Goal: Task Accomplishment & Management: Complete application form

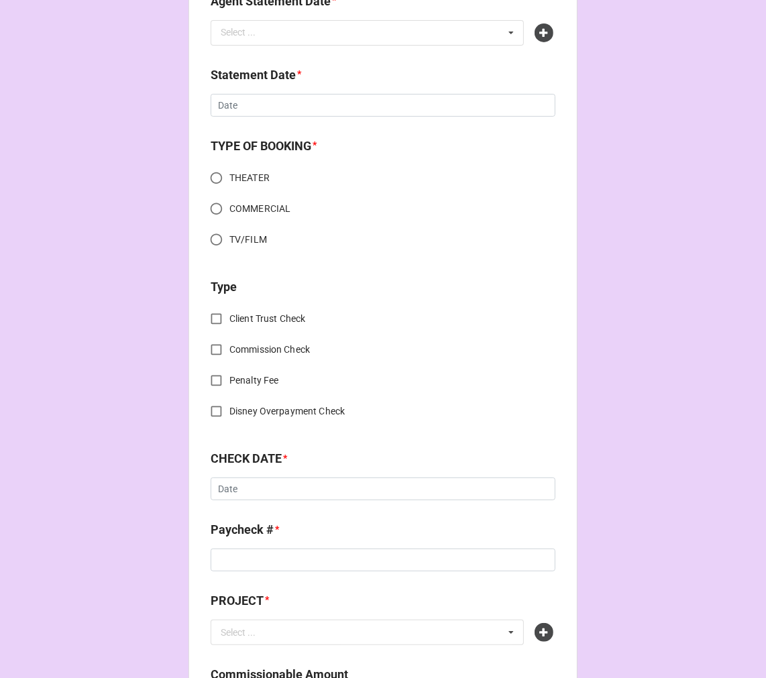
scroll to position [521, 0]
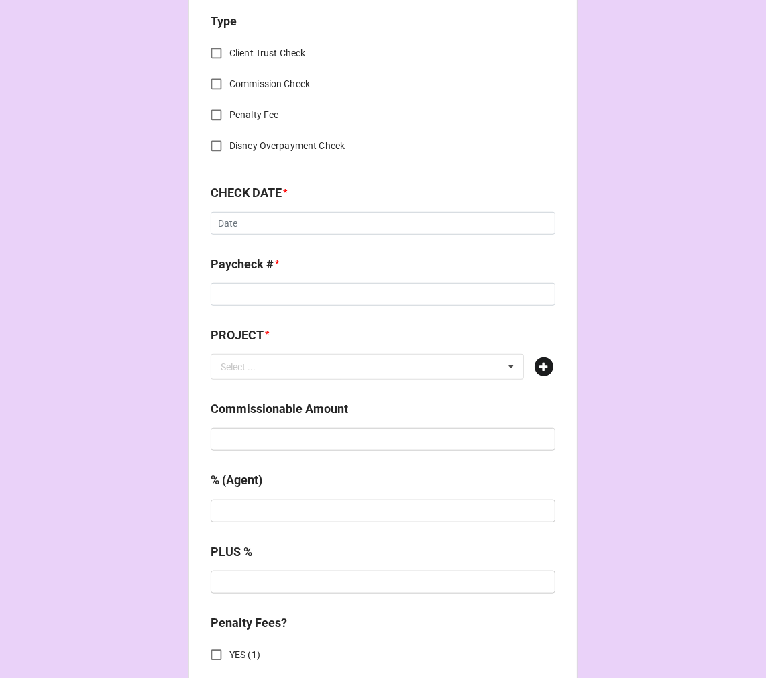
click at [543, 370] on icon at bounding box center [544, 367] width 19 height 19
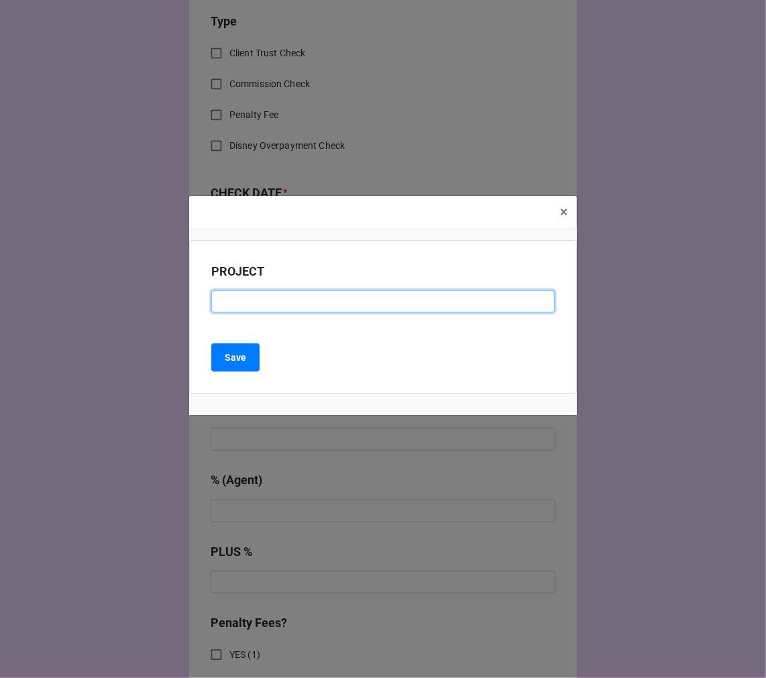
click at [264, 305] on input at bounding box center [382, 301] width 343 height 23
paste input "[PERSON_NAME] (TUSTIN AREA COUNCIL OF FINE ARTS)"
type input "[PERSON_NAME] (TUSTIN AREA COUNCIL OF FINE ARTS)"
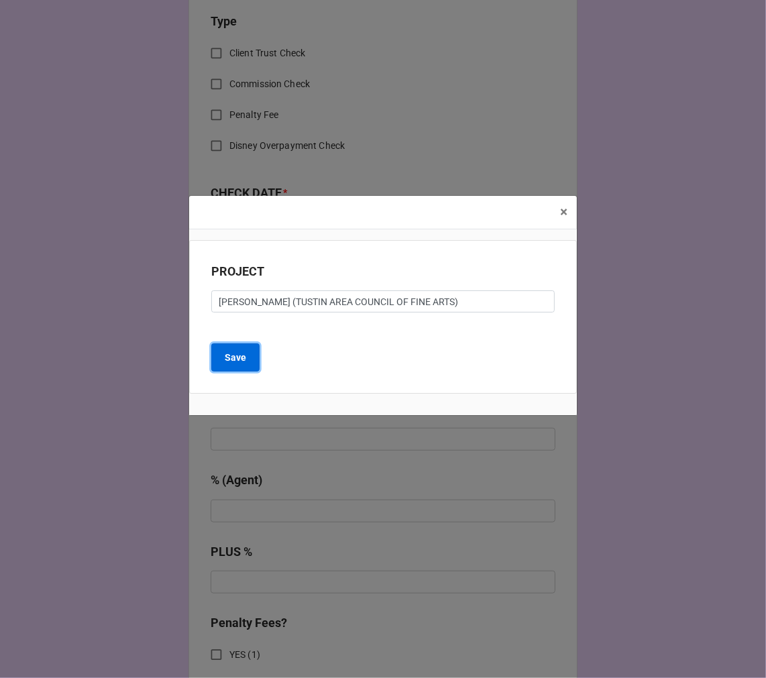
click at [249, 358] on button "Save" at bounding box center [235, 357] width 48 height 28
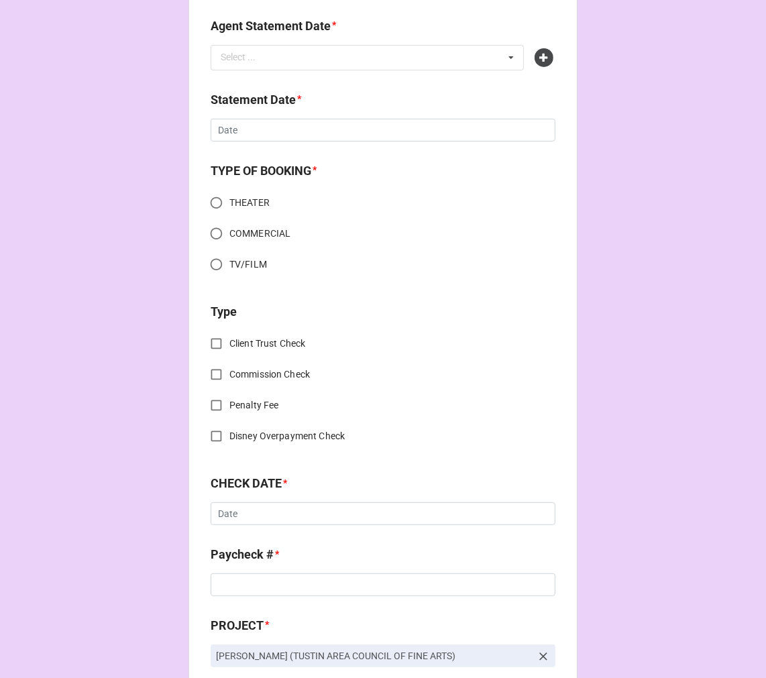
scroll to position [0, 0]
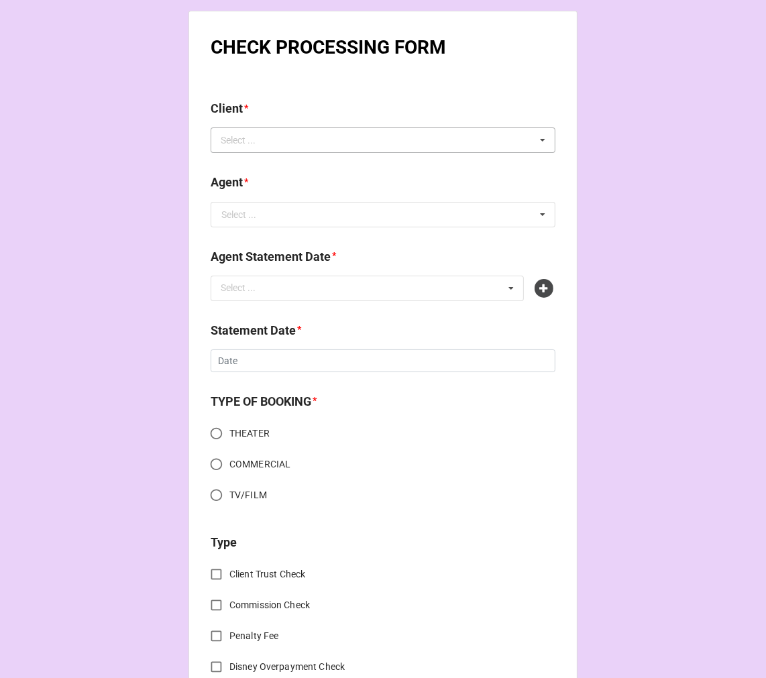
click at [303, 137] on div "Select ... No results found." at bounding box center [383, 139] width 345 height 25
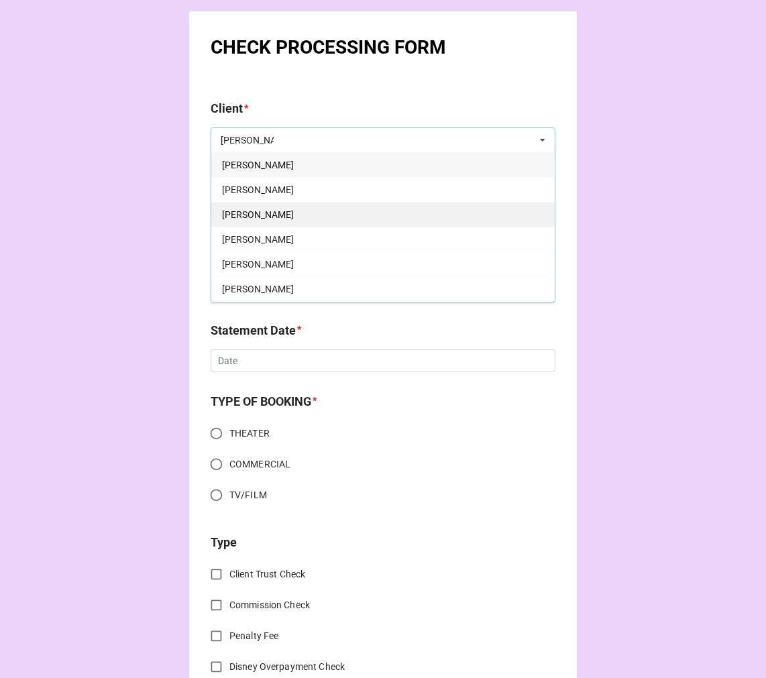
type input "[PERSON_NAME]"
click at [260, 215] on span "Logan Eliza" at bounding box center [258, 214] width 72 height 11
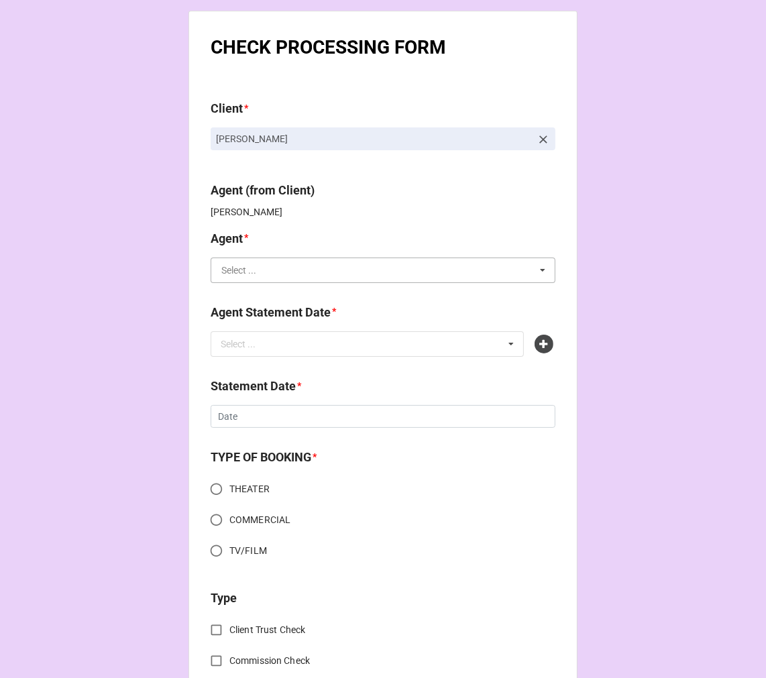
click at [272, 276] on input "text" at bounding box center [383, 270] width 343 height 24
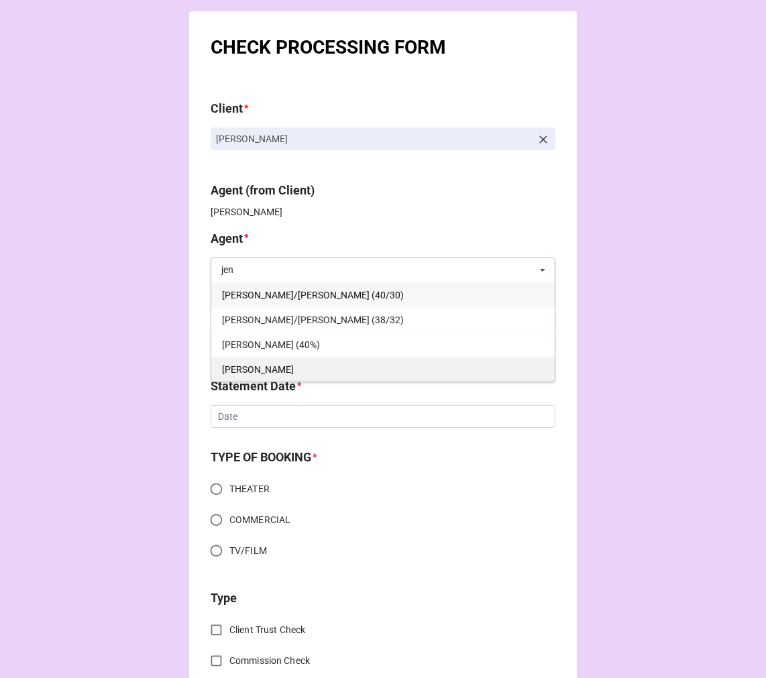
type input "jen"
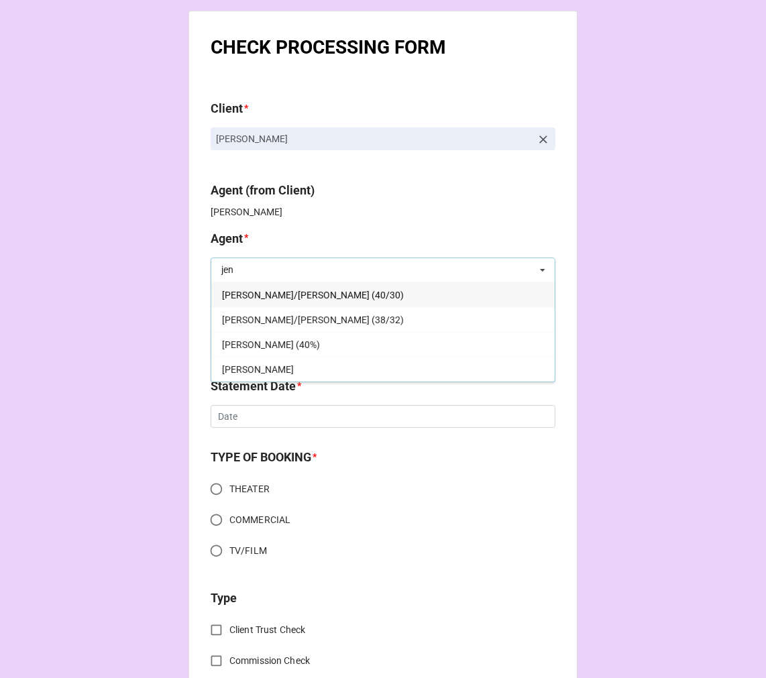
click at [258, 362] on div "[PERSON_NAME]" at bounding box center [382, 369] width 343 height 25
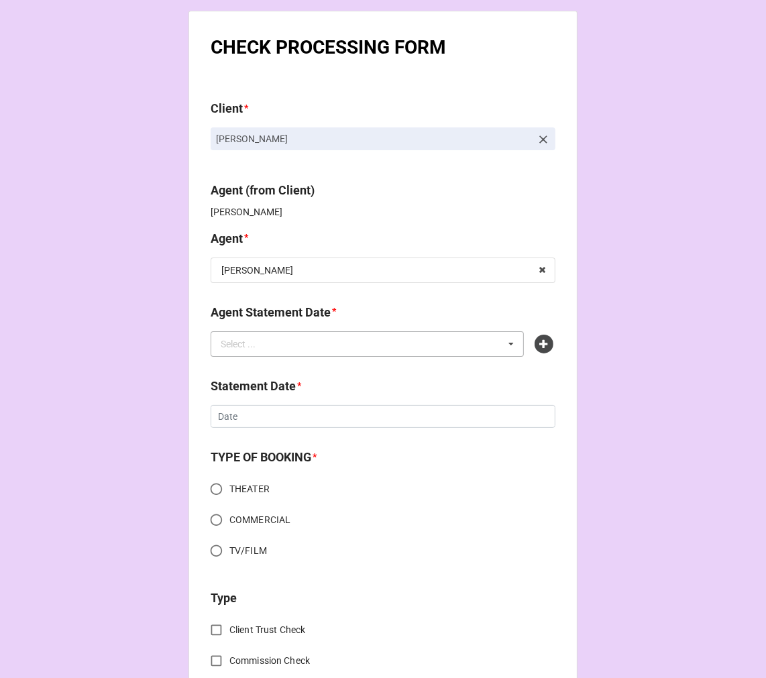
click at [263, 341] on div "Select ..." at bounding box center [246, 343] width 58 height 15
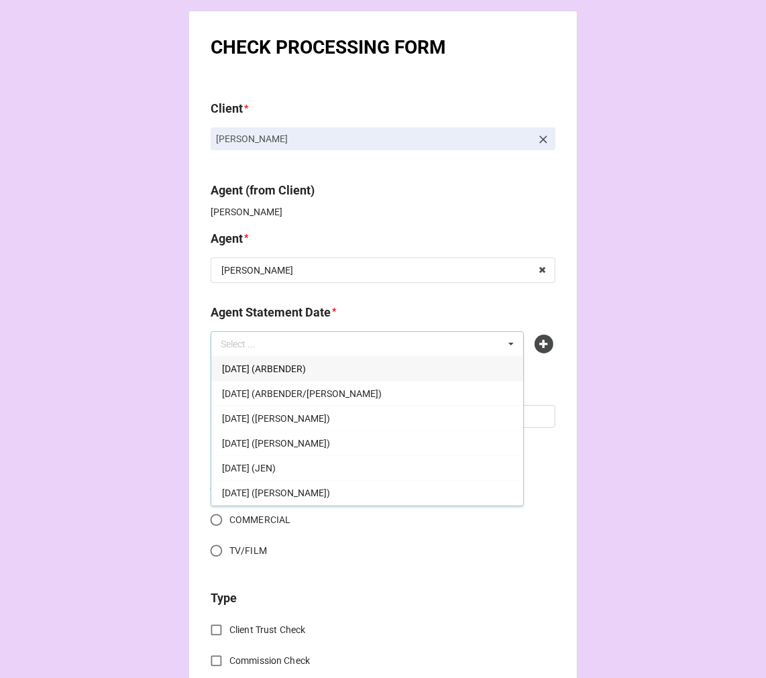
click at [332, 464] on div "[DATE] (JEN)" at bounding box center [367, 467] width 312 height 25
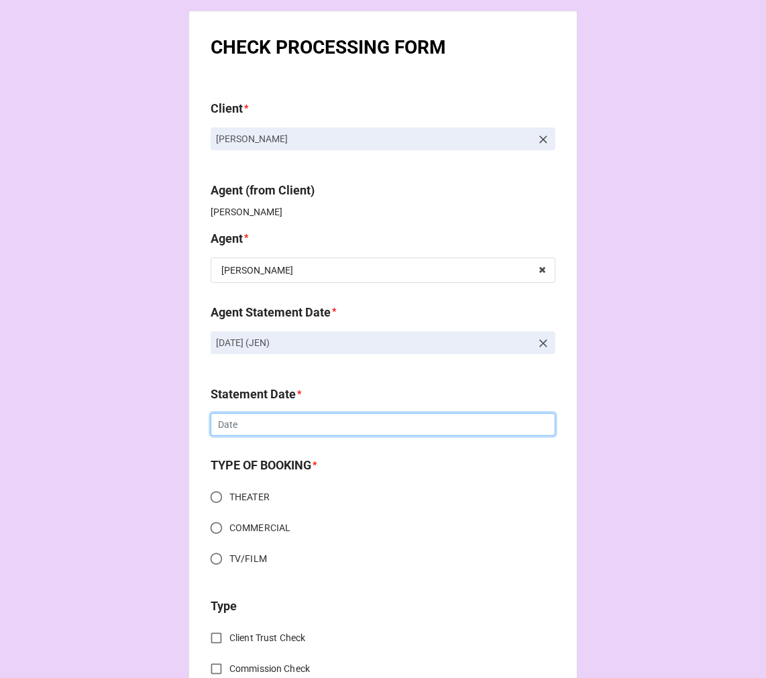
click at [276, 421] on input "text" at bounding box center [383, 424] width 345 height 23
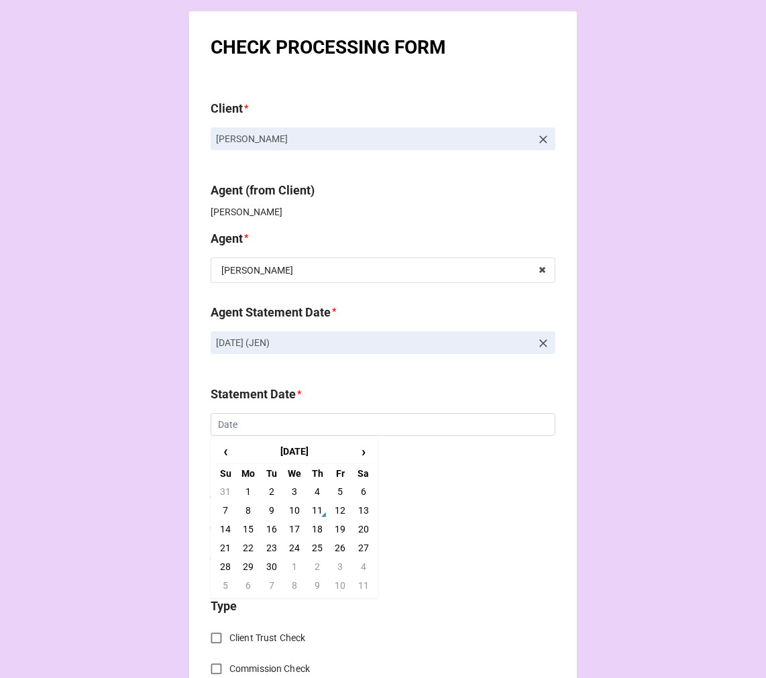
click at [339, 526] on td "19" at bounding box center [340, 529] width 23 height 19
type input "[DATE]"
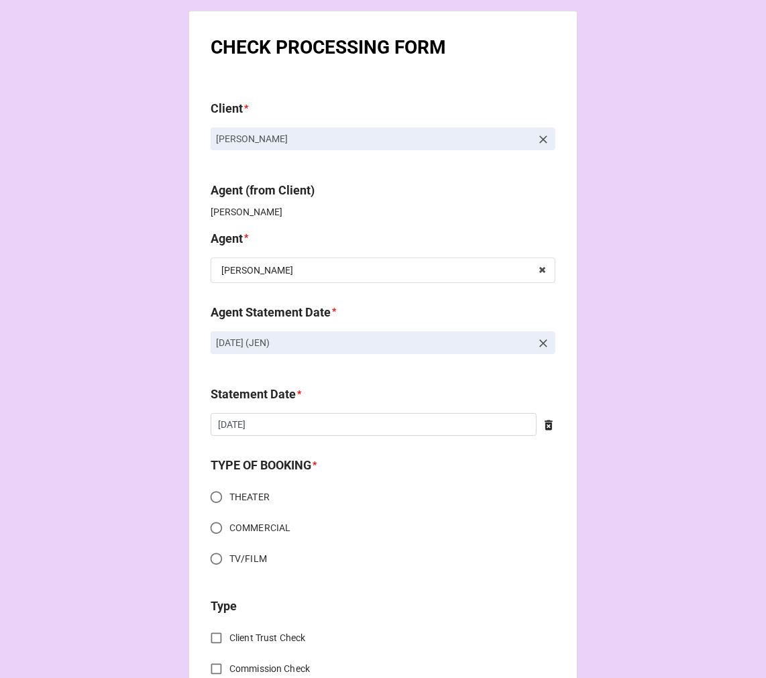
click at [219, 492] on input "THEATER" at bounding box center [216, 497] width 26 height 26
radio input "true"
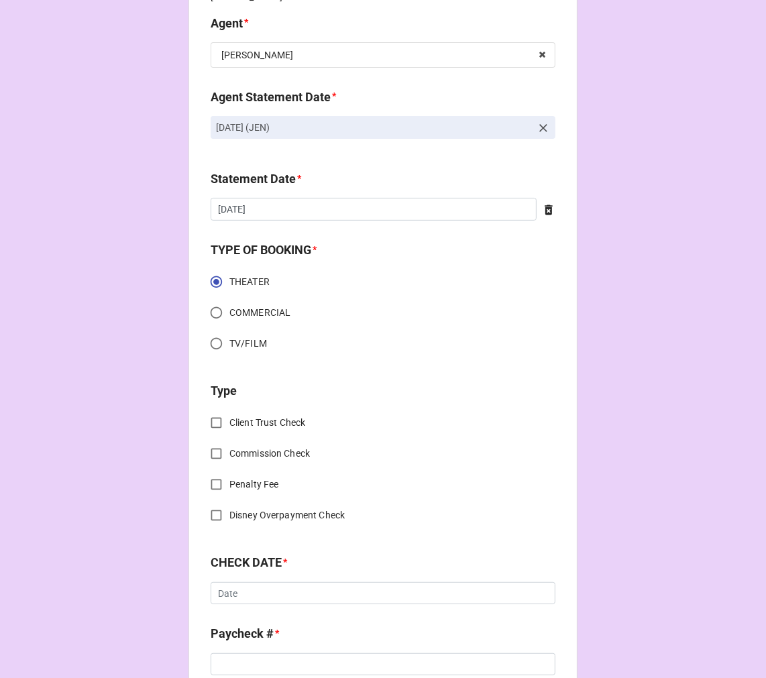
scroll to position [223, 0]
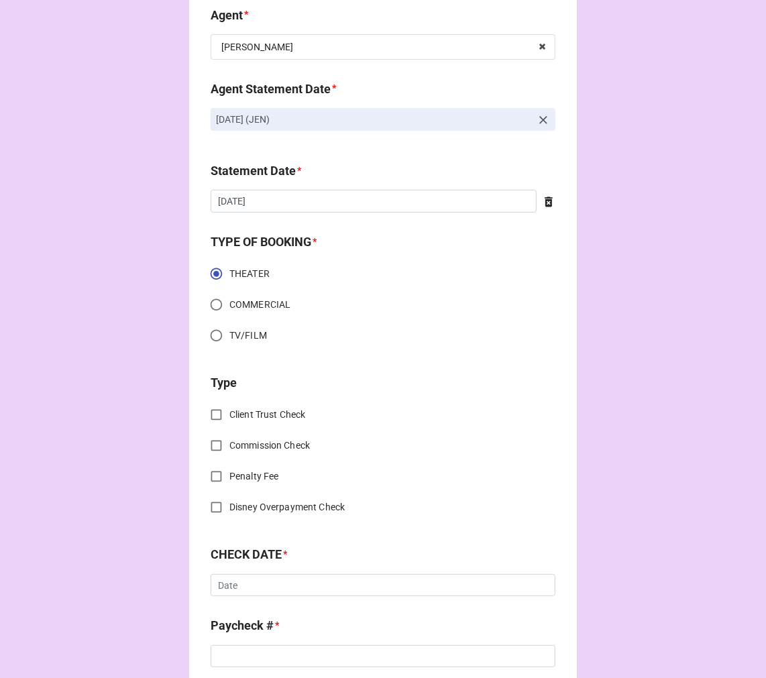
drag, startPoint x: 209, startPoint y: 447, endPoint x: 233, endPoint y: 449, distance: 23.6
click at [209, 447] on input "Commission Check" at bounding box center [216, 446] width 26 height 26
checkbox input "true"
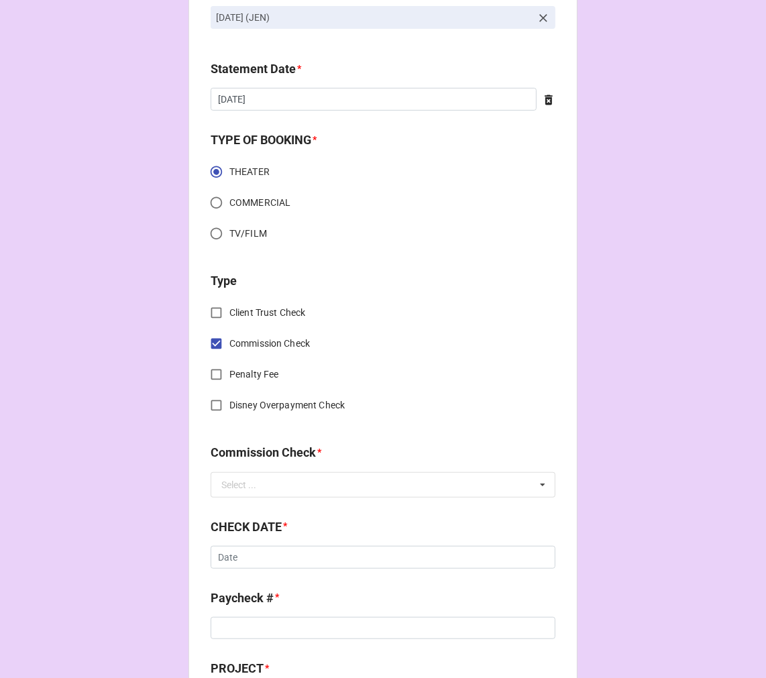
scroll to position [447, 0]
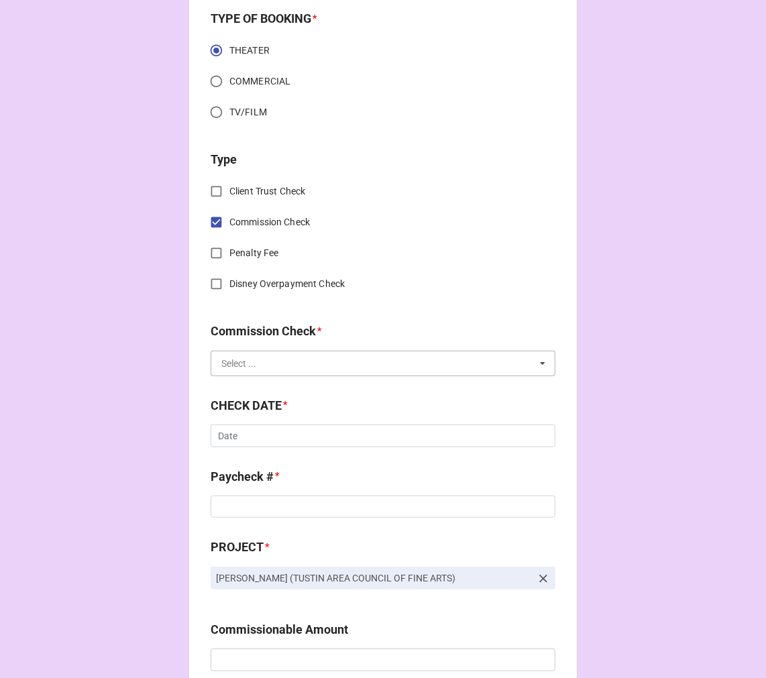
click at [262, 370] on input "text" at bounding box center [383, 363] width 343 height 24
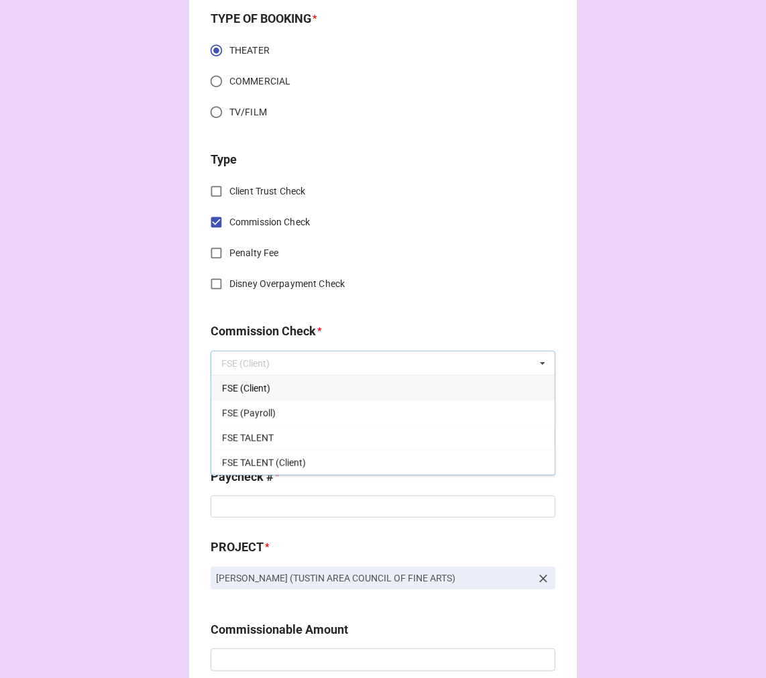
click at [256, 384] on span "FSE (Client)" at bounding box center [246, 388] width 48 height 11
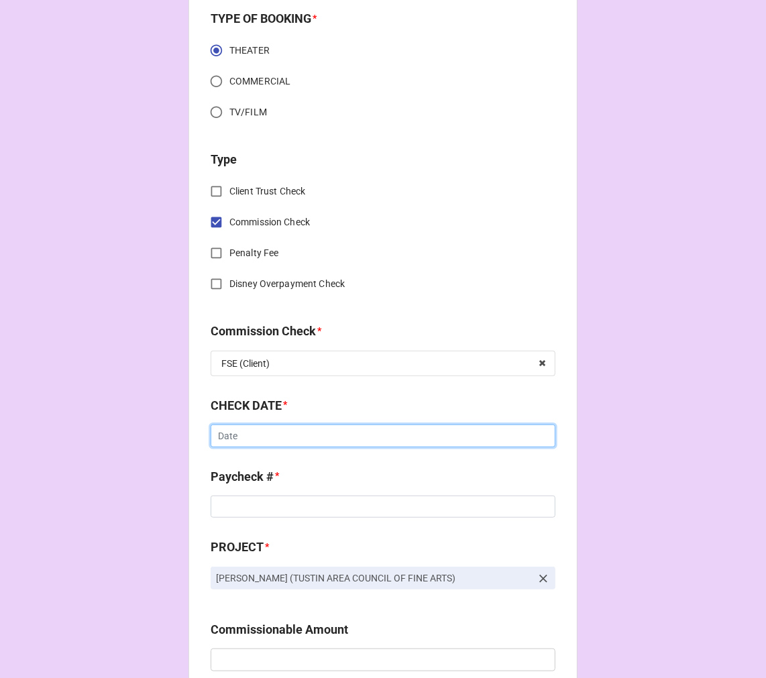
click at [268, 441] on input "text" at bounding box center [383, 436] width 345 height 23
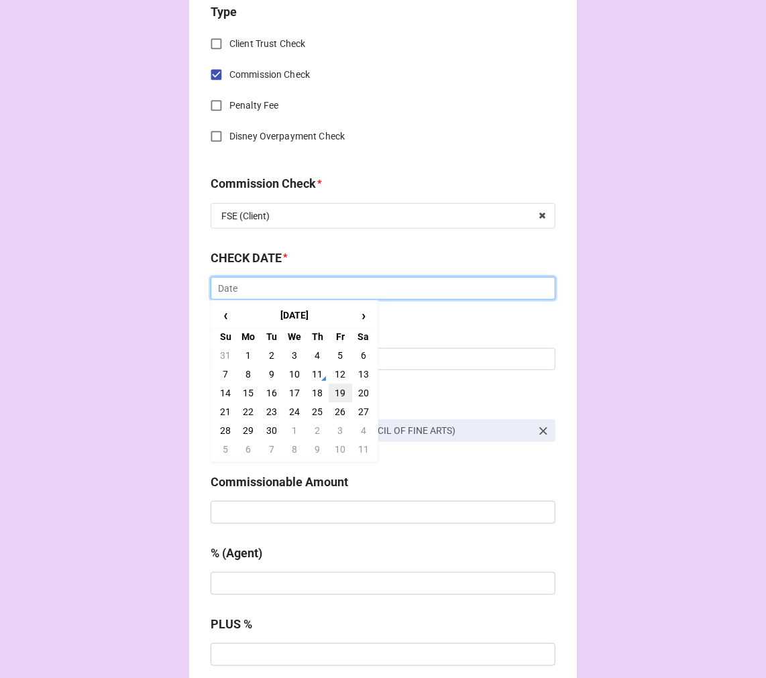
scroll to position [596, 0]
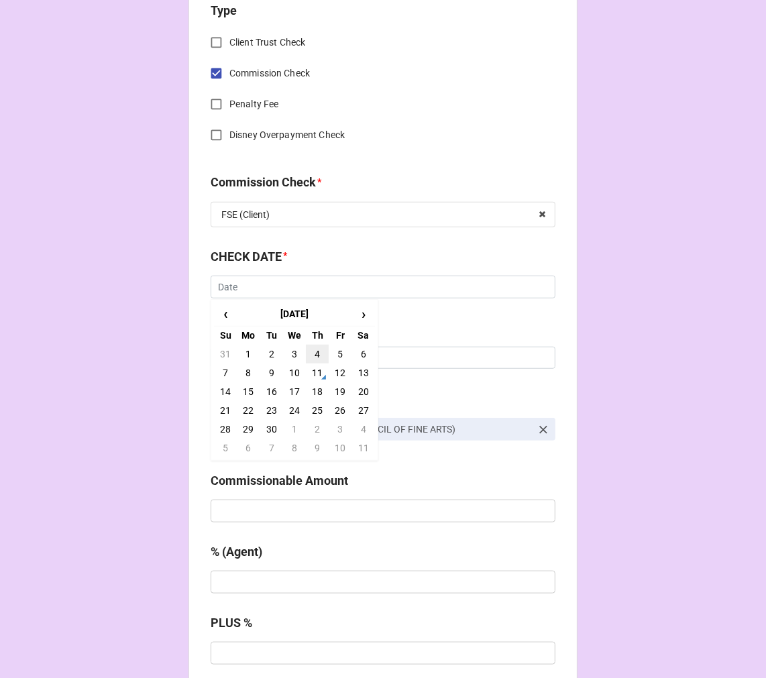
click at [317, 351] on td "4" at bounding box center [317, 354] width 23 height 19
type input "9/4/2025"
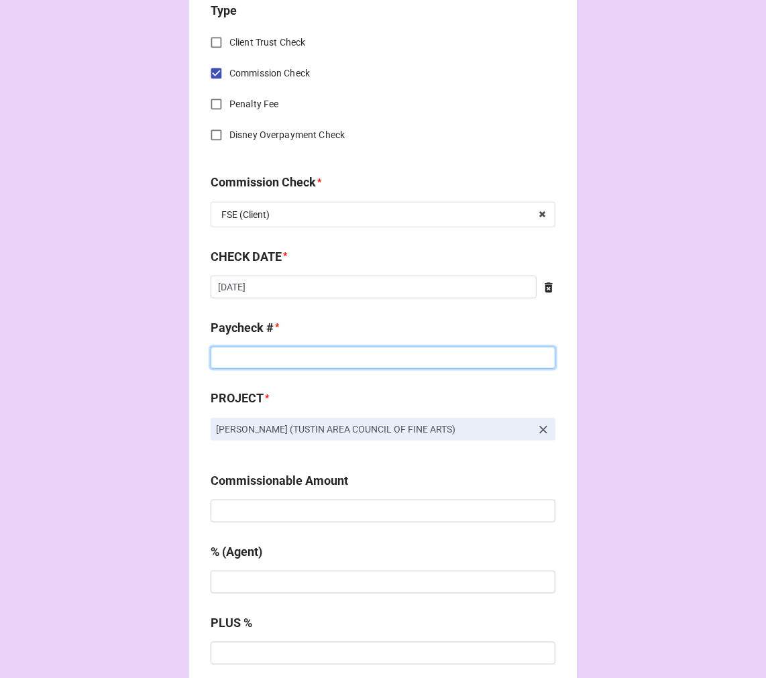
click at [260, 361] on input at bounding box center [383, 358] width 345 height 23
type input "ZELLE"
click at [266, 515] on input "text" at bounding box center [383, 511] width 345 height 23
type input "$1,000.00"
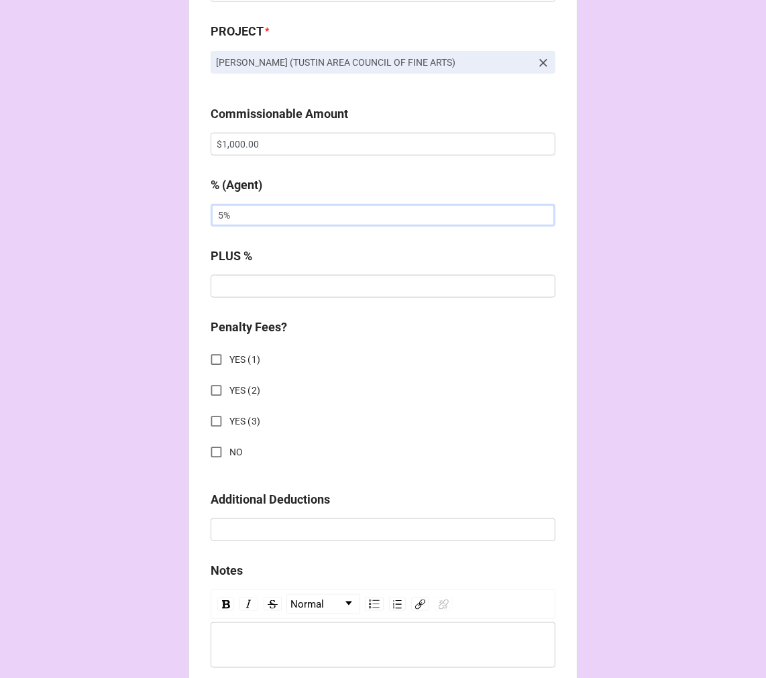
scroll to position [969, 0]
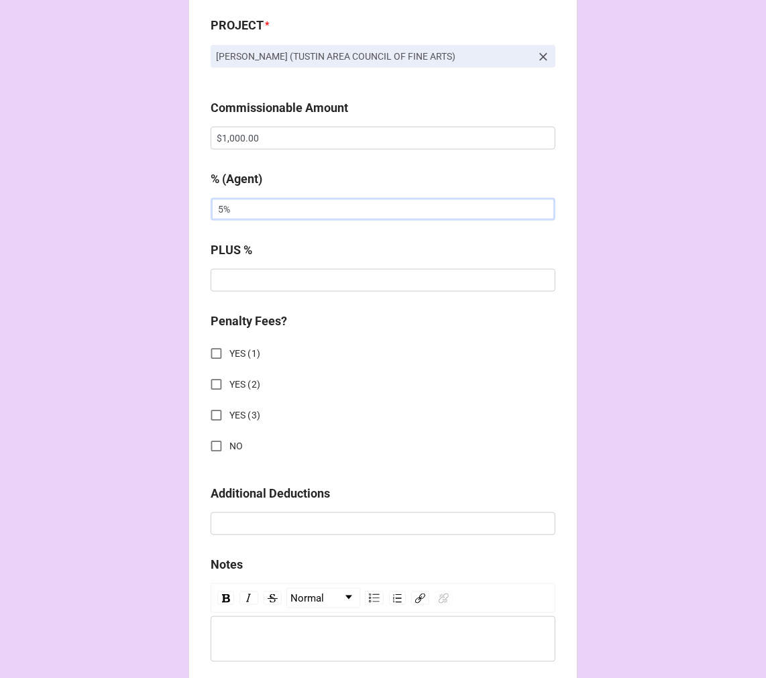
type input "5%"
click at [208, 445] on input "NO" at bounding box center [216, 446] width 26 height 26
checkbox input "true"
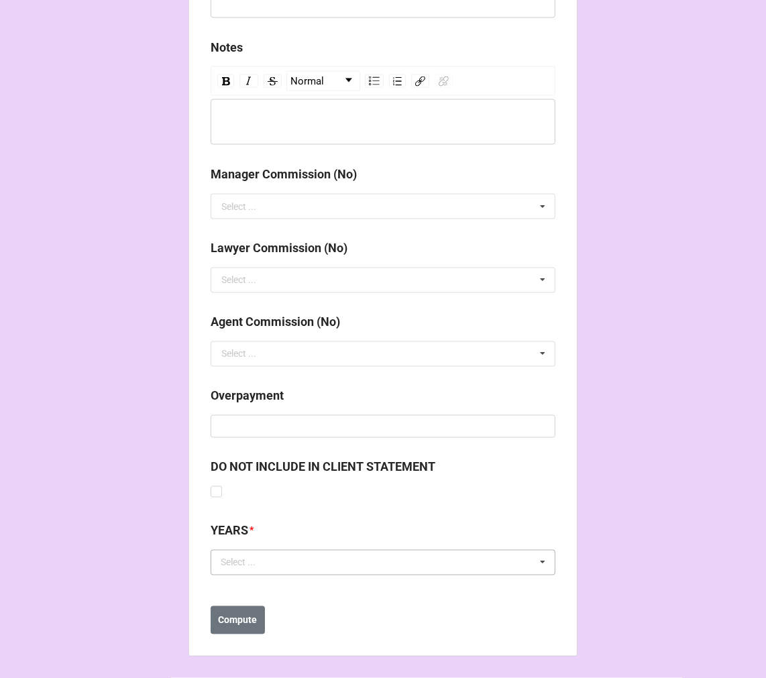
click at [258, 557] on div "Select ..." at bounding box center [246, 562] width 58 height 15
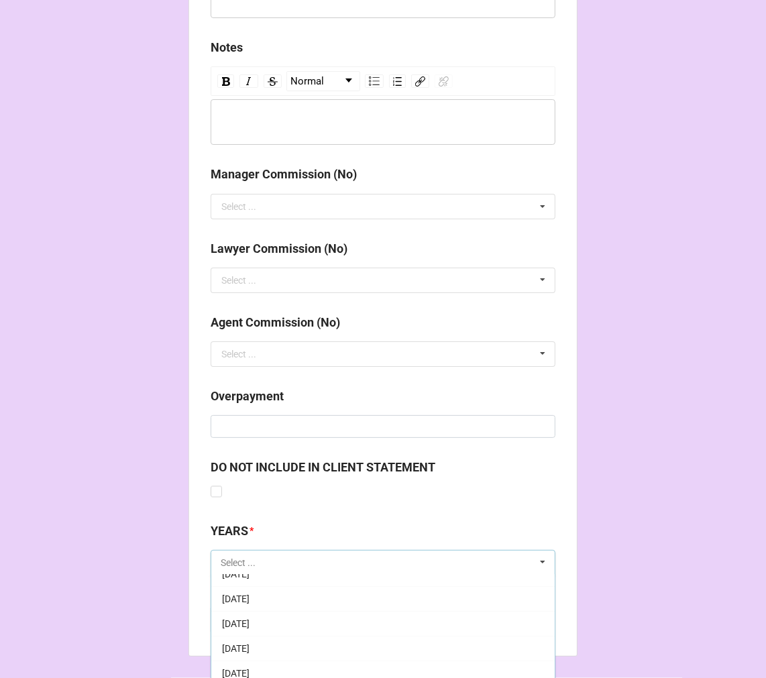
scroll to position [149, 0]
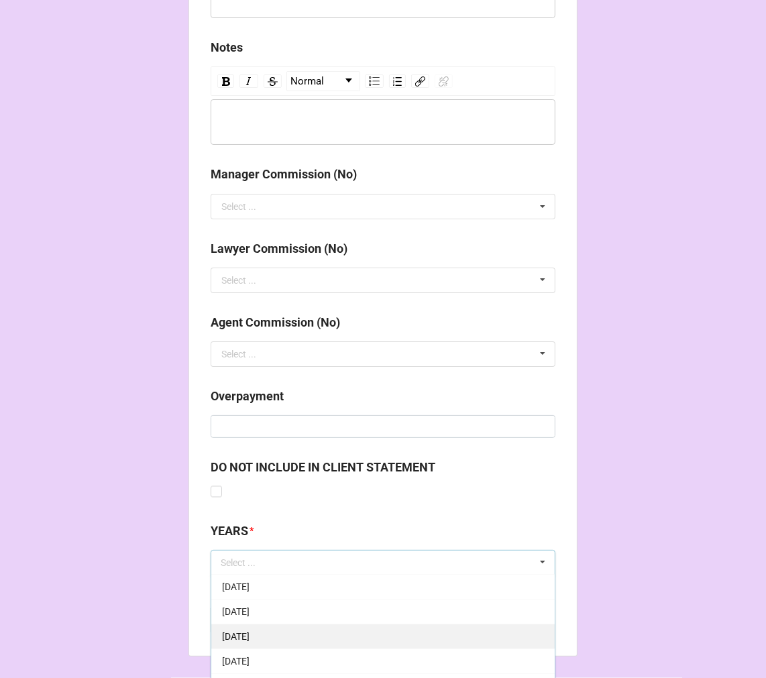
click at [250, 640] on span "[DATE]" at bounding box center [236, 637] width 28 height 11
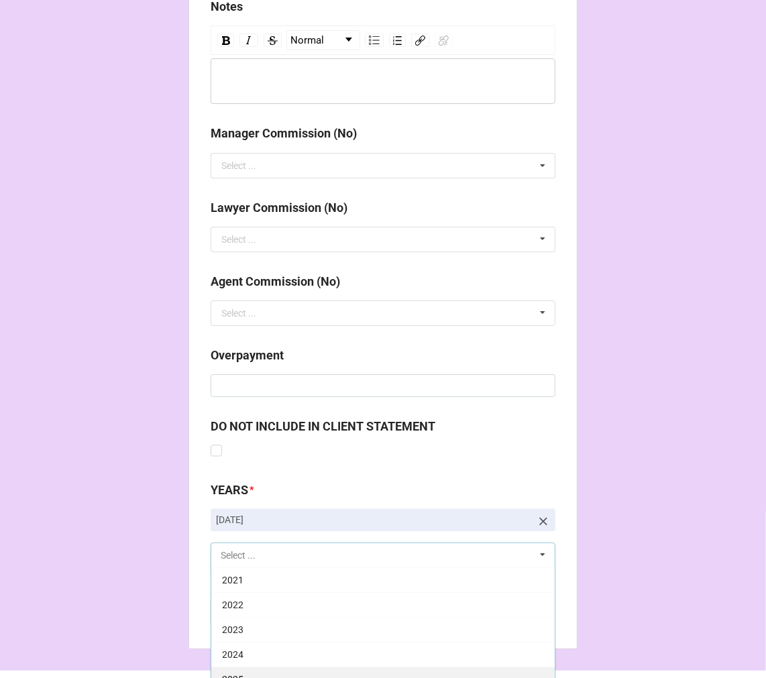
scroll to position [1560, 0]
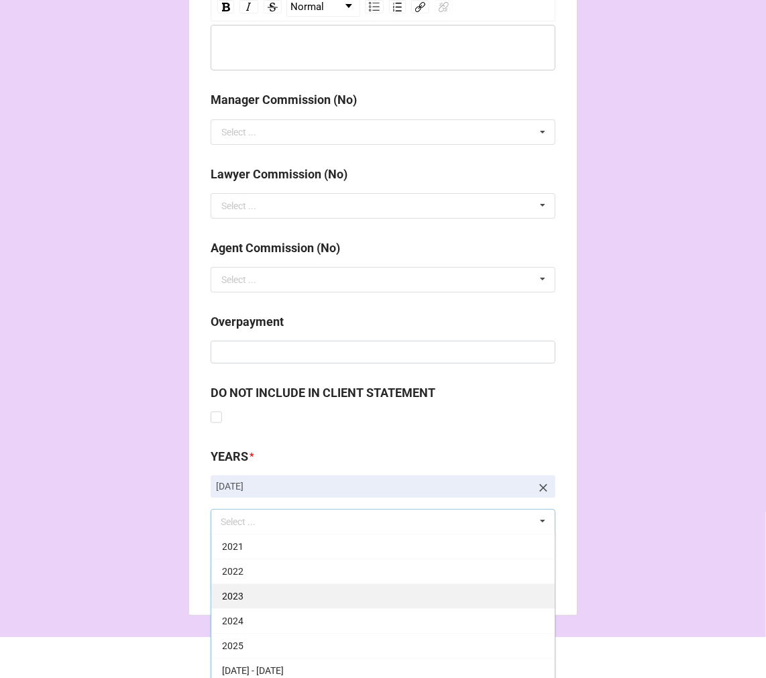
click at [254, 649] on div "2025" at bounding box center [382, 646] width 343 height 25
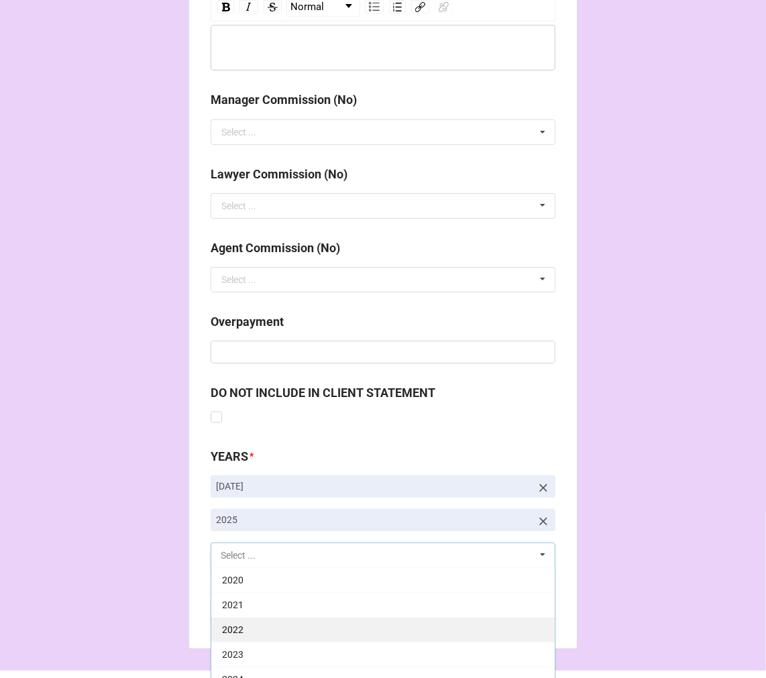
scroll to position [272, 0]
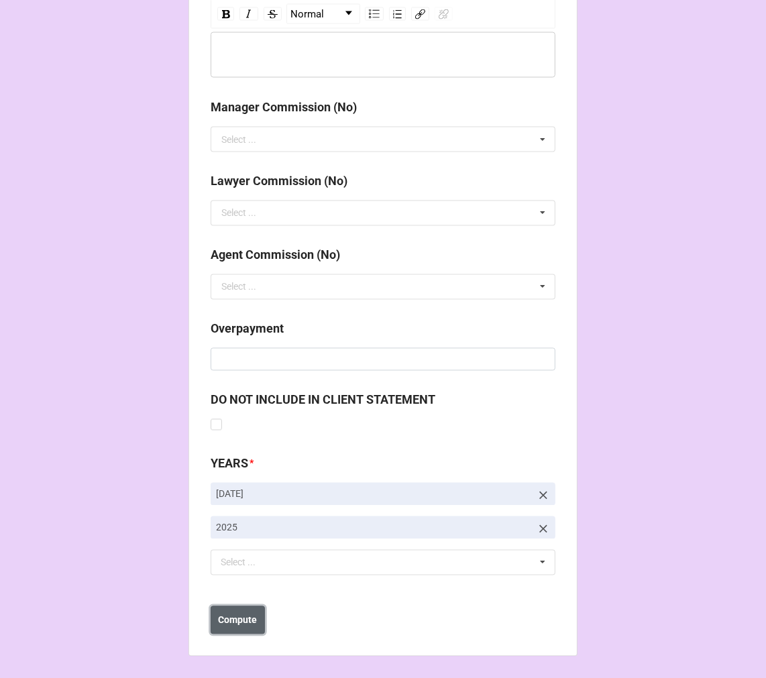
click at [238, 622] on b "Compute" at bounding box center [238, 621] width 39 height 14
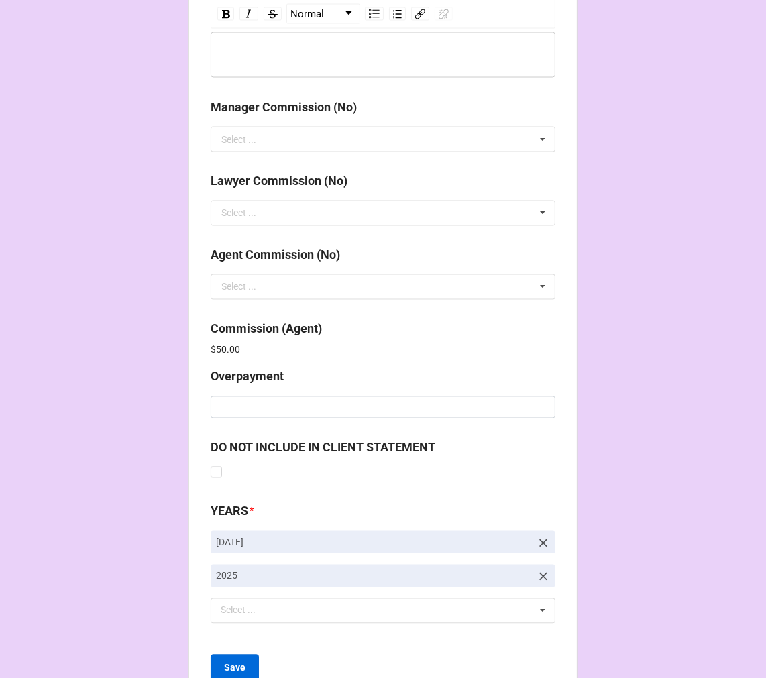
scroll to position [1600, 0]
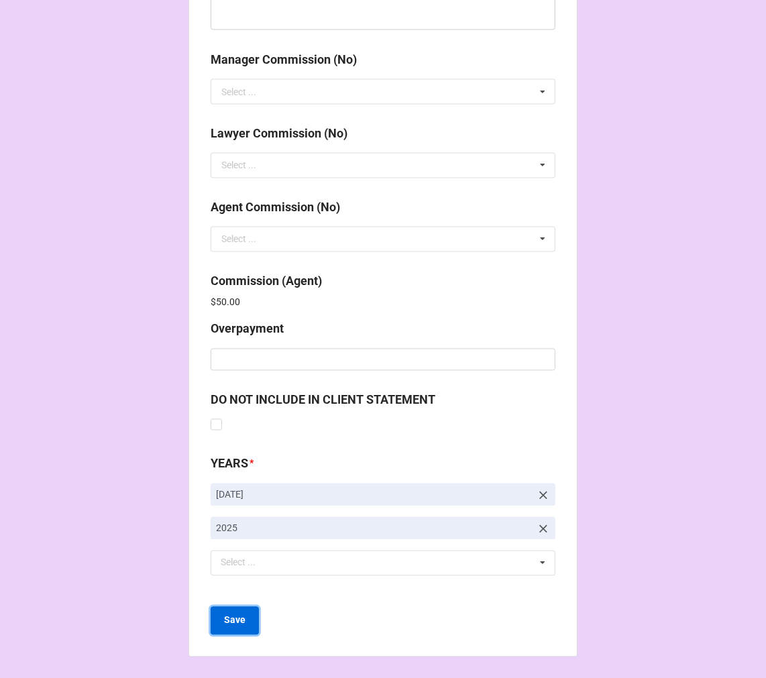
click at [229, 620] on b "Save" at bounding box center [234, 621] width 21 height 14
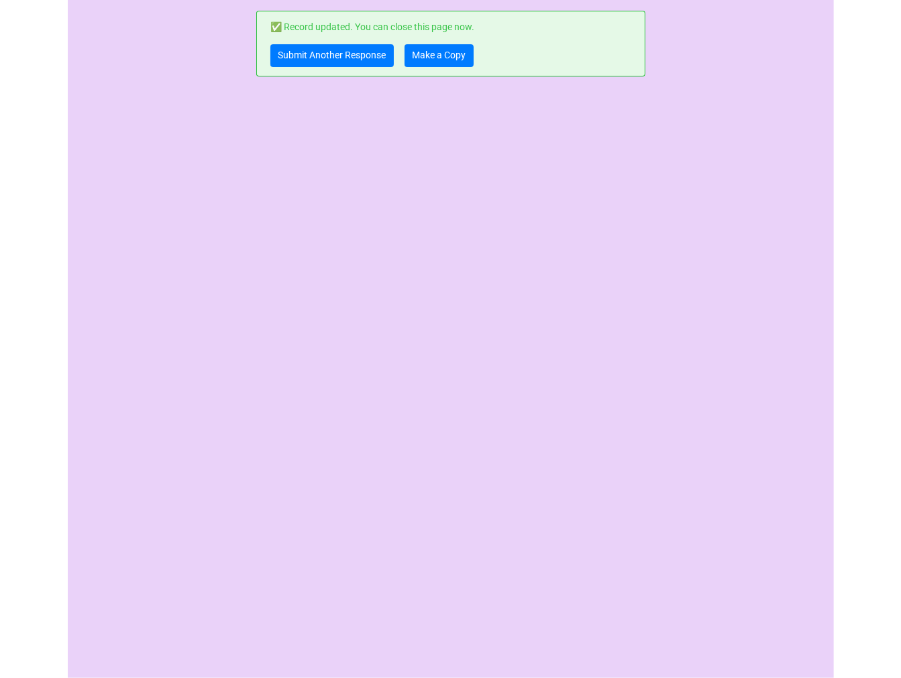
scroll to position [0, 0]
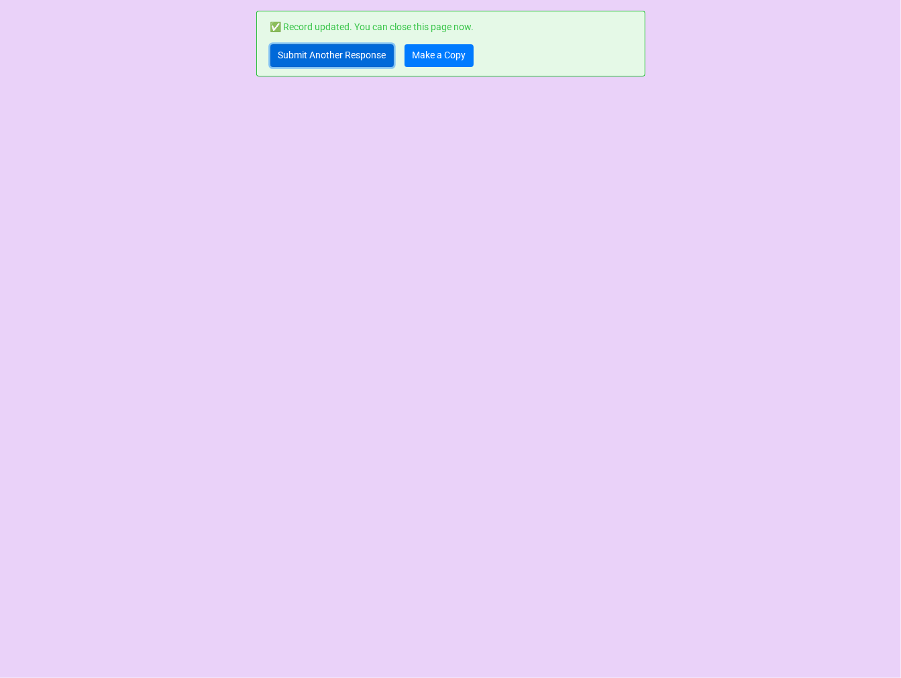
click at [315, 56] on link "Submit Another Response" at bounding box center [331, 55] width 123 height 23
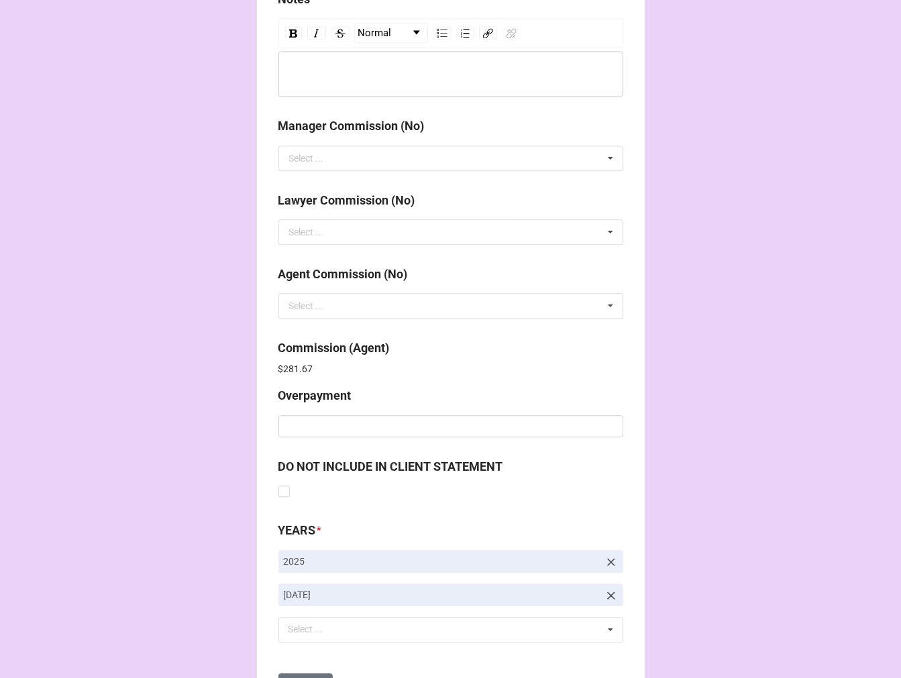
scroll to position [1600, 0]
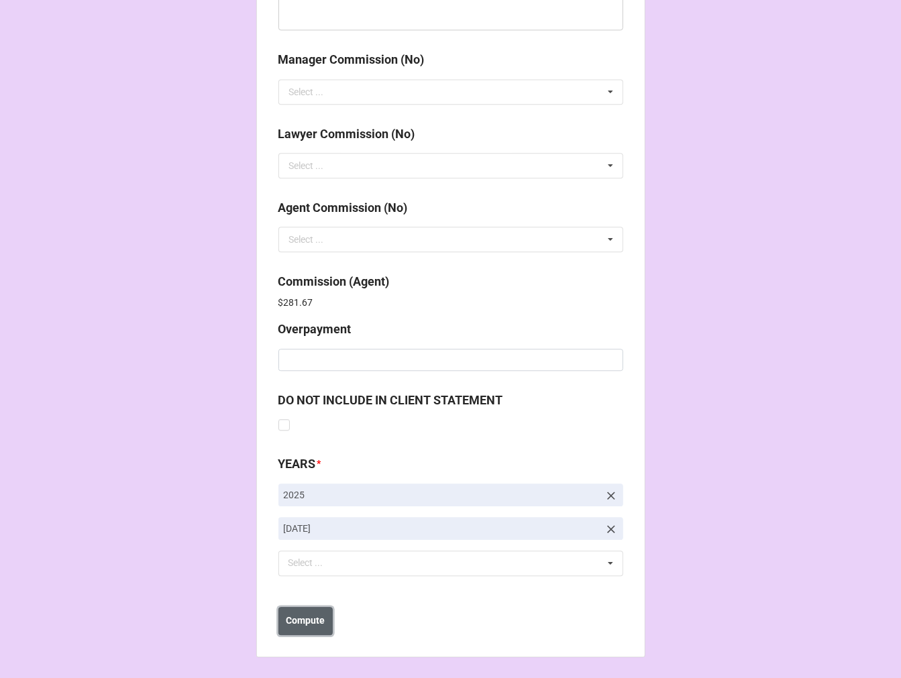
click at [297, 629] on button "Compute" at bounding box center [305, 621] width 54 height 28
click at [297, 629] on button "Save" at bounding box center [302, 621] width 48 height 28
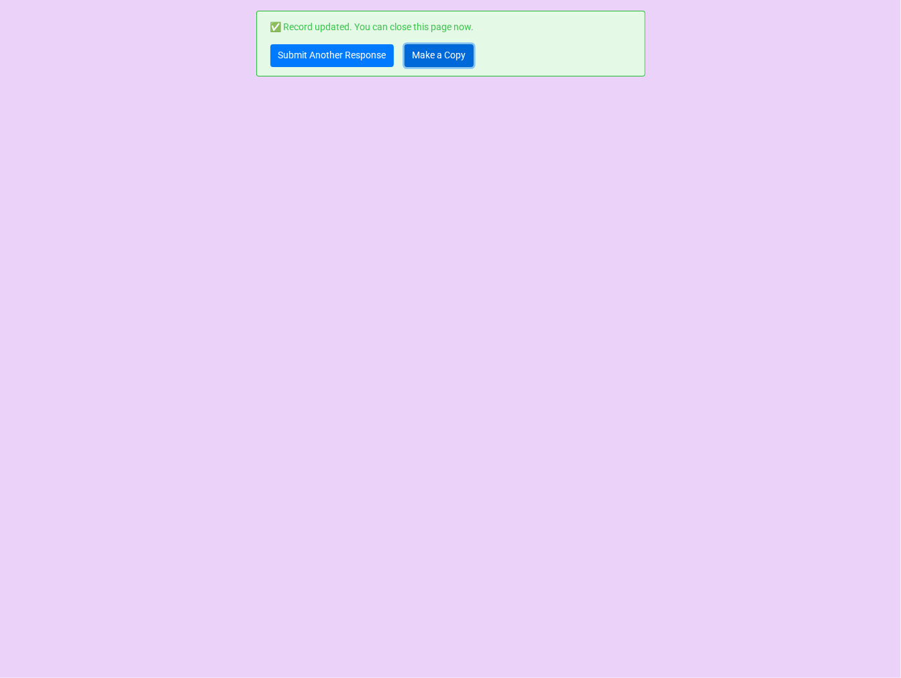
click at [427, 60] on link "Make a Copy" at bounding box center [438, 55] width 69 height 23
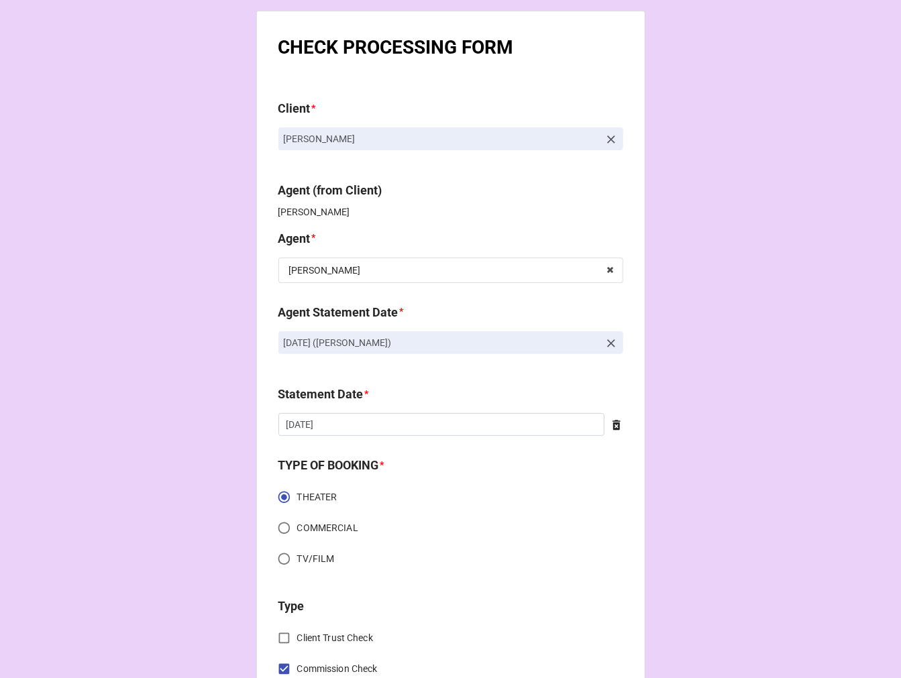
click at [607, 344] on icon at bounding box center [611, 343] width 8 height 8
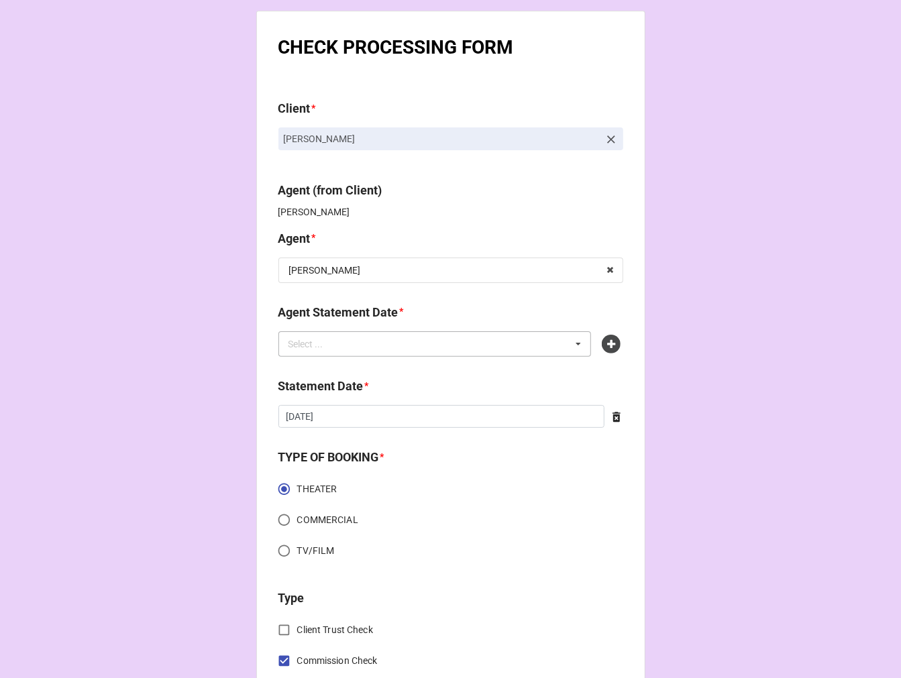
click at [480, 339] on div "Select ... No results found." at bounding box center [434, 343] width 313 height 25
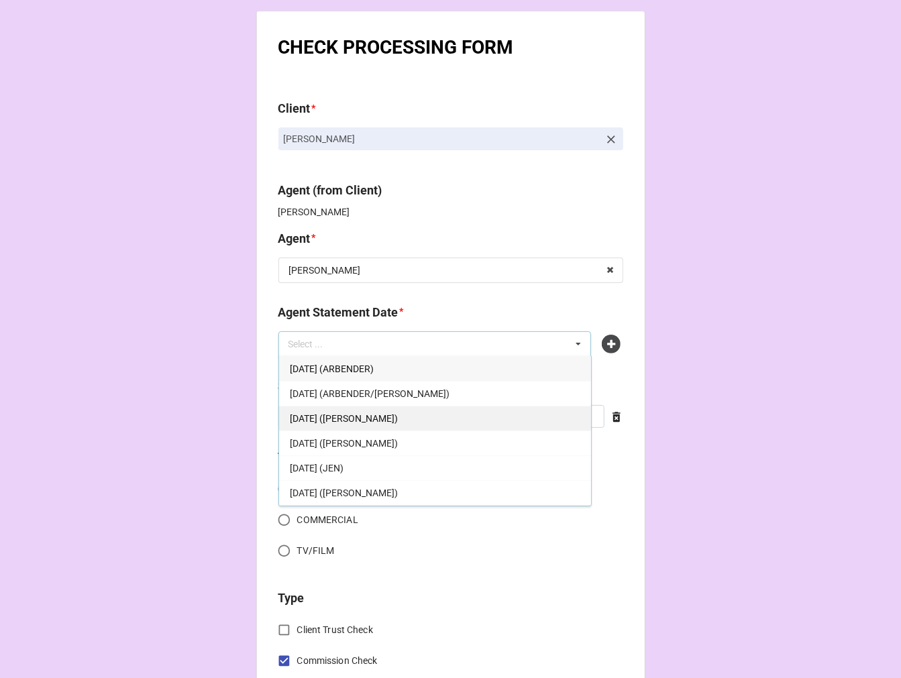
click at [386, 418] on span "[DATE] ([PERSON_NAME])" at bounding box center [344, 418] width 108 height 11
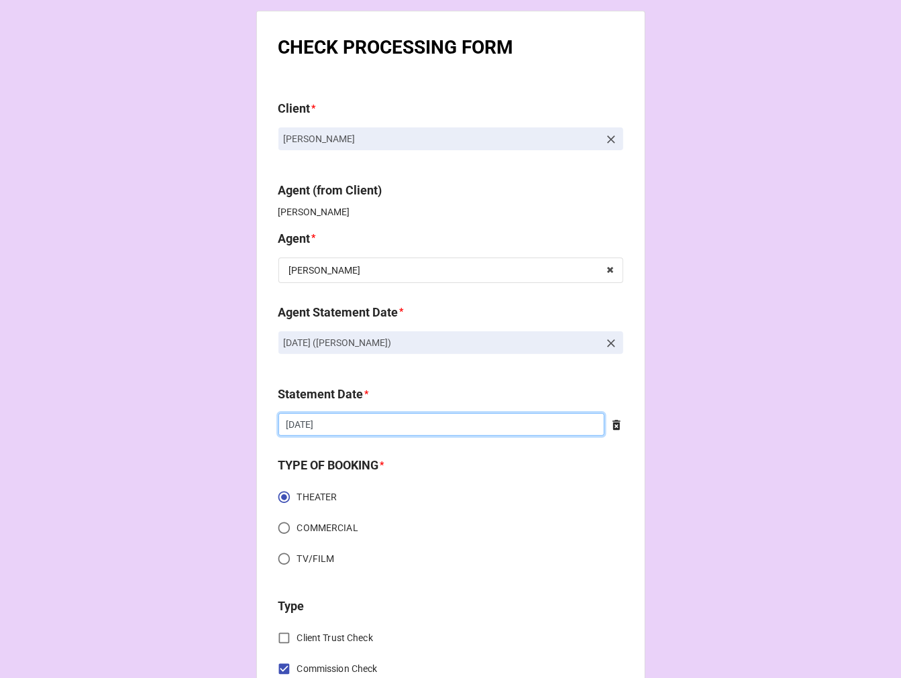
click at [361, 425] on input "[DATE]" at bounding box center [441, 424] width 326 height 23
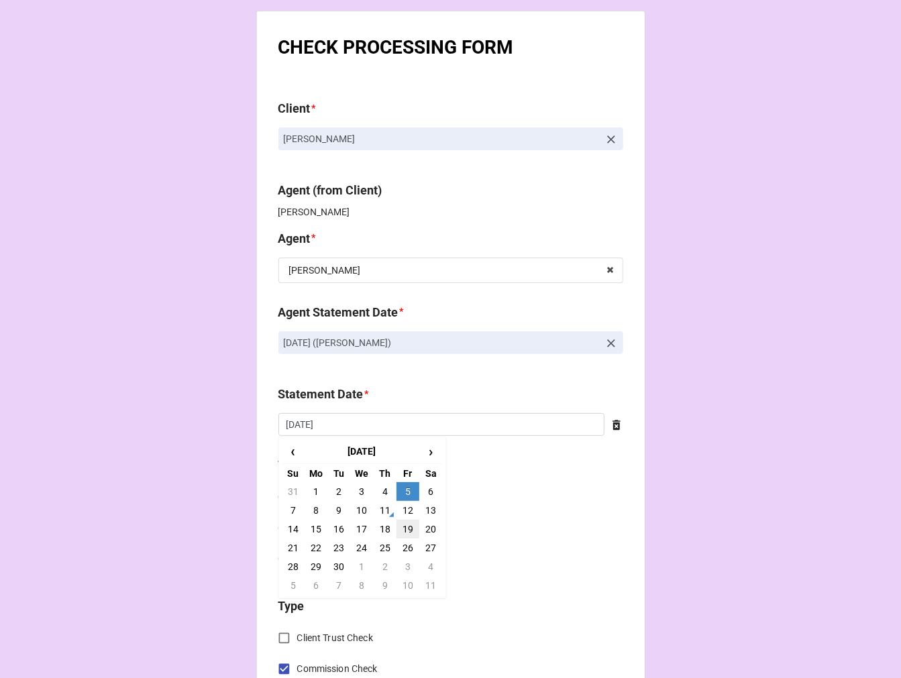
click at [405, 531] on td "19" at bounding box center [407, 529] width 23 height 19
type input "[DATE]"
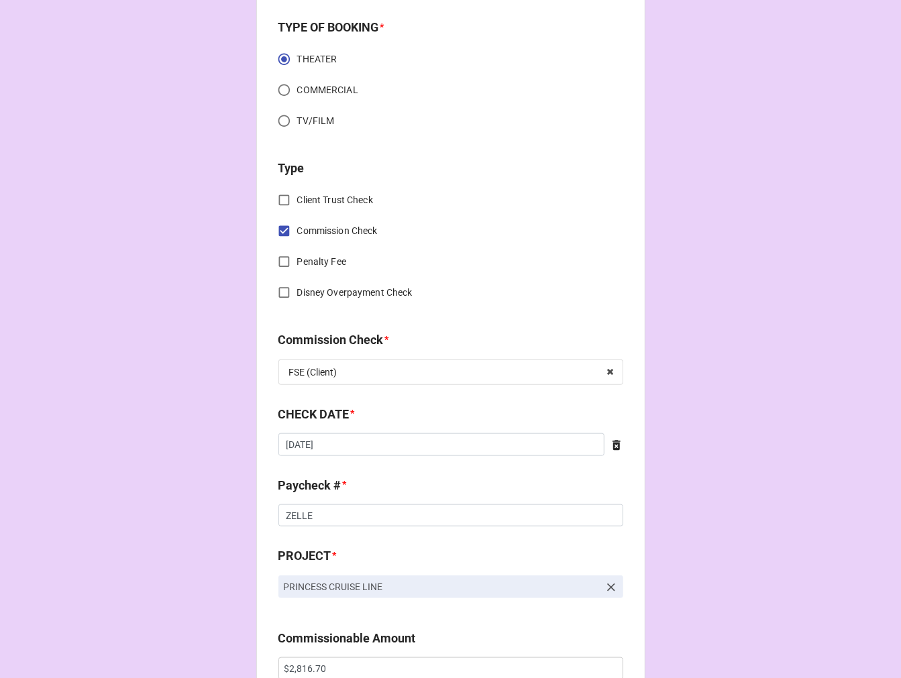
scroll to position [447, 0]
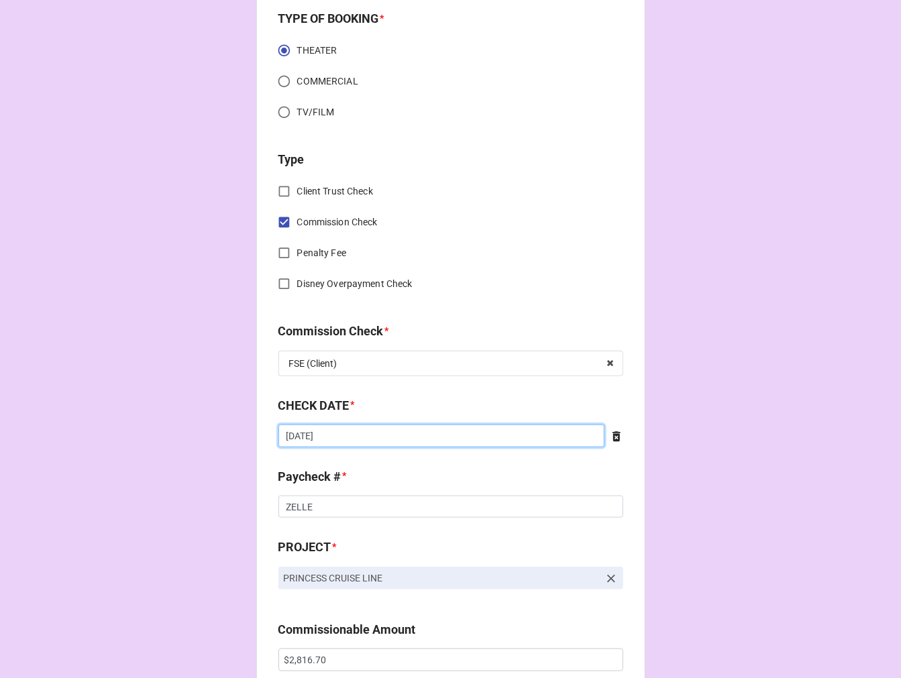
click at [362, 444] on input "8/22/2025" at bounding box center [441, 436] width 326 height 23
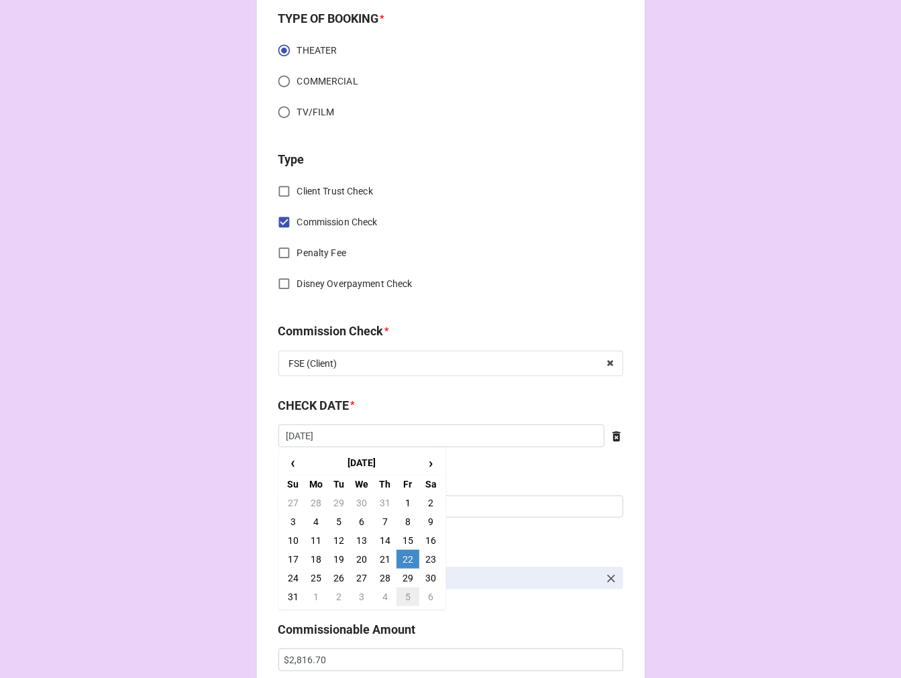
click at [401, 598] on td "5" at bounding box center [407, 597] width 23 height 19
type input "9/5/2025"
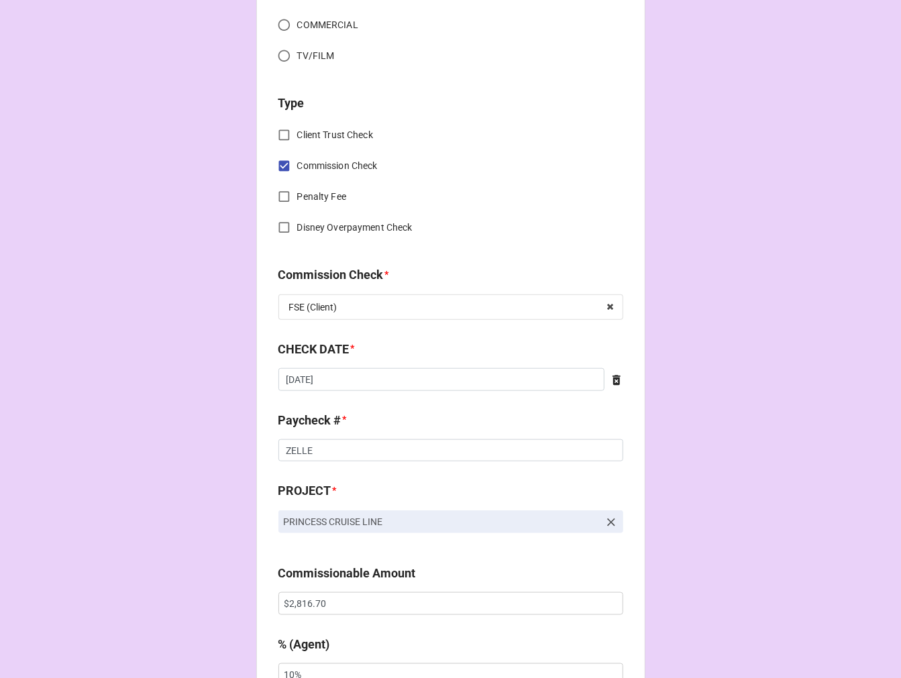
scroll to position [596, 0]
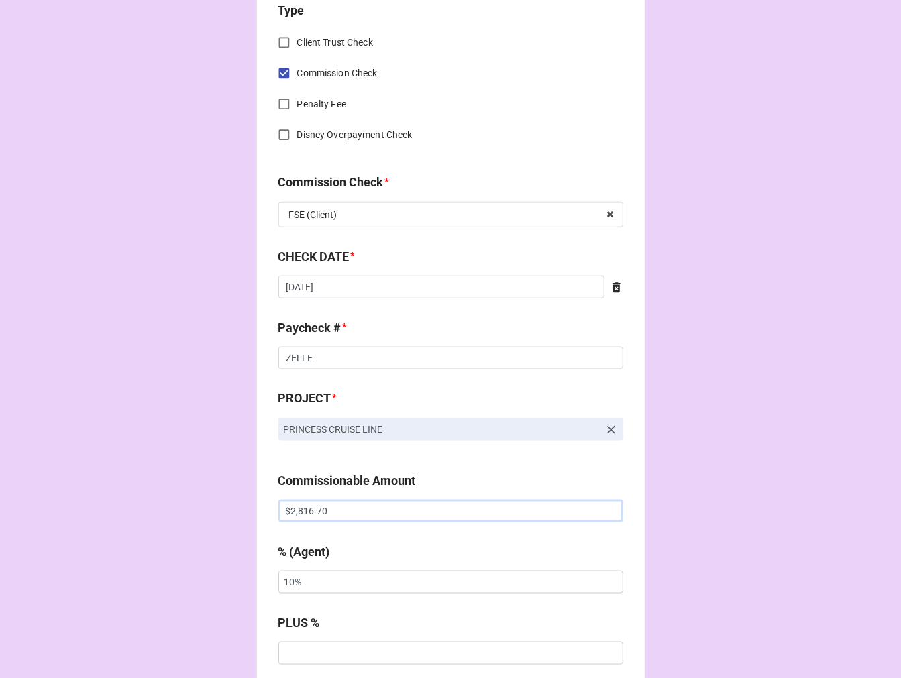
drag, startPoint x: 290, startPoint y: 518, endPoint x: 172, endPoint y: 503, distance: 119.1
click at [184, 506] on div "CHECK PROCESSING FORM Client * Kimi Galang Villegas Agent (from Client) Chondra…" at bounding box center [450, 519] width 901 height 2231
paste input "3,004.48"
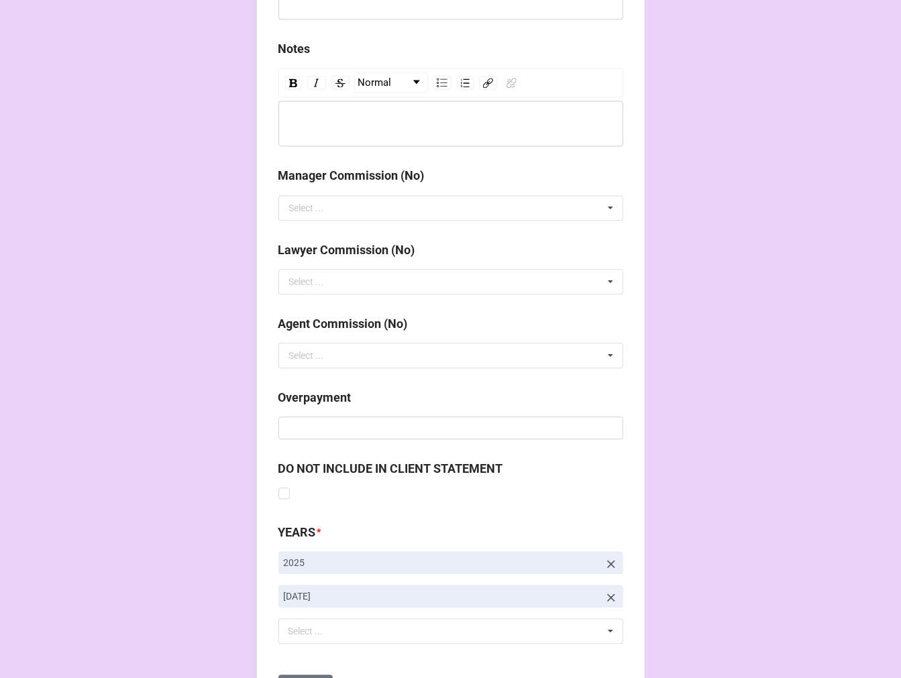
scroll to position [1553, 0]
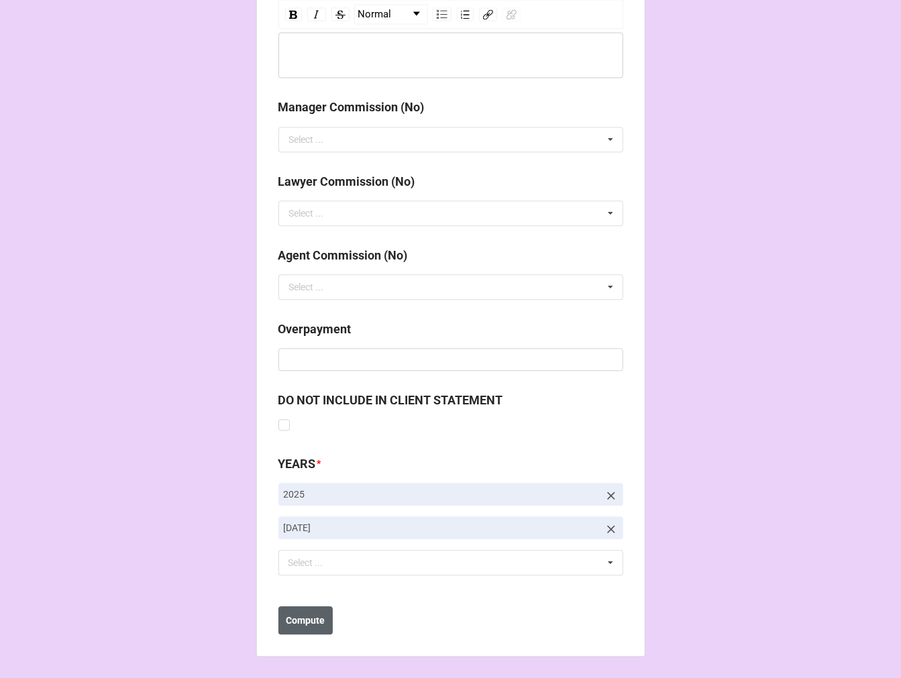
type input "$3,004.48"
click at [311, 618] on b "Compute" at bounding box center [305, 621] width 39 height 14
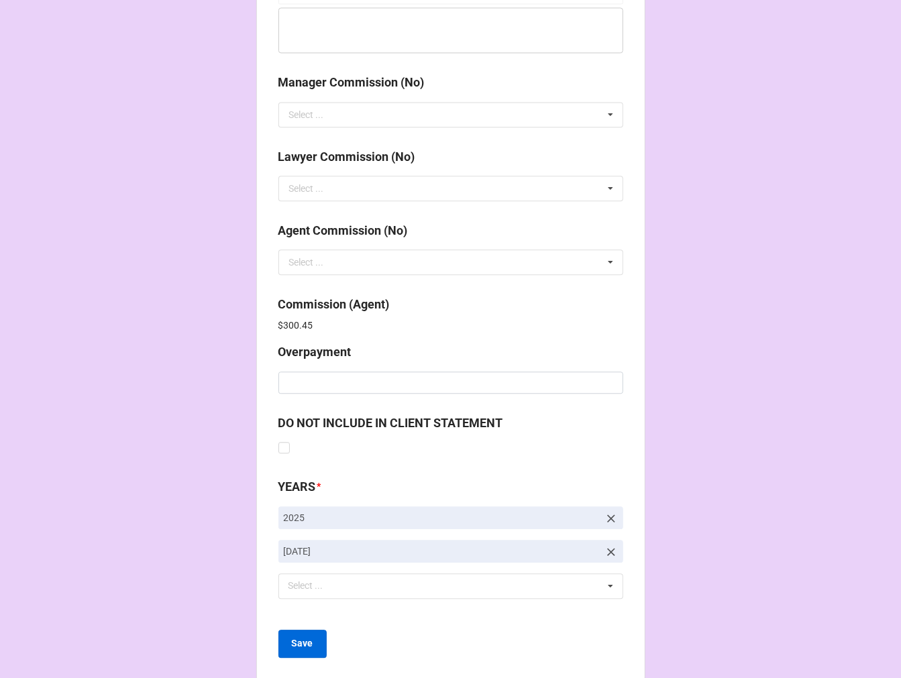
scroll to position [1600, 0]
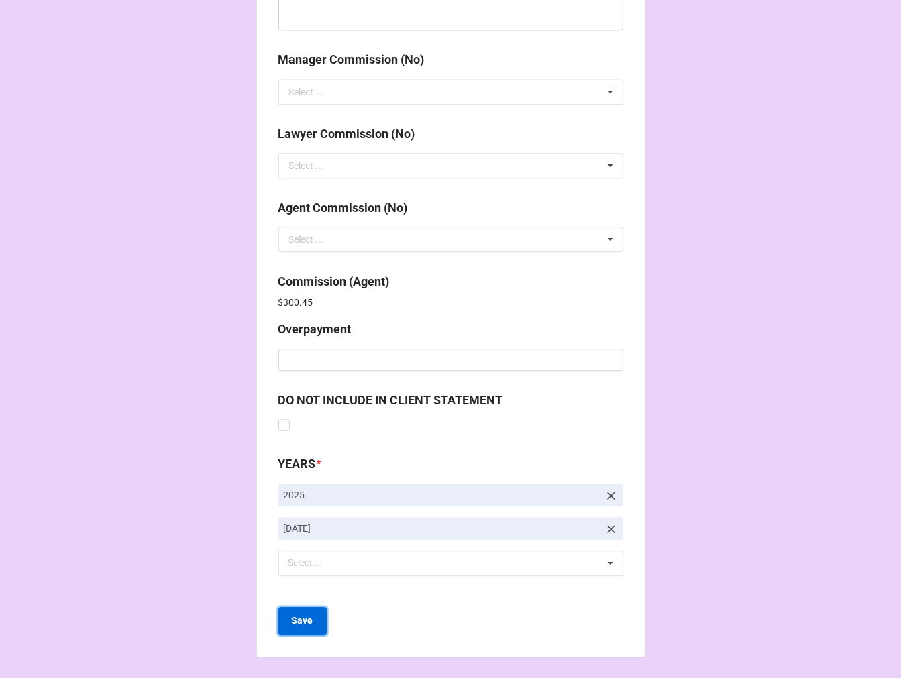
click b "Save"
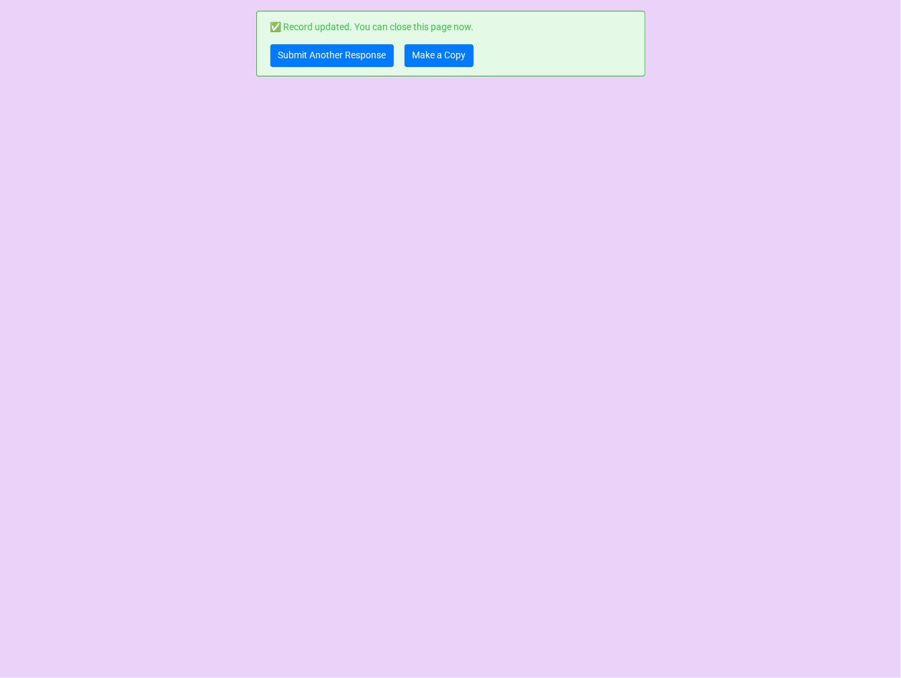
scroll to position [0, 0]
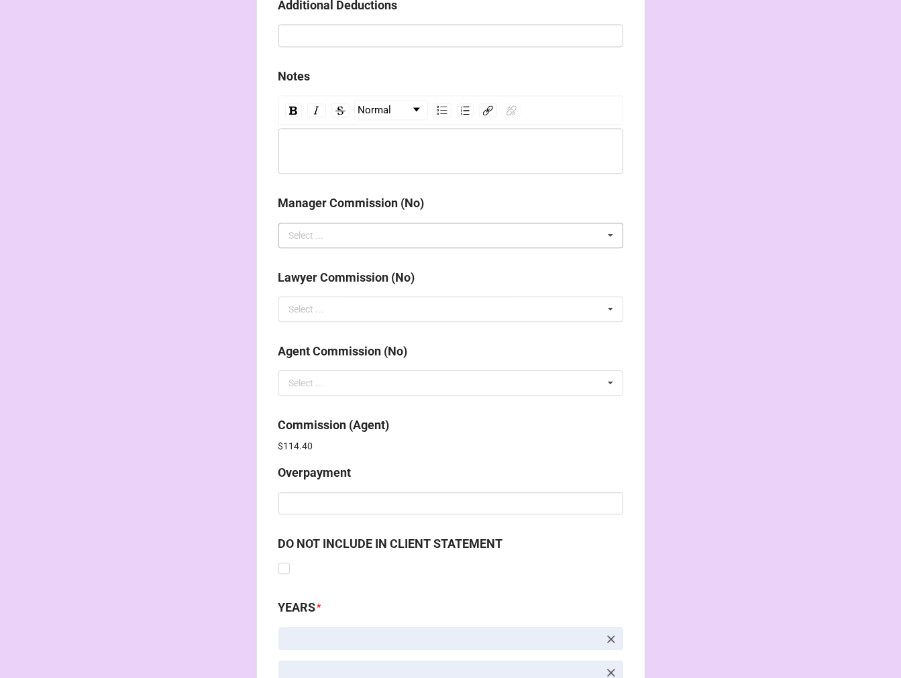
scroll to position [1600, 0]
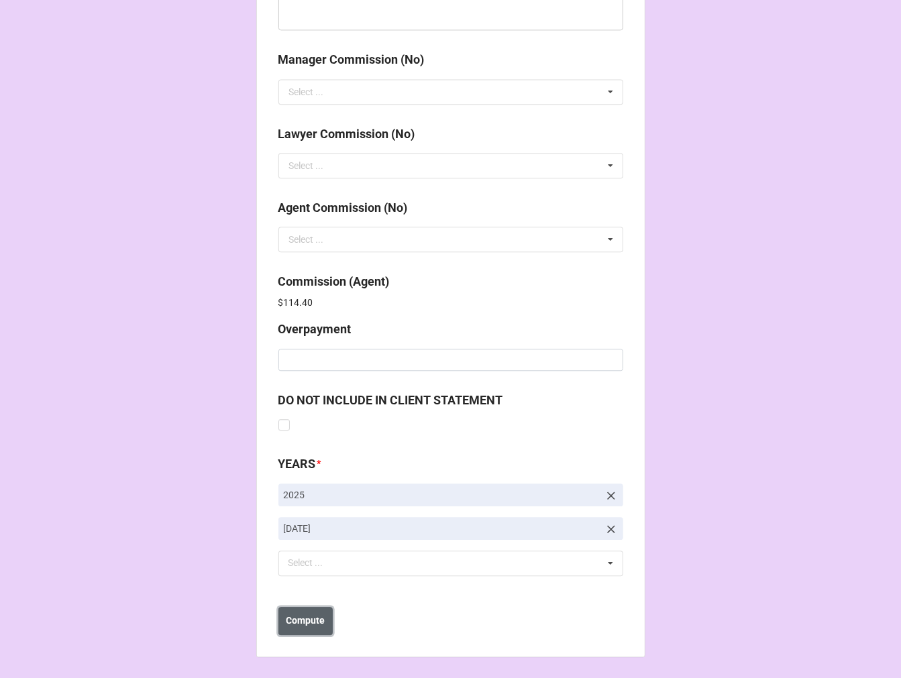
click at [305, 614] on b "Compute" at bounding box center [305, 621] width 39 height 14
click at [304, 621] on b "Save" at bounding box center [302, 621] width 21 height 14
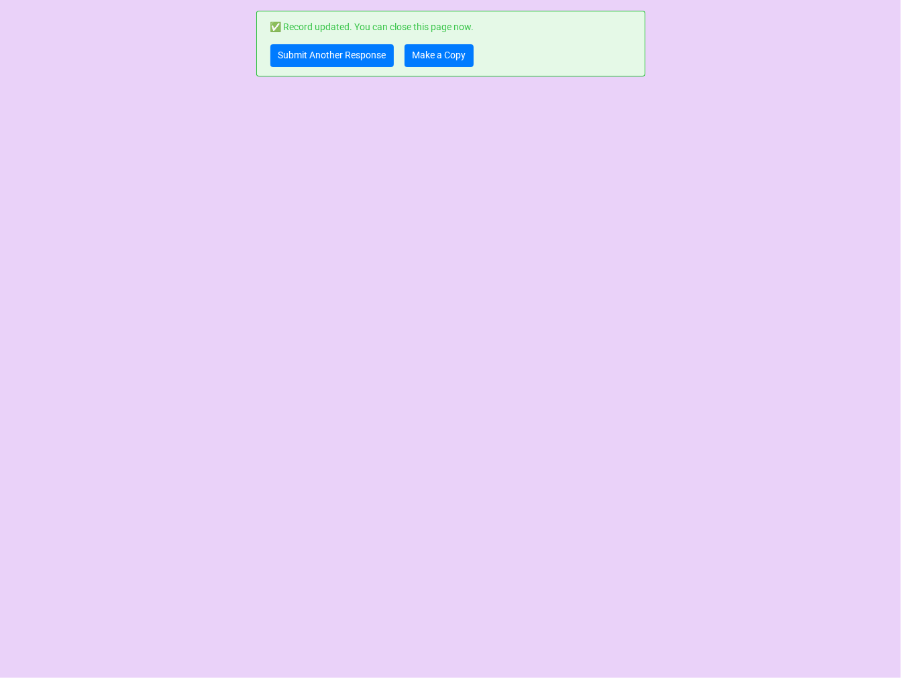
scroll to position [0, 0]
click at [447, 55] on link "Make a Copy" at bounding box center [438, 55] width 69 height 23
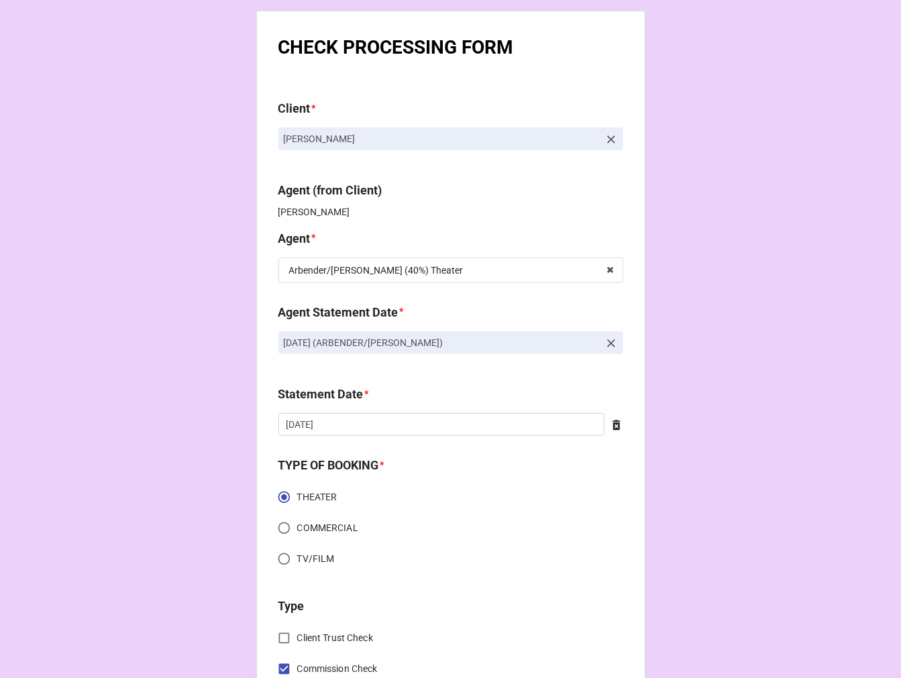
click at [609, 340] on icon at bounding box center [610, 343] width 13 height 13
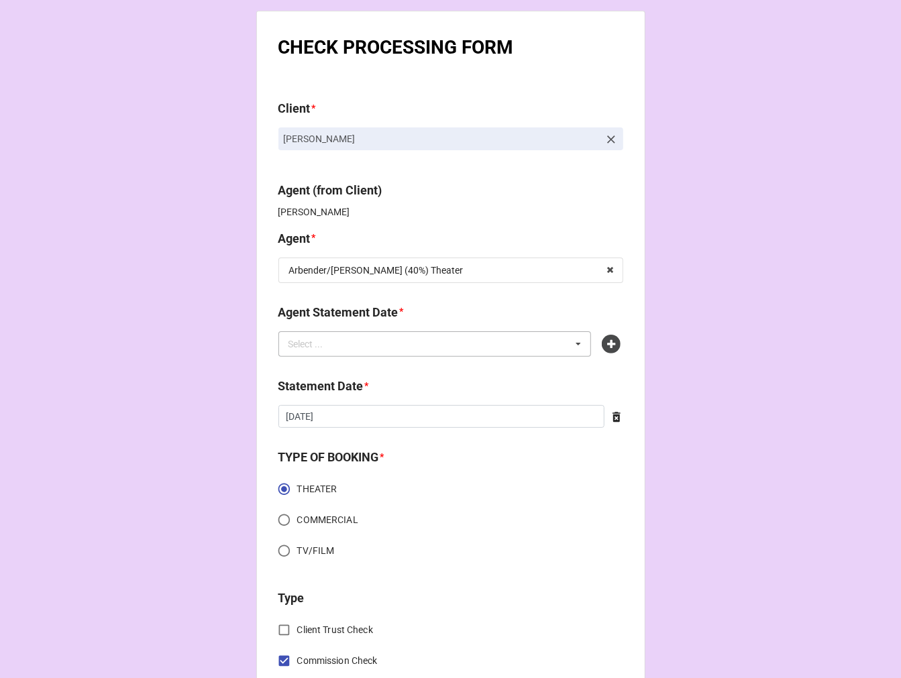
click at [425, 346] on div "Select ... No results found." at bounding box center [434, 343] width 313 height 25
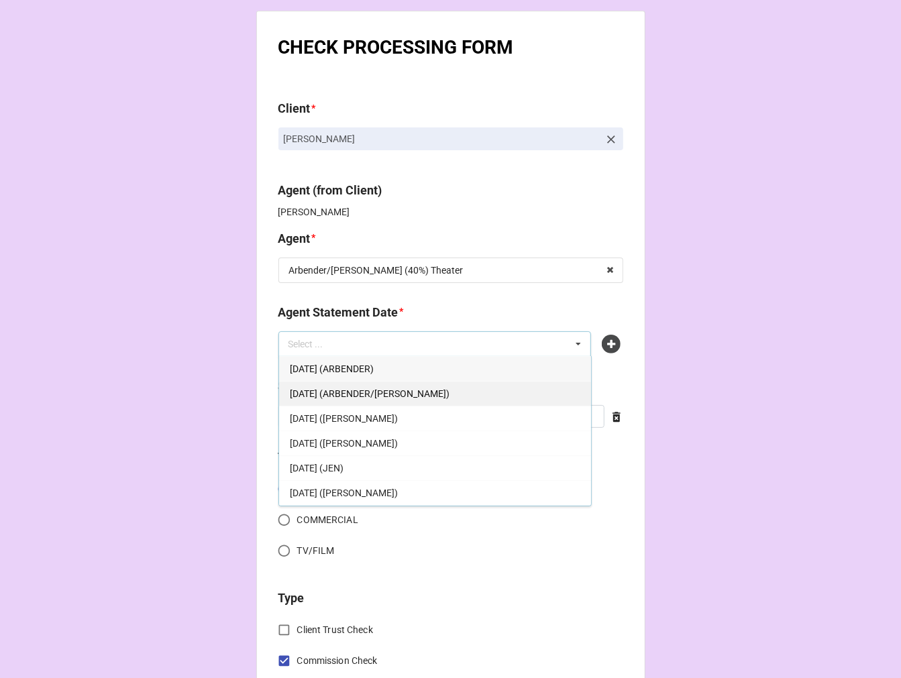
click at [432, 394] on span "[DATE] (ARBENDER/[PERSON_NAME])" at bounding box center [370, 393] width 160 height 11
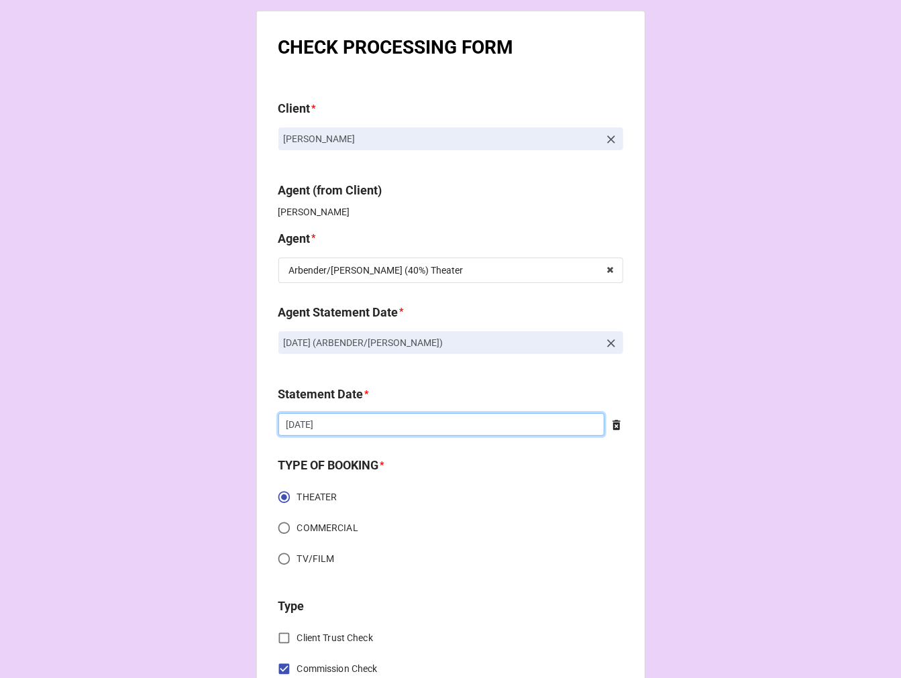
click at [360, 428] on input "8/22/2025" at bounding box center [441, 424] width 326 height 23
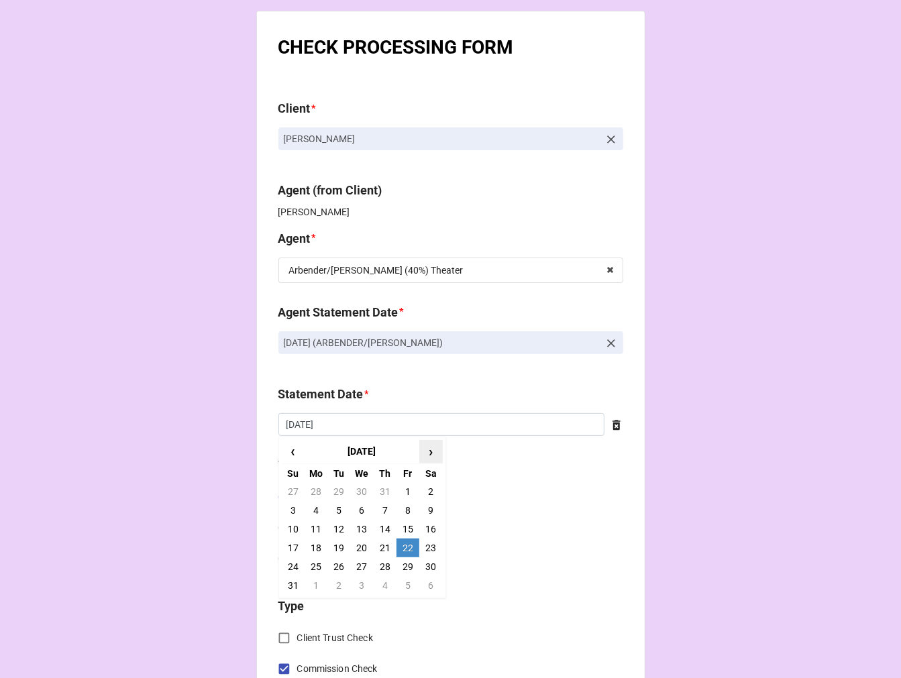
click at [429, 448] on span "›" at bounding box center [430, 452] width 21 height 22
click at [405, 530] on td "19" at bounding box center [407, 529] width 23 height 19
type input "[DATE]"
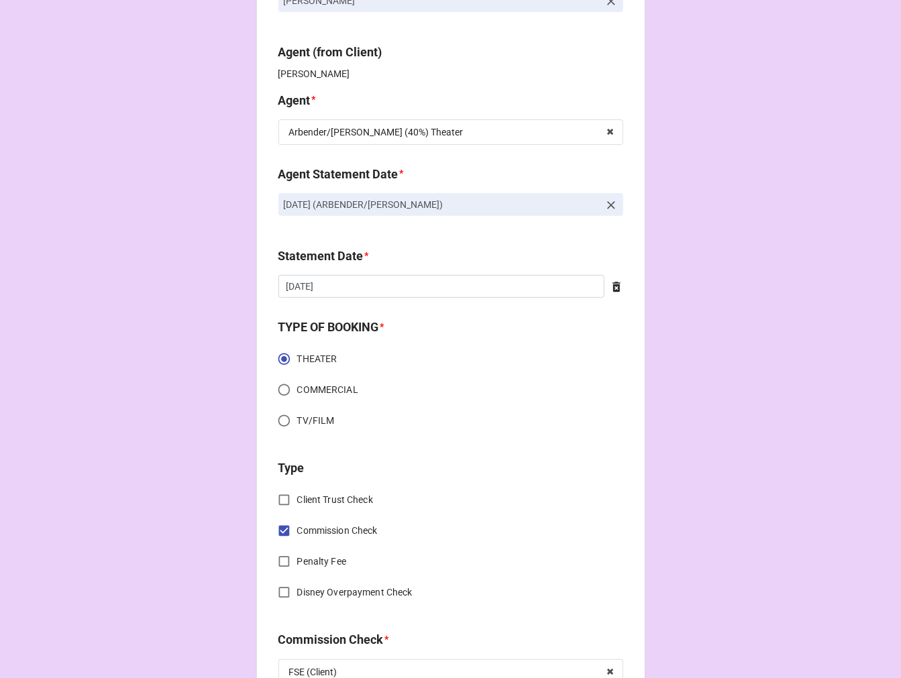
scroll to position [372, 0]
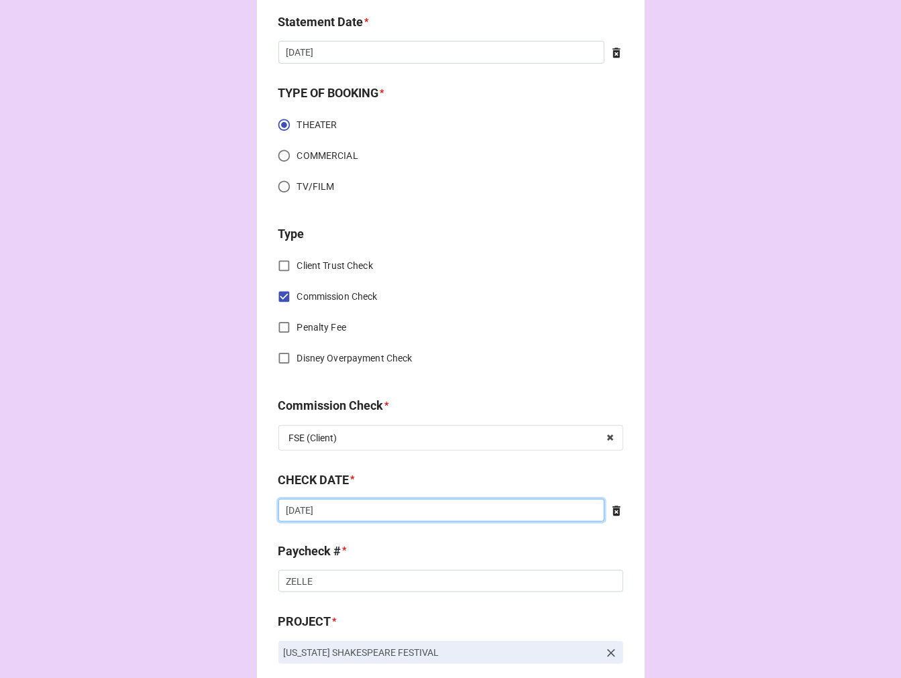
click at [386, 516] on input "8/14/2025" at bounding box center [441, 510] width 326 height 23
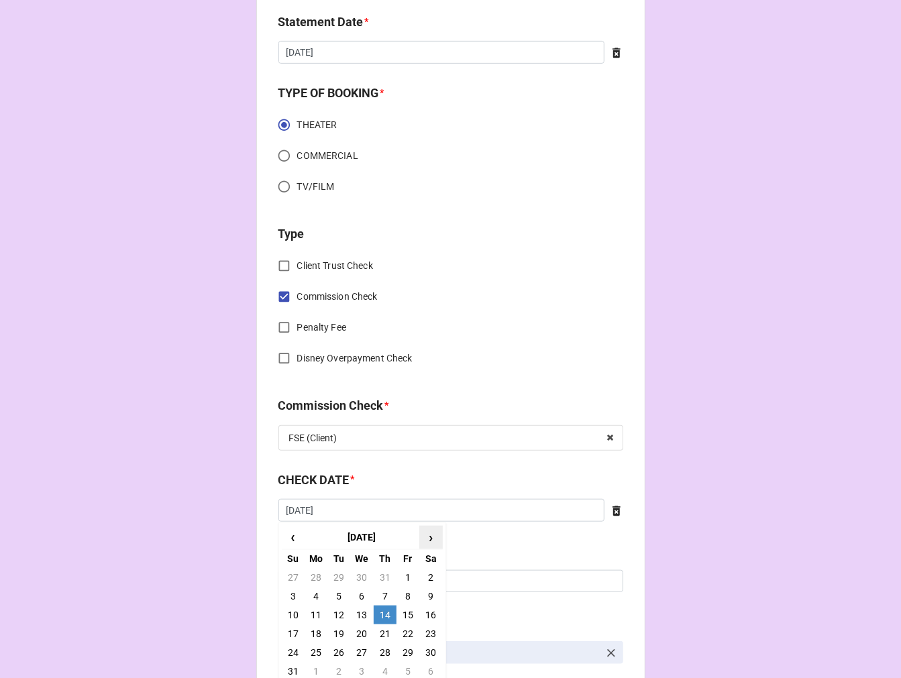
click at [429, 535] on span "›" at bounding box center [430, 538] width 21 height 22
click at [400, 575] on td "5" at bounding box center [407, 577] width 23 height 19
type input "[DATE]"
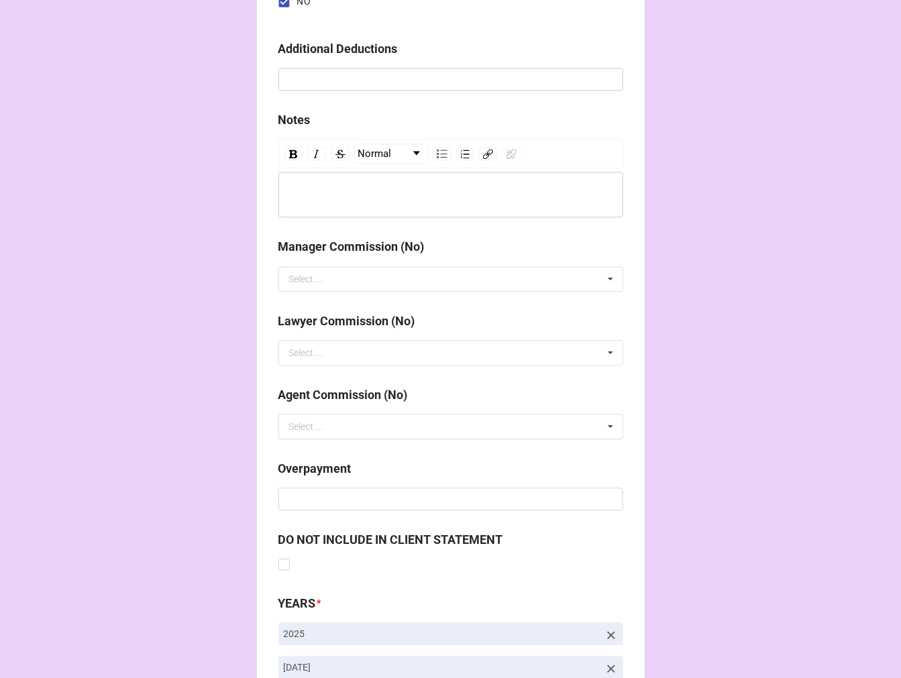
scroll to position [1553, 0]
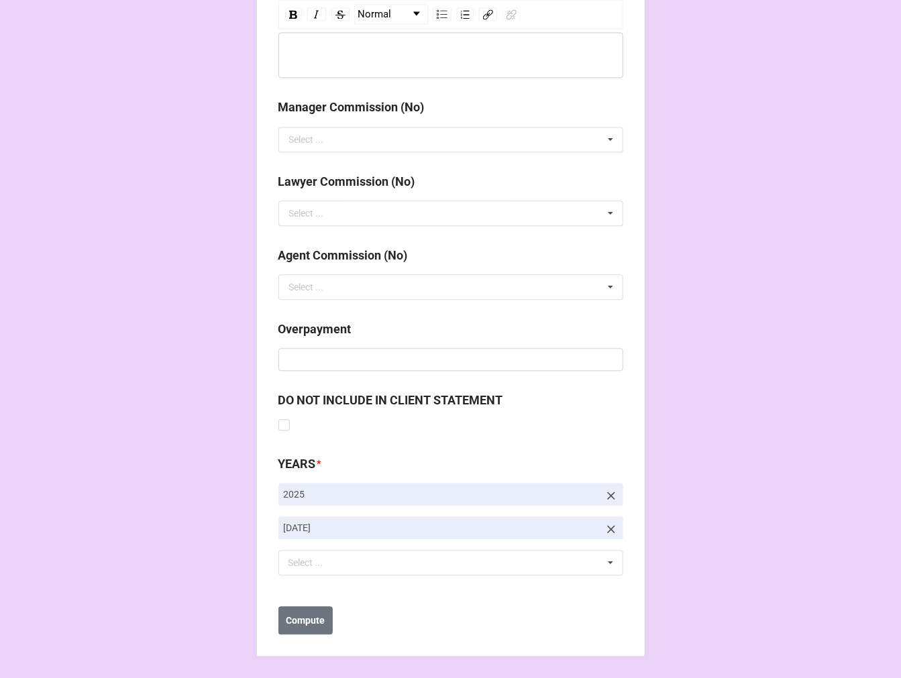
click at [604, 527] on icon at bounding box center [610, 529] width 13 height 13
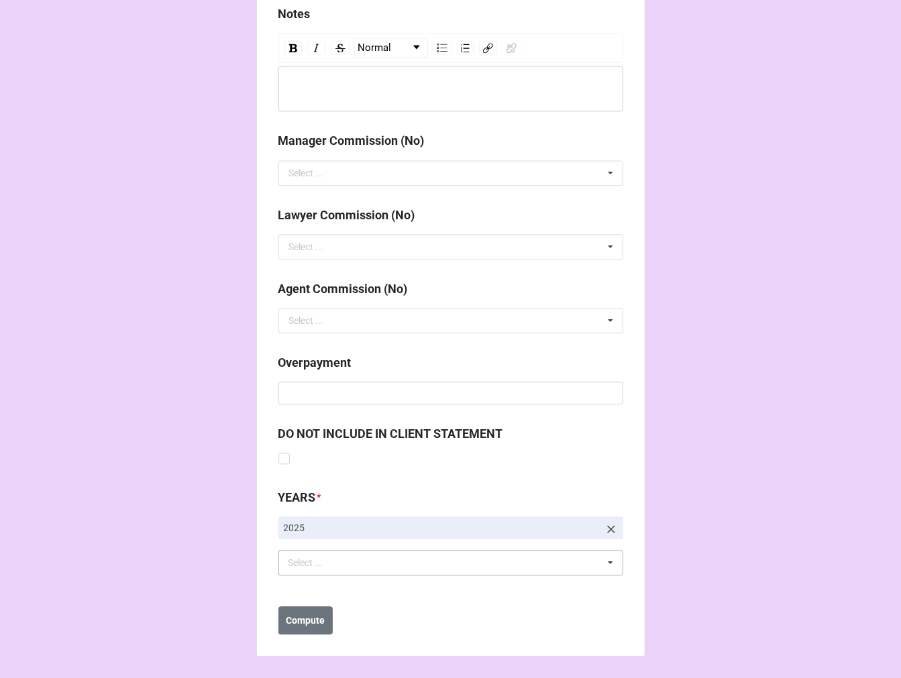
click at [345, 557] on div "Select ... No results found." at bounding box center [450, 562] width 345 height 25
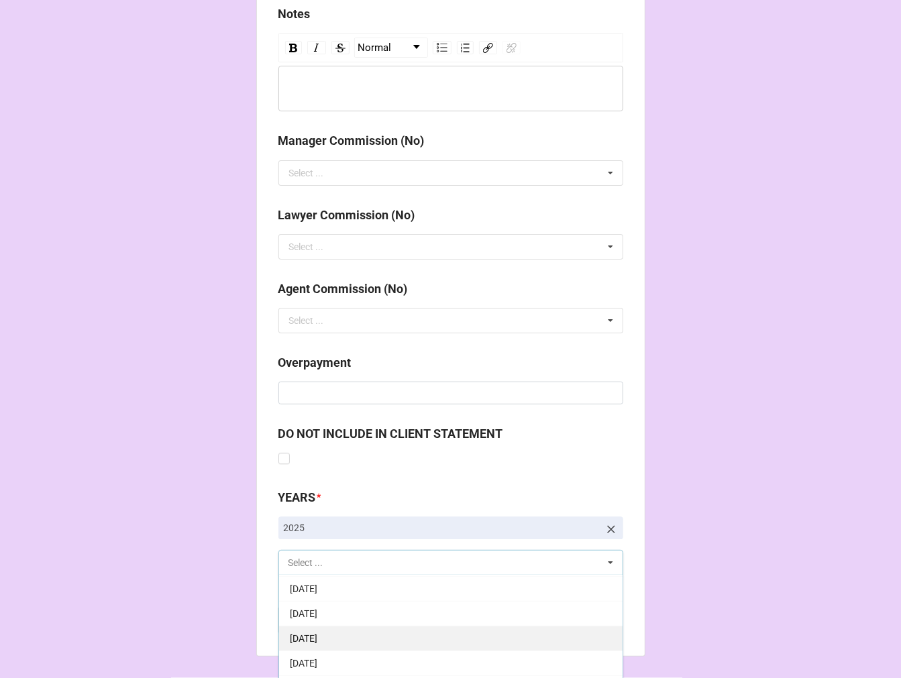
scroll to position [149, 0]
click at [364, 640] on div "[DATE]" at bounding box center [450, 636] width 343 height 25
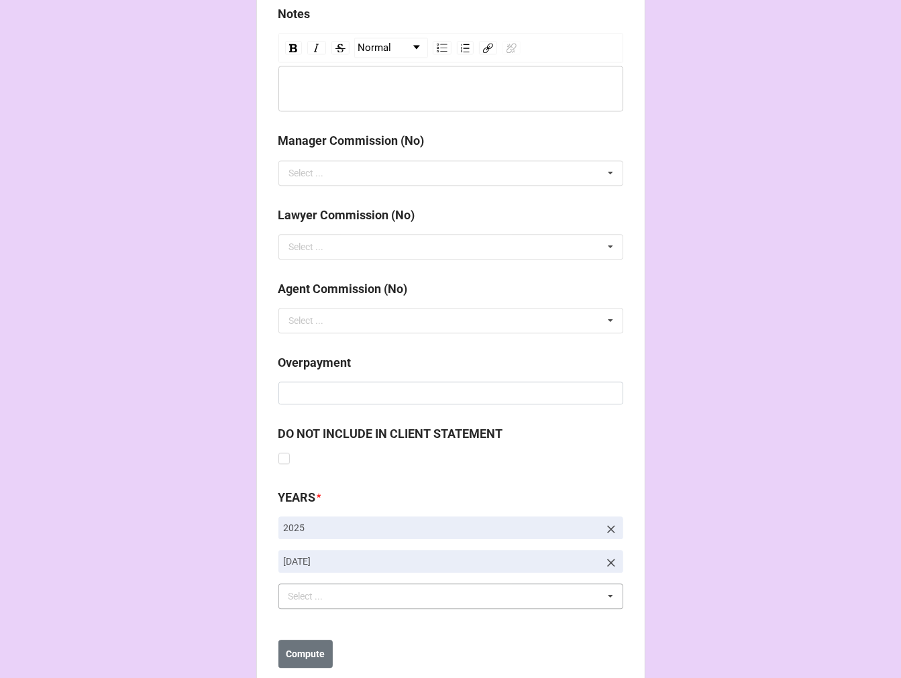
click at [307, 649] on b "Compute" at bounding box center [305, 654] width 39 height 14
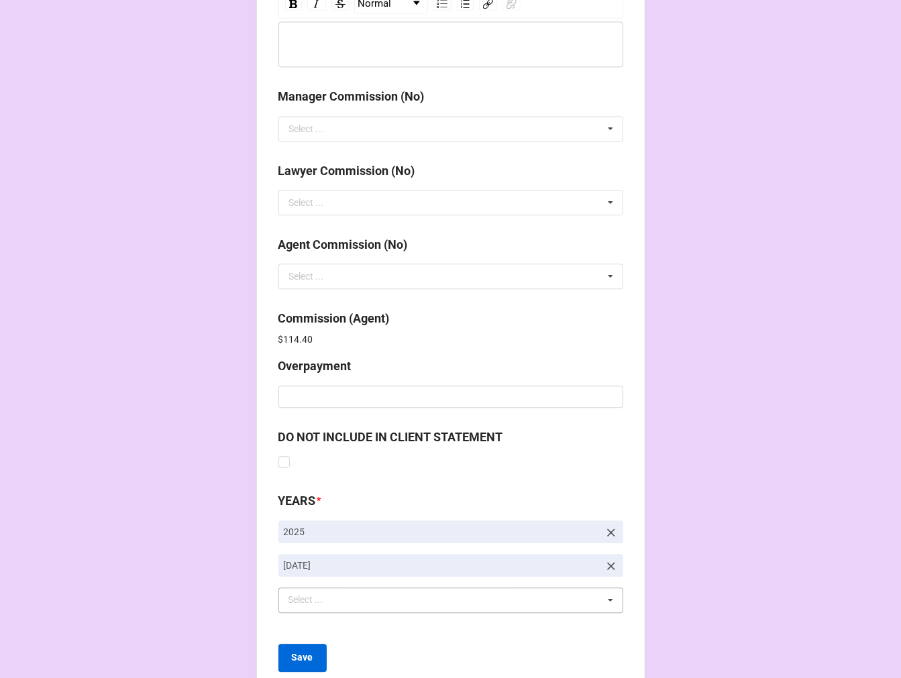
scroll to position [1600, 0]
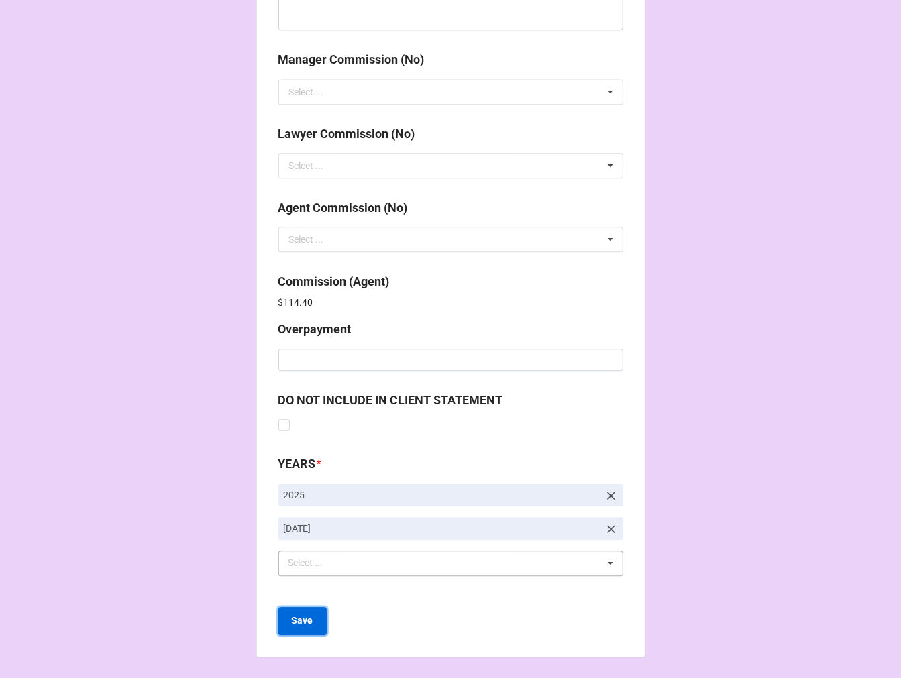
click at [303, 618] on b "Save" at bounding box center [302, 621] width 21 height 14
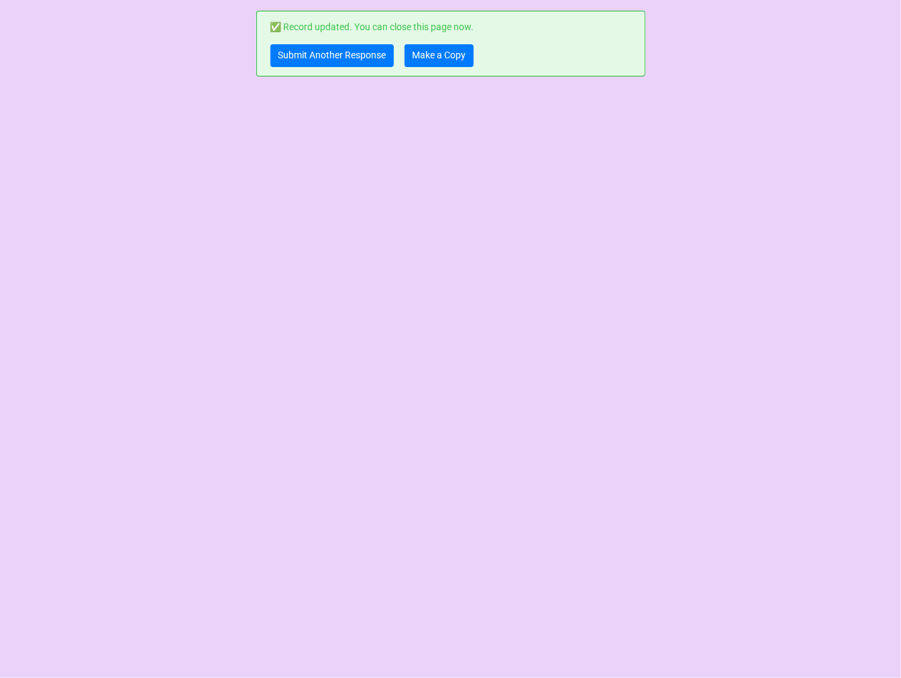
scroll to position [0, 0]
click at [449, 60] on link "Make a Copy" at bounding box center [438, 55] width 69 height 23
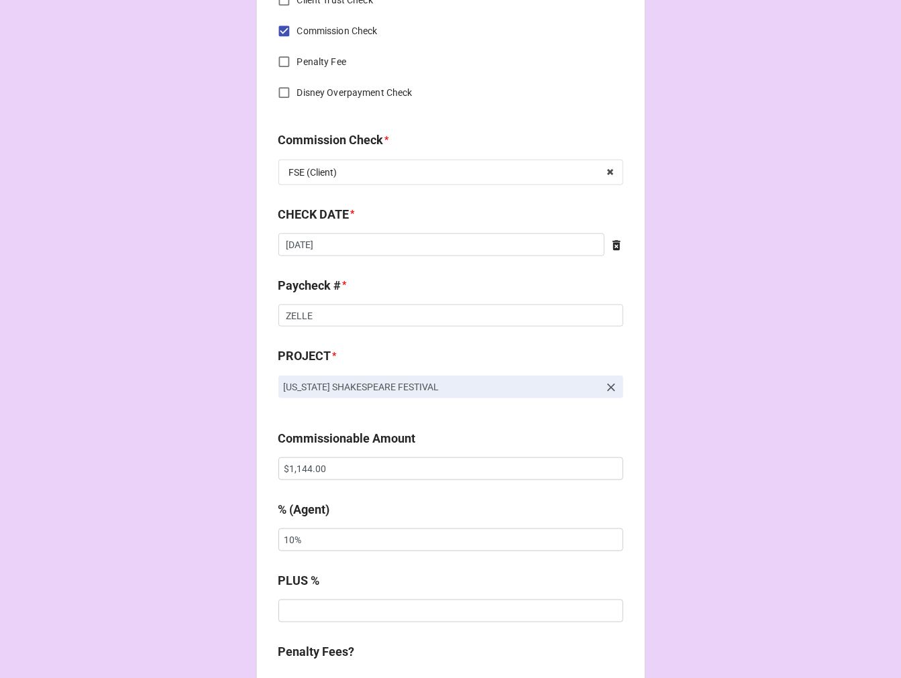
scroll to position [820, 0]
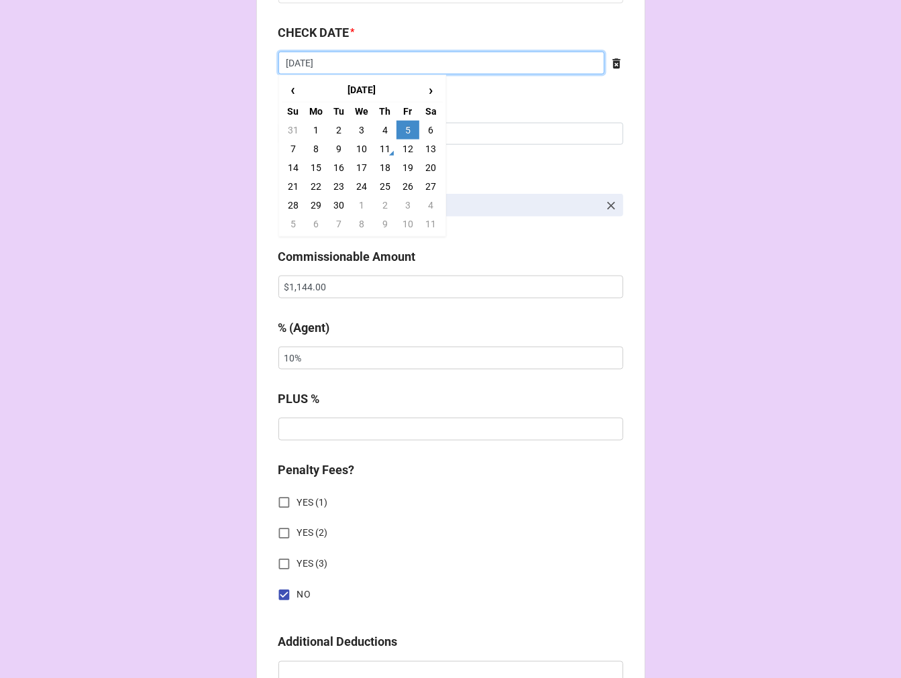
click at [342, 68] on input "[DATE]" at bounding box center [441, 63] width 326 height 23
drag, startPoint x: 400, startPoint y: 151, endPoint x: 425, endPoint y: 118, distance: 41.2
click at [401, 150] on td "12" at bounding box center [407, 149] width 23 height 19
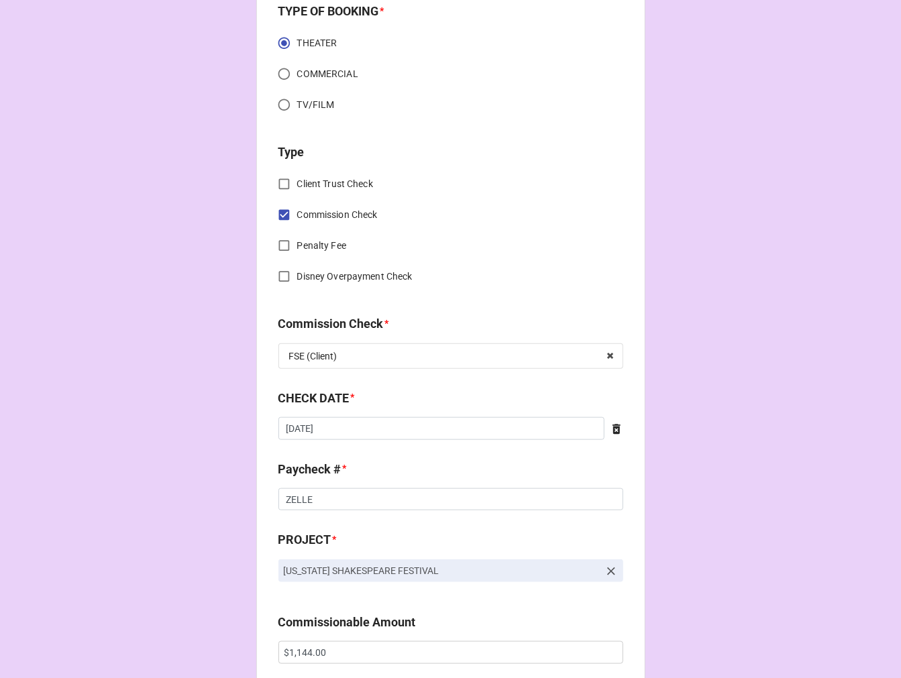
scroll to position [596, 0]
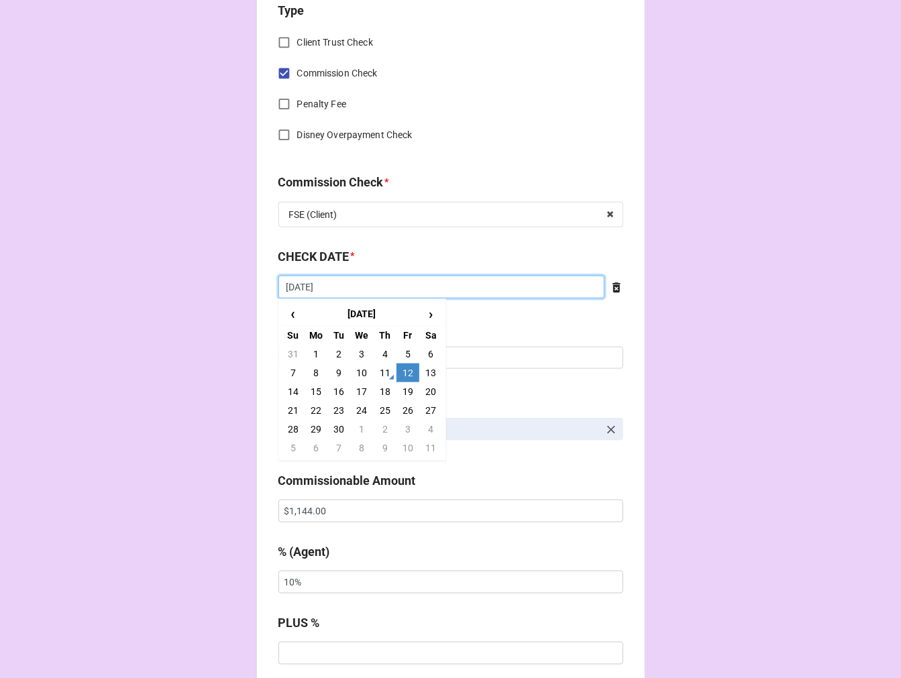
click at [333, 290] on input "[DATE]" at bounding box center [441, 287] width 326 height 23
click at [378, 371] on td "11" at bounding box center [385, 373] width 23 height 19
type input "[DATE]"
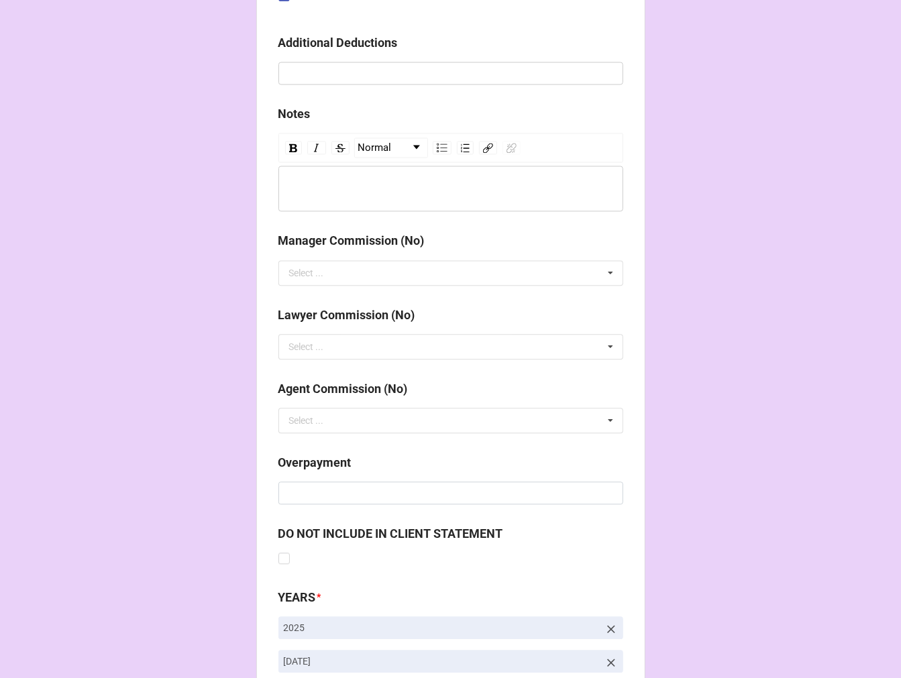
scroll to position [1553, 0]
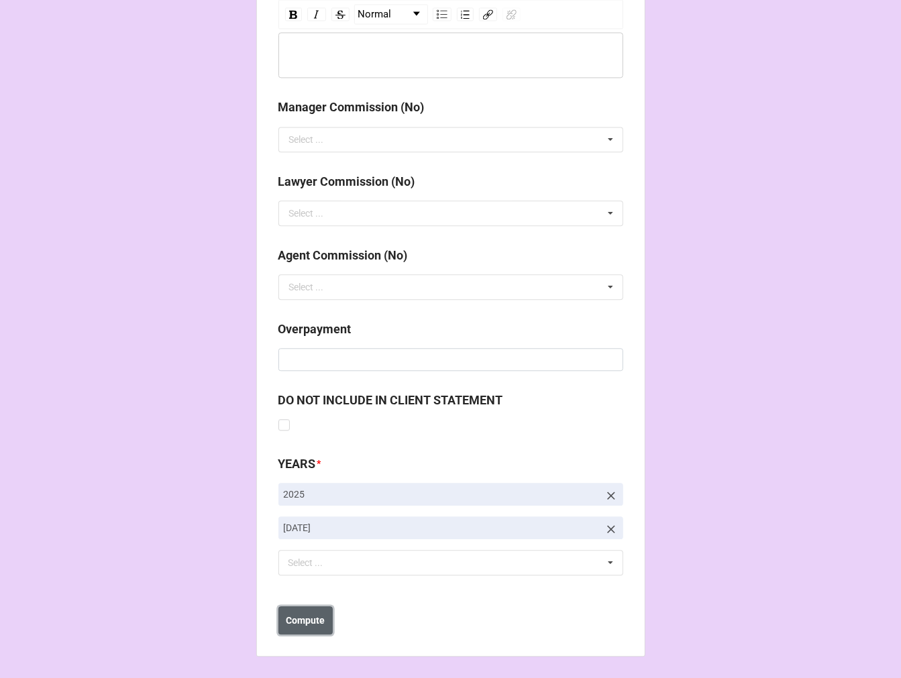
click at [311, 607] on button "Compute" at bounding box center [305, 620] width 54 height 28
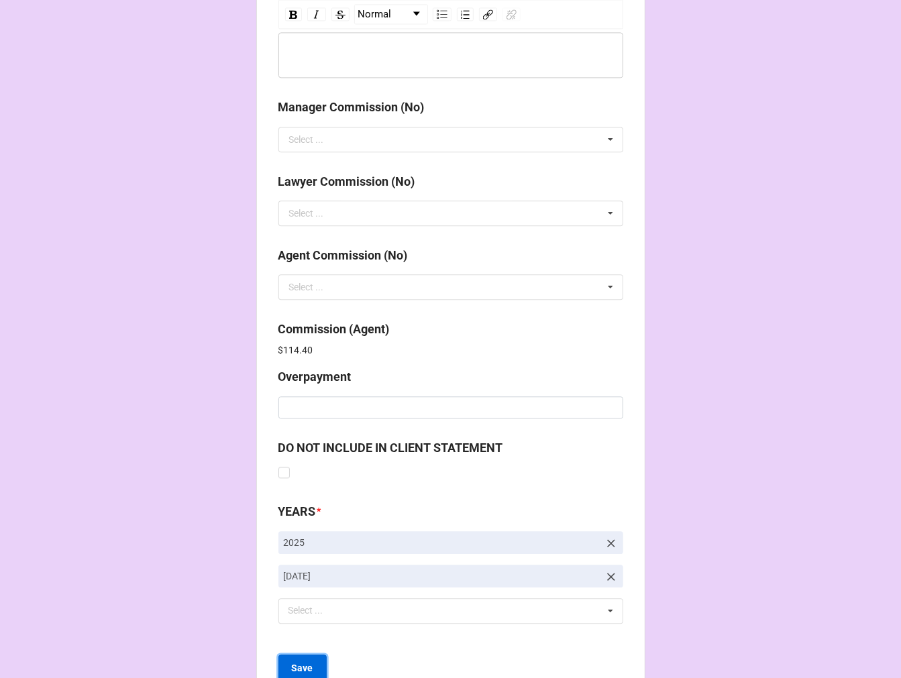
click at [298, 667] on b "Save" at bounding box center [302, 668] width 21 height 14
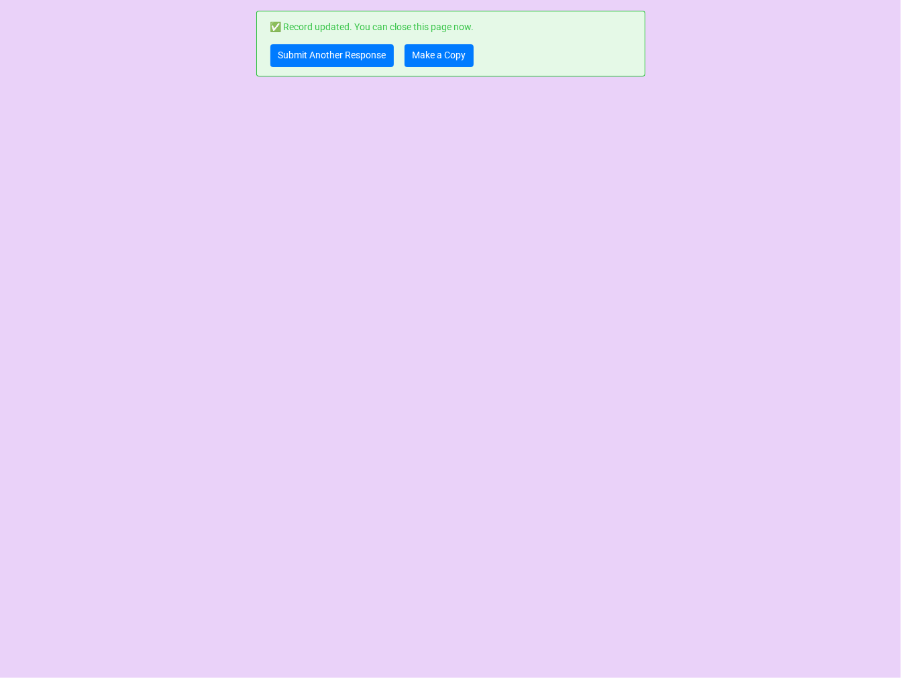
scroll to position [0, 0]
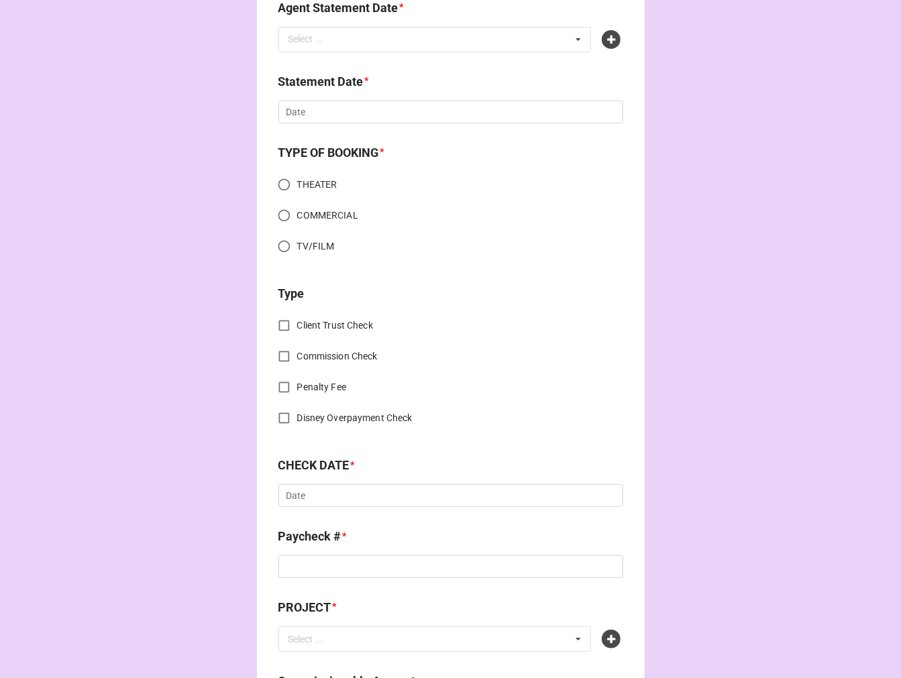
scroll to position [671, 0]
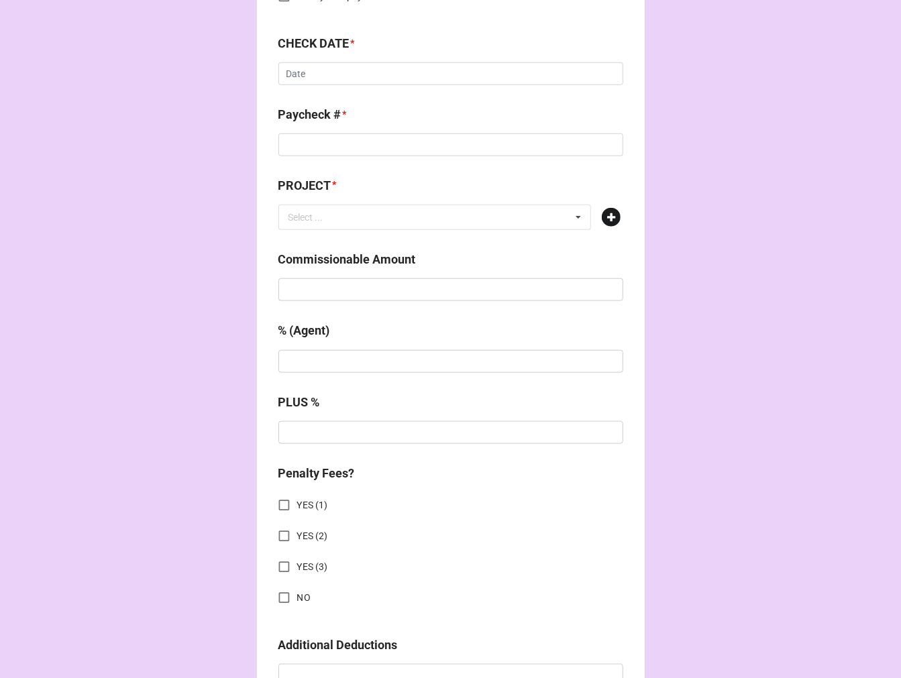
click at [608, 219] on icon at bounding box center [611, 217] width 19 height 19
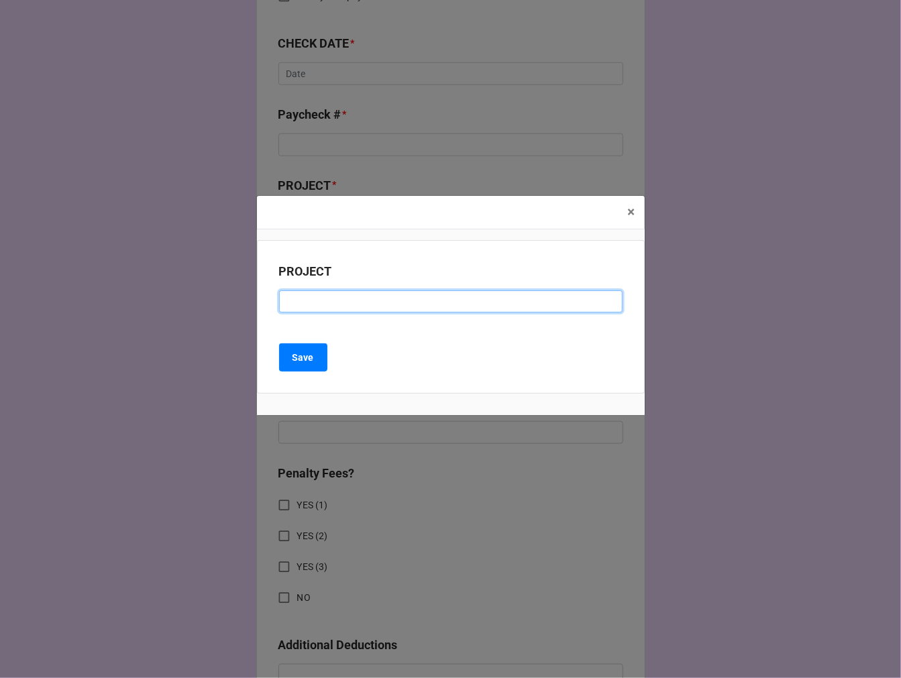
click at [312, 307] on input at bounding box center [450, 301] width 343 height 23
paste input "MOBY-DICK at THE MET OPERA"
click at [346, 302] on input "MOBY-DICK at THE MET OPERA" at bounding box center [450, 301] width 343 height 23
type input "MOBY-DICK AT THE MET OPERA"
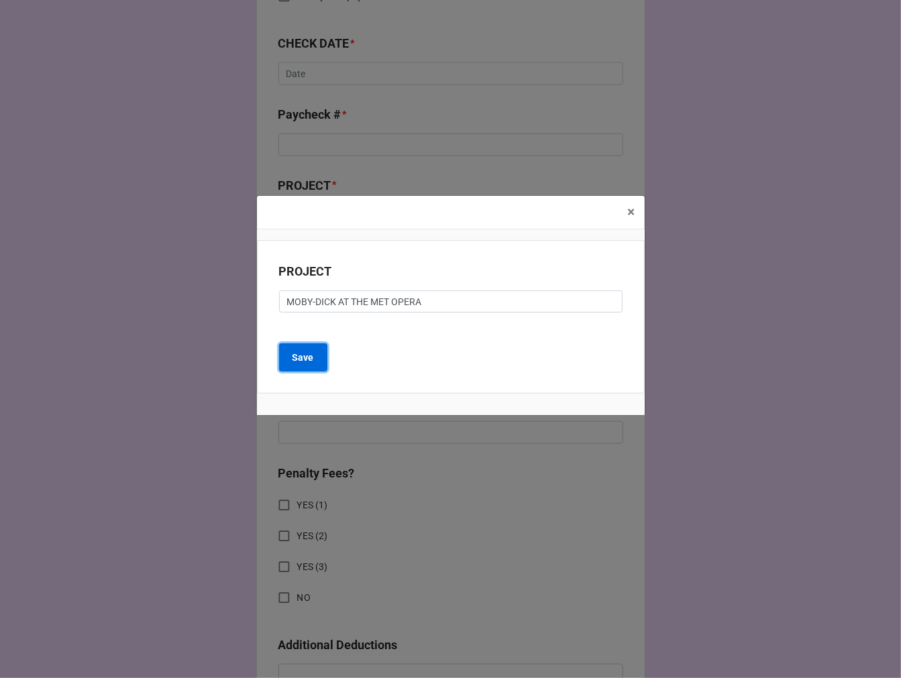
click at [303, 365] on button "Save" at bounding box center [303, 357] width 48 height 28
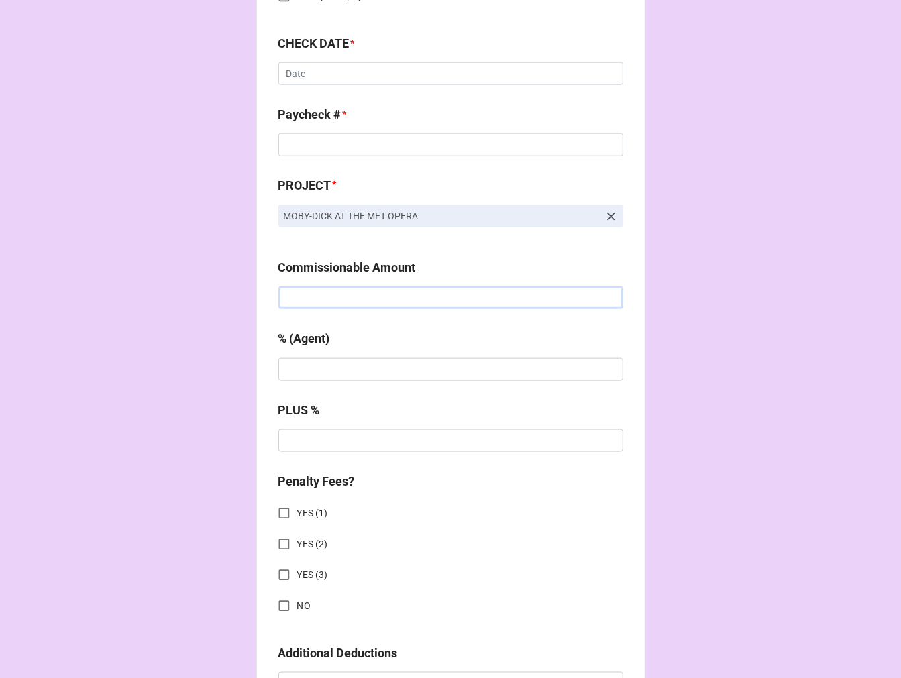
click at [309, 292] on input "text" at bounding box center [450, 297] width 345 height 23
type input "$1,000.00"
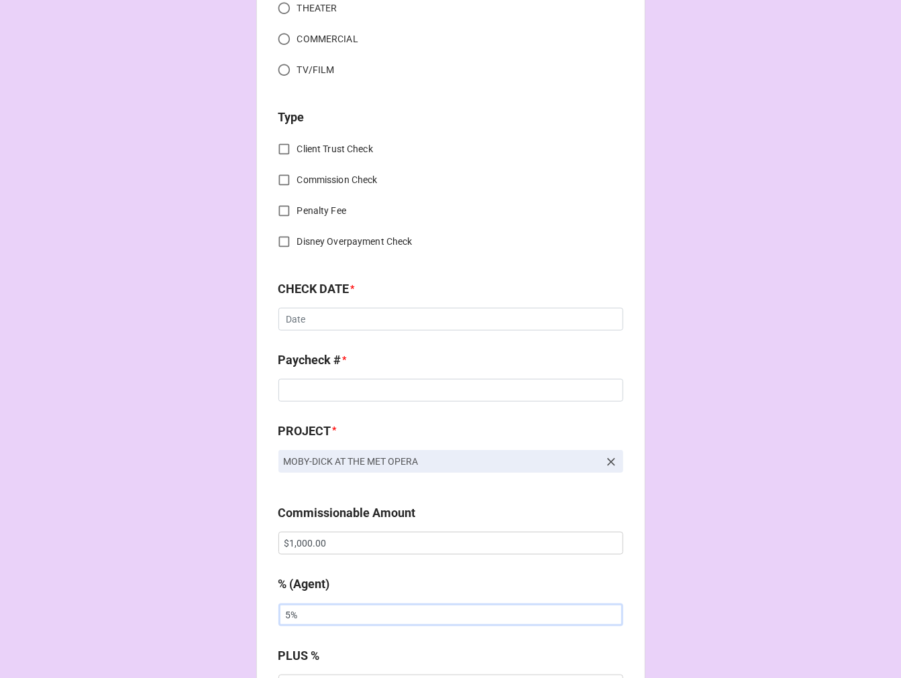
scroll to position [0, 0]
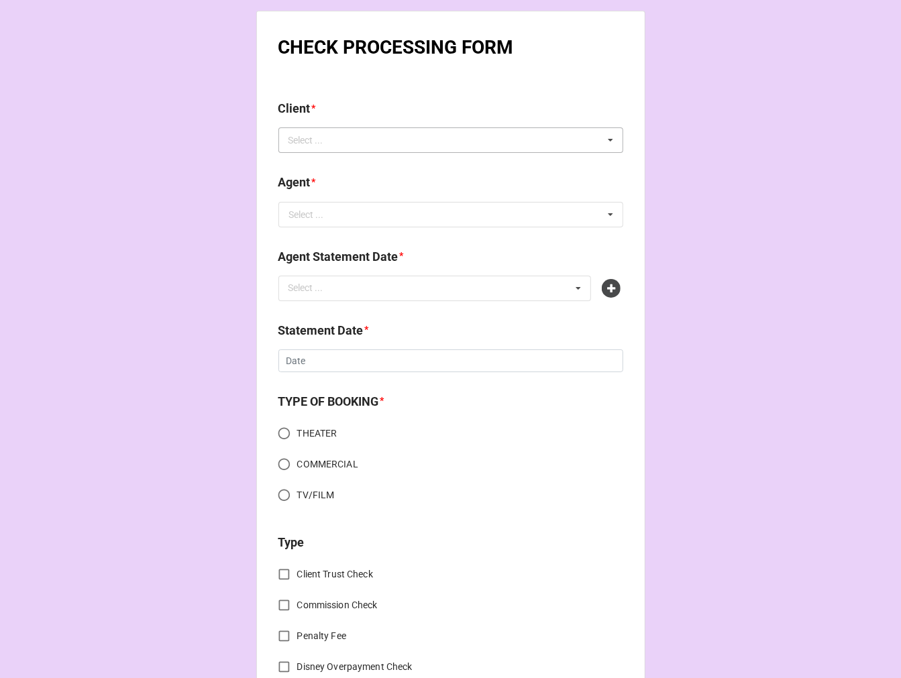
type input "5%"
click at [349, 140] on div "Select ... No results found." at bounding box center [450, 139] width 345 height 25
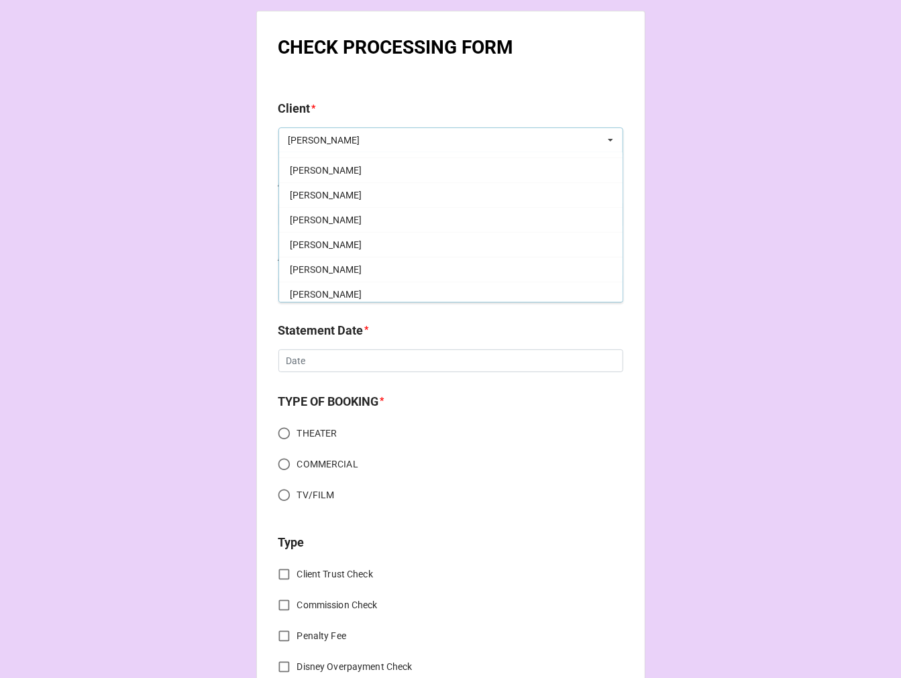
scroll to position [223, 0]
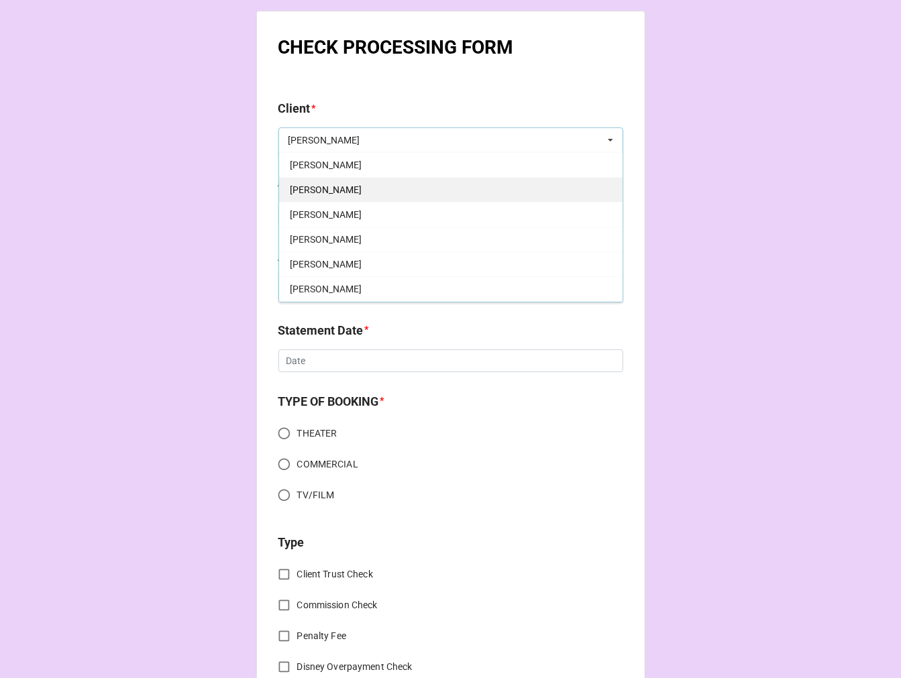
type input "MATTHEW"
click at [390, 185] on div "Matthew K. Addison" at bounding box center [450, 189] width 343 height 25
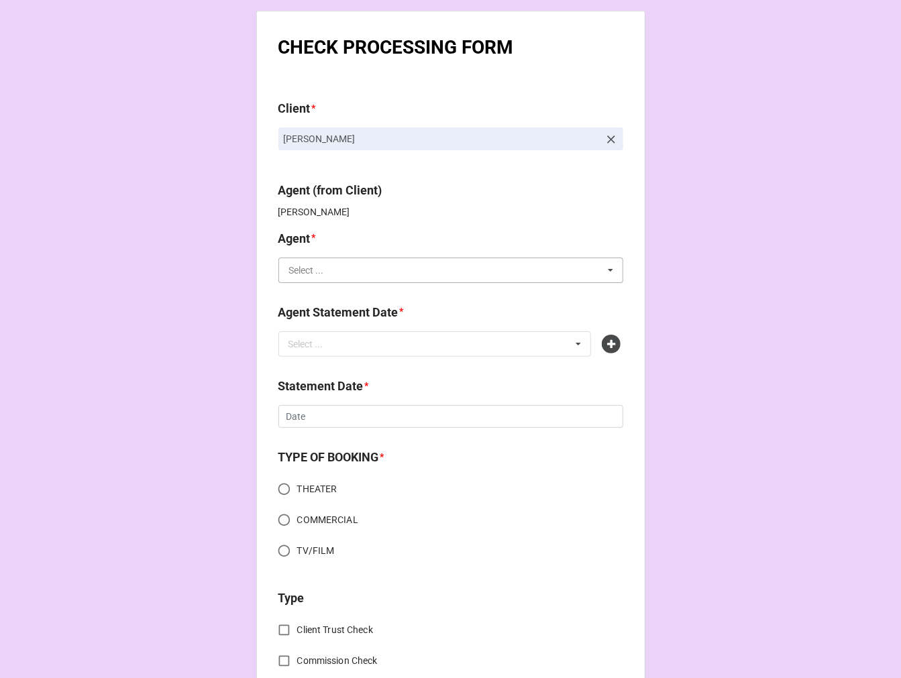
click at [339, 275] on input "text" at bounding box center [451, 270] width 343 height 24
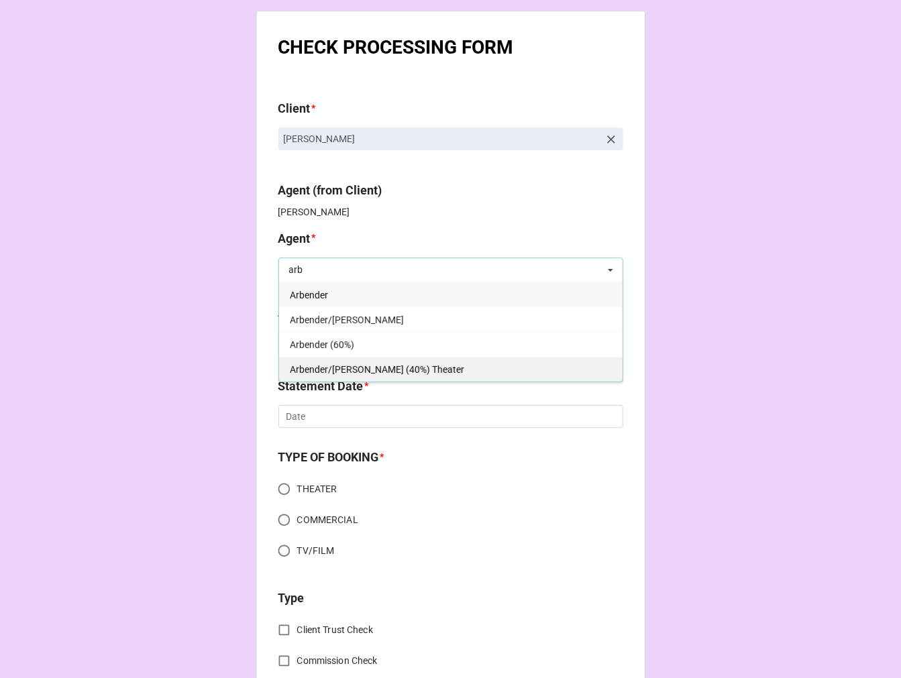
type input "arb"
click at [394, 364] on span "Arbender/[PERSON_NAME] (40%) Theater" at bounding box center [377, 369] width 174 height 11
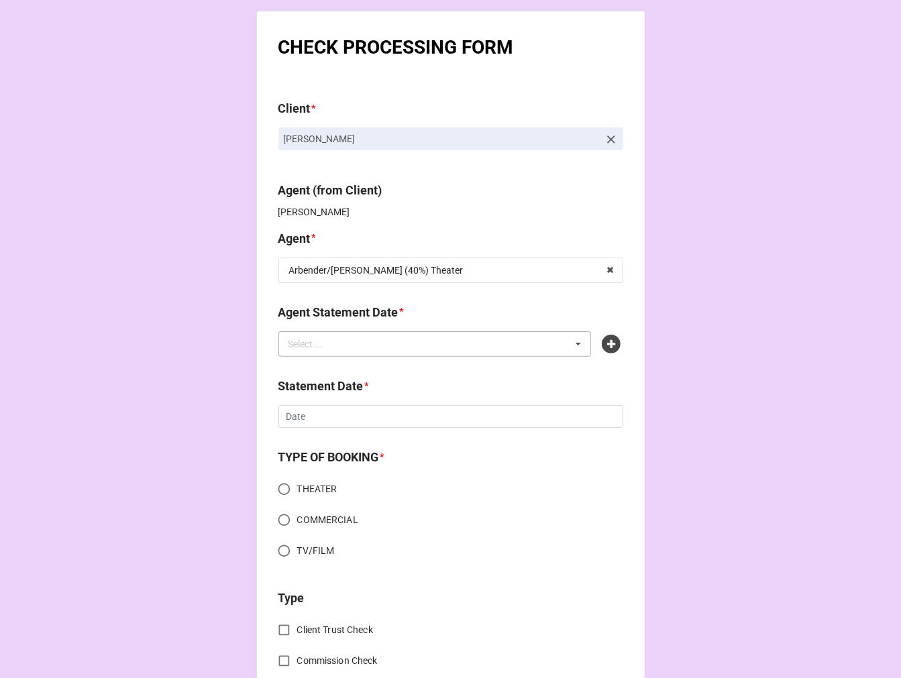
click at [335, 347] on div "Select ..." at bounding box center [314, 343] width 58 height 15
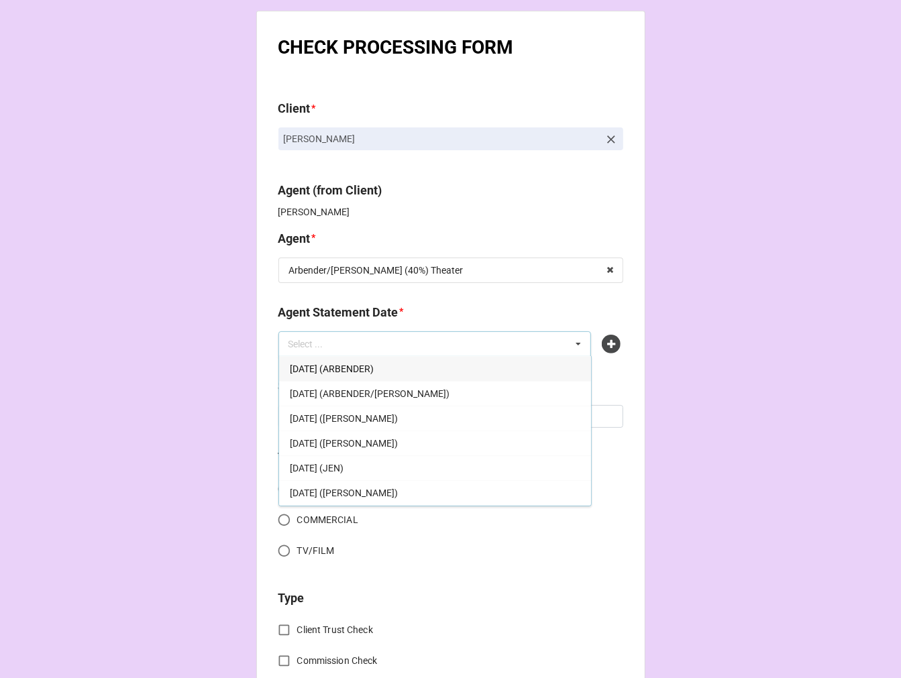
click at [374, 369] on span "SEPTEMBER 19, 2025 (ARBENDER)" at bounding box center [332, 369] width 84 height 11
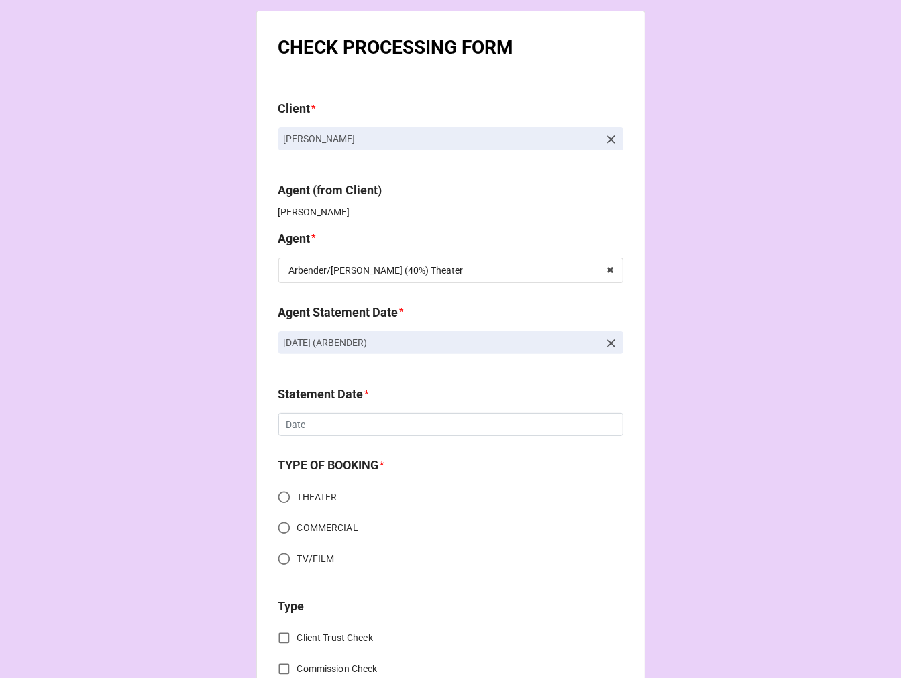
click at [608, 339] on icon at bounding box center [610, 343] width 13 height 13
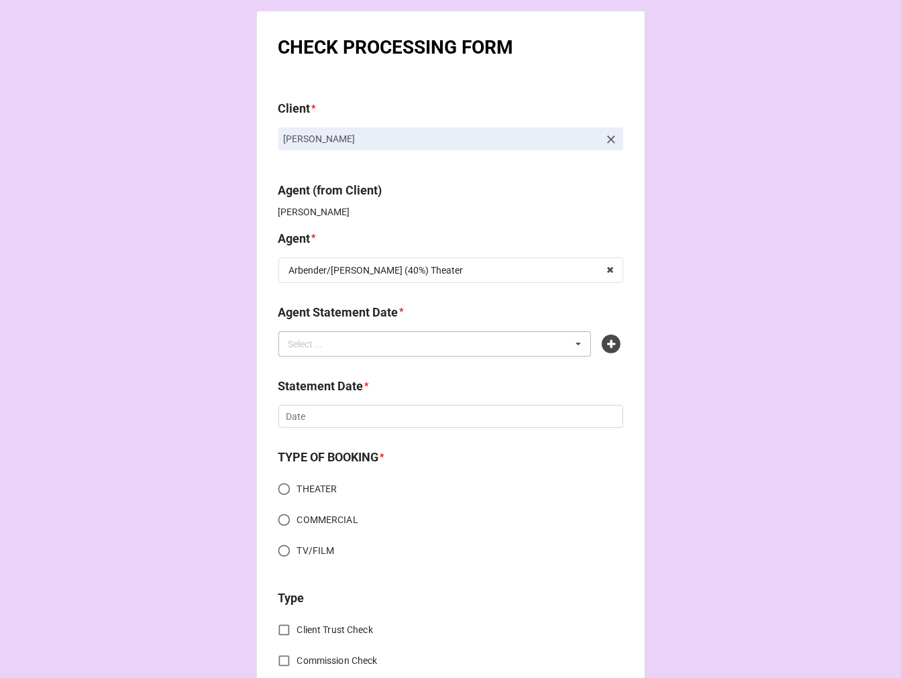
click at [457, 338] on div "Select ... SEPTEMBER 19, 2025 (ARBENDER) SEPTEMBER 19, 2025 (ARBENDER/KATIE) SE…" at bounding box center [434, 343] width 313 height 25
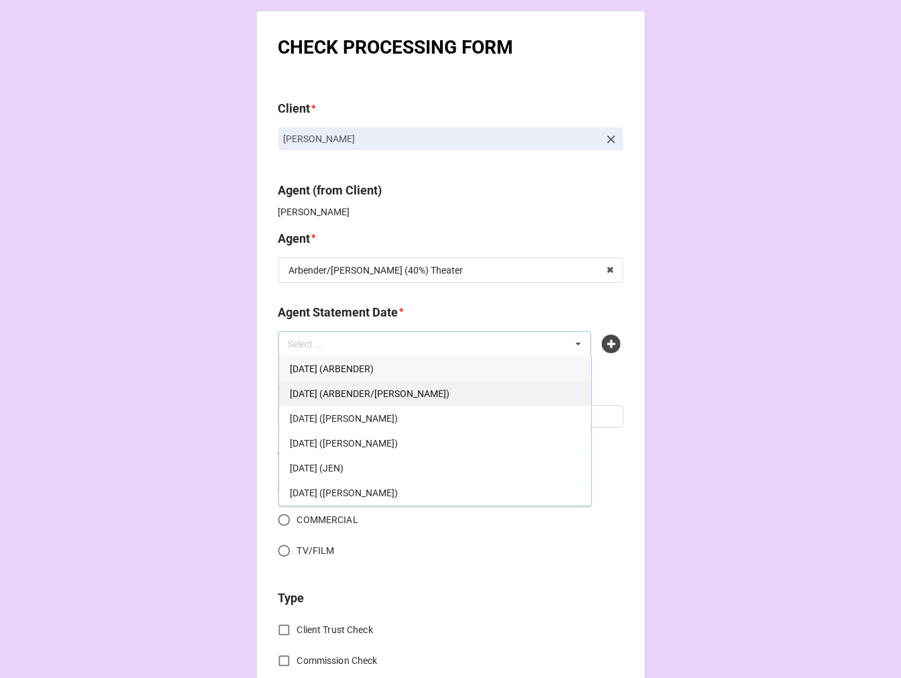
click at [438, 398] on span "SEPTEMBER 19, 2025 (ARBENDER/KATIE)" at bounding box center [370, 393] width 160 height 11
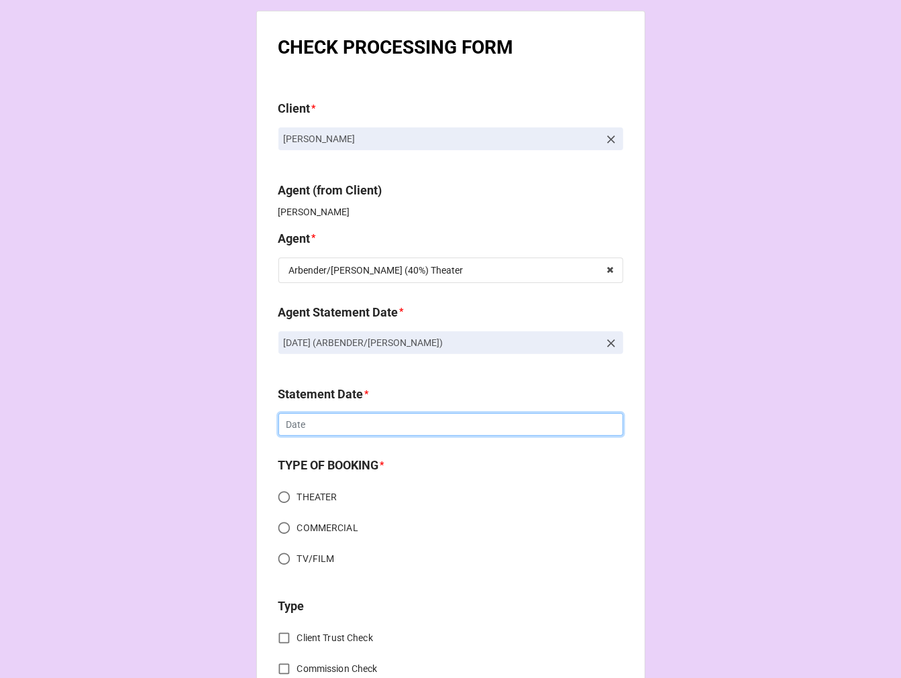
click at [324, 431] on input "text" at bounding box center [450, 424] width 345 height 23
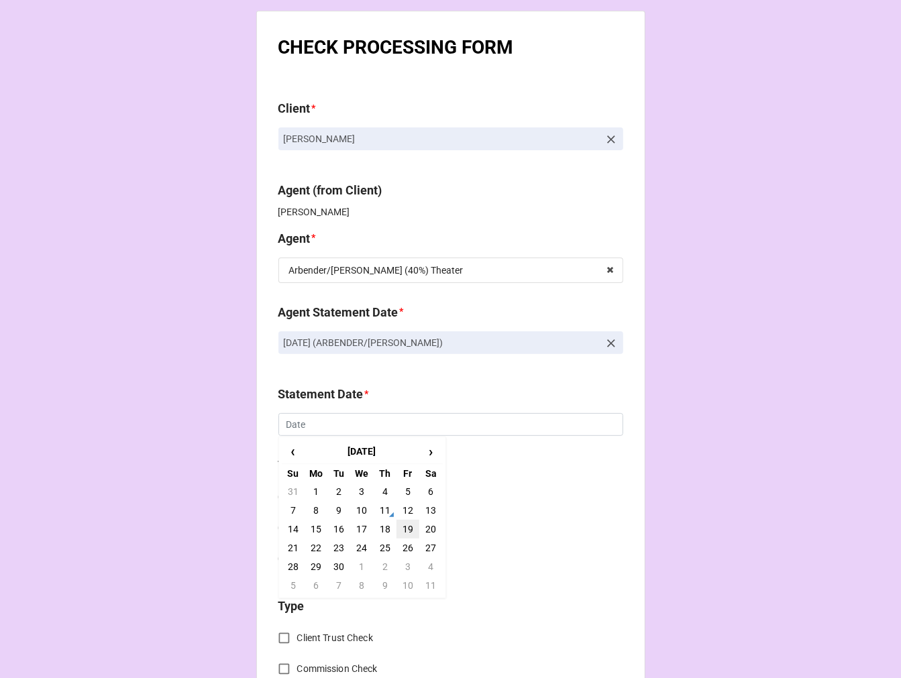
click at [401, 531] on td "19" at bounding box center [407, 529] width 23 height 19
type input "[DATE]"
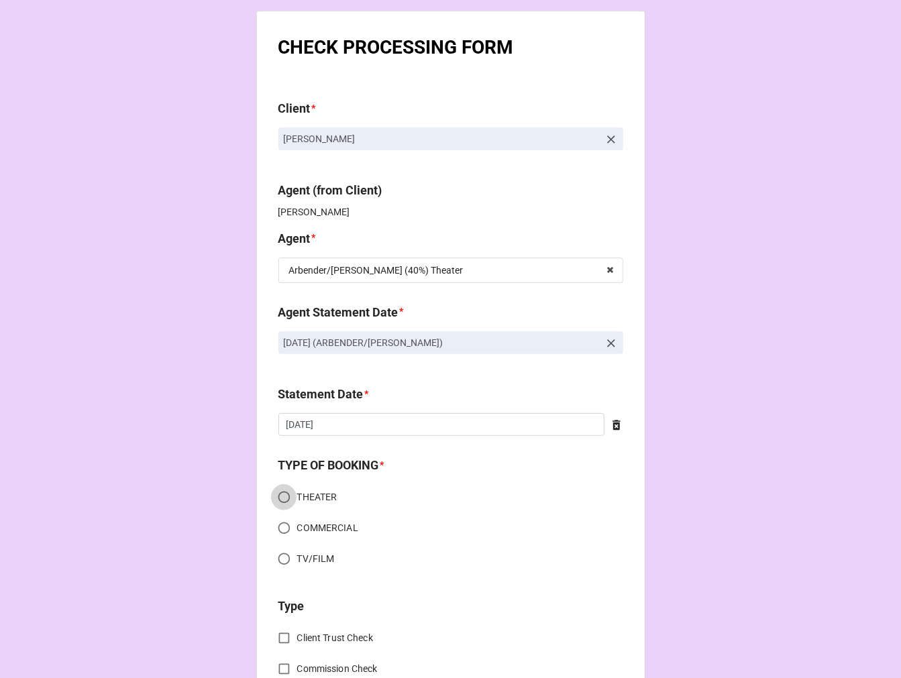
click at [280, 497] on input "THEATER" at bounding box center [284, 497] width 26 height 26
radio input "true"
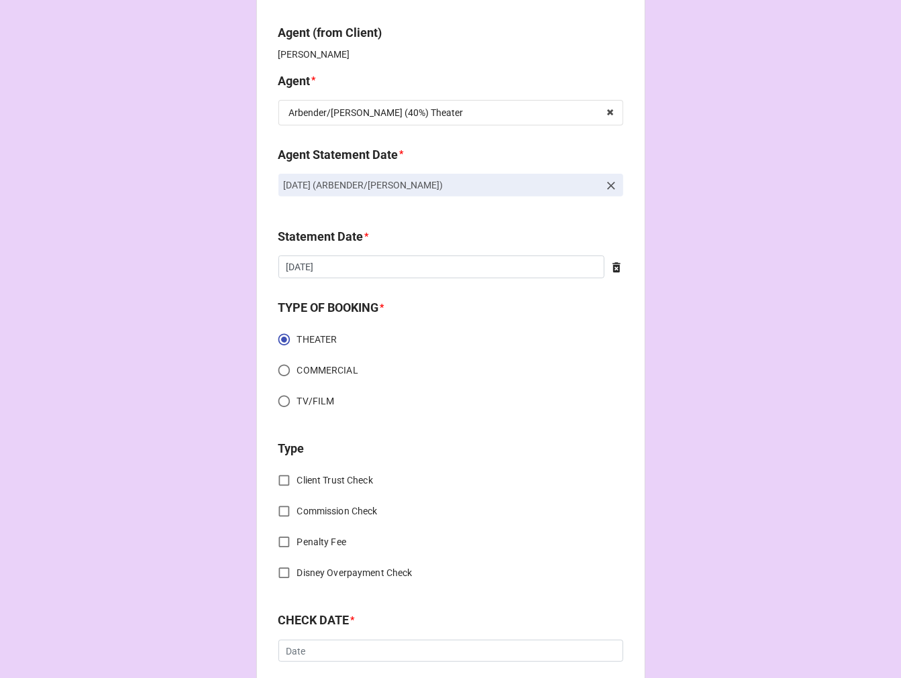
scroll to position [298, 0]
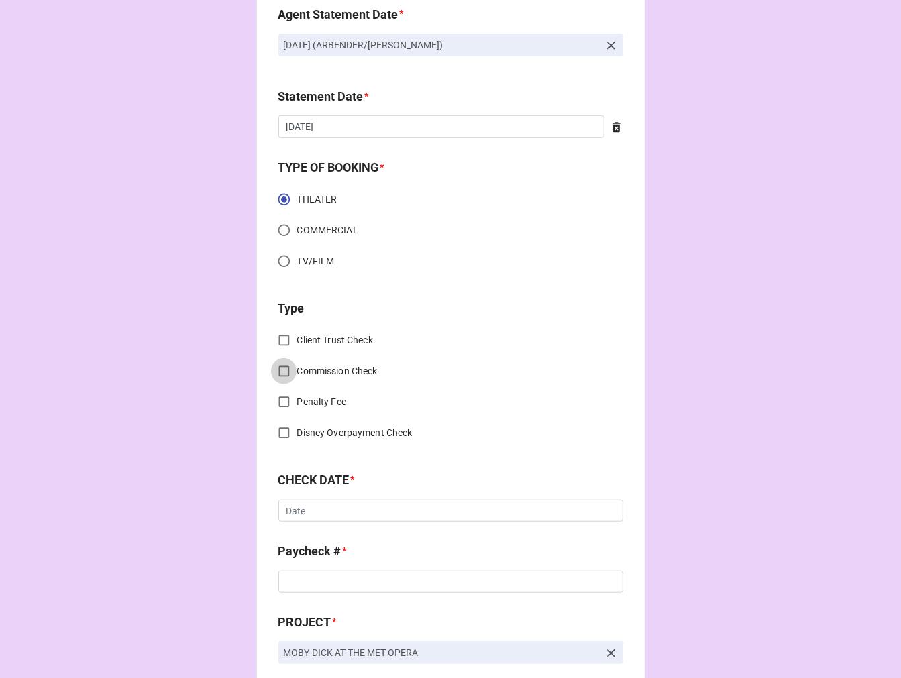
click at [280, 367] on input "Commission Check" at bounding box center [284, 371] width 26 height 26
checkbox input "true"
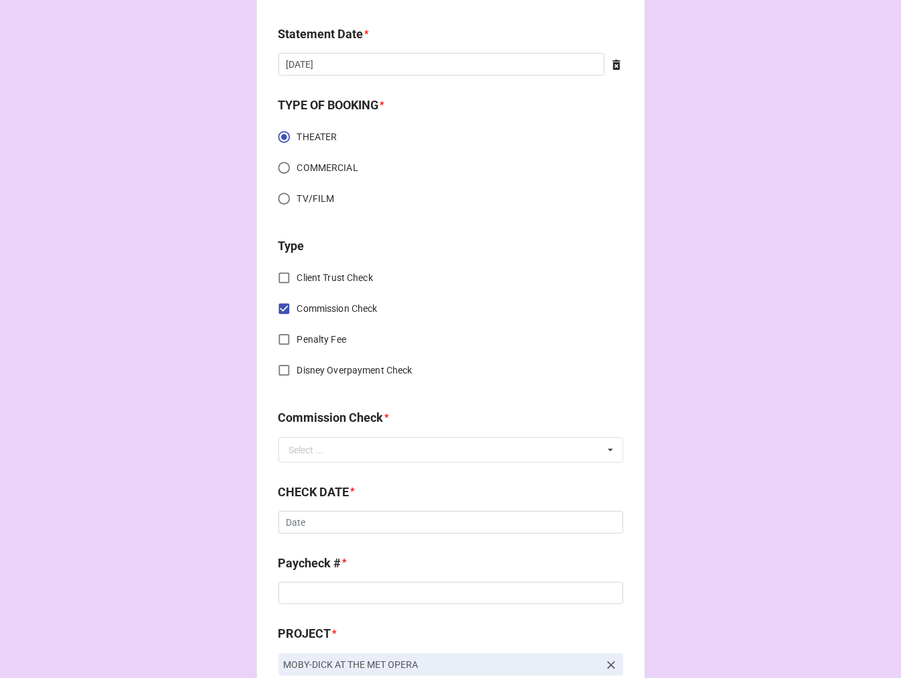
scroll to position [447, 0]
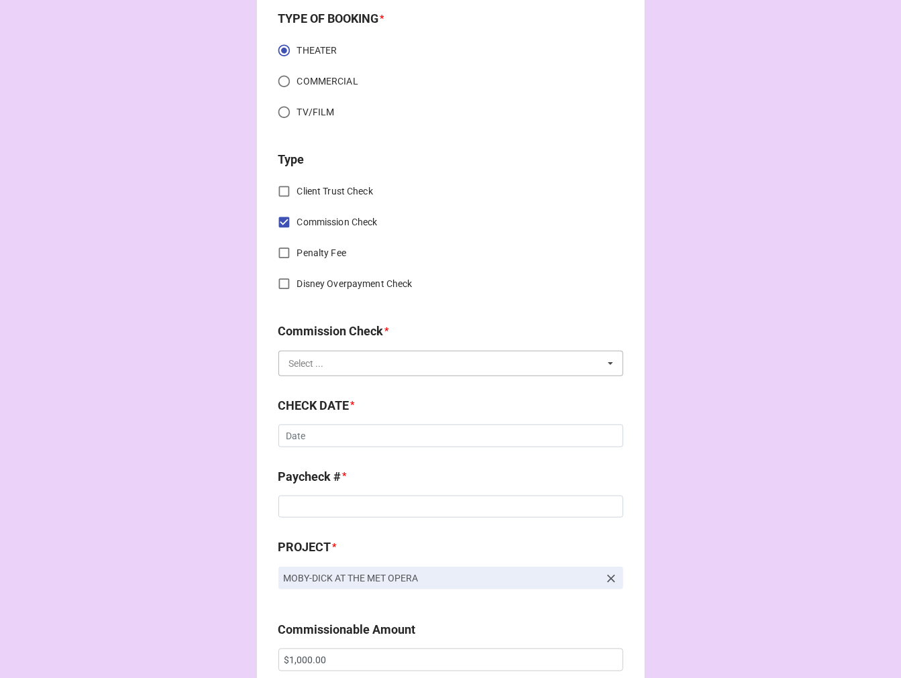
click at [313, 353] on input "text" at bounding box center [451, 363] width 343 height 24
click at [307, 387] on span "FSE (Client)" at bounding box center [314, 388] width 48 height 11
click at [323, 439] on input "text" at bounding box center [450, 436] width 345 height 23
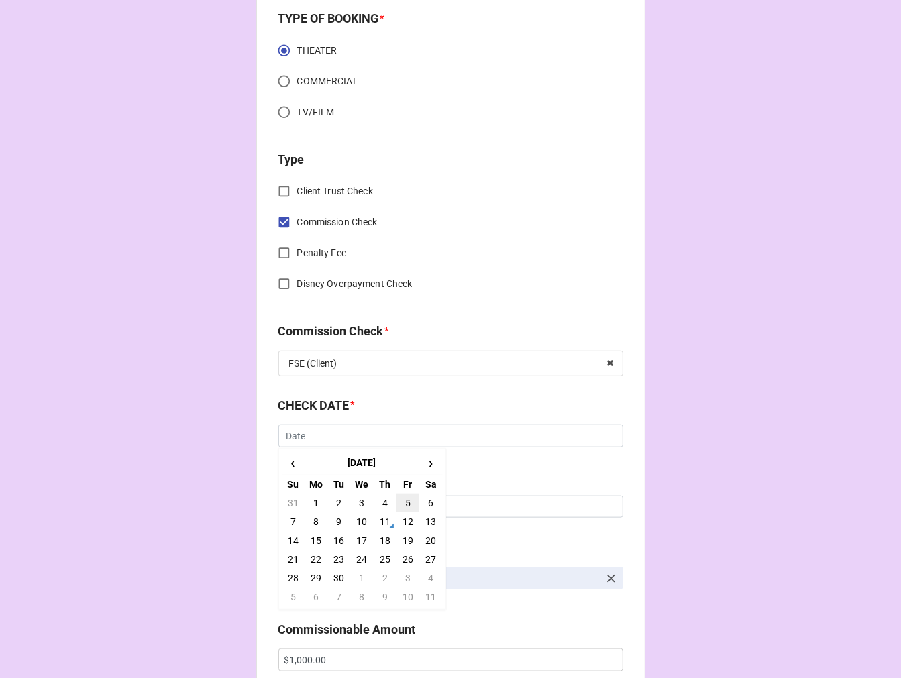
click at [403, 498] on td "5" at bounding box center [407, 503] width 23 height 19
type input "[DATE]"
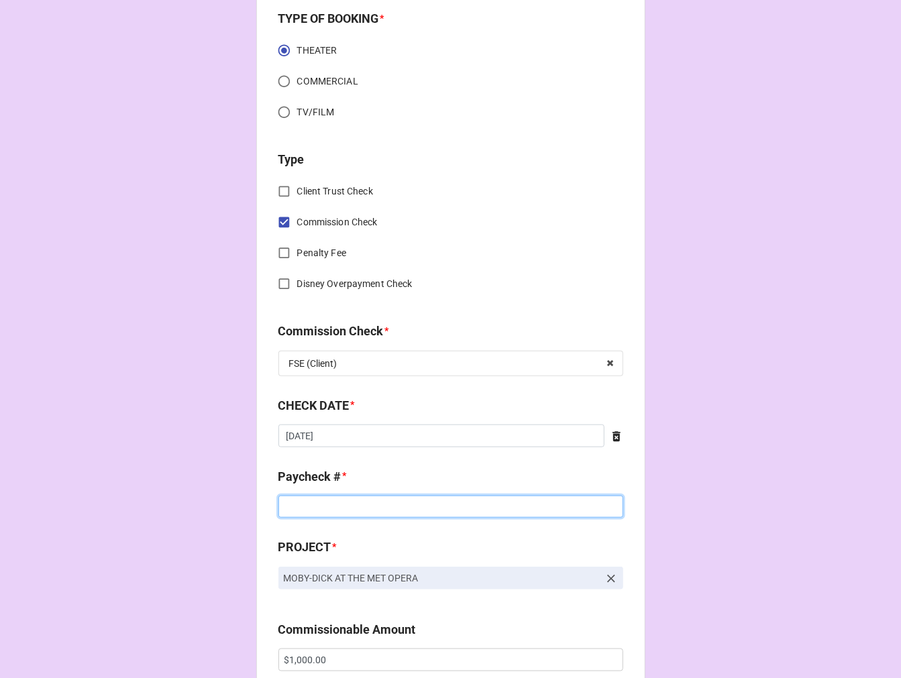
click at [317, 511] on input at bounding box center [450, 507] width 345 height 23
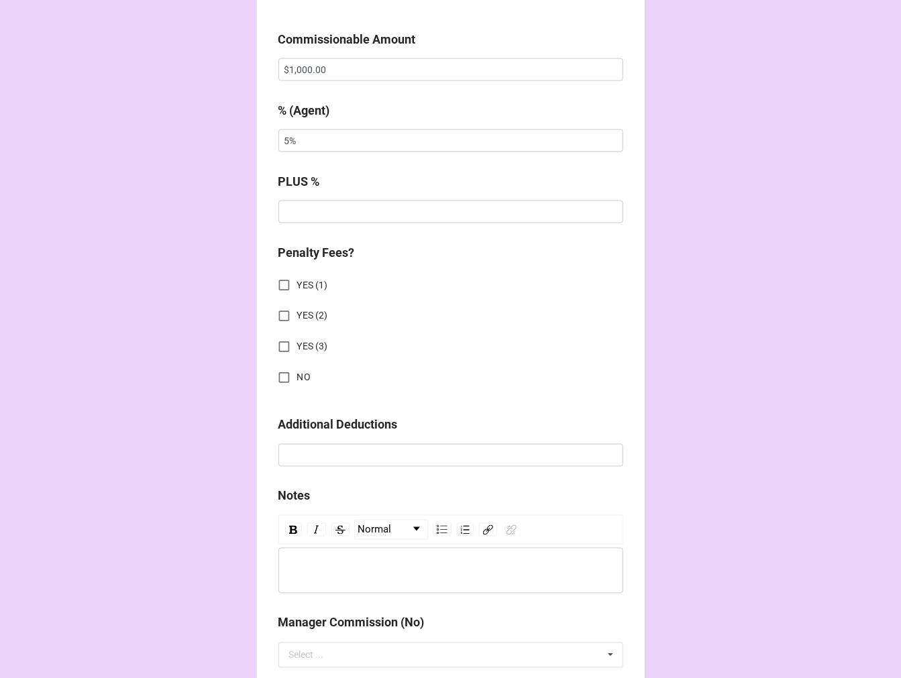
scroll to position [1043, 0]
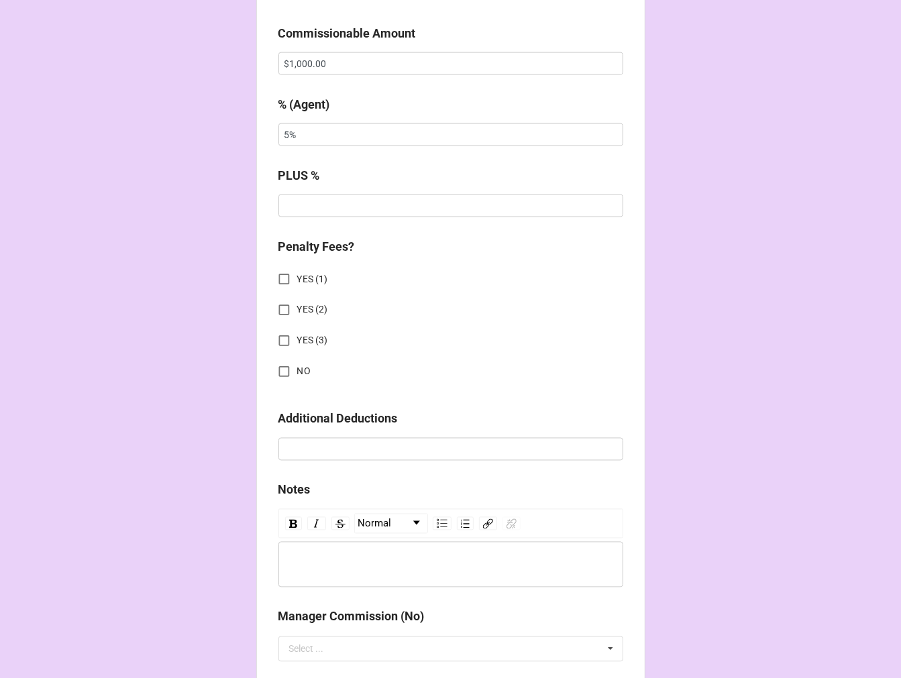
type input "ZELLE"
click at [284, 370] on input "NO" at bounding box center [284, 372] width 26 height 26
checkbox input "true"
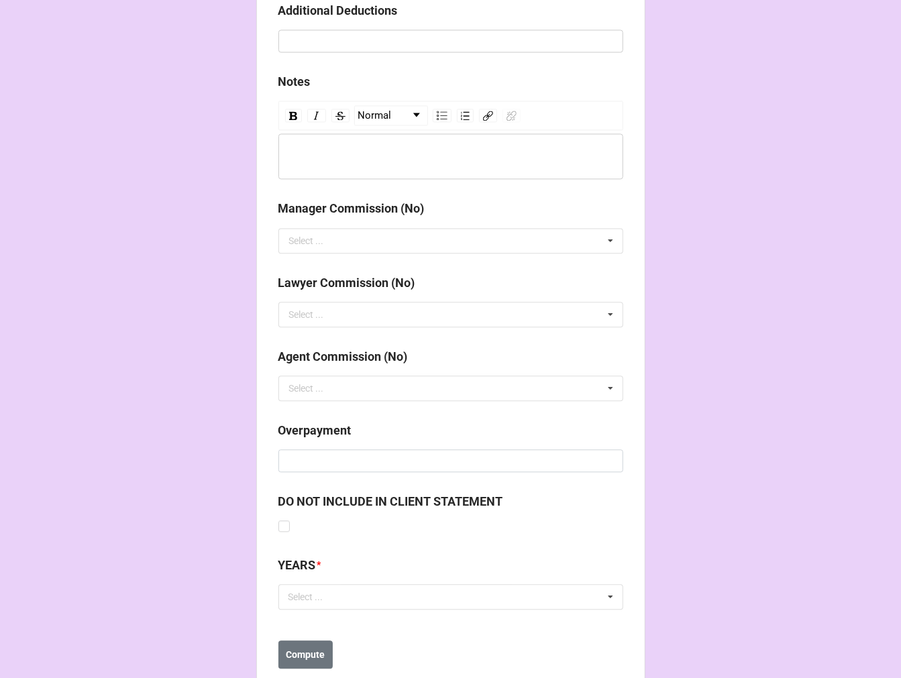
scroll to position [1486, 0]
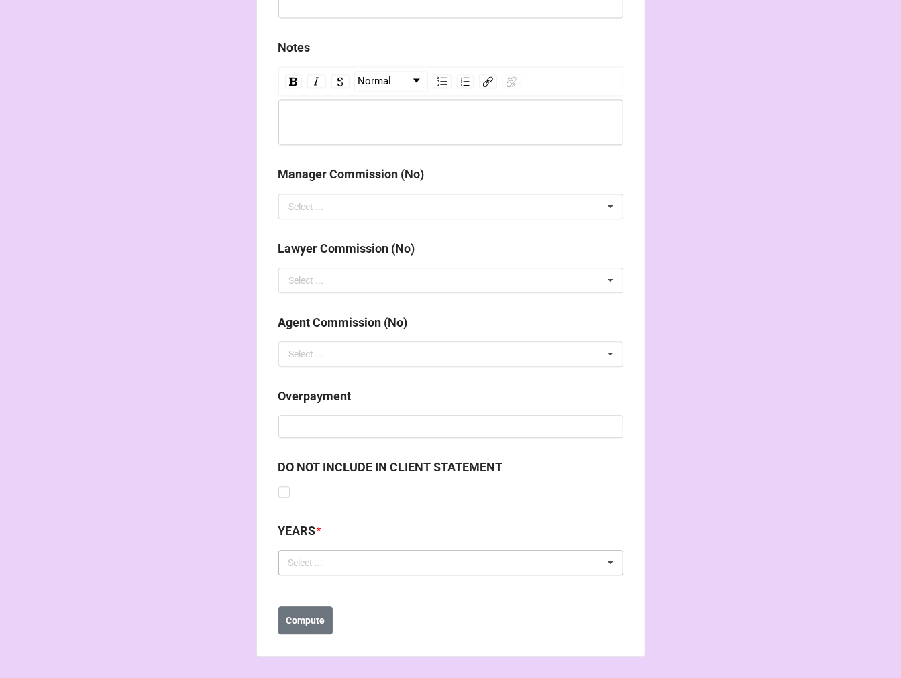
click at [343, 563] on div "Select ... No results found." at bounding box center [450, 562] width 345 height 25
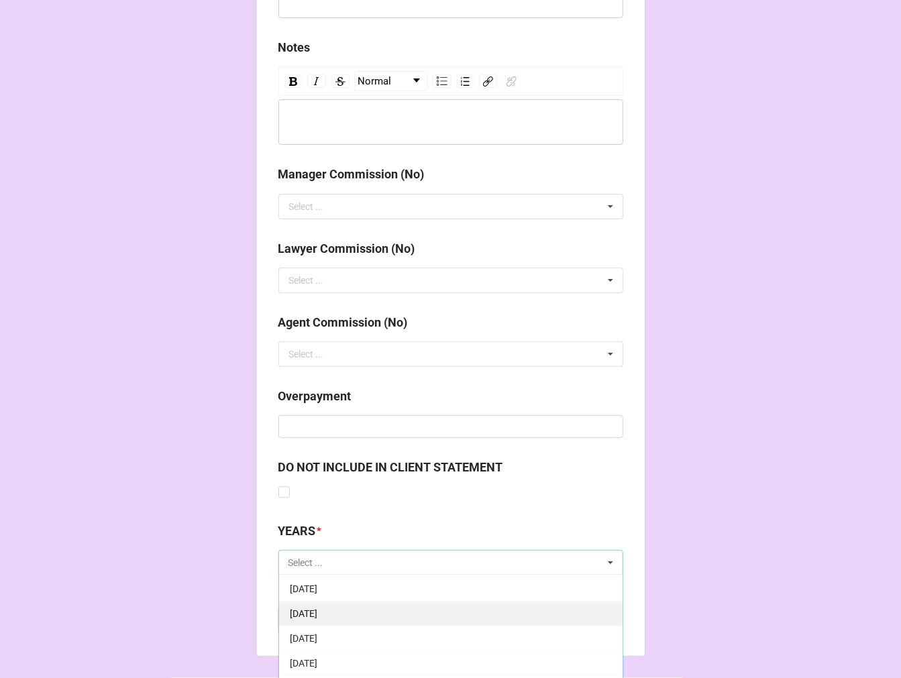
scroll to position [149, 0]
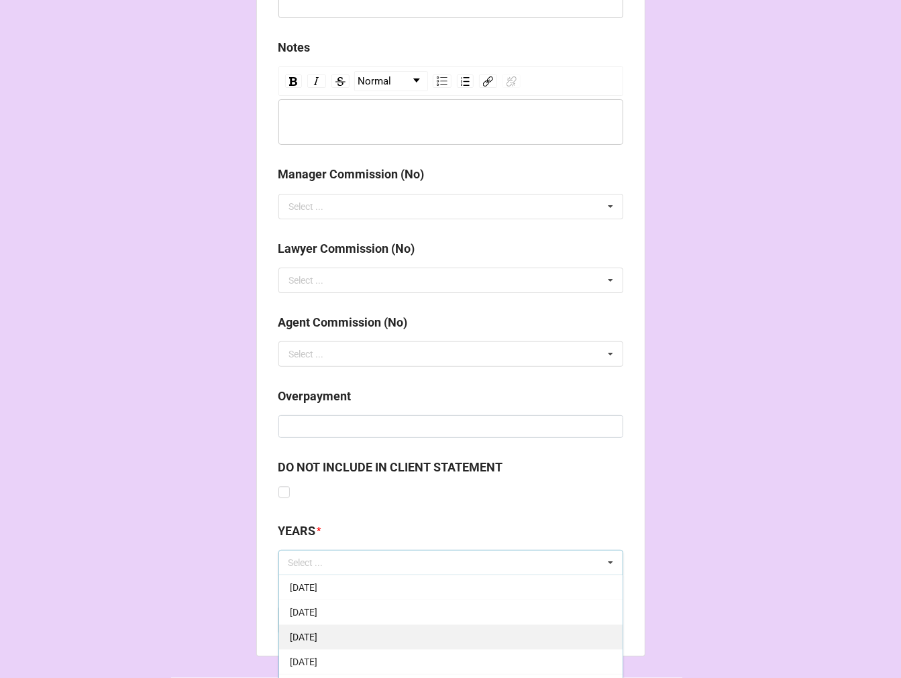
click at [366, 633] on div "[DATE]" at bounding box center [450, 636] width 343 height 25
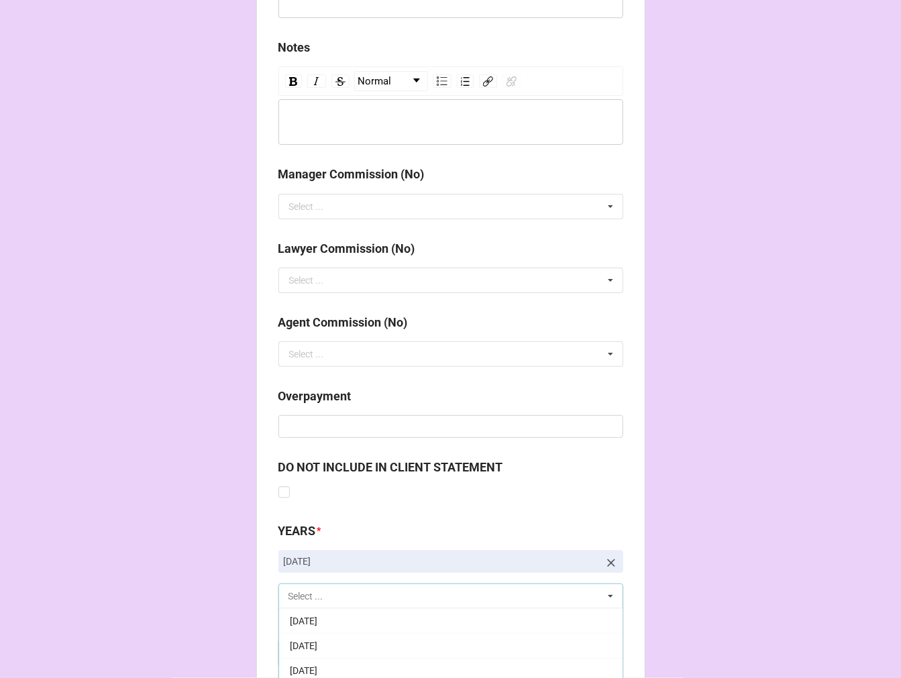
scroll to position [1566, 0]
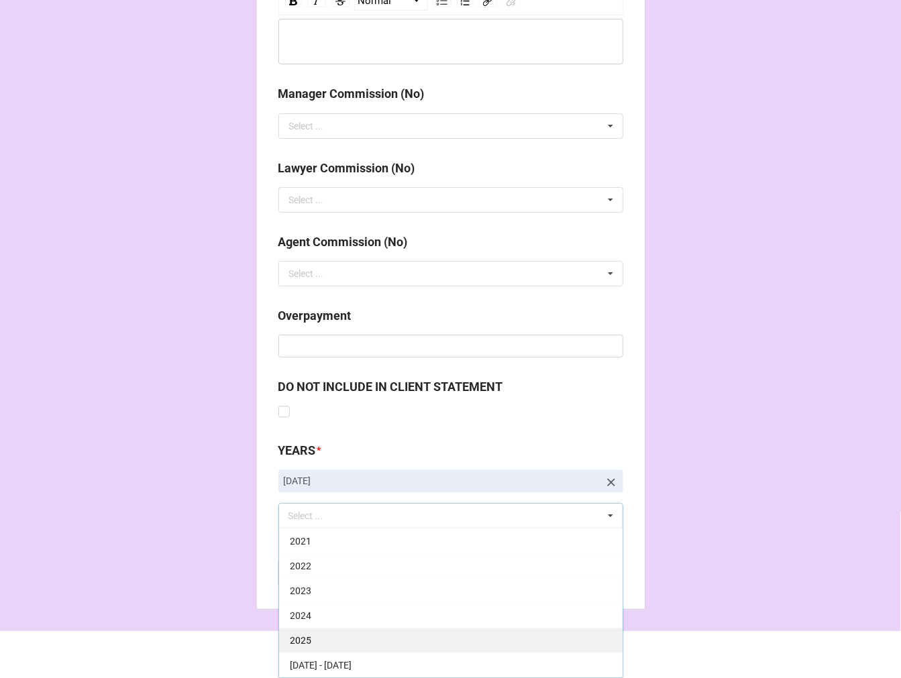
click at [339, 635] on div "2025" at bounding box center [450, 640] width 343 height 25
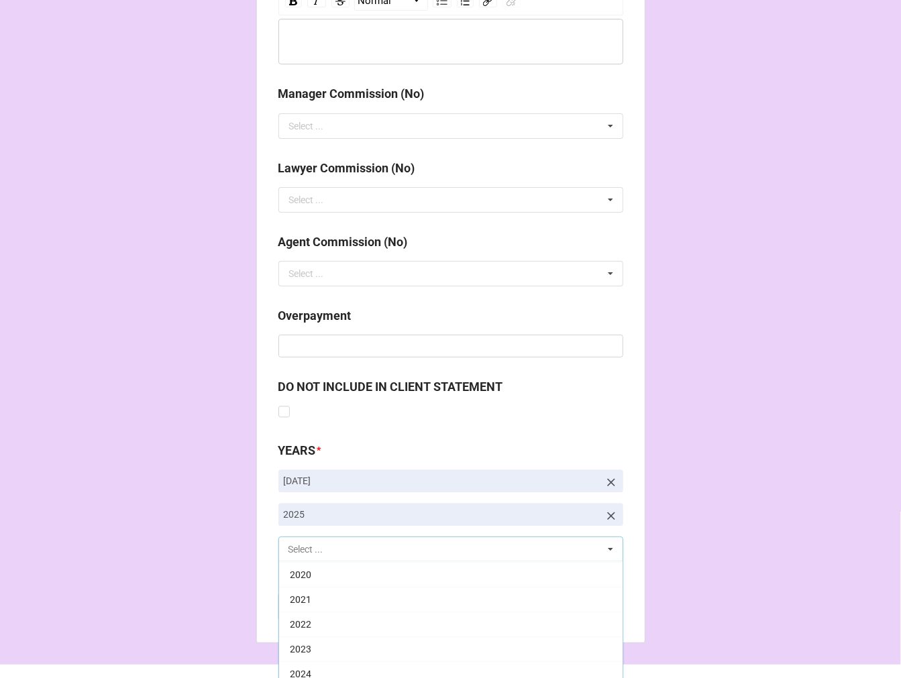
scroll to position [272, 0]
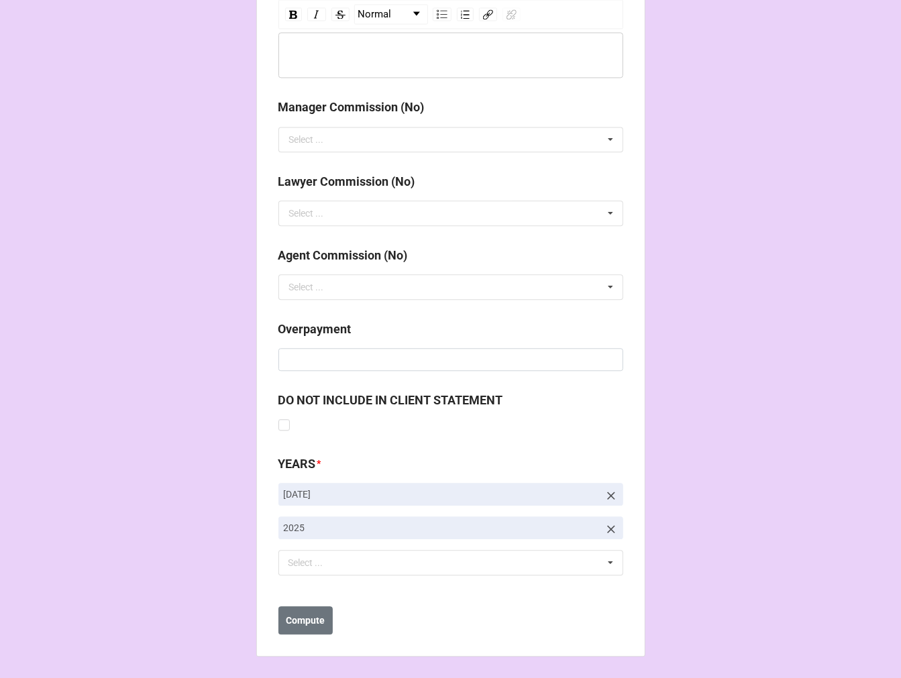
drag, startPoint x: 789, startPoint y: 464, endPoint x: 780, endPoint y: 463, distance: 9.5
click at [298, 625] on b "Compute" at bounding box center [305, 621] width 39 height 14
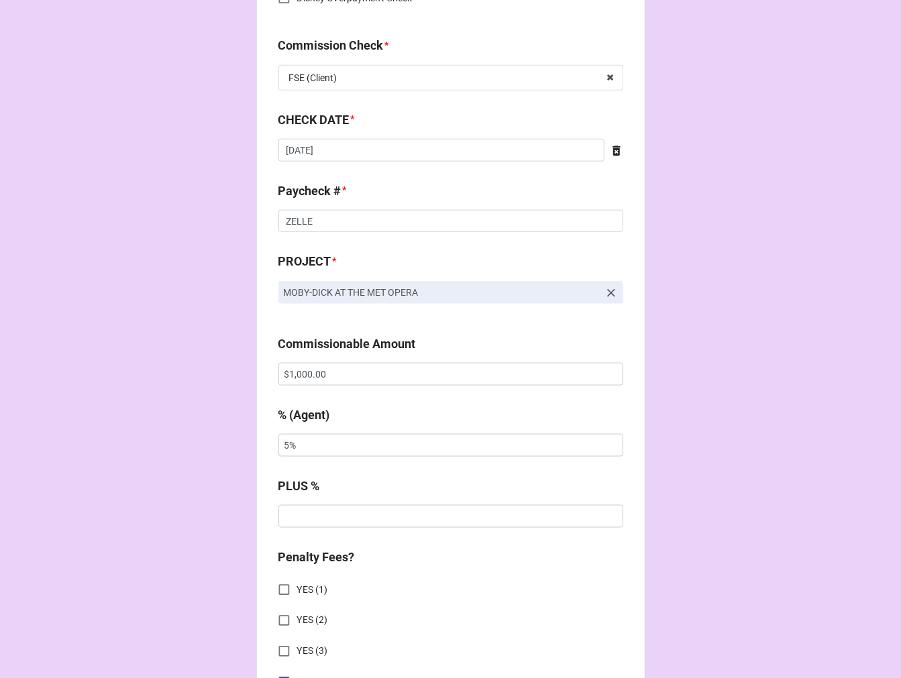
scroll to position [706, 0]
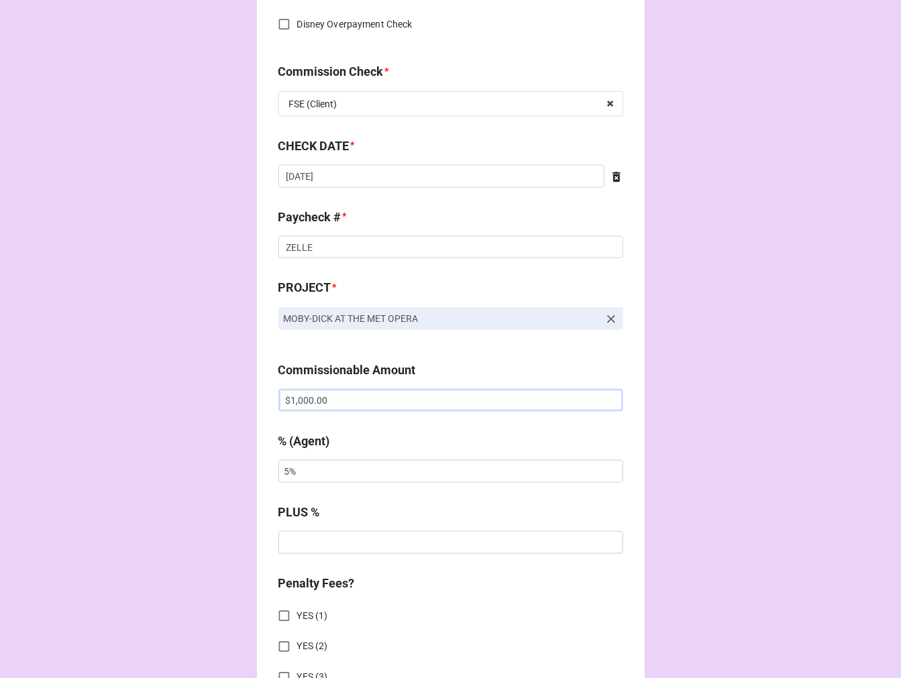
drag, startPoint x: 342, startPoint y: 396, endPoint x: 37, endPoint y: 361, distance: 307.3
click at [40, 361] on div "CHECK PROCESSING FORM Client * Matthew K. Addison Agent (from Client) Katie Age…" at bounding box center [450, 433] width 901 height 2279
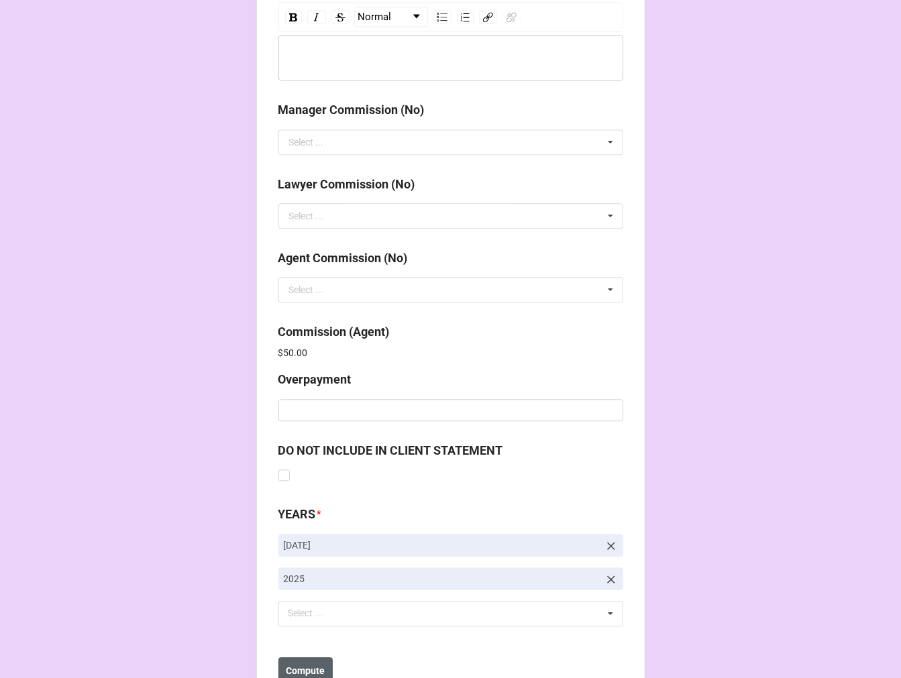
scroll to position [1600, 0]
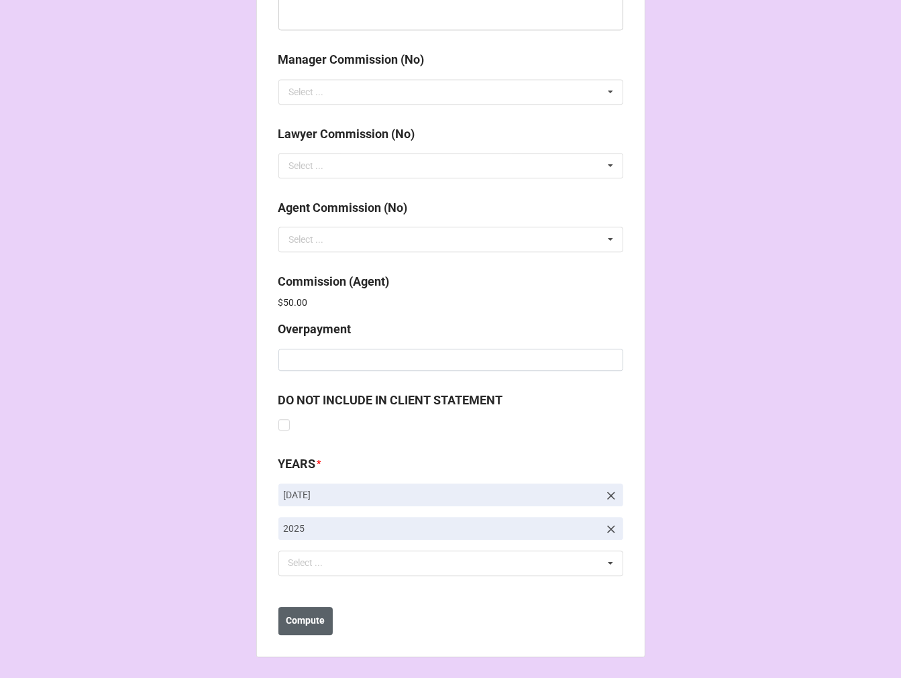
type input "$4,000.00"
click at [303, 624] on b "Compute" at bounding box center [305, 621] width 39 height 14
click at [294, 620] on b "Save" at bounding box center [302, 621] width 21 height 14
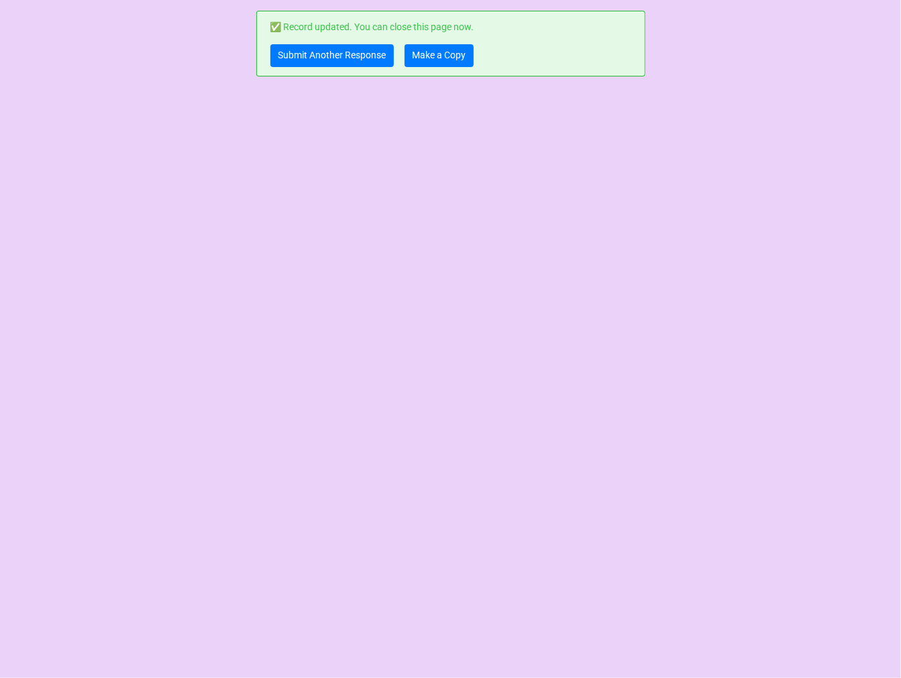
scroll to position [0, 0]
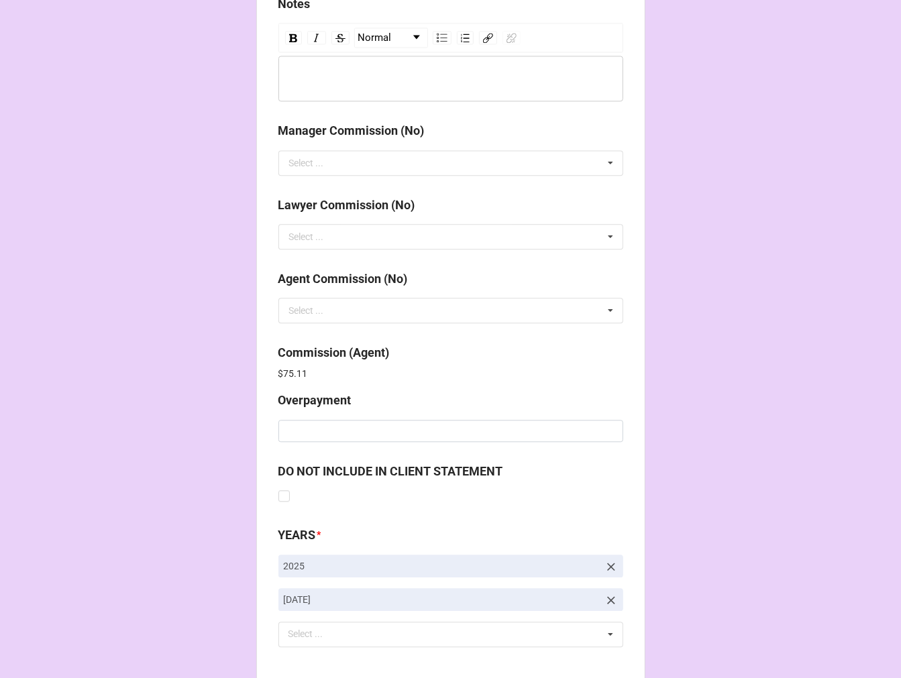
scroll to position [1600, 0]
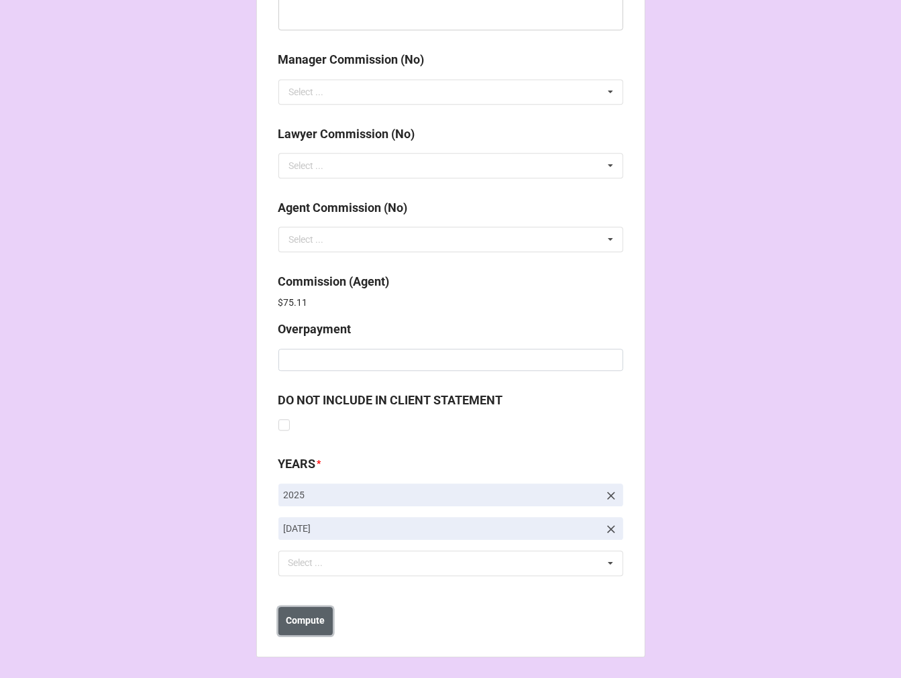
click at [309, 618] on b "Compute" at bounding box center [305, 621] width 39 height 14
click at [292, 626] on b "Save" at bounding box center [302, 621] width 21 height 14
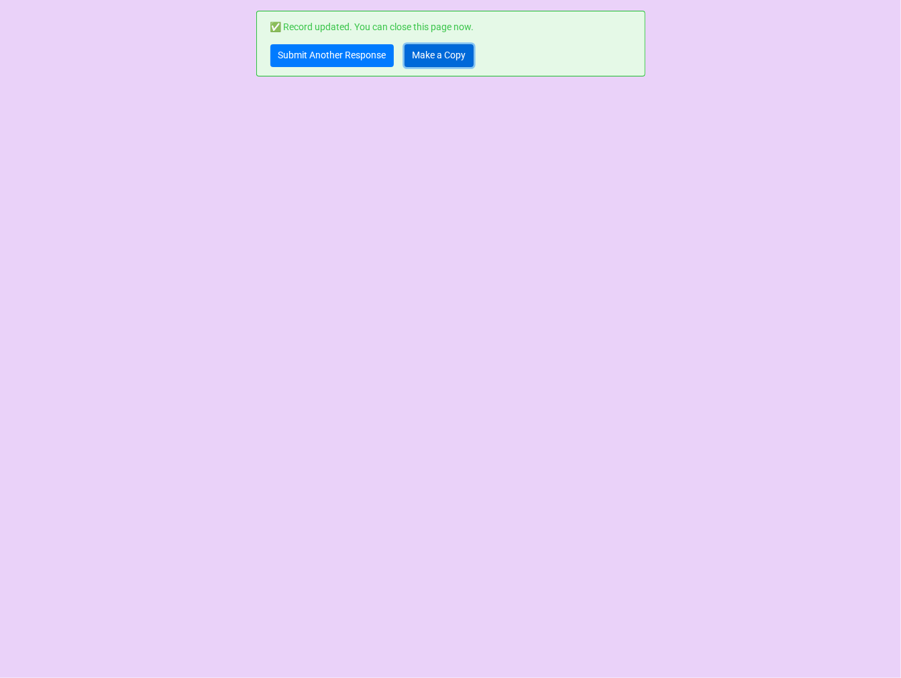
click at [439, 60] on link "Make a Copy" at bounding box center [438, 55] width 69 height 23
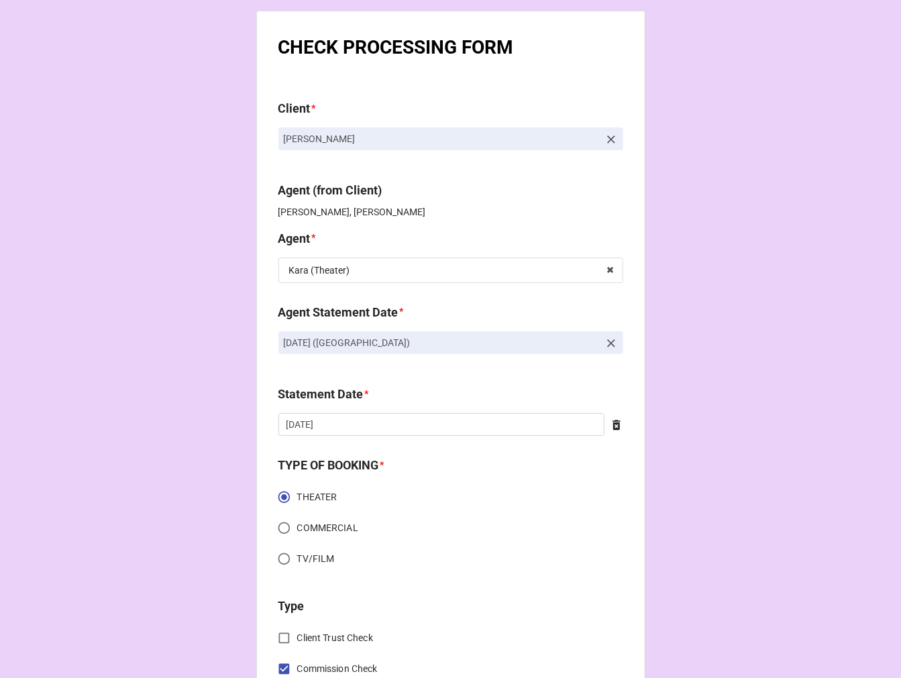
click at [609, 346] on icon at bounding box center [611, 343] width 8 height 8
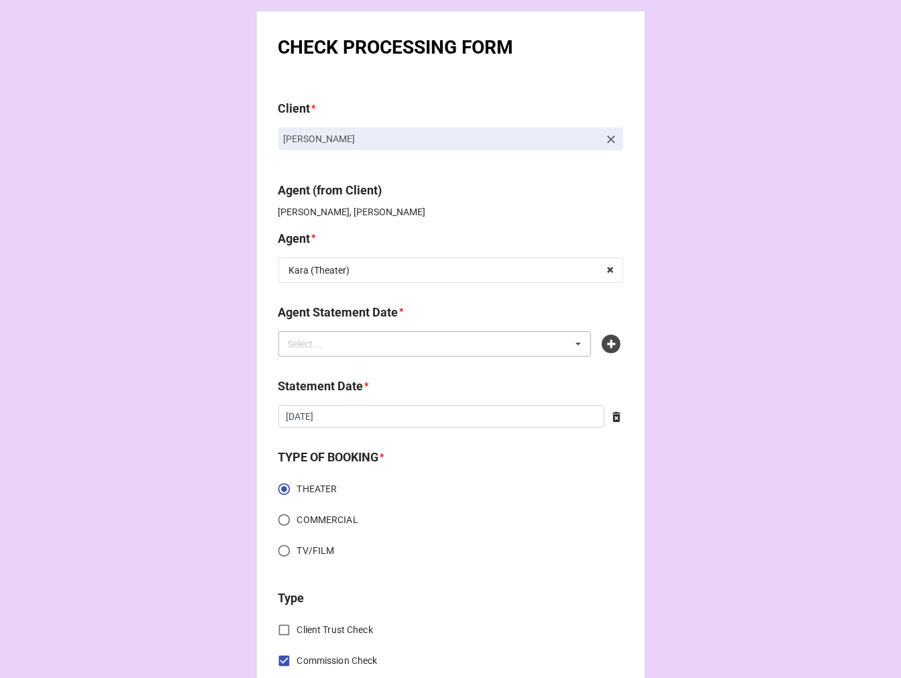
click at [531, 346] on div "Select ... No results found." at bounding box center [434, 343] width 313 height 25
type input "kara"
click at [417, 364] on span "[DATE] ([GEOGRAPHIC_DATA])" at bounding box center [353, 369] width 127 height 11
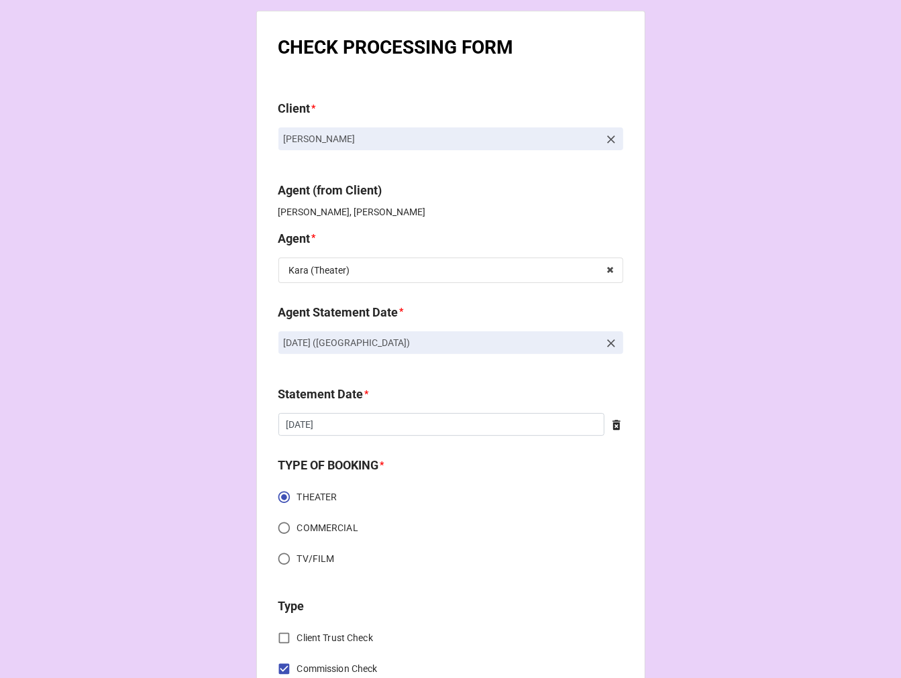
click at [616, 426] on icon at bounding box center [616, 425] width 13 height 13
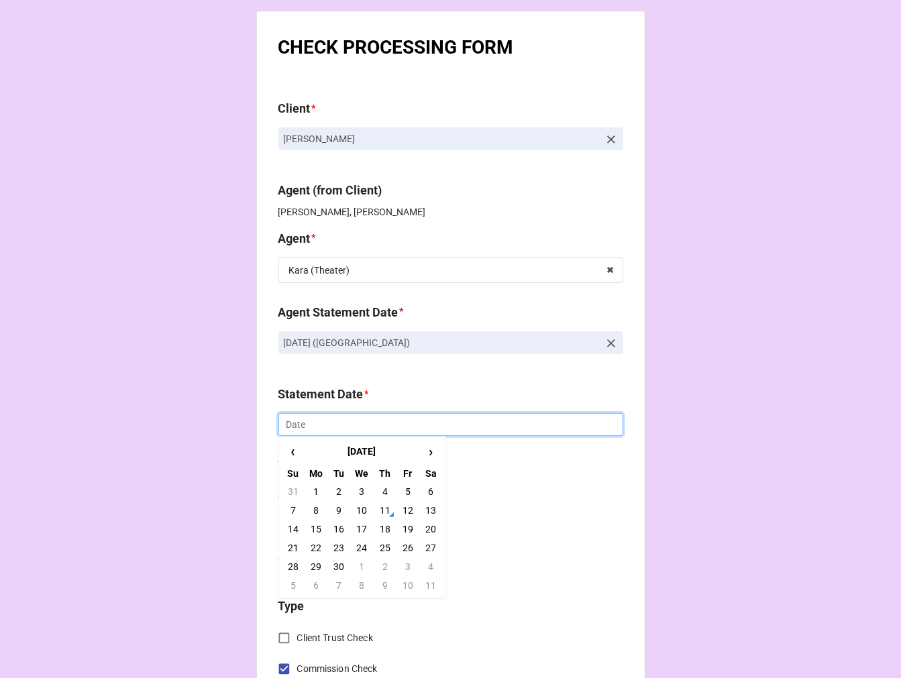
click at [370, 426] on input "text" at bounding box center [450, 424] width 345 height 23
click at [408, 532] on td "19" at bounding box center [407, 529] width 23 height 19
type input "[DATE]"
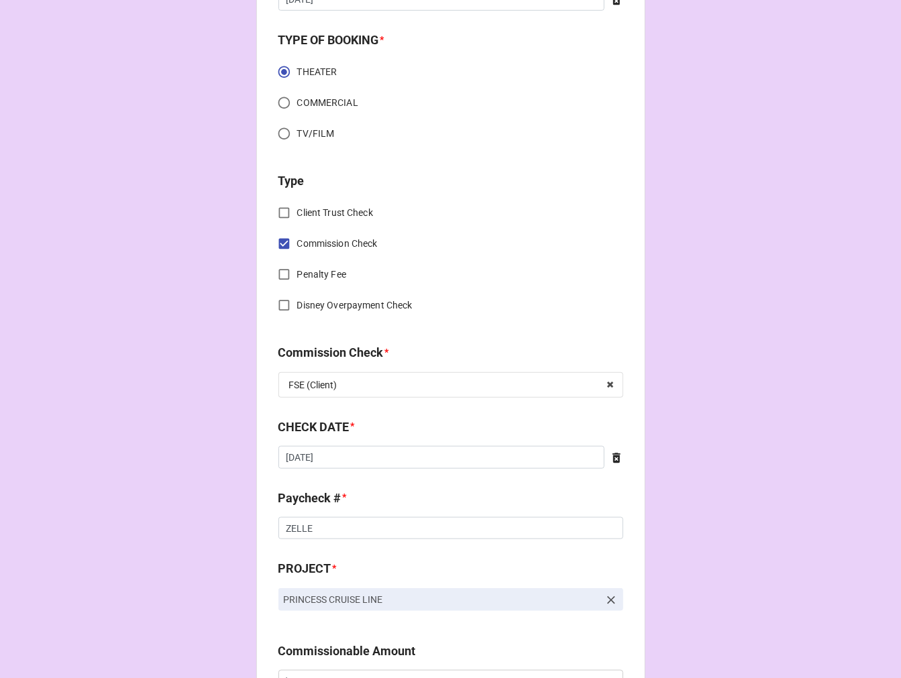
scroll to position [447, 0]
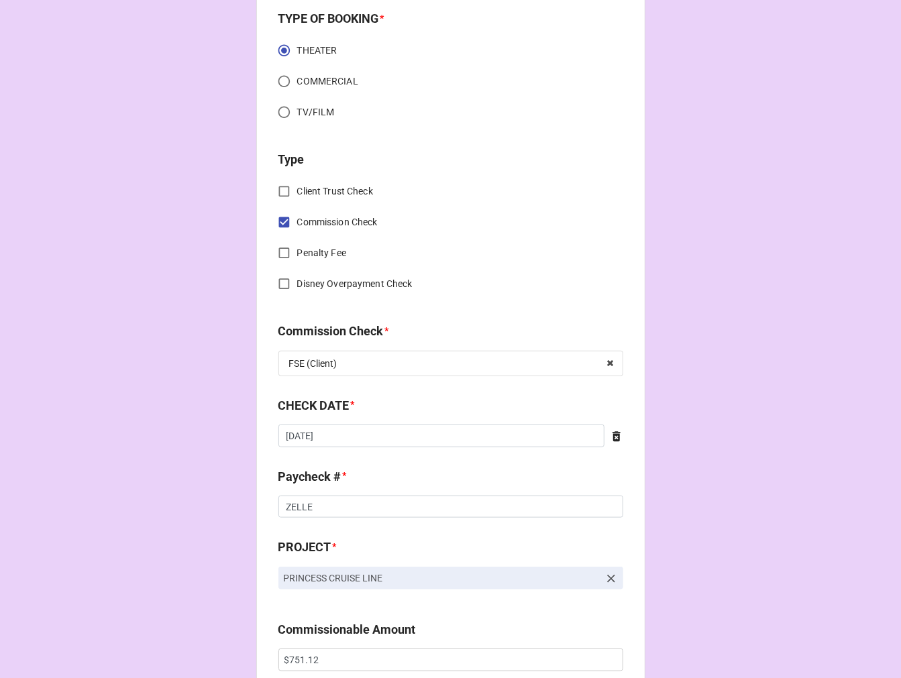
click at [614, 436] on icon at bounding box center [616, 436] width 8 height 10
click at [423, 432] on input "text" at bounding box center [450, 436] width 345 height 23
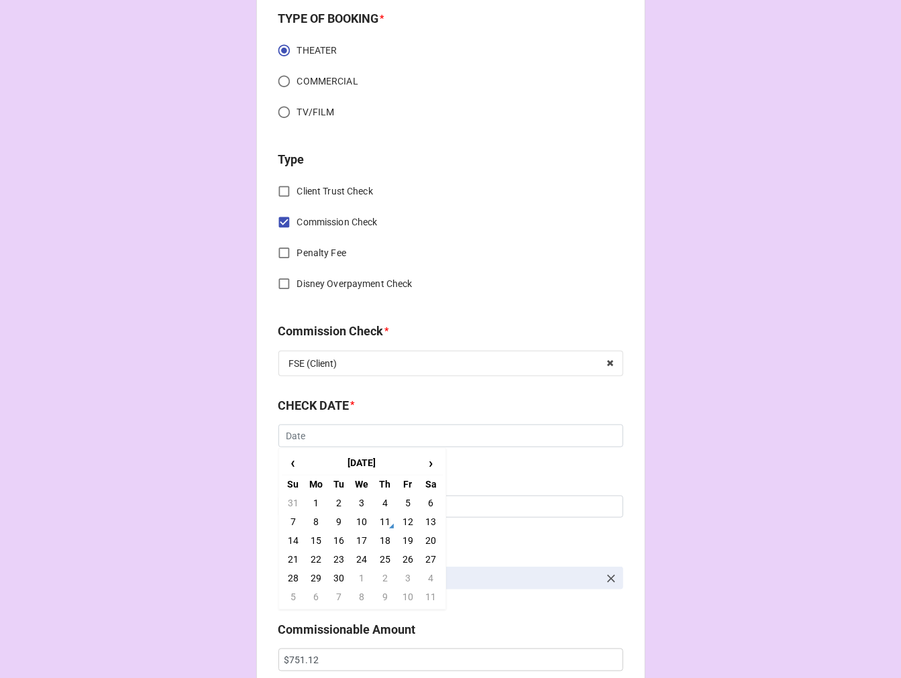
click at [409, 500] on td "5" at bounding box center [407, 503] width 23 height 19
type input "[DATE]"
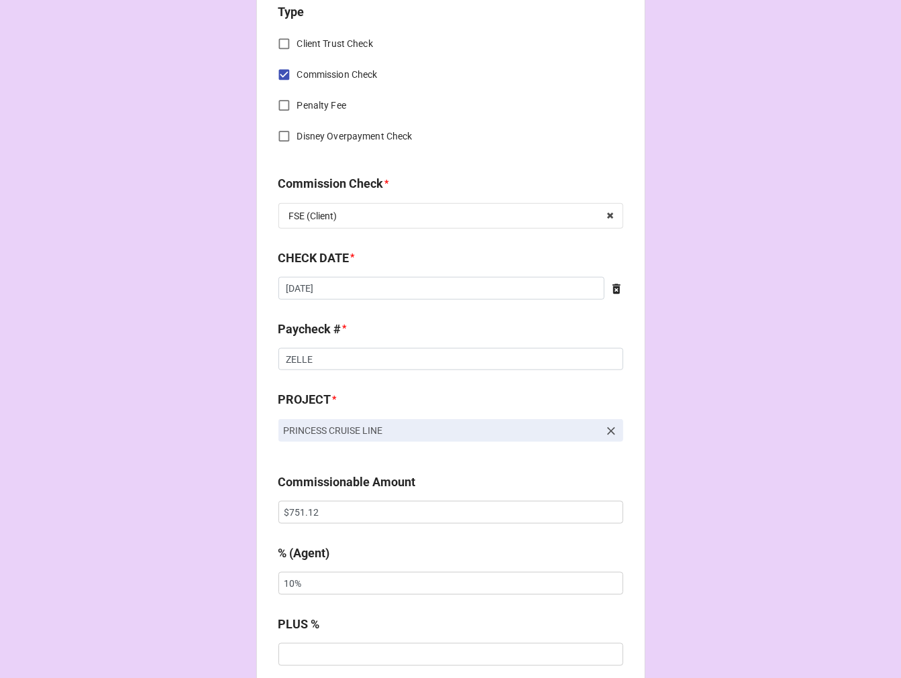
scroll to position [596, 0]
drag, startPoint x: 297, startPoint y: 512, endPoint x: 164, endPoint y: 494, distance: 134.0
click at [165, 494] on div "CHECK PROCESSING FORM Client * [PERSON_NAME] Agent (from Client) [PERSON_NAME],…" at bounding box center [450, 519] width 901 height 2231
paste input "3,062.24"
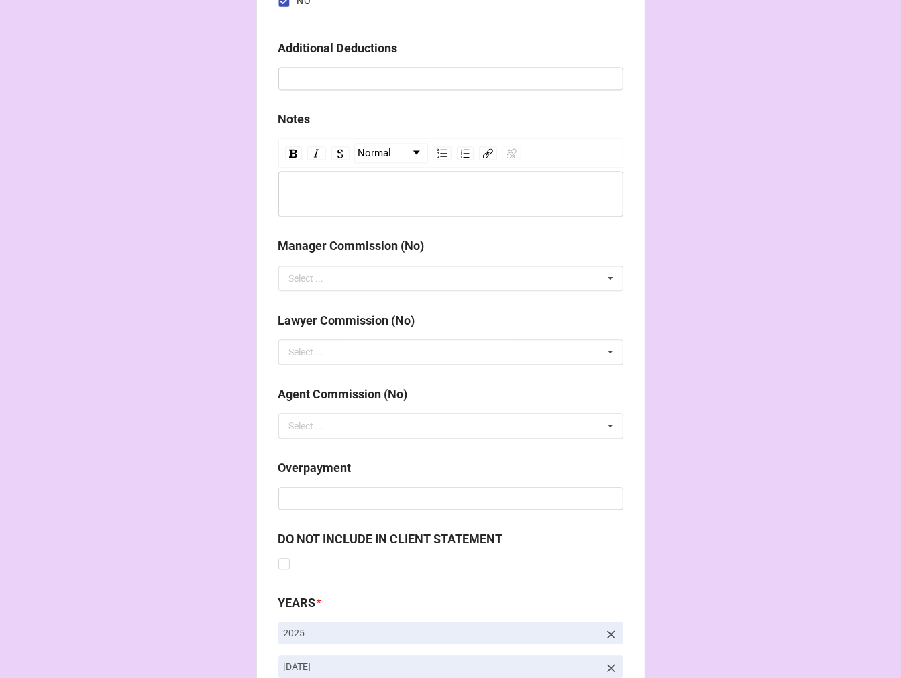
scroll to position [1553, 0]
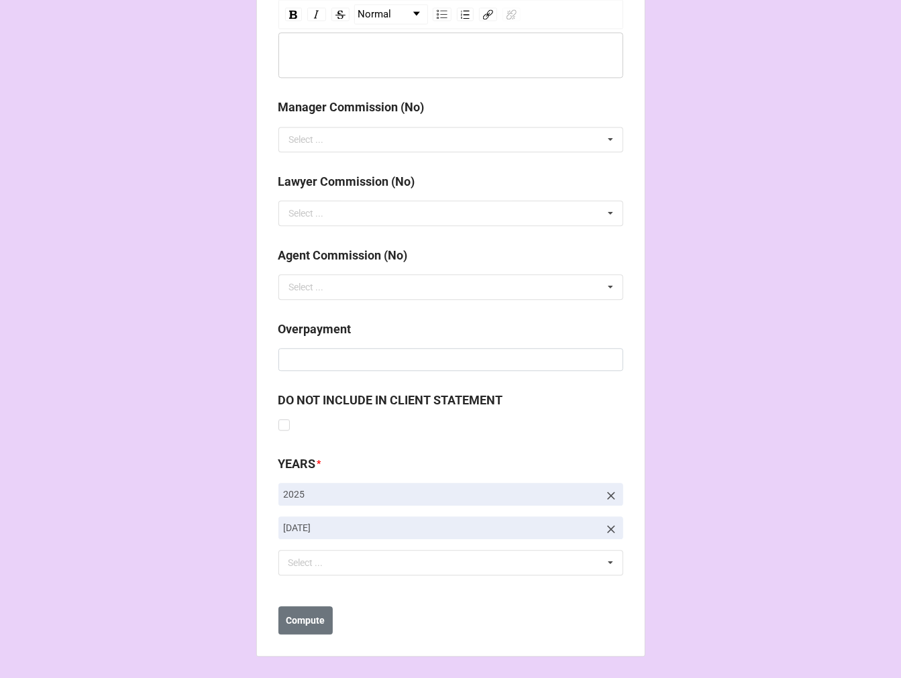
type input "$3,062.24"
click at [608, 528] on icon at bounding box center [611, 529] width 8 height 8
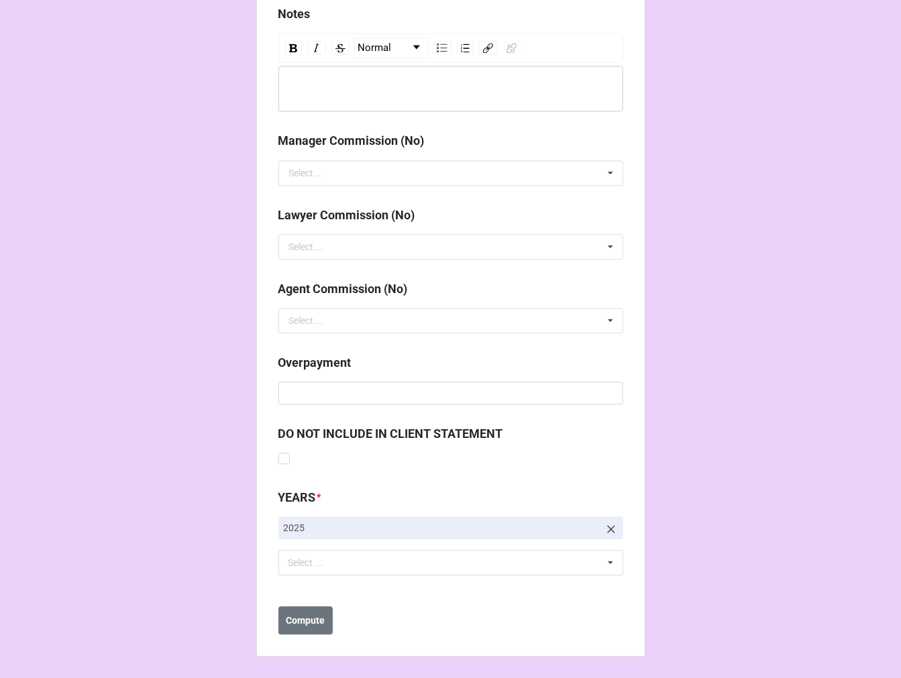
scroll to position [1519, 0]
click at [353, 569] on div "Select ... No results found." at bounding box center [450, 562] width 345 height 25
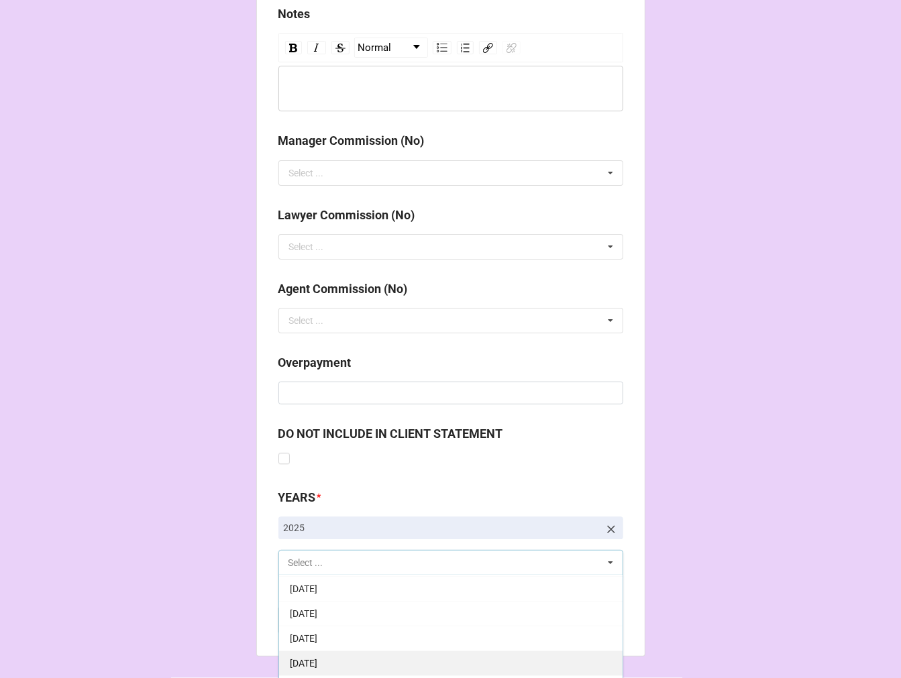
scroll to position [149, 0]
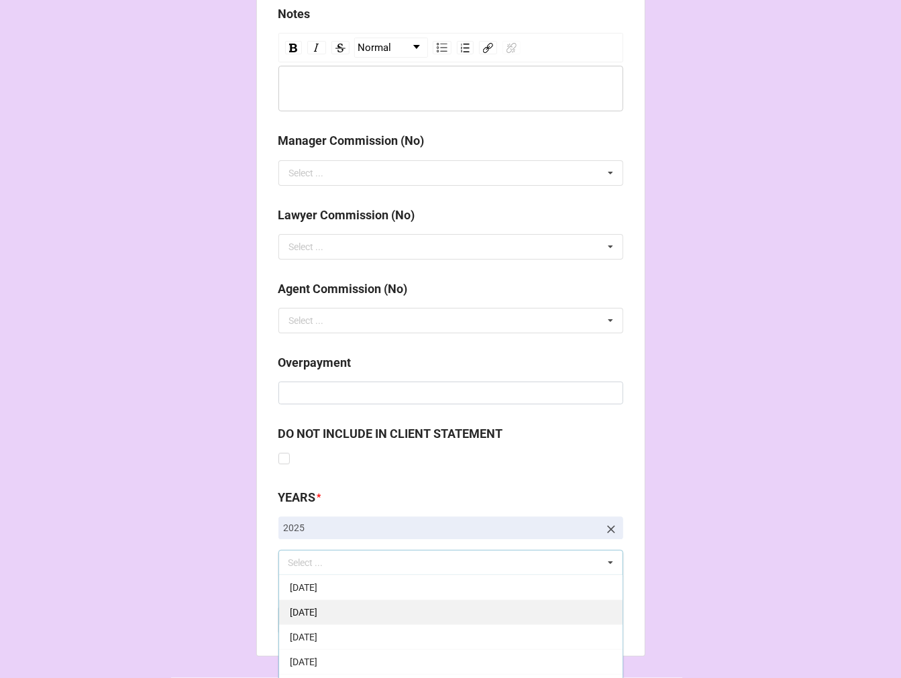
click at [317, 634] on span "[DATE]" at bounding box center [304, 637] width 28 height 11
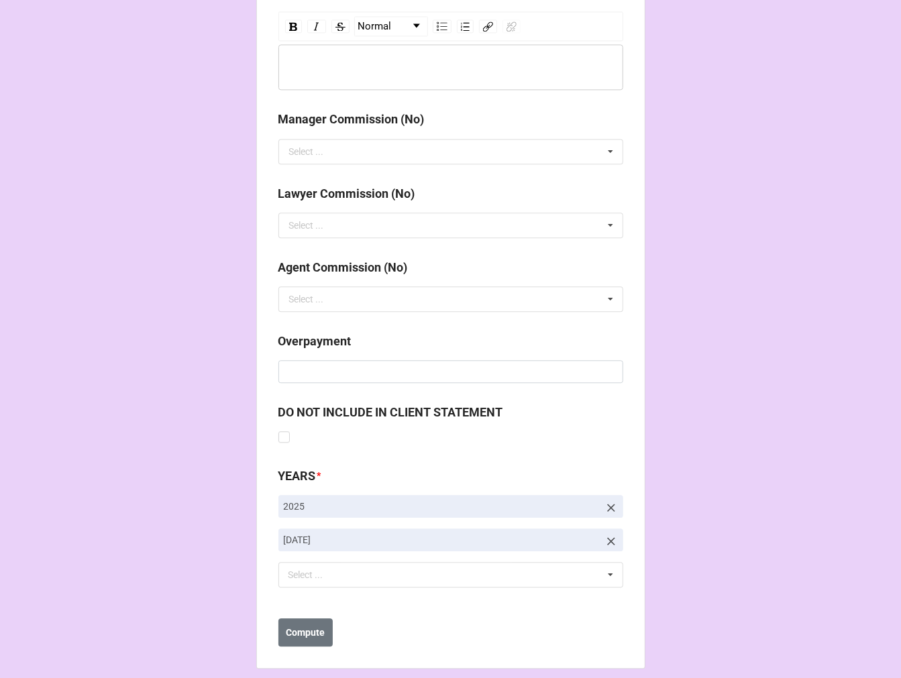
scroll to position [1553, 0]
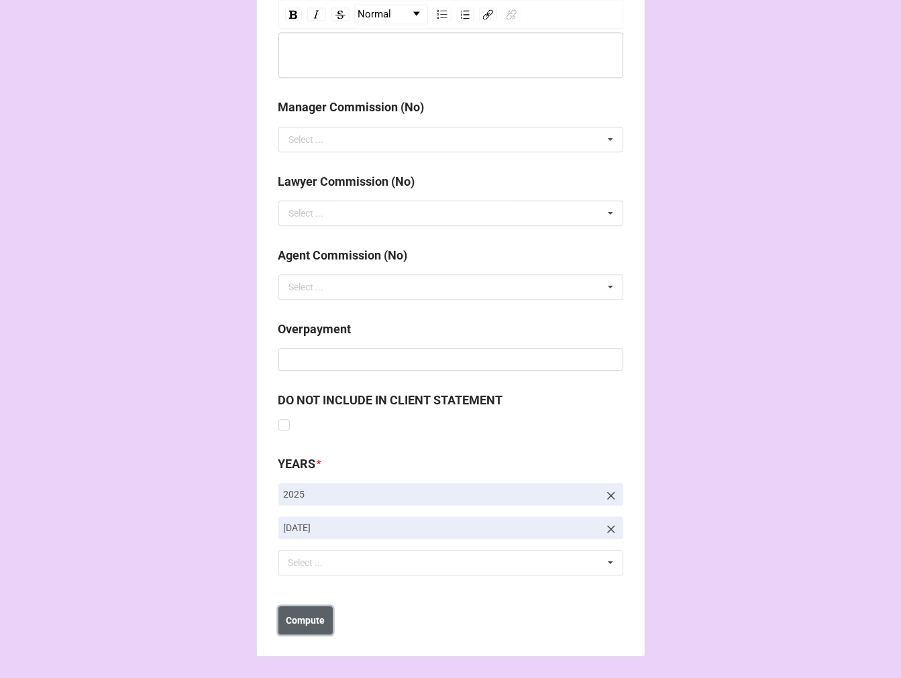
click at [299, 622] on b "Compute" at bounding box center [305, 621] width 39 height 14
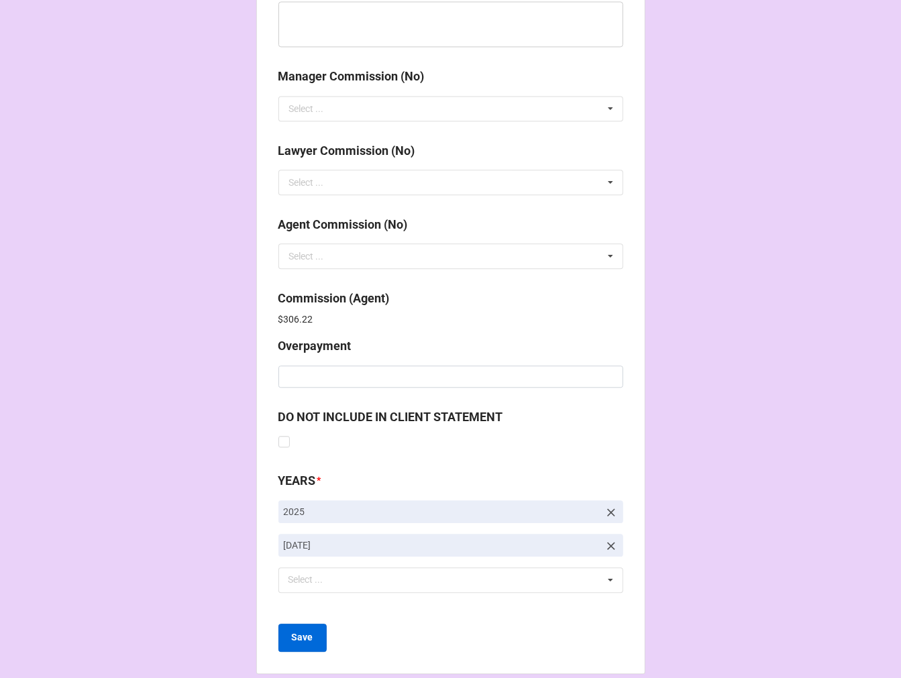
scroll to position [1600, 0]
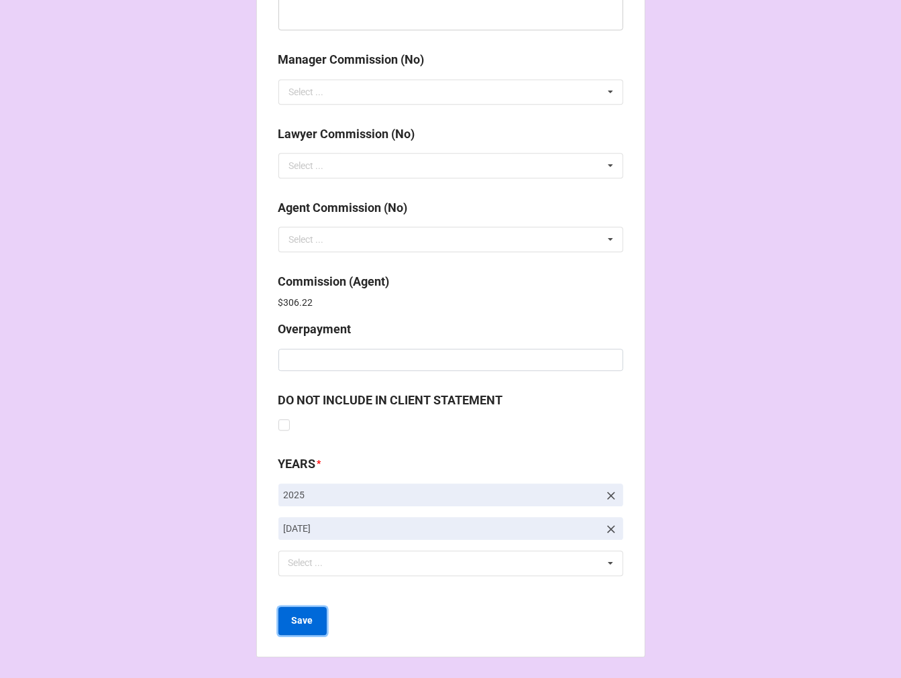
click at [306, 626] on b "Save" at bounding box center [302, 621] width 21 height 14
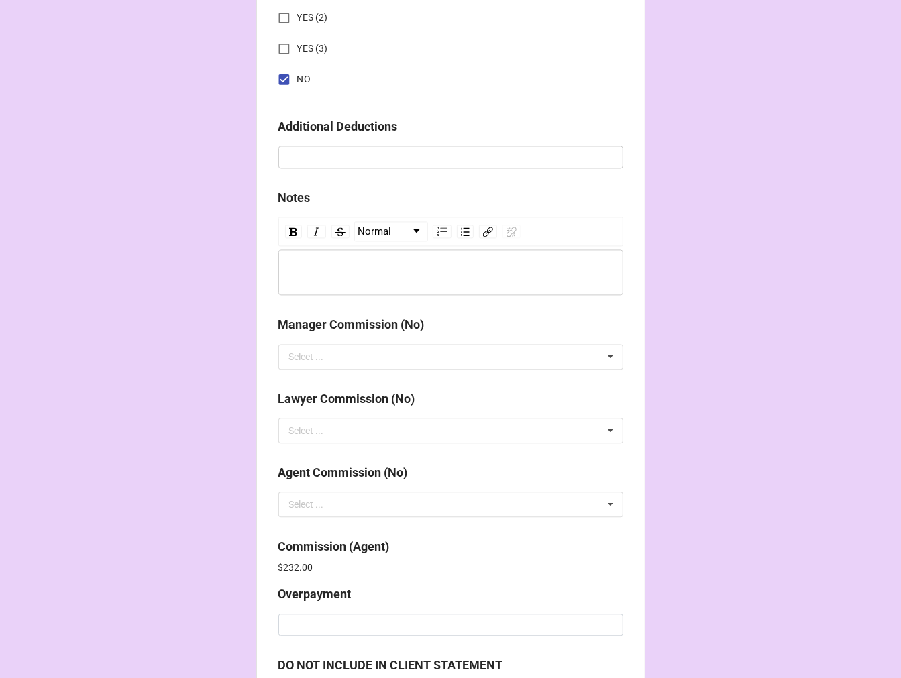
scroll to position [1600, 0]
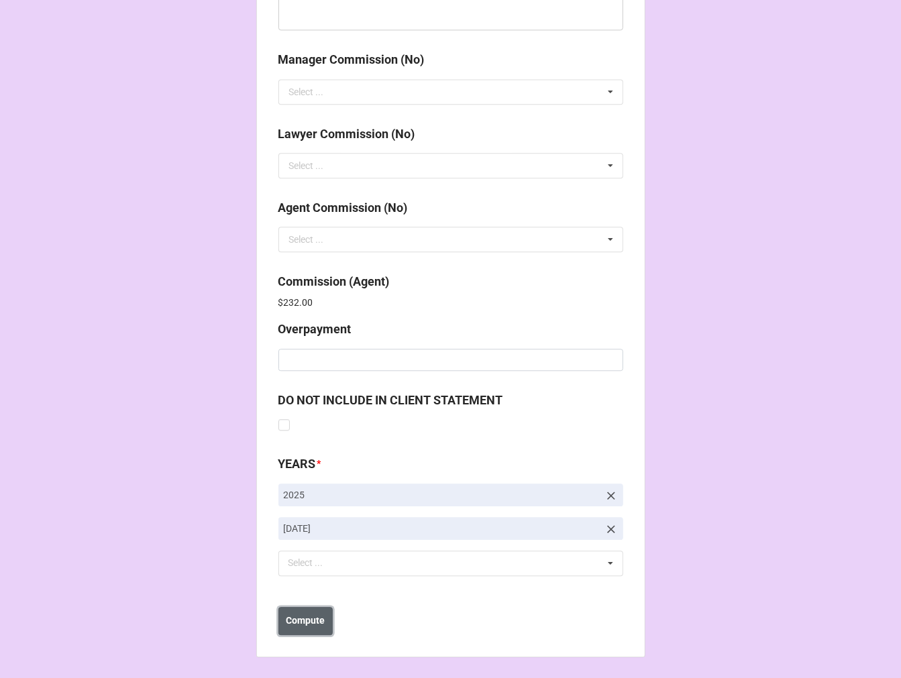
click at [307, 622] on b "Compute" at bounding box center [305, 621] width 39 height 14
click at [303, 628] on button "Save" at bounding box center [302, 621] width 48 height 28
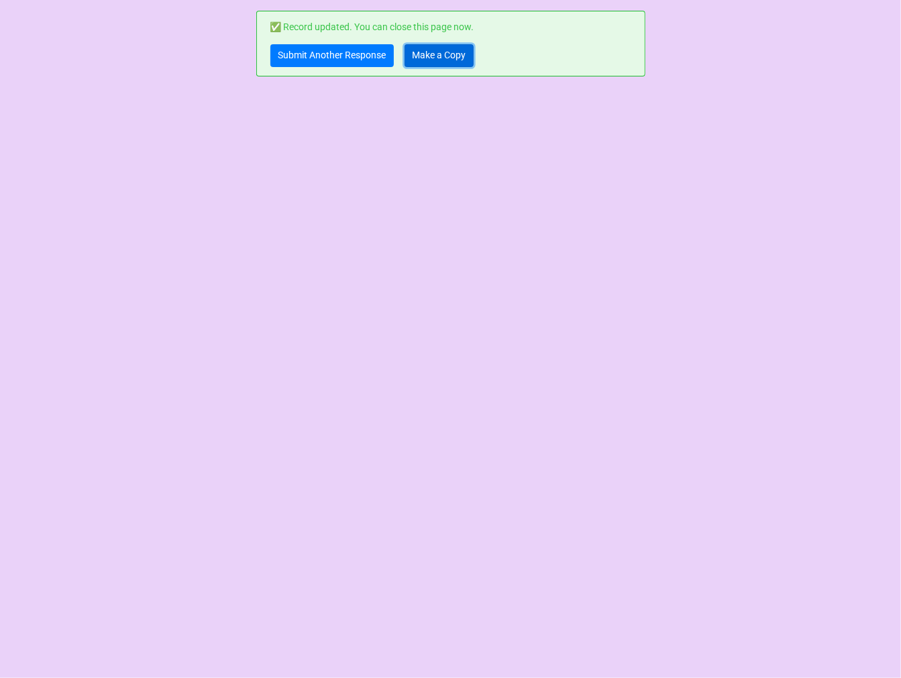
click at [431, 58] on link "Make a Copy" at bounding box center [438, 55] width 69 height 23
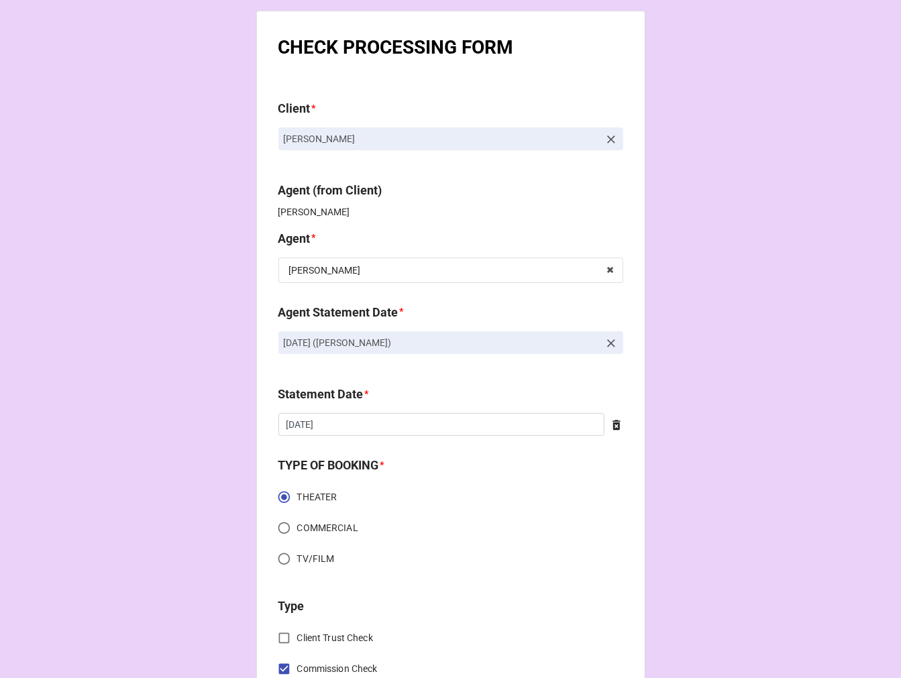
click at [606, 341] on icon at bounding box center [610, 343] width 13 height 13
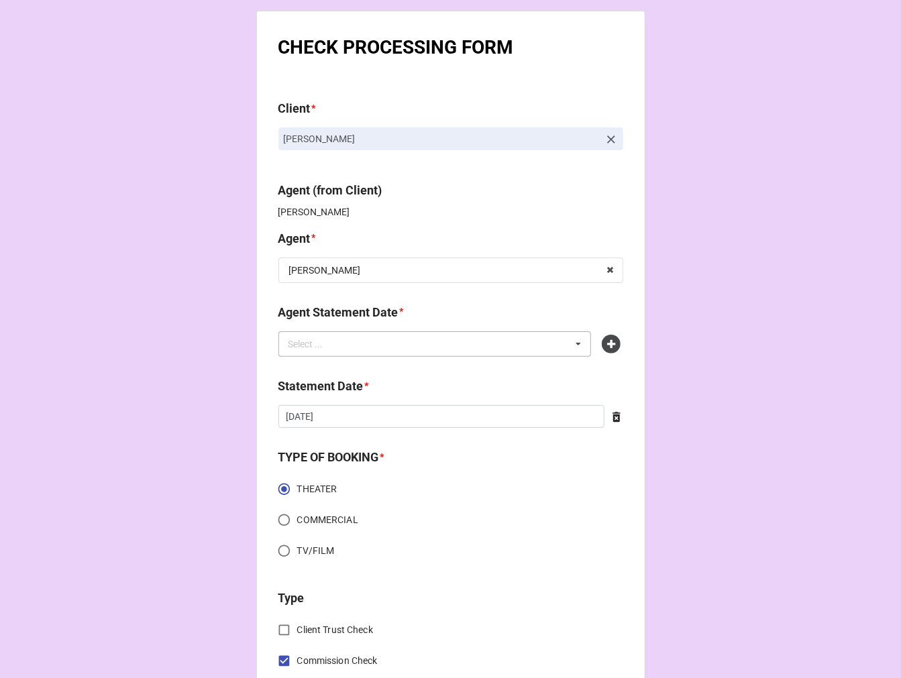
click at [525, 340] on div "Select ... No results found." at bounding box center [434, 343] width 313 height 25
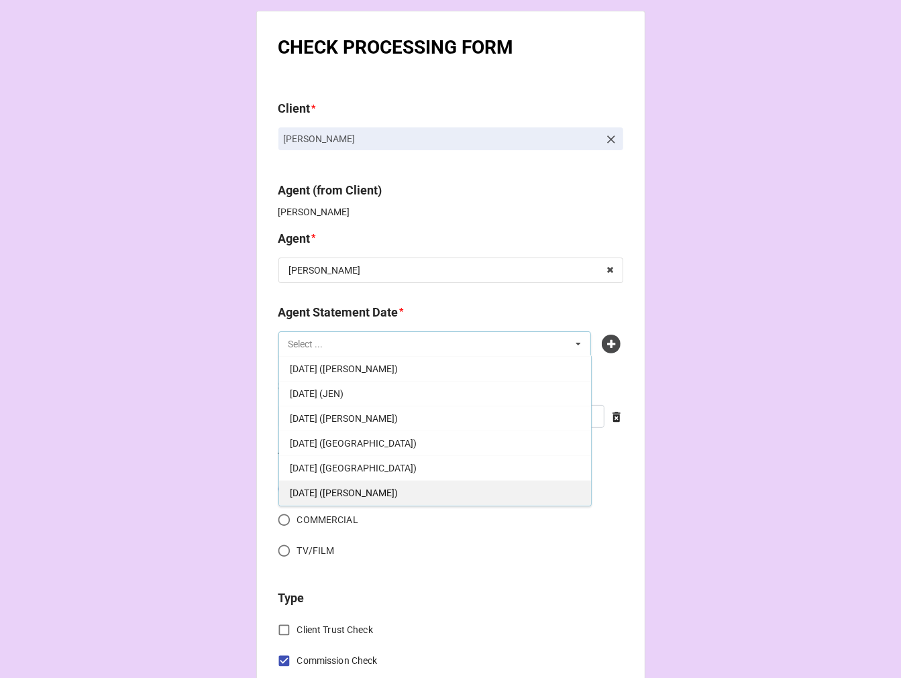
scroll to position [149, 0]
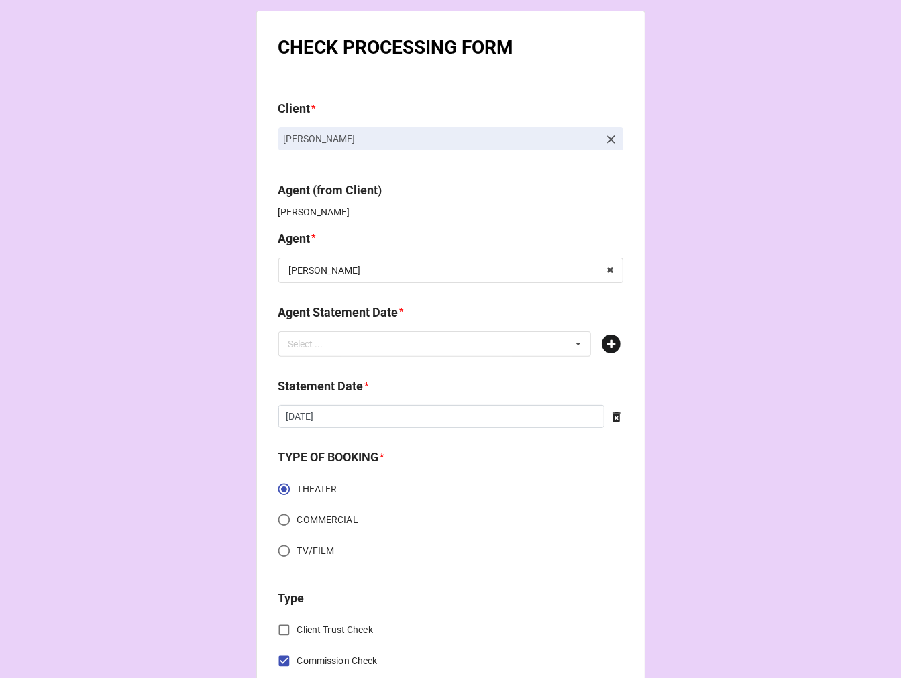
click at [609, 345] on icon at bounding box center [611, 344] width 19 height 19
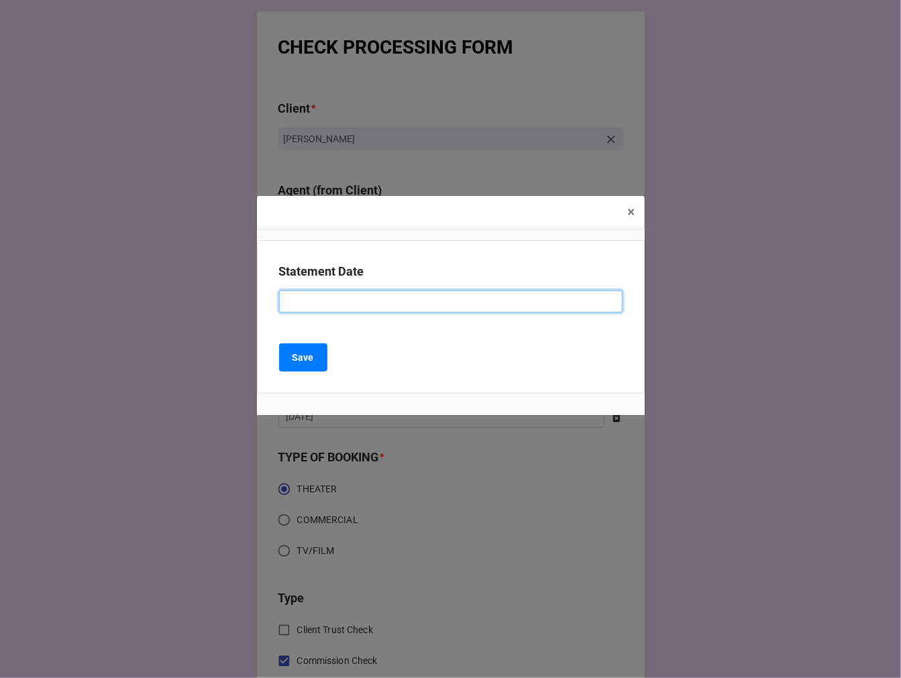
click at [386, 300] on input at bounding box center [450, 301] width 343 height 23
type input "SEPTEMBER 19, 2025 (KELLIE)"
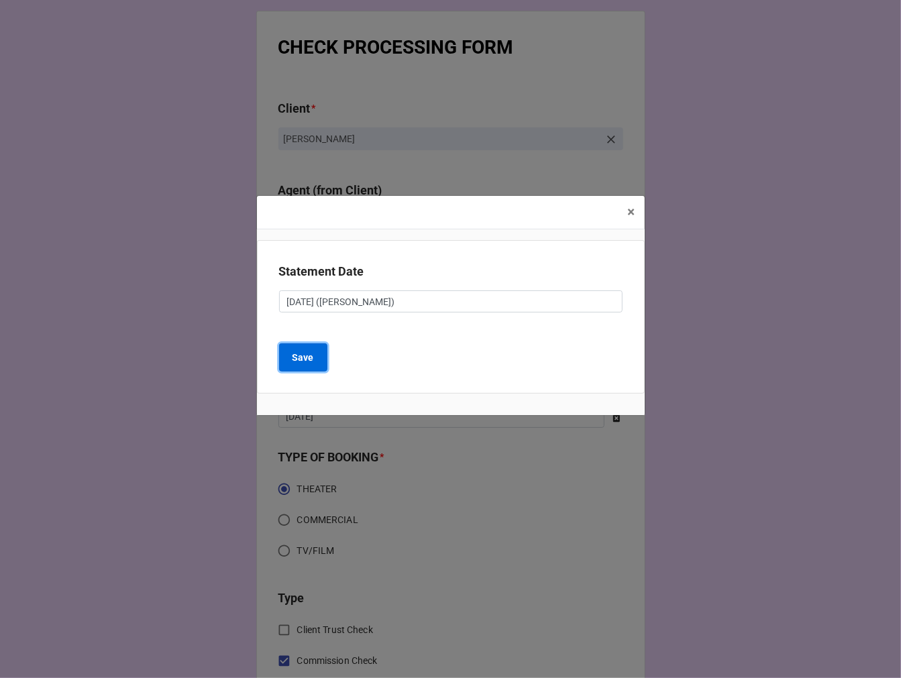
click at [305, 358] on b "Save" at bounding box center [302, 358] width 21 height 14
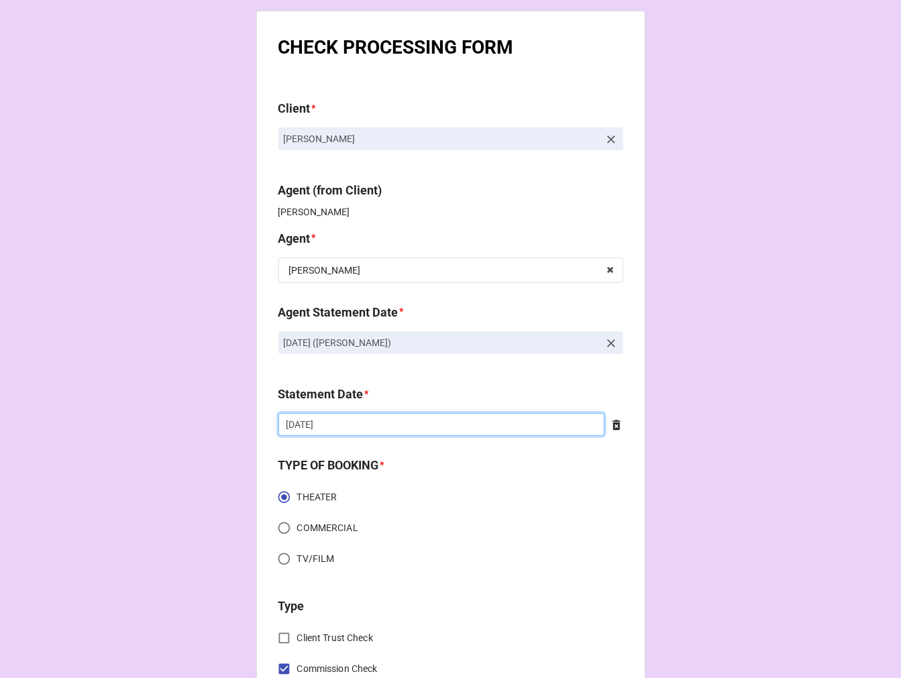
click at [349, 431] on input "9/5/2025" at bounding box center [441, 424] width 326 height 23
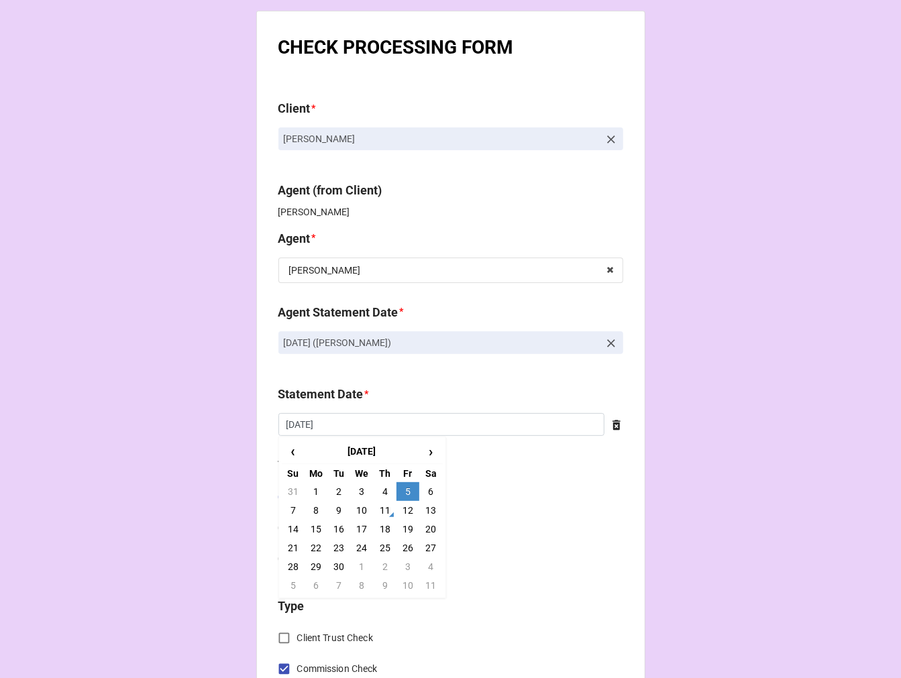
click at [406, 527] on td "19" at bounding box center [407, 529] width 23 height 19
type input "[DATE]"
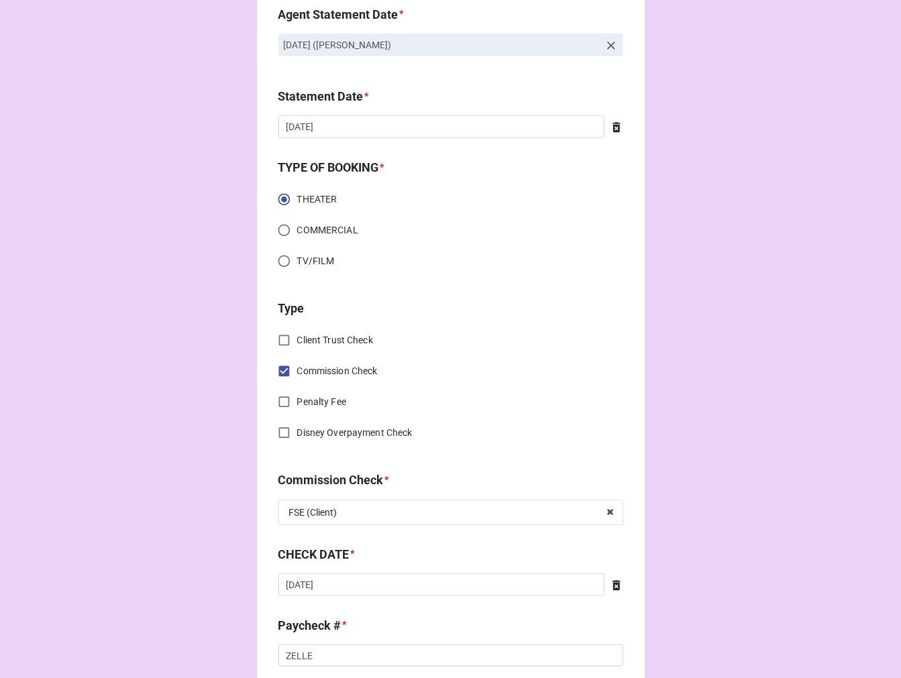
scroll to position [372, 0]
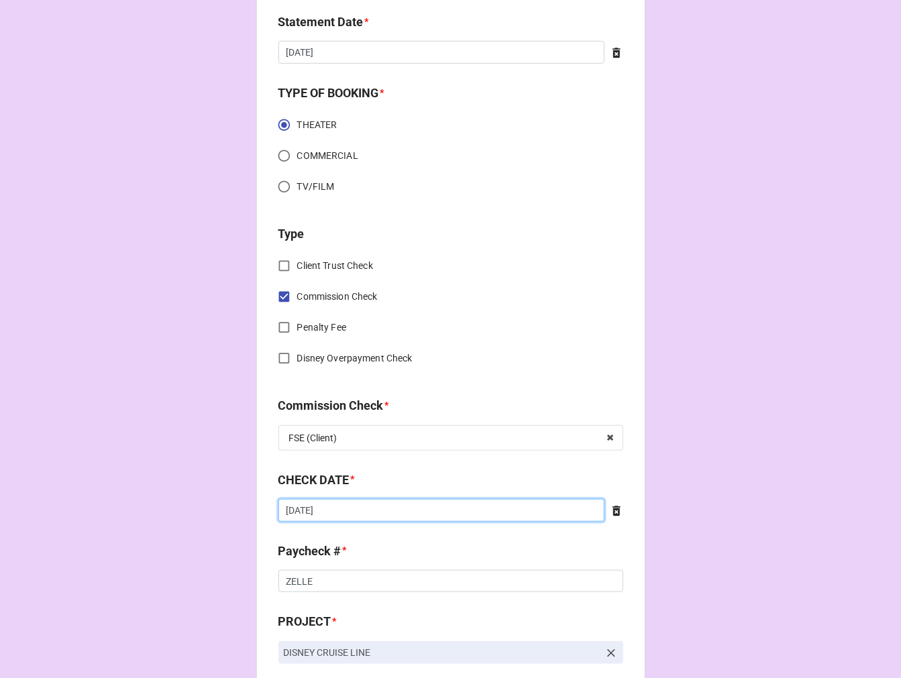
click at [347, 519] on input "8/22/2025" at bounding box center [441, 510] width 326 height 23
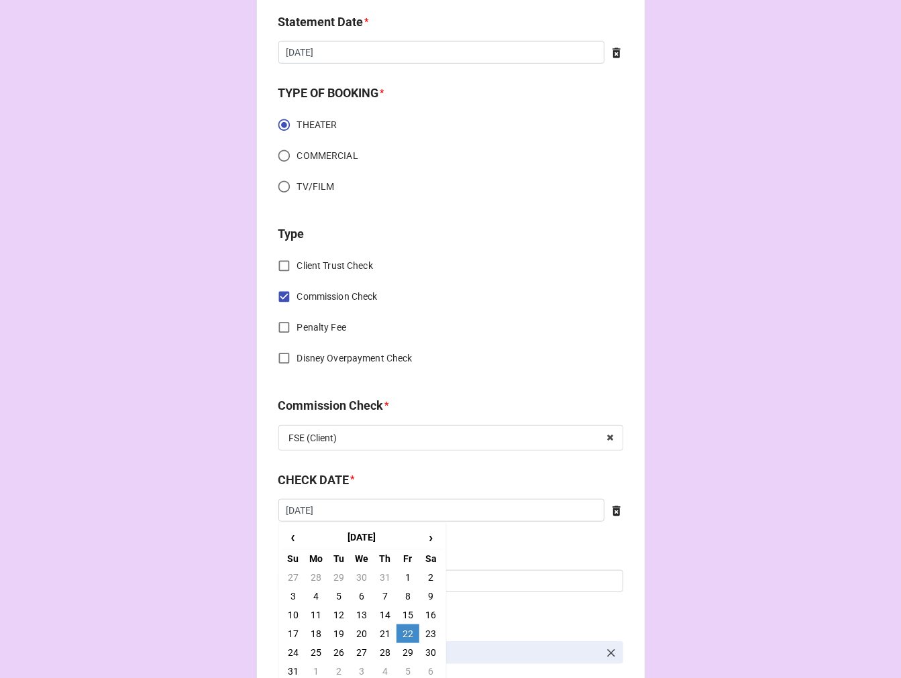
click at [406, 671] on td "5" at bounding box center [407, 671] width 23 height 19
type input "[DATE]"
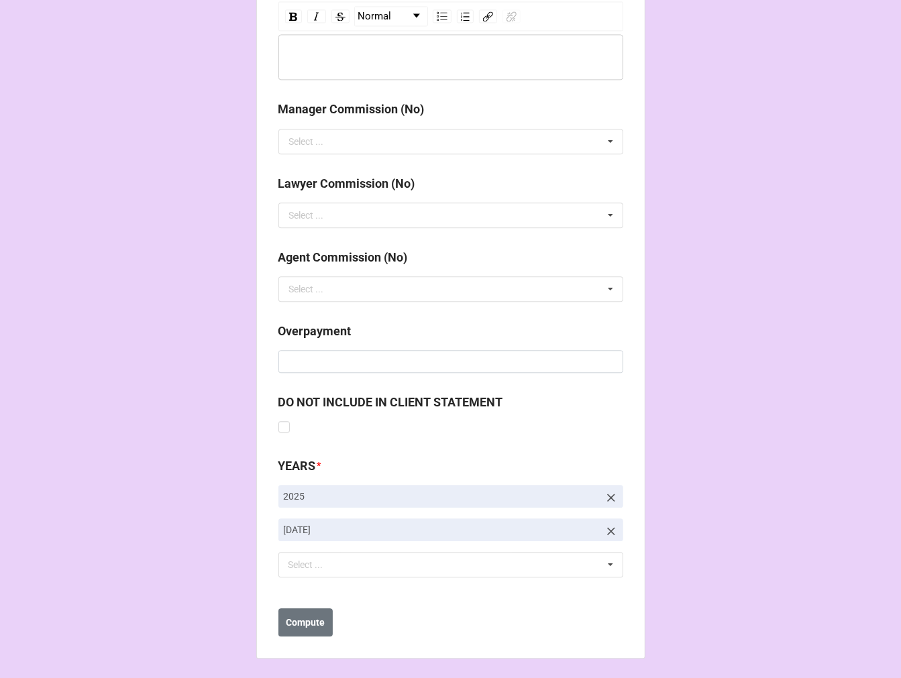
scroll to position [1553, 0]
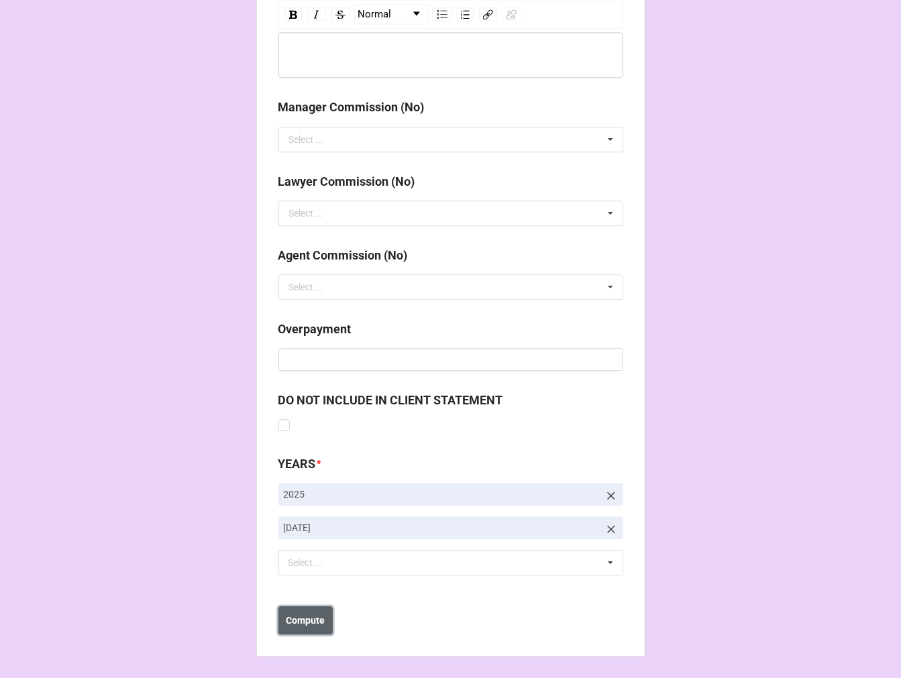
click at [305, 618] on b "Compute" at bounding box center [305, 621] width 39 height 14
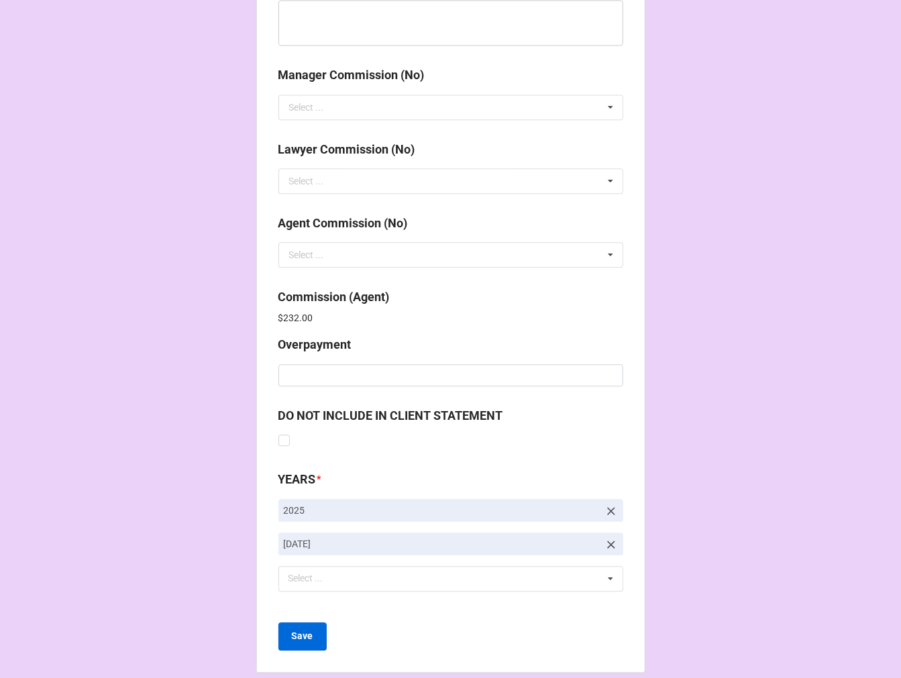
scroll to position [1600, 0]
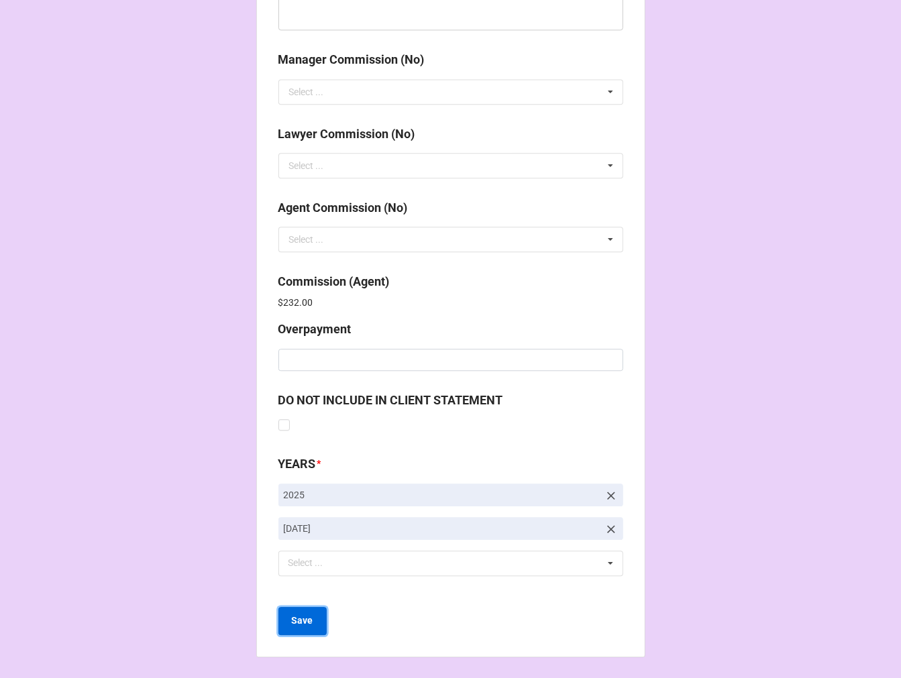
drag, startPoint x: 305, startPoint y: 618, endPoint x: 324, endPoint y: 618, distance: 19.5
click at [306, 618] on b "Save" at bounding box center [302, 621] width 21 height 14
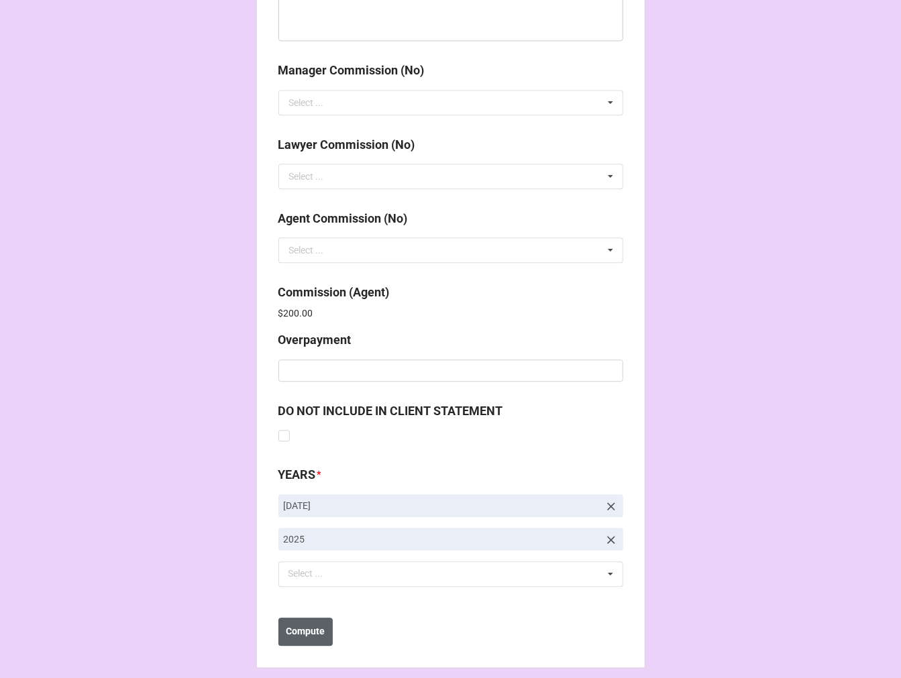
scroll to position [1600, 0]
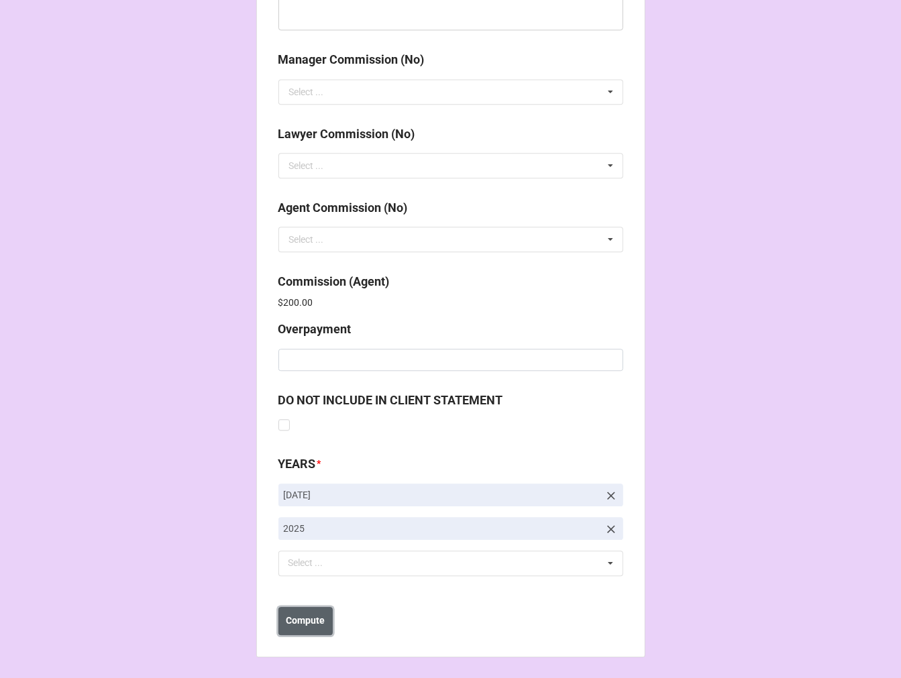
click at [304, 622] on b "Compute" at bounding box center [305, 621] width 39 height 14
click at [304, 622] on b "Save" at bounding box center [302, 621] width 21 height 14
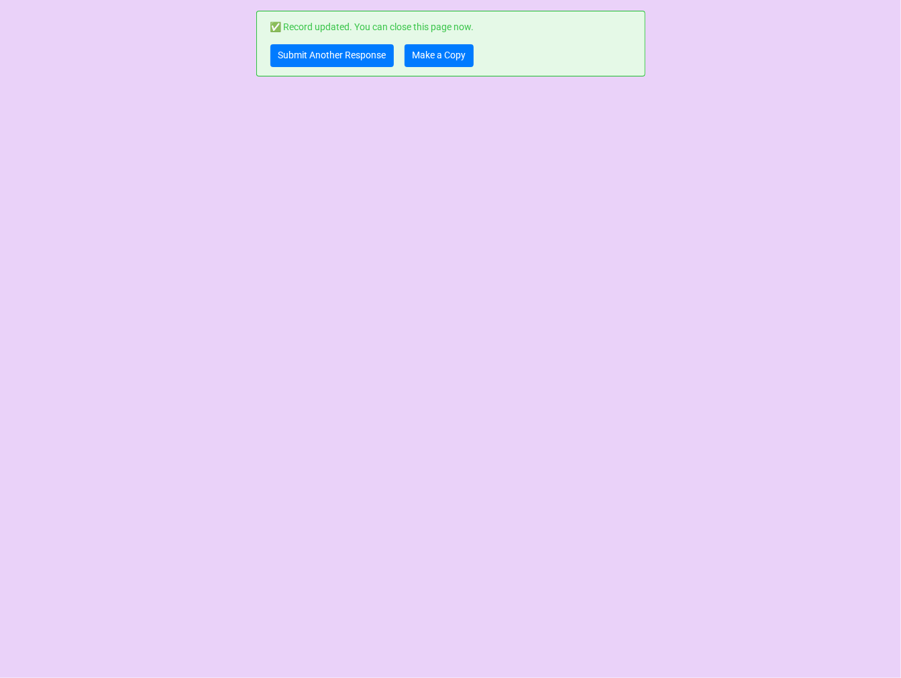
scroll to position [0, 0]
click at [426, 58] on link "Make a Copy" at bounding box center [438, 55] width 69 height 23
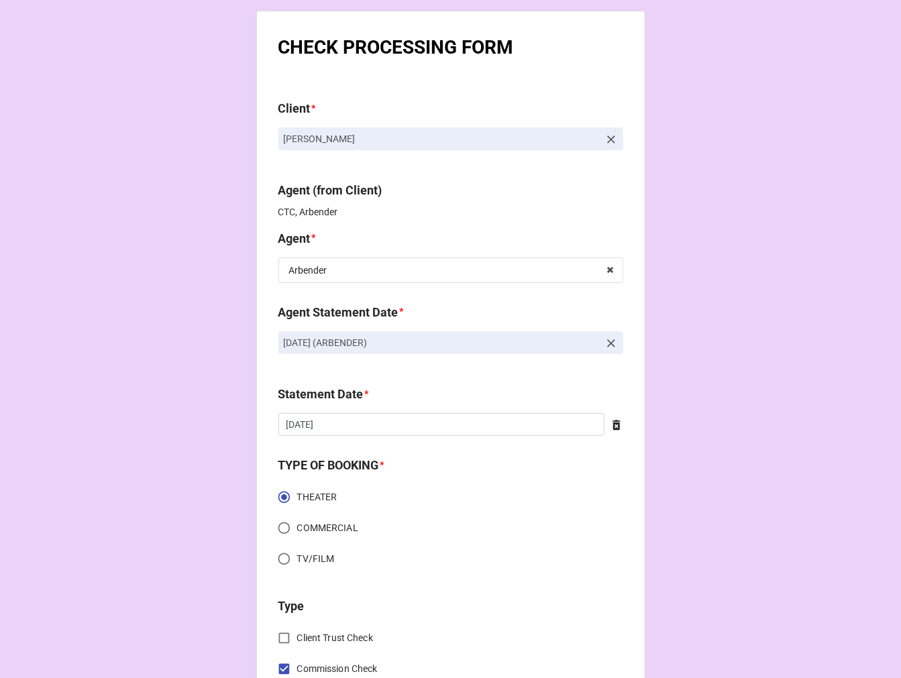
click at [613, 343] on icon at bounding box center [610, 343] width 13 height 13
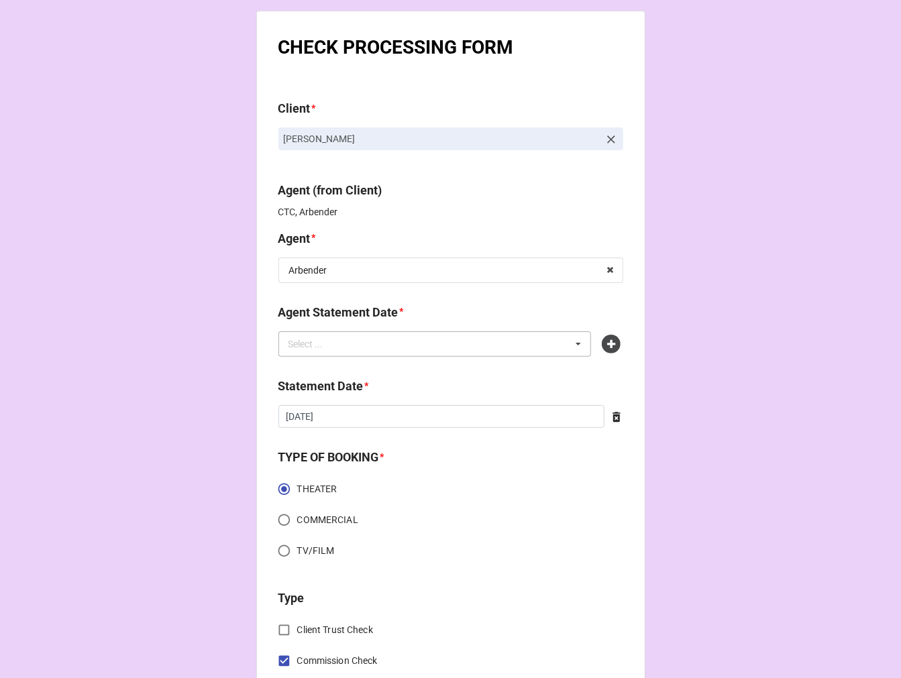
click at [471, 339] on div "Select ... No results found." at bounding box center [434, 343] width 313 height 25
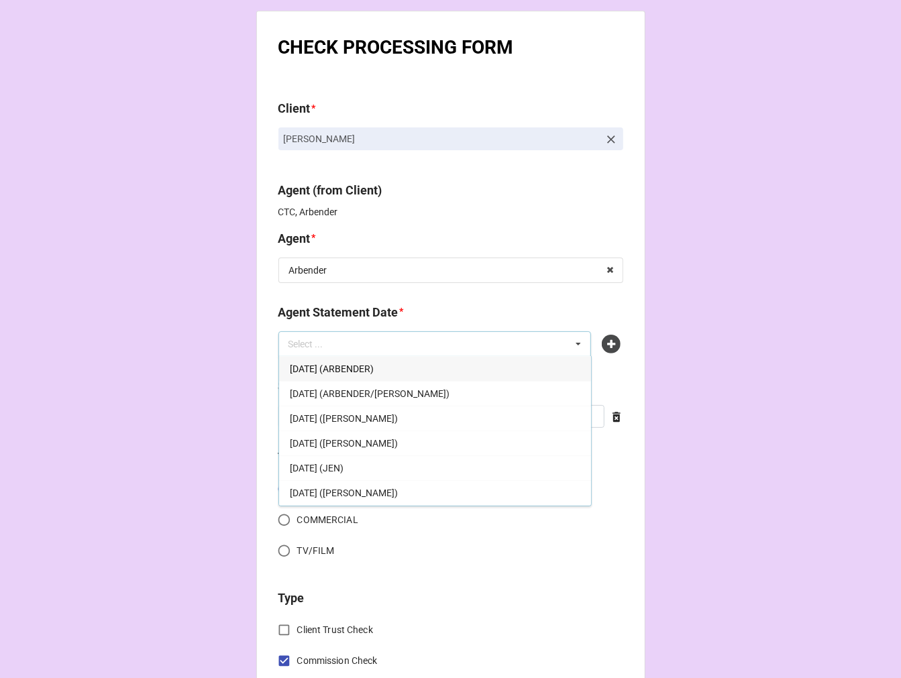
click at [374, 369] on span "[DATE] (ARBENDER)" at bounding box center [332, 369] width 84 height 11
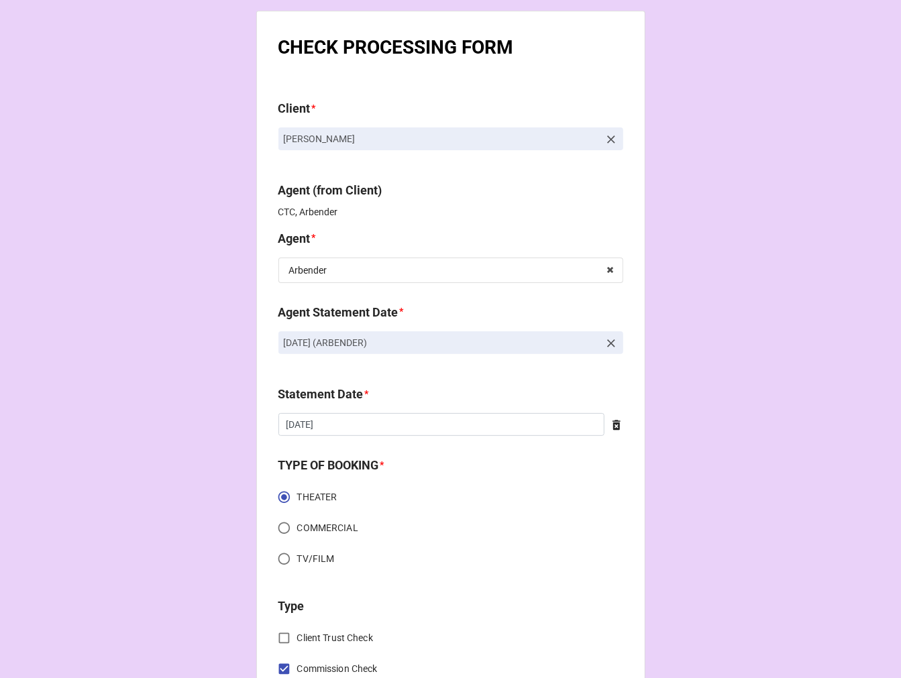
click at [610, 427] on icon at bounding box center [616, 425] width 13 height 13
click at [447, 421] on input "text" at bounding box center [450, 424] width 345 height 23
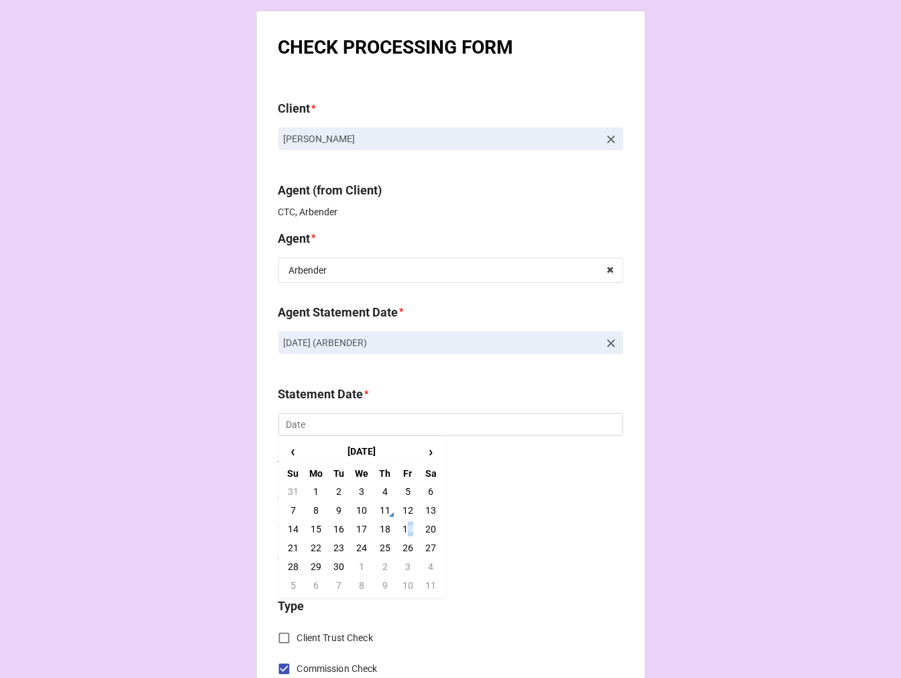
click at [406, 527] on td "19" at bounding box center [407, 529] width 23 height 19
type input "[DATE]"
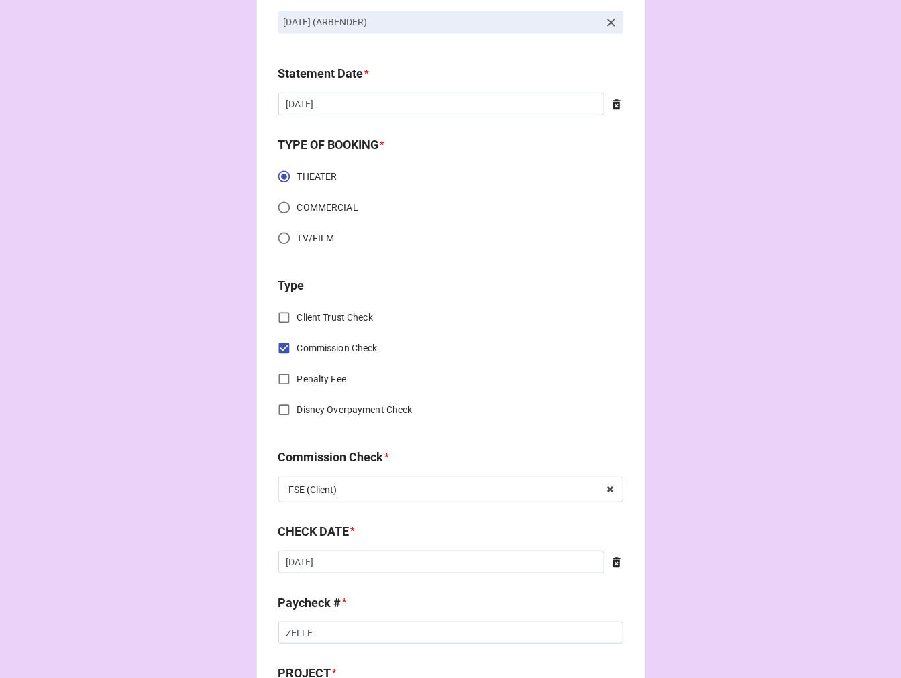
scroll to position [372, 0]
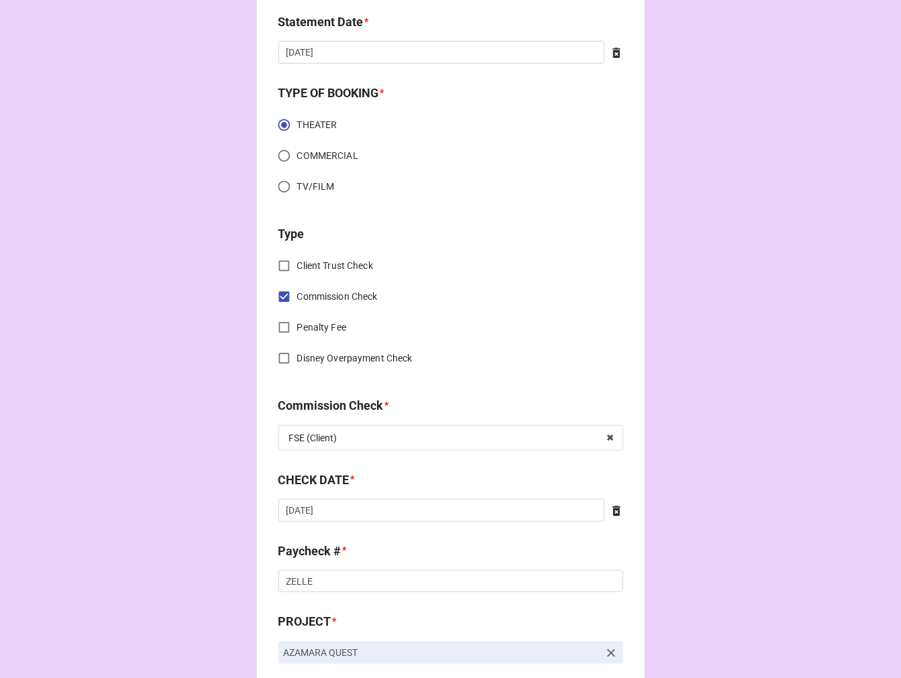
click at [614, 512] on icon at bounding box center [616, 511] width 8 height 10
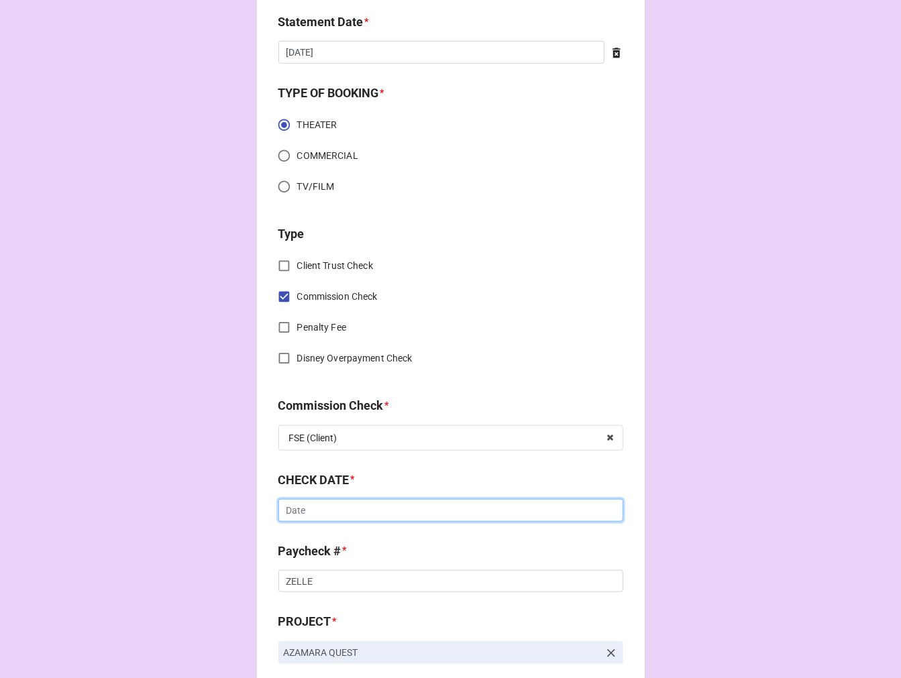
click at [315, 512] on input "text" at bounding box center [450, 510] width 345 height 23
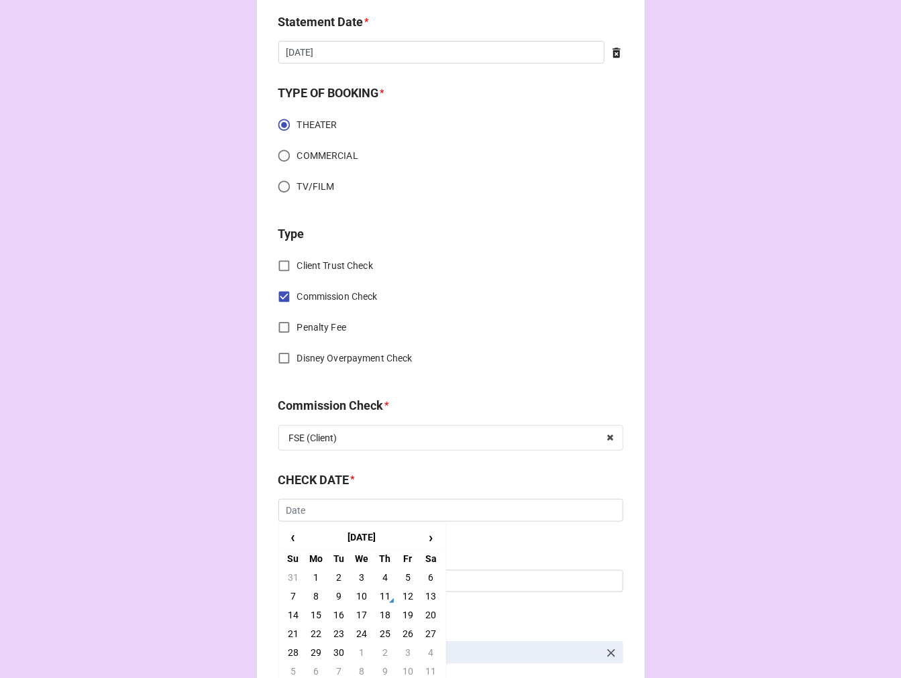
click at [400, 579] on td "5" at bounding box center [407, 577] width 23 height 19
type input "[DATE]"
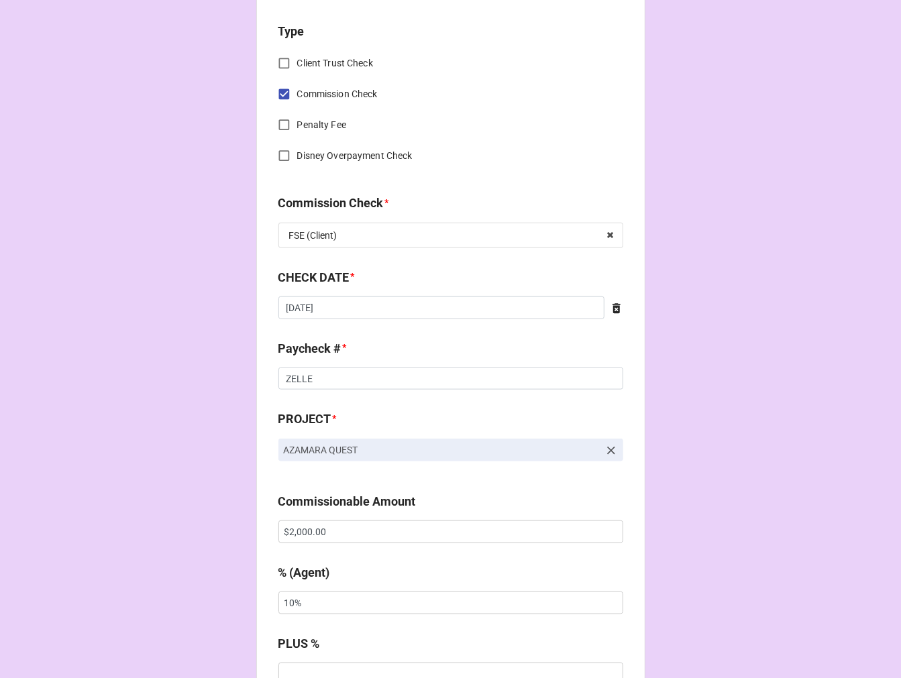
scroll to position [596, 0]
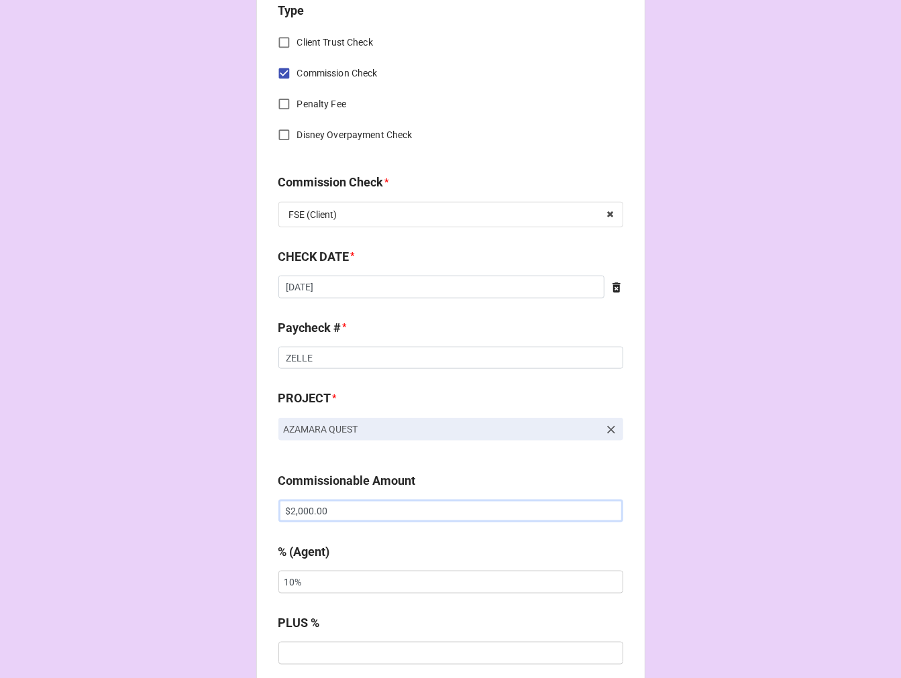
drag, startPoint x: 361, startPoint y: 514, endPoint x: 168, endPoint y: 490, distance: 194.0
click at [171, 496] on div "CHECK PROCESSING FORM Client * Jimmy Schumacher Agent (from Client) CTC, Arbend…" at bounding box center [450, 519] width 901 height 2231
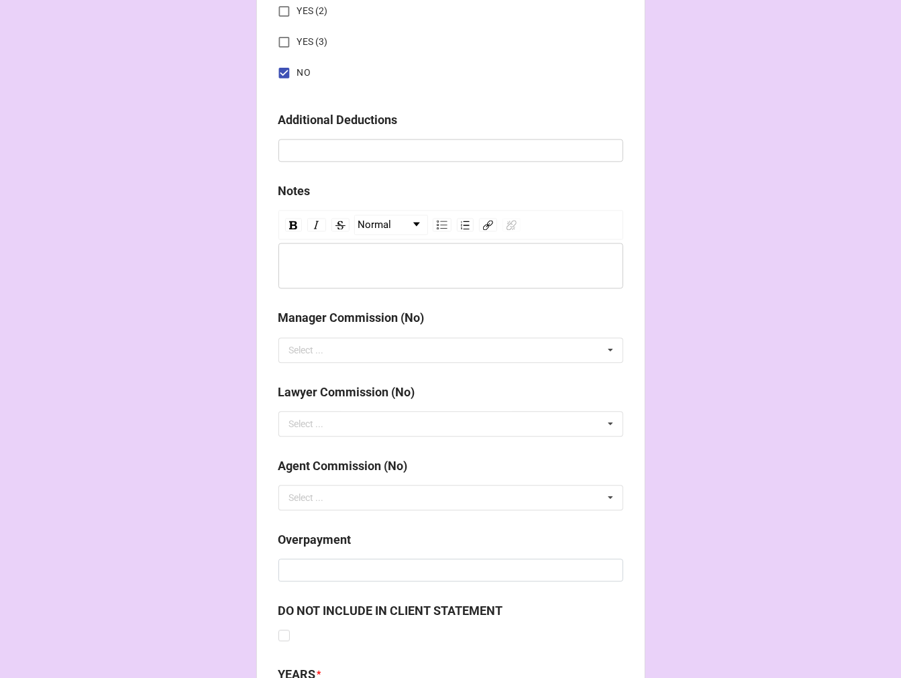
scroll to position [1553, 0]
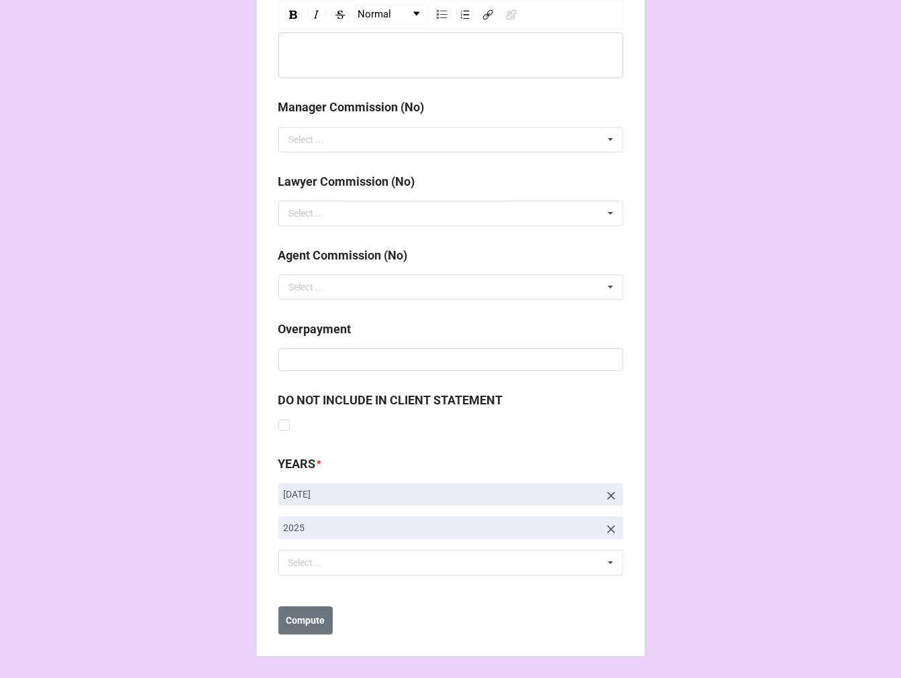
type input "$1,960.00"
click at [604, 487] on link at bounding box center [610, 494] width 13 height 15
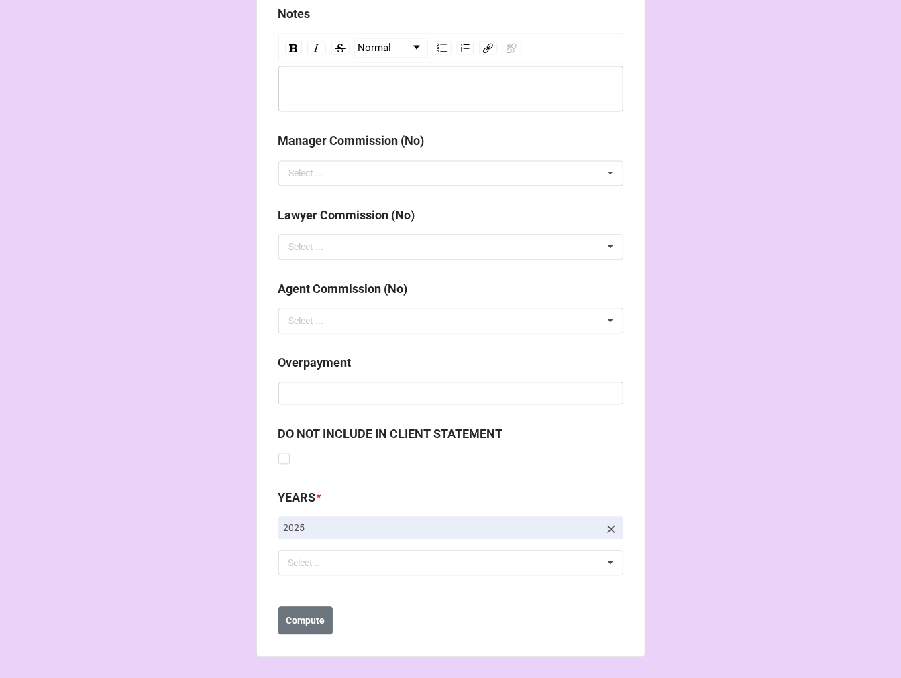
scroll to position [1519, 0]
click at [314, 560] on div "Select ..." at bounding box center [314, 562] width 58 height 15
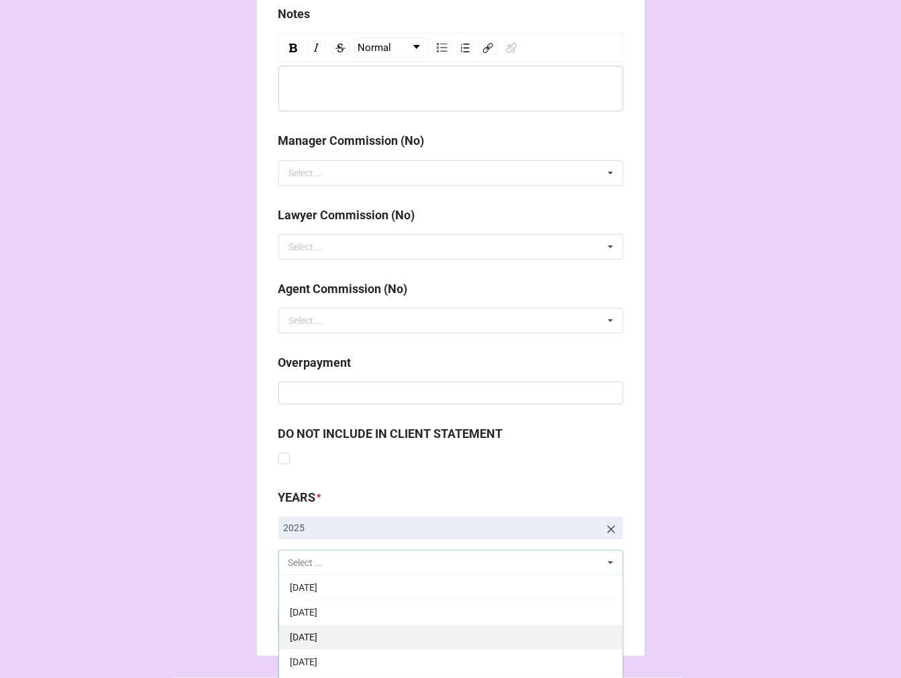
scroll to position [149, 0]
click at [317, 637] on span "[DATE]" at bounding box center [304, 637] width 28 height 11
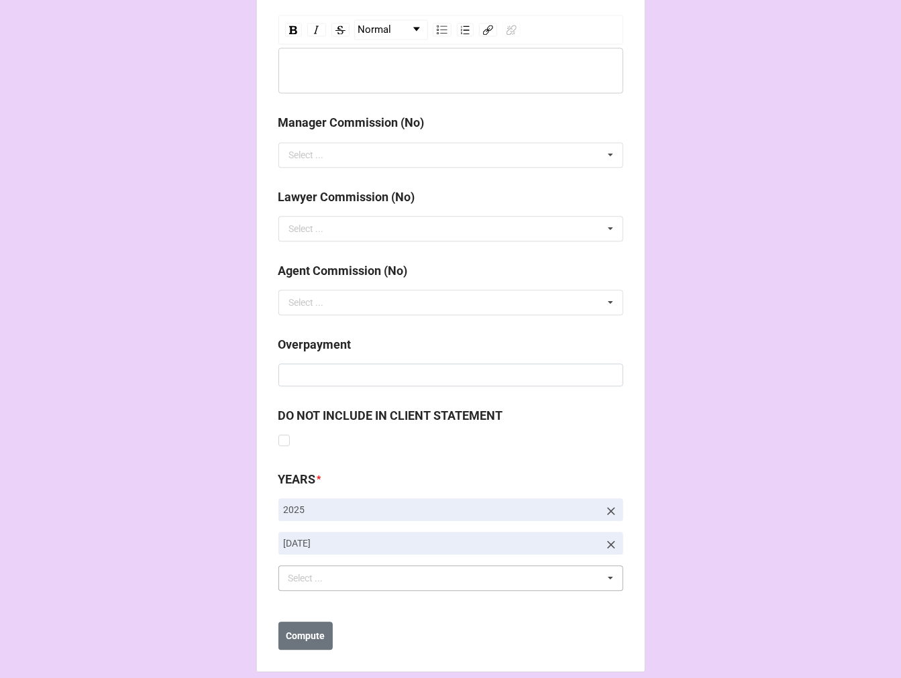
scroll to position [1553, 0]
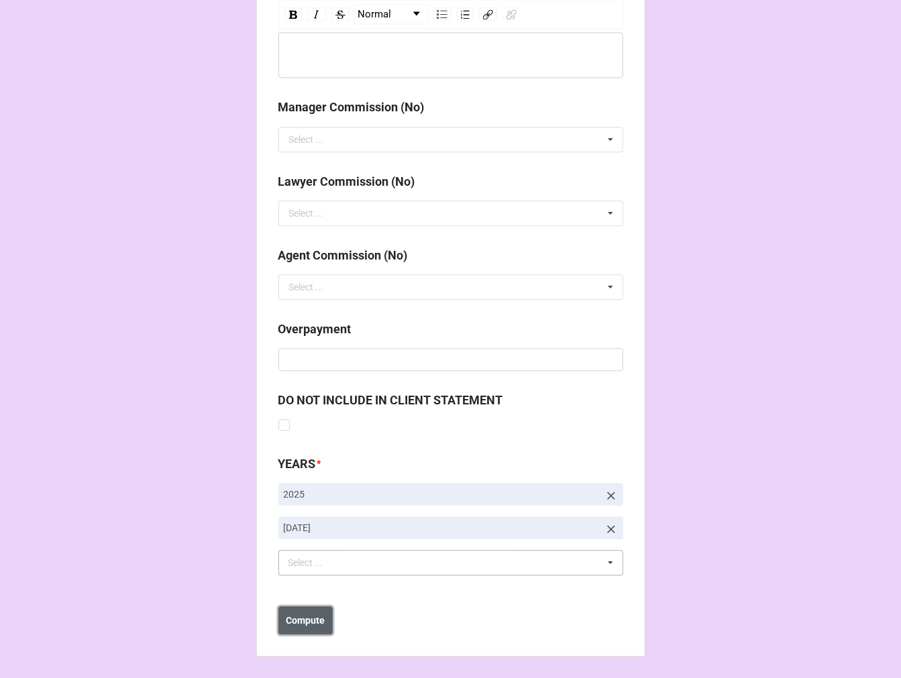
click at [290, 620] on b "Compute" at bounding box center [305, 621] width 39 height 14
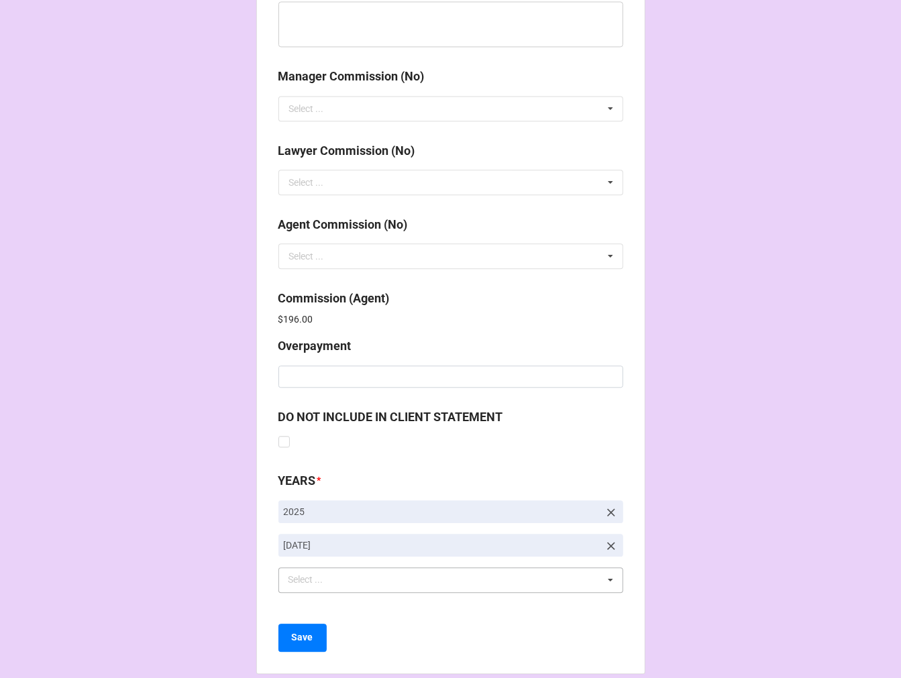
scroll to position [1600, 0]
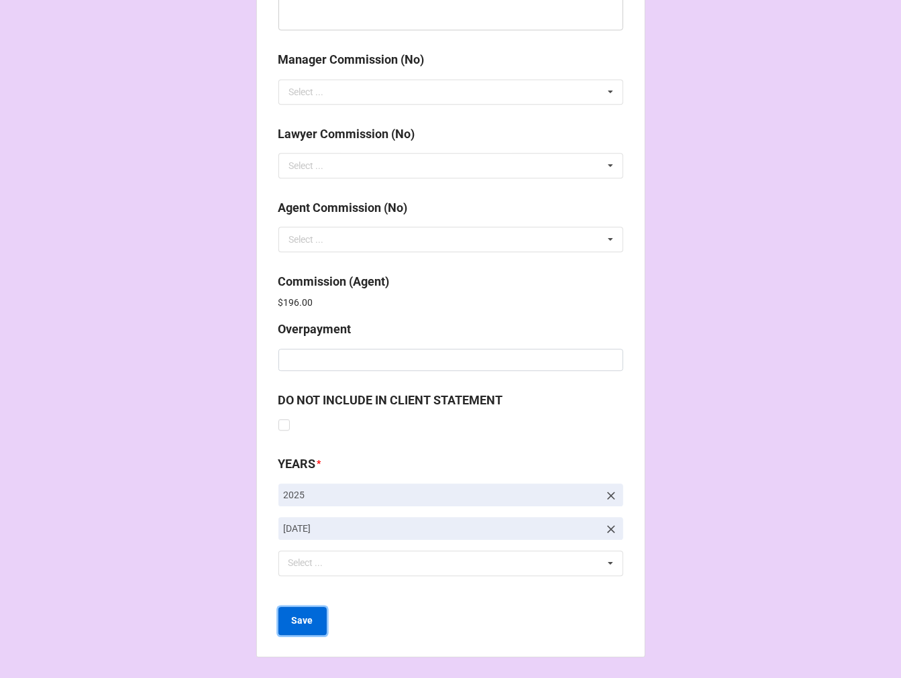
click at [303, 620] on b "Save" at bounding box center [302, 621] width 21 height 14
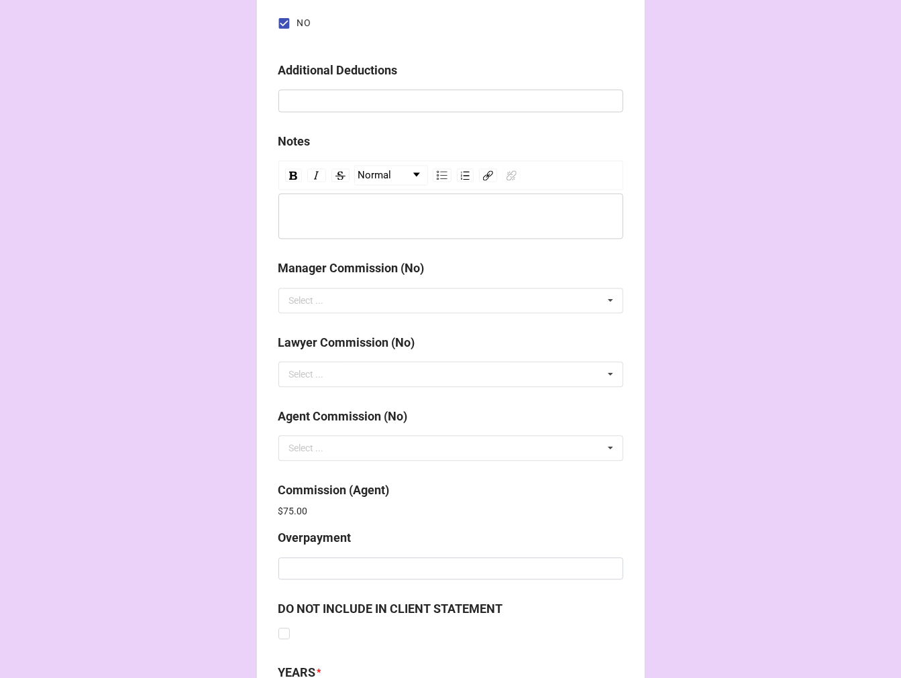
scroll to position [1600, 0]
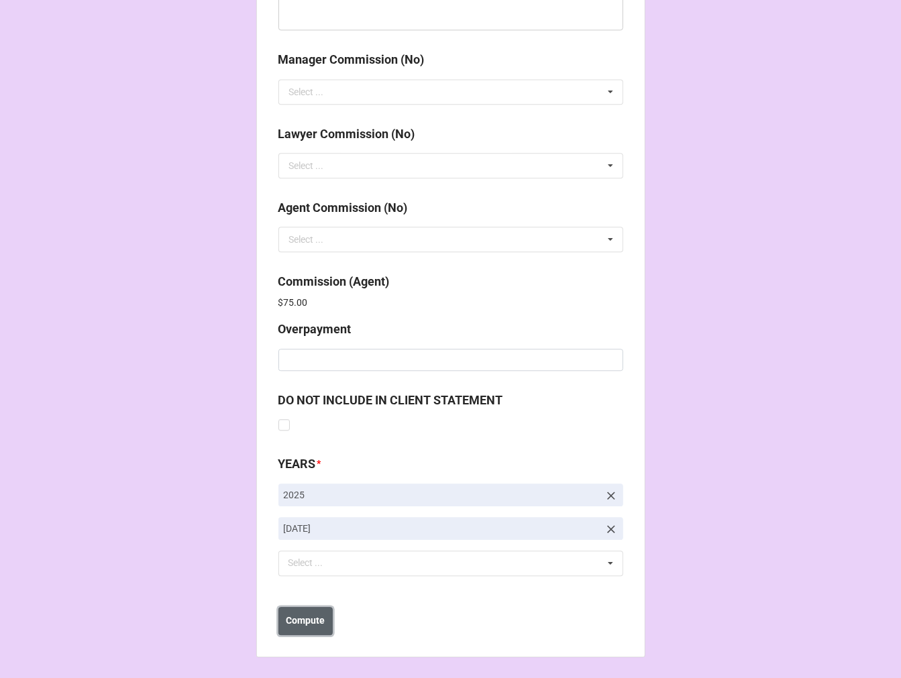
click at [312, 618] on b "Compute" at bounding box center [305, 621] width 39 height 14
click at [306, 621] on b "Save" at bounding box center [302, 621] width 21 height 14
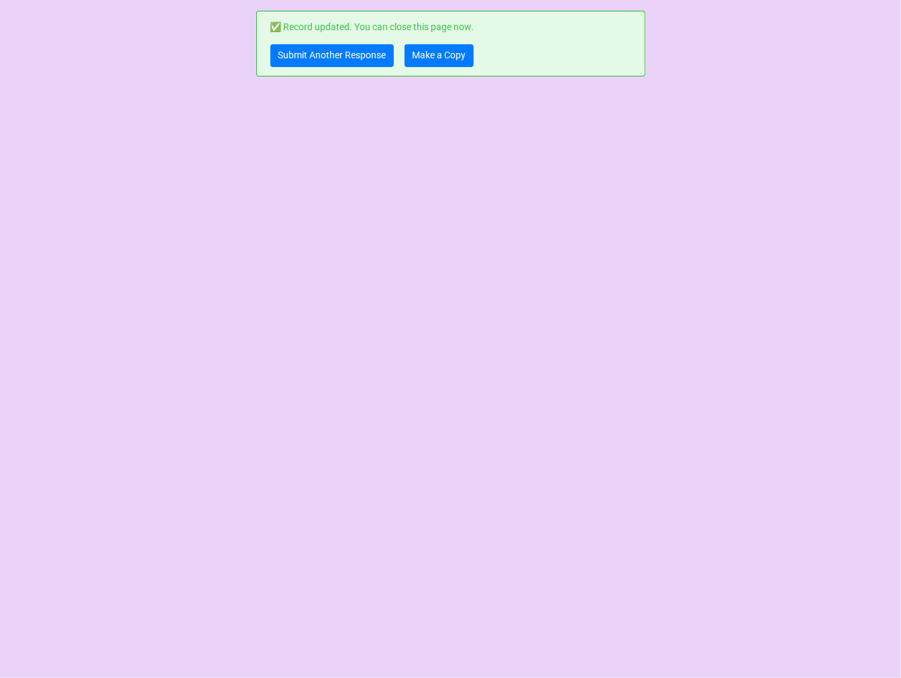
scroll to position [0, 0]
click at [447, 57] on link "Make a Copy" at bounding box center [438, 55] width 69 height 23
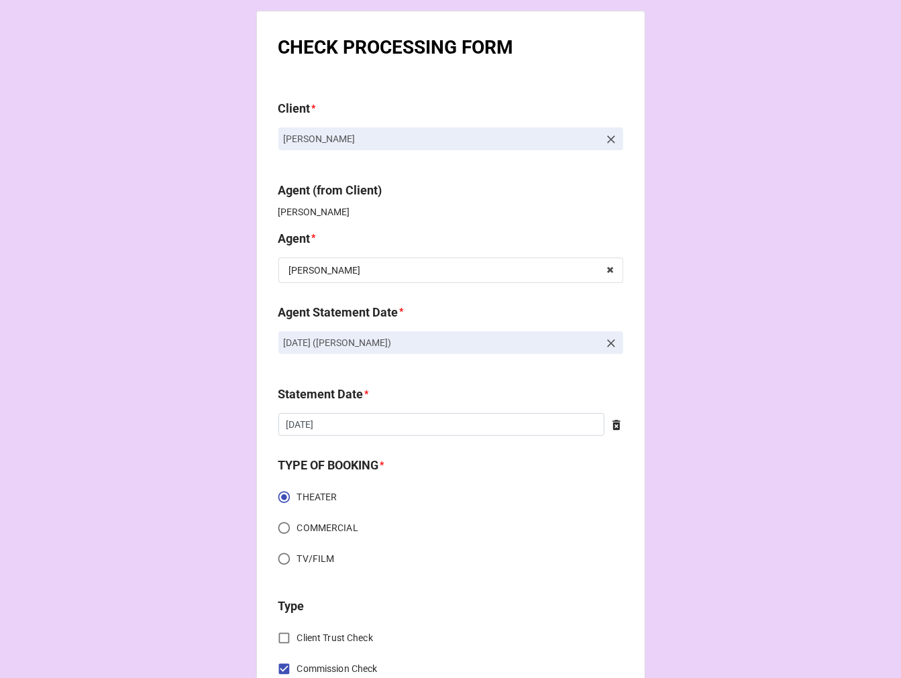
click at [608, 344] on icon at bounding box center [611, 343] width 8 height 8
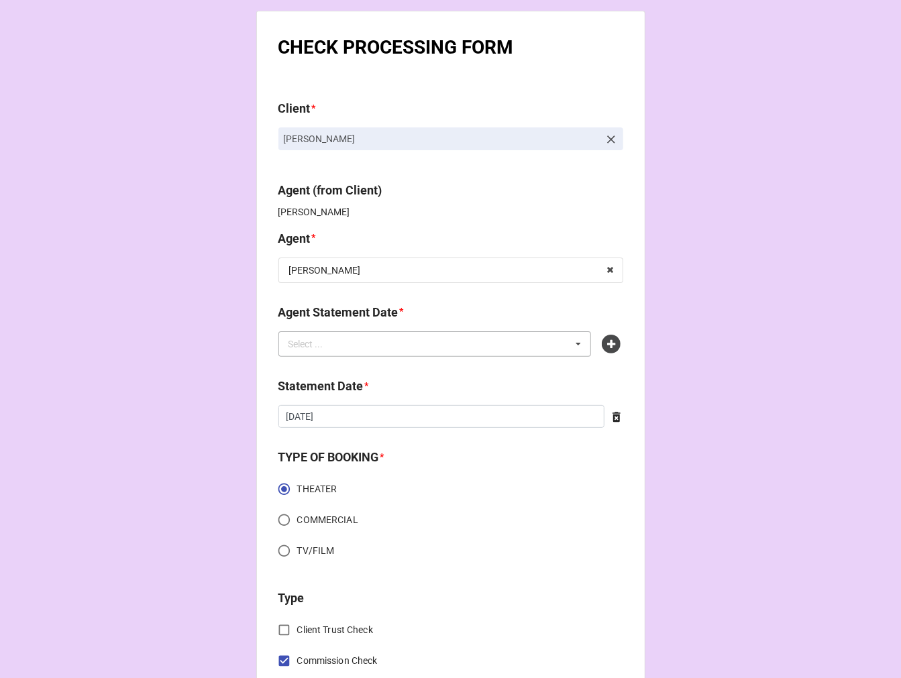
click at [478, 344] on div "Select ... No results found." at bounding box center [434, 343] width 313 height 25
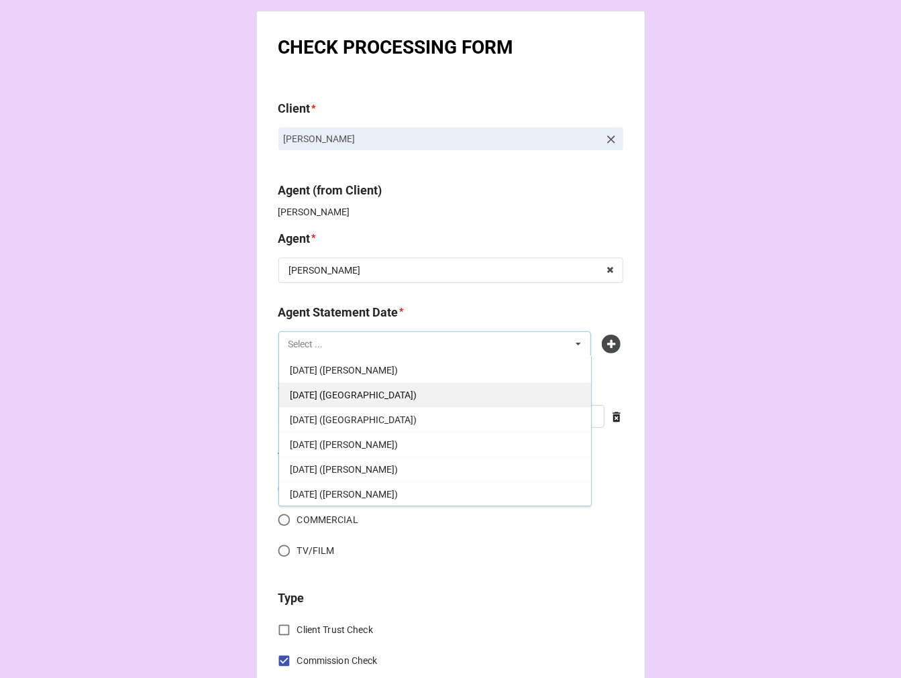
scroll to position [149, 0]
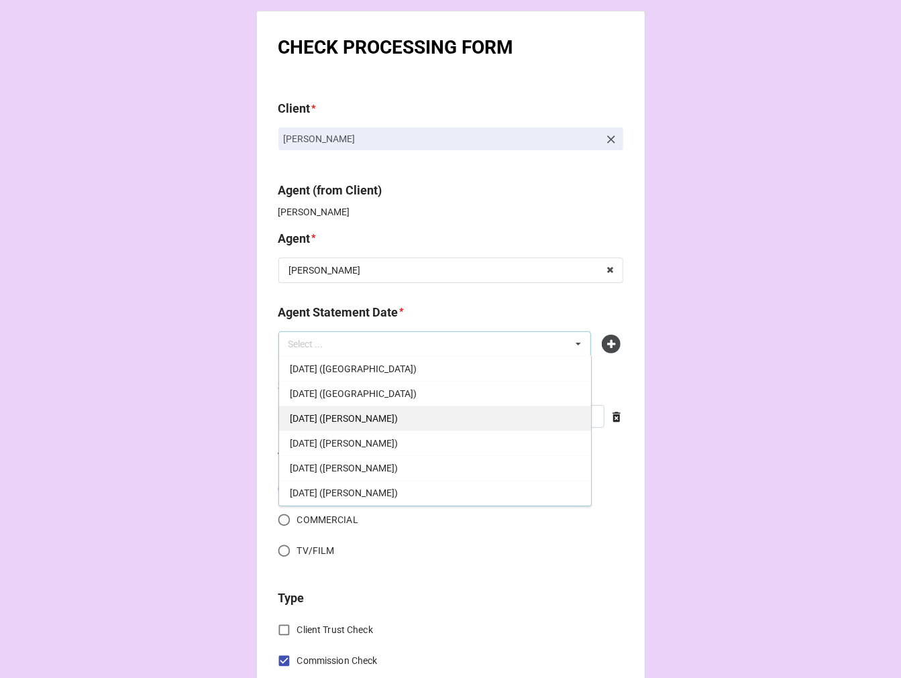
click at [398, 418] on span "[DATE] ([PERSON_NAME])" at bounding box center [344, 418] width 108 height 11
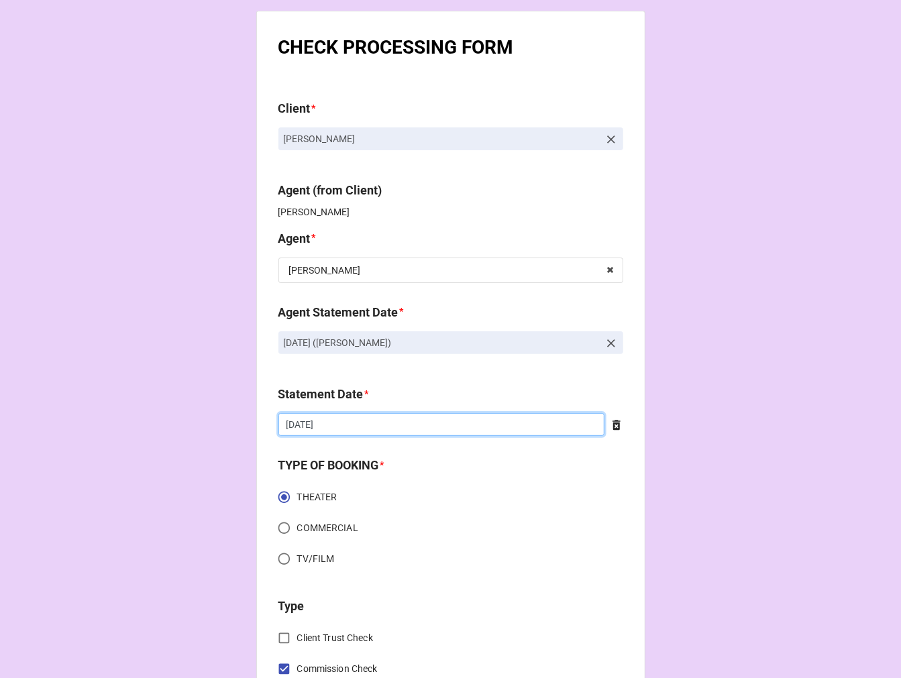
click at [356, 425] on input "[DATE]" at bounding box center [441, 424] width 326 height 23
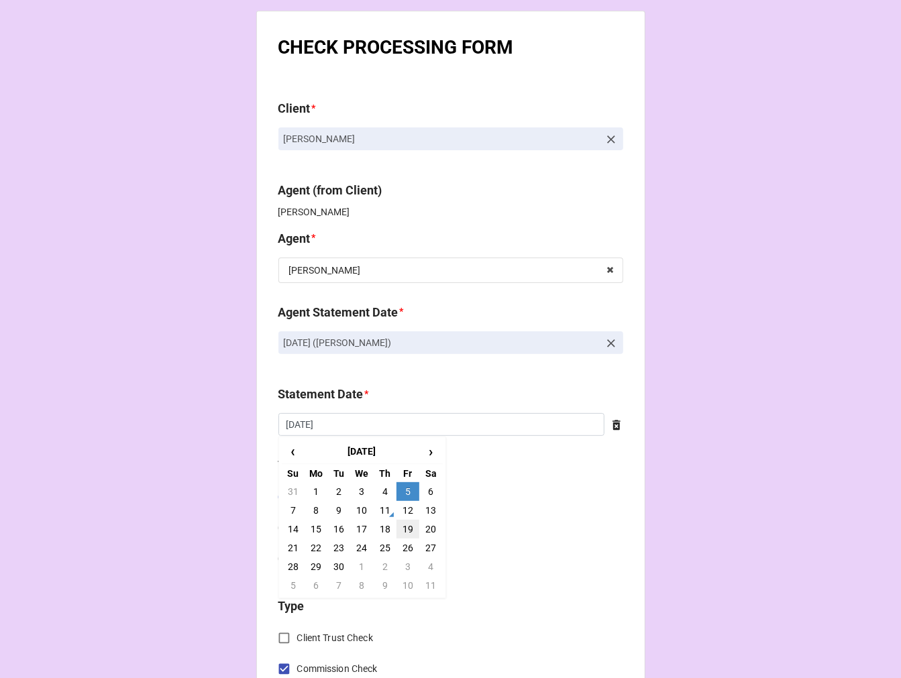
click at [402, 527] on td "19" at bounding box center [407, 529] width 23 height 19
type input "[DATE]"
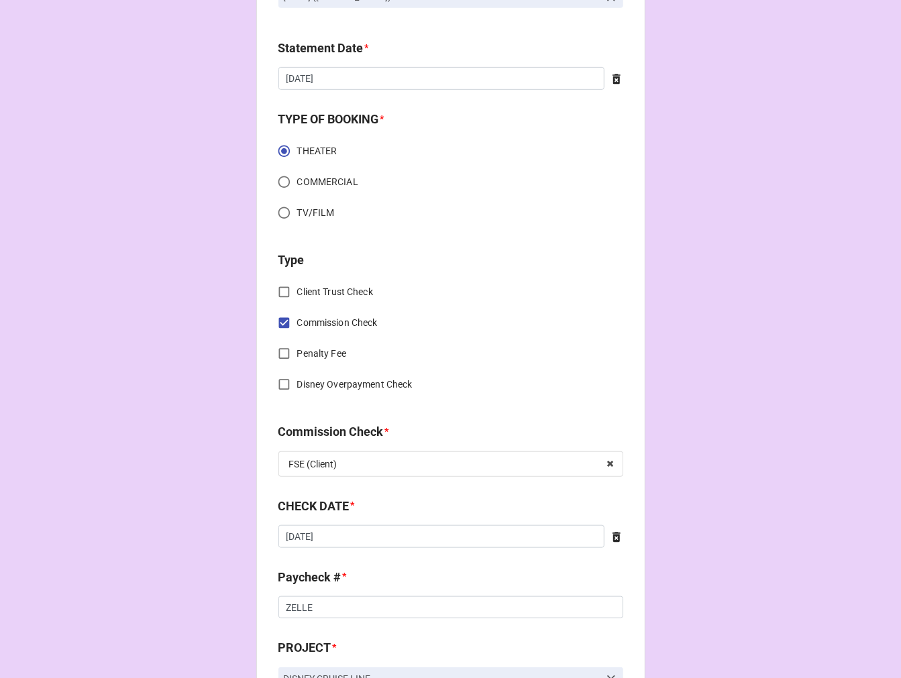
scroll to position [372, 0]
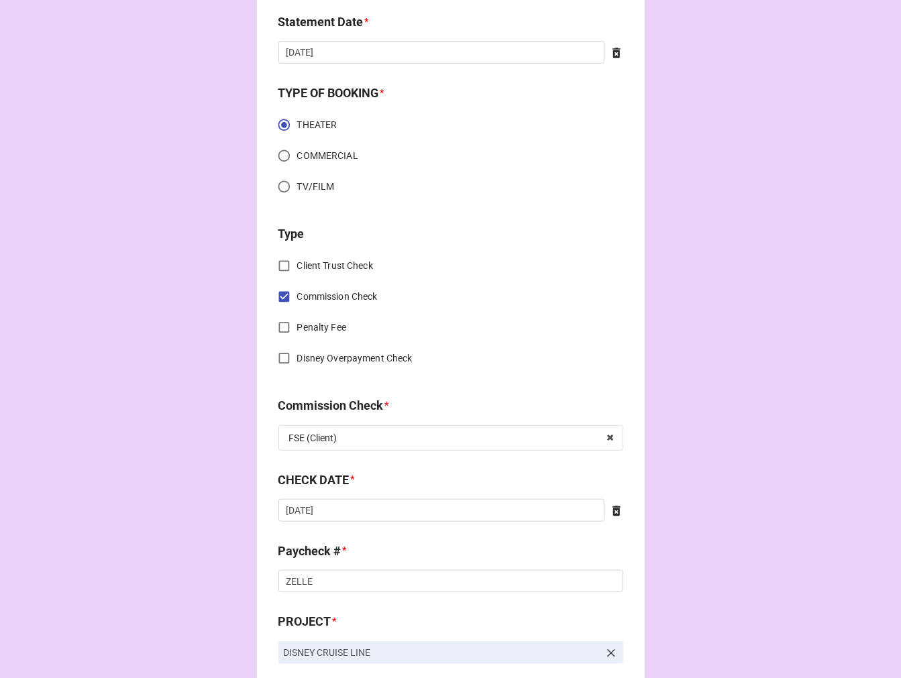
click at [616, 508] on icon at bounding box center [616, 510] width 13 height 13
click at [490, 521] on div "CHECK DATE * ‹ [DATE] › Su Mo Tu We Th Fr Sa 31 1 2 3 4 5 6 7 8 9 10 11 12 13 1…" at bounding box center [450, 501] width 345 height 60
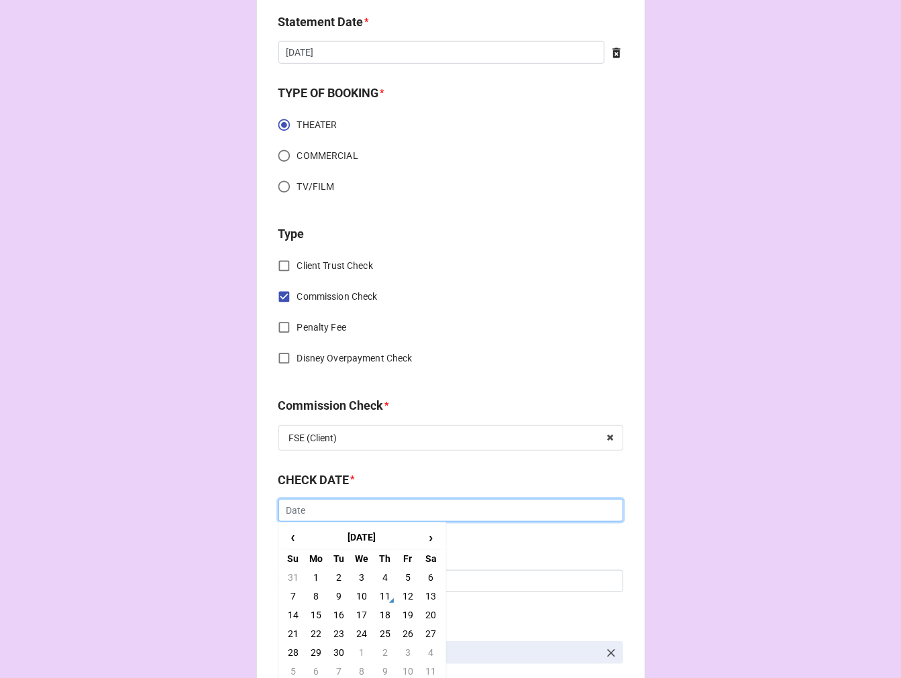
click at [362, 507] on input "text" at bounding box center [450, 510] width 345 height 23
click at [407, 574] on td "5" at bounding box center [407, 577] width 23 height 19
type input "[DATE]"
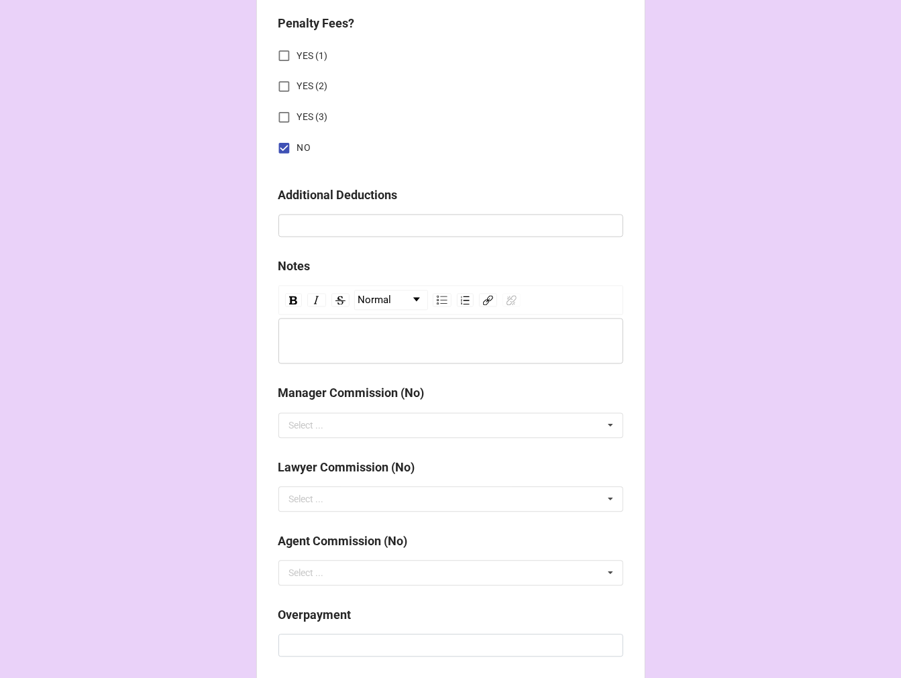
scroll to position [1553, 0]
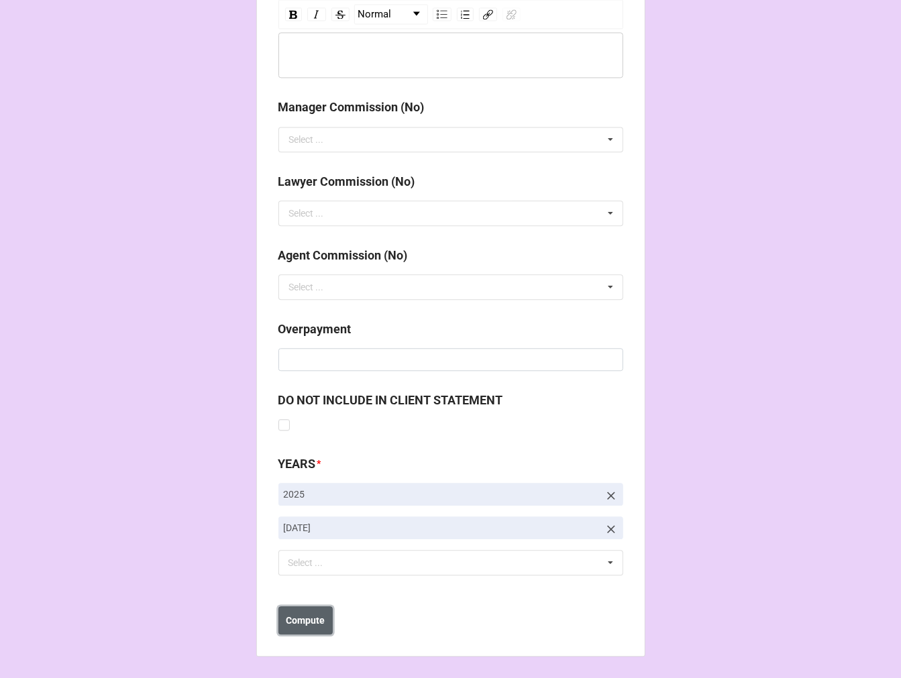
click at [298, 624] on b "Compute" at bounding box center [305, 621] width 39 height 14
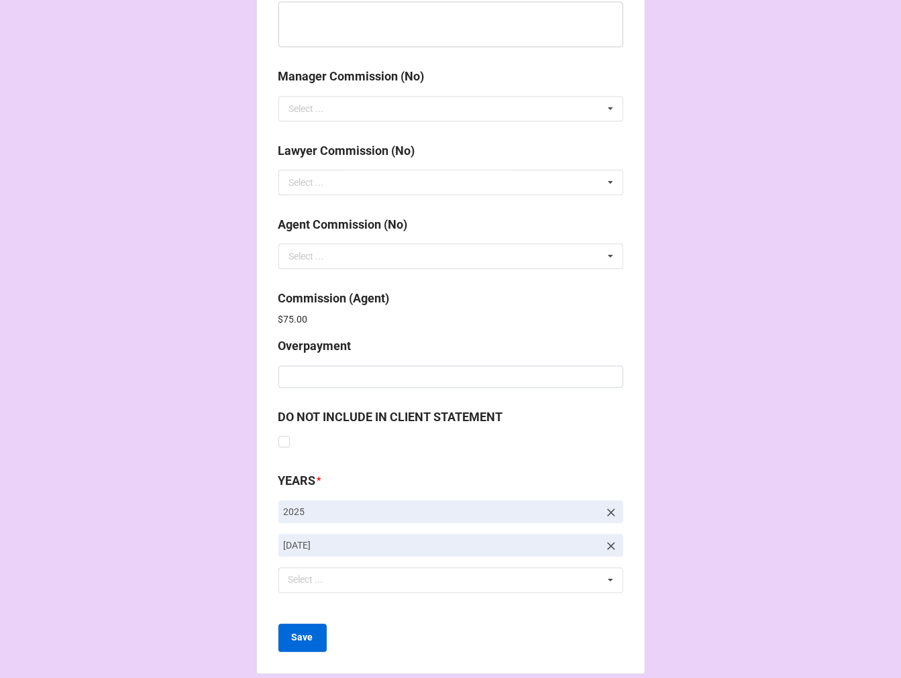
scroll to position [1600, 0]
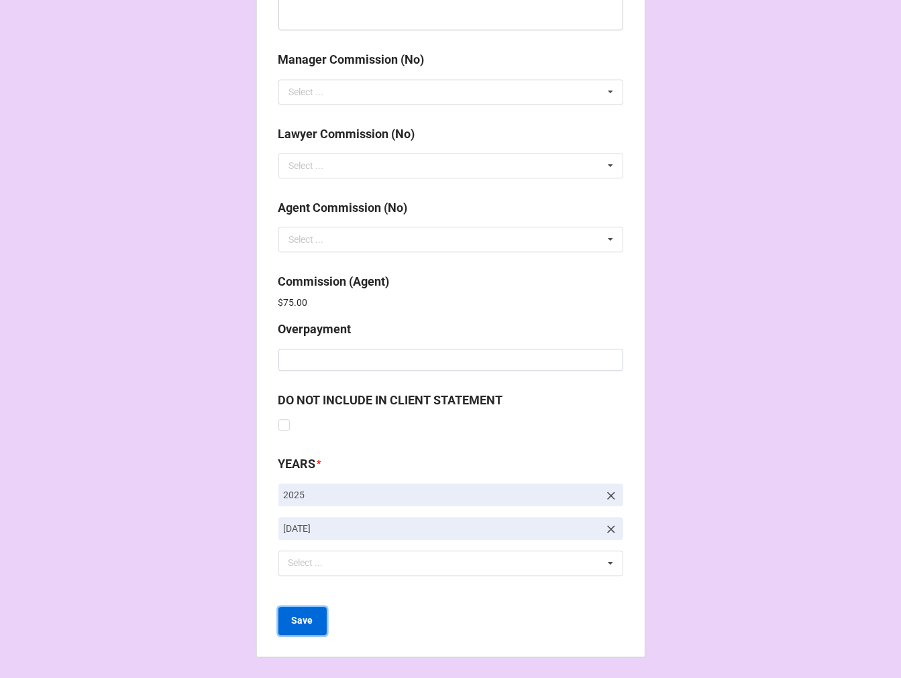
click at [298, 620] on b "Save" at bounding box center [302, 621] width 21 height 14
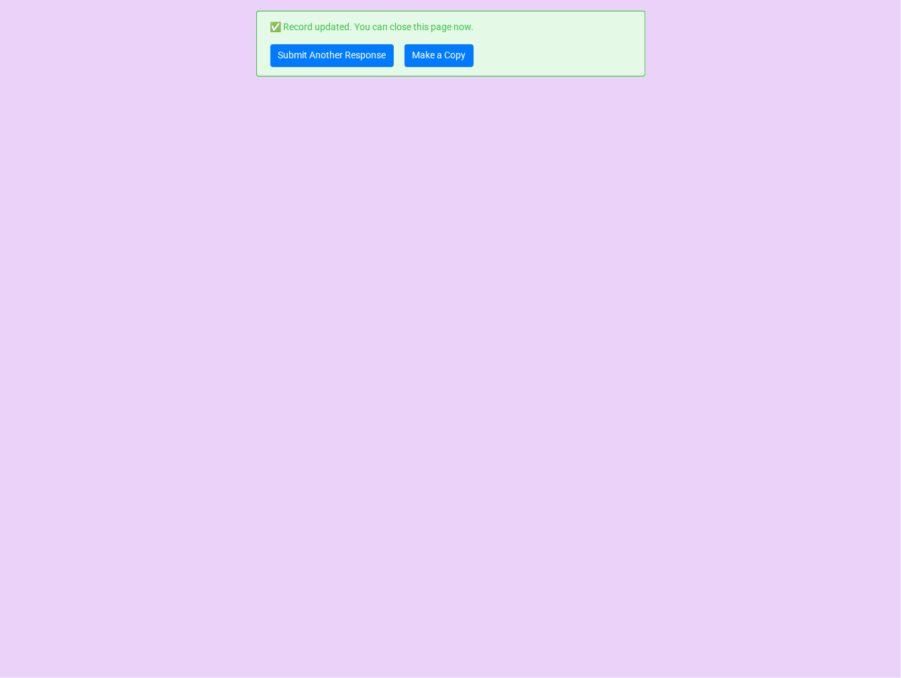
scroll to position [0, 0]
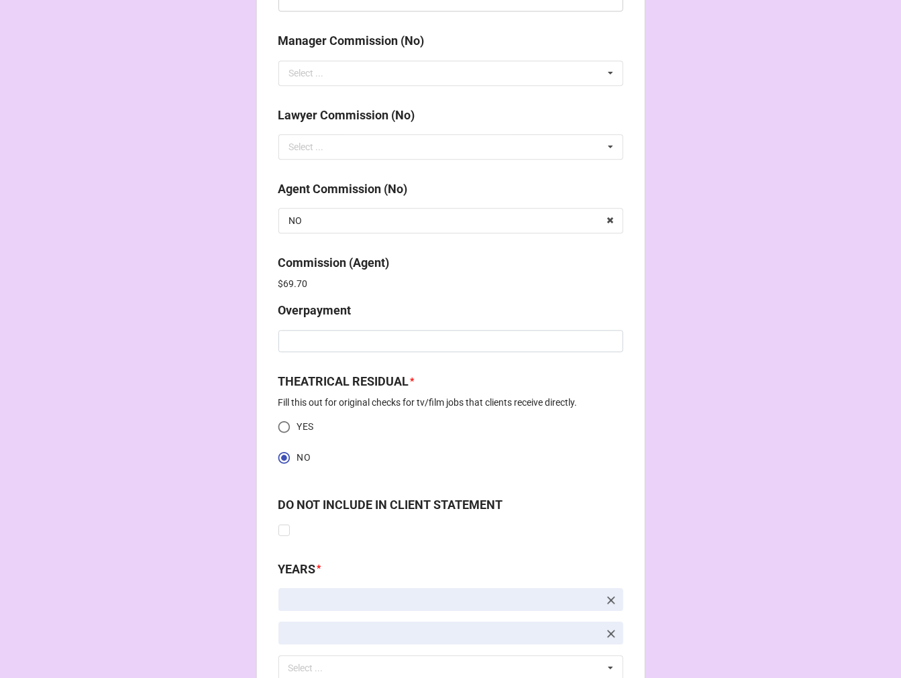
scroll to position [1725, 0]
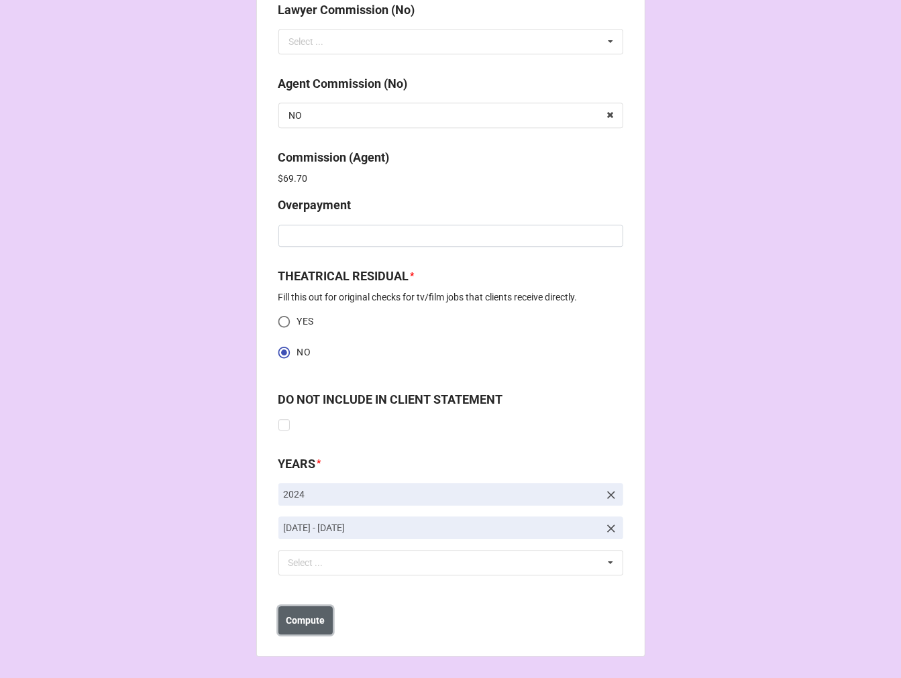
click at [301, 626] on b "Compute" at bounding box center [305, 621] width 39 height 14
click at [301, 626] on b "Save" at bounding box center [302, 621] width 21 height 14
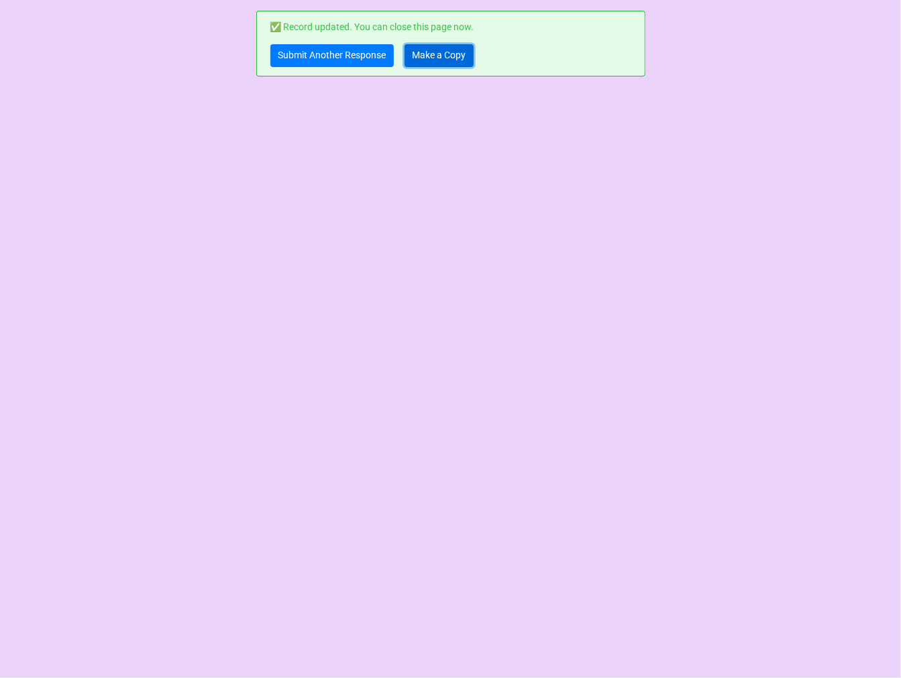
click at [443, 56] on link "Make a Copy" at bounding box center [438, 55] width 69 height 23
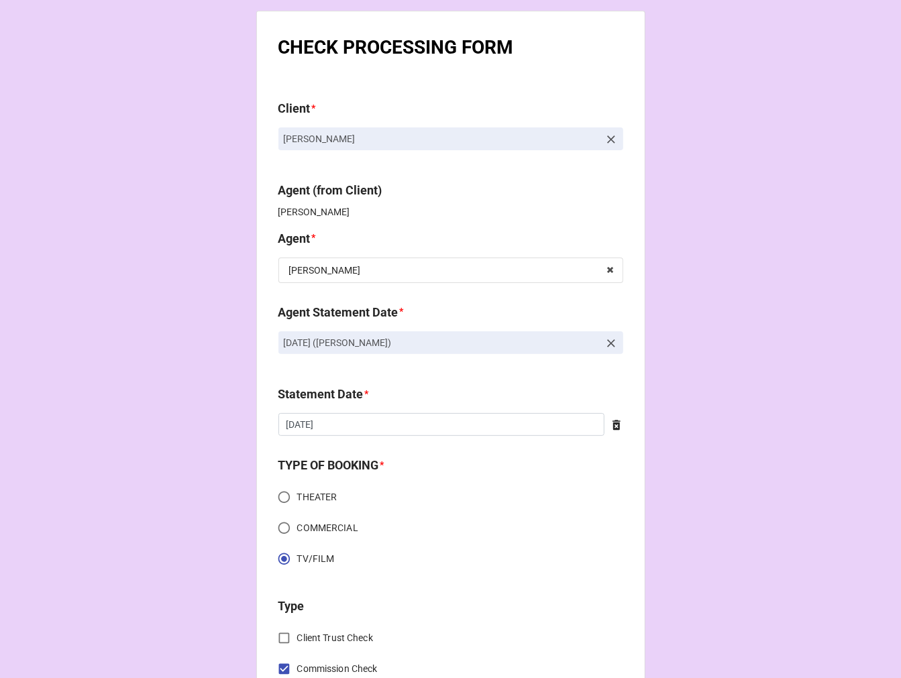
click at [604, 341] on icon at bounding box center [610, 343] width 13 height 13
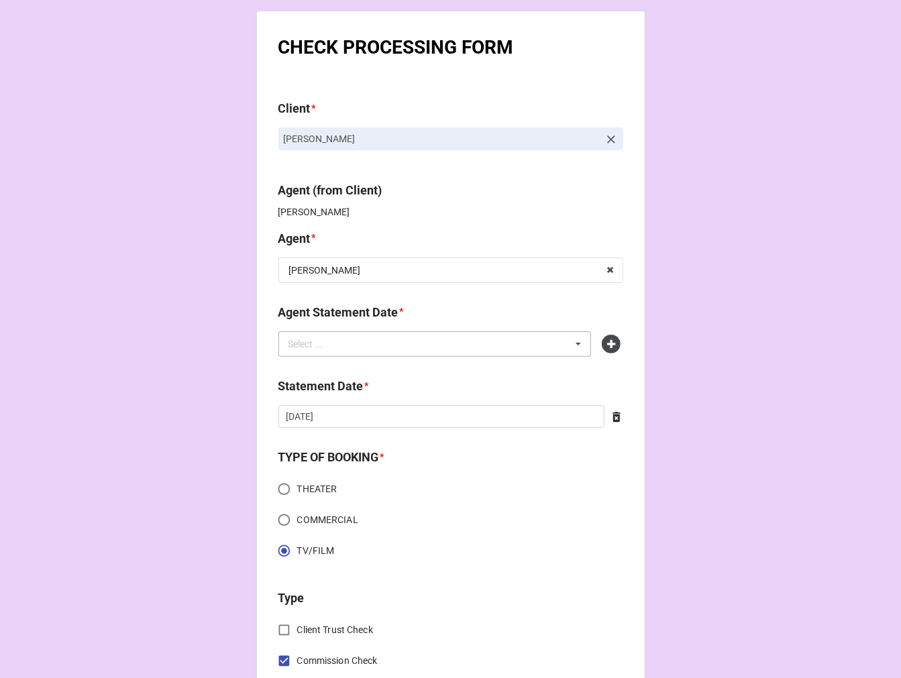
click at [504, 343] on div "Select ... No results found." at bounding box center [434, 343] width 313 height 25
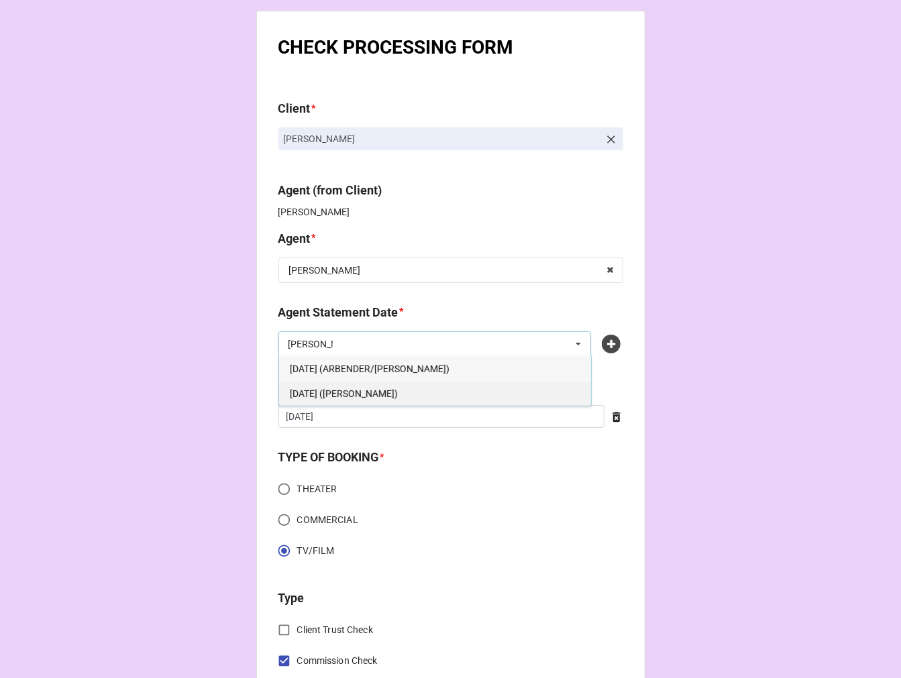
type input "kati"
click at [373, 396] on span "SEPTEMBER 19, 2025 (KATIE)" at bounding box center [344, 393] width 108 height 11
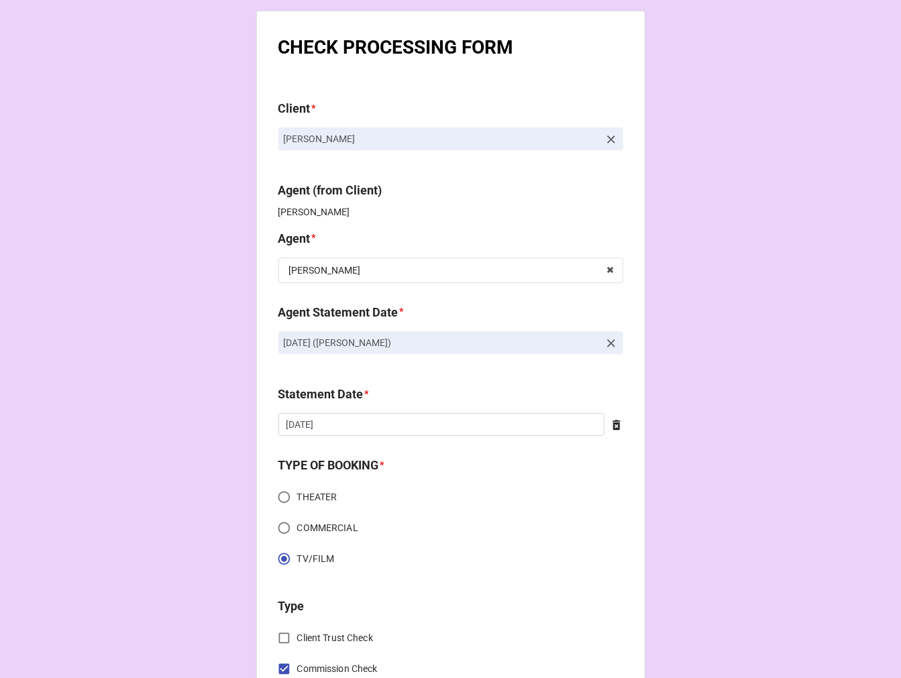
click at [610, 423] on icon at bounding box center [616, 425] width 13 height 13
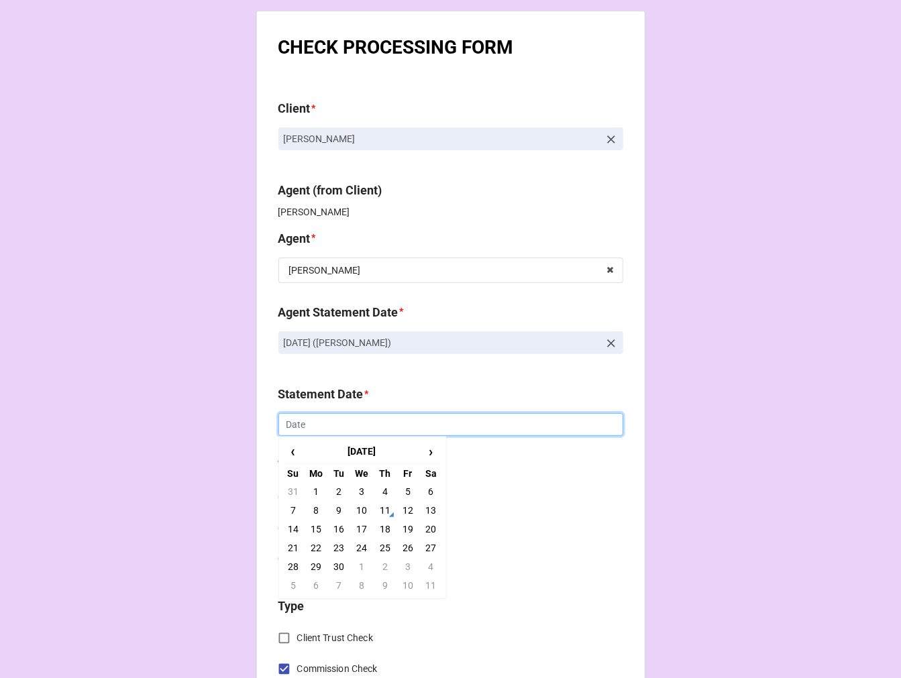
click at [330, 423] on input "text" at bounding box center [450, 424] width 345 height 23
click at [403, 529] on td "19" at bounding box center [407, 529] width 23 height 19
type input "[DATE]"
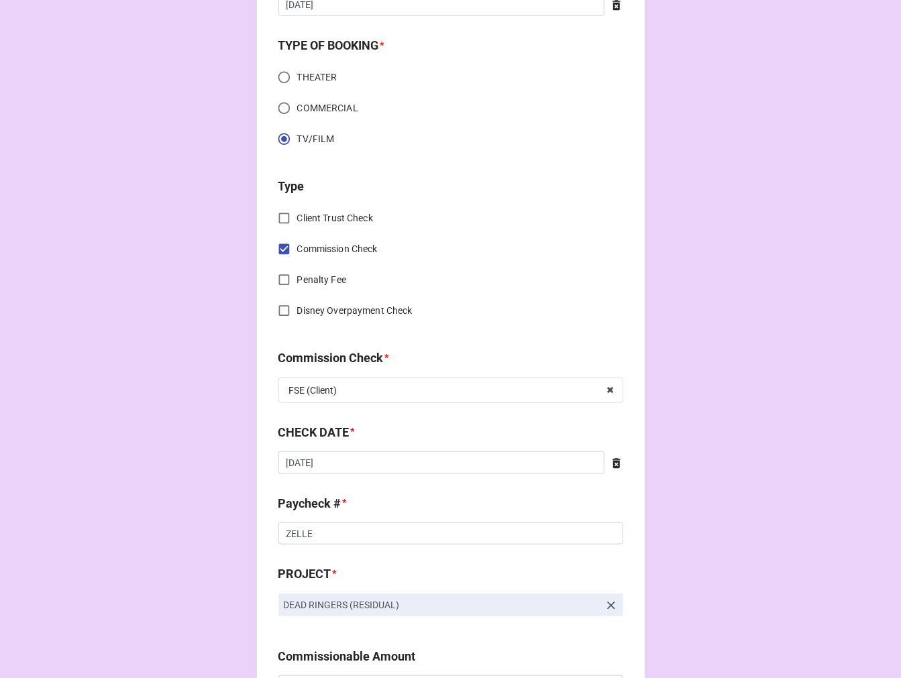
scroll to position [447, 0]
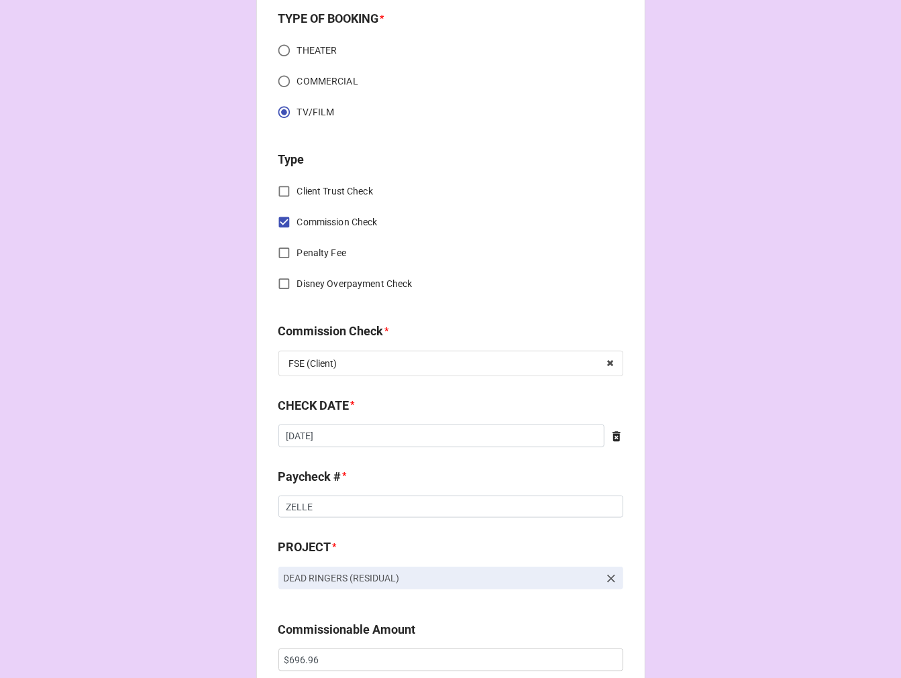
click at [612, 434] on icon at bounding box center [616, 436] width 8 height 10
click at [488, 433] on input "text" at bounding box center [450, 436] width 345 height 23
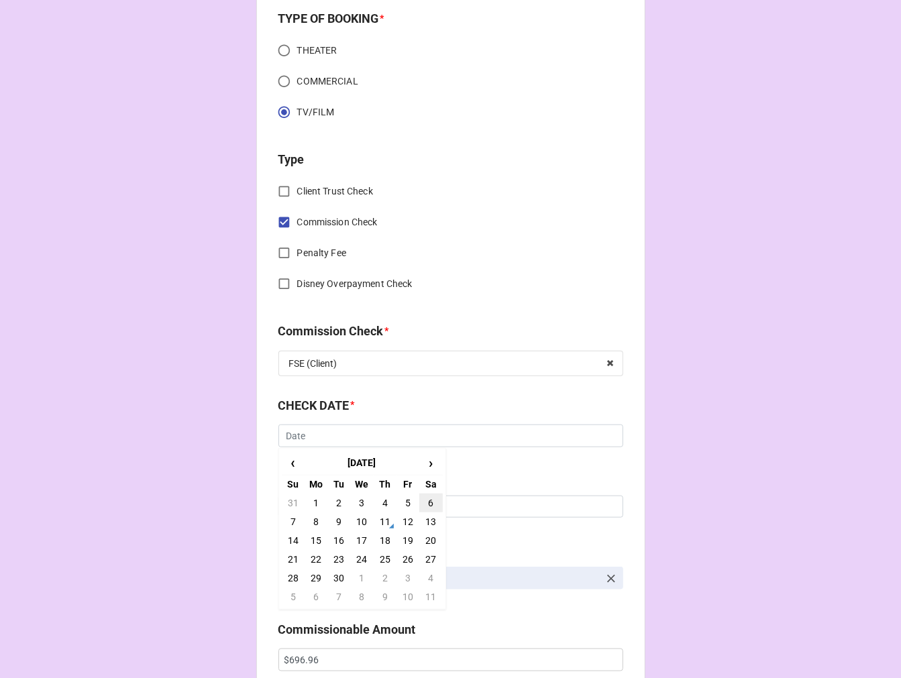
click at [428, 498] on td "6" at bounding box center [430, 503] width 23 height 19
type input "[DATE]"
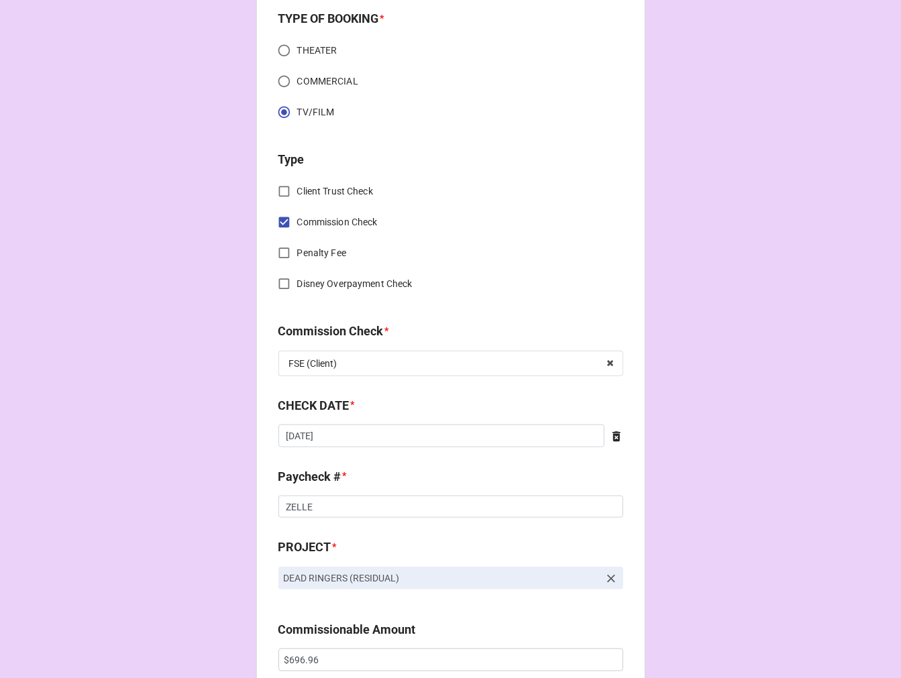
scroll to position [671, 0]
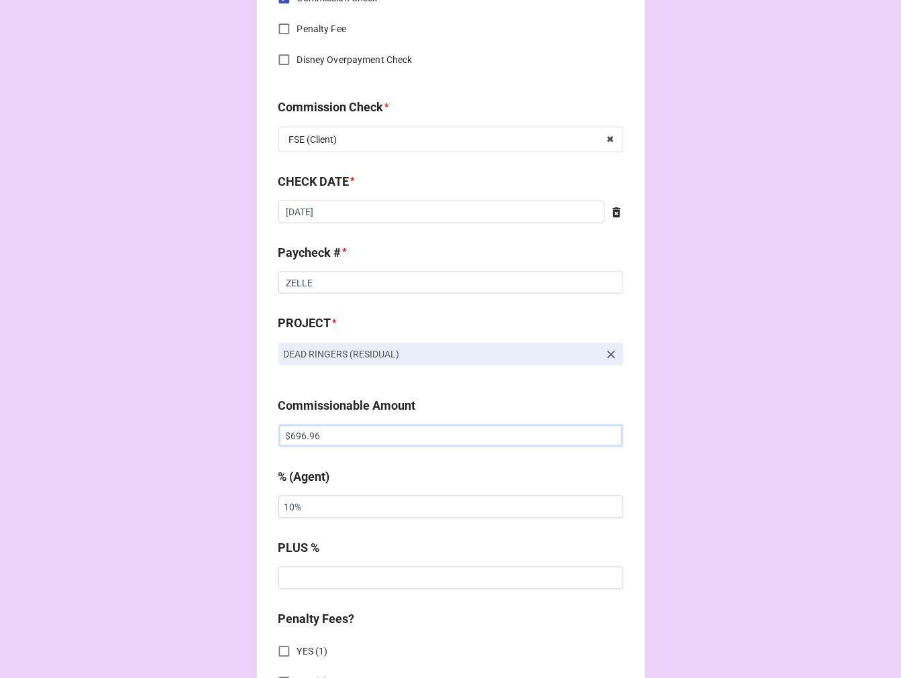
drag, startPoint x: 345, startPoint y: 444, endPoint x: 176, endPoint y: 435, distance: 170.0
click at [176, 435] on div "CHECK PROCESSING FORM Client * Jeremy Folmer Agent (from Client) Katie Agent * …" at bounding box center [450, 506] width 901 height 2355
paste input "823.28"
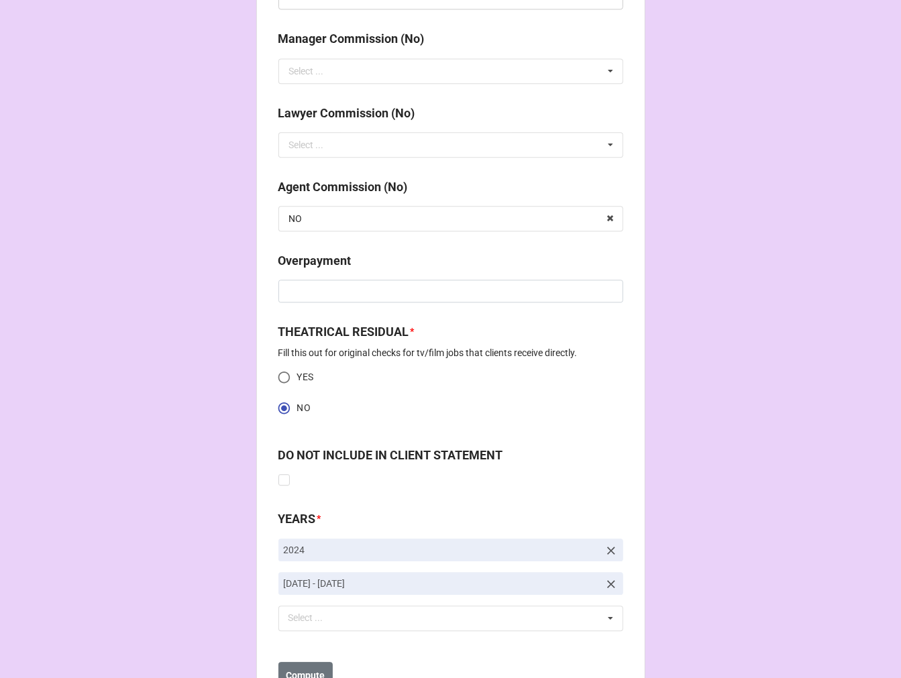
scroll to position [1677, 0]
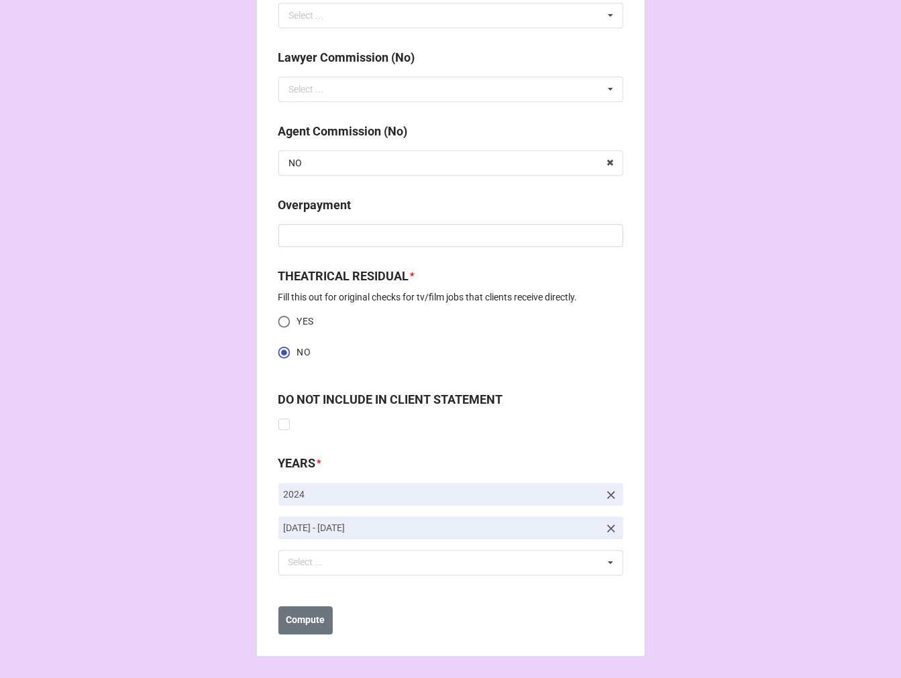
type input "$823.28"
click at [607, 526] on icon at bounding box center [611, 529] width 8 height 8
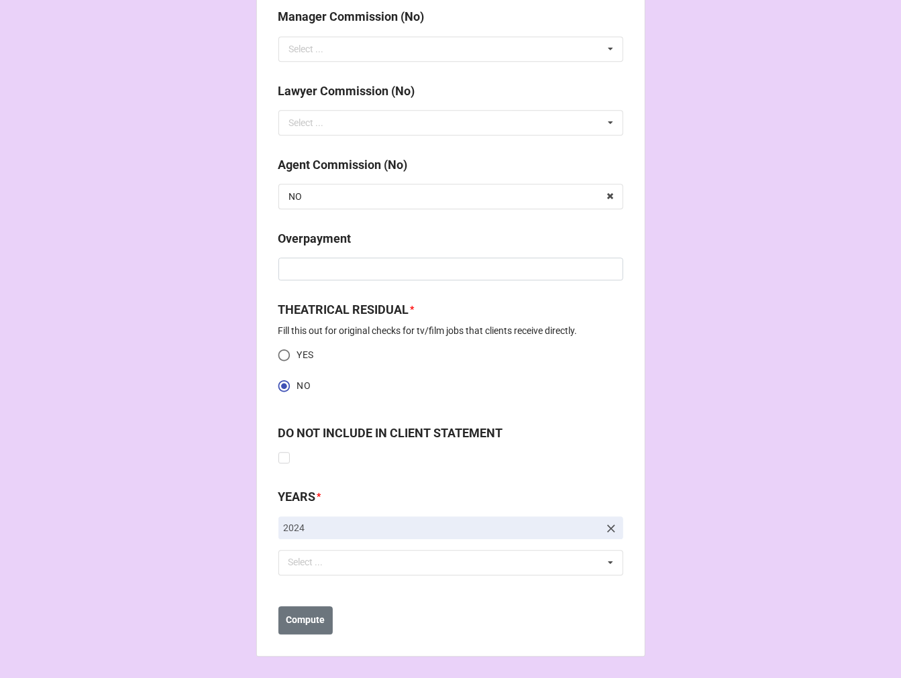
scroll to position [1643, 0]
click at [607, 529] on icon at bounding box center [611, 529] width 8 height 8
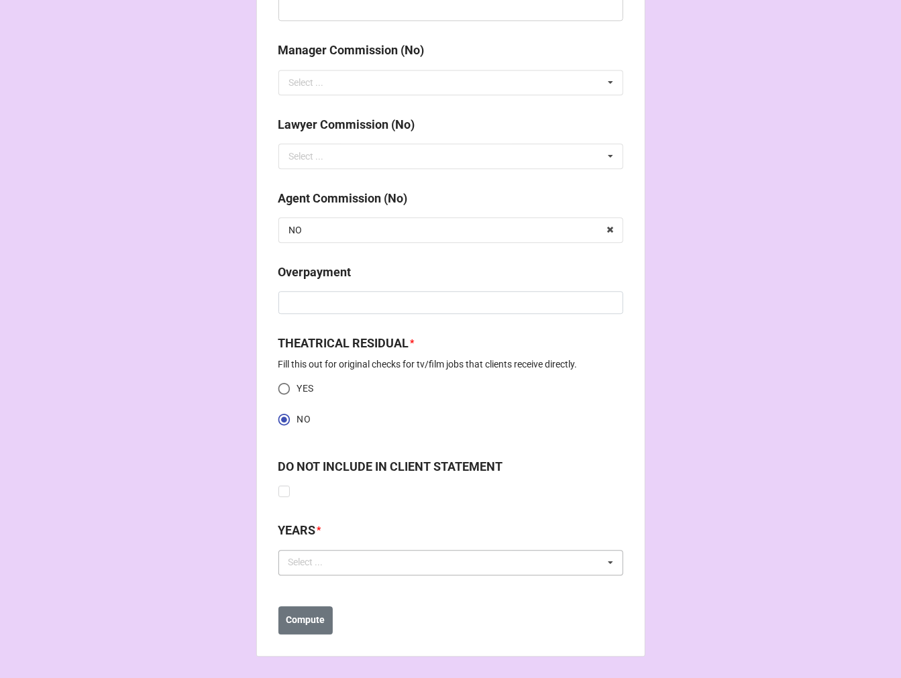
click at [323, 563] on div "Select ..." at bounding box center [314, 562] width 58 height 15
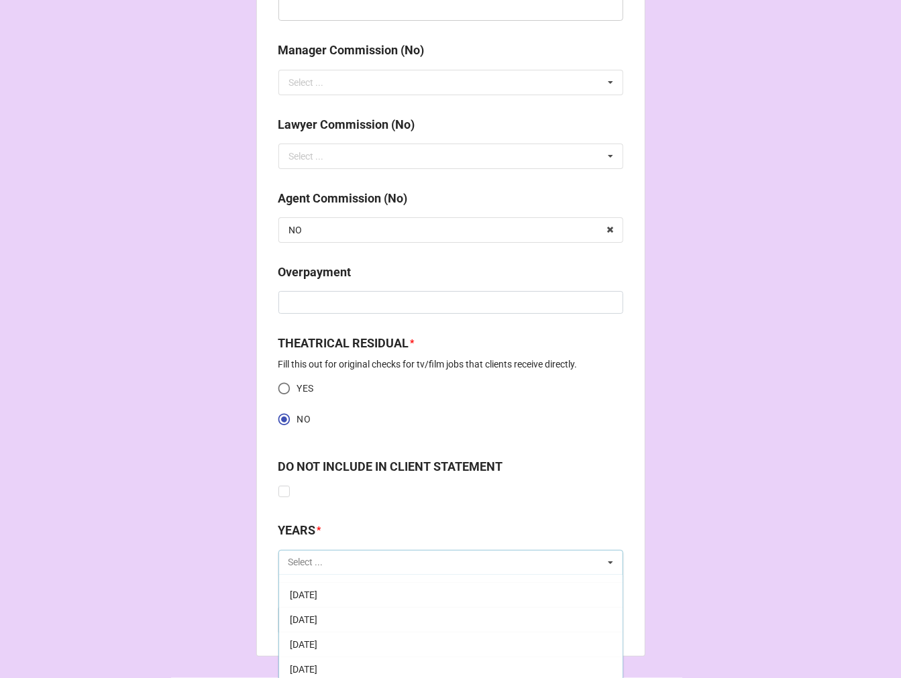
scroll to position [149, 0]
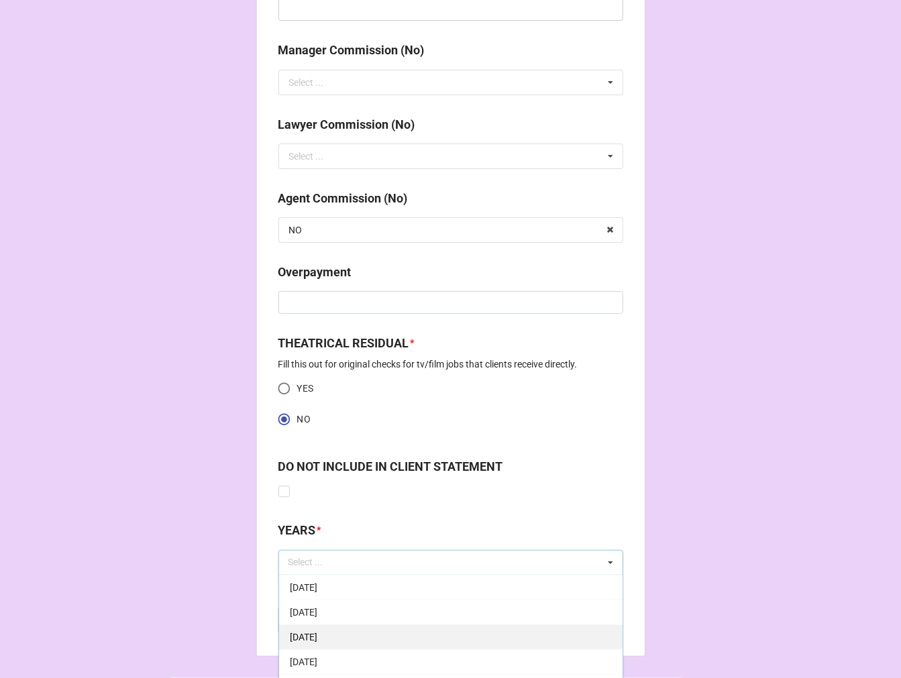
click at [317, 641] on span "[DATE]" at bounding box center [304, 637] width 28 height 11
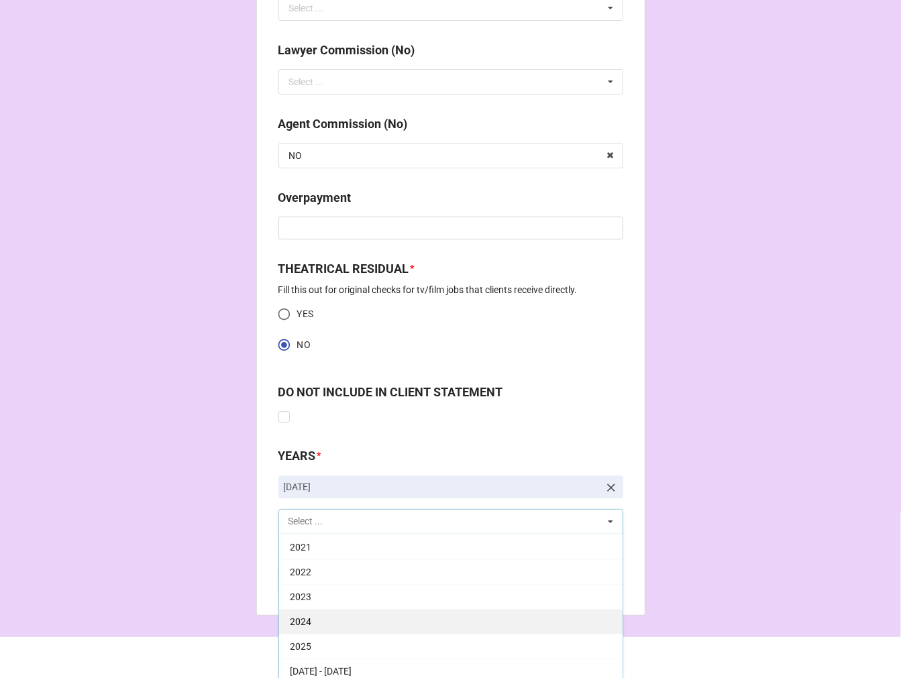
scroll to position [1690, 0]
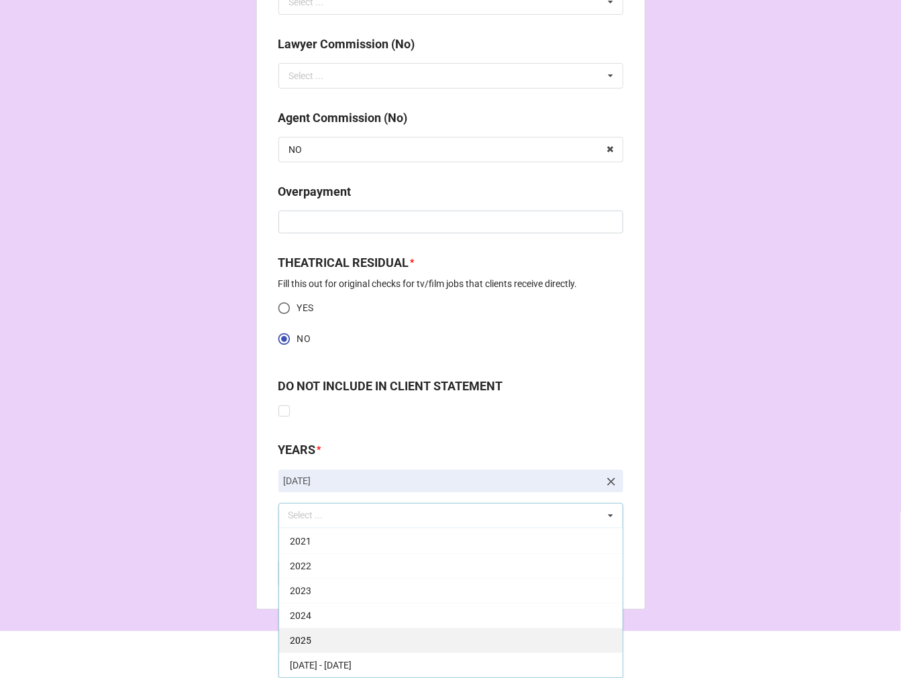
click at [332, 635] on div "2025" at bounding box center [450, 640] width 343 height 25
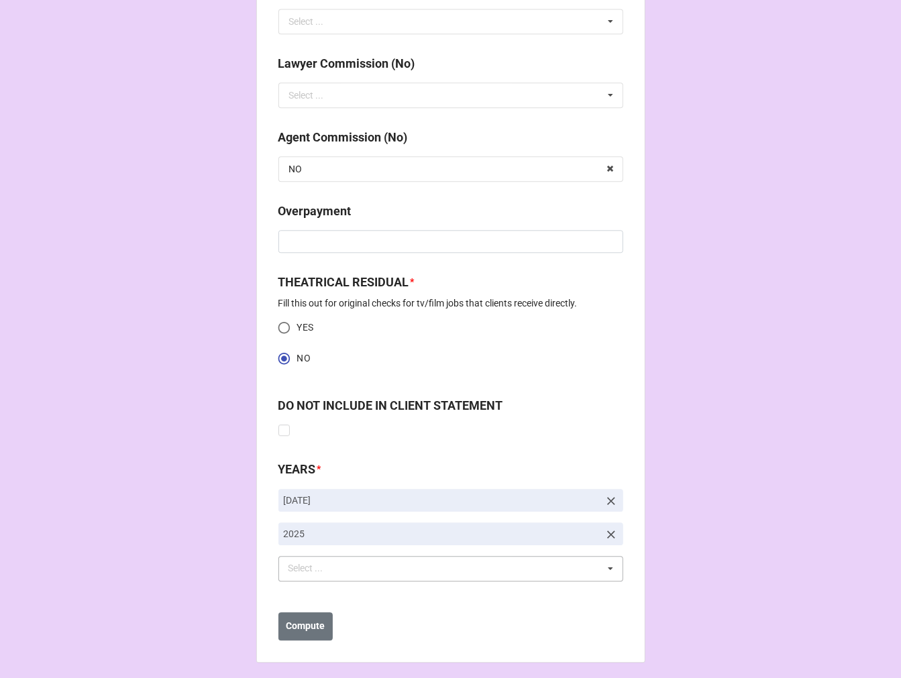
scroll to position [1677, 0]
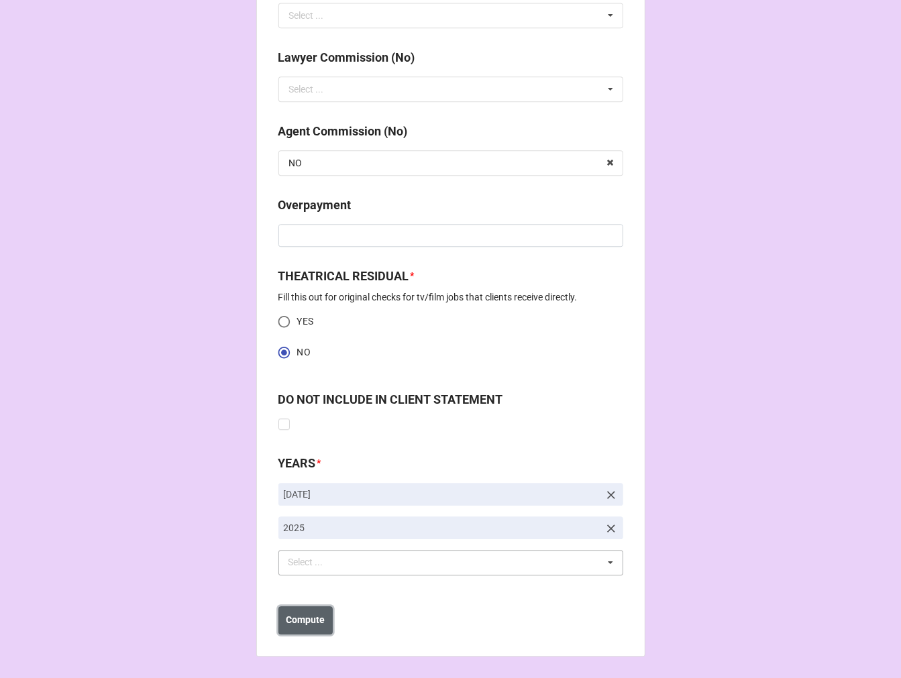
click at [301, 615] on b "Compute" at bounding box center [305, 620] width 39 height 14
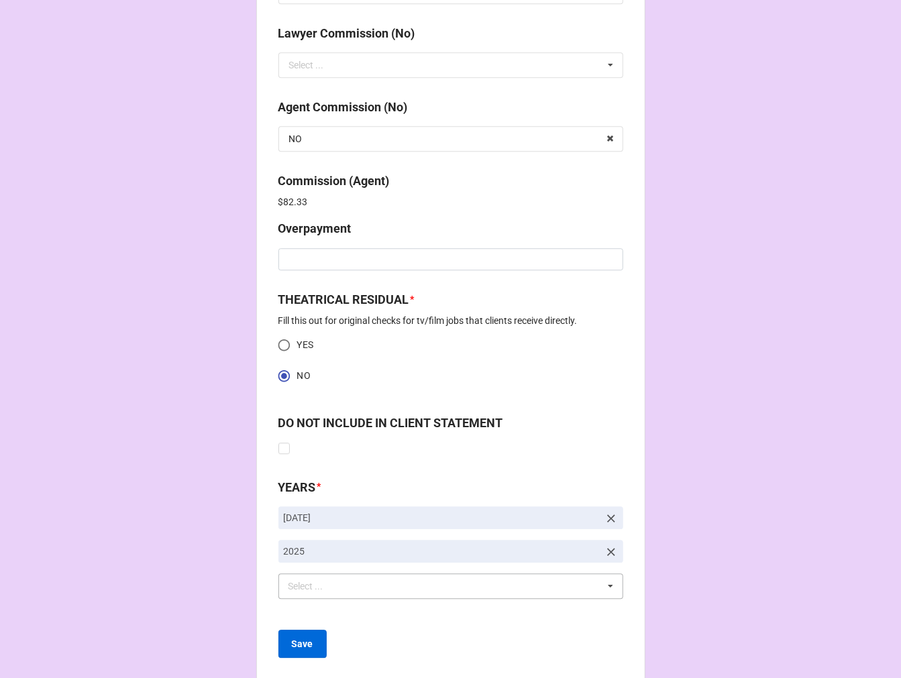
scroll to position [1725, 0]
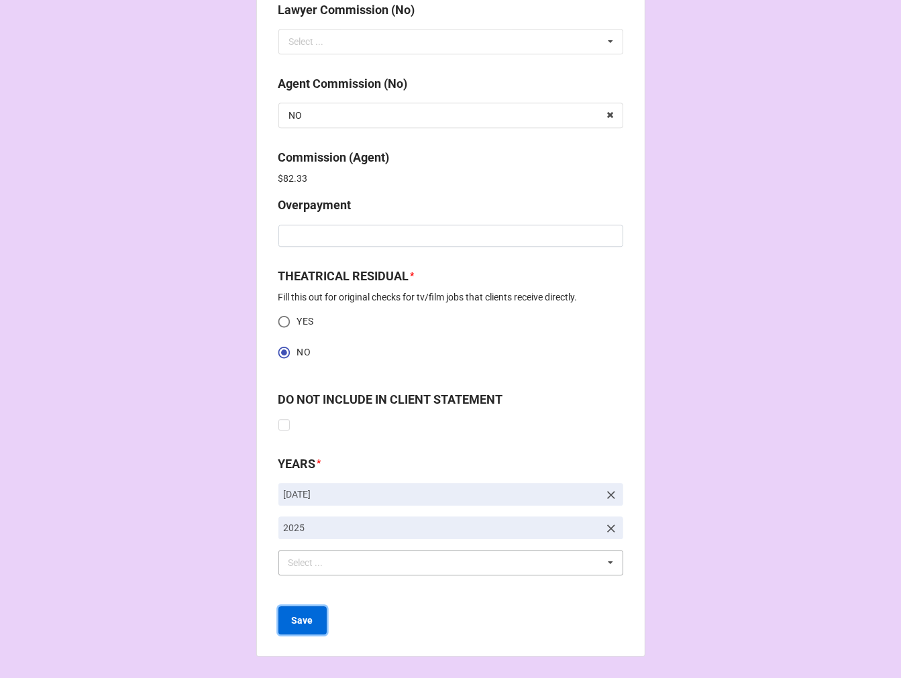
click at [303, 618] on b "Save" at bounding box center [302, 621] width 21 height 14
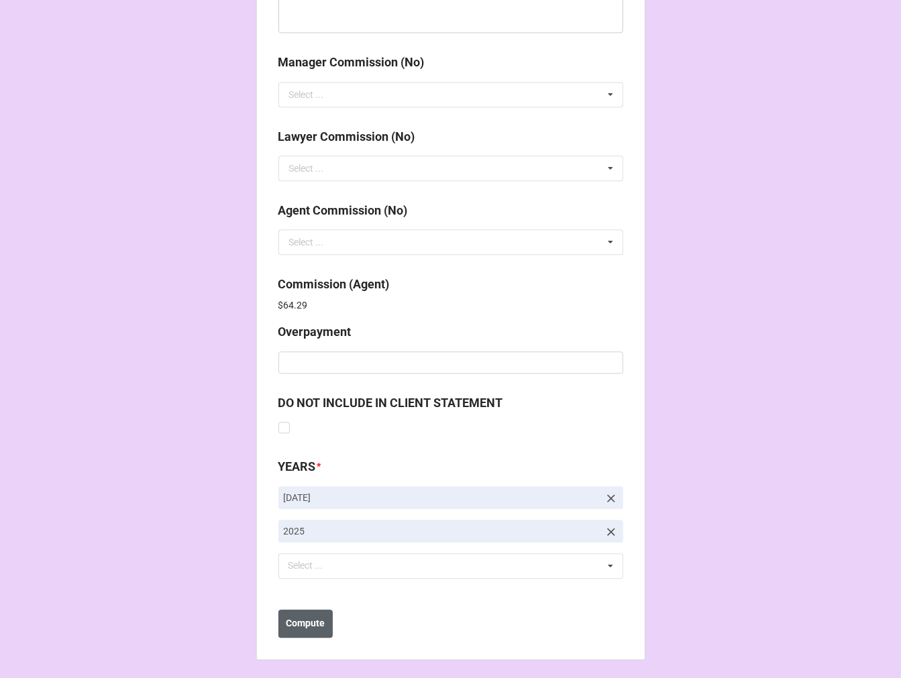
scroll to position [1600, 0]
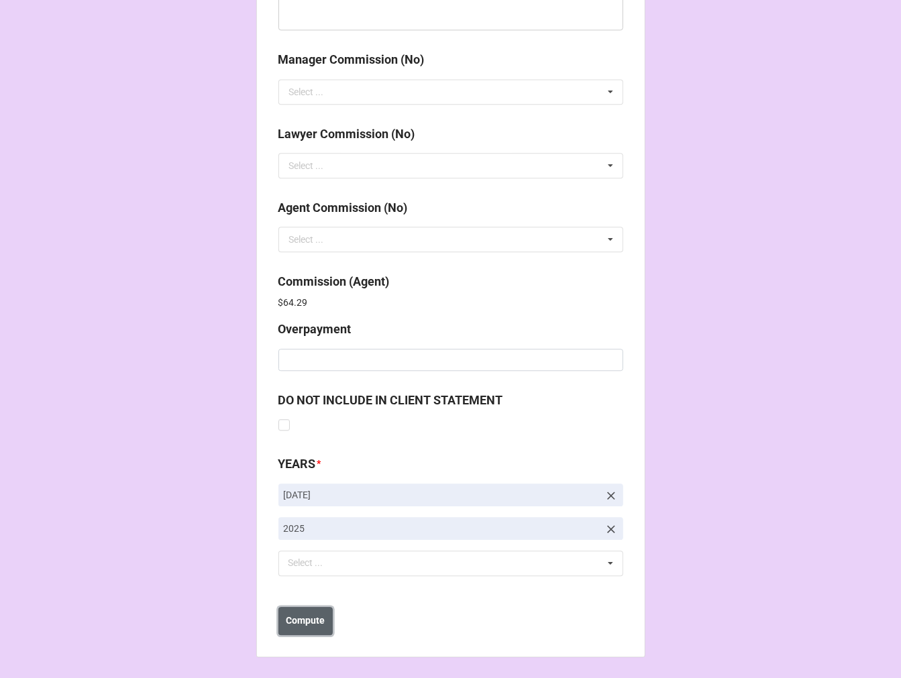
click at [313, 618] on b "Compute" at bounding box center [305, 621] width 39 height 14
click at [302, 622] on b "Save" at bounding box center [302, 621] width 21 height 14
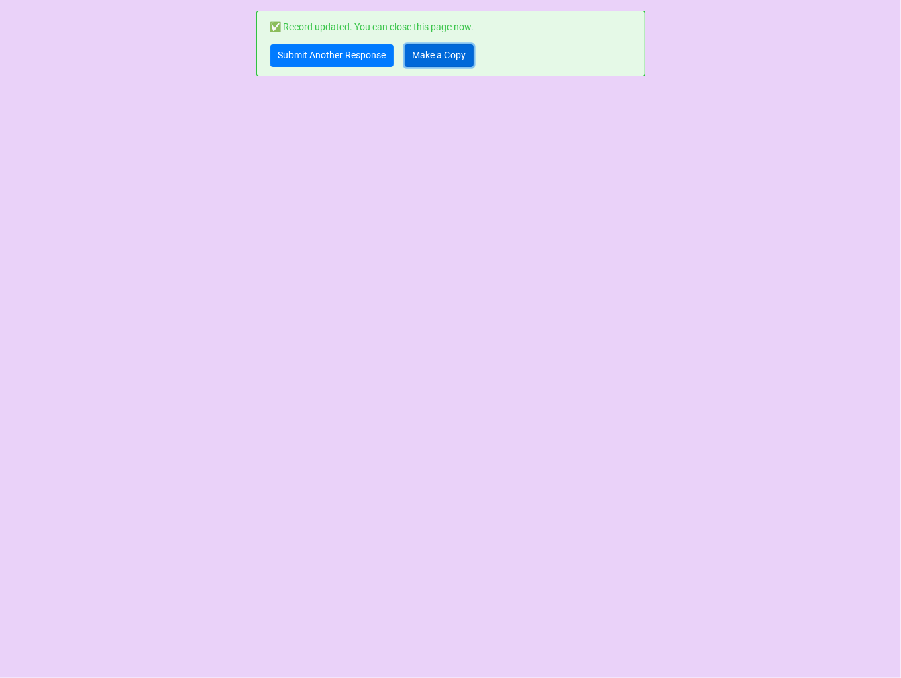
click at [443, 52] on link "Make a Copy" at bounding box center [438, 55] width 69 height 23
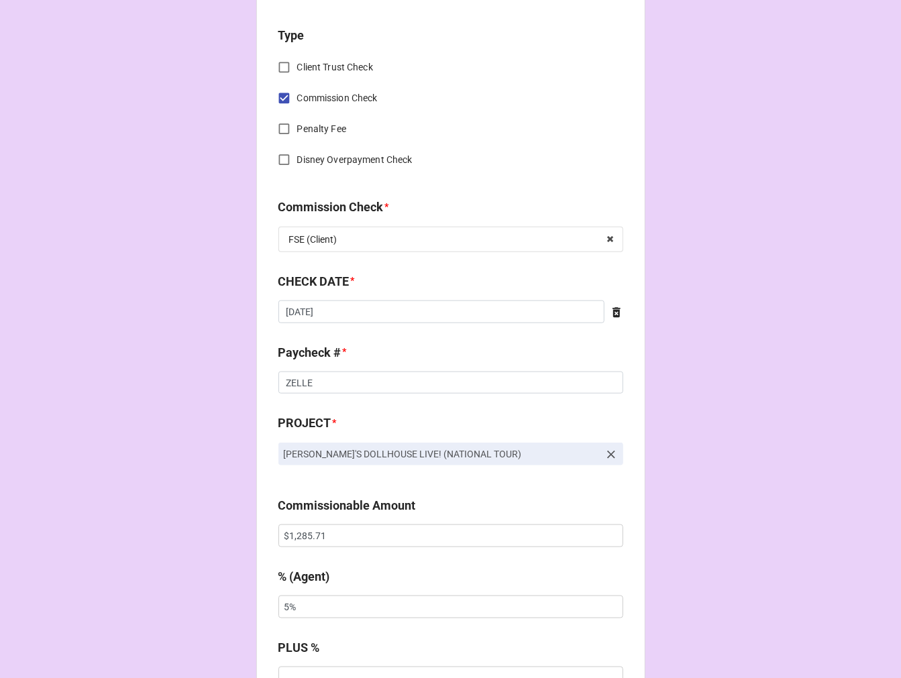
scroll to position [596, 0]
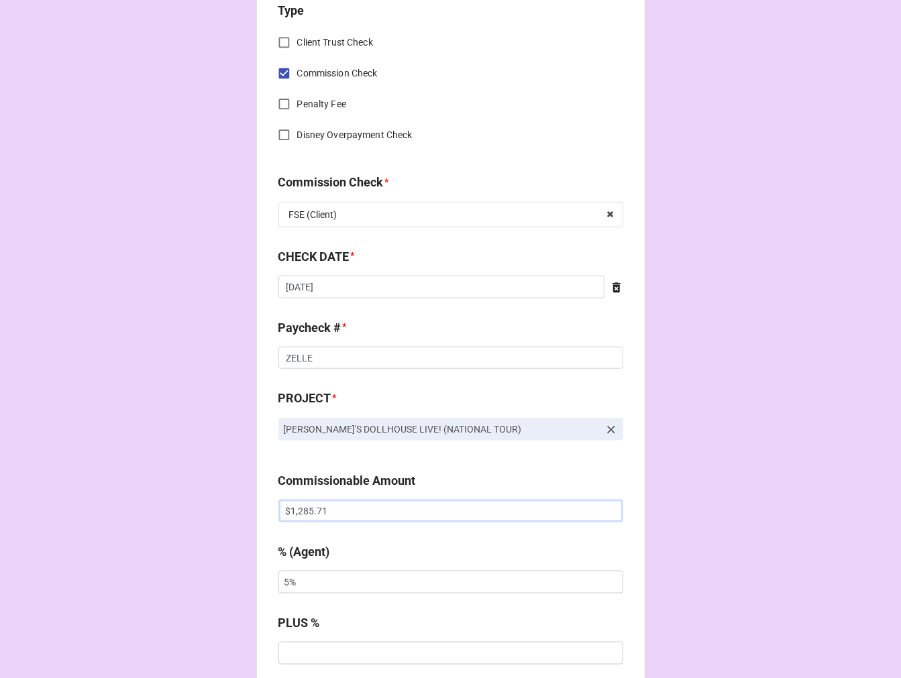
drag, startPoint x: 325, startPoint y: 511, endPoint x: 230, endPoint y: 508, distance: 95.3
click at [235, 510] on div "CHECK PROCESSING FORM Client * [PERSON_NAME] Agent (from Client) [PERSON_NAME] …" at bounding box center [450, 519] width 901 height 2231
paste input "500.00"
type input "$1,500.00"
click at [377, 290] on input "[DATE]" at bounding box center [441, 287] width 326 height 23
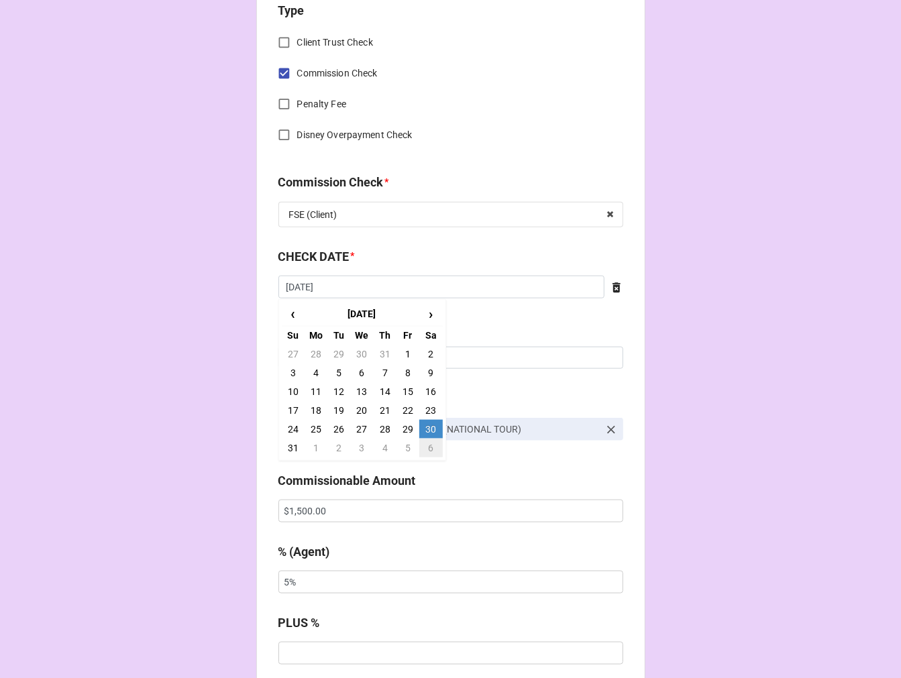
click at [425, 447] on td "6" at bounding box center [430, 448] width 23 height 19
type input "[DATE]"
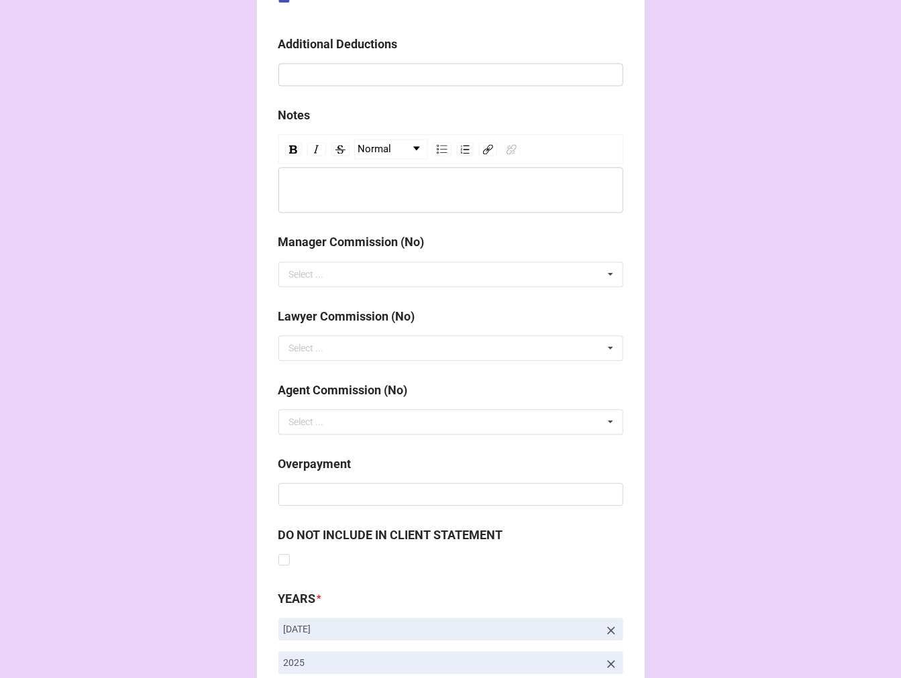
scroll to position [1553, 0]
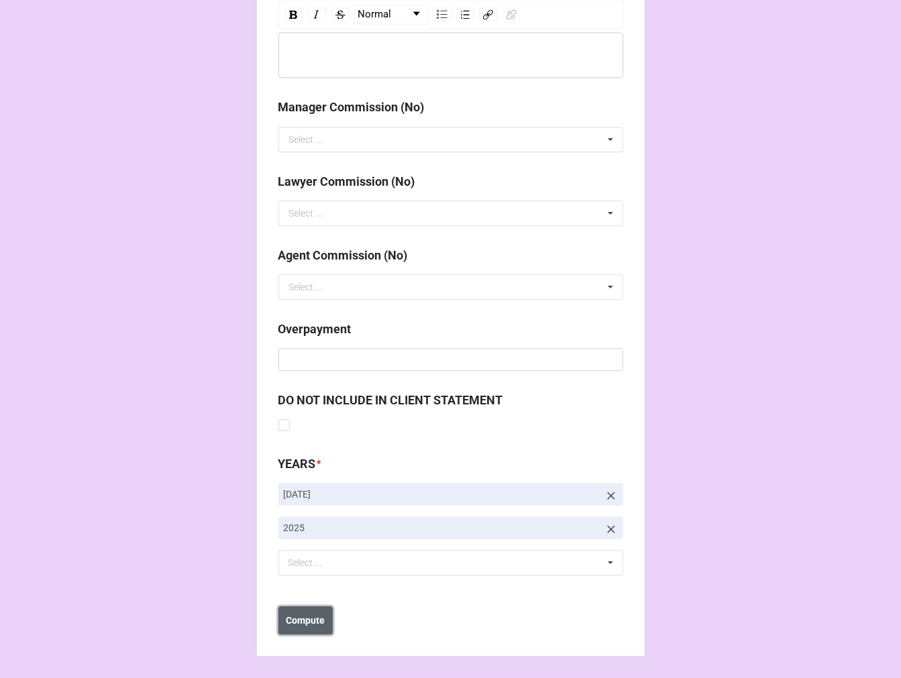
click at [297, 624] on b "Compute" at bounding box center [305, 621] width 39 height 14
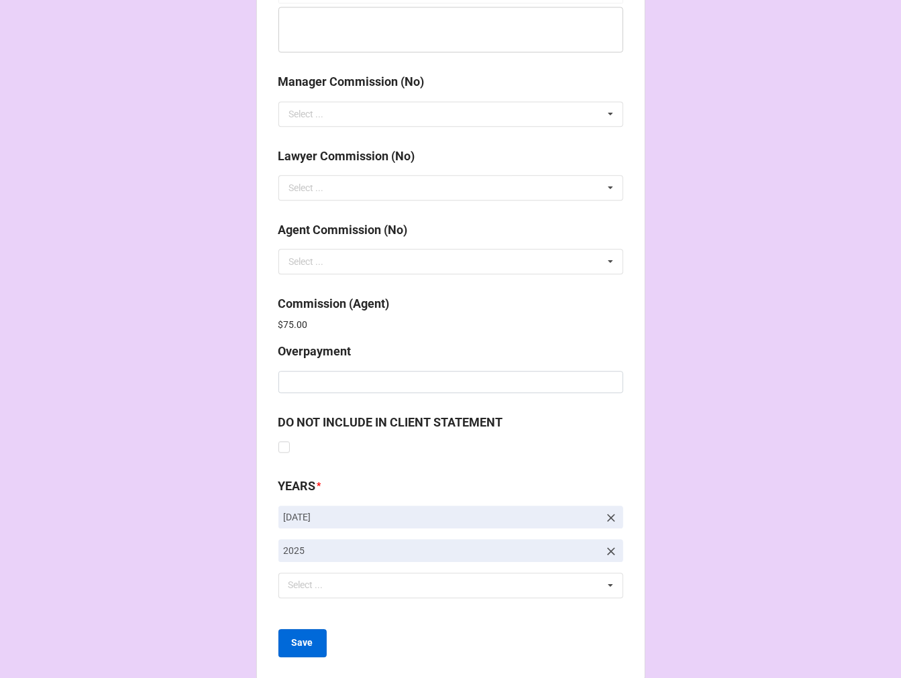
scroll to position [1600, 0]
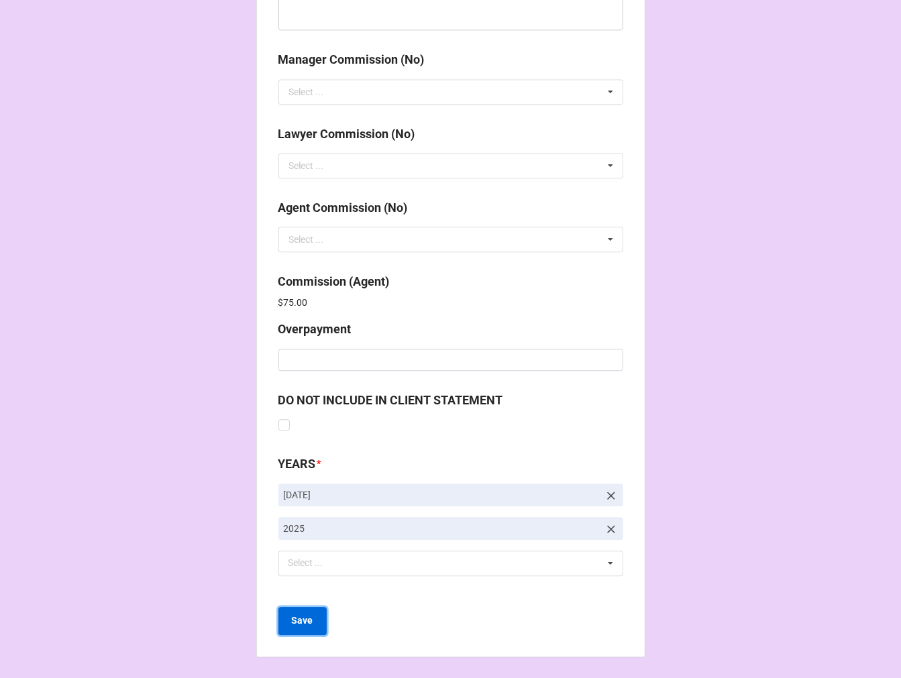
click at [305, 624] on b "Save" at bounding box center [302, 621] width 21 height 14
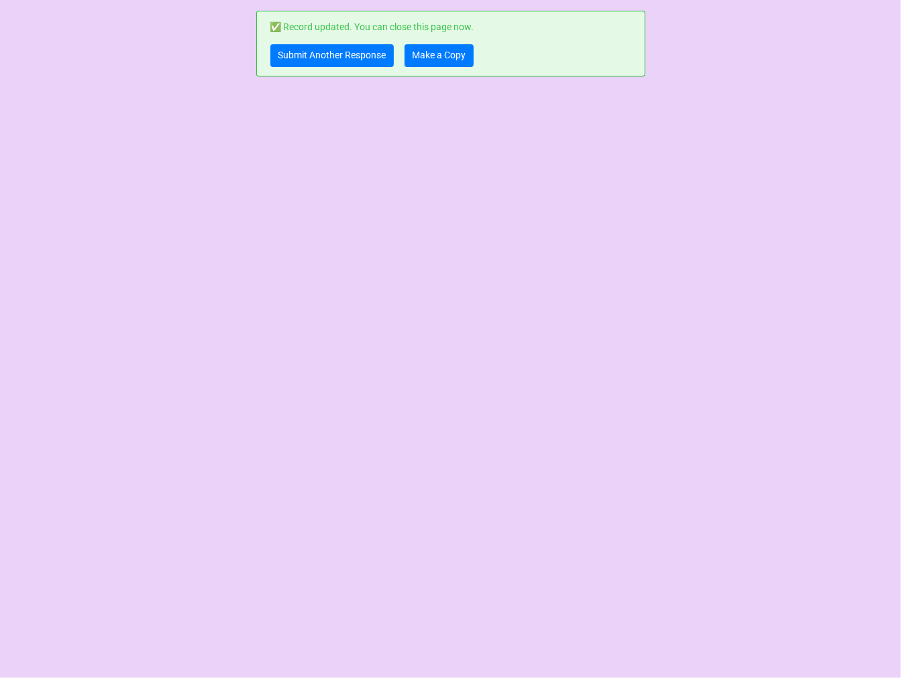
scroll to position [0, 0]
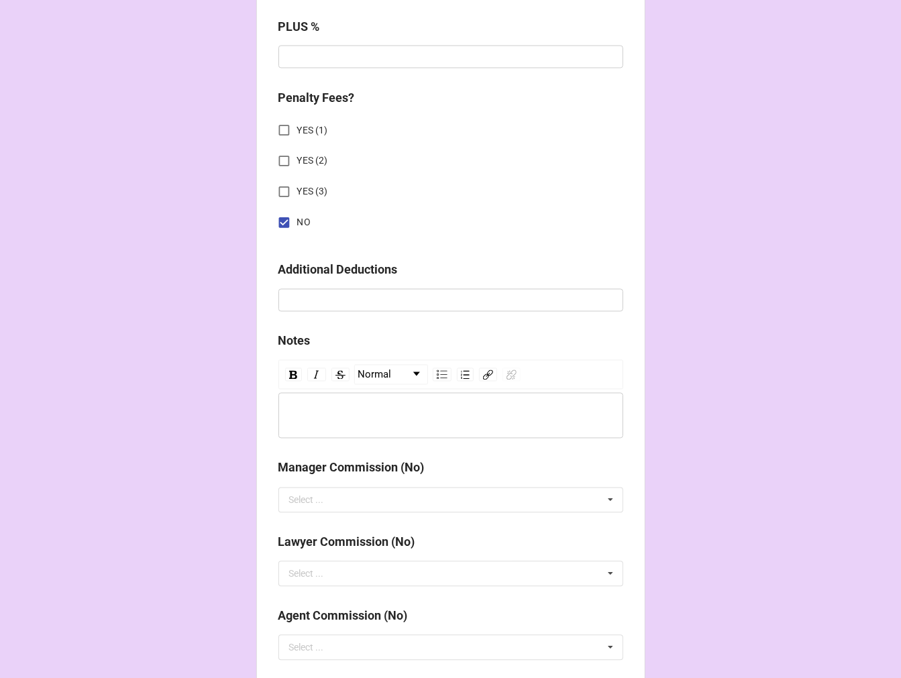
scroll to position [1565, 0]
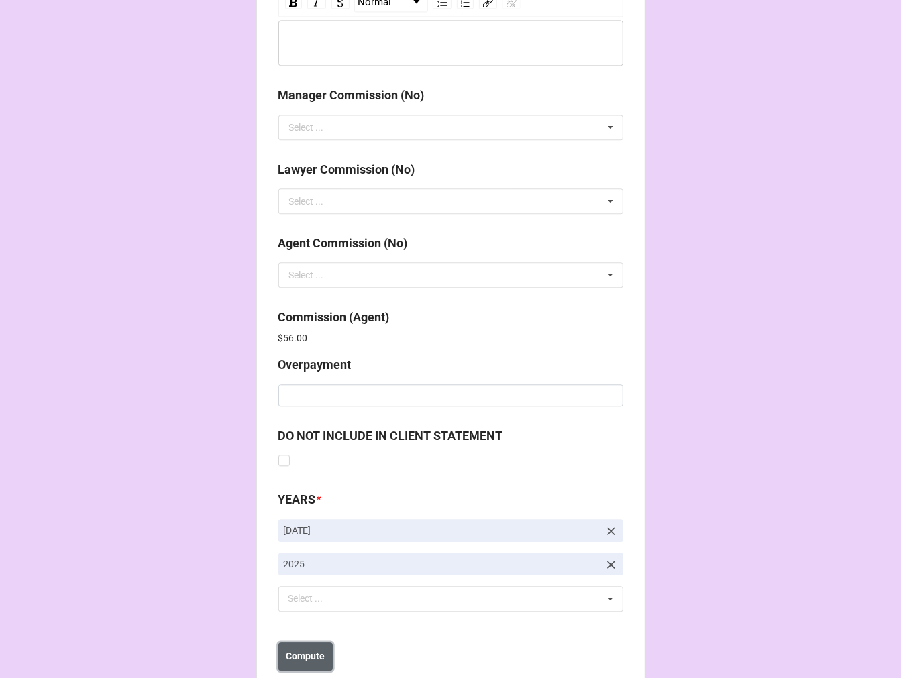
click at [306, 653] on b "Compute" at bounding box center [305, 656] width 39 height 14
click at [305, 657] on b "Save" at bounding box center [302, 656] width 21 height 14
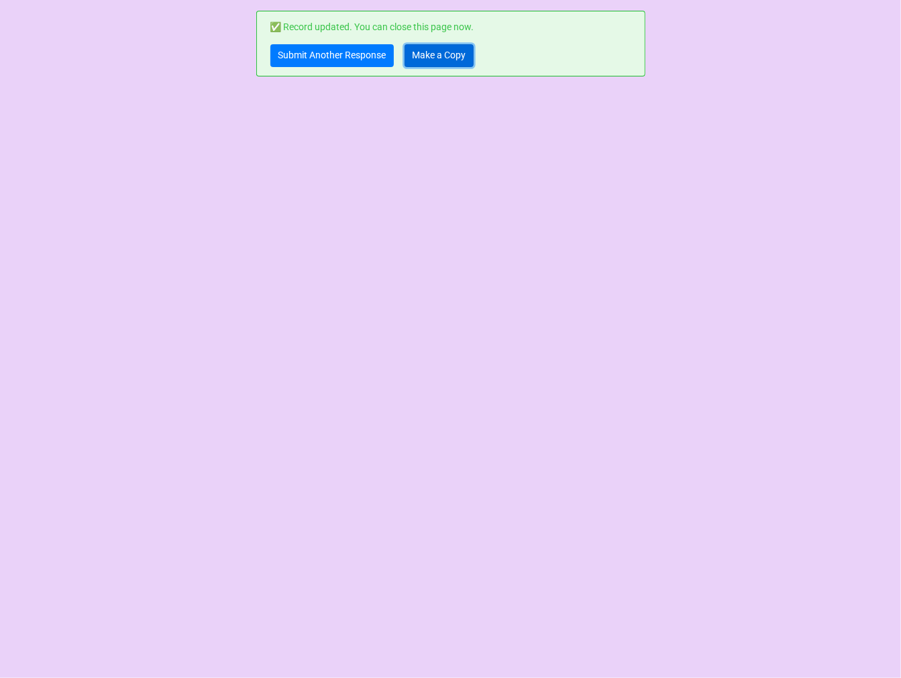
click at [461, 54] on link "Make a Copy" at bounding box center [438, 55] width 69 height 23
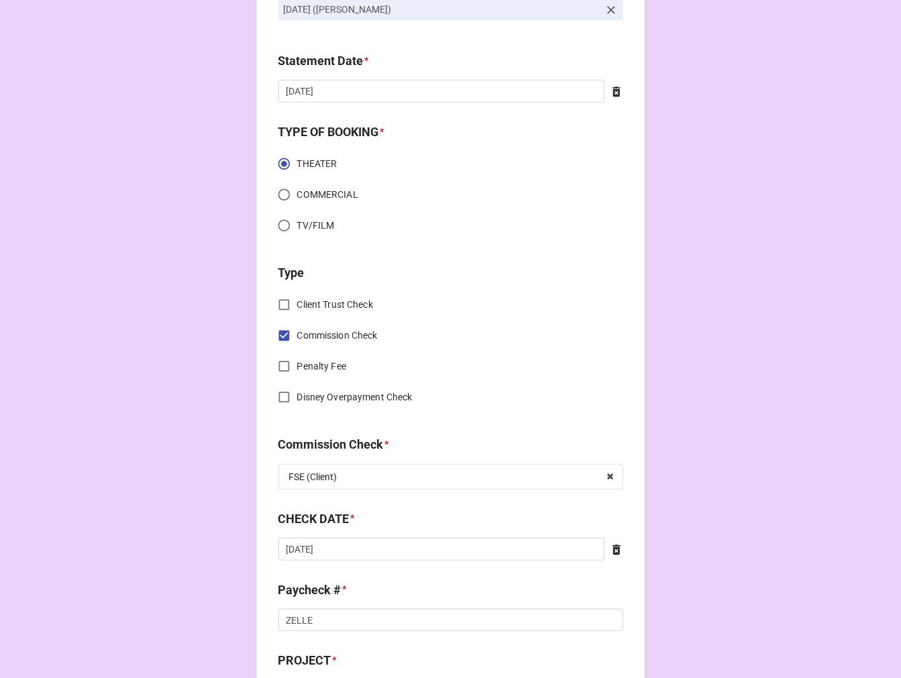
scroll to position [372, 0]
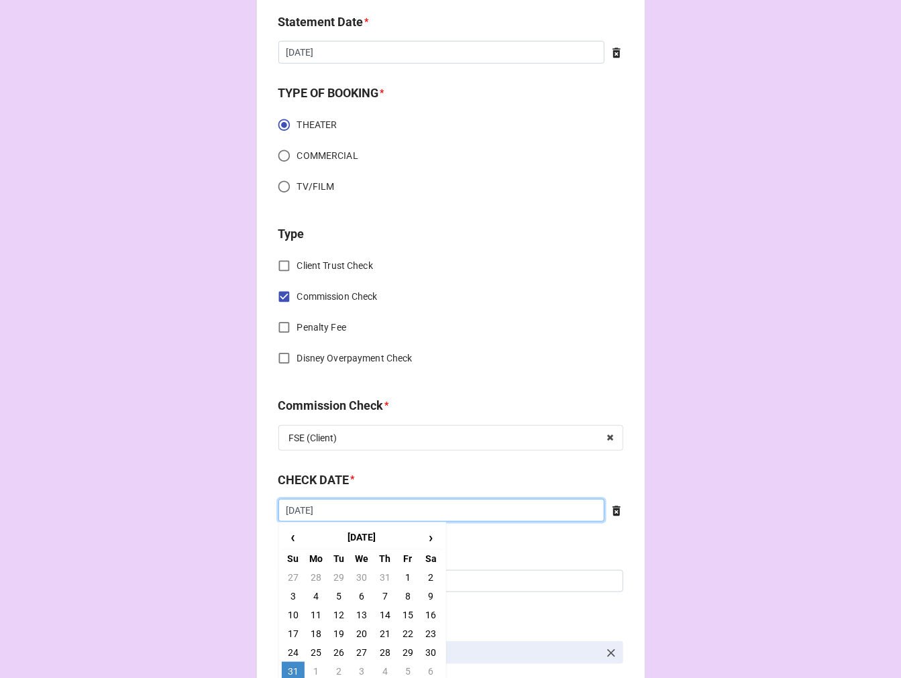
click at [406, 512] on input "[DATE]" at bounding box center [441, 510] width 326 height 23
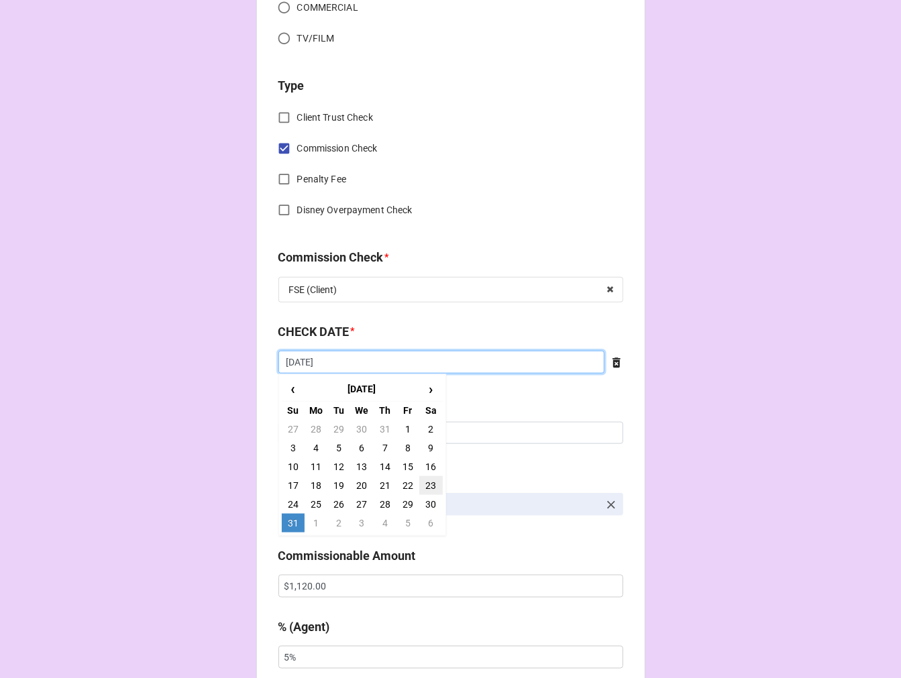
scroll to position [521, 0]
click at [432, 518] on td "6" at bounding box center [430, 522] width 23 height 19
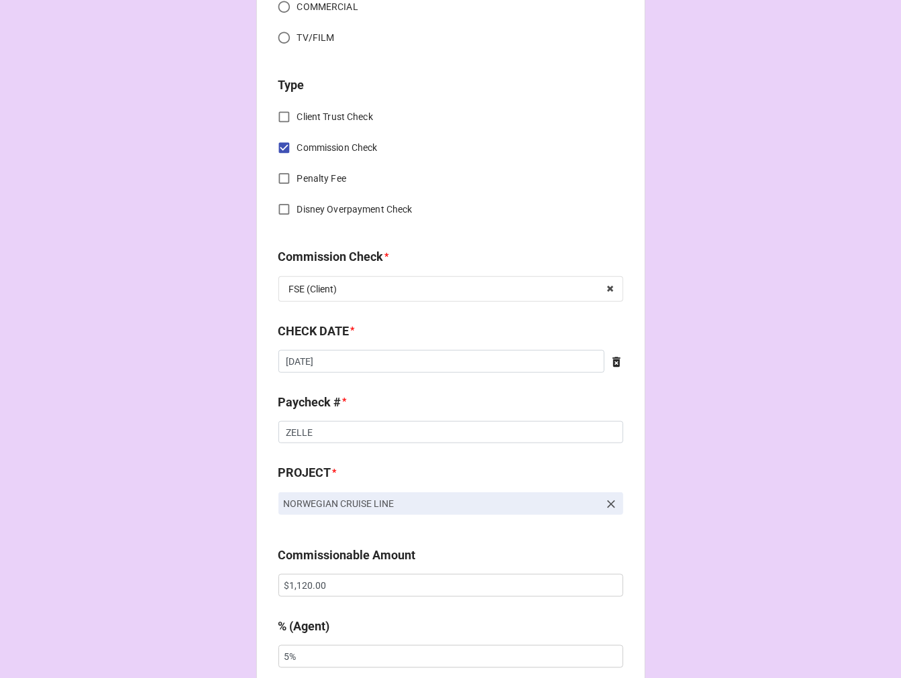
type input "[DATE]"
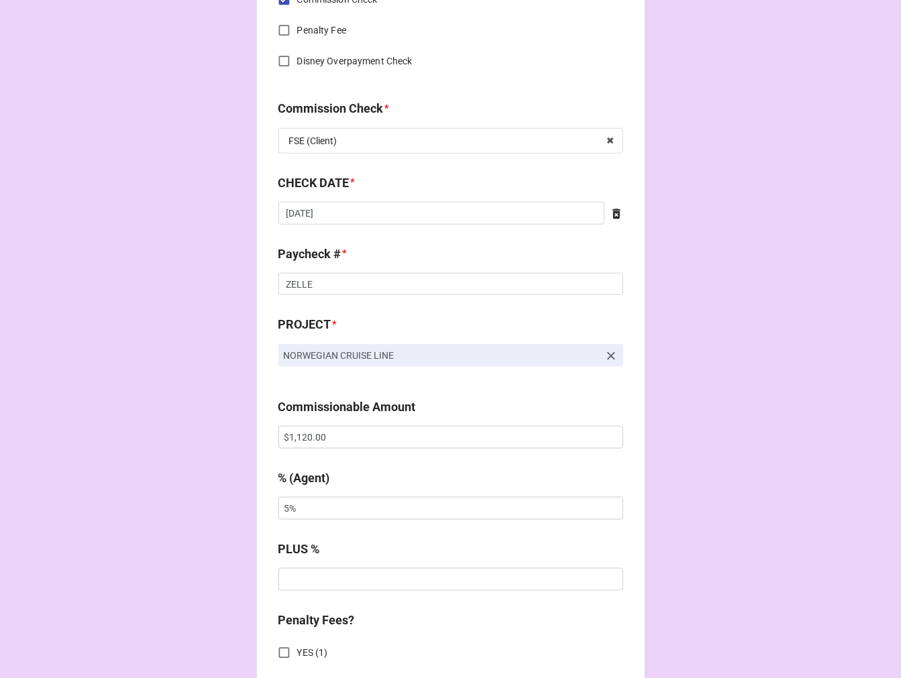
scroll to position [671, 0]
drag, startPoint x: 357, startPoint y: 433, endPoint x: 186, endPoint y: 458, distance: 172.8
click at [189, 425] on div "CHECK PROCESSING FORM Client * [PERSON_NAME] Agent (from Client) [PERSON_NAME] …" at bounding box center [450, 444] width 901 height 2231
paste input "3,51"
type input "$3,510.00"
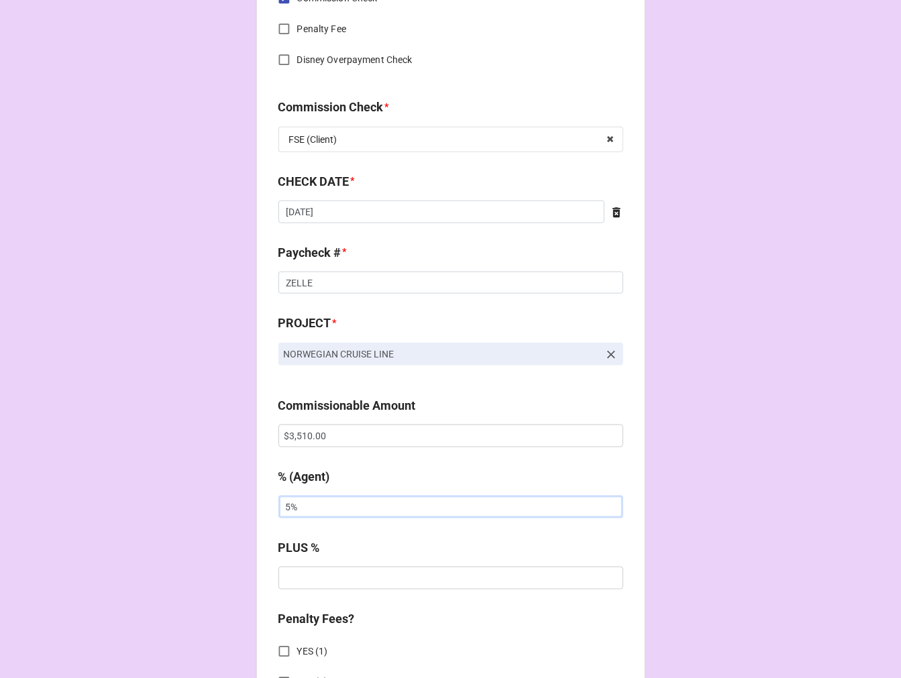
drag, startPoint x: 292, startPoint y: 506, endPoint x: 172, endPoint y: 494, distance: 120.7
click at [198, 500] on div "CHECK PROCESSING FORM Client * [PERSON_NAME] Agent (from Client) [PERSON_NAME] …" at bounding box center [450, 444] width 901 height 2231
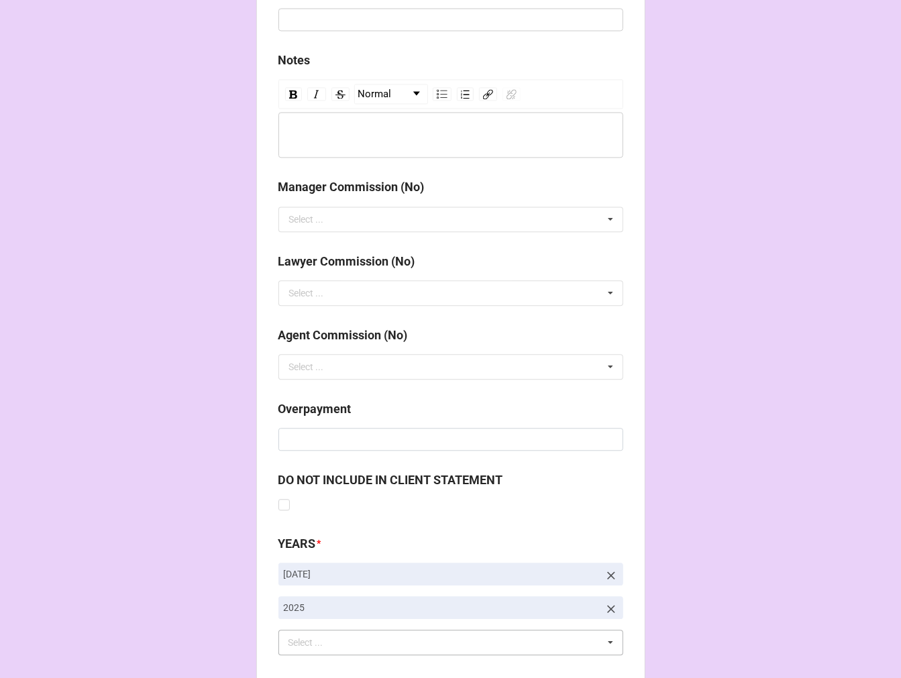
scroll to position [1553, 0]
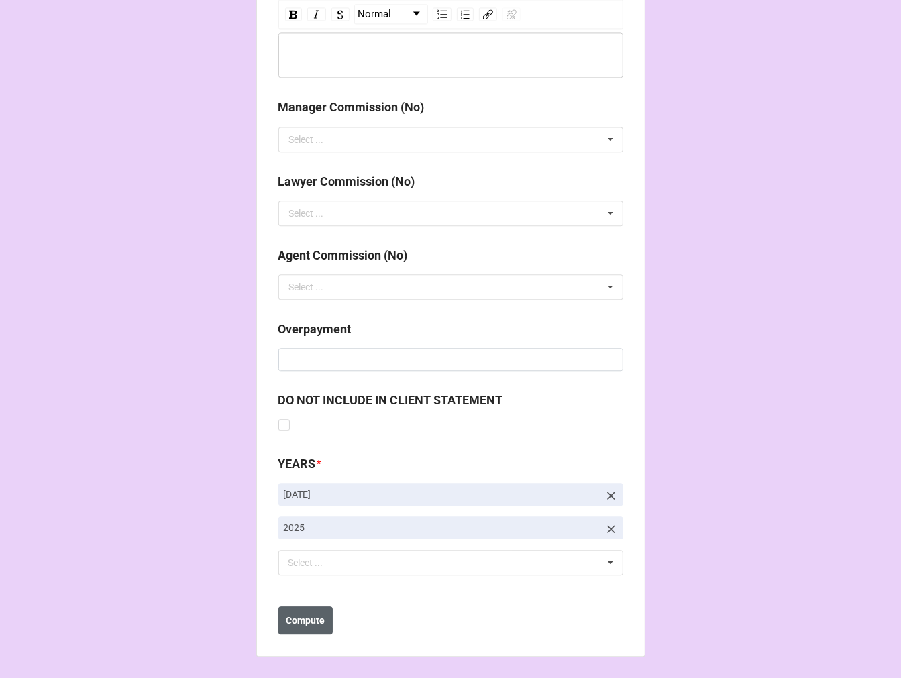
type input "10%"
click at [310, 624] on b "Compute" at bounding box center [305, 621] width 39 height 14
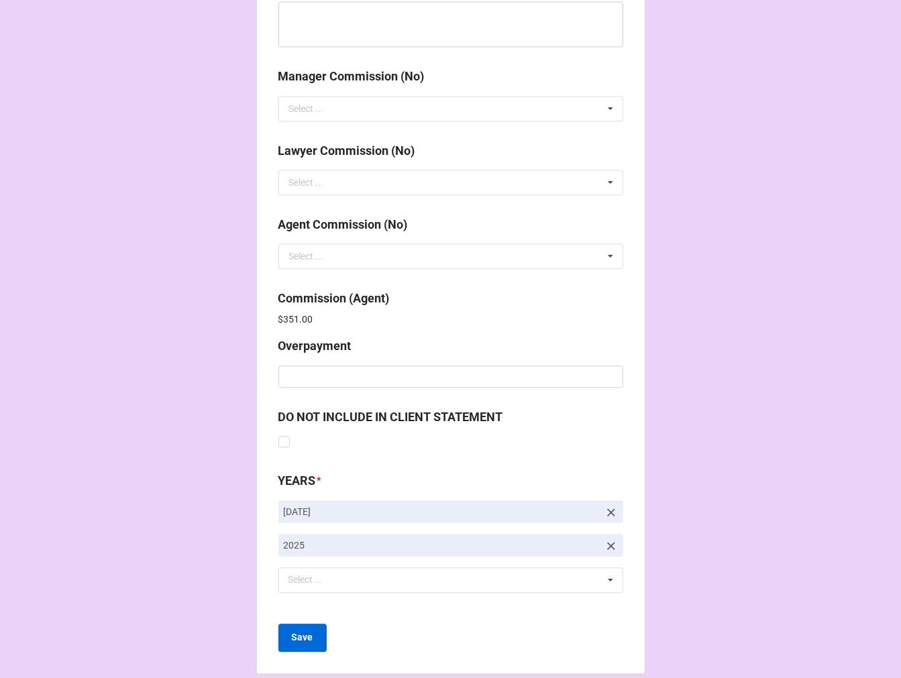
scroll to position [1600, 0]
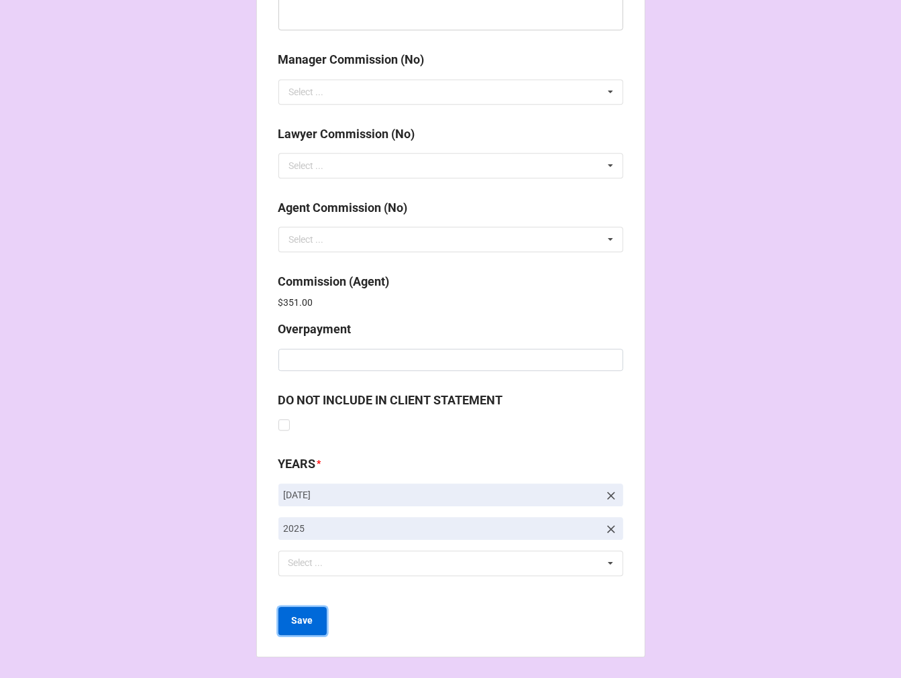
click at [307, 619] on b "Save" at bounding box center [302, 621] width 21 height 14
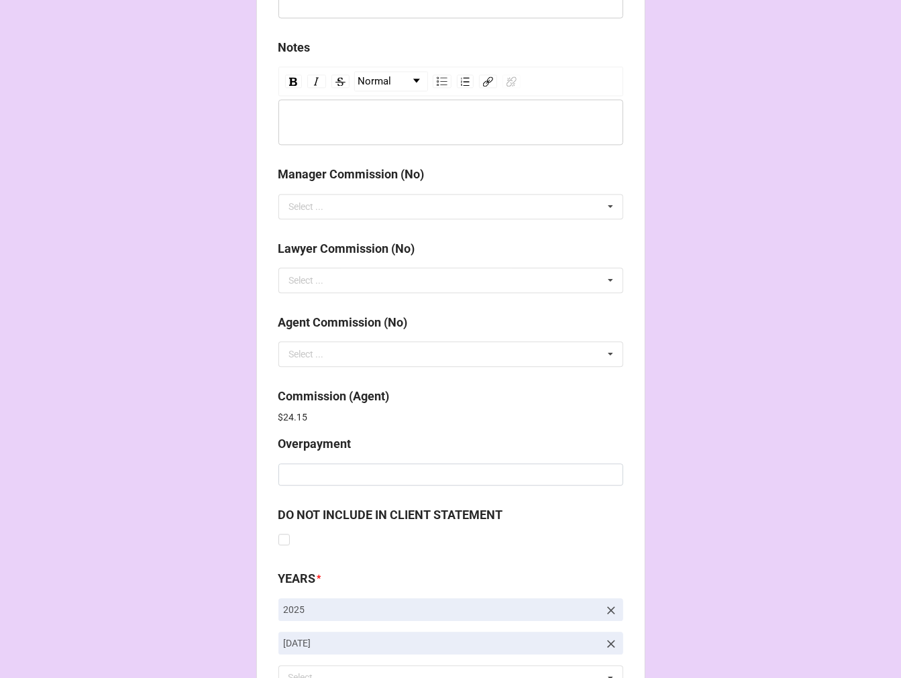
scroll to position [1600, 0]
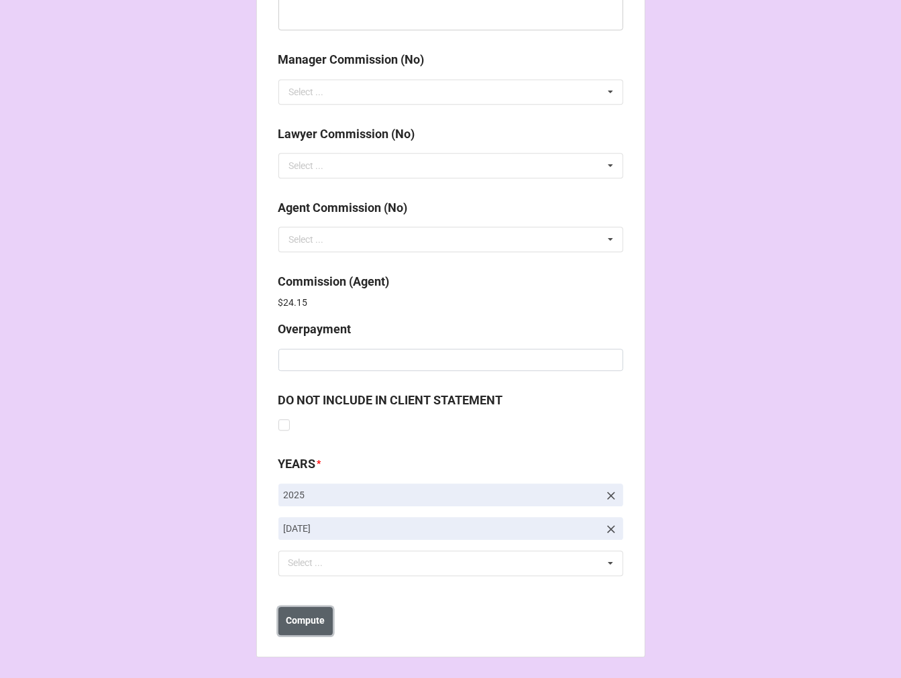
click at [315, 621] on b "Compute" at bounding box center [305, 621] width 39 height 14
click at [305, 626] on b "Save" at bounding box center [302, 621] width 21 height 14
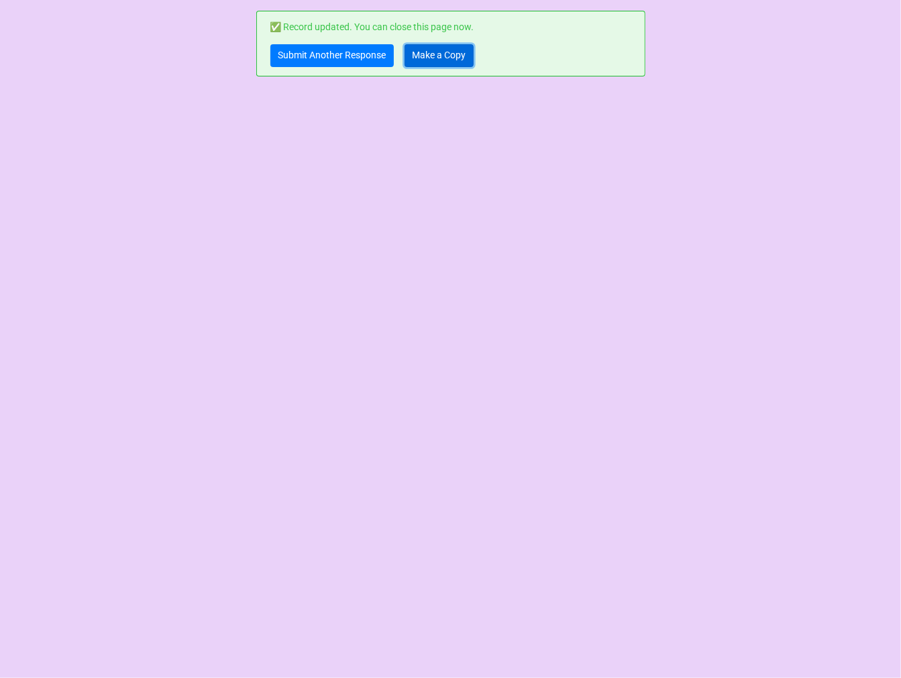
click at [419, 57] on link "Make a Copy" at bounding box center [438, 55] width 69 height 23
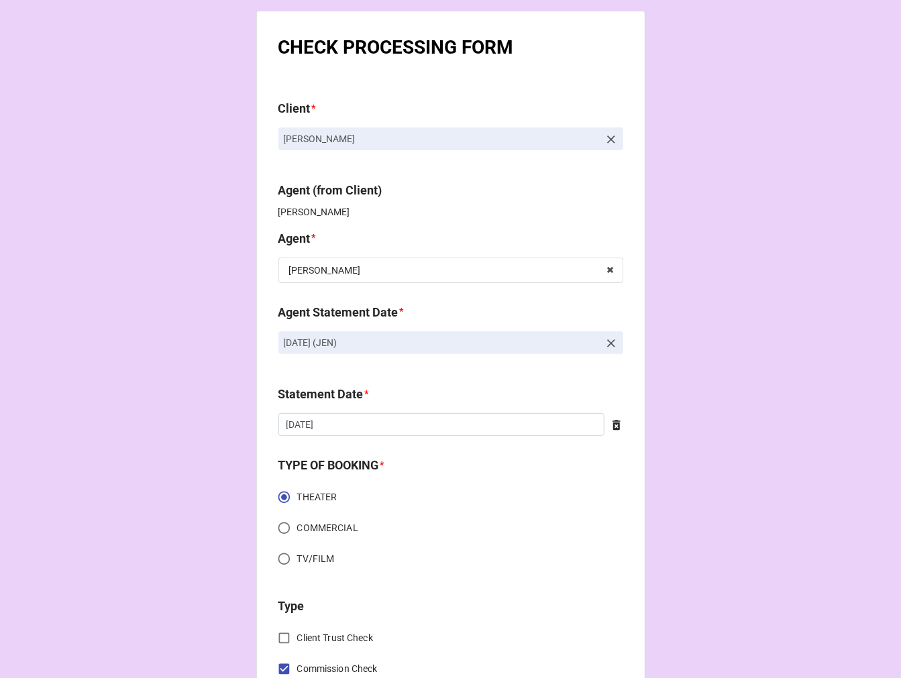
click at [608, 342] on icon at bounding box center [611, 343] width 8 height 8
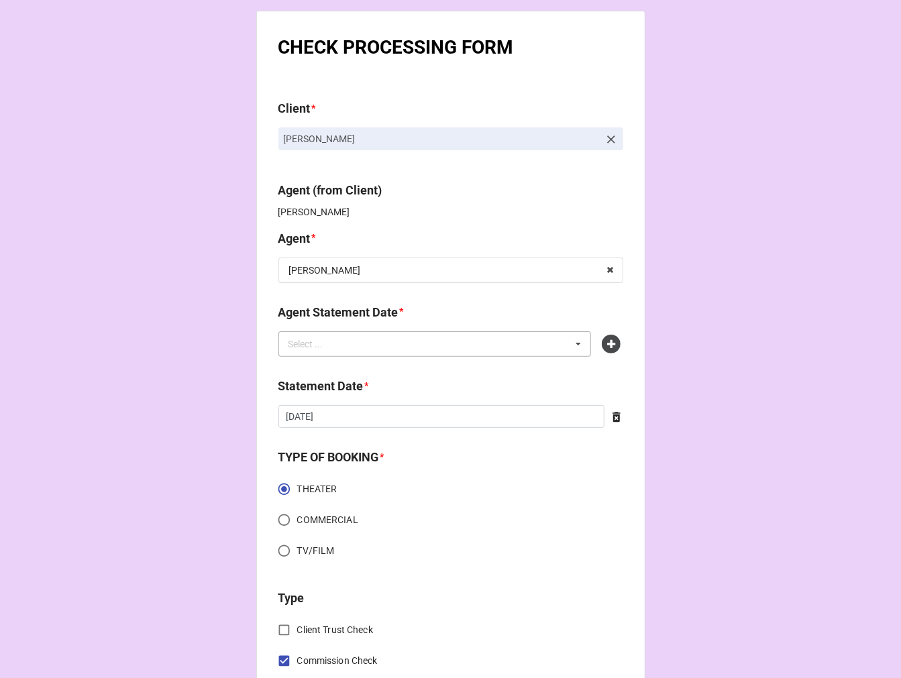
click at [493, 343] on div "Select ... No results found." at bounding box center [434, 343] width 313 height 25
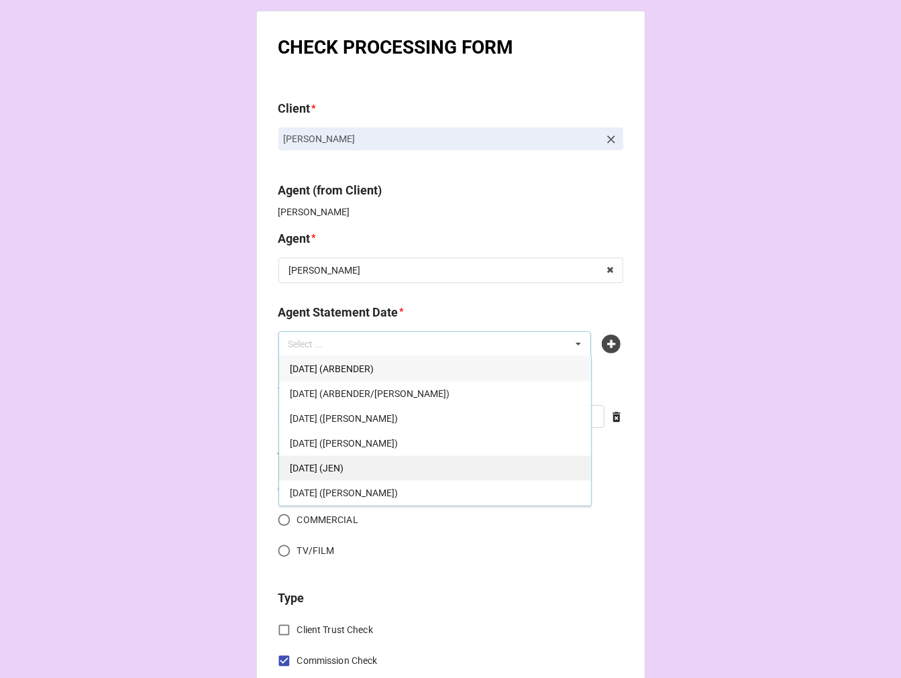
click at [343, 463] on span "[DATE] (JEN)" at bounding box center [317, 468] width 54 height 11
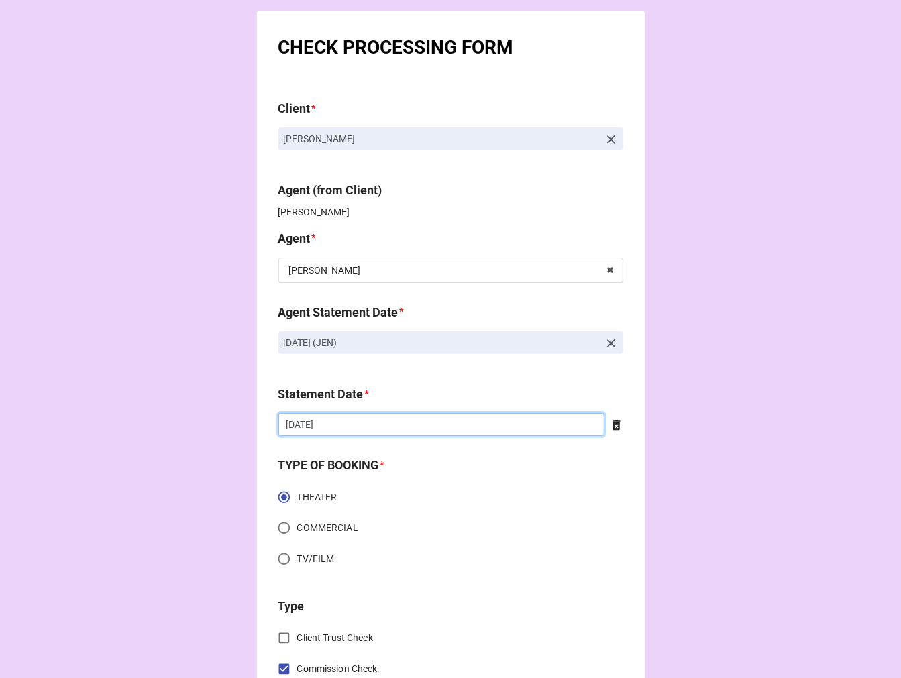
click at [334, 420] on input "[DATE]" at bounding box center [441, 424] width 326 height 23
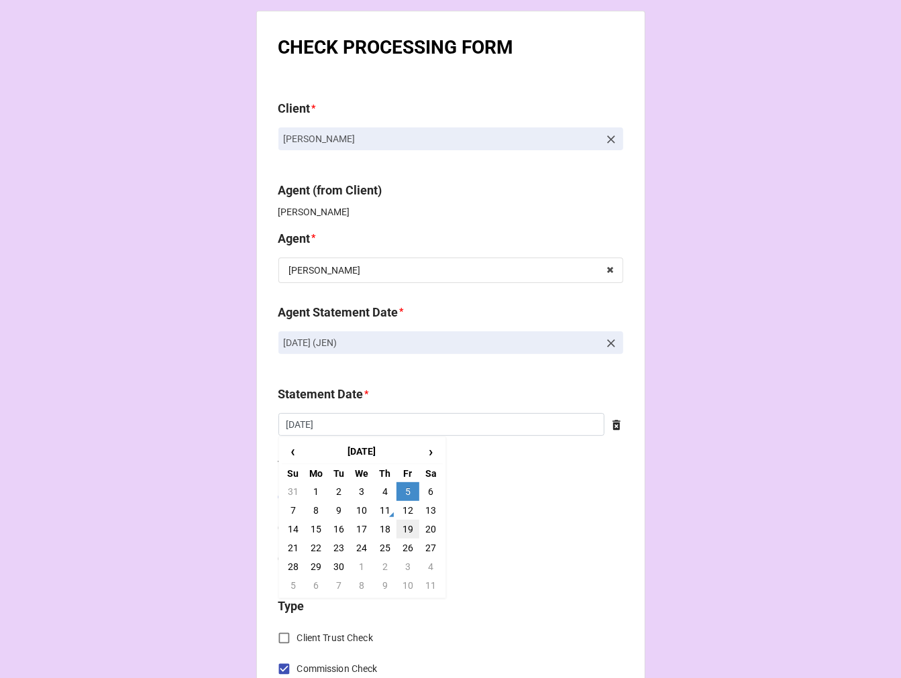
click at [402, 532] on td "19" at bounding box center [407, 529] width 23 height 19
type input "9/19/2025"
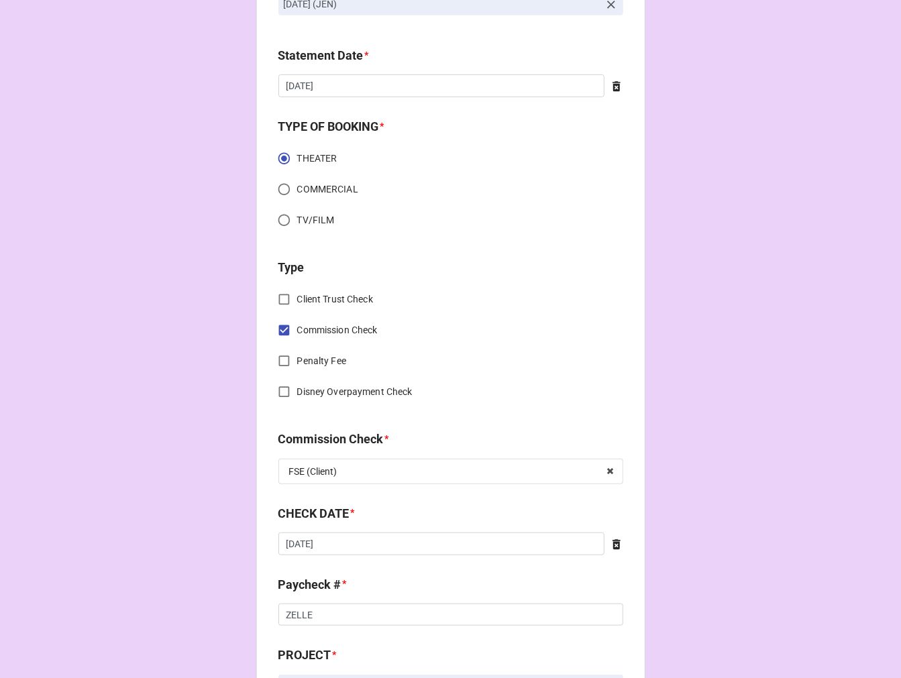
scroll to position [447, 0]
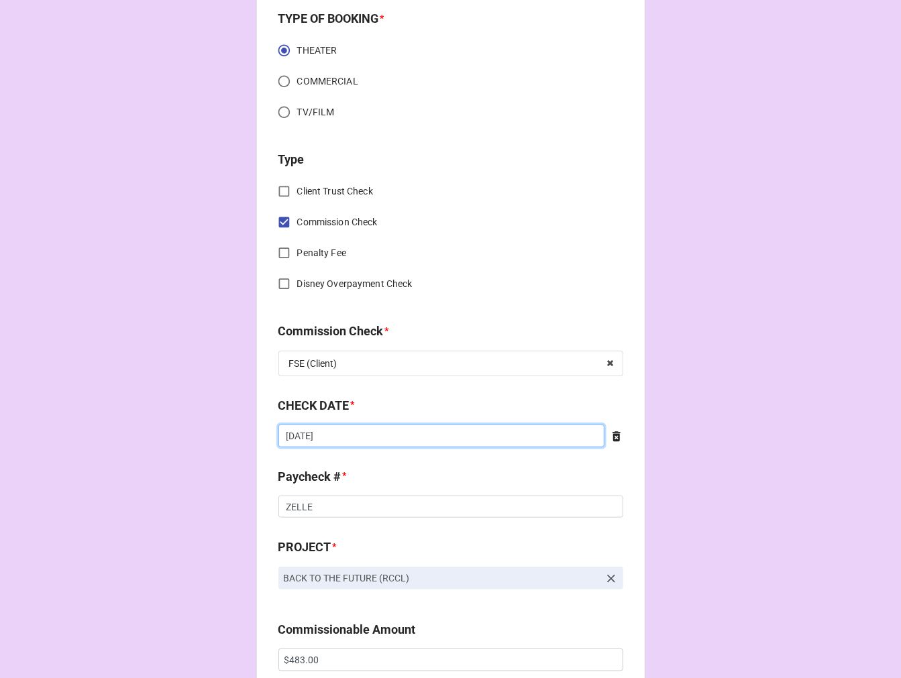
click at [392, 437] on input "[DATE]" at bounding box center [441, 436] width 326 height 23
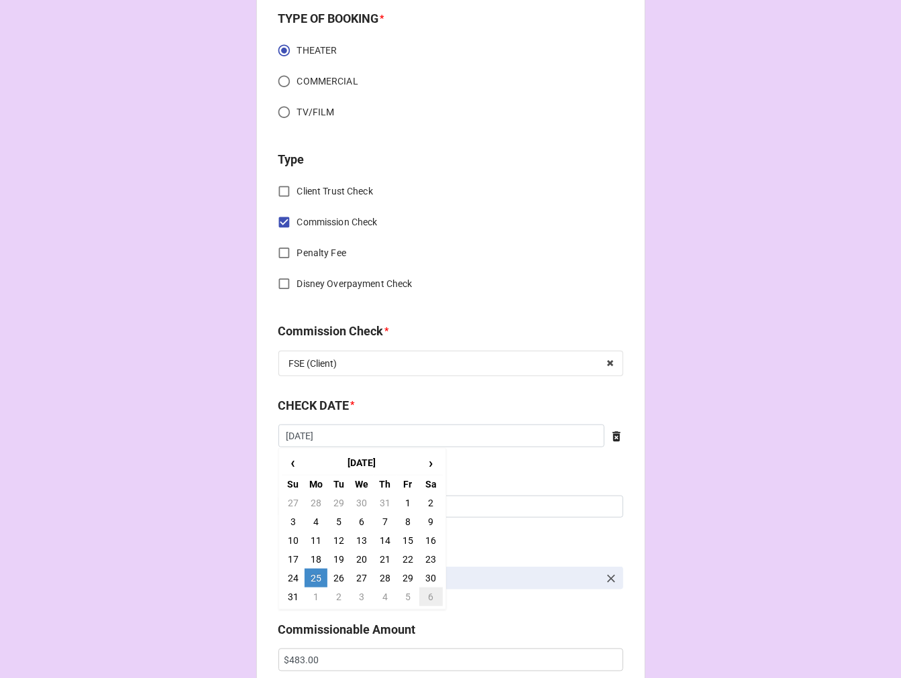
click at [427, 599] on td "6" at bounding box center [430, 597] width 23 height 19
type input "9/6/2025"
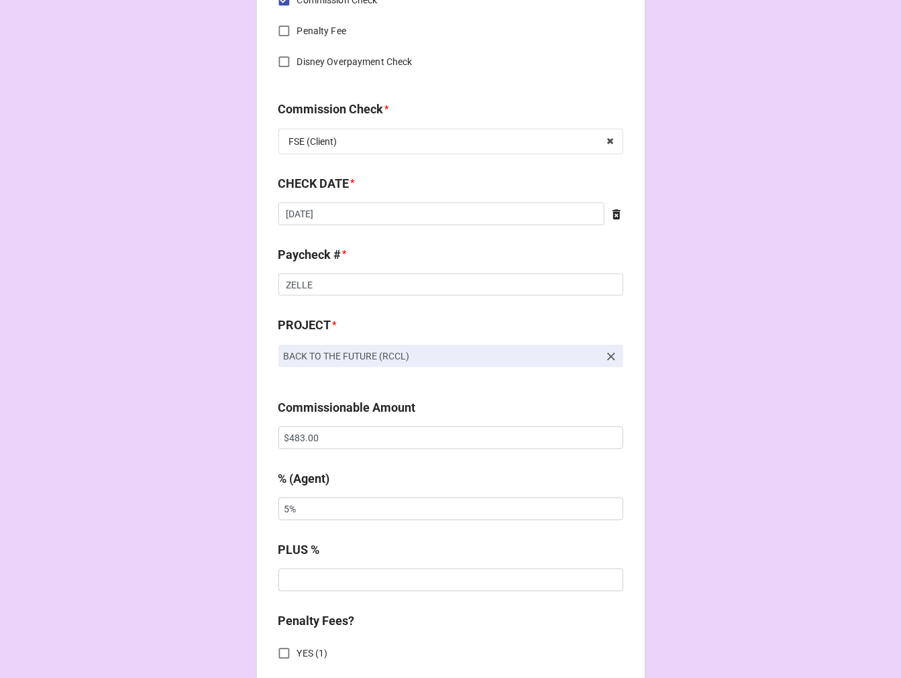
scroll to position [671, 0]
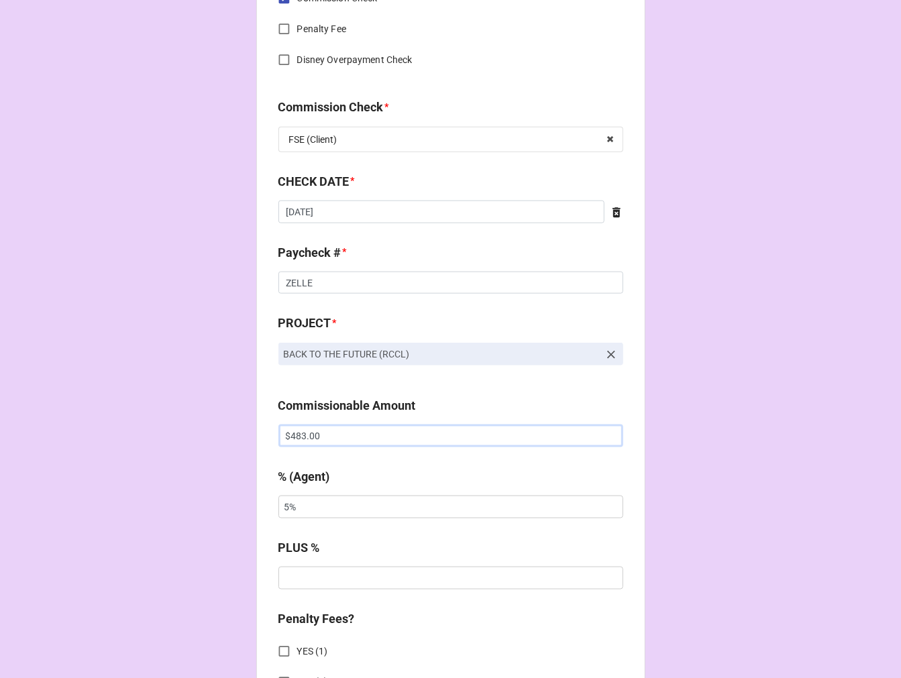
drag, startPoint x: 341, startPoint y: 437, endPoint x: 224, endPoint y: 437, distance: 116.7
click at [225, 437] on div "CHECK PROCESSING FORM Client * Nina-Simone Diaz Agent (from Client) Jen Agent *…" at bounding box center [450, 444] width 901 height 2231
paste input "2,430"
type input "$2,430.00"
drag, startPoint x: 311, startPoint y: 511, endPoint x: 142, endPoint y: 504, distance: 168.5
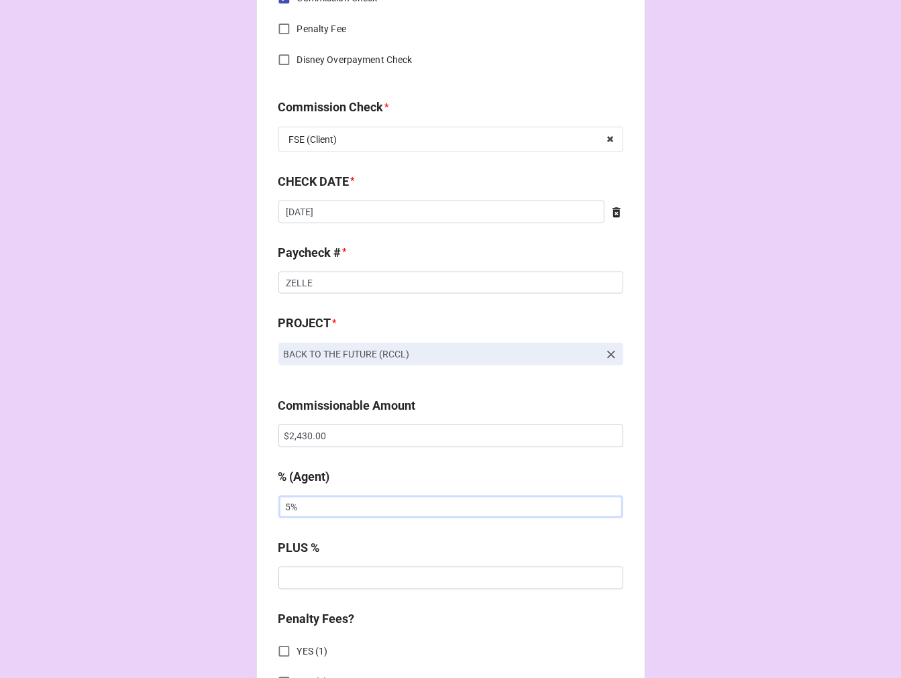
click at [150, 504] on div "CHECK PROCESSING FORM Client * Nina-Simone Diaz Agent (from Client) Jen Agent *…" at bounding box center [450, 444] width 901 height 2231
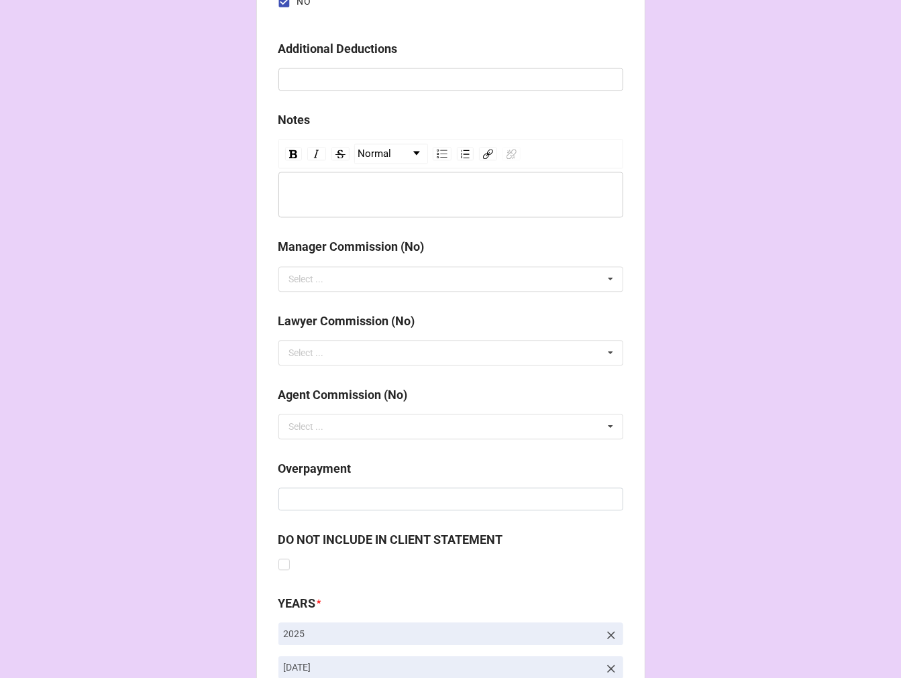
scroll to position [1553, 0]
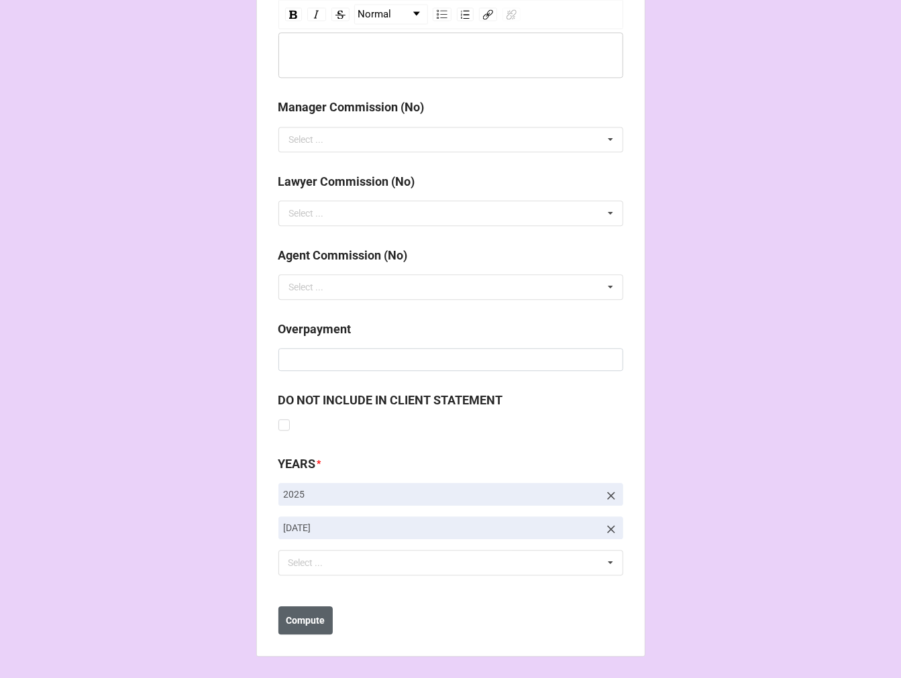
type input "10%"
click at [311, 626] on b "Compute" at bounding box center [305, 621] width 39 height 14
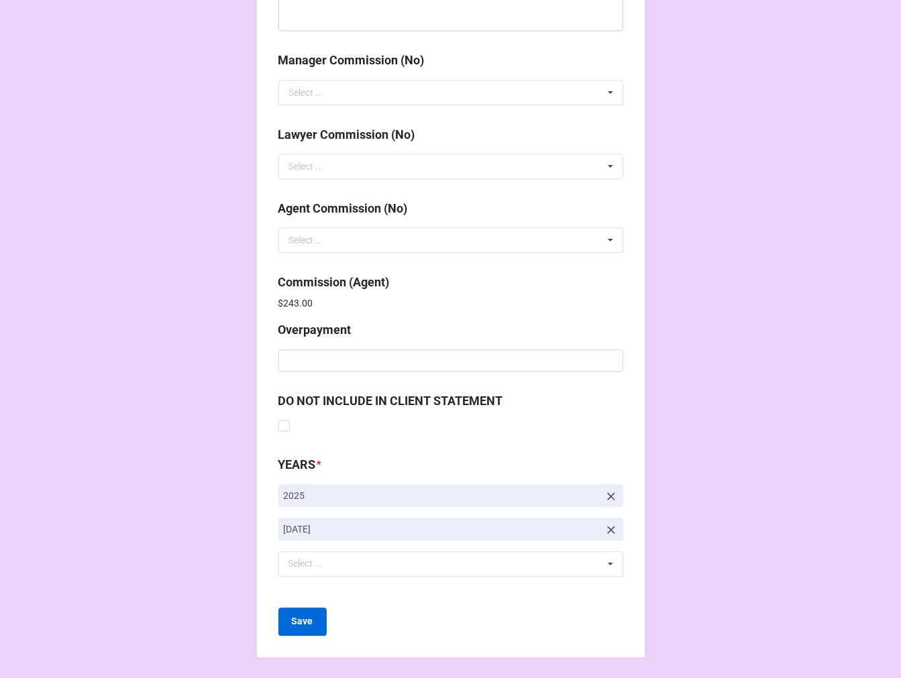
scroll to position [1600, 0]
click at [298, 629] on button "Save" at bounding box center [302, 621] width 48 height 28
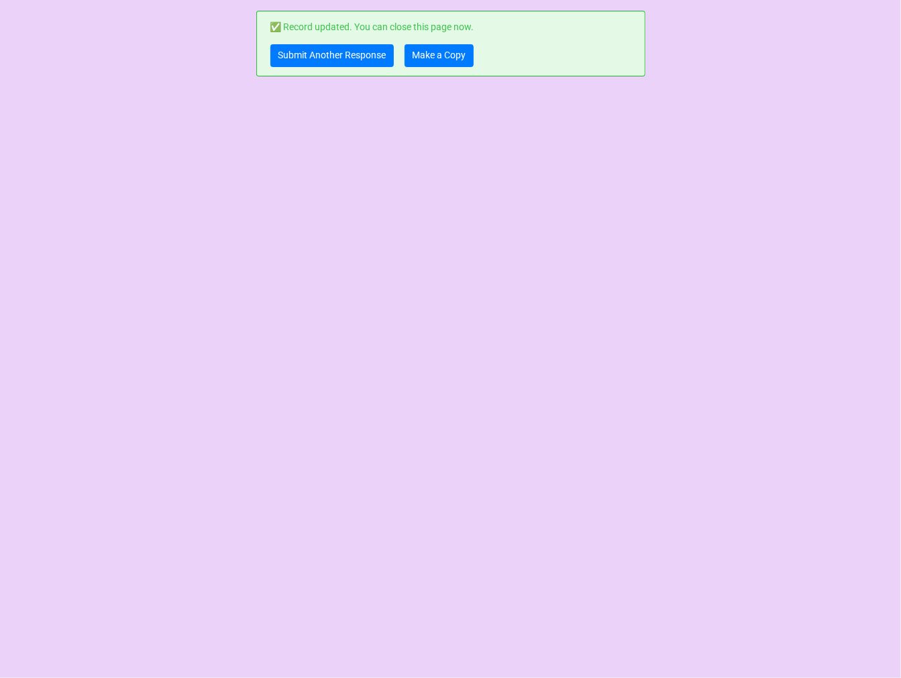
scroll to position [0, 0]
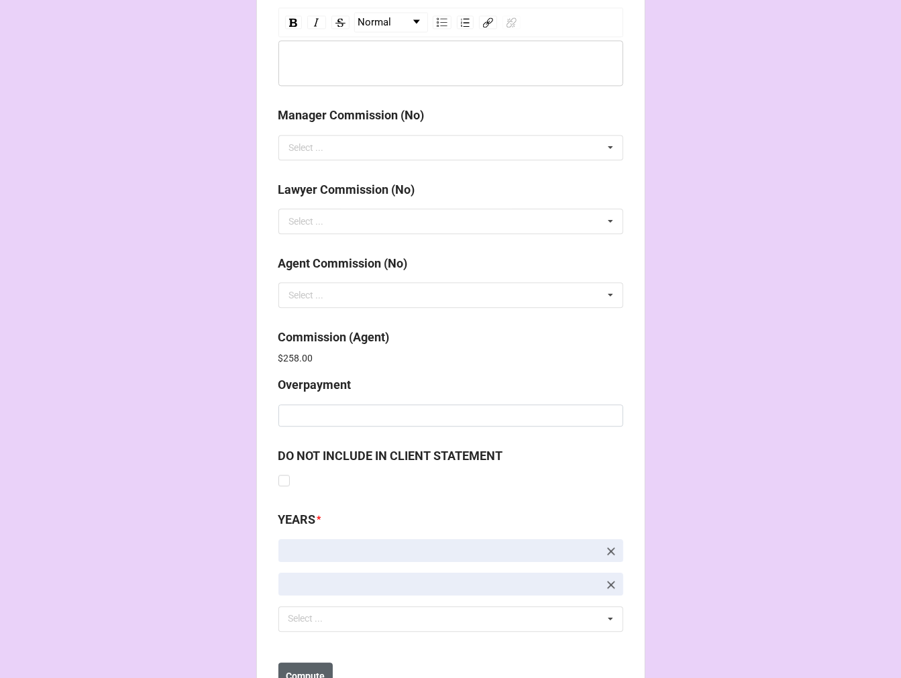
scroll to position [1600, 0]
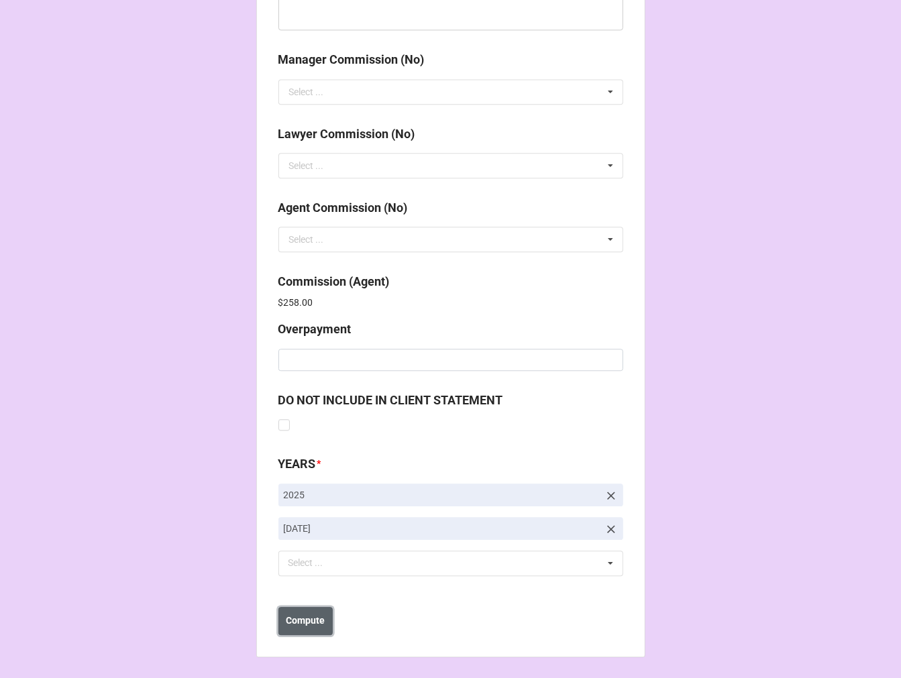
click at [302, 625] on b "Compute" at bounding box center [305, 621] width 39 height 14
click at [315, 622] on button "Save" at bounding box center [302, 621] width 48 height 28
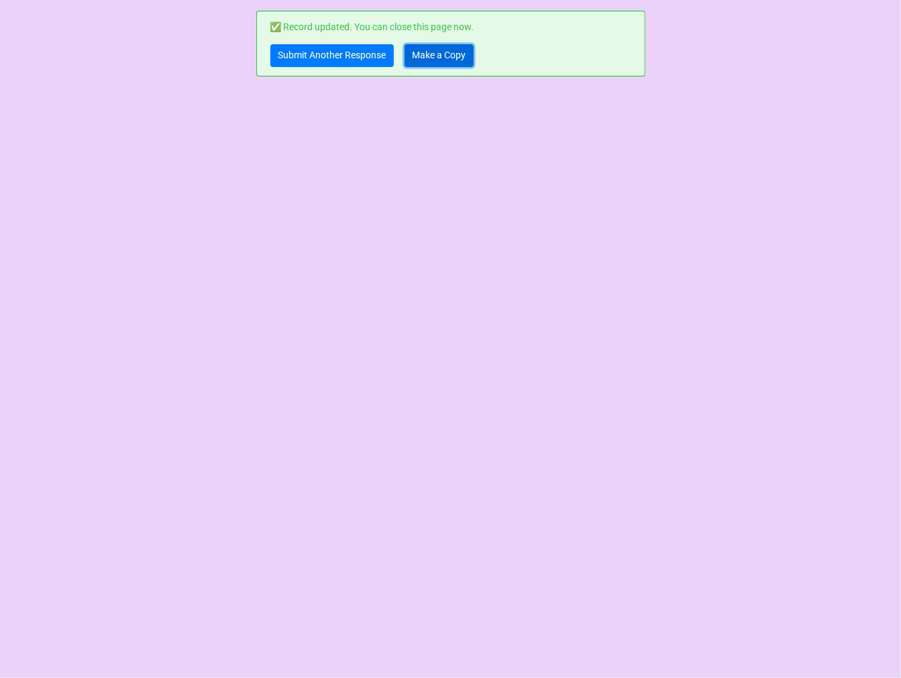
click at [445, 63] on link "Make a Copy" at bounding box center [438, 55] width 69 height 23
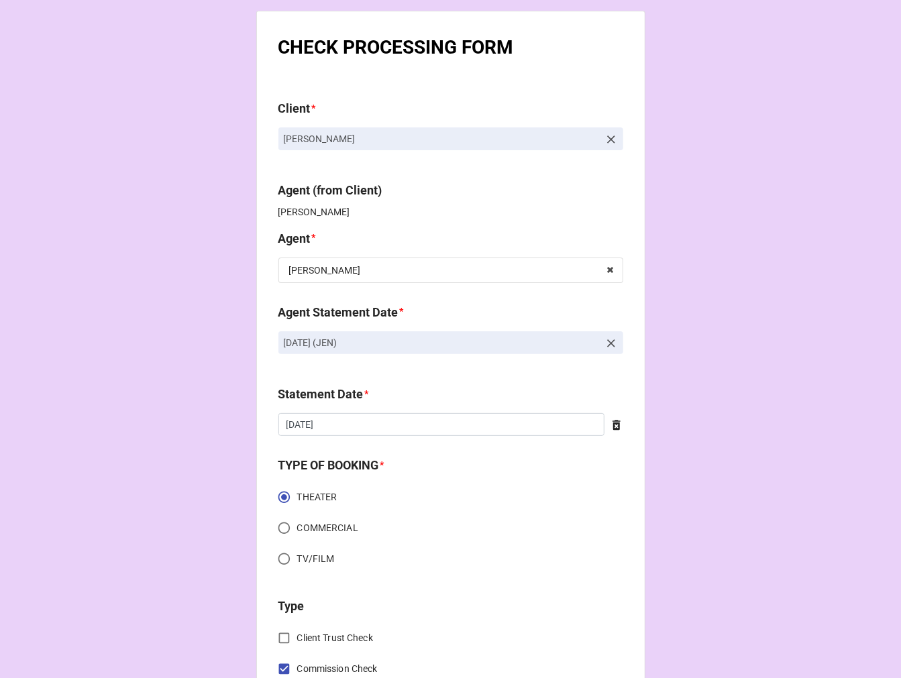
click at [608, 339] on icon at bounding box center [610, 343] width 13 height 13
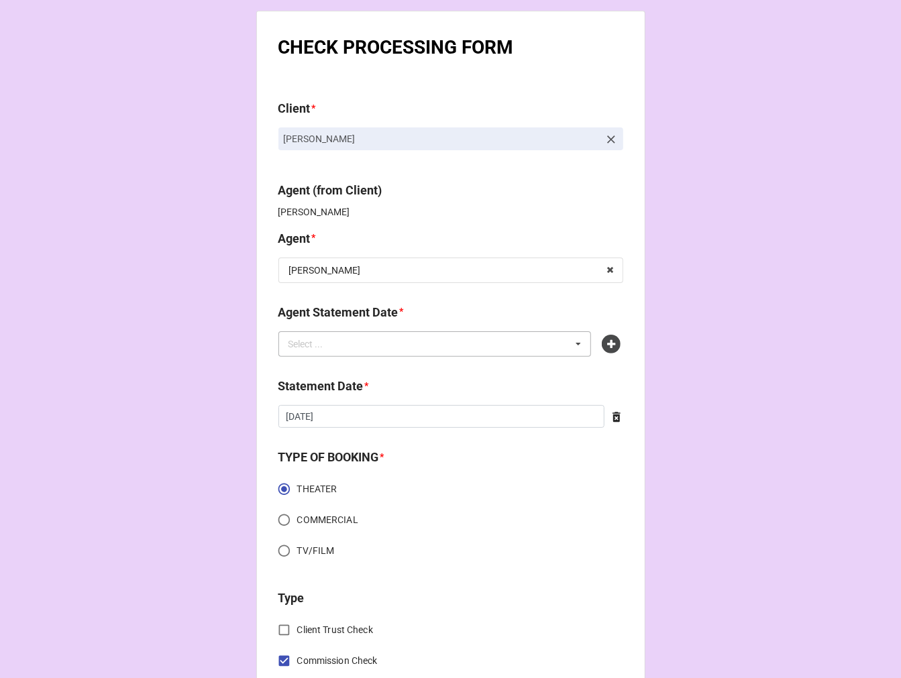
click at [418, 339] on div "Select ... No results found." at bounding box center [434, 343] width 313 height 25
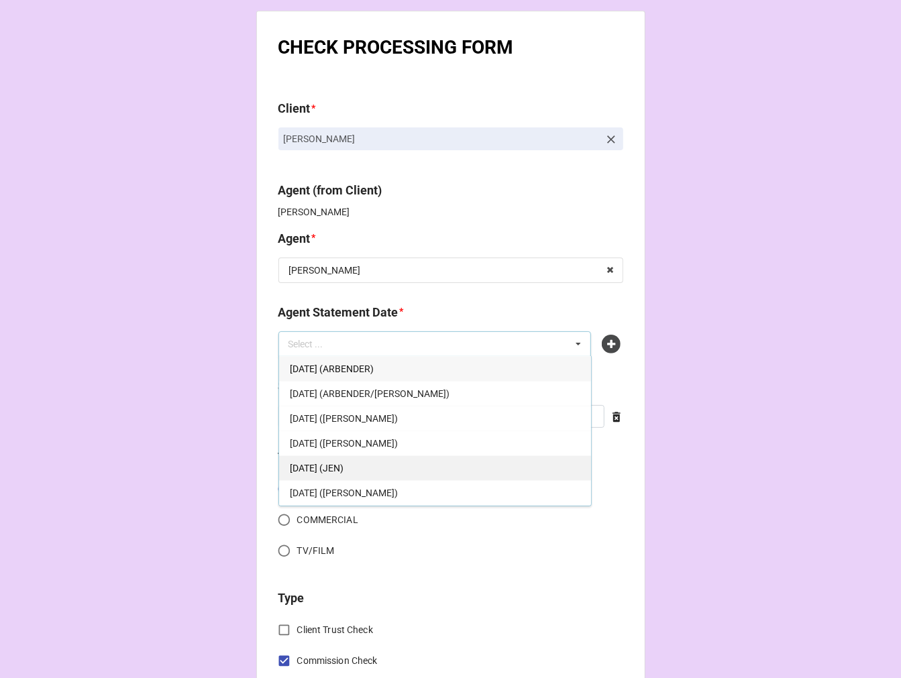
click at [407, 470] on div "[DATE] (JEN)" at bounding box center [435, 467] width 312 height 25
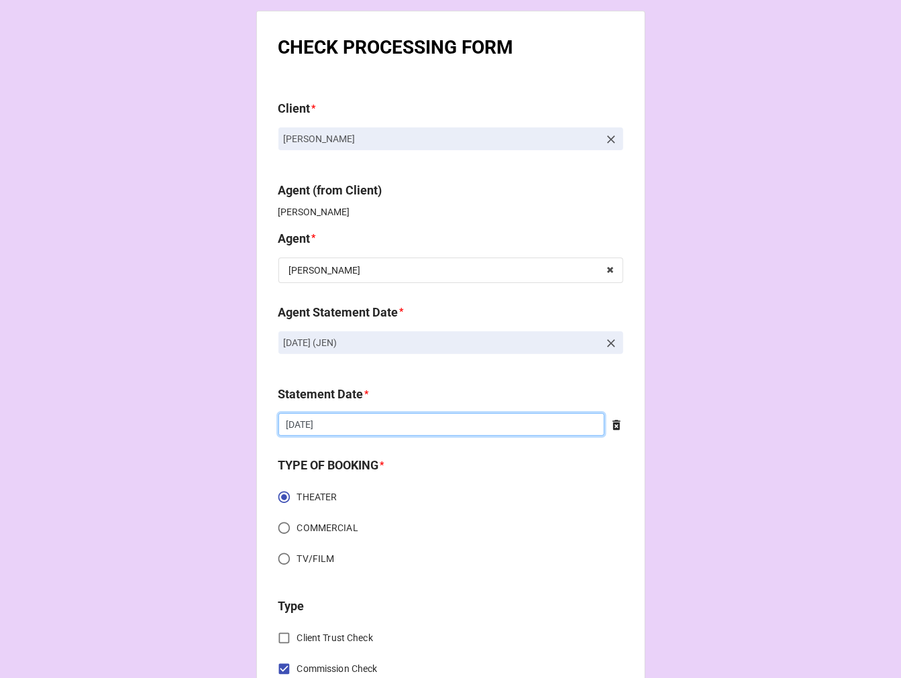
drag, startPoint x: 339, startPoint y: 428, endPoint x: 366, endPoint y: 445, distance: 31.6
click at [339, 427] on input "[DATE]" at bounding box center [441, 424] width 326 height 23
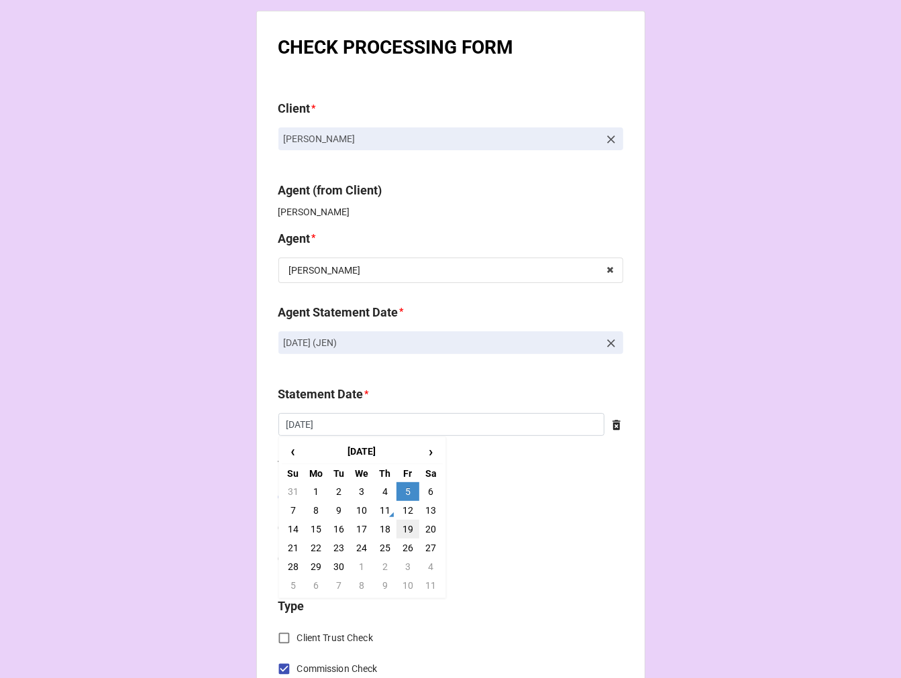
click at [406, 528] on td "19" at bounding box center [407, 529] width 23 height 19
type input "[DATE]"
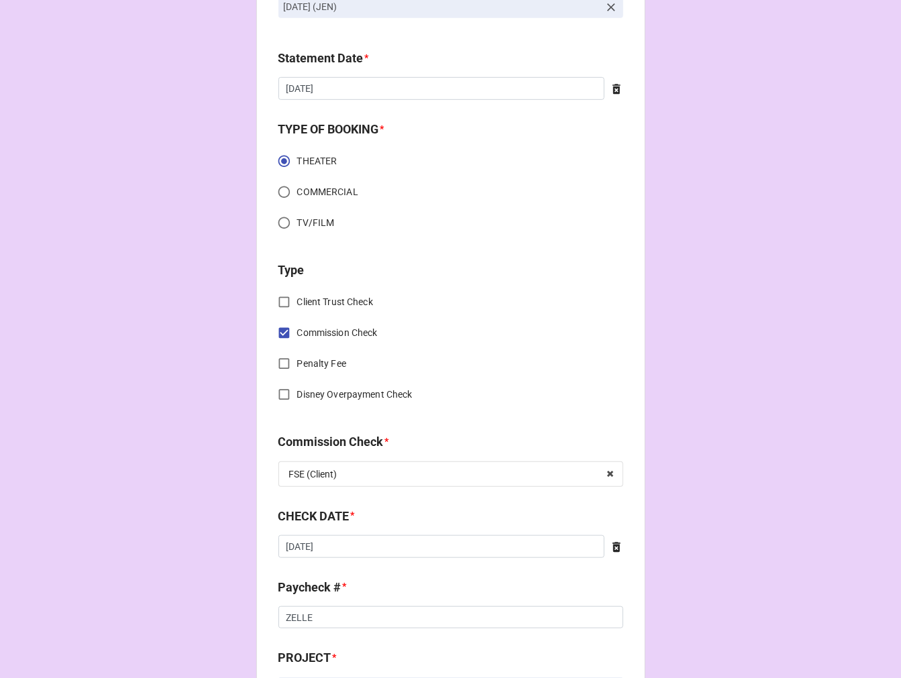
scroll to position [372, 0]
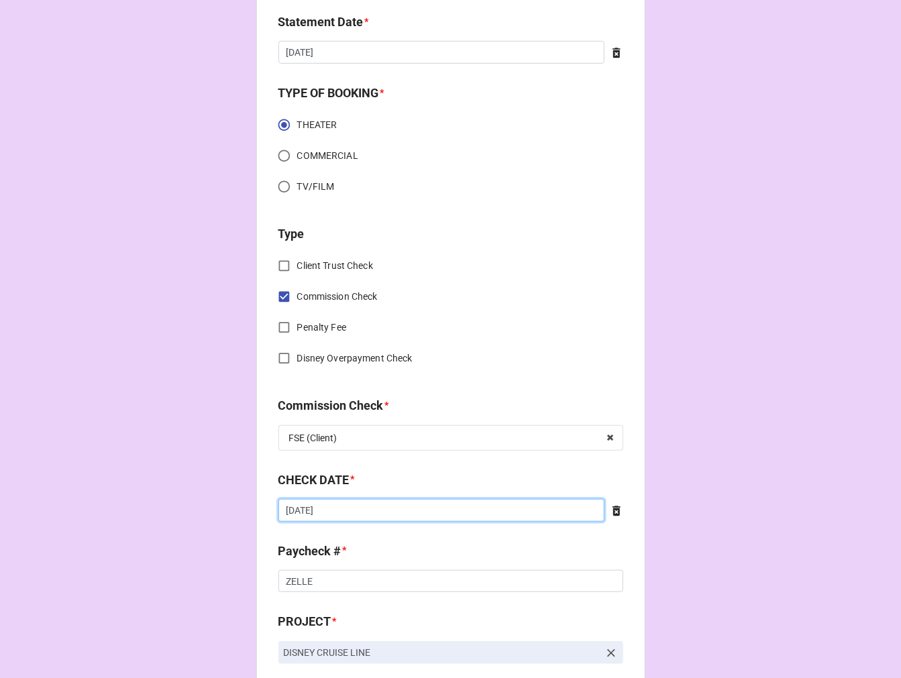
click at [356, 508] on input "[DATE]" at bounding box center [441, 510] width 326 height 23
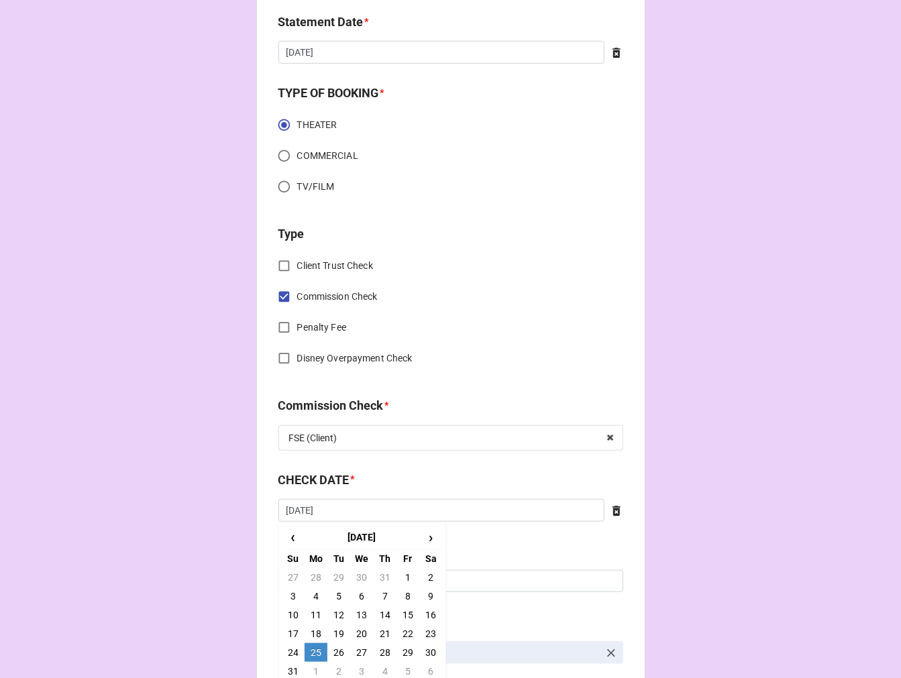
click at [424, 667] on td "6" at bounding box center [430, 671] width 23 height 19
type input "[DATE]"
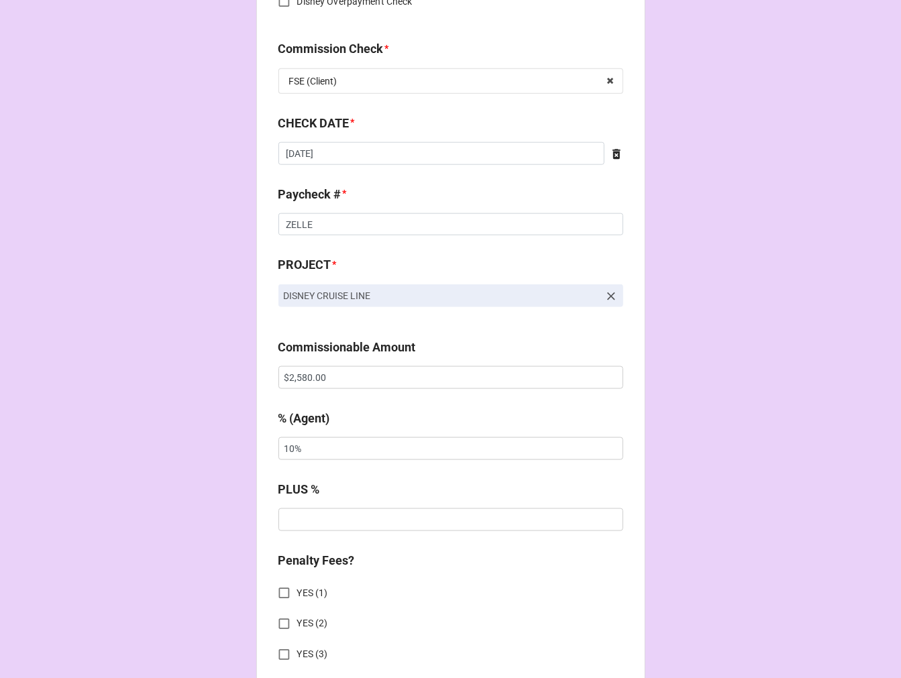
scroll to position [745, 0]
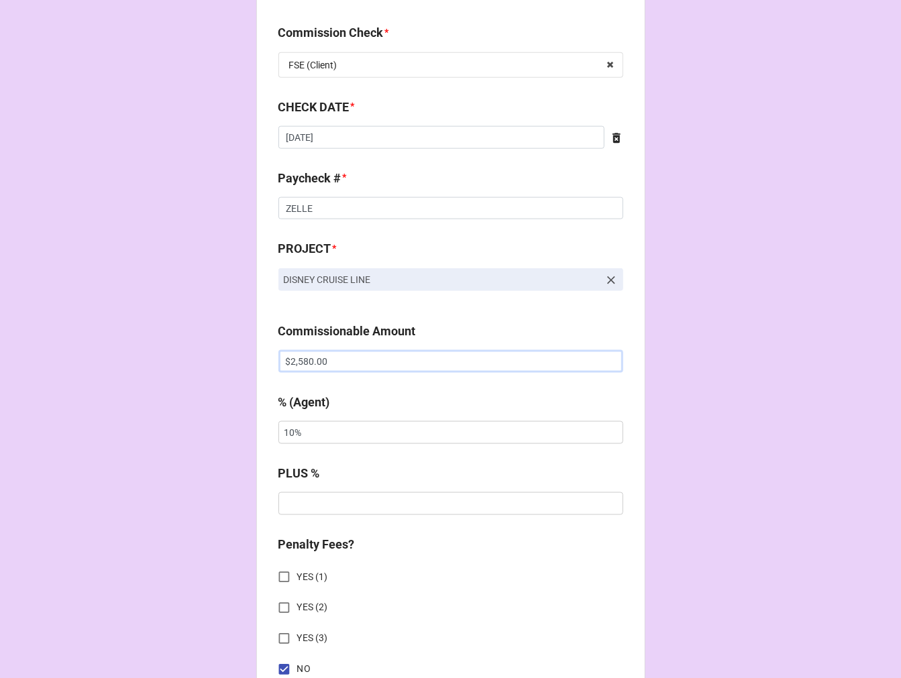
drag, startPoint x: 219, startPoint y: 352, endPoint x: 160, endPoint y: 347, distance: 59.9
click at [170, 347] on div "CHECK PROCESSING FORM Client * Randa Meierhenry Agent (from Client) Jen Agent *…" at bounding box center [450, 370] width 901 height 2231
paste input "9"
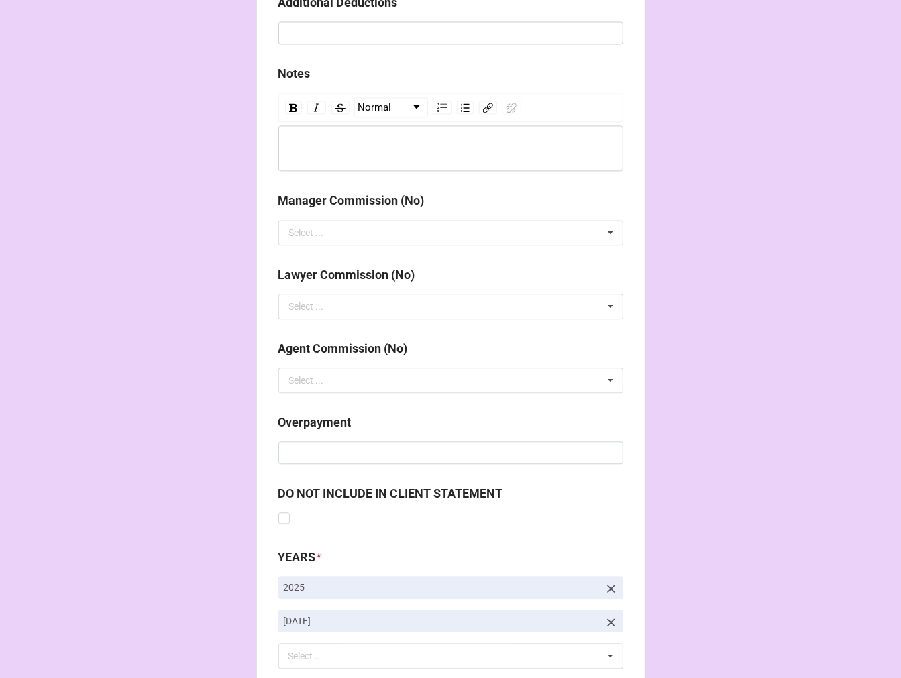
scroll to position [1553, 0]
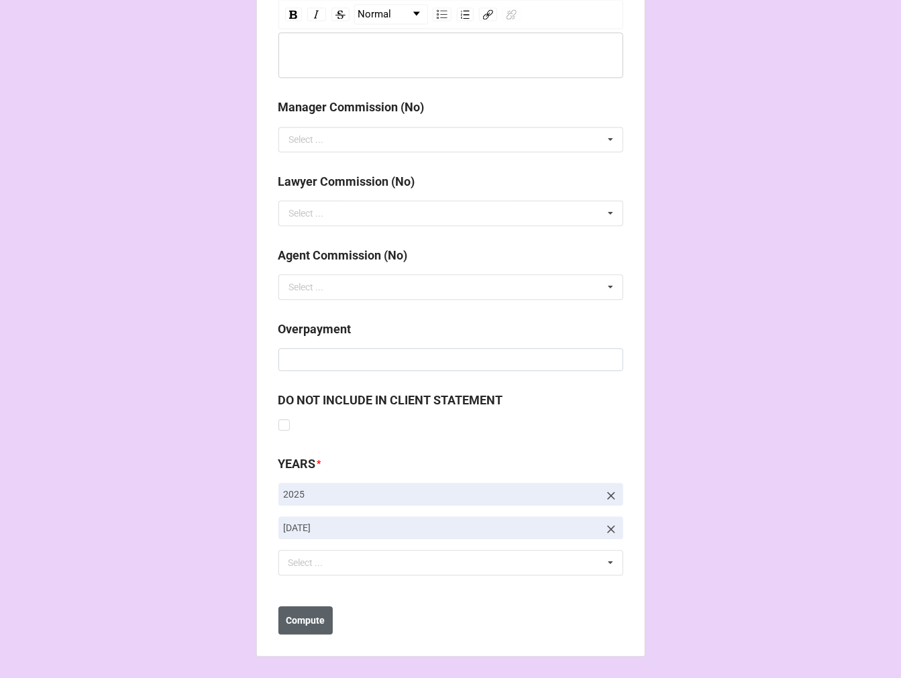
type input "$2,590.00"
click at [307, 618] on b "Compute" at bounding box center [305, 621] width 39 height 14
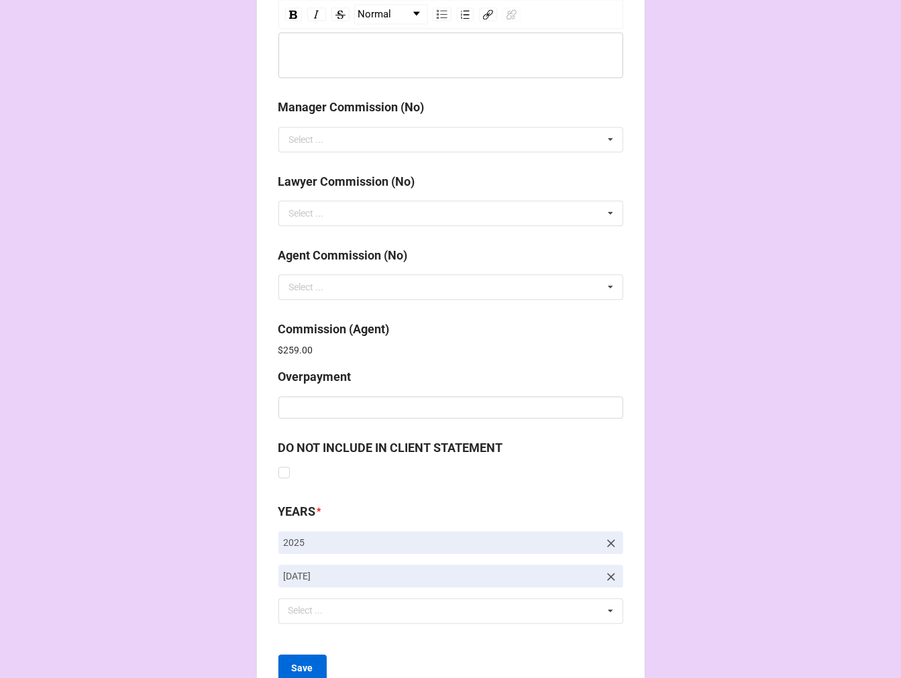
scroll to position [1600, 0]
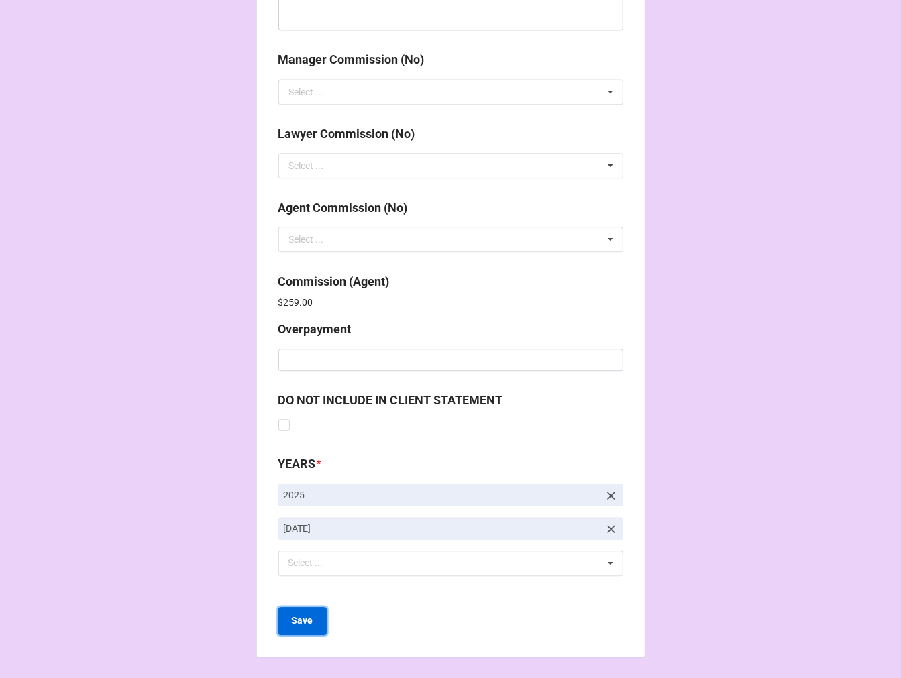
click at [305, 620] on b "Save" at bounding box center [302, 621] width 21 height 14
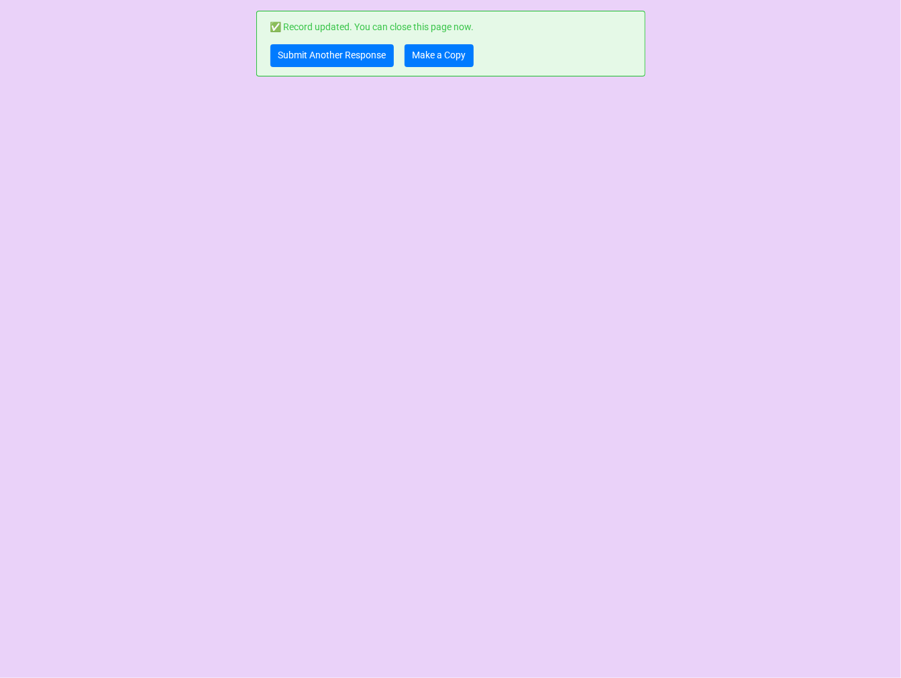
scroll to position [0, 0]
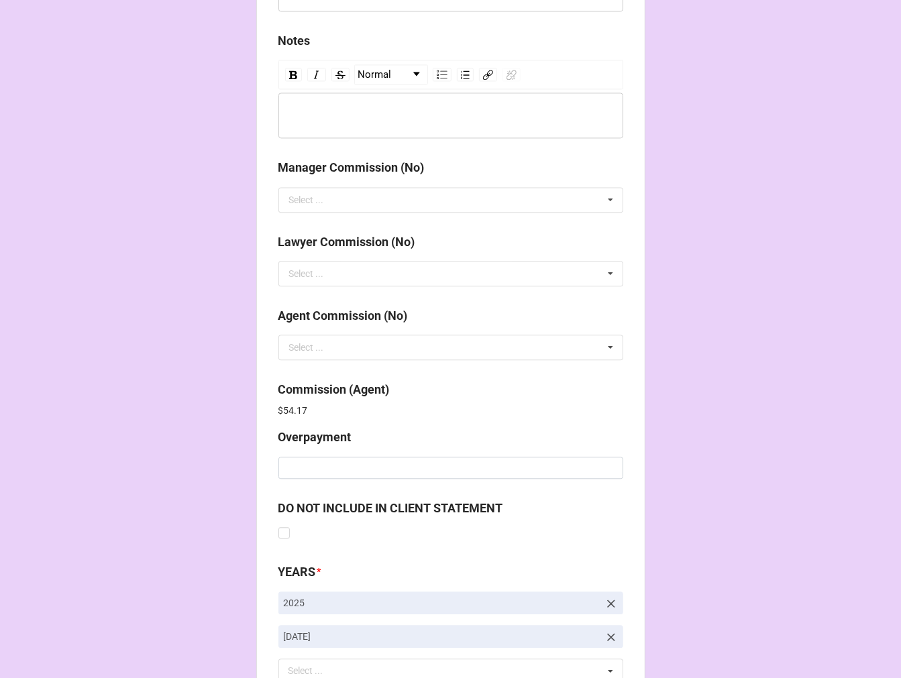
scroll to position [1600, 0]
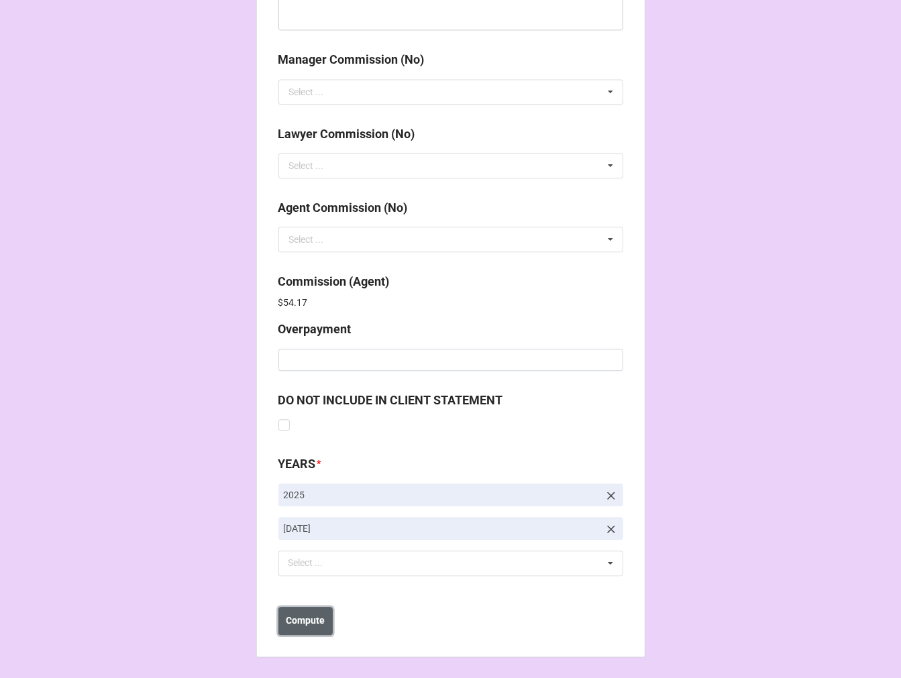
click at [319, 622] on b "Compute" at bounding box center [305, 621] width 39 height 14
click at [307, 624] on b "Save" at bounding box center [302, 621] width 21 height 14
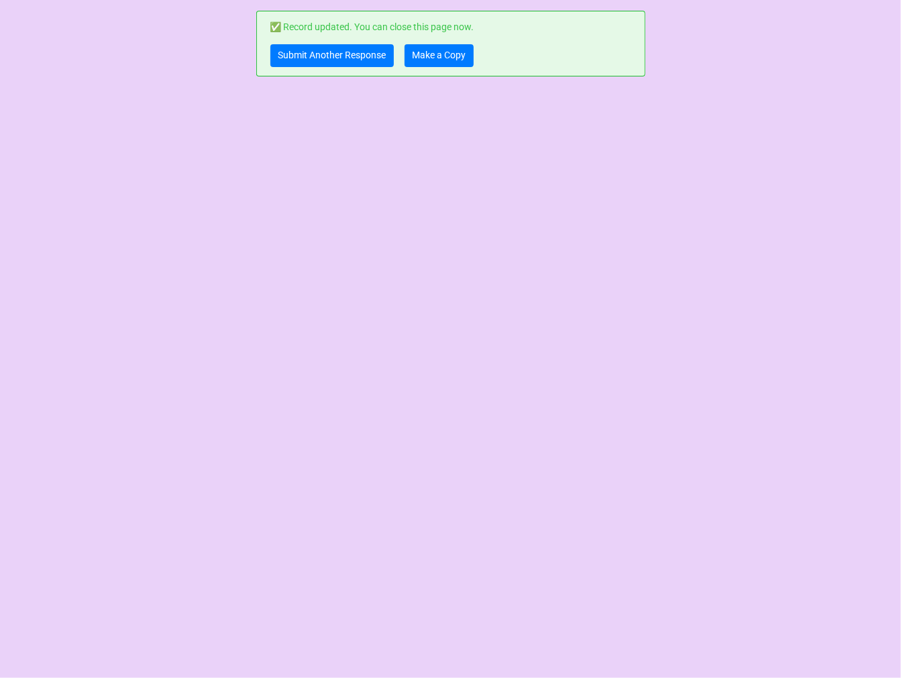
scroll to position [0, 0]
click at [440, 56] on link "Make a Copy" at bounding box center [438, 55] width 69 height 23
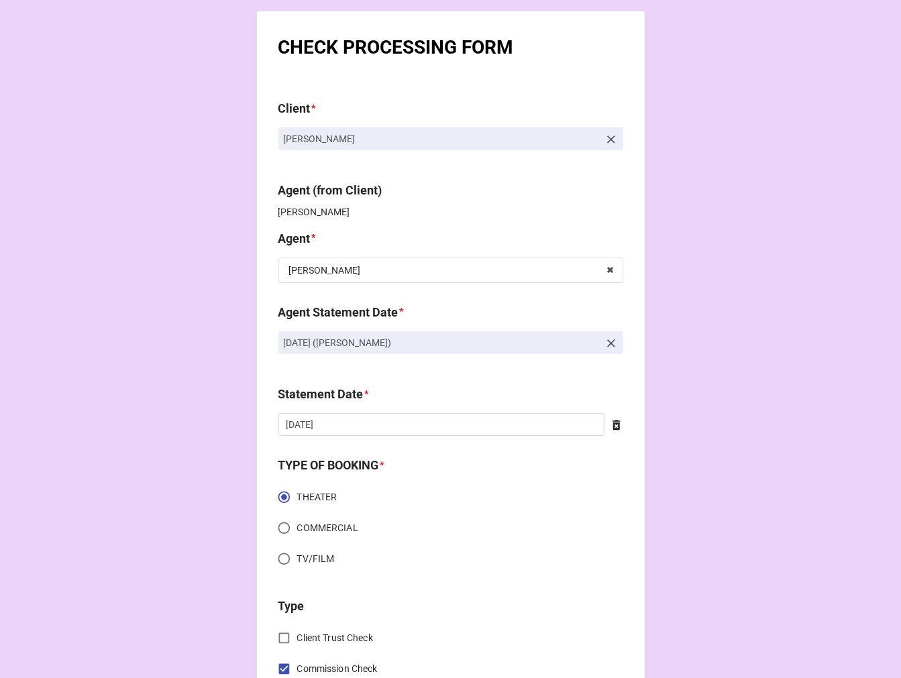
click at [604, 344] on icon at bounding box center [610, 343] width 13 height 13
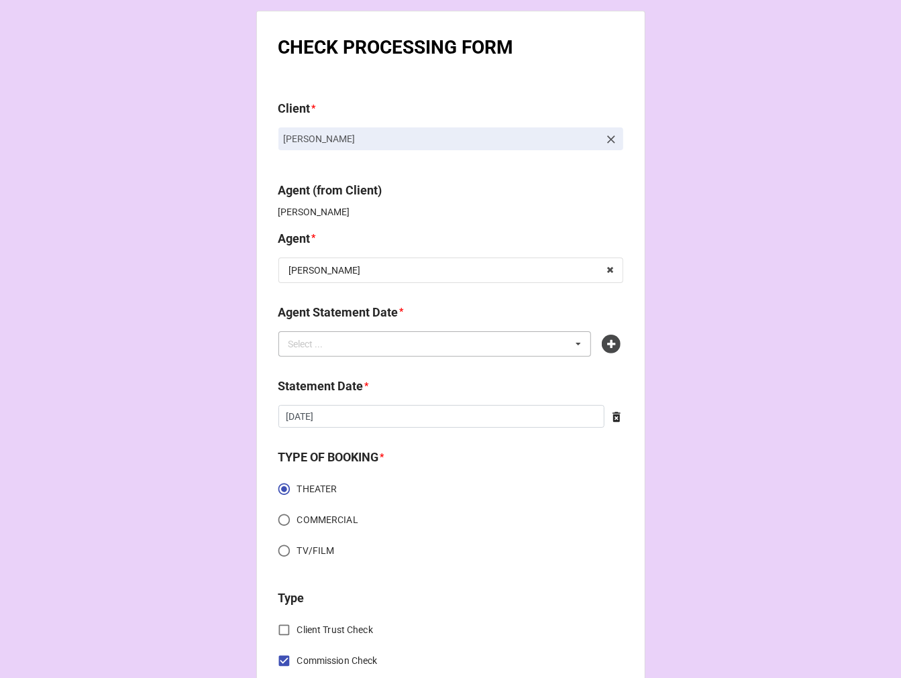
click at [490, 344] on div "Select ... No results found." at bounding box center [434, 343] width 313 height 25
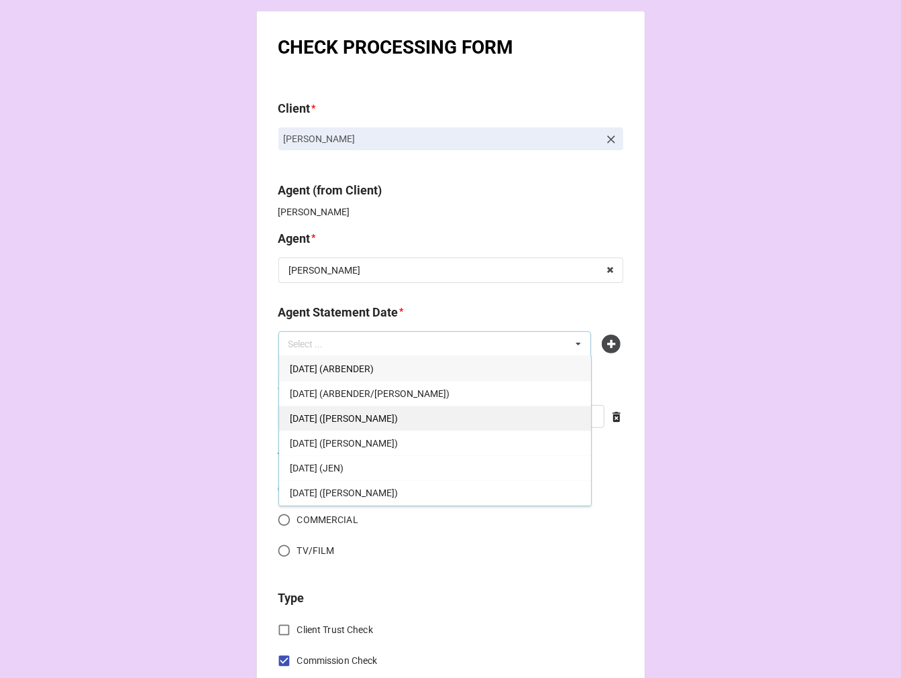
click at [392, 417] on span "[DATE] ([PERSON_NAME])" at bounding box center [344, 418] width 108 height 11
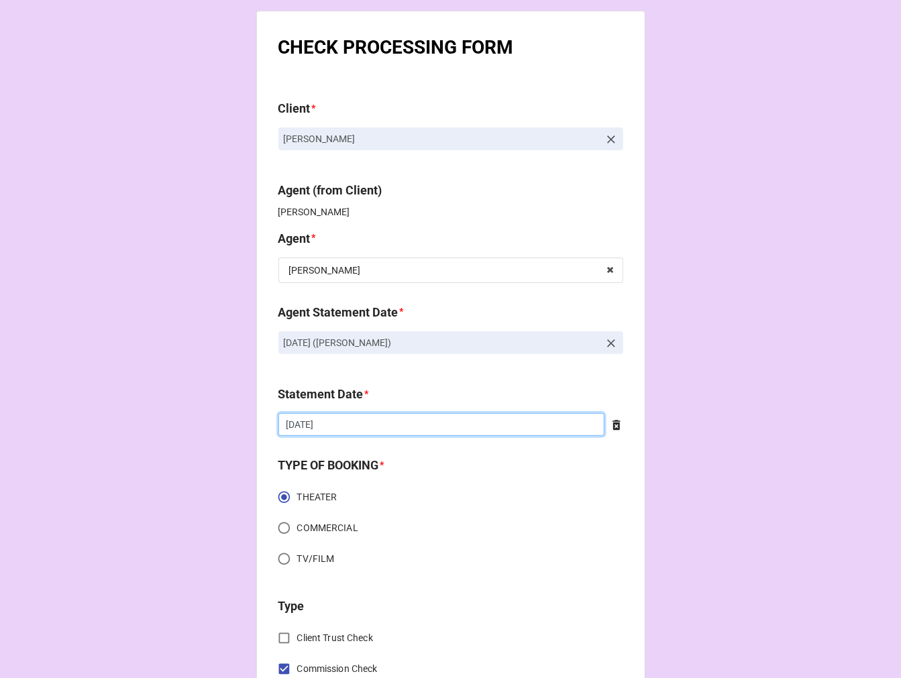
click at [351, 427] on input "[DATE]" at bounding box center [441, 424] width 326 height 23
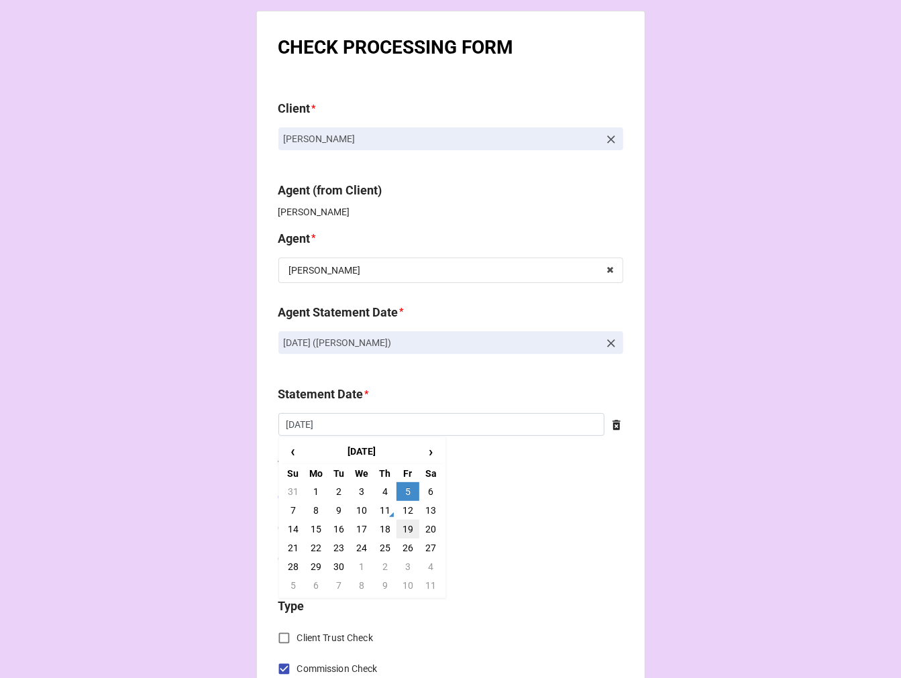
click at [408, 532] on td "19" at bounding box center [407, 529] width 23 height 19
type input "[DATE]"
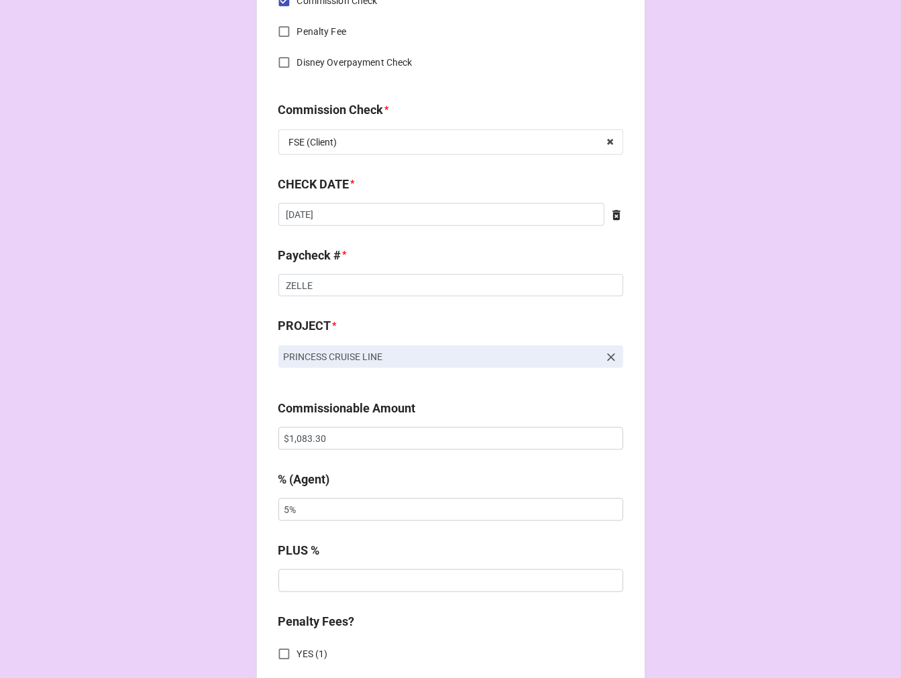
scroll to position [671, 0]
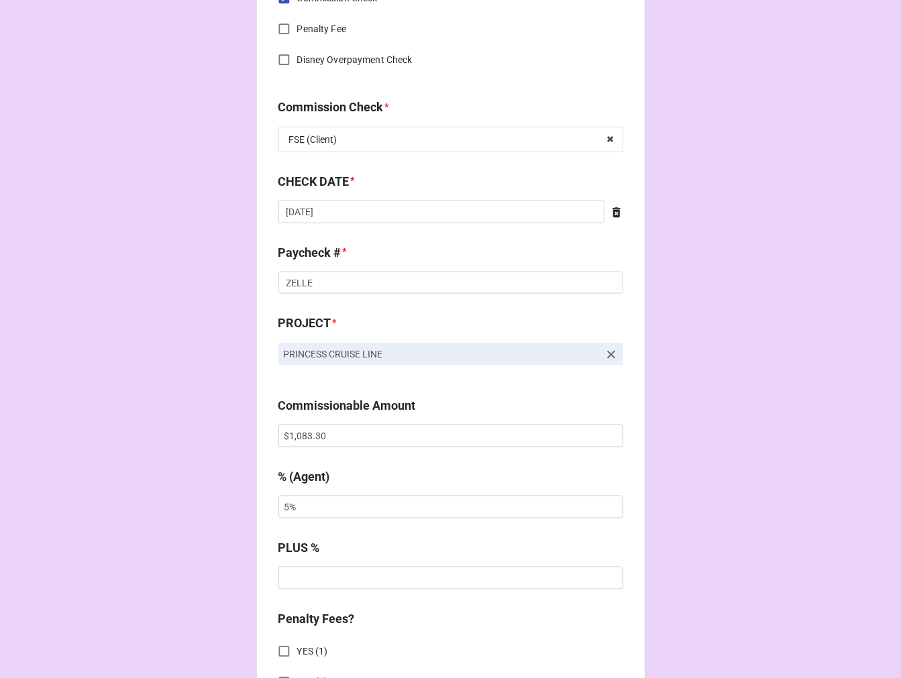
click at [615, 211] on icon at bounding box center [616, 212] width 8 height 10
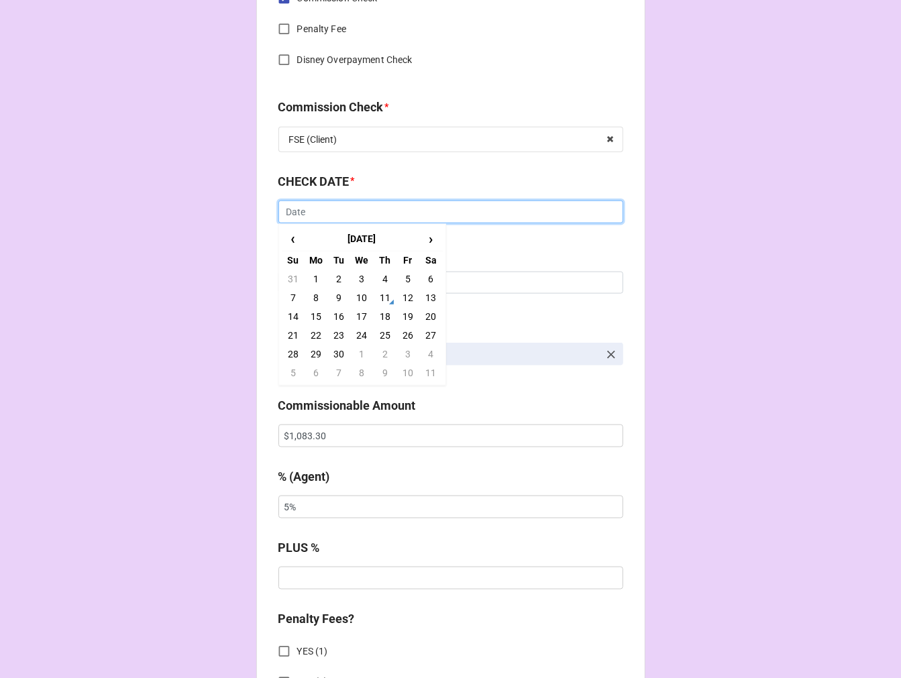
click at [310, 215] on input "text" at bounding box center [450, 212] width 345 height 23
click at [293, 298] on td "7" at bounding box center [293, 297] width 23 height 19
type input "[DATE]"
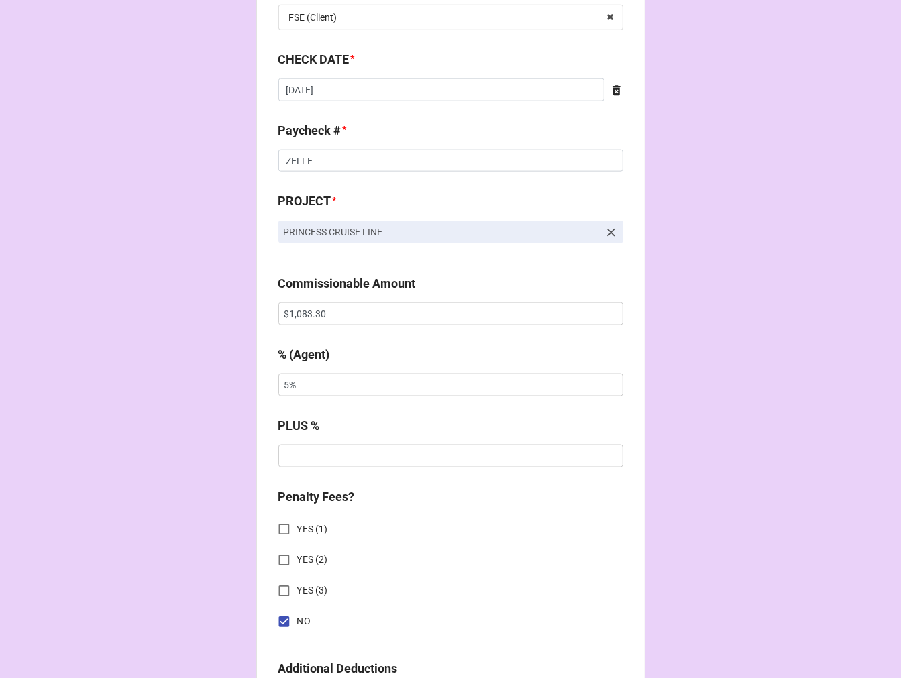
scroll to position [820, 0]
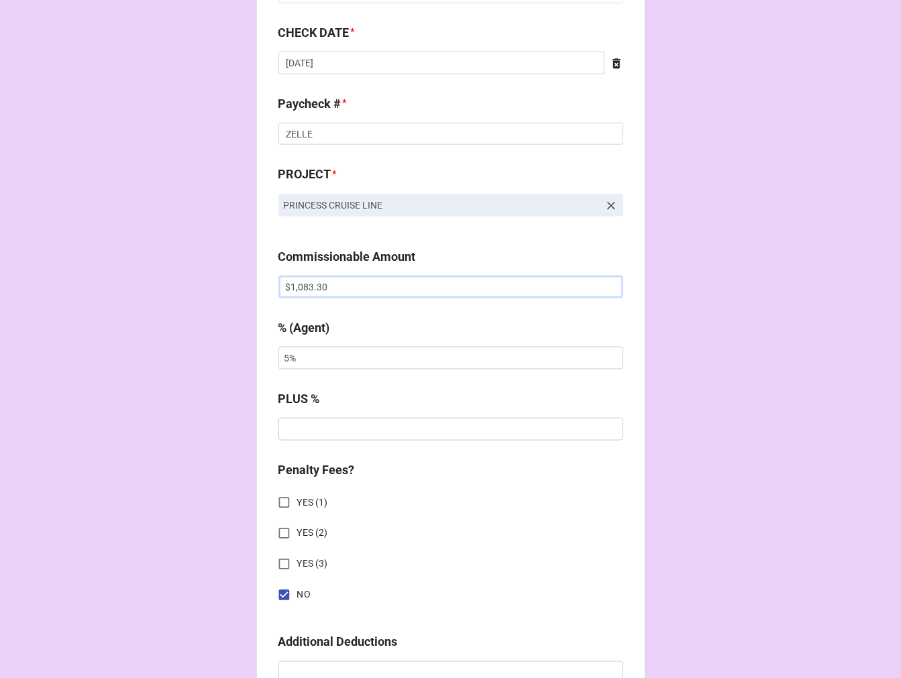
drag, startPoint x: 353, startPoint y: 290, endPoint x: 179, endPoint y: 284, distance: 174.5
click at [190, 284] on div "CHECK PROCESSING FORM Client * [PERSON_NAME] Agent (from Client) [PERSON_NAME] …" at bounding box center [450, 295] width 901 height 2231
paste input "155.52"
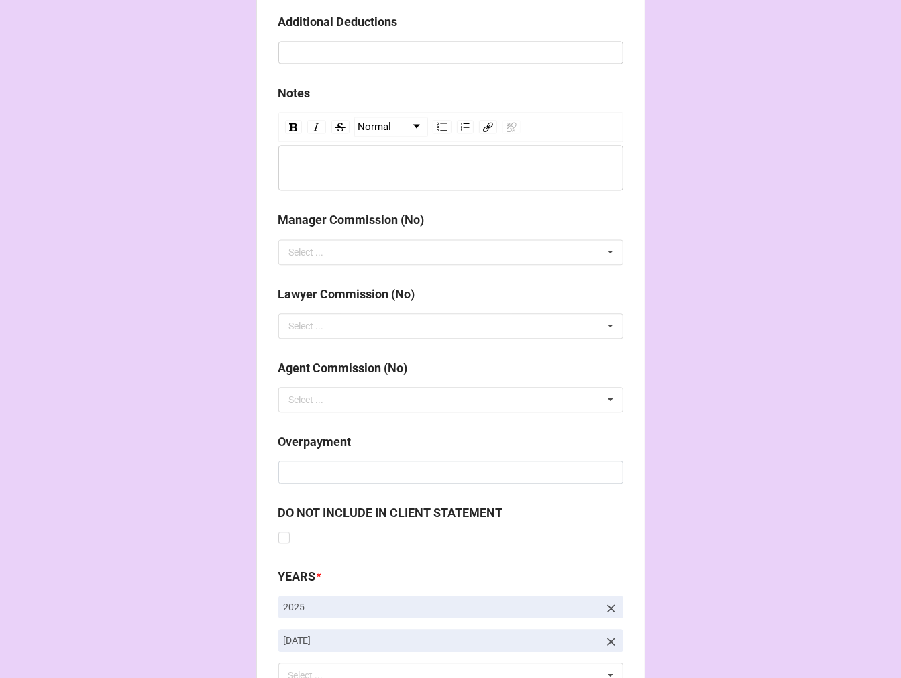
scroll to position [1553, 0]
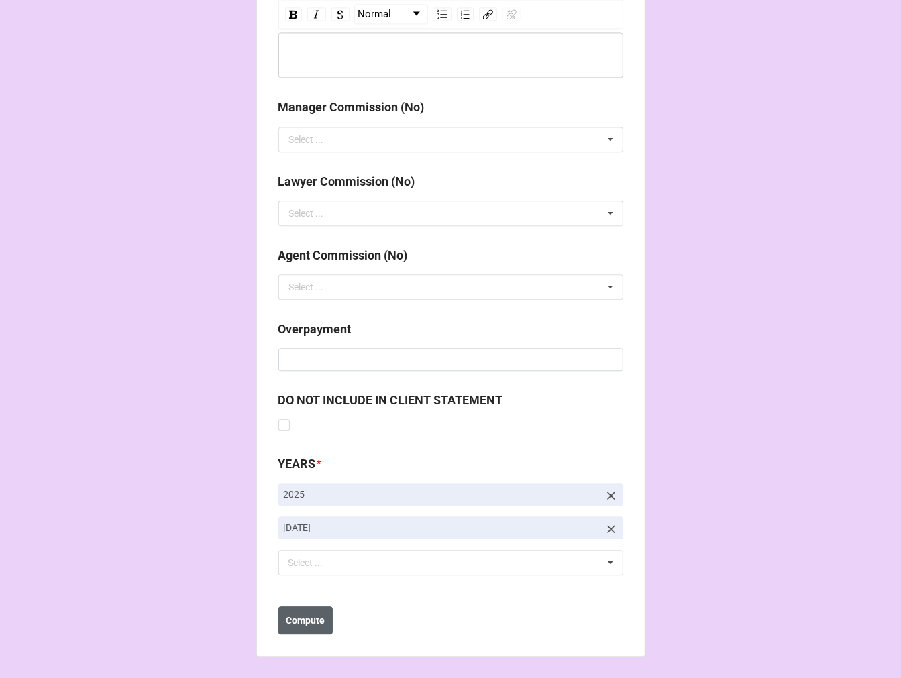
type input "$1,155.52"
click at [292, 618] on b "Compute" at bounding box center [305, 621] width 39 height 14
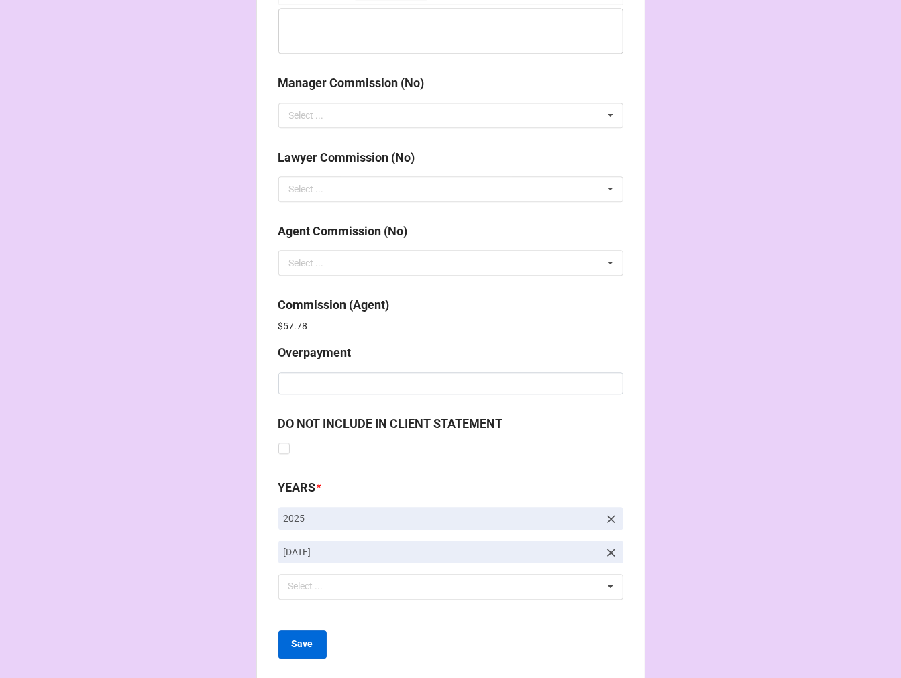
scroll to position [1600, 0]
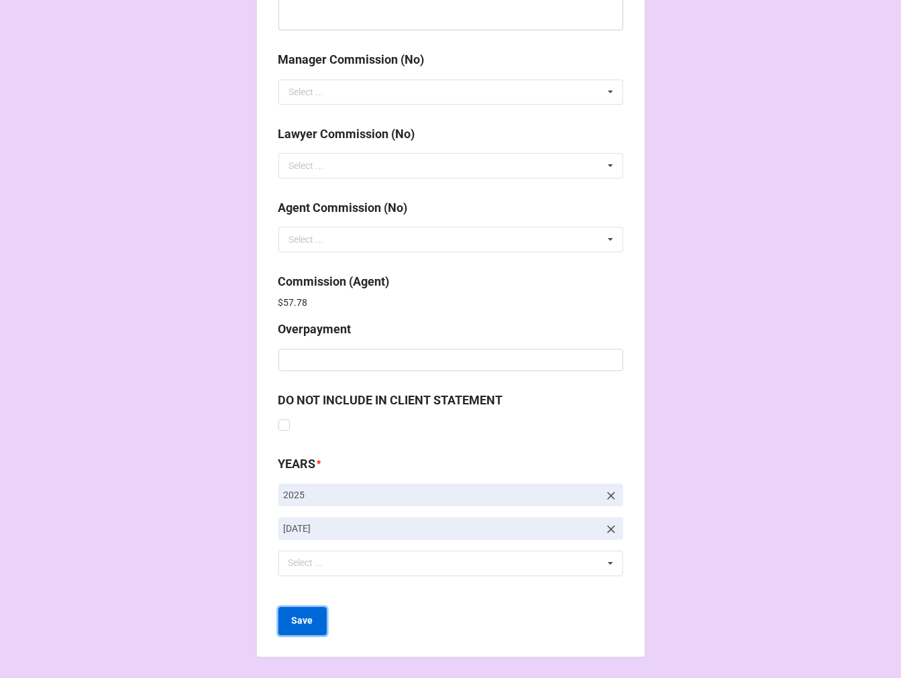
click at [302, 615] on b "Save" at bounding box center [302, 621] width 21 height 14
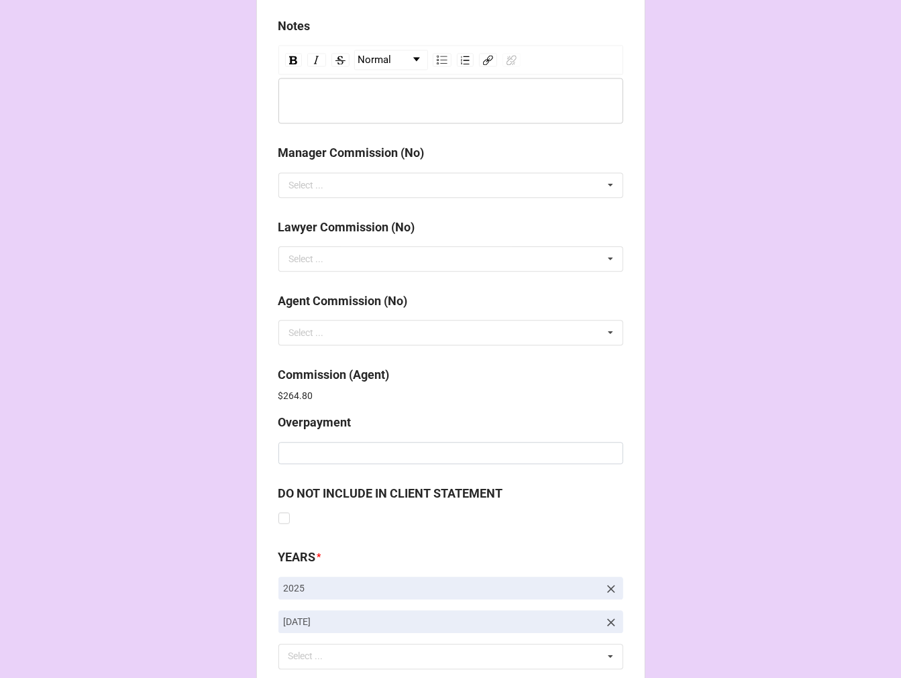
scroll to position [1600, 0]
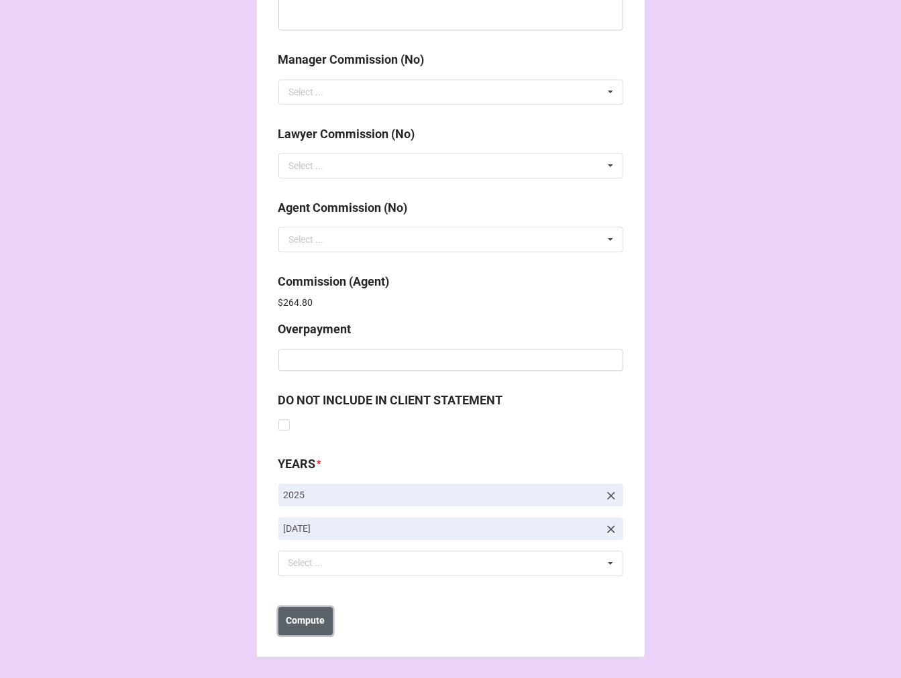
click at [323, 607] on button "Compute" at bounding box center [305, 621] width 54 height 28
click at [300, 624] on b "Save" at bounding box center [302, 621] width 21 height 14
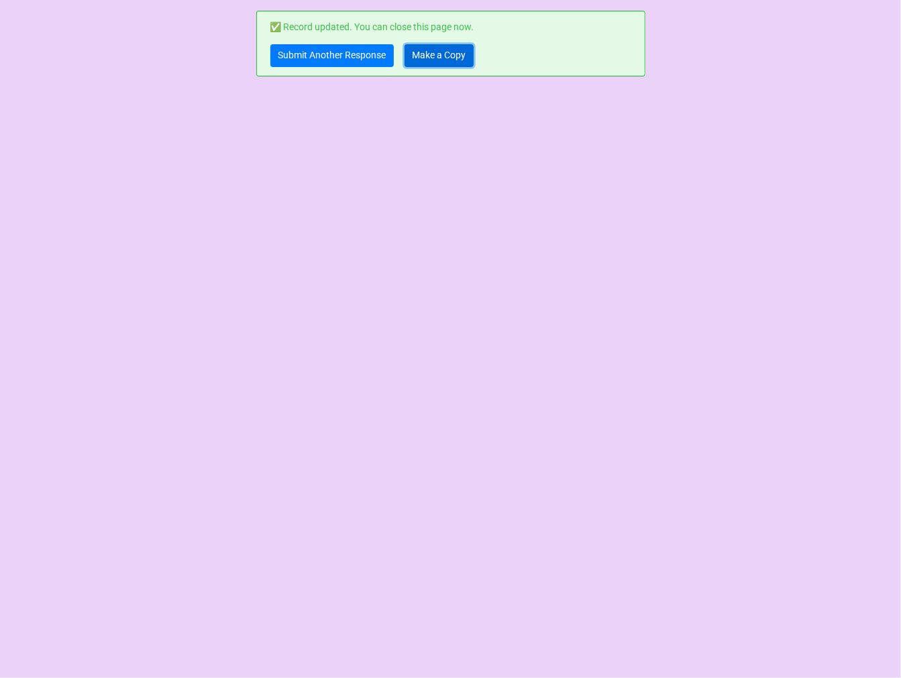
click at [450, 54] on link "Make a Copy" at bounding box center [438, 55] width 69 height 23
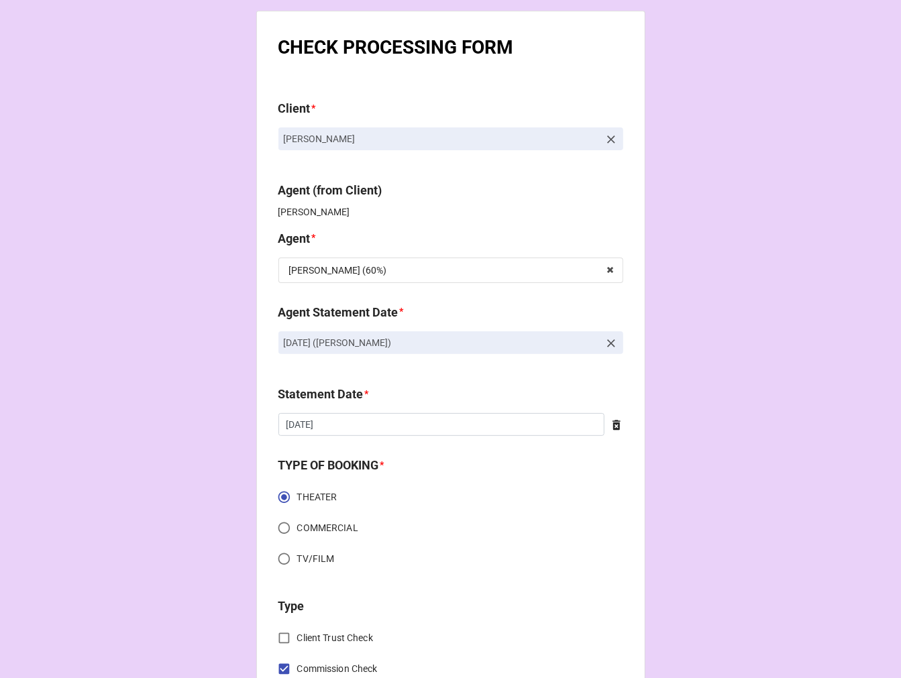
click at [608, 340] on icon at bounding box center [610, 343] width 13 height 13
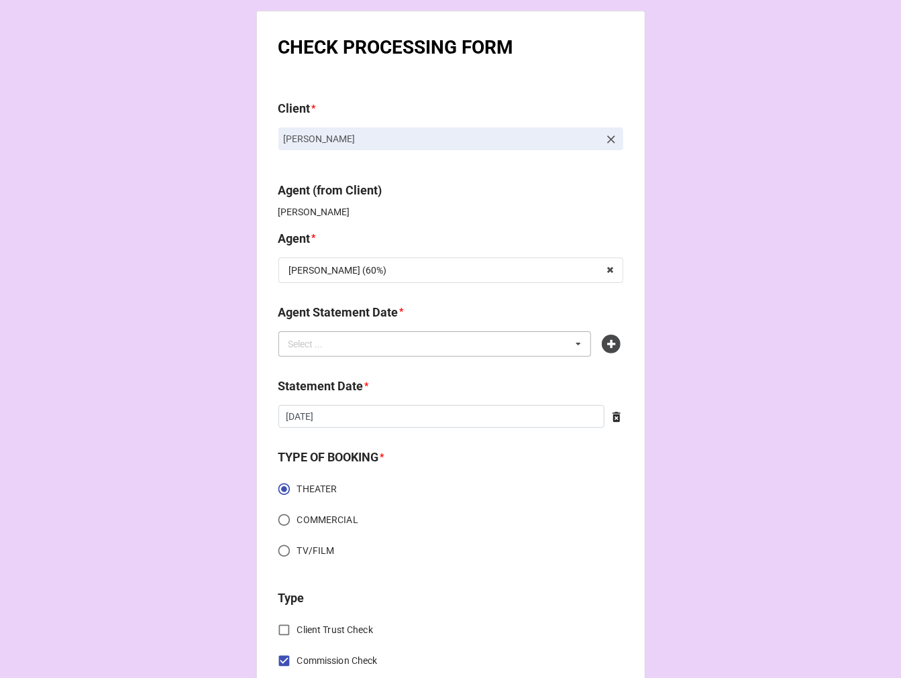
click at [423, 344] on div "Select ... No results found." at bounding box center [434, 343] width 313 height 25
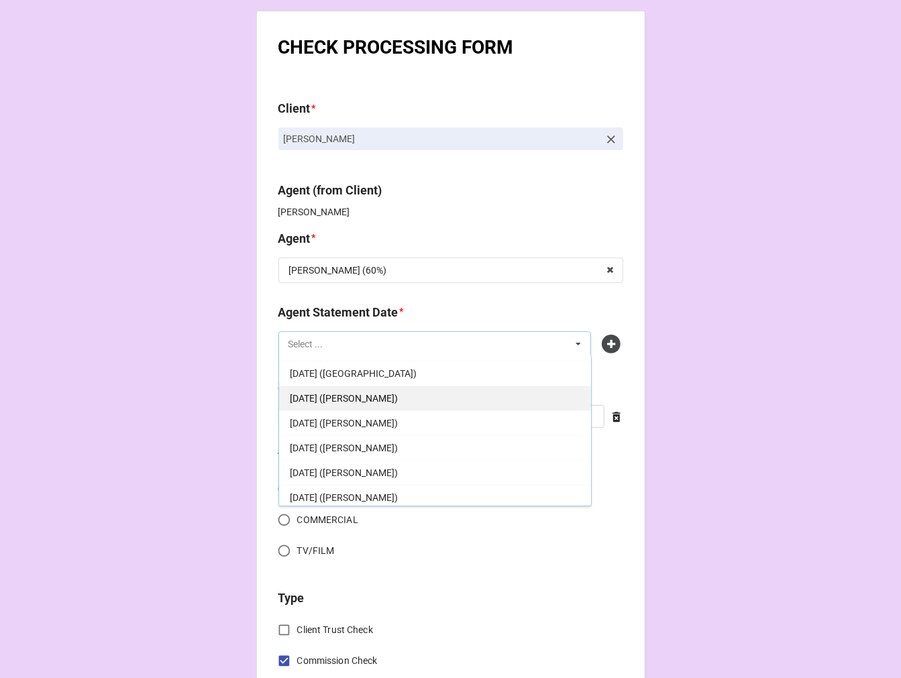
scroll to position [282, 0]
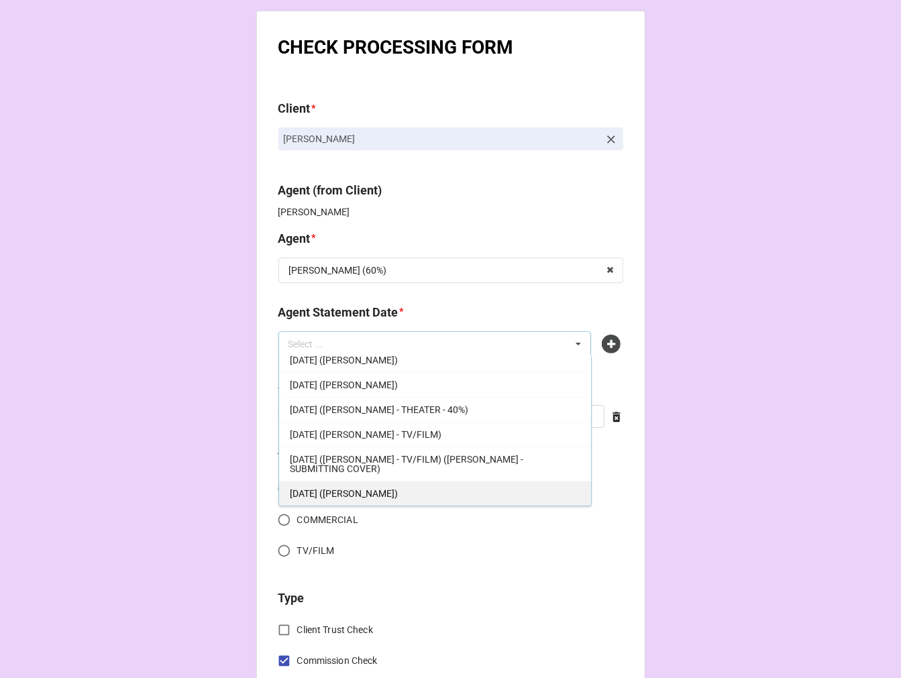
click at [408, 490] on div "[DATE] ([PERSON_NAME])" at bounding box center [435, 493] width 312 height 25
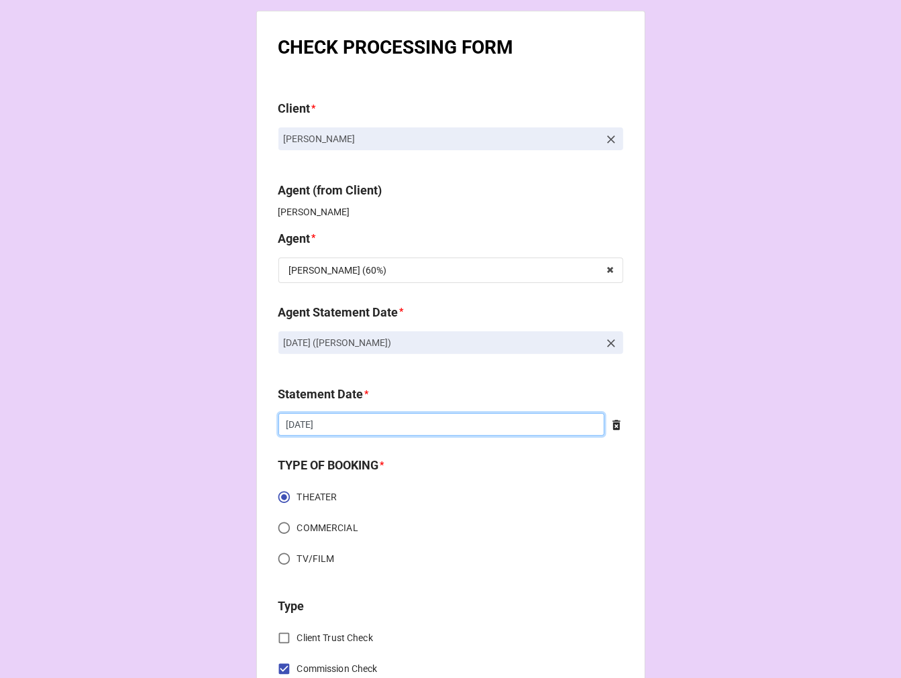
click at [353, 425] on input "[DATE]" at bounding box center [441, 424] width 326 height 23
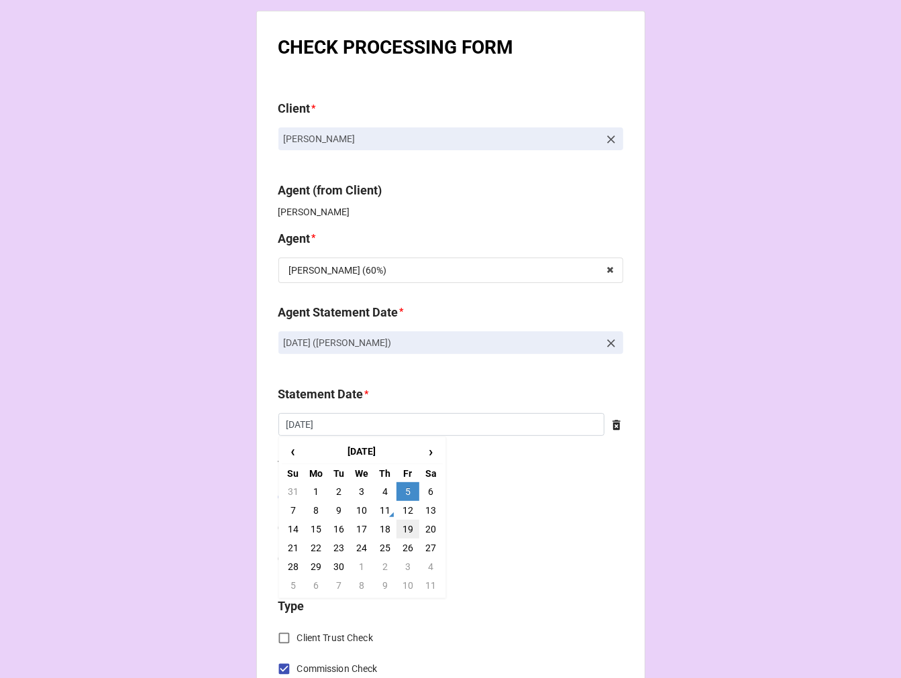
click at [406, 530] on td "19" at bounding box center [407, 529] width 23 height 19
type input "[DATE]"
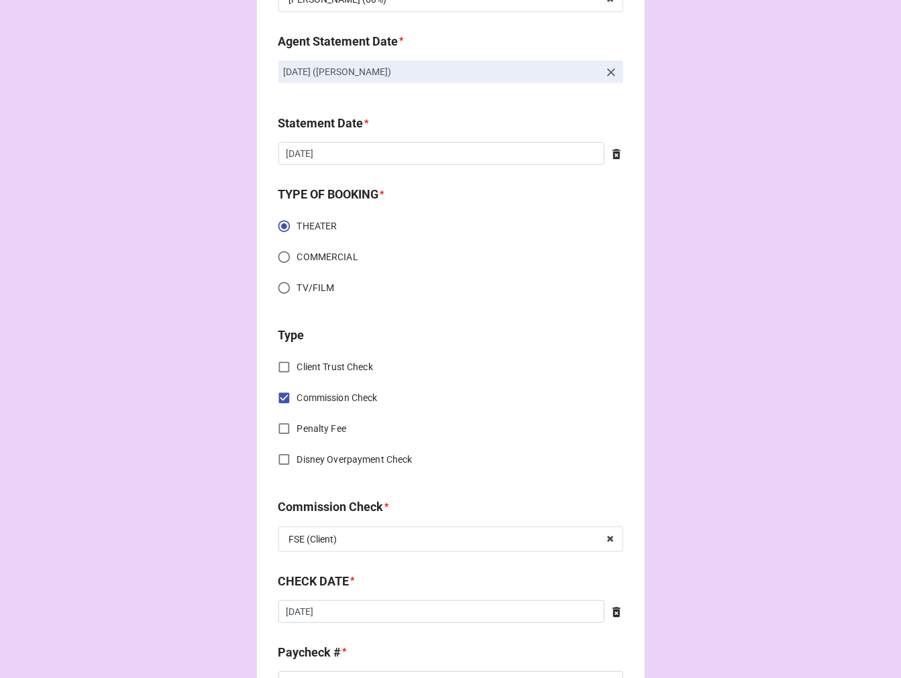
scroll to position [447, 0]
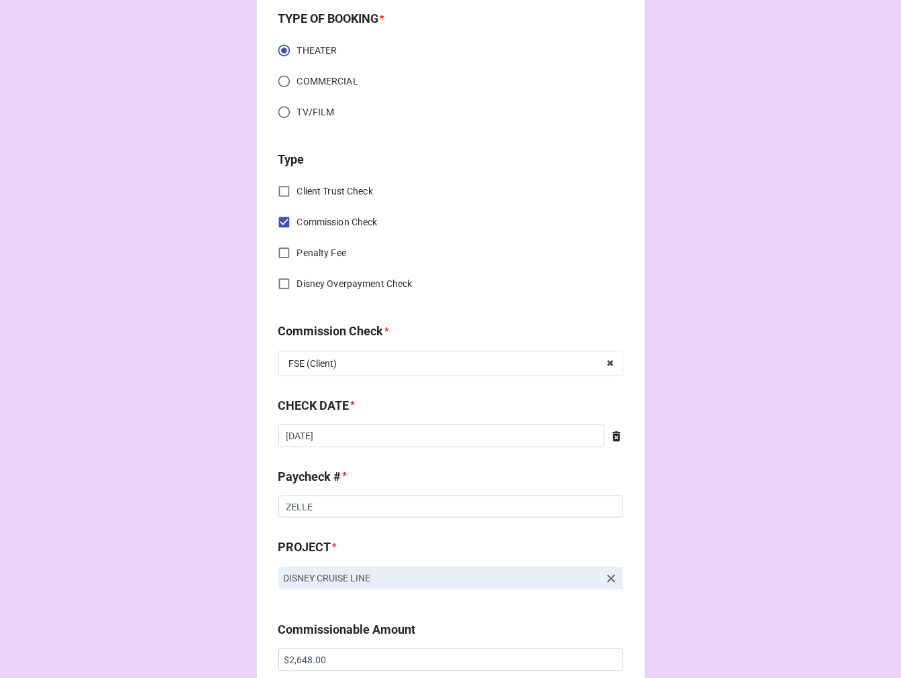
click at [613, 435] on icon at bounding box center [616, 436] width 8 height 10
click at [403, 431] on input "text" at bounding box center [450, 436] width 345 height 23
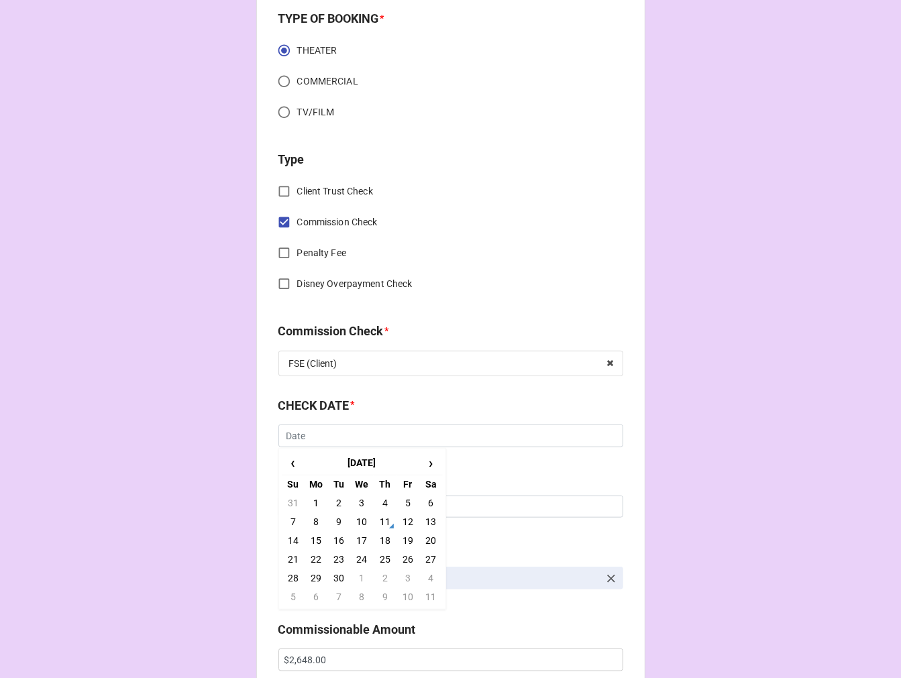
click at [291, 521] on td "7" at bounding box center [293, 521] width 23 height 19
type input "[DATE]"
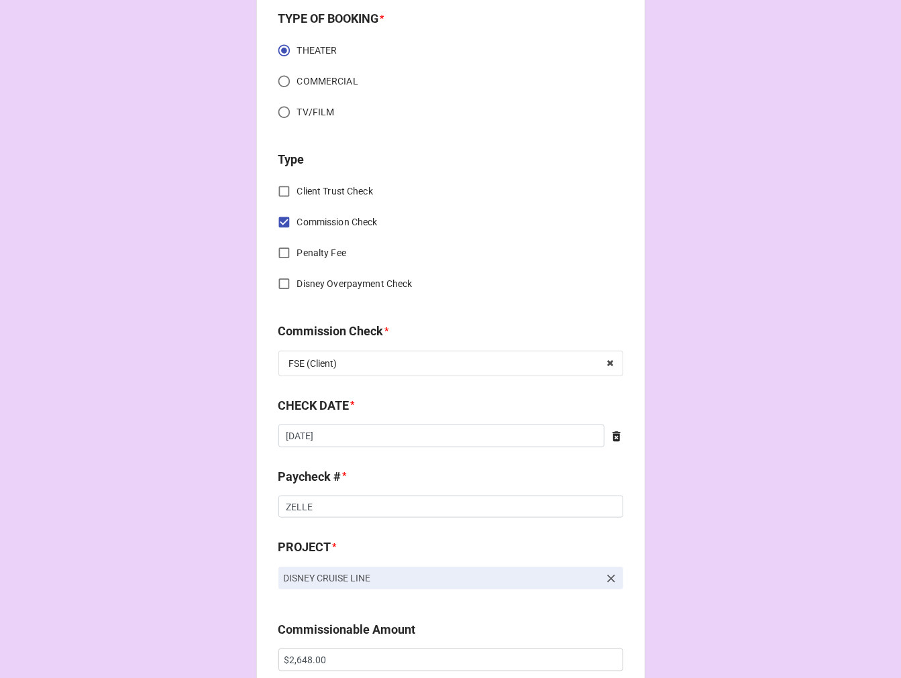
scroll to position [671, 0]
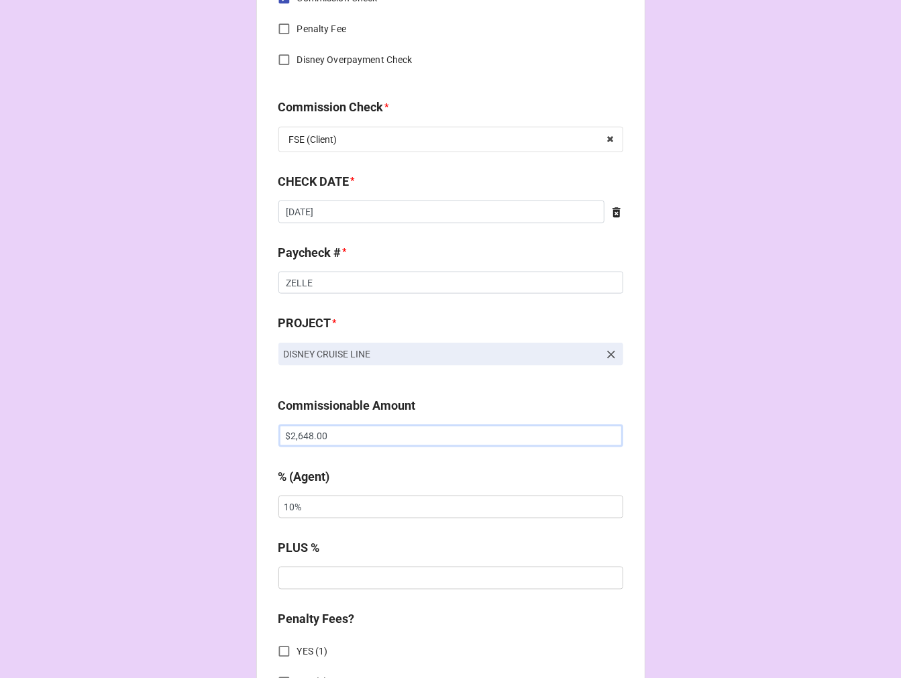
drag, startPoint x: 347, startPoint y: 441, endPoint x: 192, endPoint y: 441, distance: 154.9
click at [209, 441] on div "CHECK PROCESSING FORM Client * [PERSON_NAME] Agent (from Client) [PERSON_NAME] …" at bounding box center [450, 444] width 901 height 2231
paste input "4,988.64"
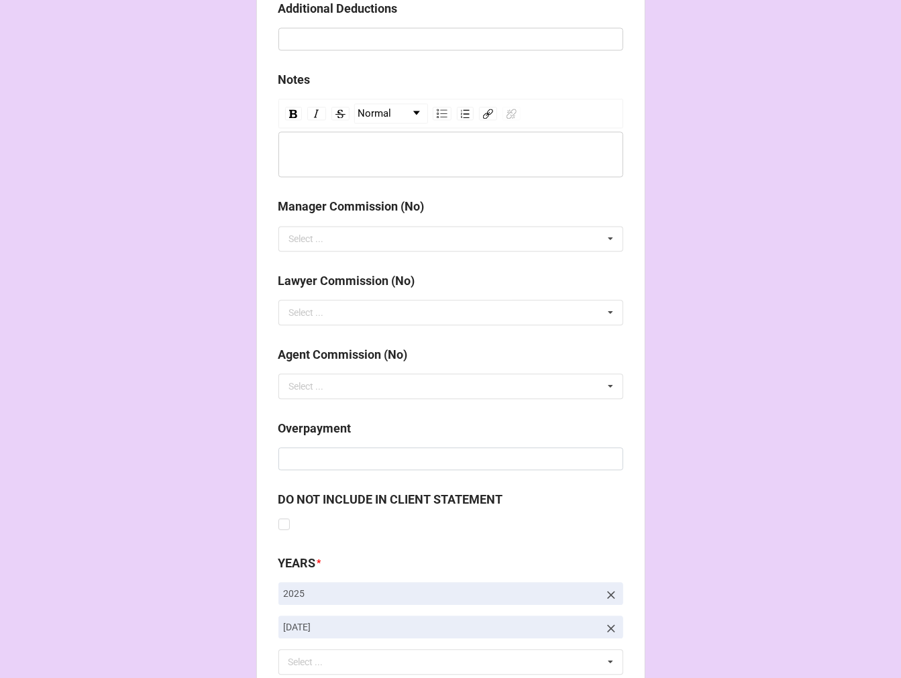
scroll to position [1553, 0]
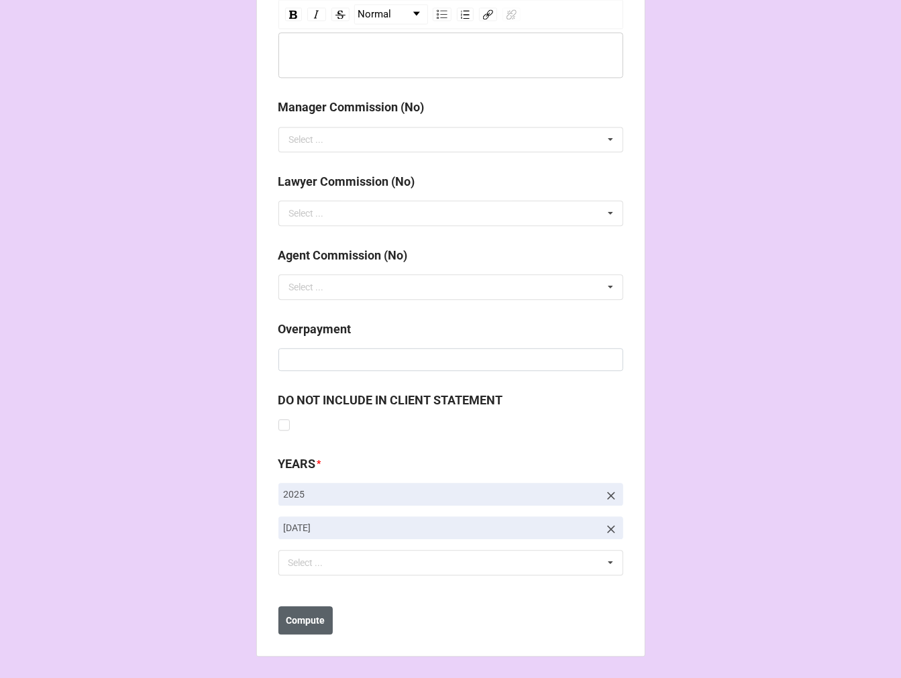
type input "$4,988.64"
click at [311, 626] on b "Compute" at bounding box center [305, 621] width 39 height 14
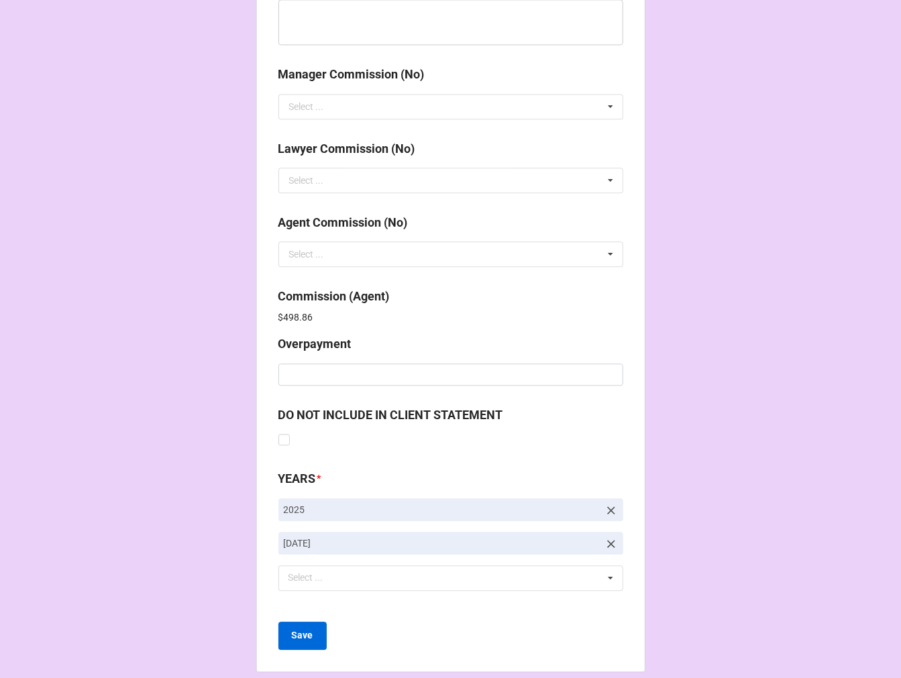
scroll to position [1600, 0]
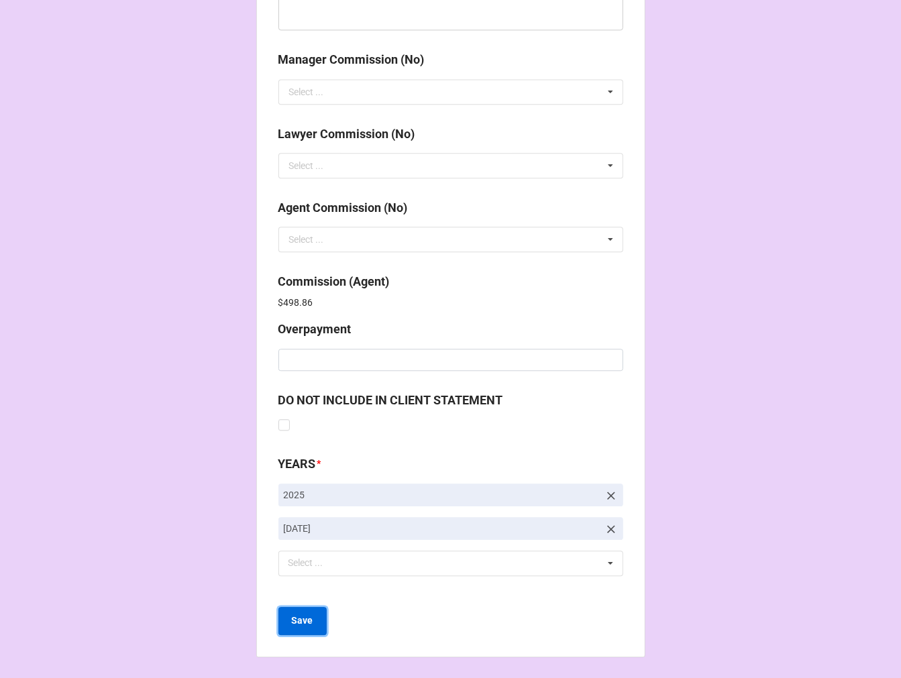
click at [301, 624] on b "Save" at bounding box center [302, 621] width 21 height 14
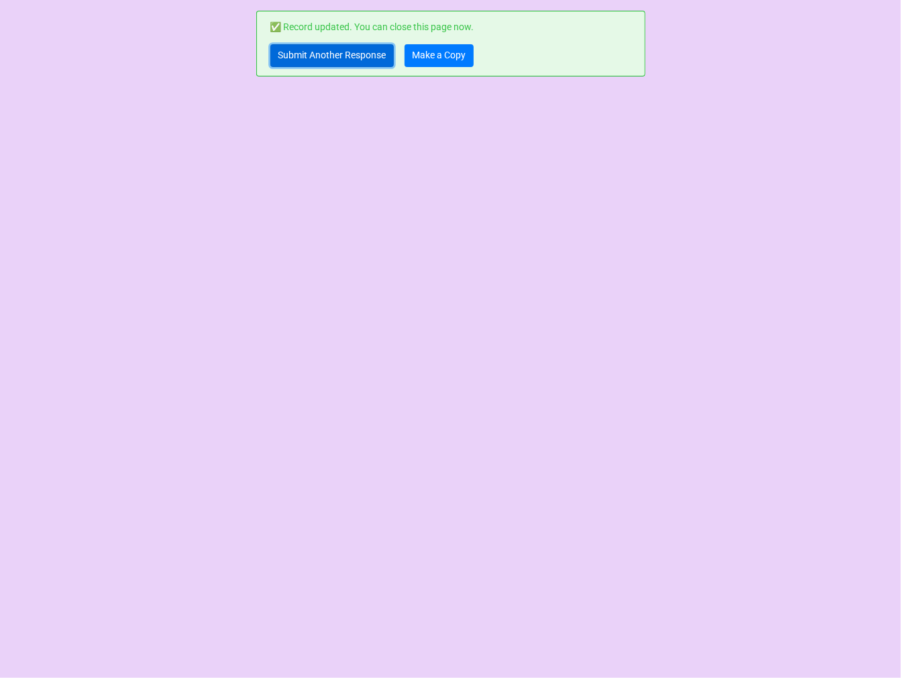
click at [344, 61] on link "Submit Another Response" at bounding box center [331, 55] width 123 height 23
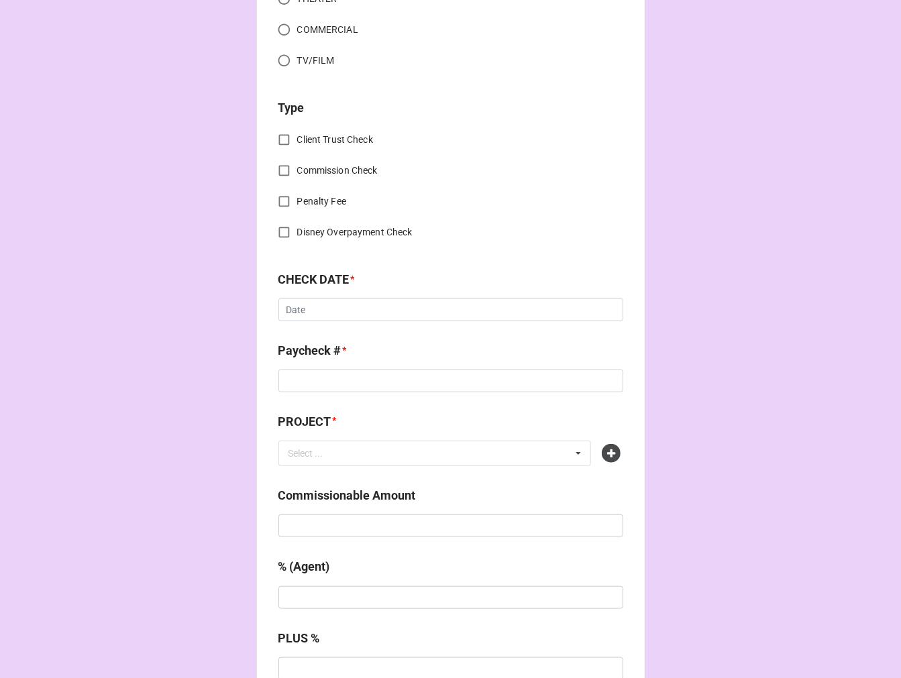
scroll to position [447, 0]
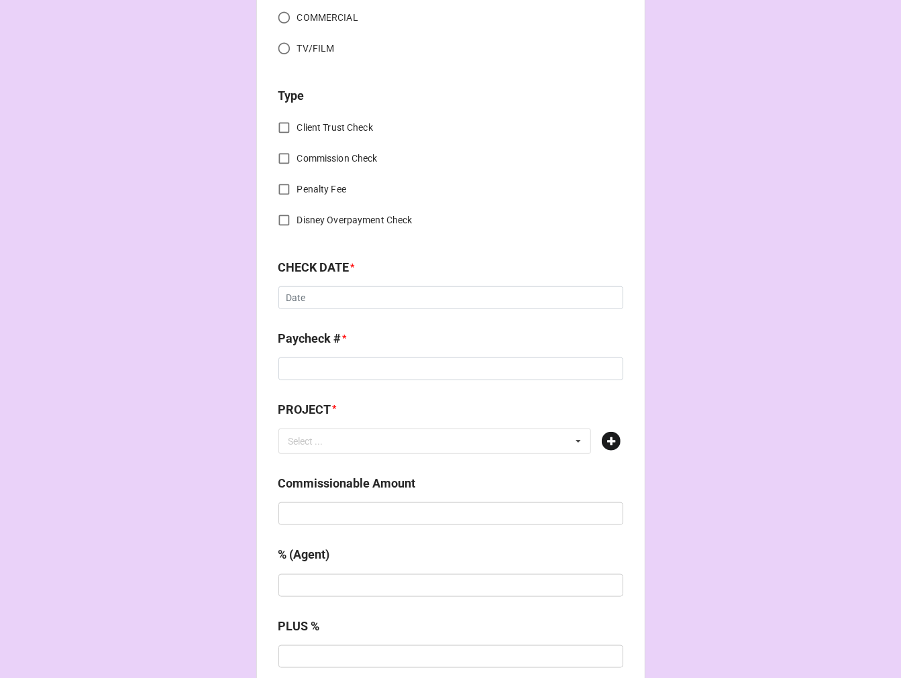
click at [606, 444] on icon at bounding box center [611, 441] width 19 height 19
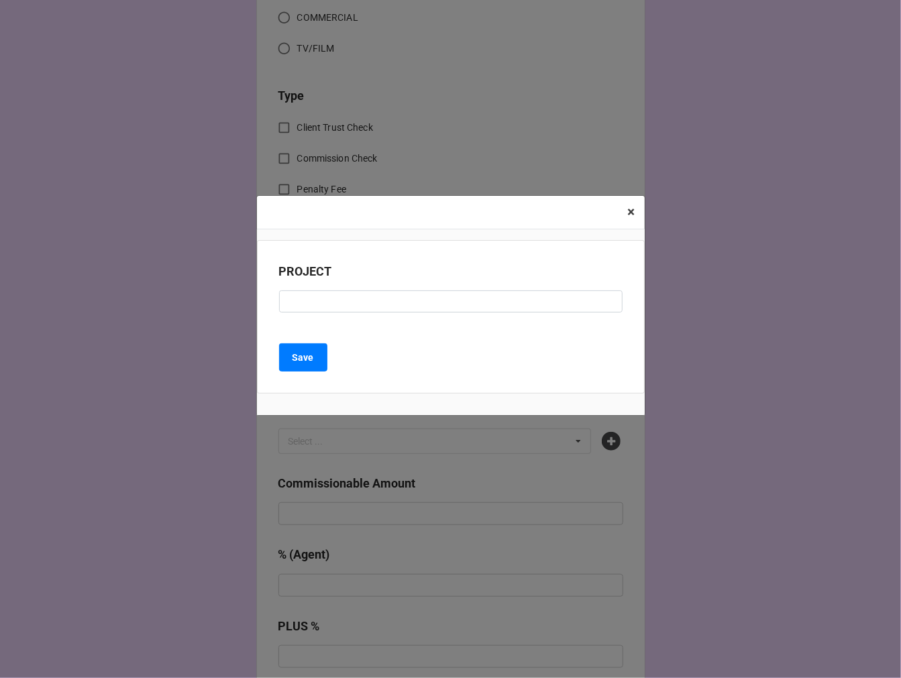
click at [633, 213] on span "×" at bounding box center [631, 212] width 7 height 16
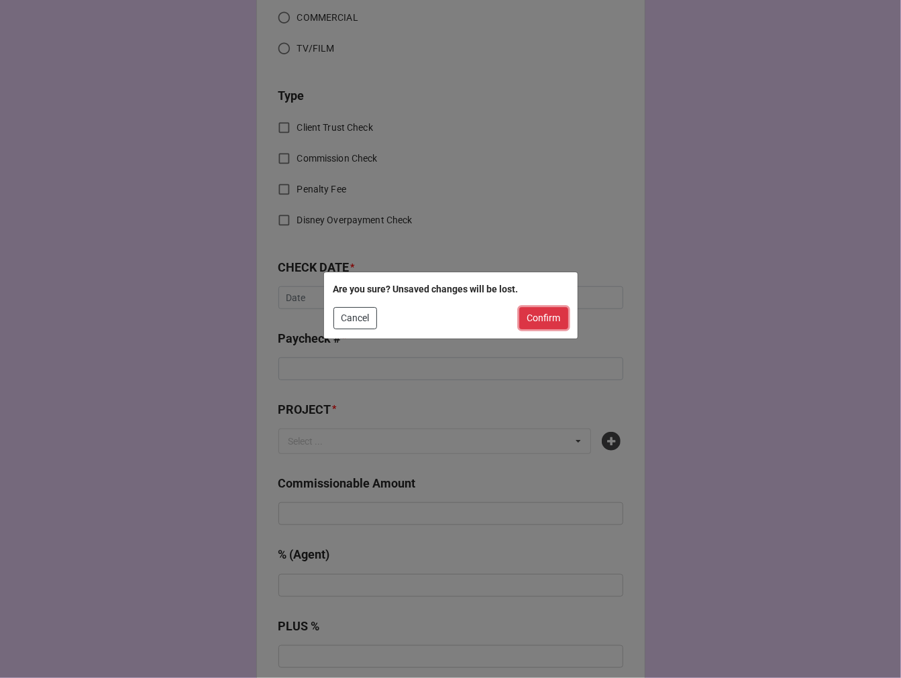
click at [545, 313] on button "Confirm" at bounding box center [543, 318] width 49 height 23
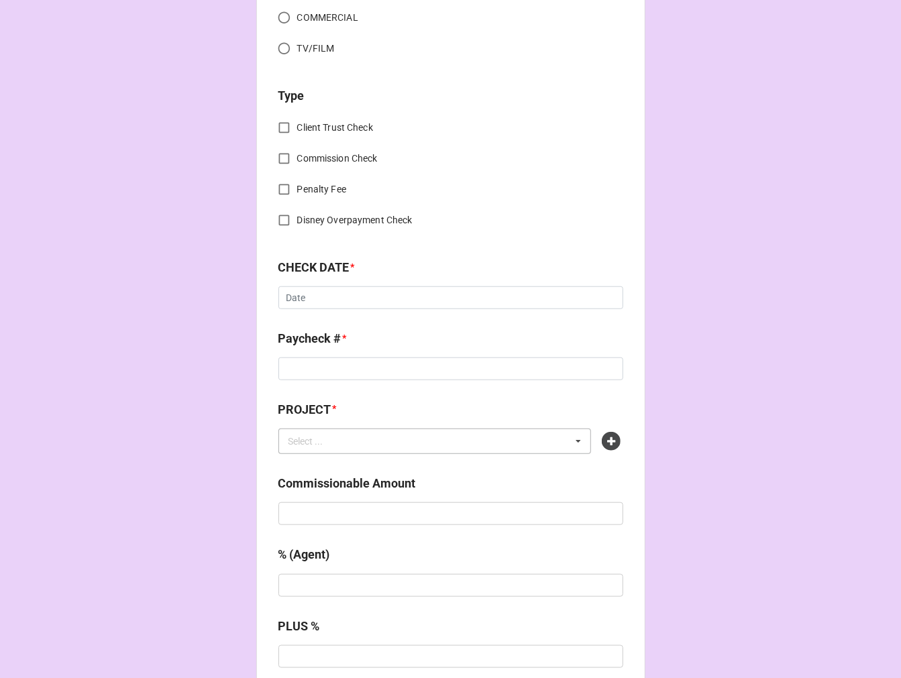
click at [320, 443] on div "Select ..." at bounding box center [314, 440] width 58 height 15
paste input "MURDER FOR TWO (SUNCOAST BROADWAY DINNER THEATRE)"
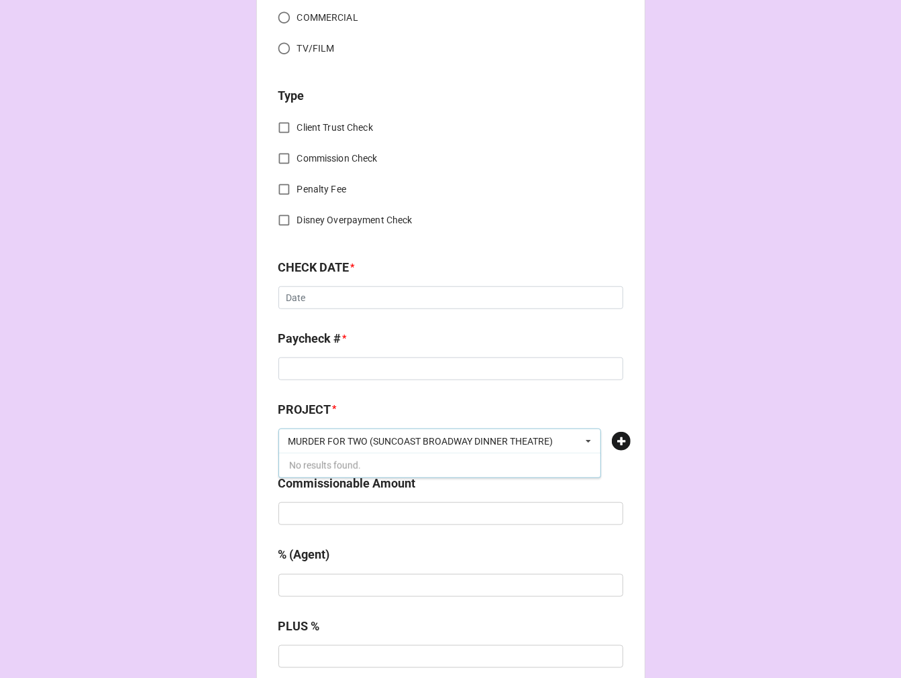
type input "MURDER FOR TWO (SUNCOAST BROADWAY DINNER THEATRE)"
click at [625, 441] on div "CHECK PROCESSING FORM Client * Select ... No results found. Agent * Select ... …" at bounding box center [450, 521] width 389 height 1915
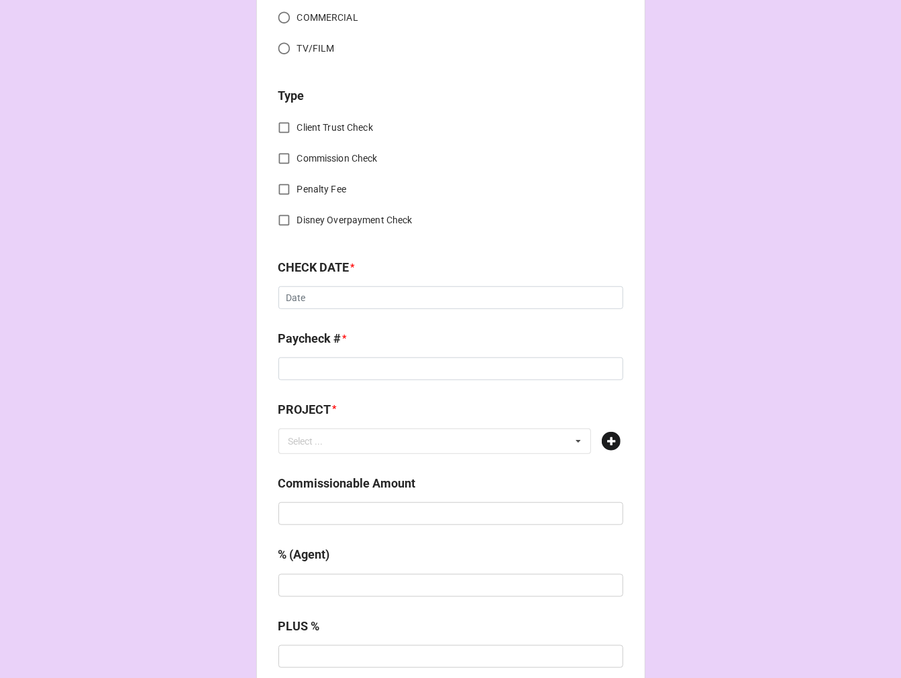
click at [610, 445] on icon at bounding box center [611, 441] width 19 height 19
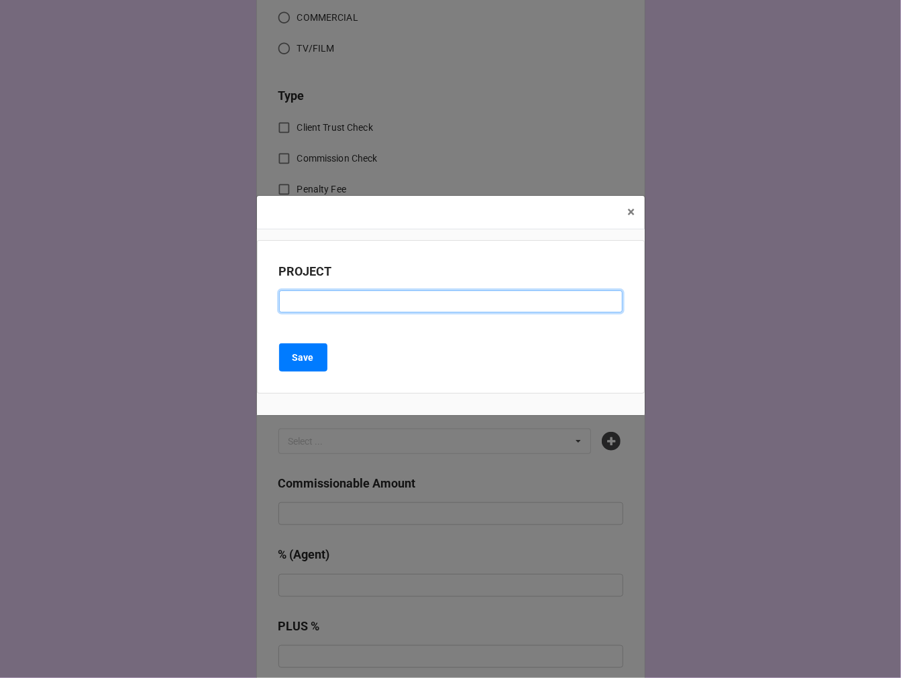
click at [345, 303] on input at bounding box center [450, 301] width 343 height 23
paste input "MURDER FOR TWO (SUNCOAST BROADWAY DINNER THEATRE)"
type input "MURDER FOR TWO (SUNCOAST BROADWAY DINNER THEATRE)"
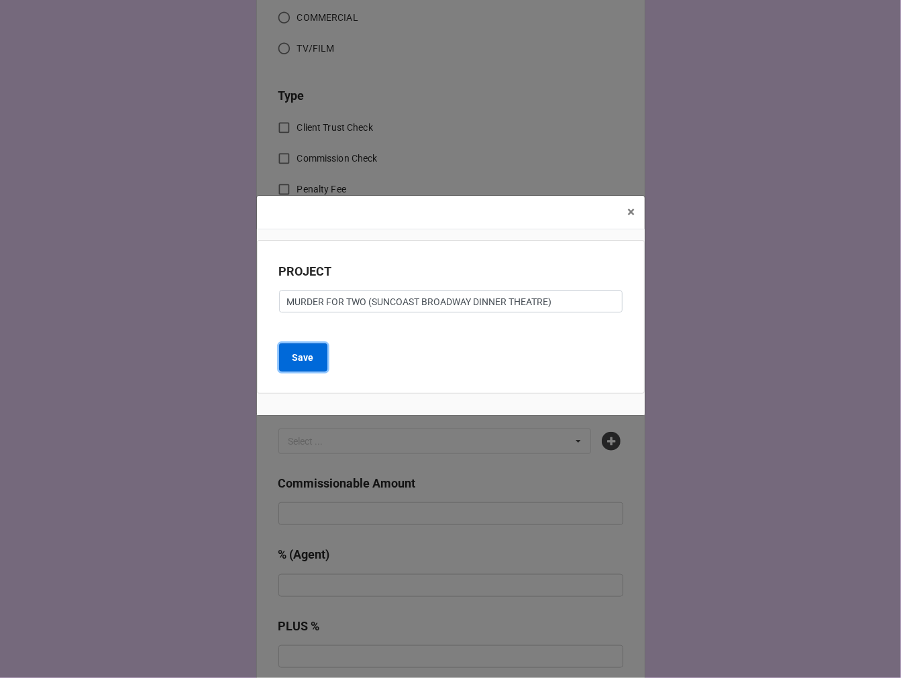
click at [311, 360] on b "Save" at bounding box center [302, 358] width 21 height 14
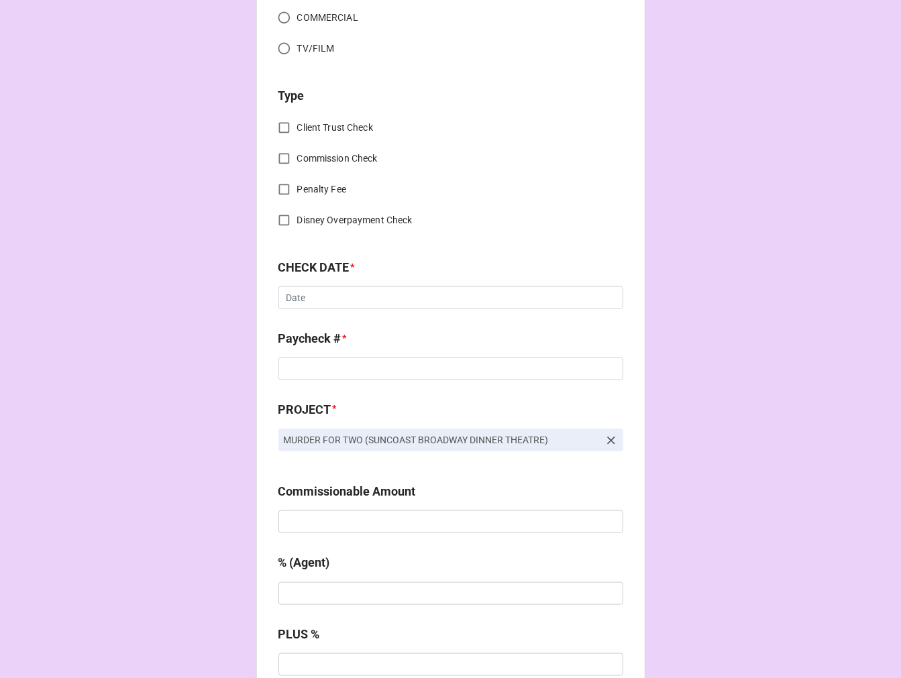
scroll to position [0, 0]
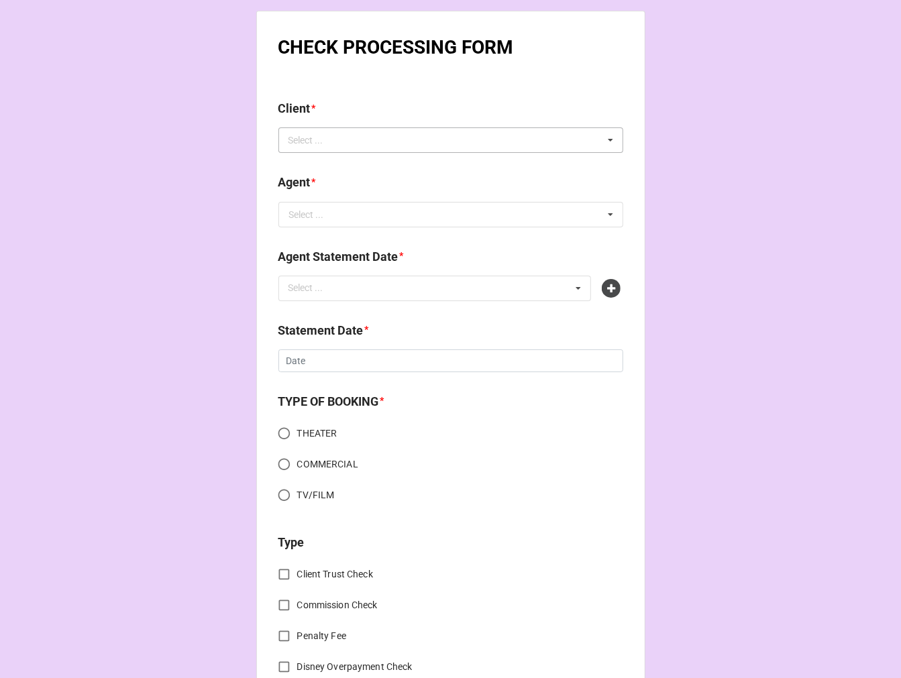
click at [323, 143] on div "Select ..." at bounding box center [314, 140] width 58 height 15
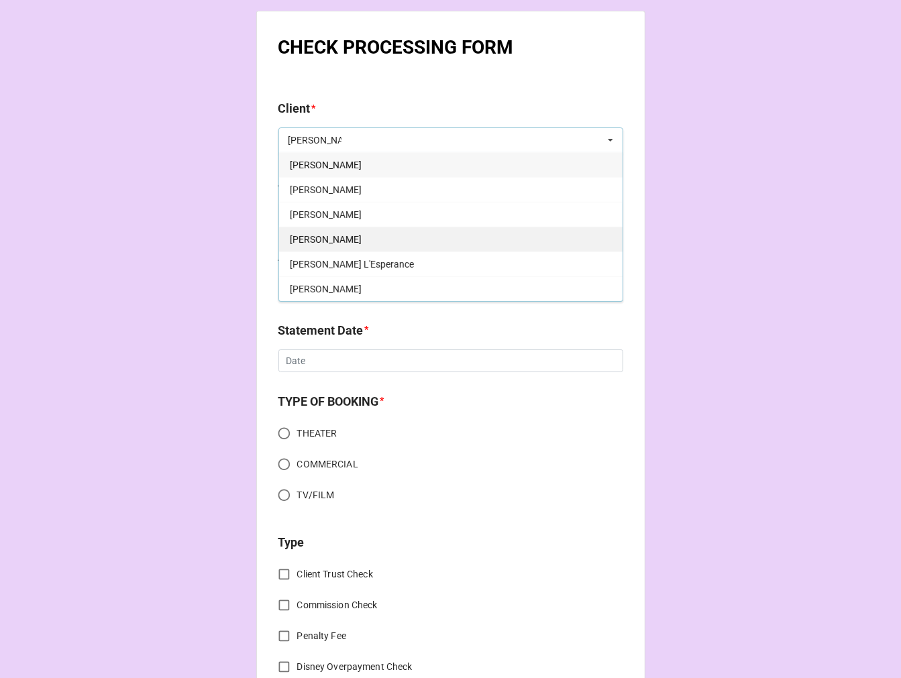
type input "quinn"
click at [345, 237] on span "[PERSON_NAME]" at bounding box center [326, 239] width 72 height 11
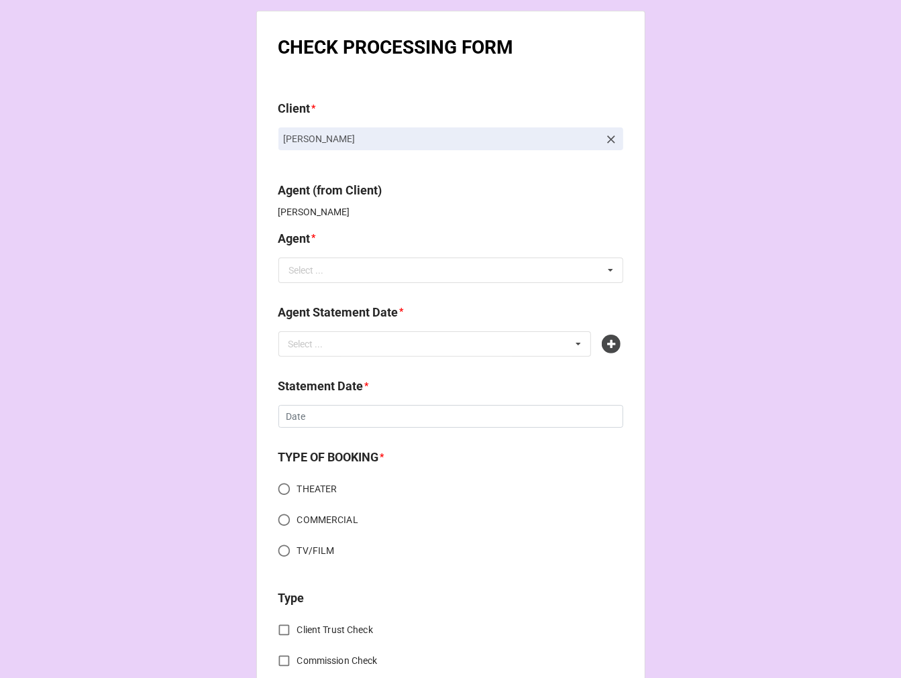
scroll to position [521, 0]
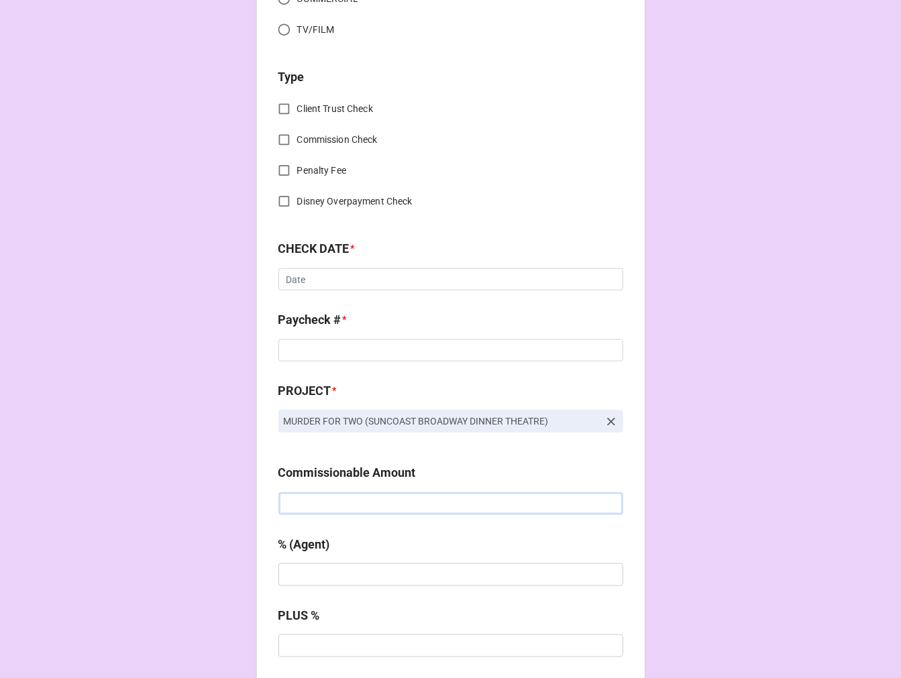
click at [316, 506] on input "text" at bounding box center [450, 503] width 345 height 23
paste input "$1,964.00"
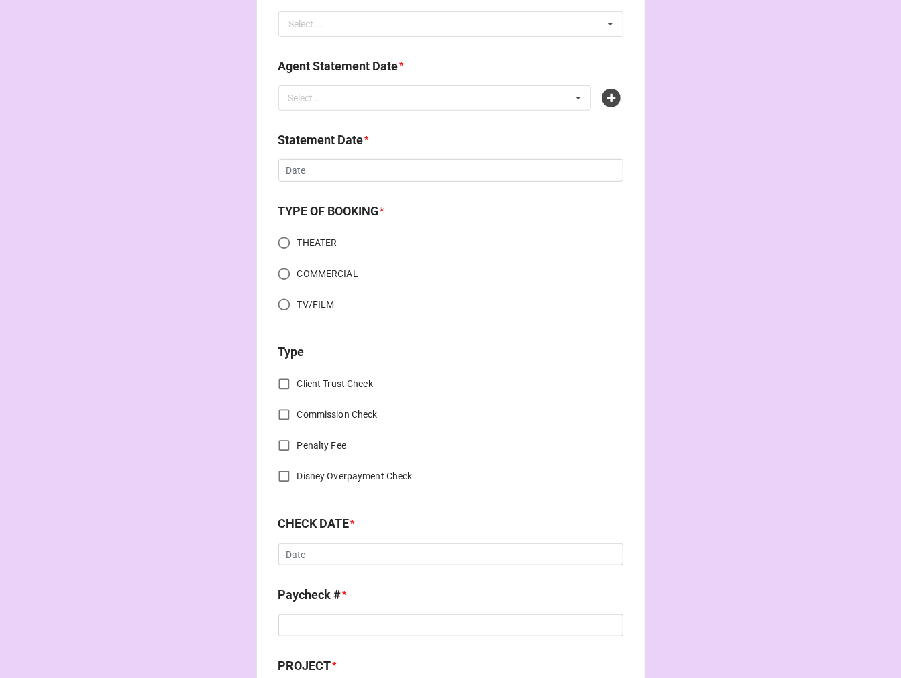
scroll to position [0, 0]
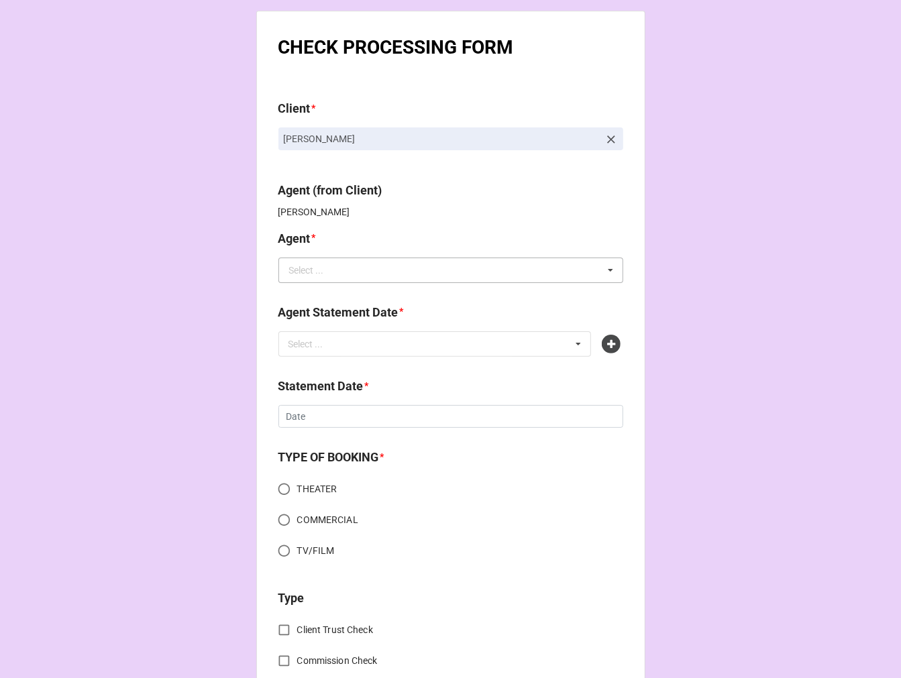
type input "$1,964.00"
click at [298, 270] on div "Select ..." at bounding box center [306, 270] width 35 height 9
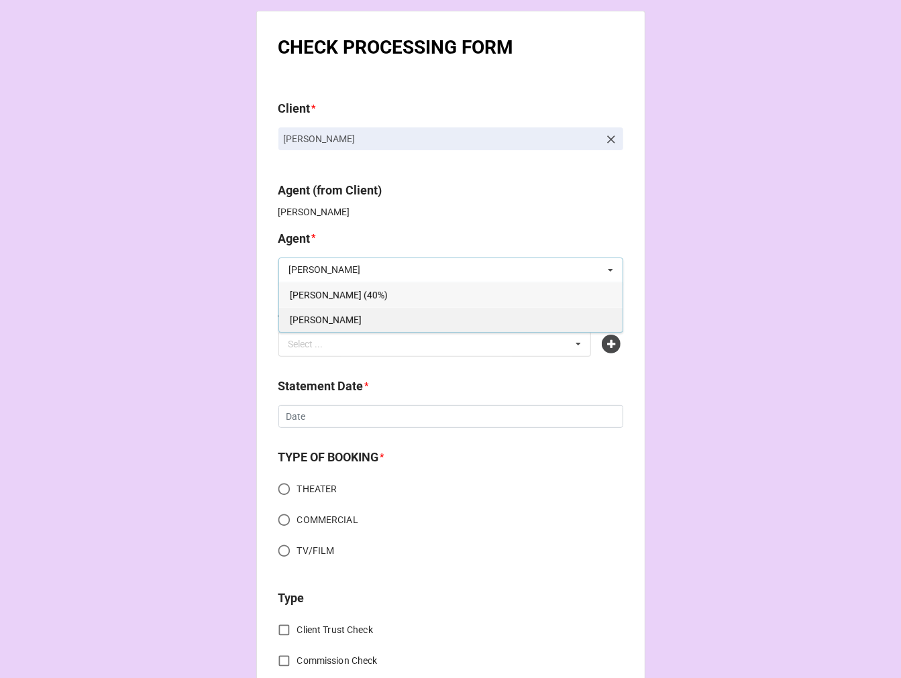
type input "karen"
click at [315, 313] on div "[PERSON_NAME]" at bounding box center [450, 319] width 343 height 25
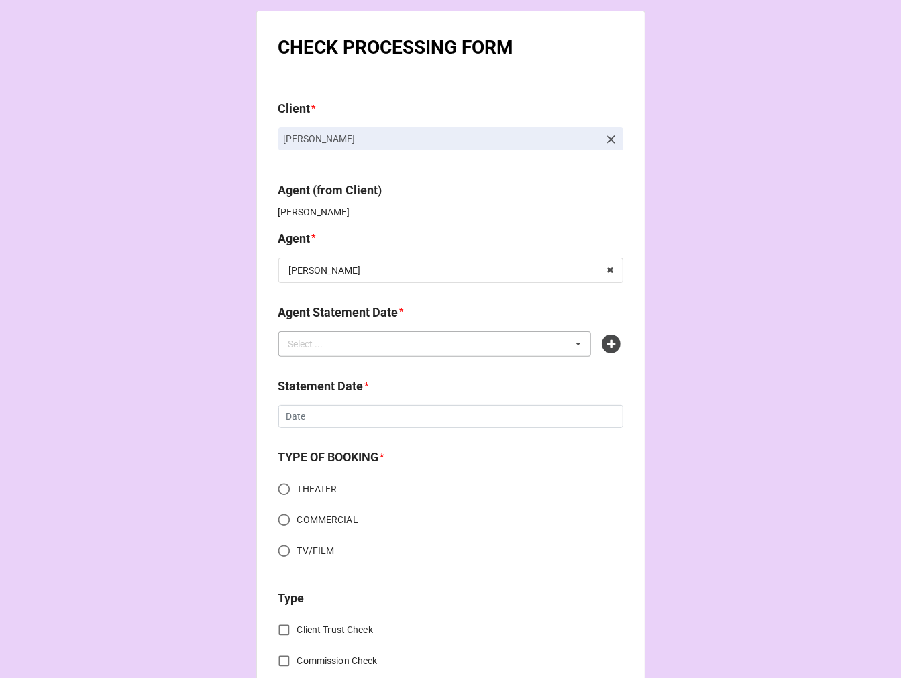
click at [384, 342] on div "Select ... No results found." at bounding box center [434, 343] width 313 height 25
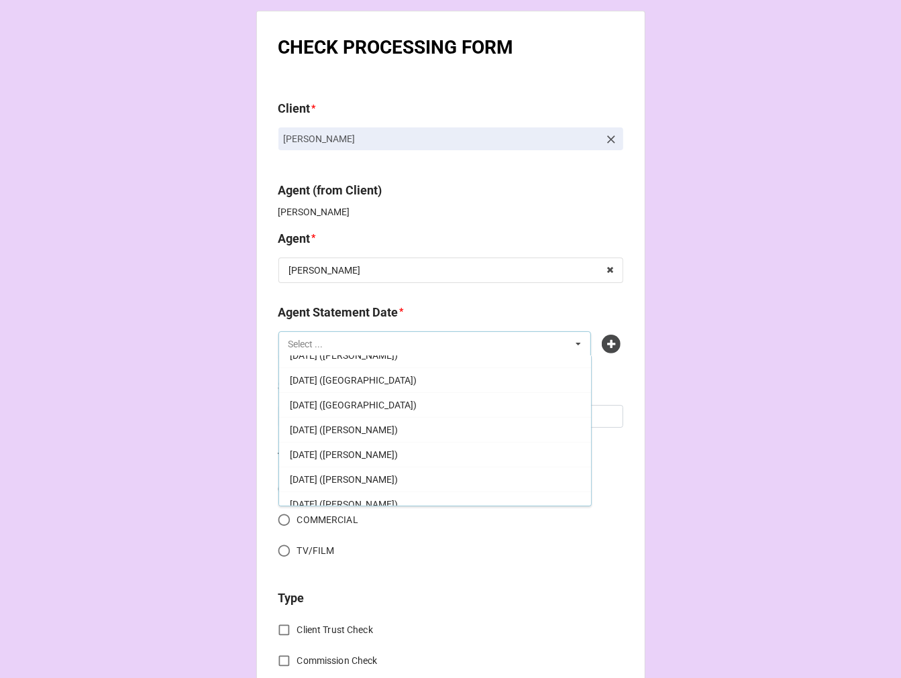
scroll to position [149, 0]
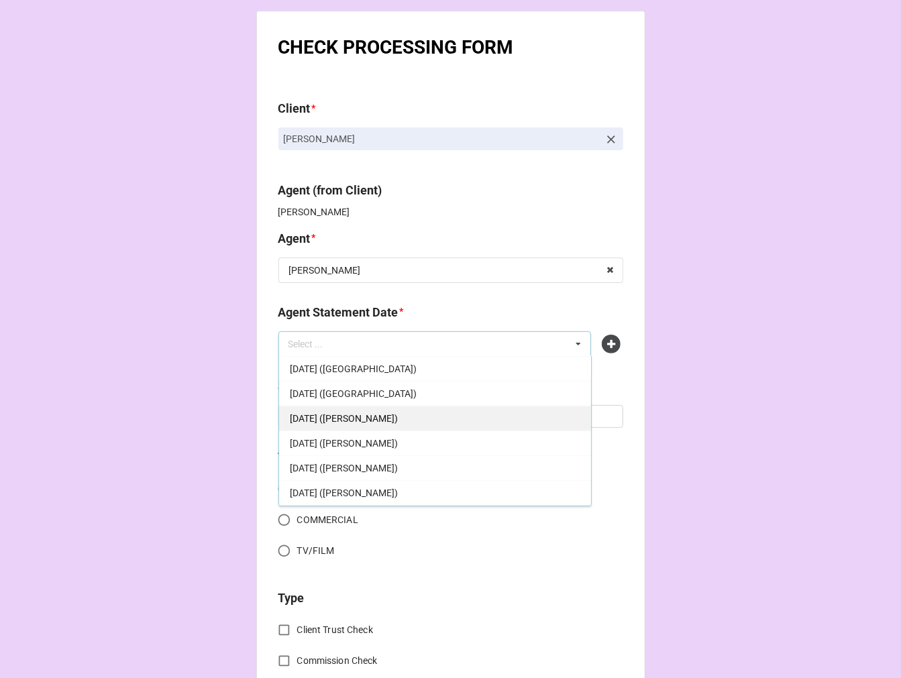
click at [398, 414] on span "[DATE] ([PERSON_NAME])" at bounding box center [344, 418] width 108 height 11
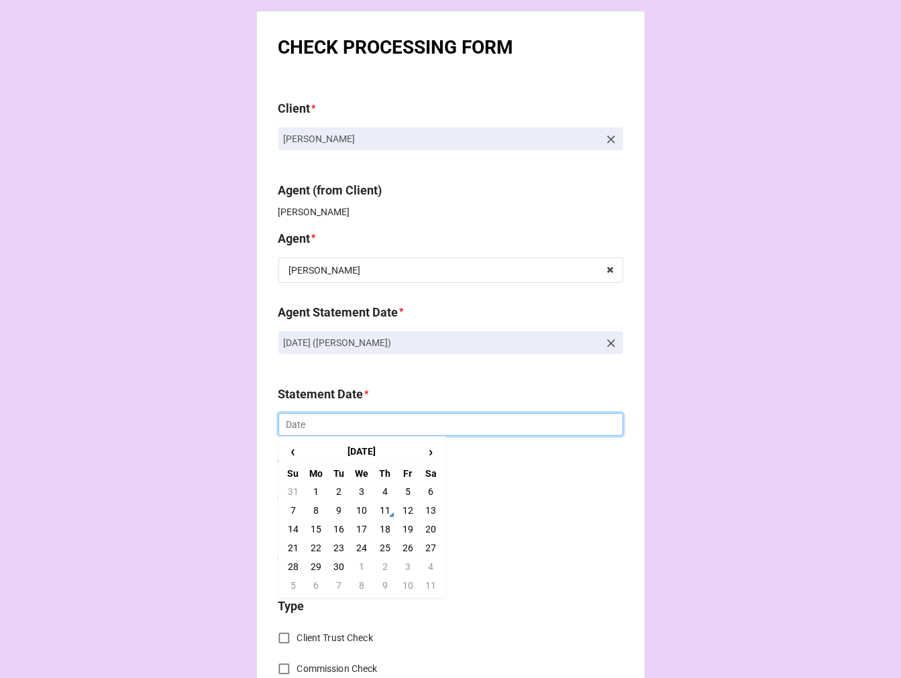
click at [343, 427] on input "text" at bounding box center [450, 424] width 345 height 23
click at [407, 526] on td "19" at bounding box center [407, 529] width 23 height 19
type input "[DATE]"
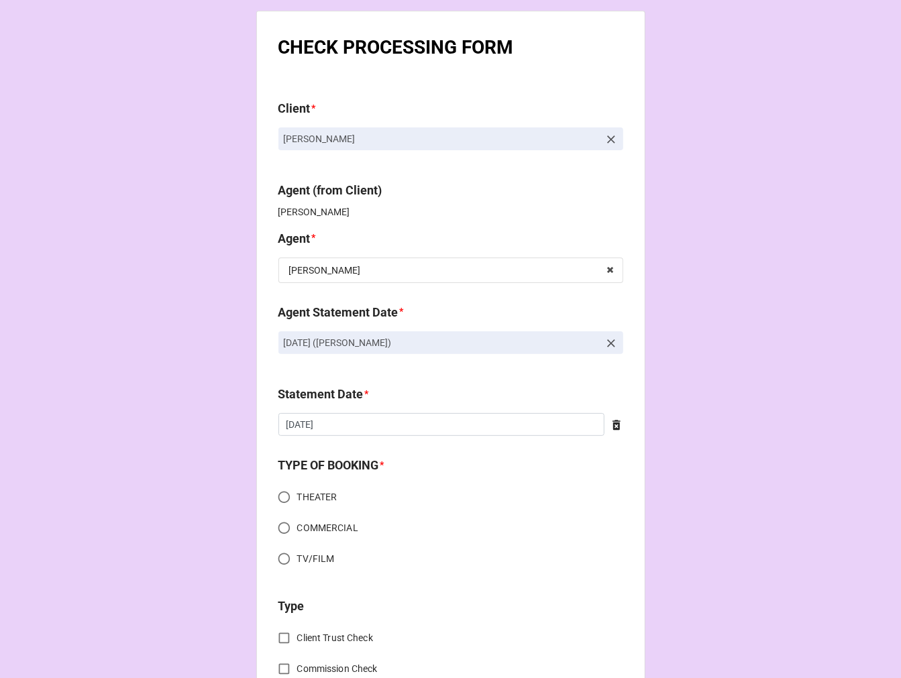
click at [275, 495] on input "THEATER" at bounding box center [284, 497] width 26 height 26
radio input "true"
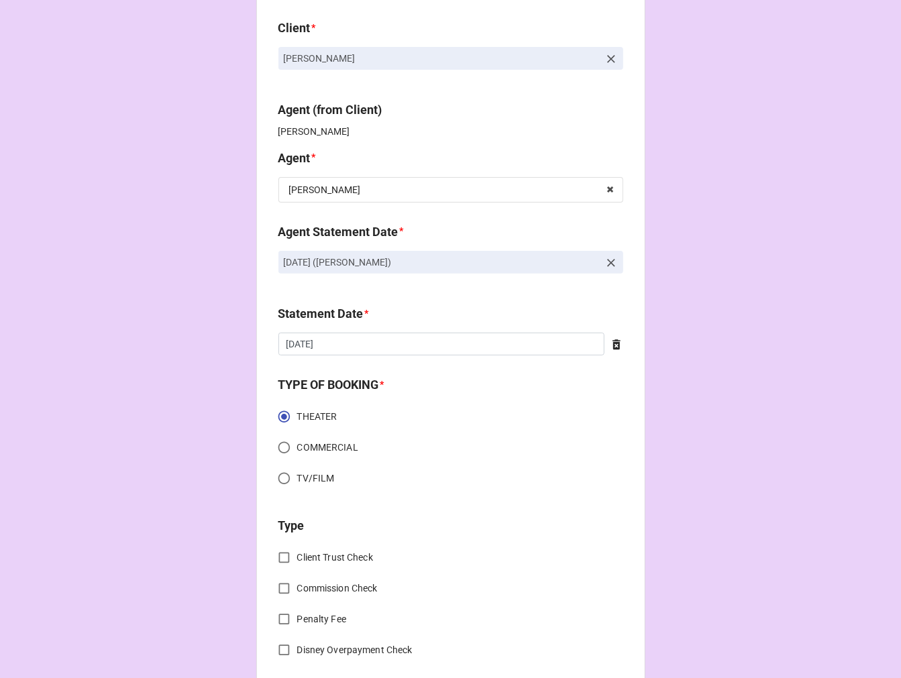
scroll to position [223, 0]
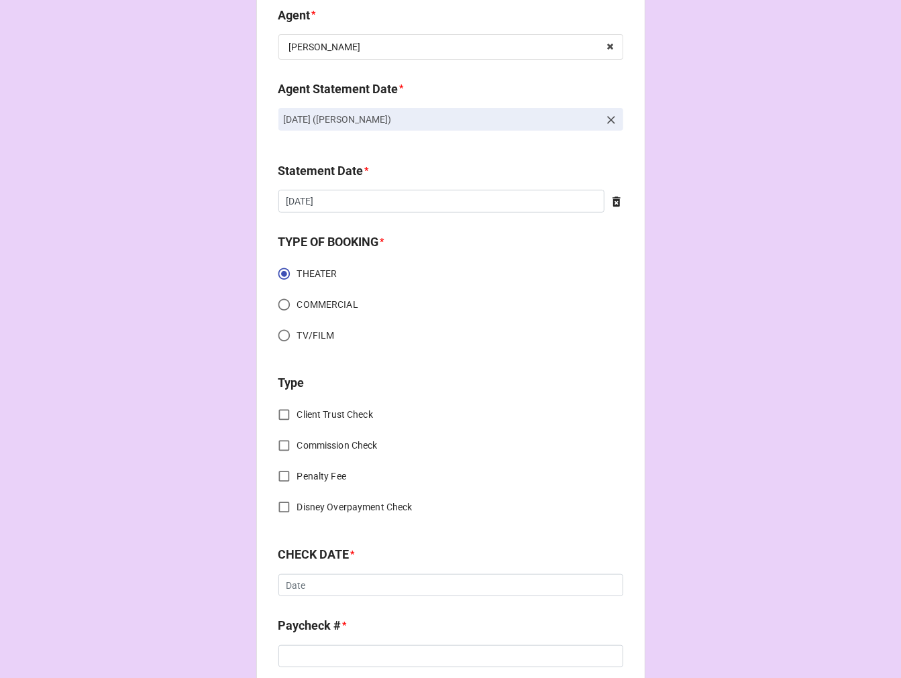
click at [278, 441] on input "Commission Check" at bounding box center [284, 446] width 26 height 26
checkbox input "true"
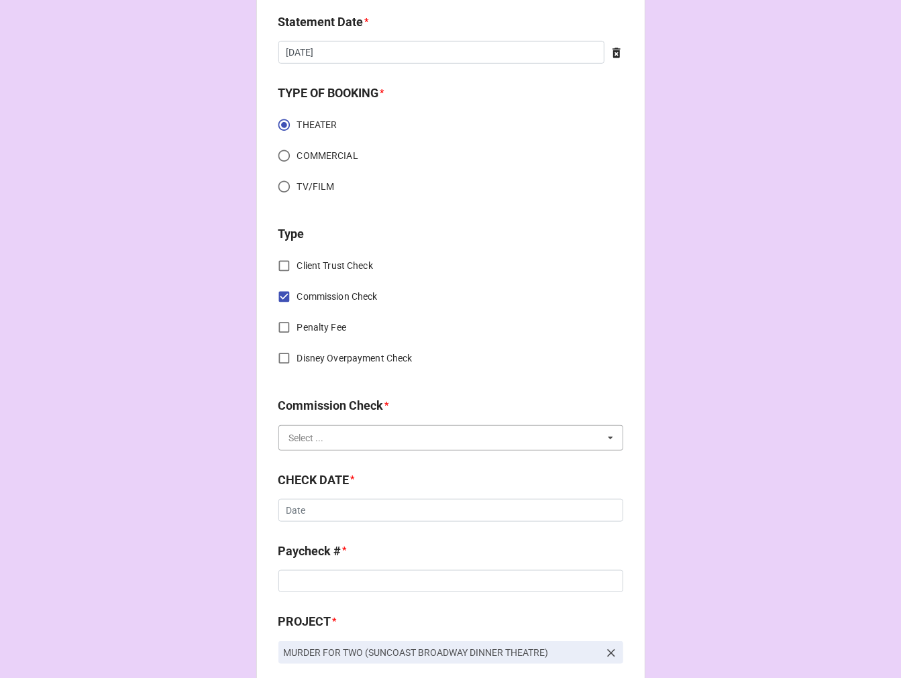
click at [313, 446] on input "text" at bounding box center [451, 438] width 343 height 24
click at [311, 457] on span "FSE (Client)" at bounding box center [314, 462] width 48 height 11
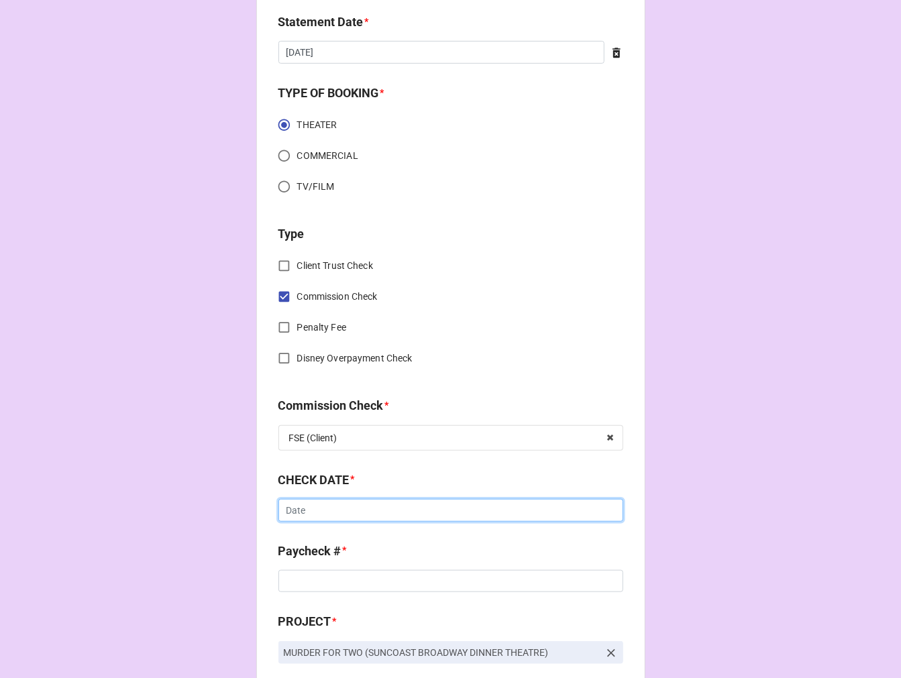
click at [340, 512] on input "text" at bounding box center [450, 510] width 345 height 23
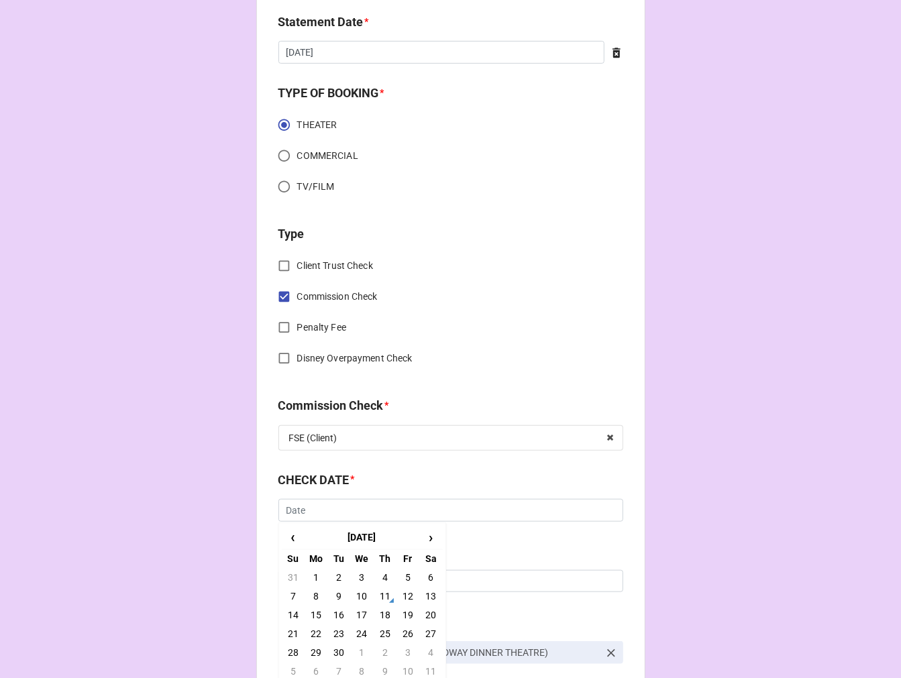
drag, startPoint x: 289, startPoint y: 594, endPoint x: 296, endPoint y: 587, distance: 10.0
click at [288, 593] on td "7" at bounding box center [293, 596] width 23 height 19
type input "[DATE]"
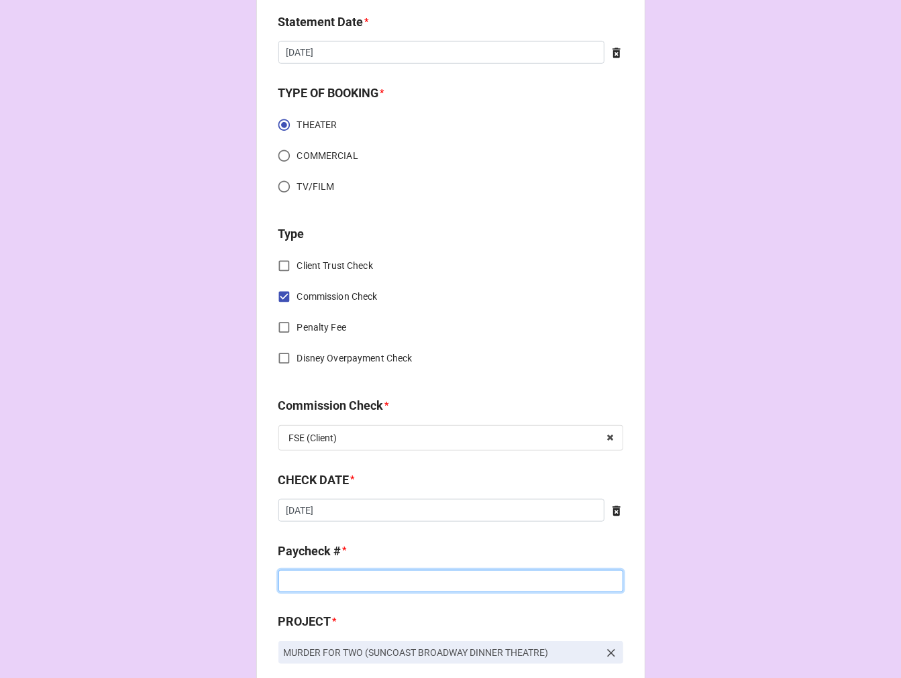
click at [323, 582] on input at bounding box center [450, 581] width 345 height 23
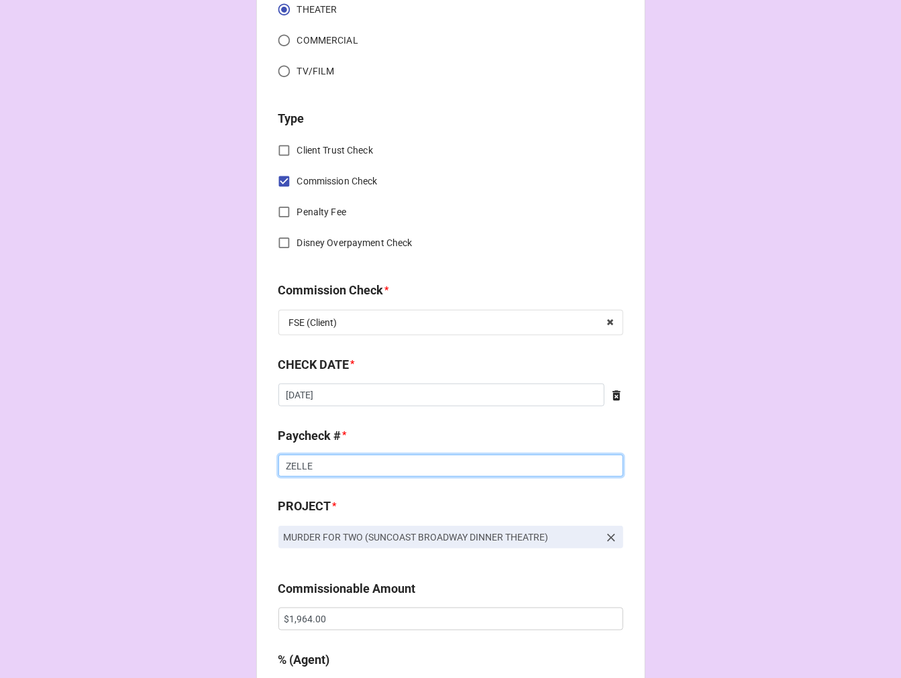
scroll to position [820, 0]
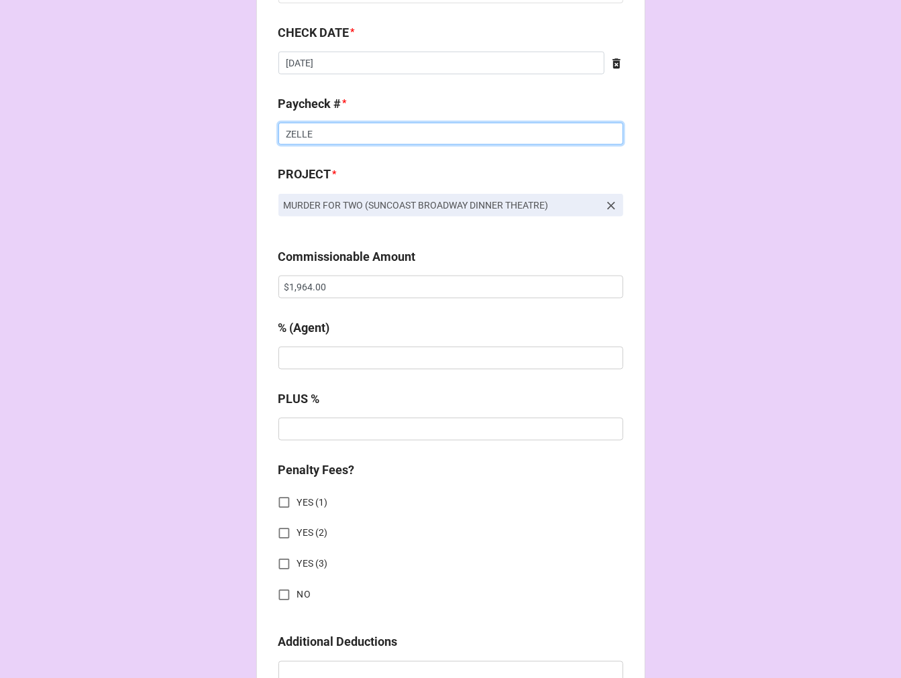
type input "ZELLE"
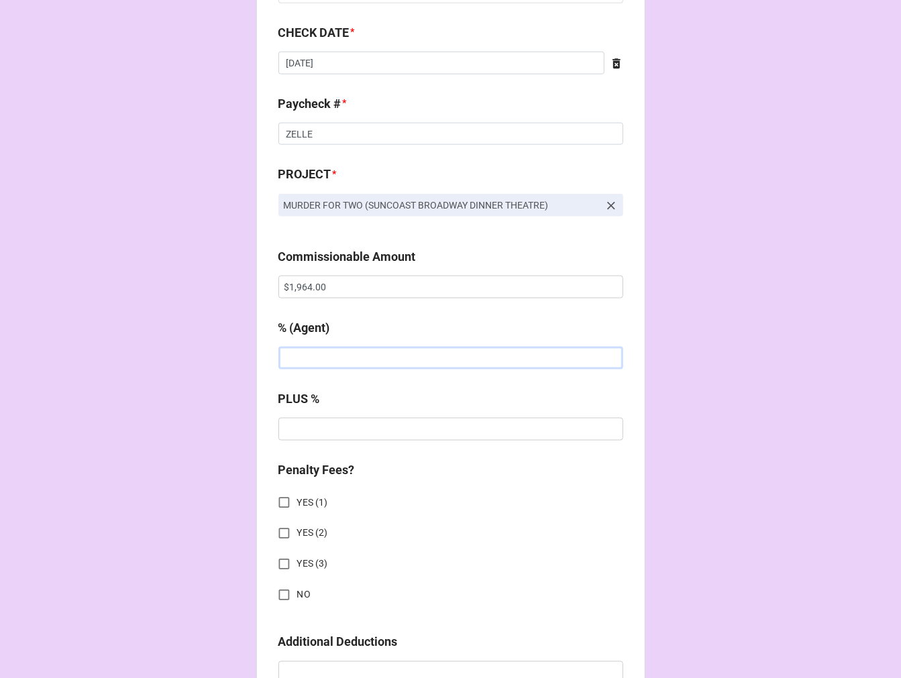
click at [335, 358] on input "text" at bounding box center [450, 358] width 345 height 23
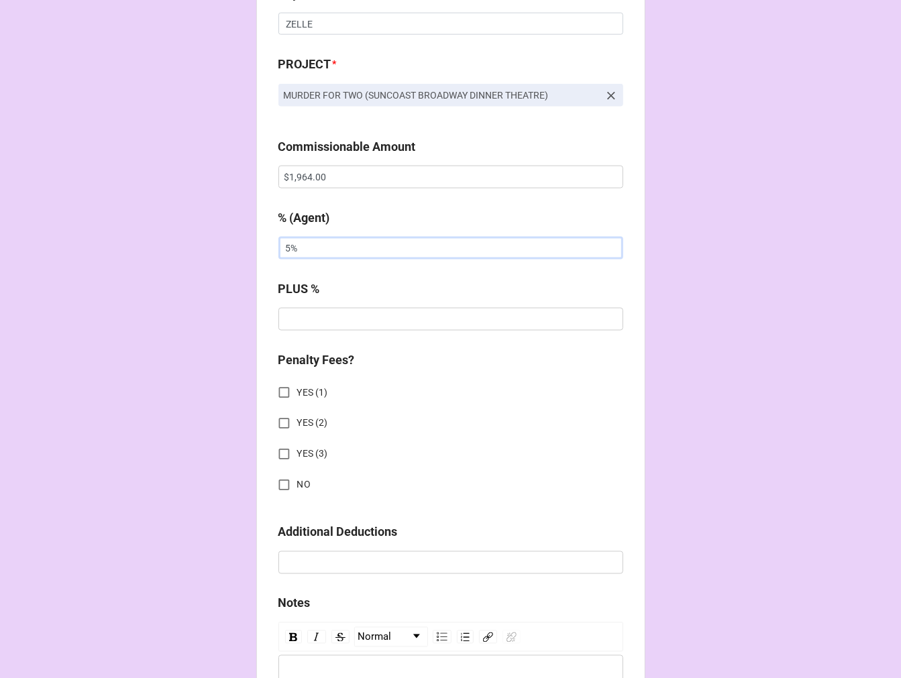
scroll to position [1043, 0]
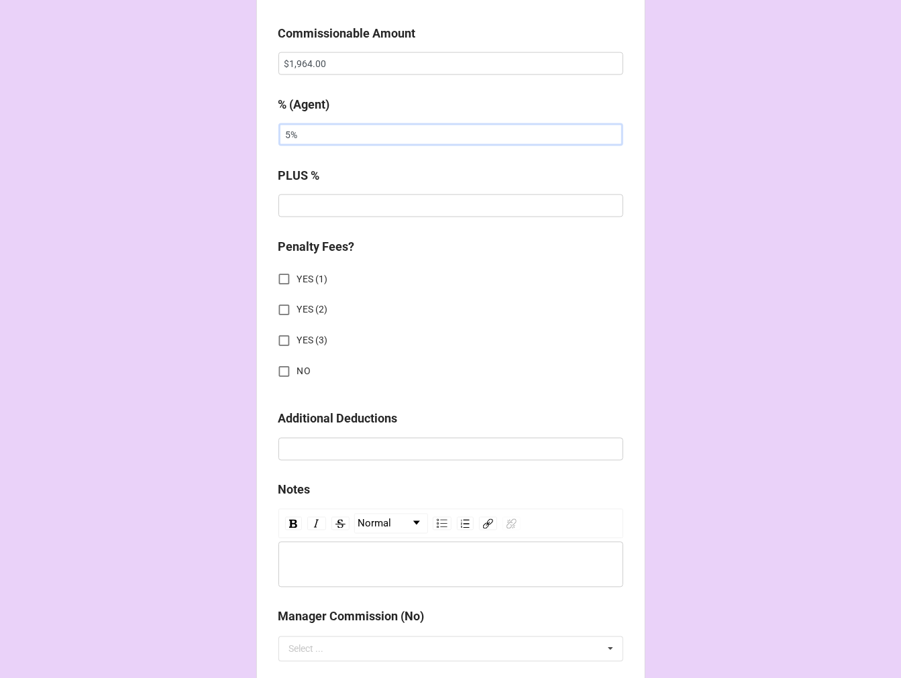
type input "5%"
click at [277, 376] on input "NO" at bounding box center [284, 372] width 26 height 26
checkbox input "true"
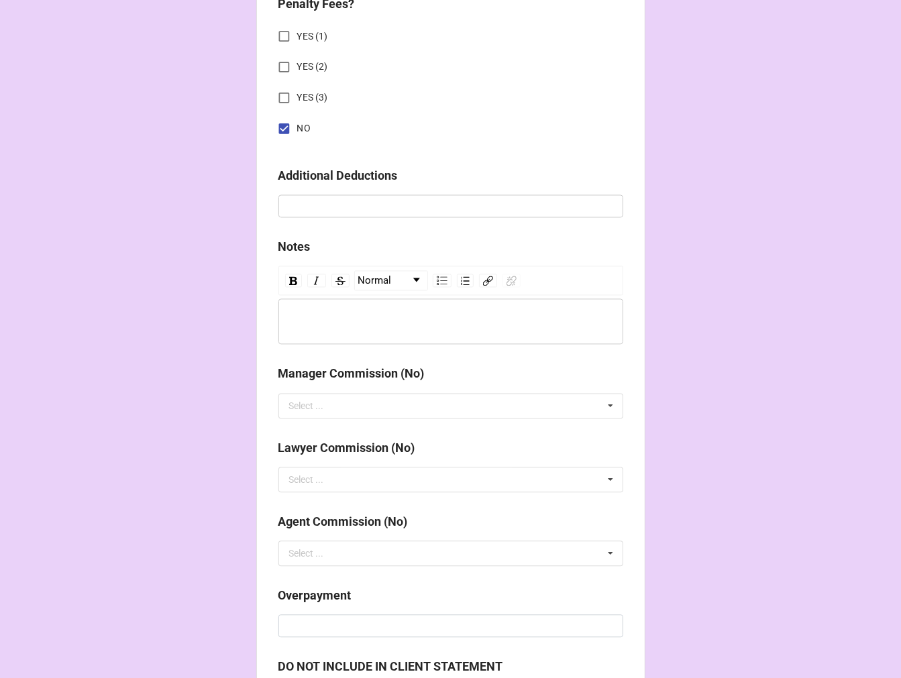
scroll to position [1486, 0]
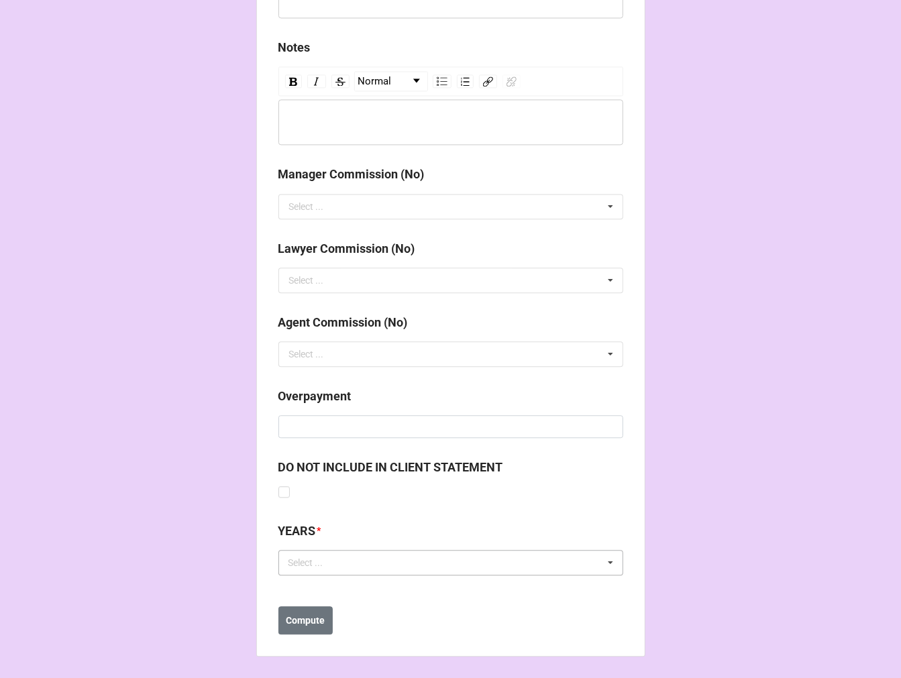
click at [339, 565] on div "Select ... No results found." at bounding box center [450, 562] width 345 height 25
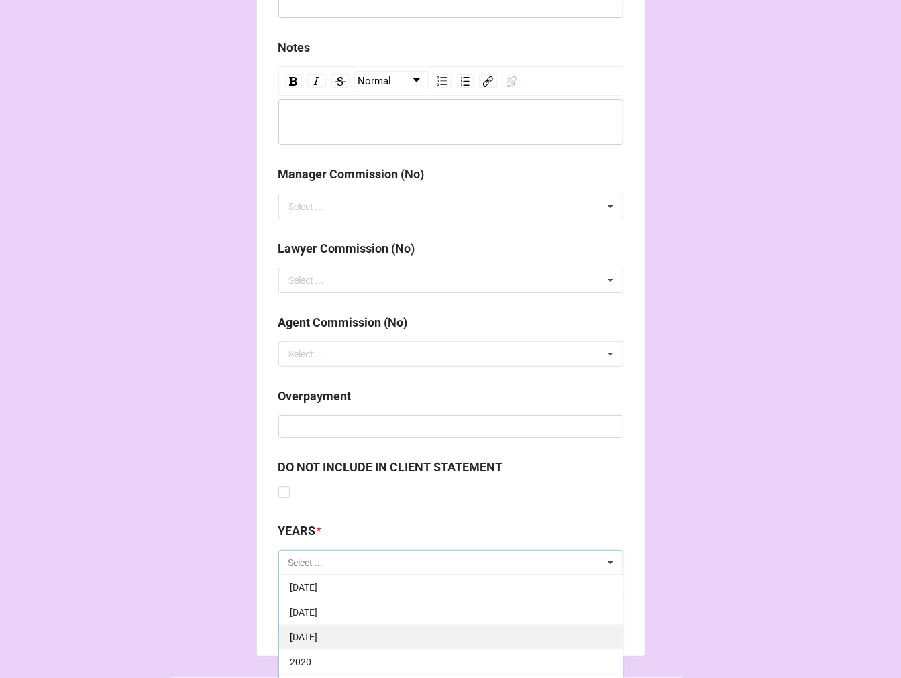
scroll to position [149, 0]
click at [317, 635] on span "9-September 2025" at bounding box center [304, 637] width 28 height 11
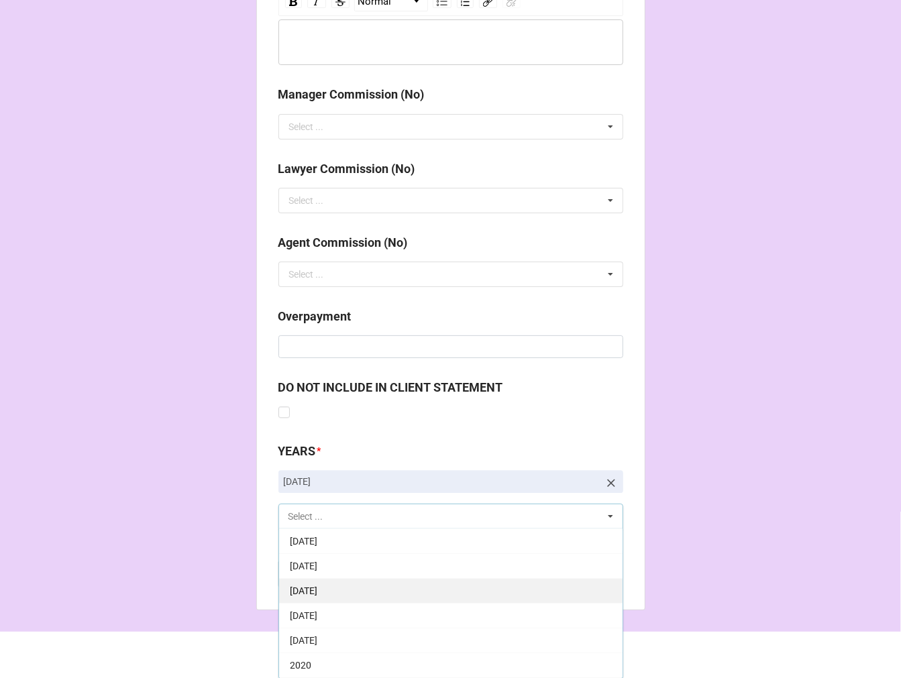
scroll to position [1566, 0]
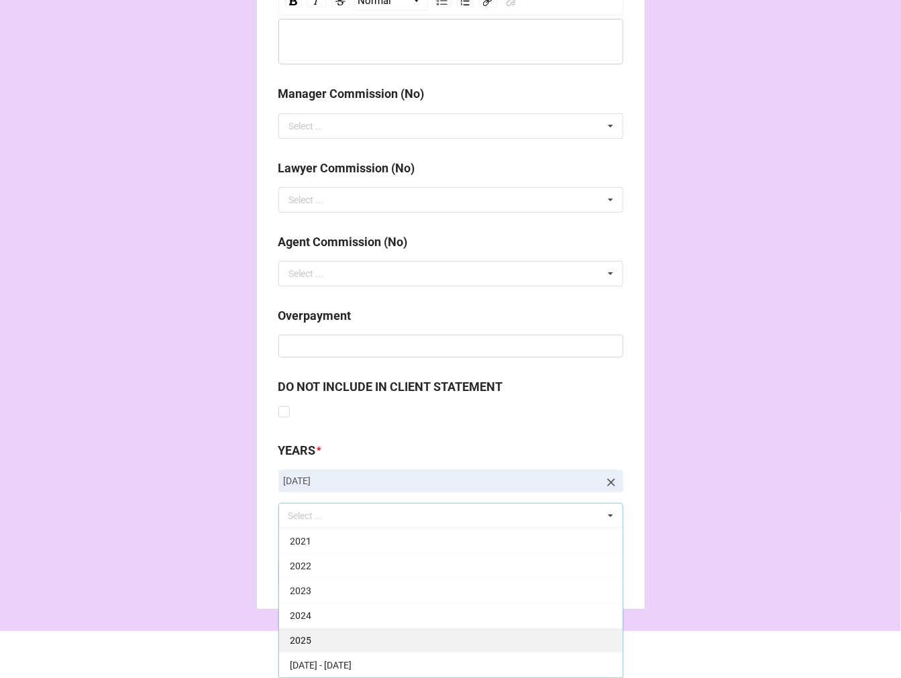
click at [313, 635] on div "2025" at bounding box center [450, 640] width 343 height 25
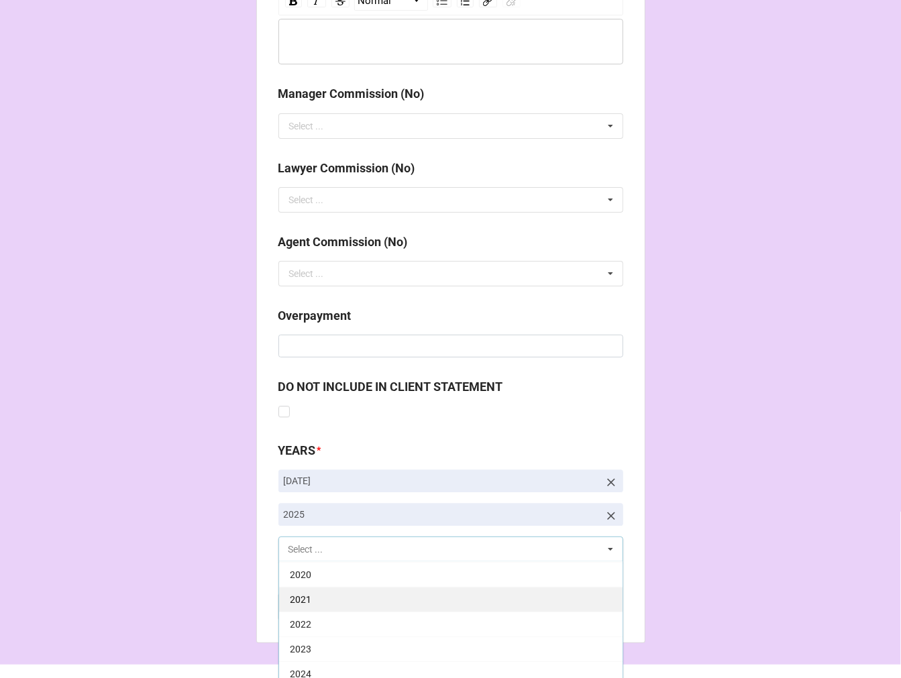
scroll to position [272, 0]
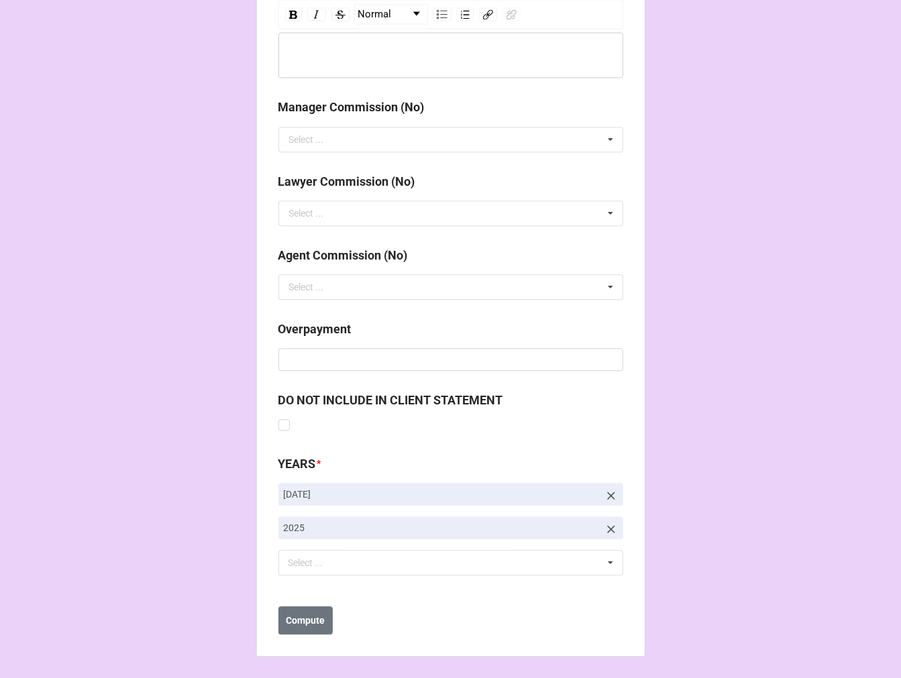
scroll to position [1553, 0]
click at [309, 611] on button "Compute" at bounding box center [305, 620] width 54 height 28
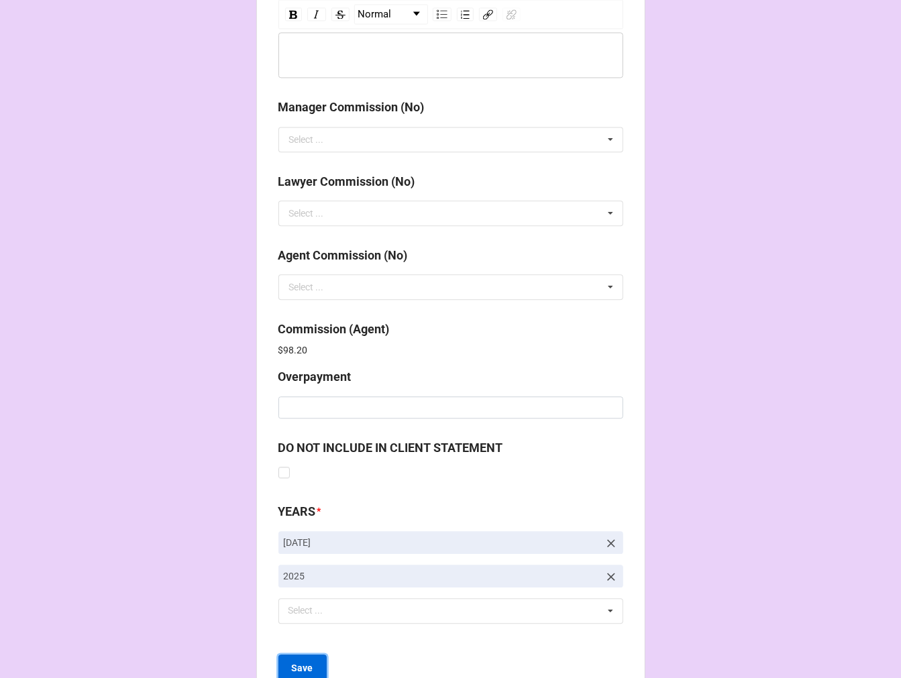
click at [304, 660] on button "Save" at bounding box center [302, 669] width 48 height 28
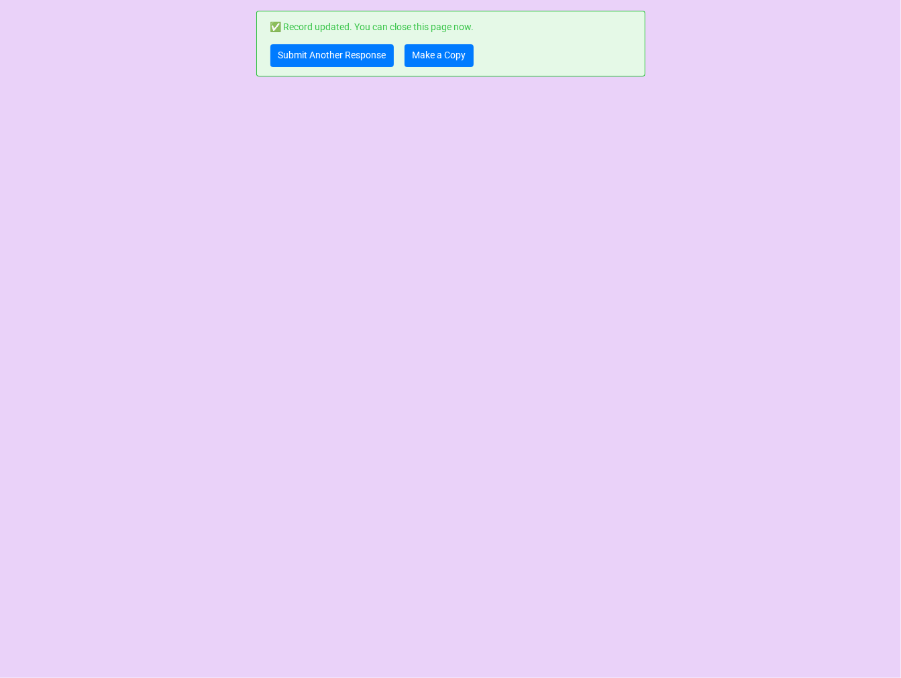
scroll to position [0, 0]
click at [430, 58] on link "Make a Copy" at bounding box center [438, 55] width 69 height 23
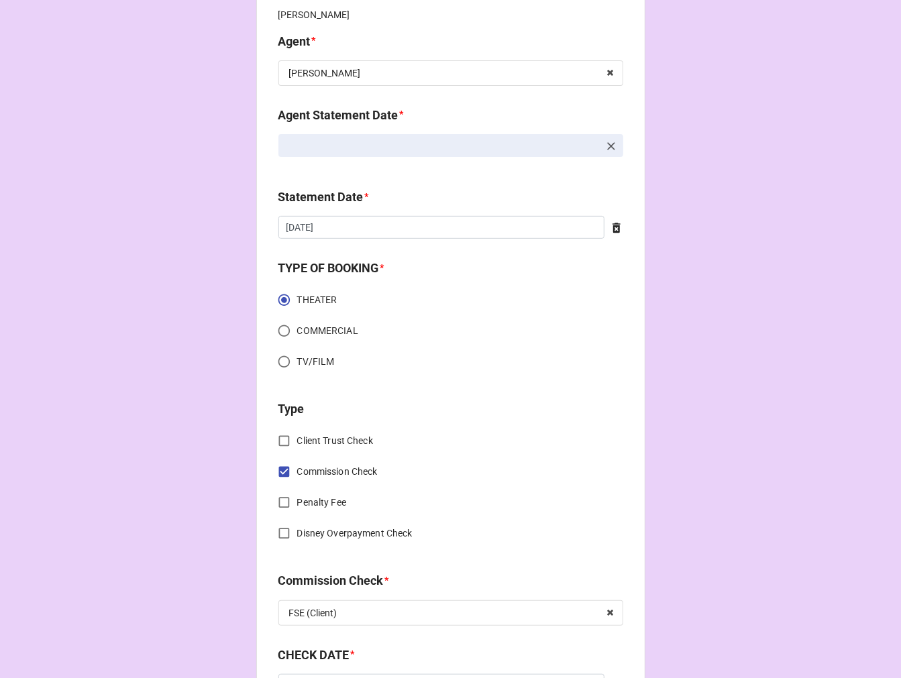
scroll to position [596, 0]
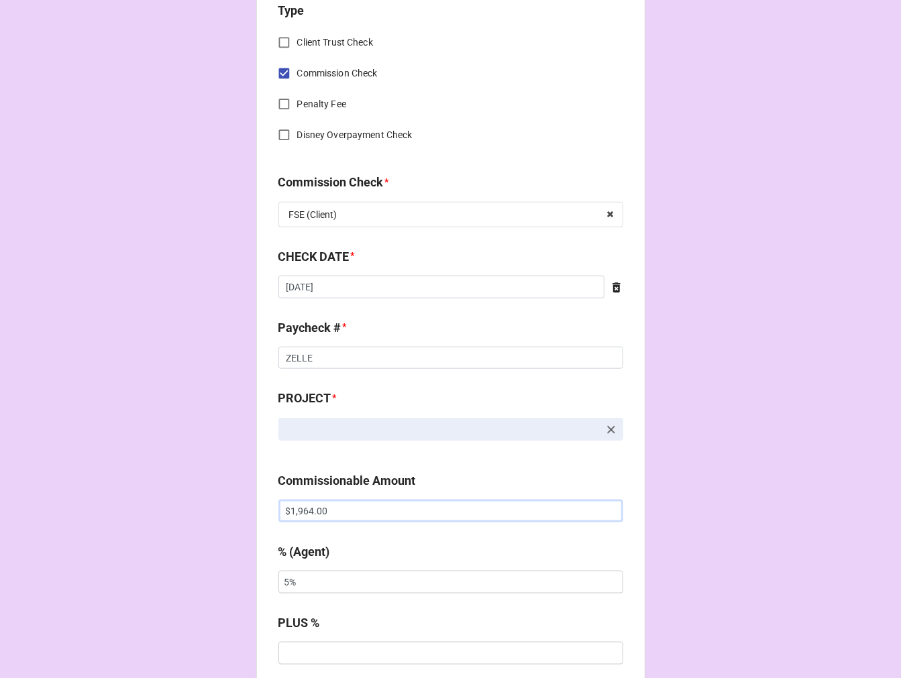
drag, startPoint x: 184, startPoint y: 496, endPoint x: 146, endPoint y: 490, distance: 38.0
click at [154, 490] on div "CHECK PROCESSING FORM Client * Agent (from Client) [PERSON_NAME] Agent * [PERSO…" at bounding box center [450, 519] width 901 height 2231
paste input "2,946"
type input "$2,946.00"
drag, startPoint x: 175, startPoint y: 580, endPoint x: 166, endPoint y: 315, distance: 264.4
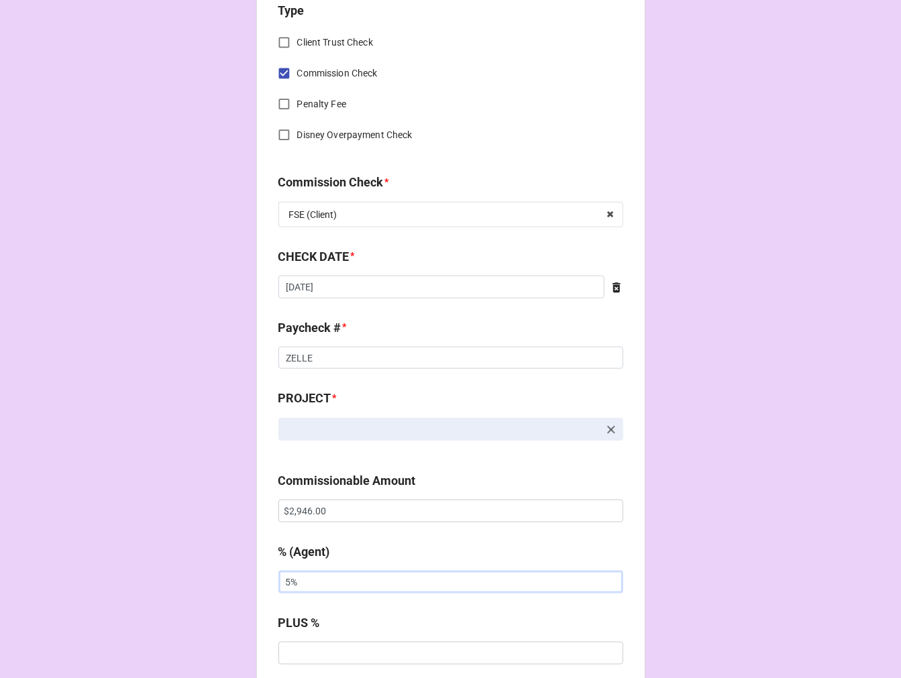
click at [135, 580] on div "CHECK PROCESSING FORM Client * Agent (from Client) Karen Agent * Karen Jodi Dor…" at bounding box center [450, 519] width 901 height 2231
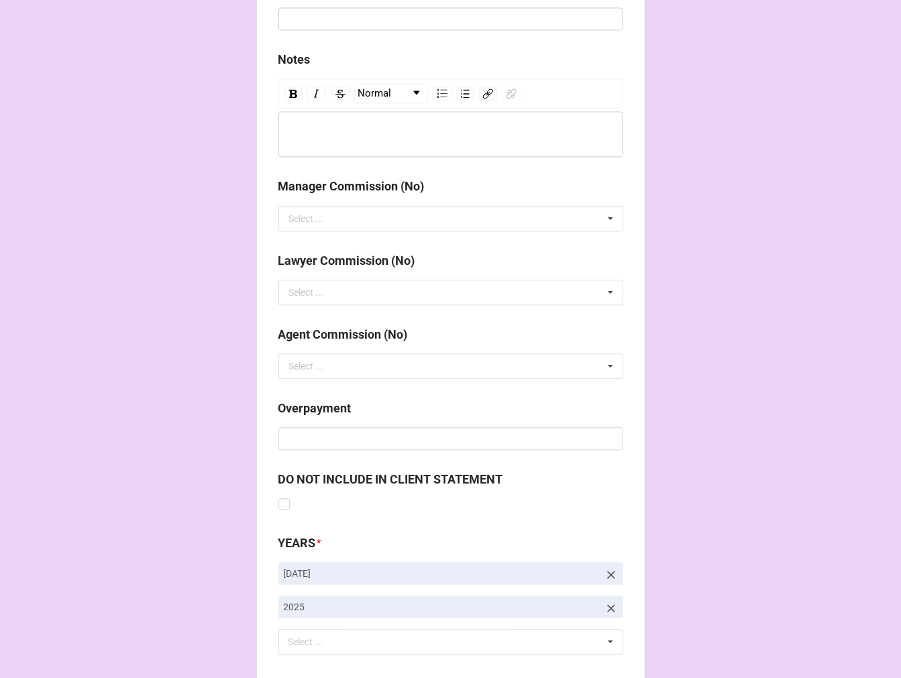
scroll to position [1553, 0]
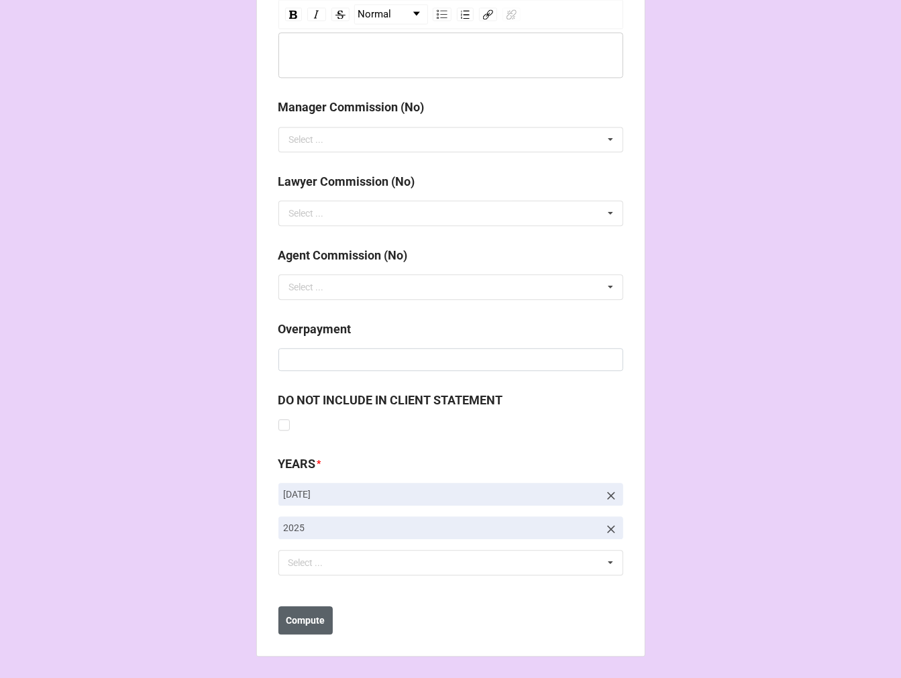
type input "10%"
click at [317, 622] on b "Compute" at bounding box center [305, 621] width 39 height 14
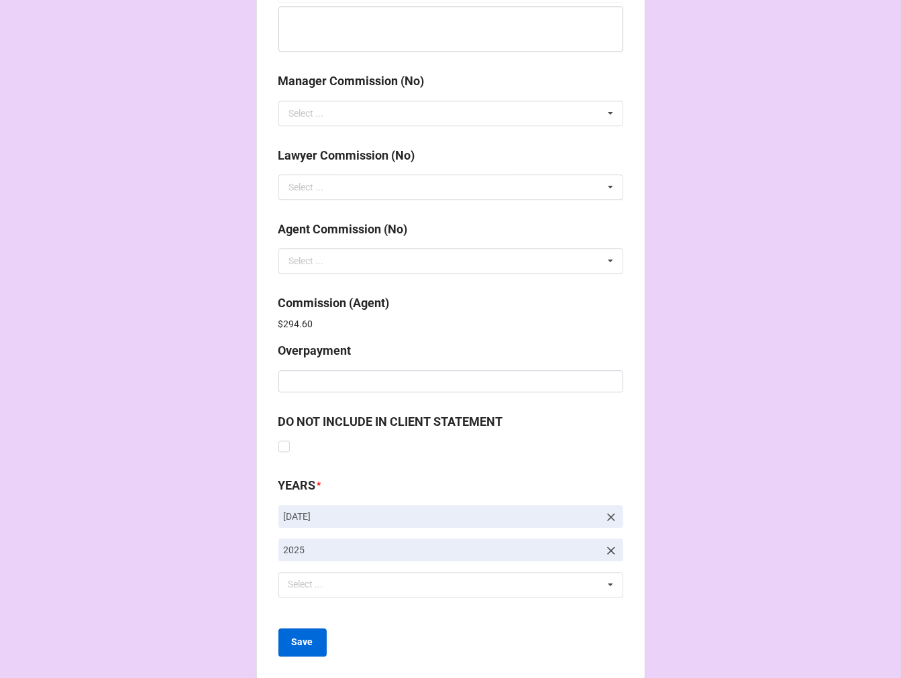
scroll to position [1600, 0]
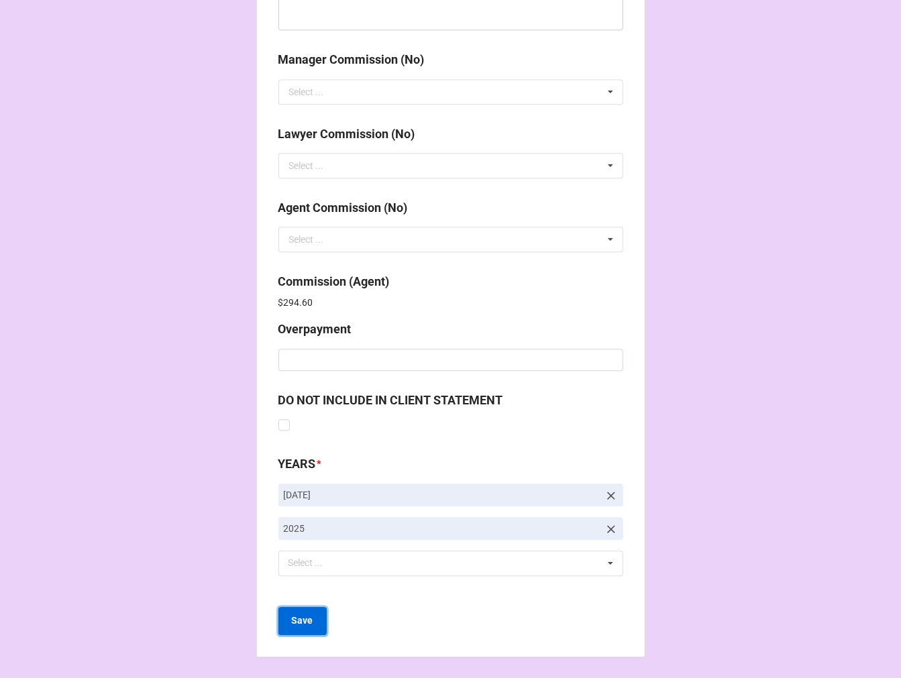
click at [296, 620] on b "Save" at bounding box center [302, 621] width 21 height 14
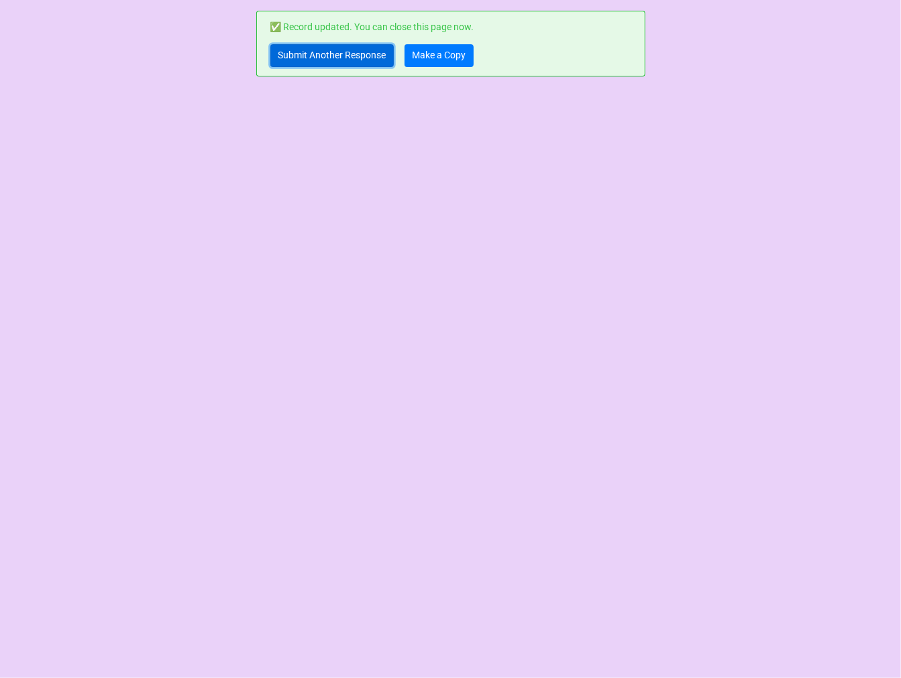
click at [337, 56] on link "Submit Another Response" at bounding box center [331, 55] width 123 height 23
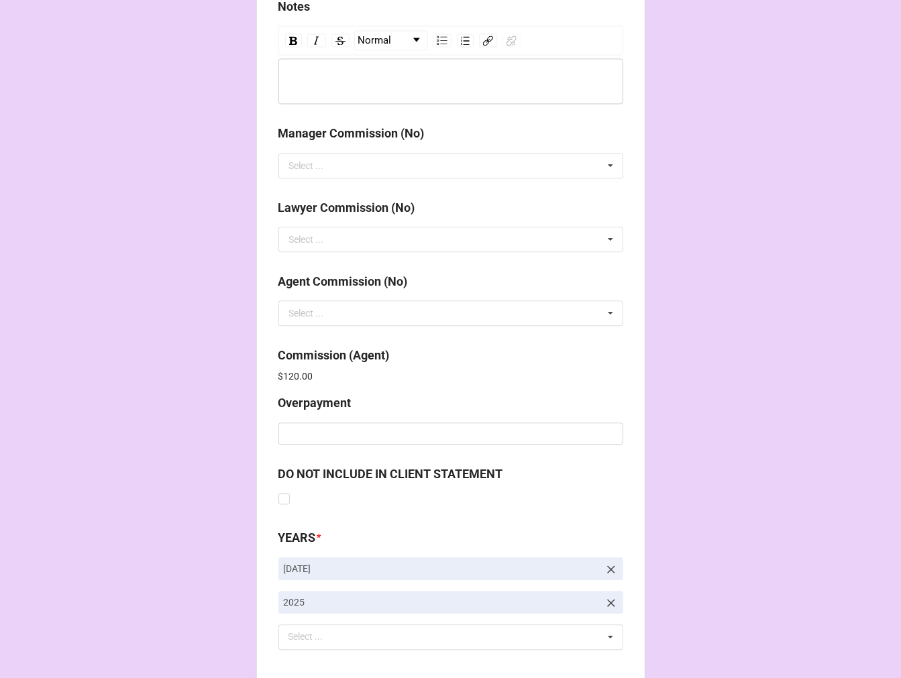
scroll to position [1600, 0]
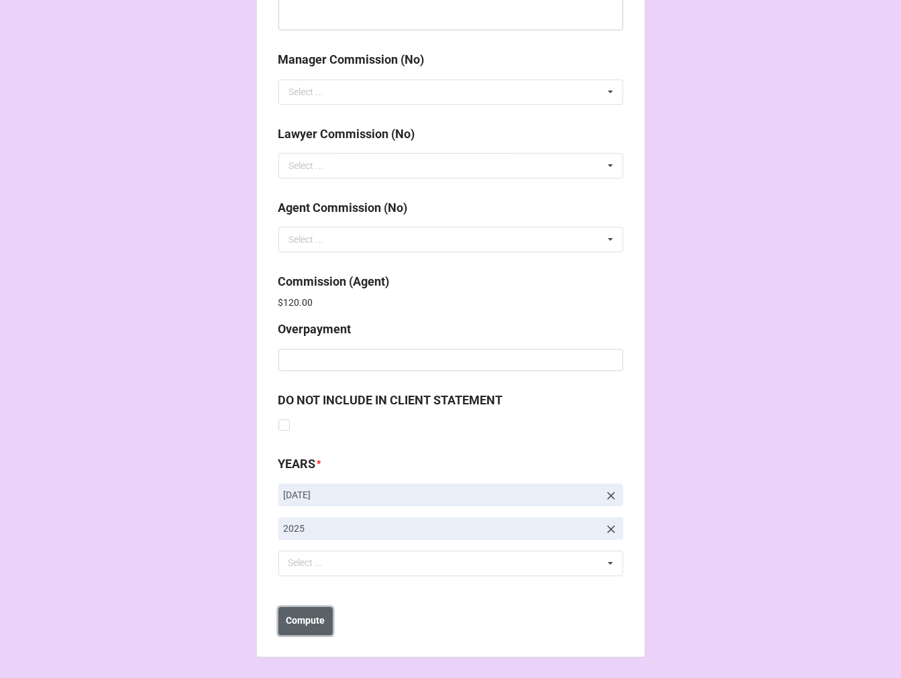
click at [306, 614] on b "Compute" at bounding box center [305, 621] width 39 height 14
click at [305, 612] on button "Save" at bounding box center [302, 621] width 48 height 28
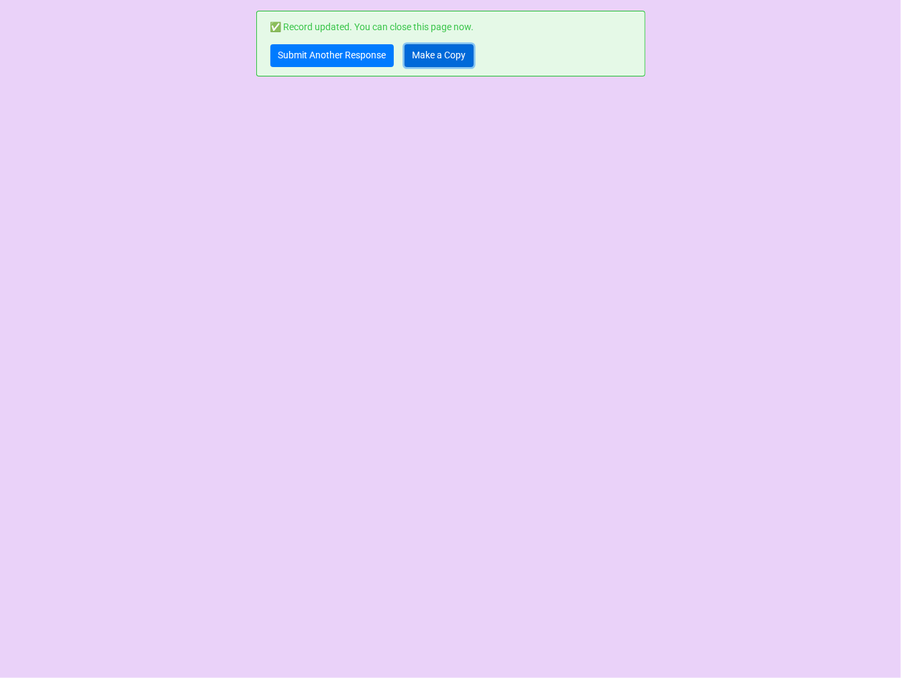
click at [444, 56] on link "Make a Copy" at bounding box center [438, 55] width 69 height 23
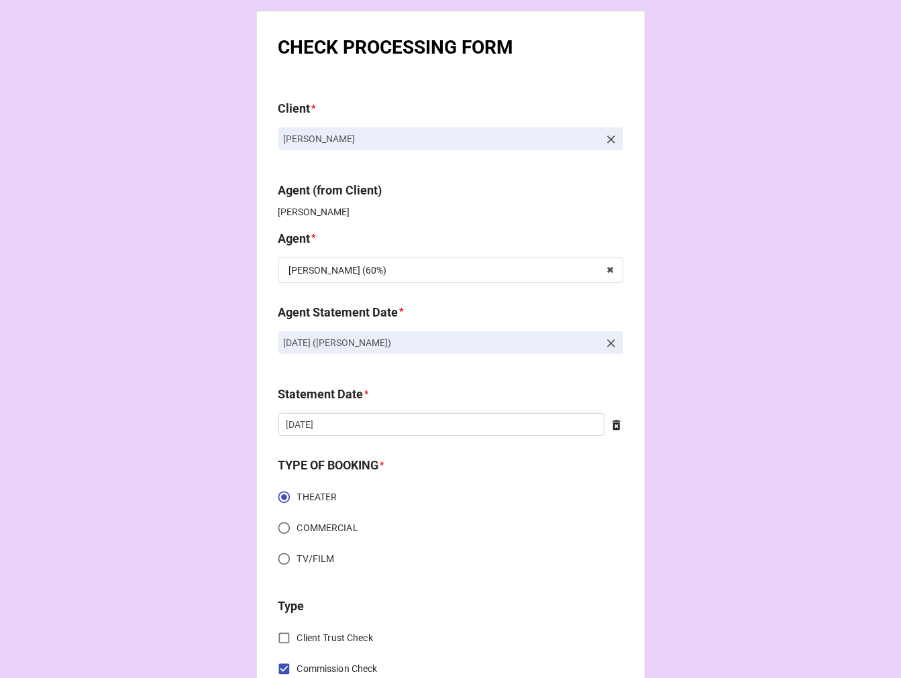
click at [607, 341] on icon at bounding box center [611, 343] width 8 height 8
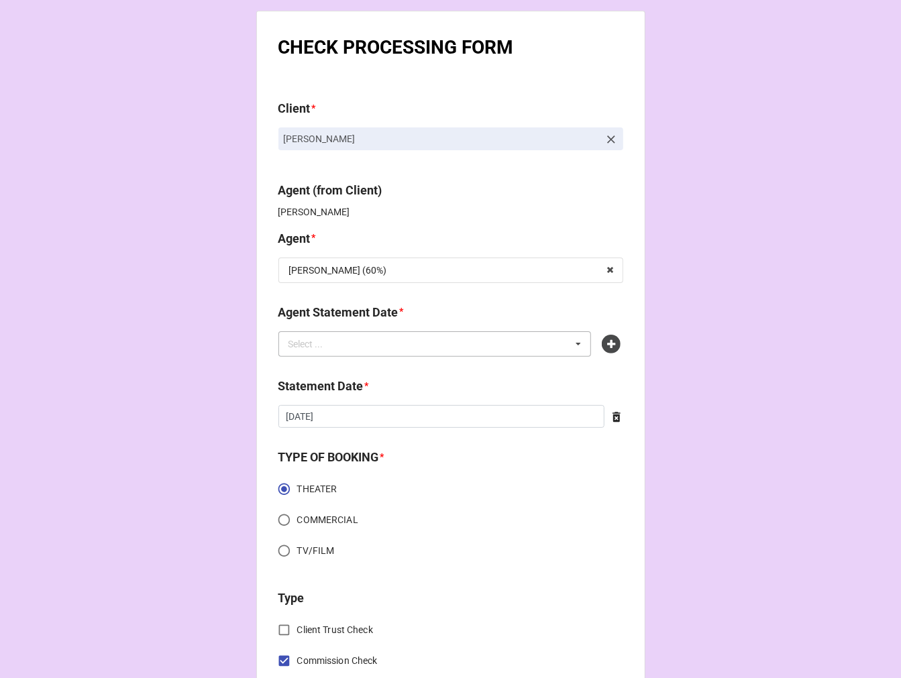
click at [504, 346] on div "Select ... No results found." at bounding box center [434, 343] width 313 height 25
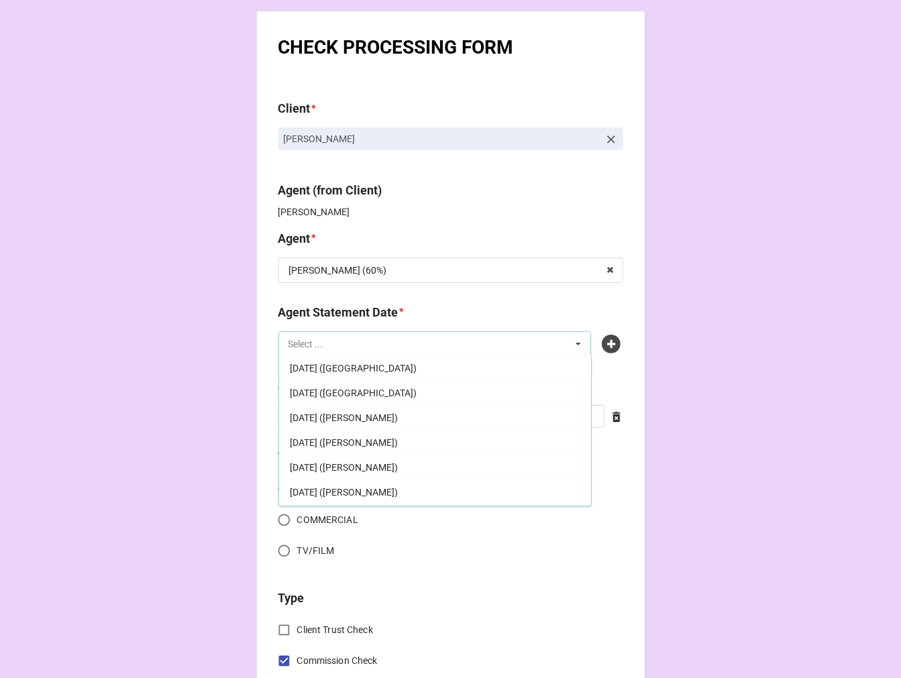
scroll to position [282, 0]
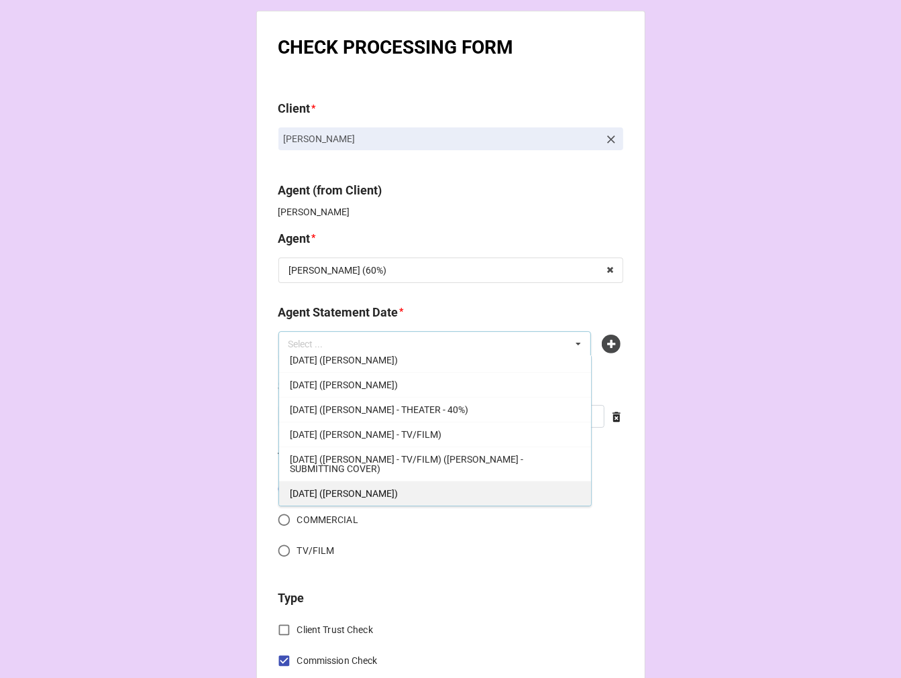
click at [364, 496] on span "[DATE] ([PERSON_NAME])" at bounding box center [344, 493] width 108 height 11
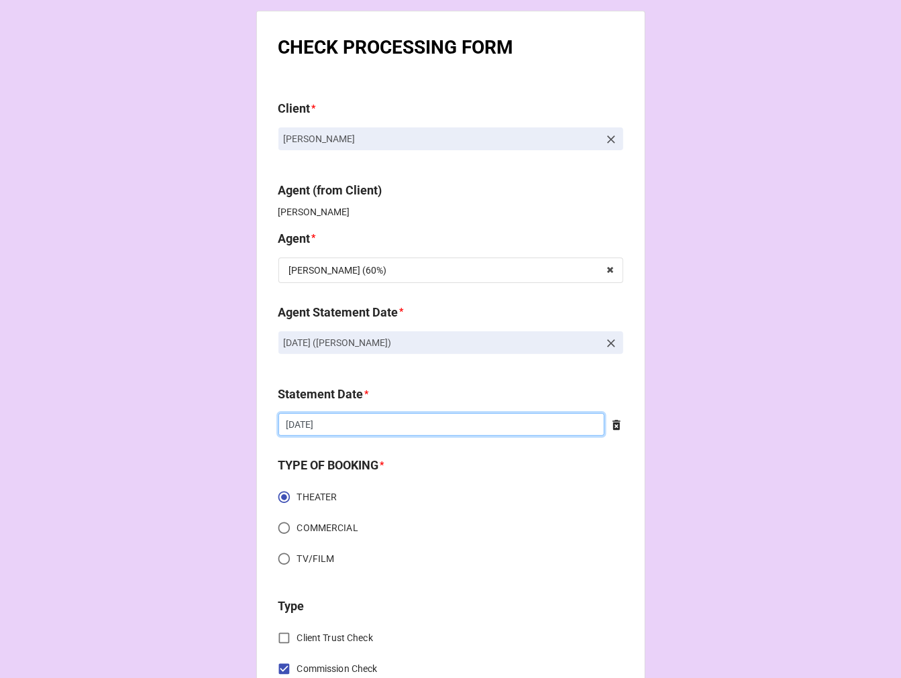
click at [361, 423] on input "[DATE]" at bounding box center [441, 424] width 326 height 23
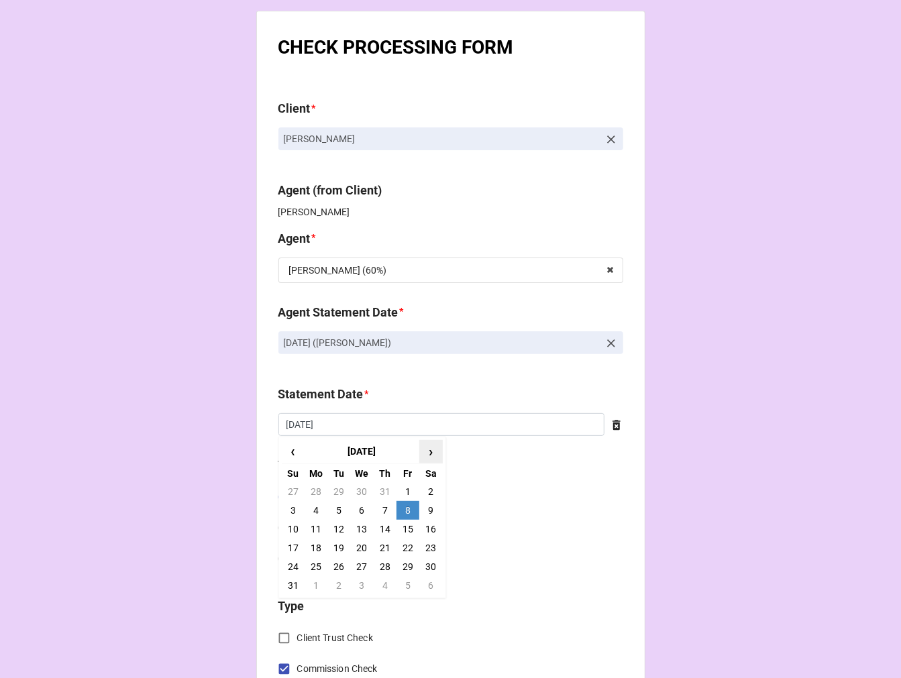
click at [426, 452] on span "›" at bounding box center [430, 452] width 21 height 22
click at [407, 528] on td "19" at bounding box center [407, 529] width 23 height 19
type input "[DATE]"
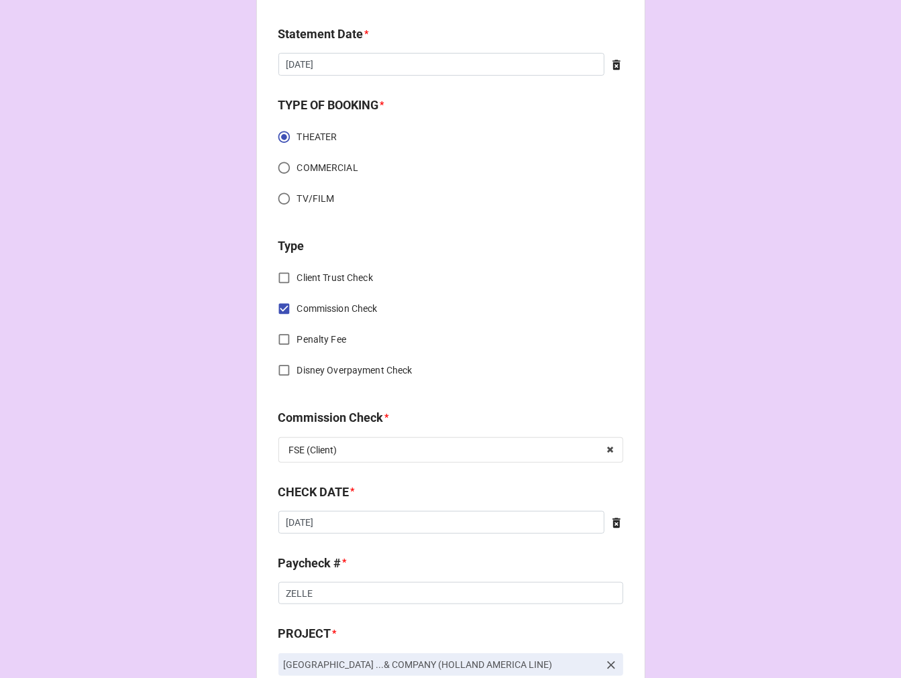
scroll to position [372, 0]
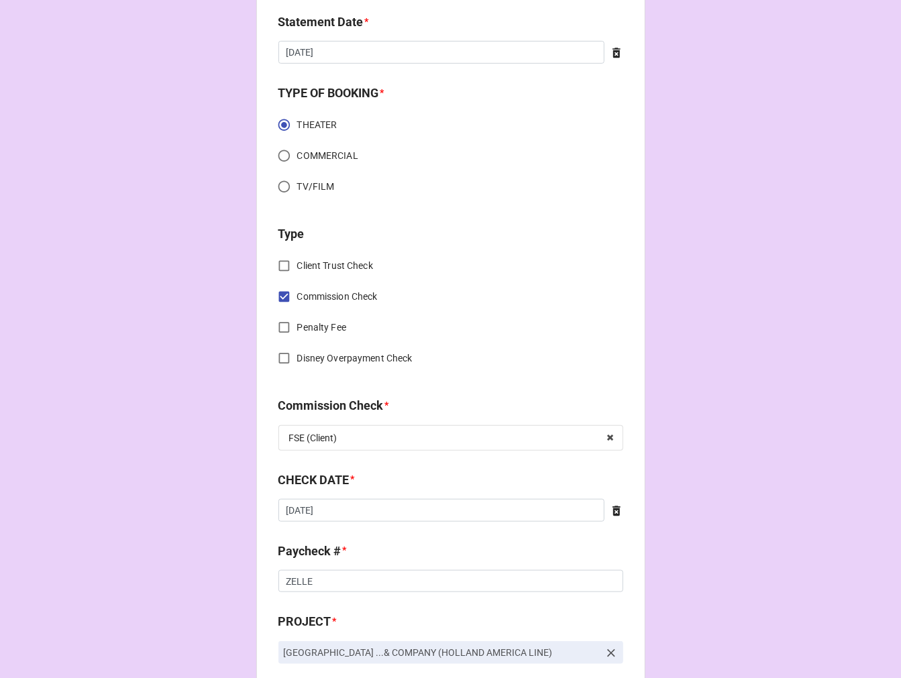
click at [612, 513] on icon at bounding box center [616, 511] width 8 height 10
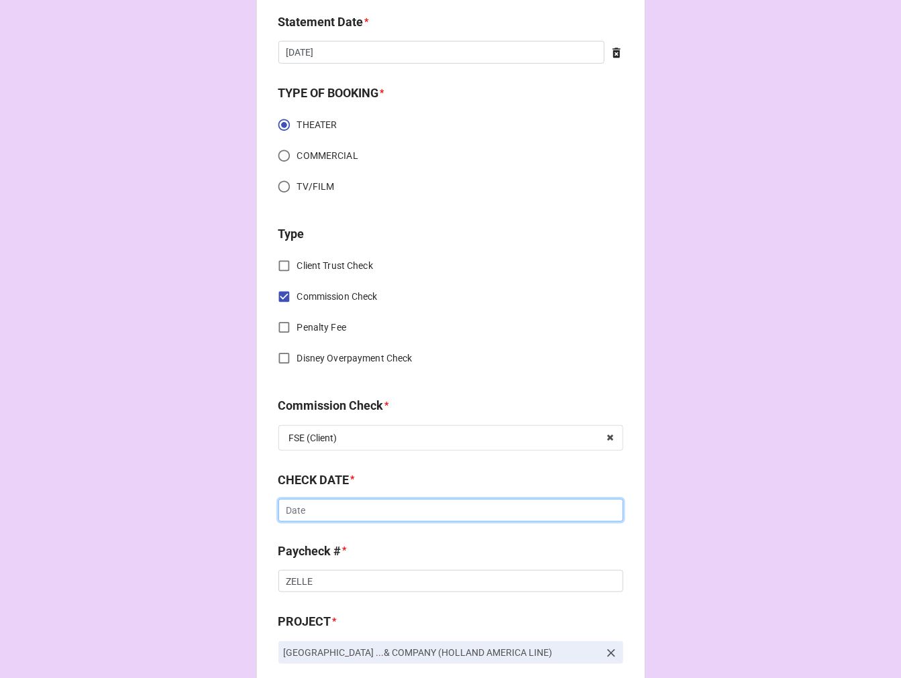
click at [336, 514] on input "text" at bounding box center [450, 510] width 345 height 23
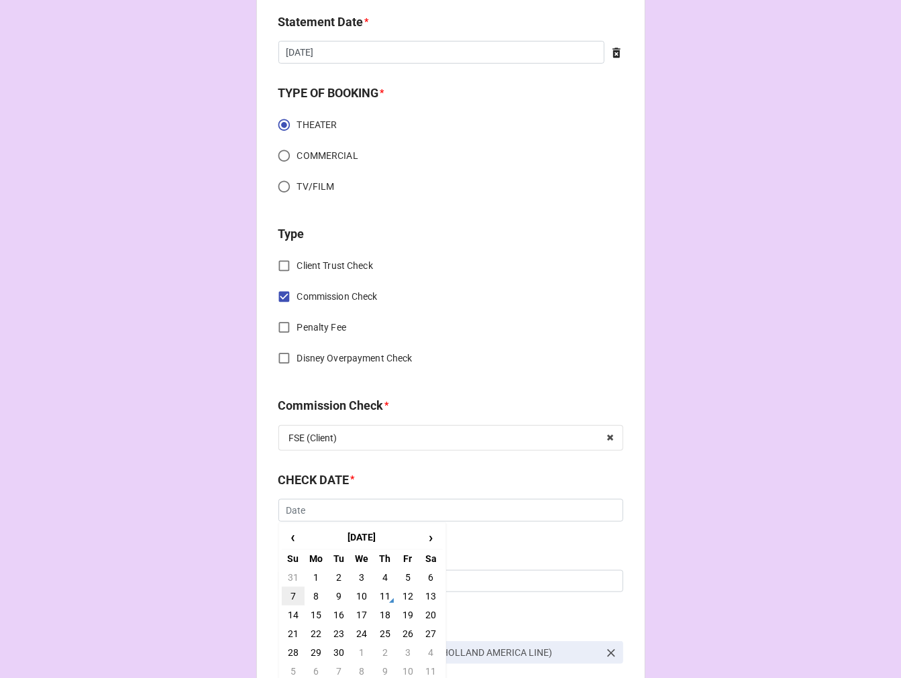
click at [290, 593] on td "7" at bounding box center [293, 596] width 23 height 19
type input "[DATE]"
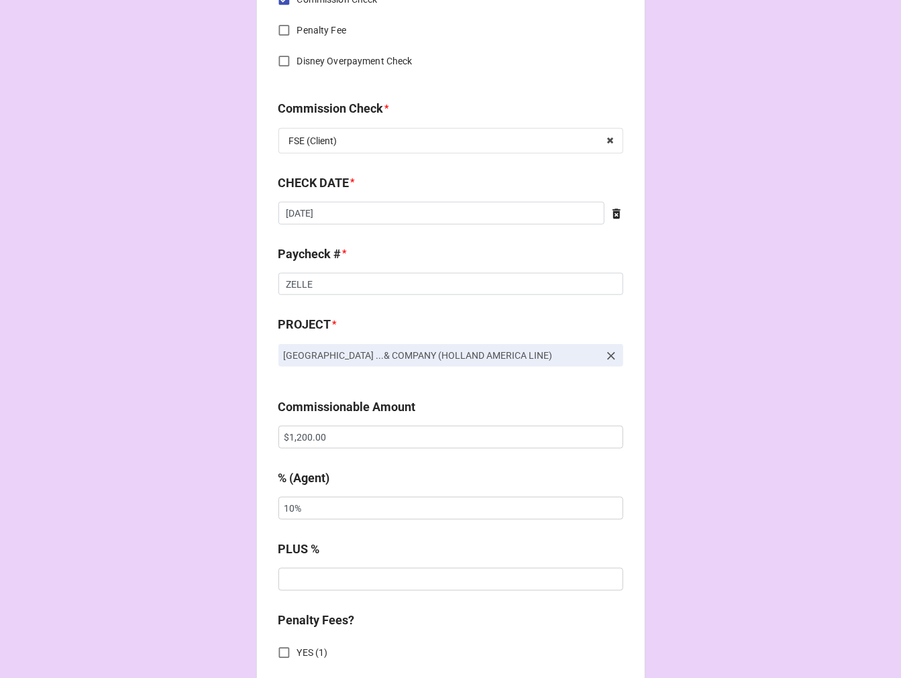
scroll to position [671, 0]
click at [222, 437] on div "CHECK PROCESSING FORM Client * Sebastian Sowell Agent (from Client) Tiera Agent…" at bounding box center [450, 444] width 901 height 2231
paste input "9,3"
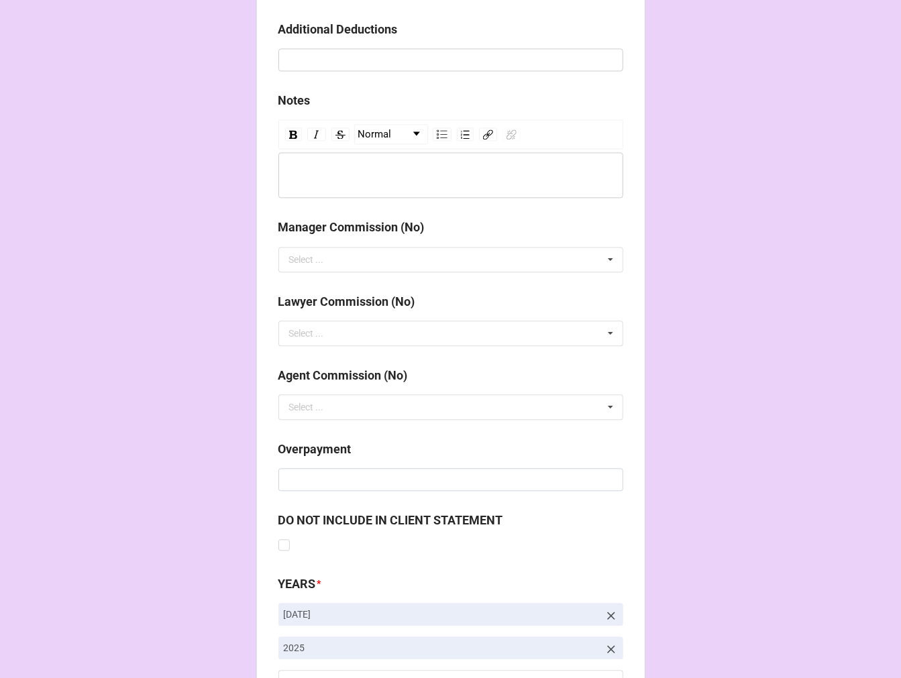
scroll to position [1553, 0]
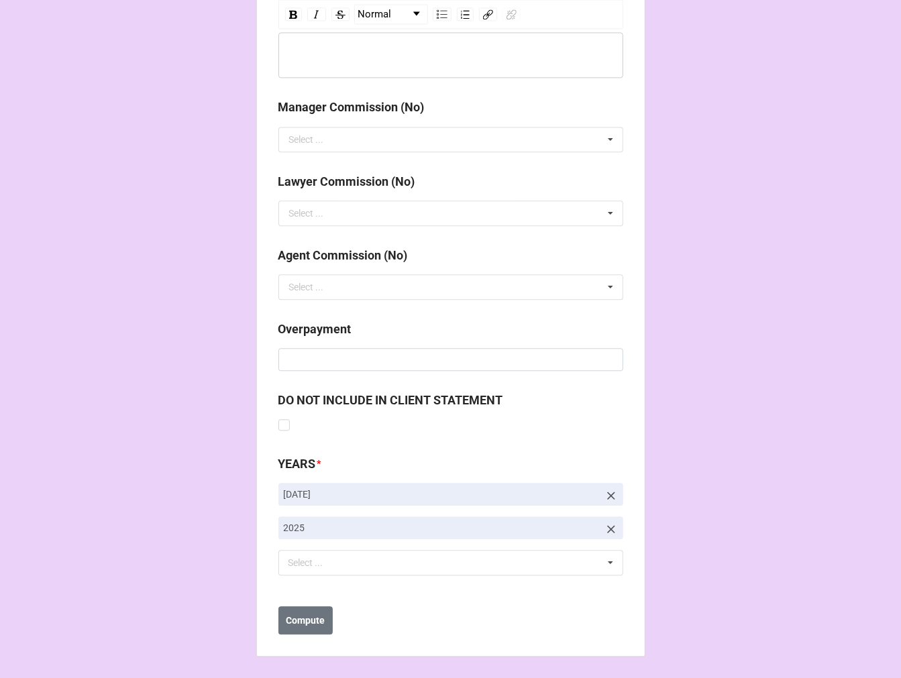
type input "$9,300.00"
click at [608, 495] on icon at bounding box center [611, 496] width 8 height 8
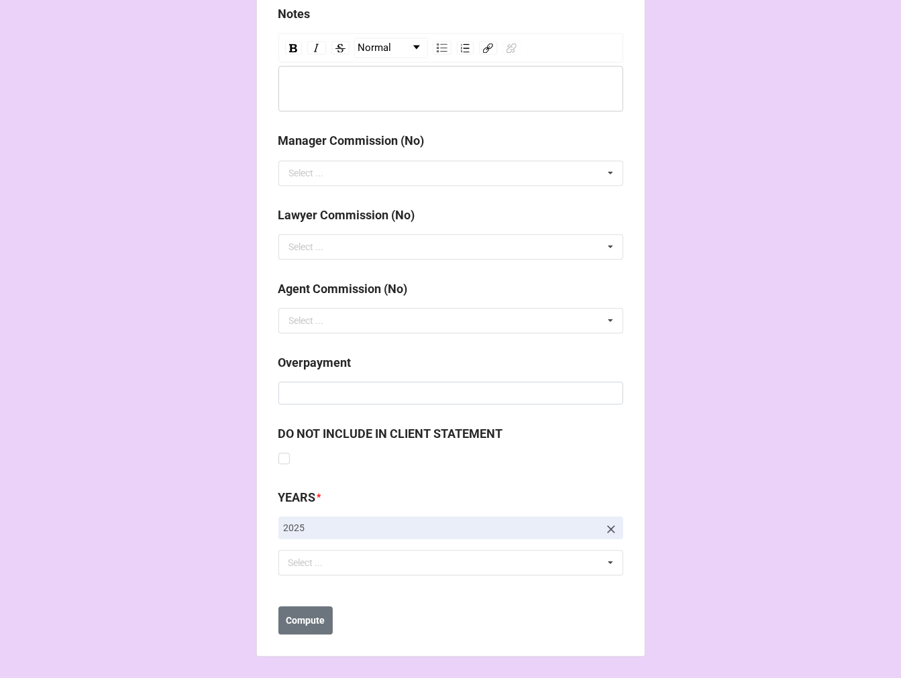
scroll to position [1519, 0]
click at [363, 567] on div "Select ... No results found." at bounding box center [450, 562] width 345 height 25
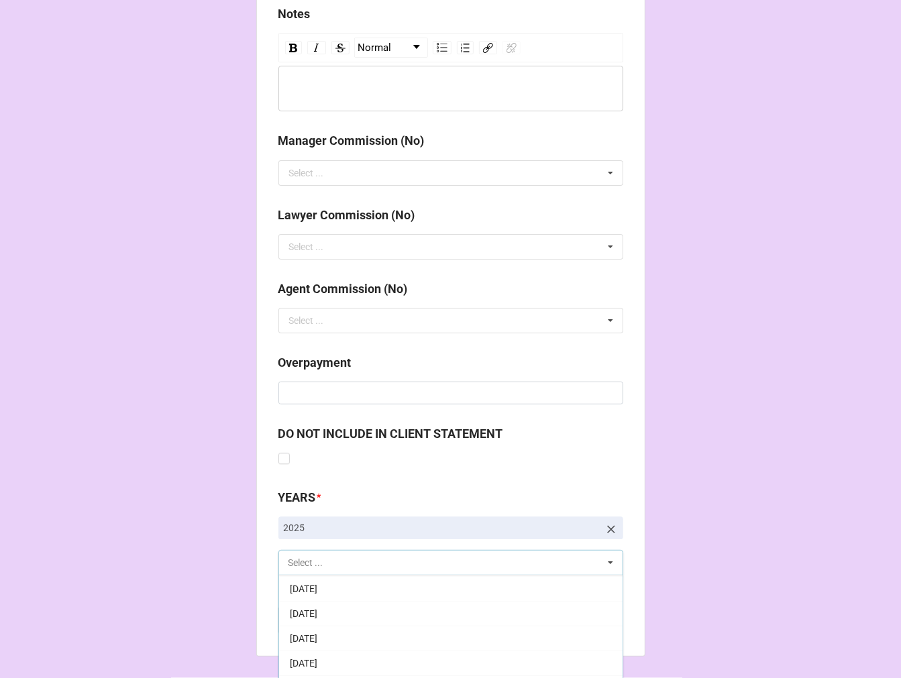
scroll to position [149, 0]
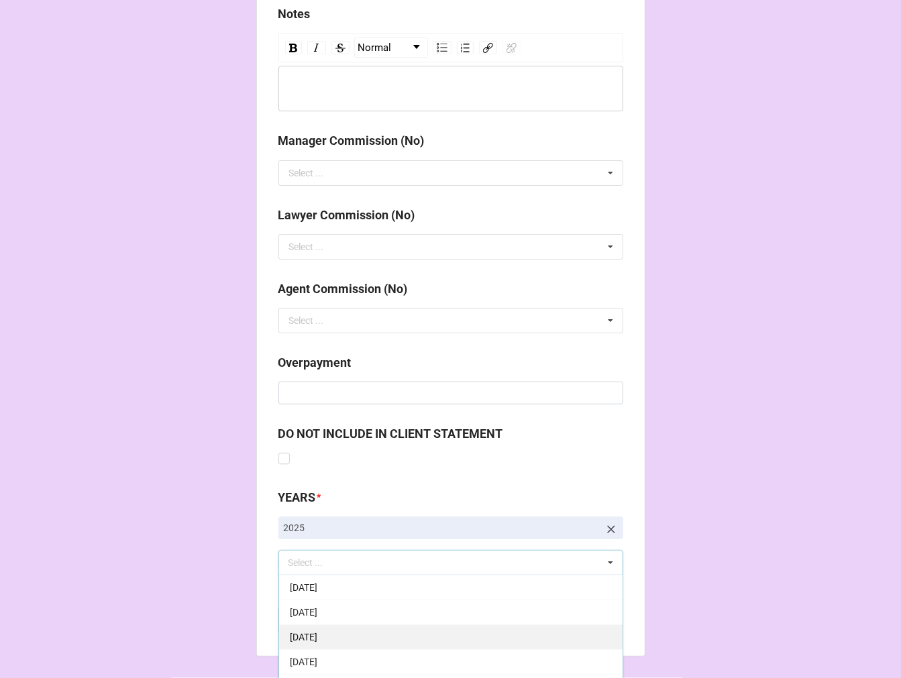
click at [317, 634] on span "[DATE]" at bounding box center [304, 637] width 28 height 11
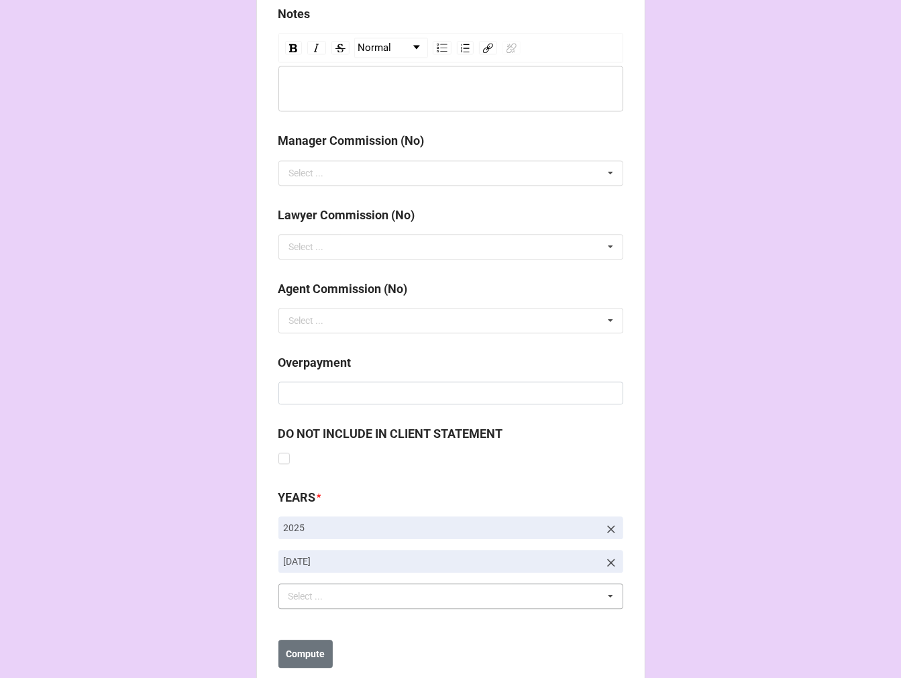
click at [292, 644] on button "Compute" at bounding box center [305, 654] width 54 height 28
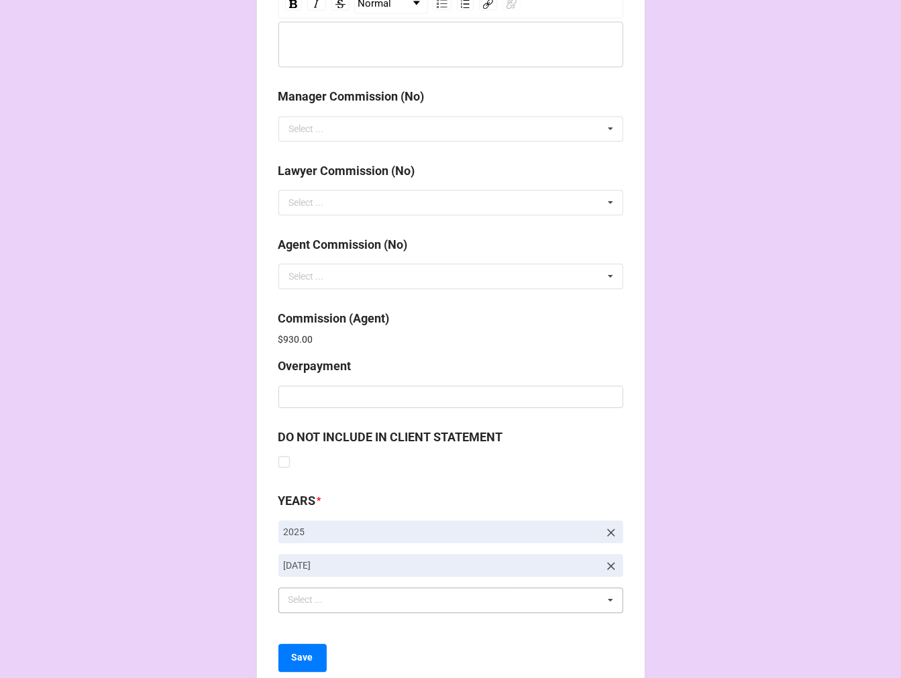
scroll to position [1600, 0]
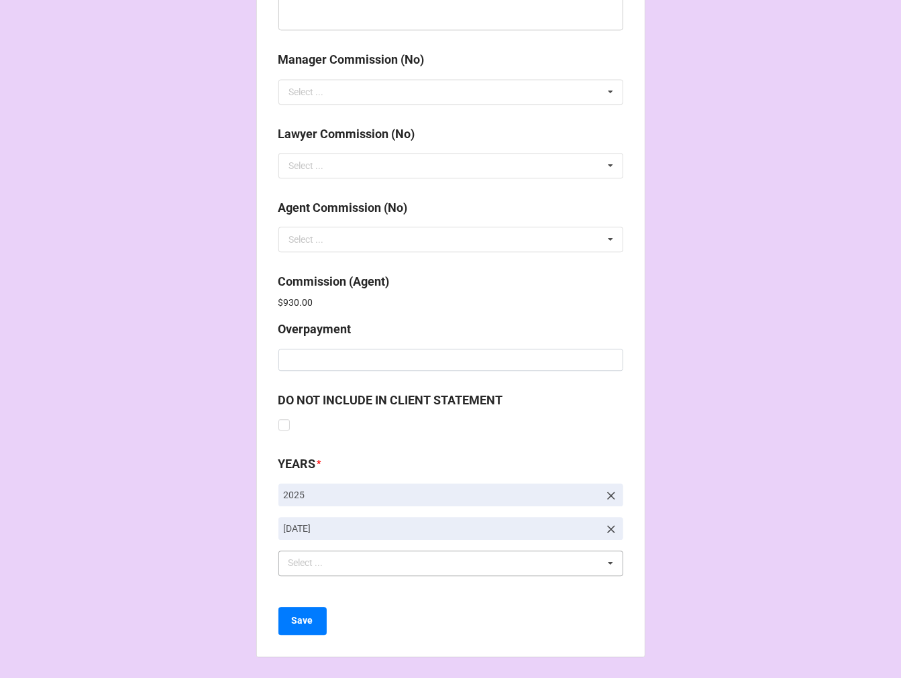
click at [323, 622] on div "Save" at bounding box center [450, 621] width 345 height 28
drag, startPoint x: 307, startPoint y: 631, endPoint x: 358, endPoint y: 602, distance: 58.0
click at [307, 631] on button "Save" at bounding box center [302, 621] width 48 height 28
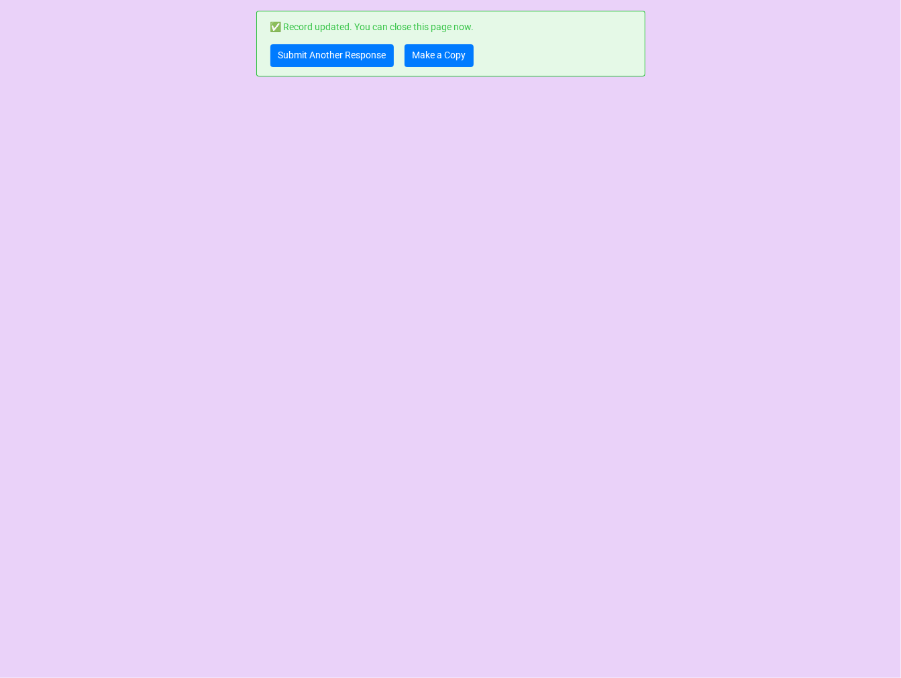
scroll to position [0, 0]
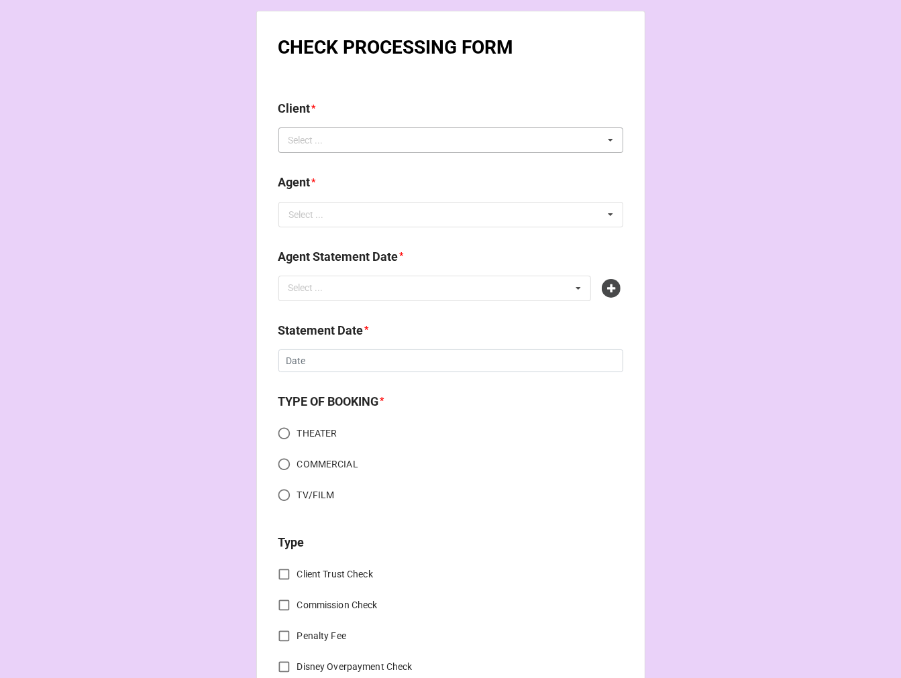
click at [351, 142] on div "Select ... No results found." at bounding box center [450, 139] width 345 height 25
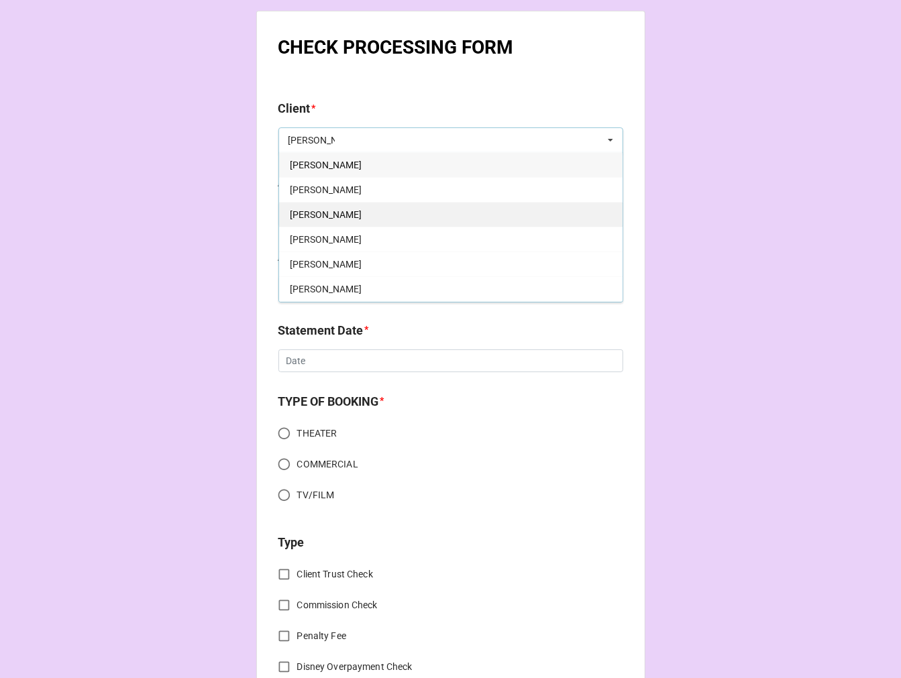
type input "julia"
click at [381, 209] on div "Julia Bogdanoff" at bounding box center [450, 214] width 343 height 25
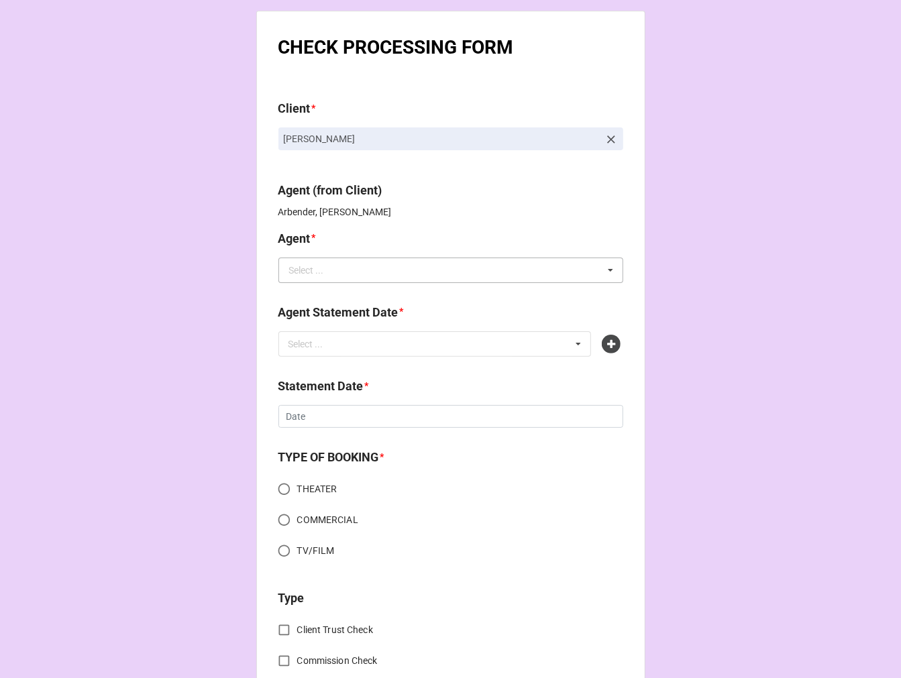
click at [349, 273] on input "text" at bounding box center [451, 270] width 343 height 24
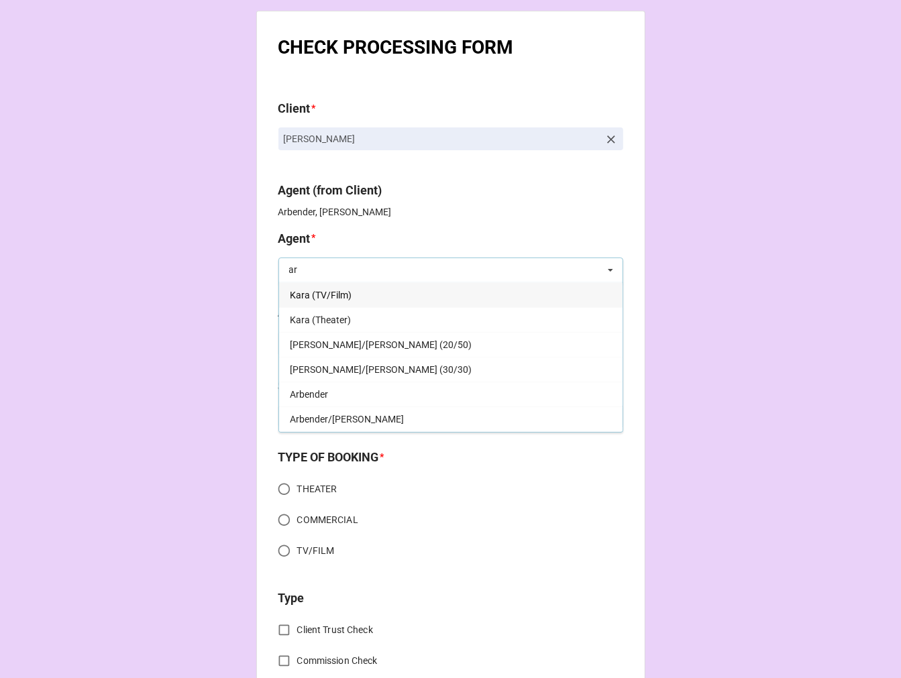
type input "ar"
click at [337, 397] on div "Arbender" at bounding box center [450, 394] width 343 height 25
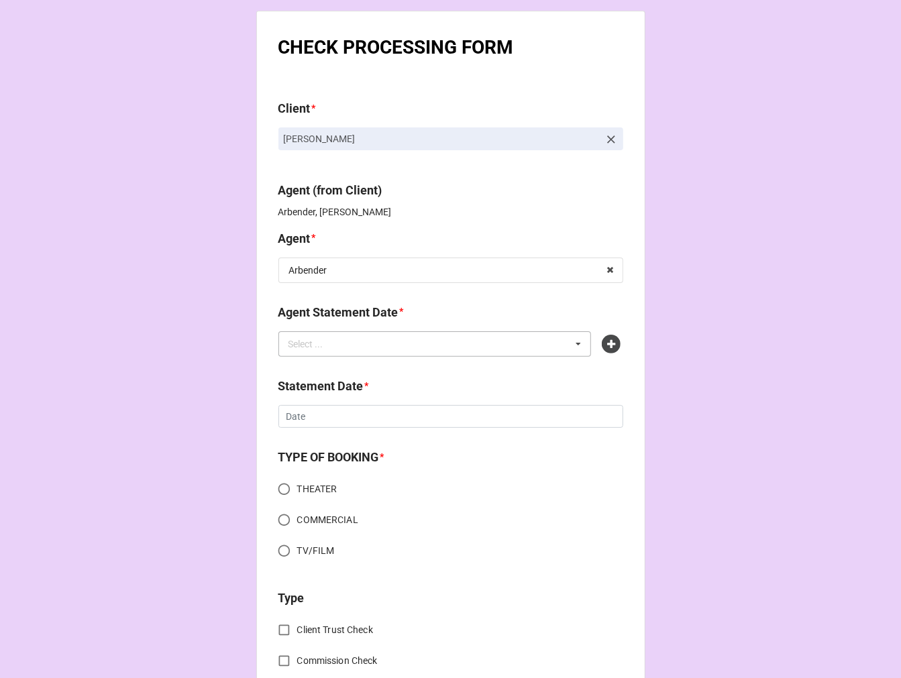
click at [323, 343] on div "Select ..." at bounding box center [314, 343] width 58 height 15
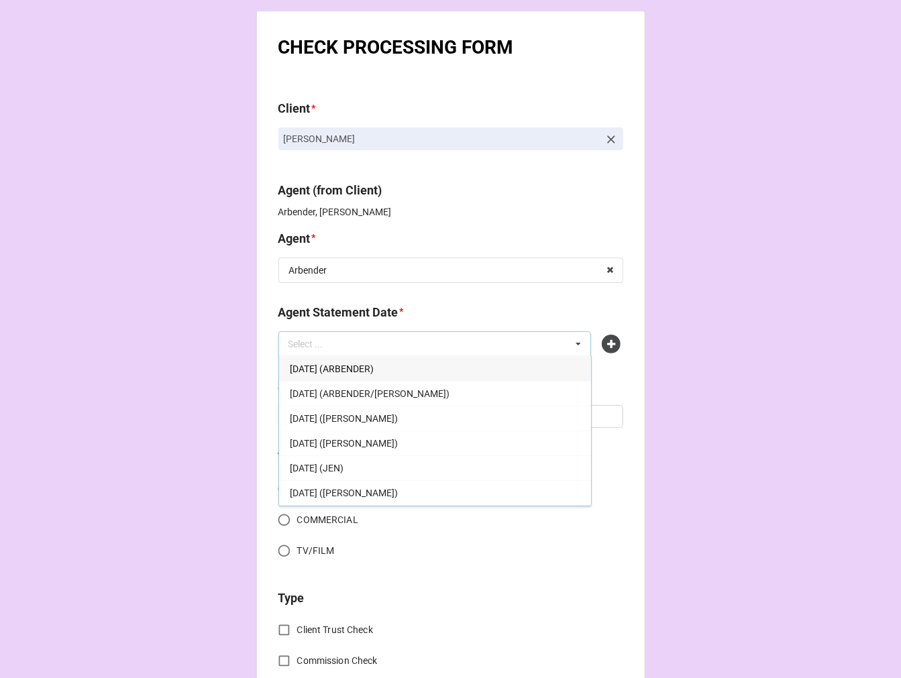
click at [374, 366] on span "[DATE] (ARBENDER)" at bounding box center [332, 369] width 84 height 11
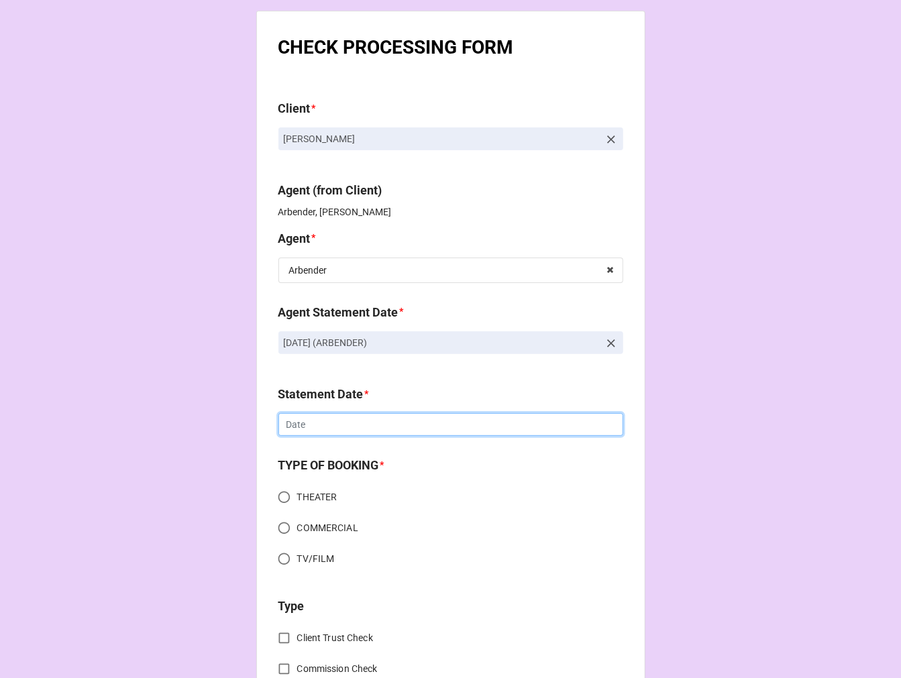
click at [339, 427] on input "text" at bounding box center [450, 424] width 345 height 23
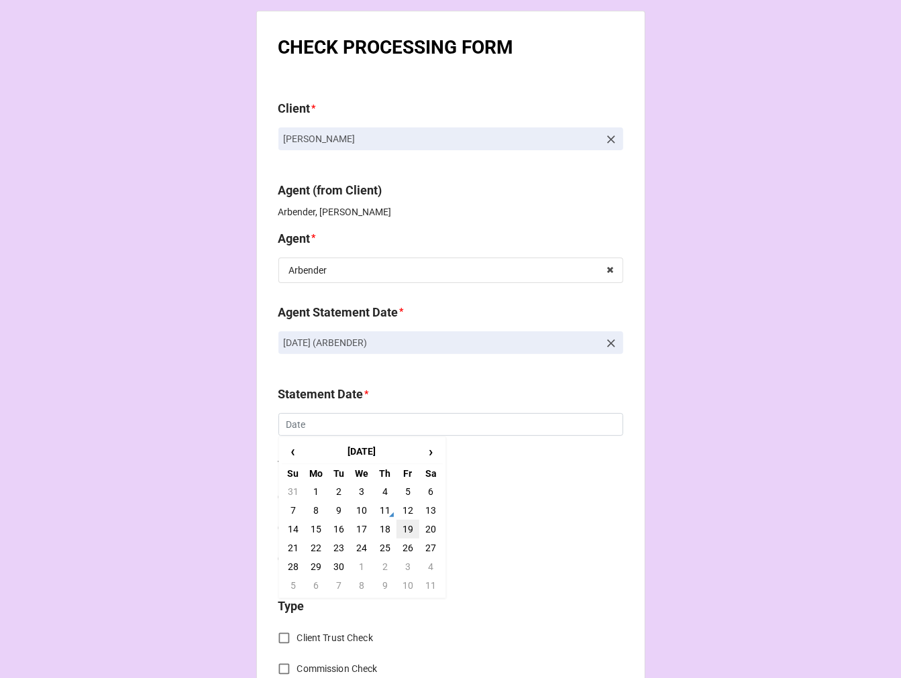
click at [403, 527] on td "19" at bounding box center [407, 529] width 23 height 19
type input "[DATE]"
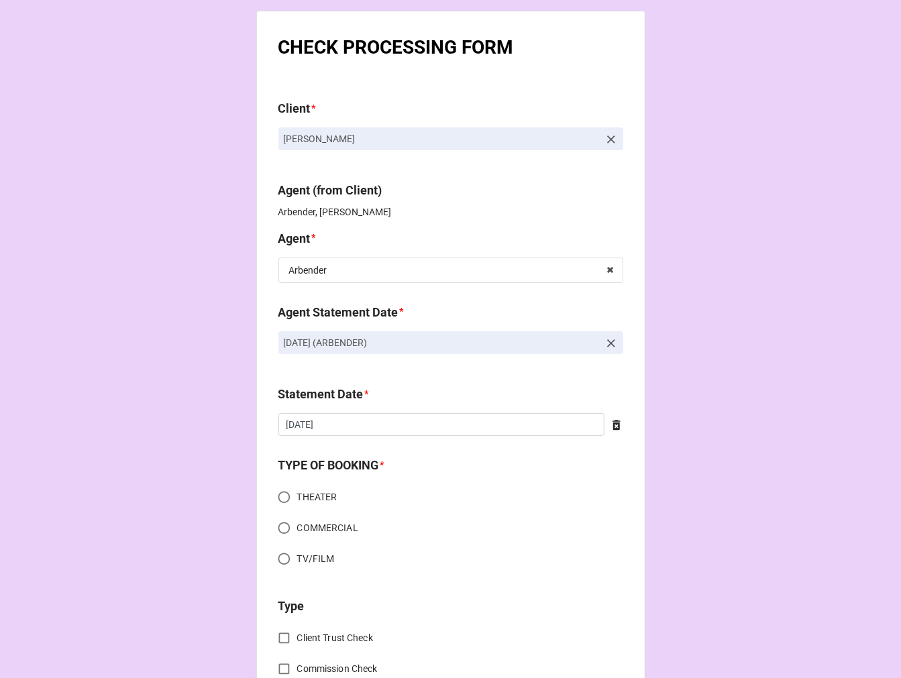
click at [282, 492] on input "THEATER" at bounding box center [284, 497] width 26 height 26
radio input "true"
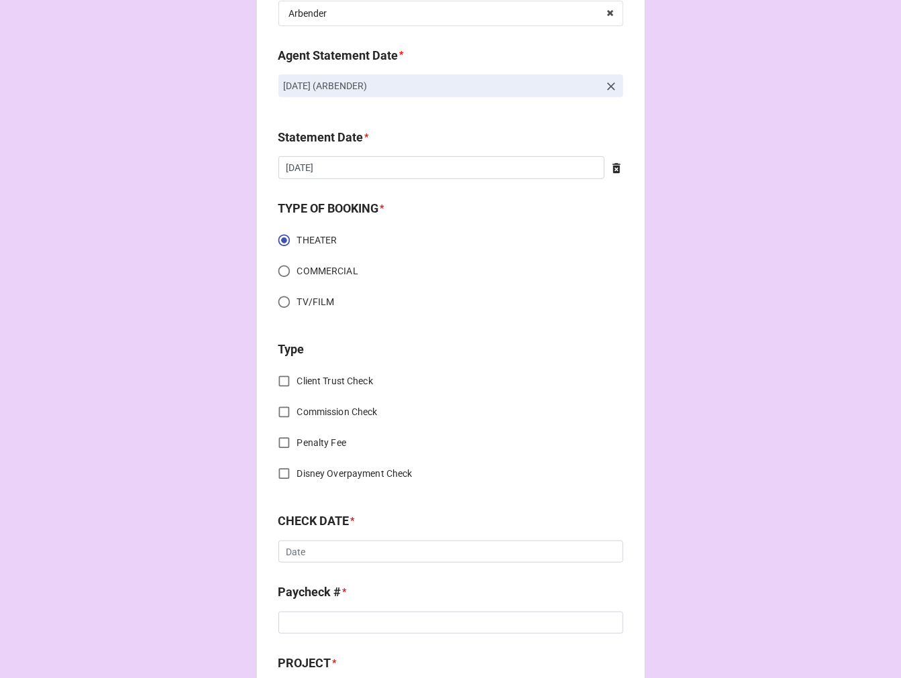
scroll to position [149, 0]
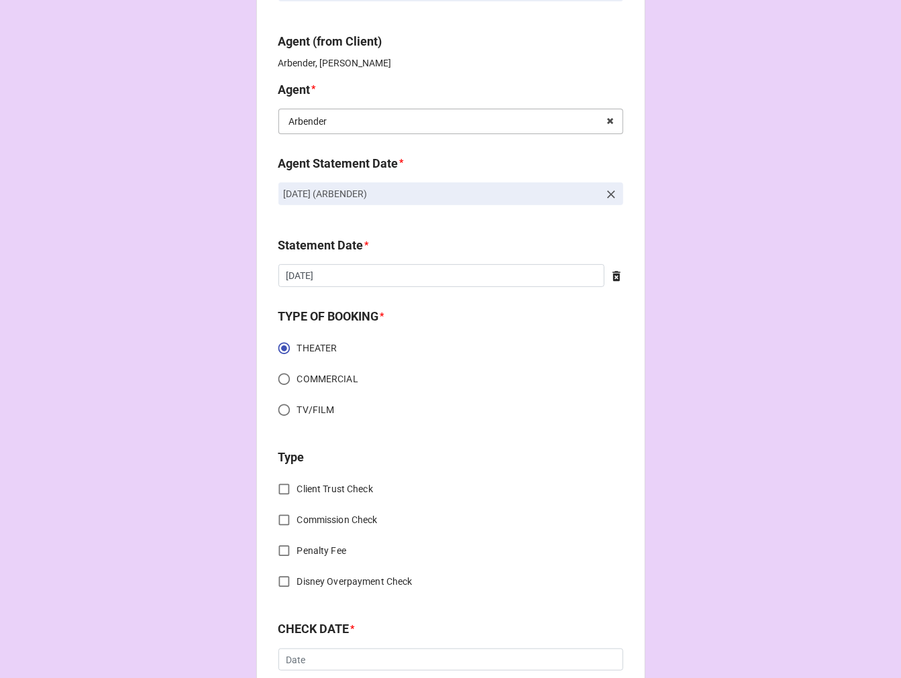
click at [339, 121] on input "text" at bounding box center [451, 121] width 343 height 24
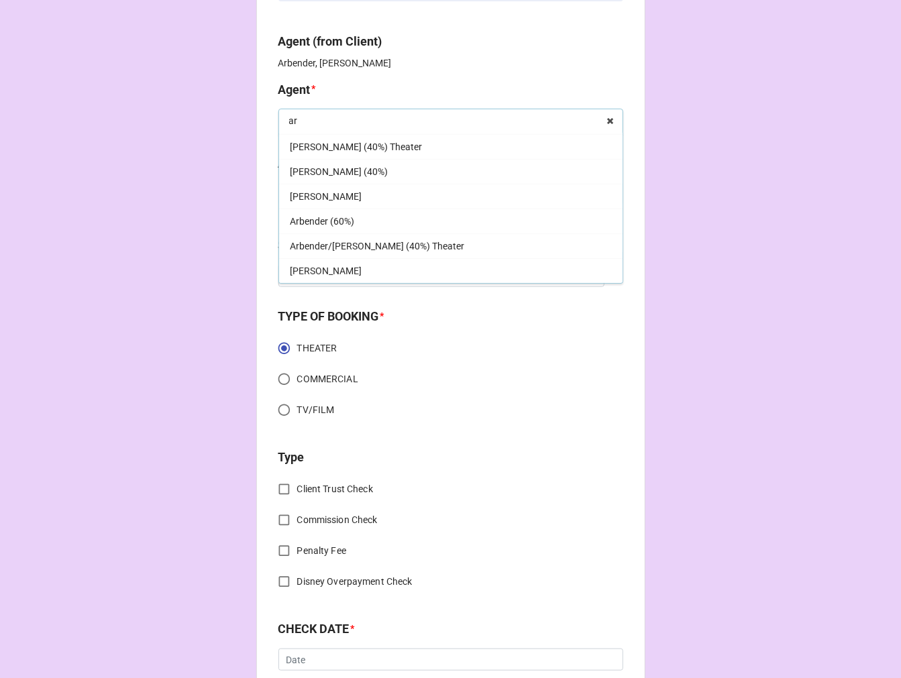
scroll to position [223, 0]
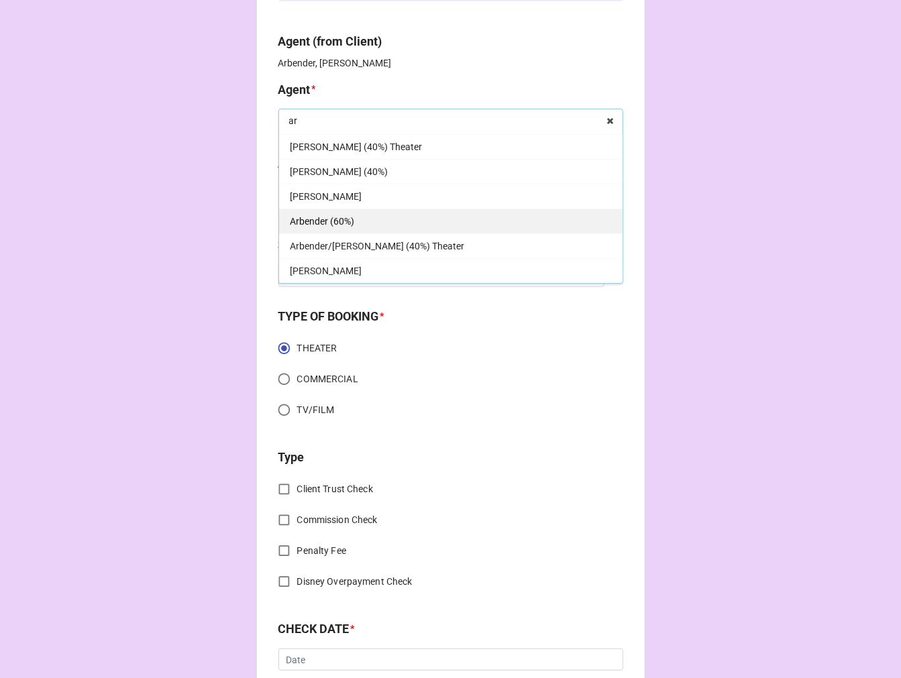
type input "ar"
click at [351, 216] on span "Arbender (60%)" at bounding box center [322, 221] width 64 height 11
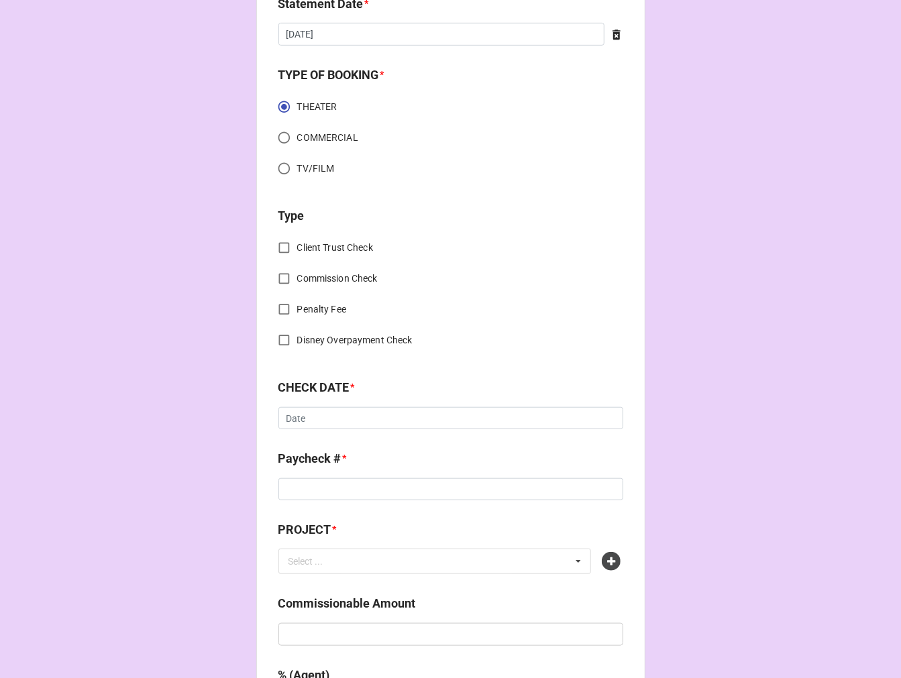
scroll to position [447, 0]
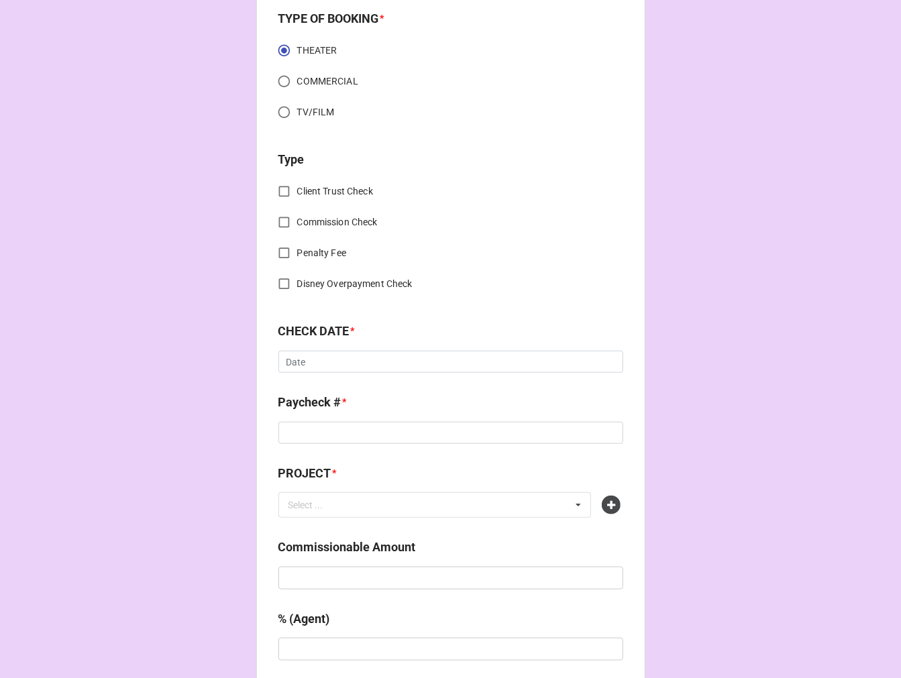
click at [279, 217] on input "Commission Check" at bounding box center [284, 222] width 26 height 26
checkbox input "true"
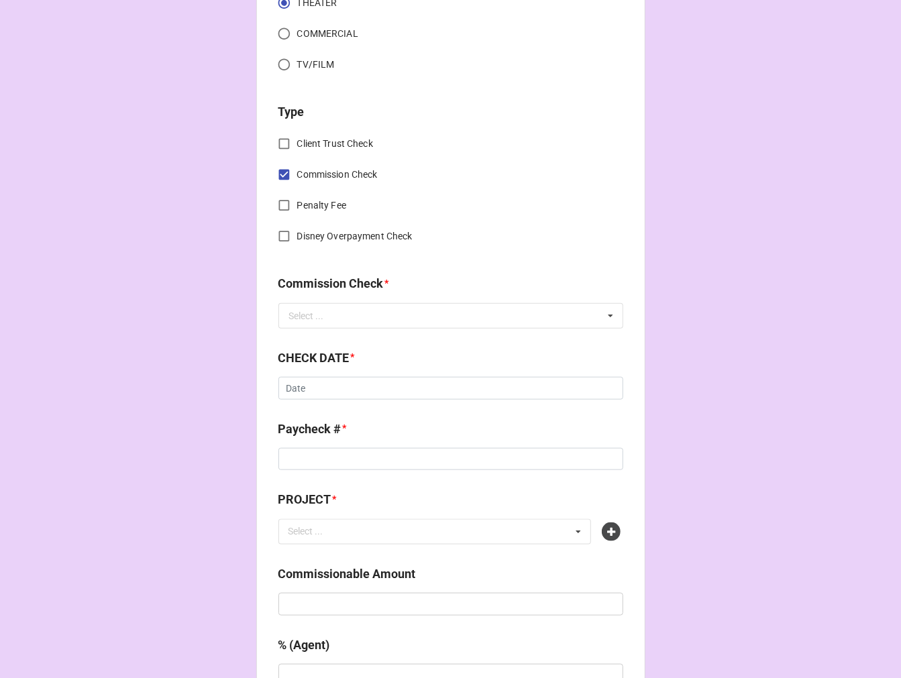
scroll to position [521, 0]
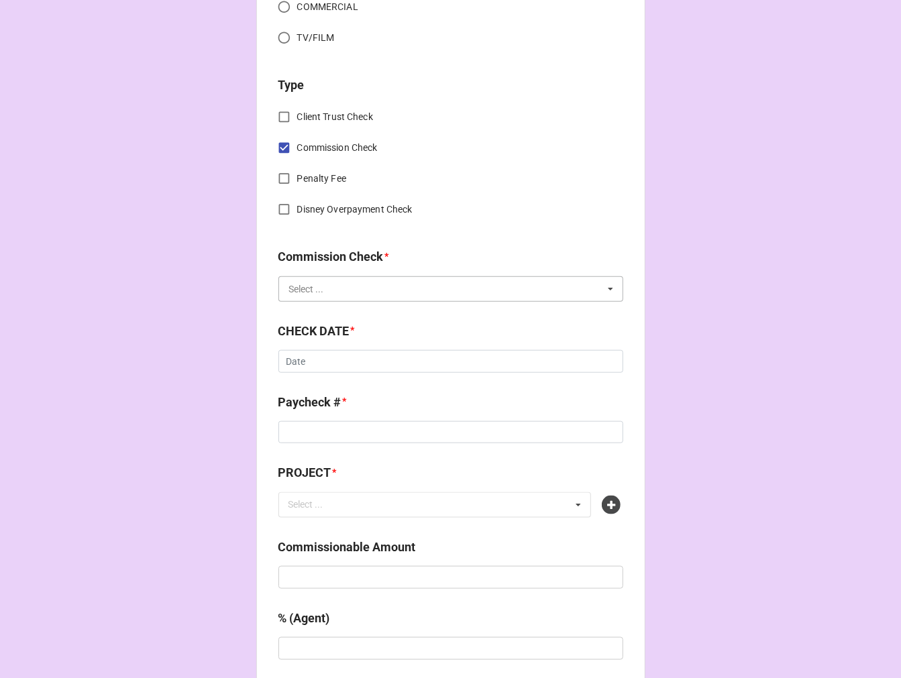
click at [335, 284] on input "text" at bounding box center [451, 289] width 343 height 24
click at [318, 313] on span "FSE (Client)" at bounding box center [314, 314] width 48 height 11
click at [329, 351] on input "text" at bounding box center [450, 361] width 345 height 23
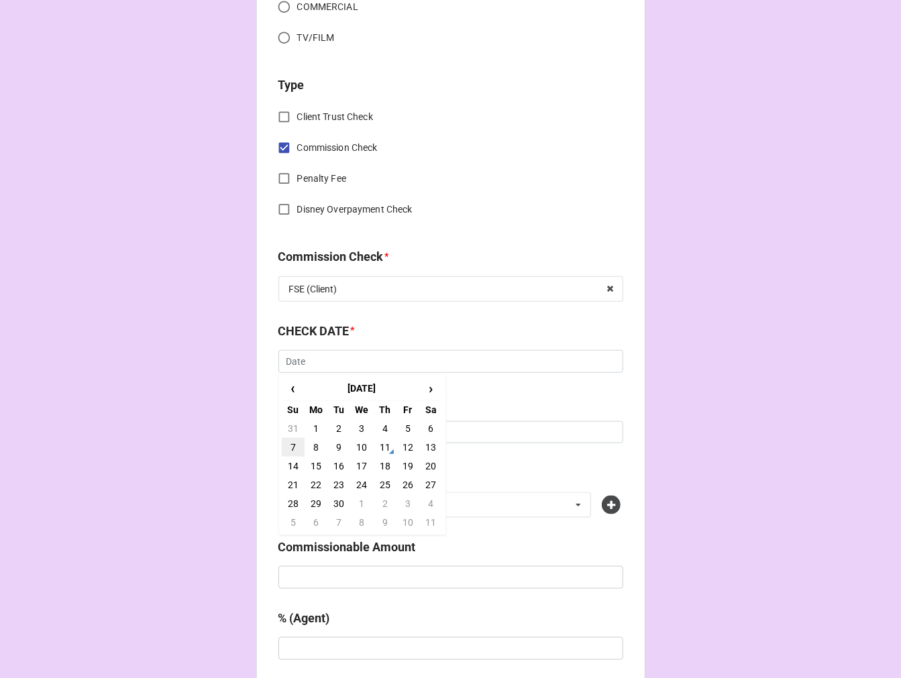
click at [285, 446] on td "7" at bounding box center [293, 447] width 23 height 19
type input "9/7/2025"
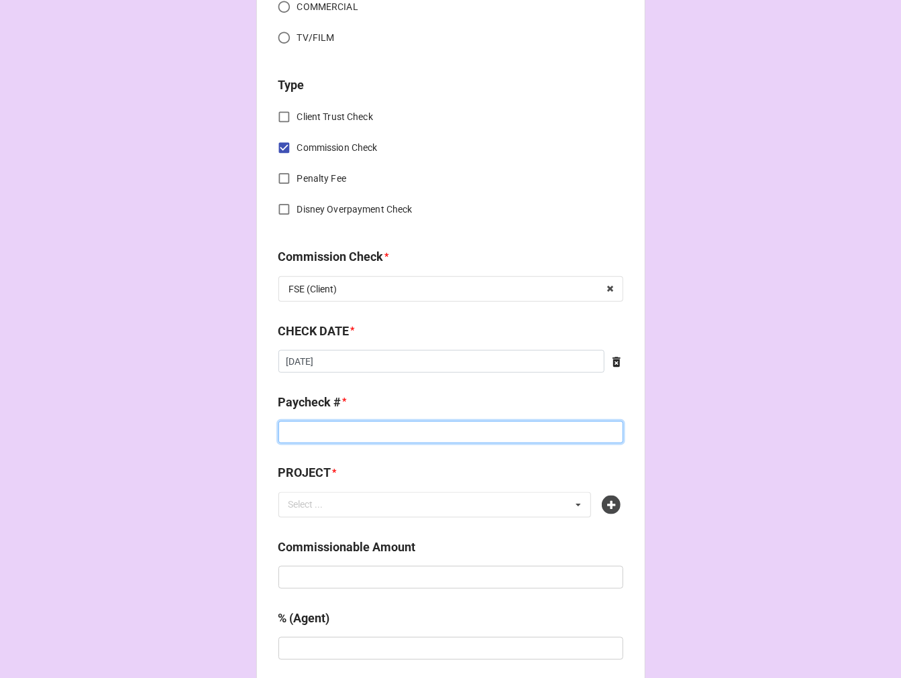
click at [329, 436] on input at bounding box center [450, 432] width 345 height 23
type input "ZELLE"
click at [616, 504] on icon at bounding box center [611, 505] width 19 height 19
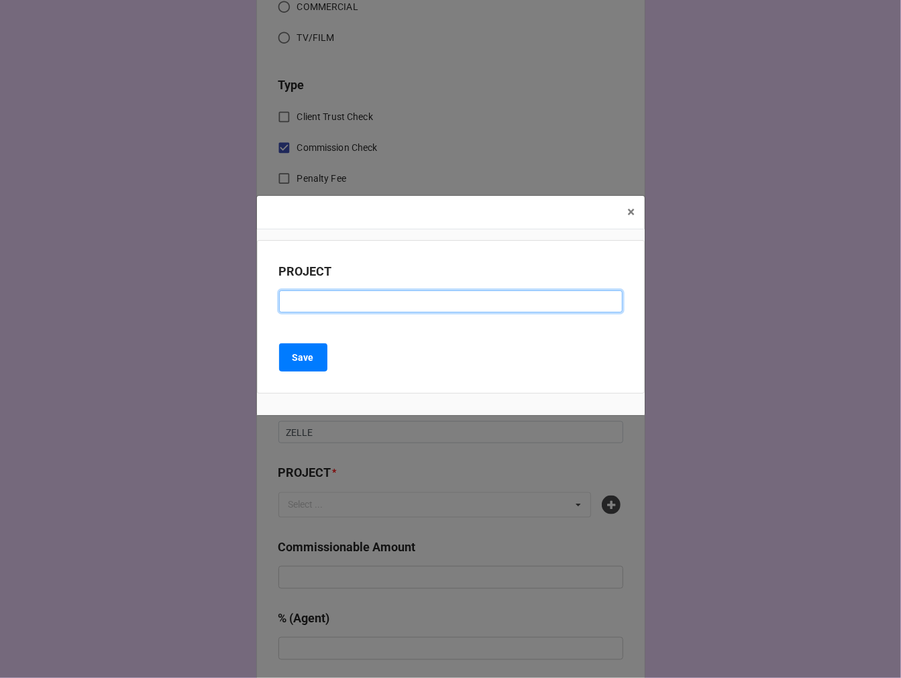
click at [333, 301] on input at bounding box center [450, 301] width 343 height 23
paste input "WAITRESS, ONE MAN TWO GUVNORS (Weathervane Playhouse)"
drag, startPoint x: 453, startPoint y: 300, endPoint x: 669, endPoint y: 326, distance: 216.9
click at [669, 326] on div "× Close PROJECT WAITRESS, ONE MAN TWO GUVNORS (Weathervane Playhouse) Save" at bounding box center [450, 339] width 901 height 678
type input "WAITRESS, ONE MAN TWO GUVNORS (WEATHERVANE)"
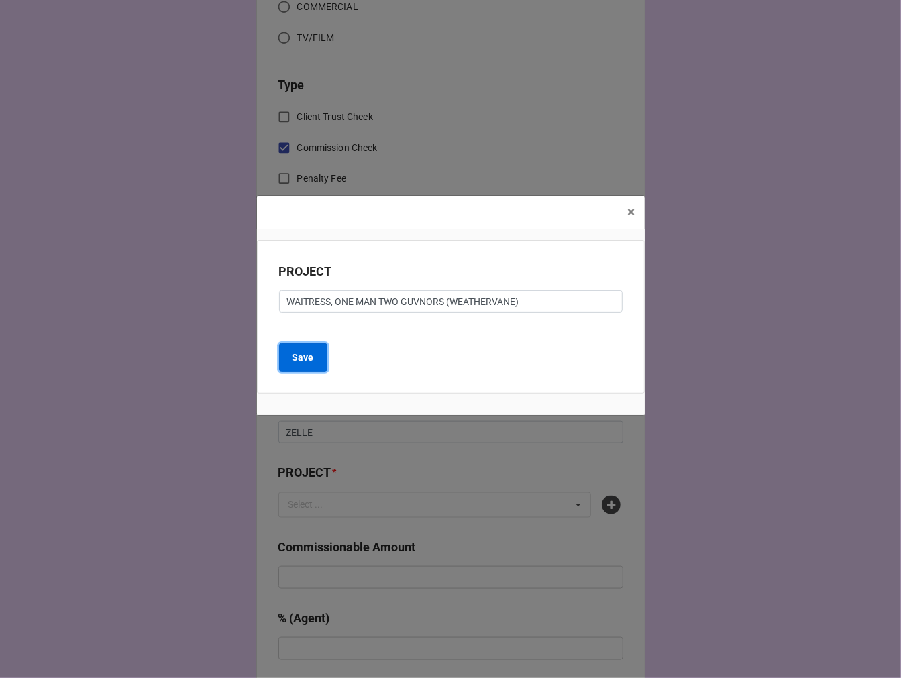
click at [295, 358] on b "Save" at bounding box center [302, 358] width 21 height 14
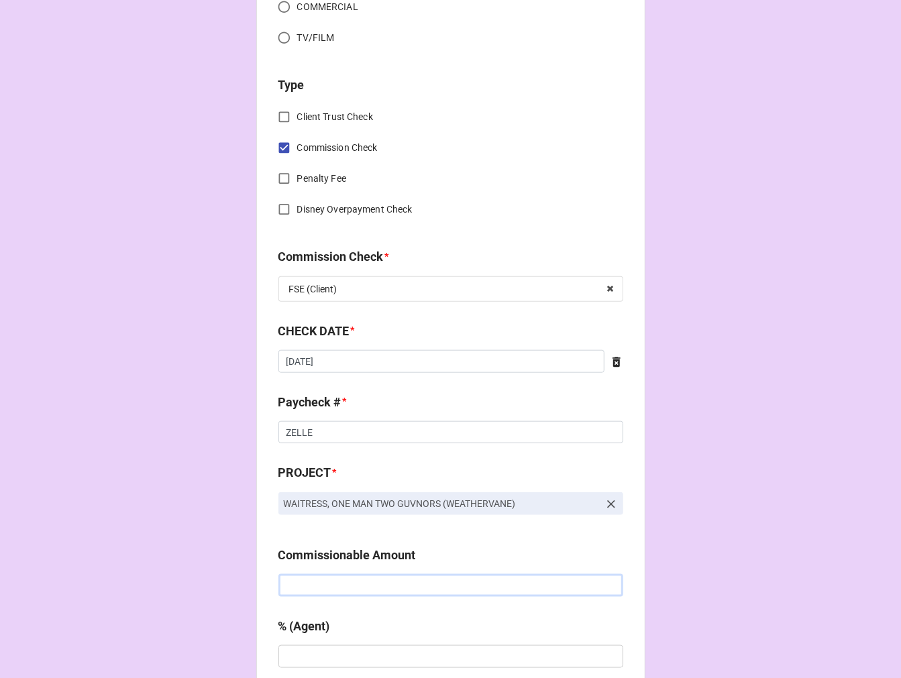
click at [331, 584] on input "text" at bounding box center [450, 585] width 345 height 23
paste input "$1,220.00"
type input "$1,220.00"
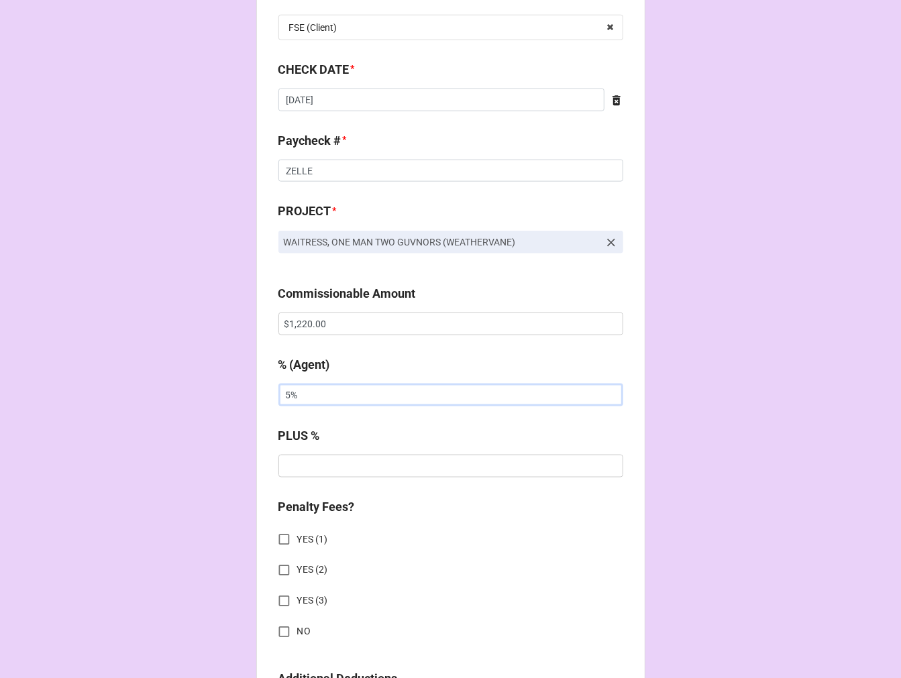
scroll to position [1043, 0]
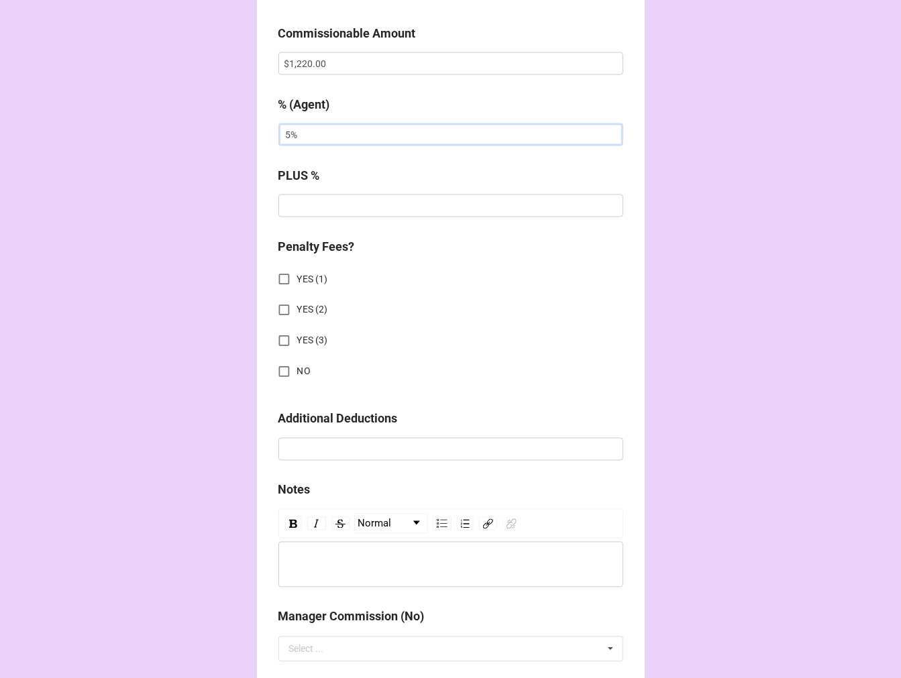
type input "5%"
click at [278, 371] on input "NO" at bounding box center [284, 372] width 26 height 26
checkbox input "true"
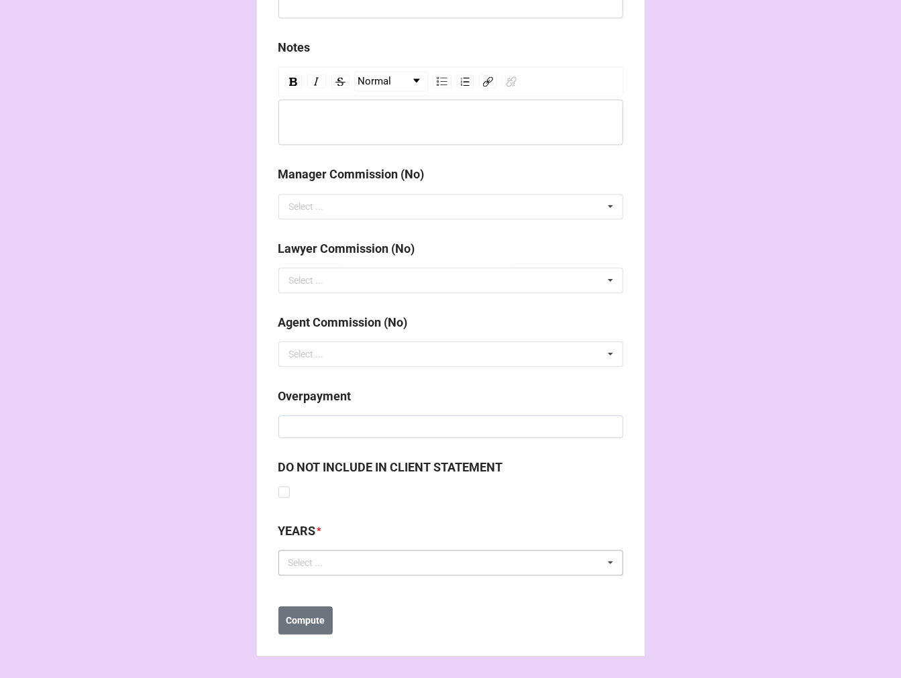
click at [339, 560] on div "Select ... No results found." at bounding box center [450, 562] width 345 height 25
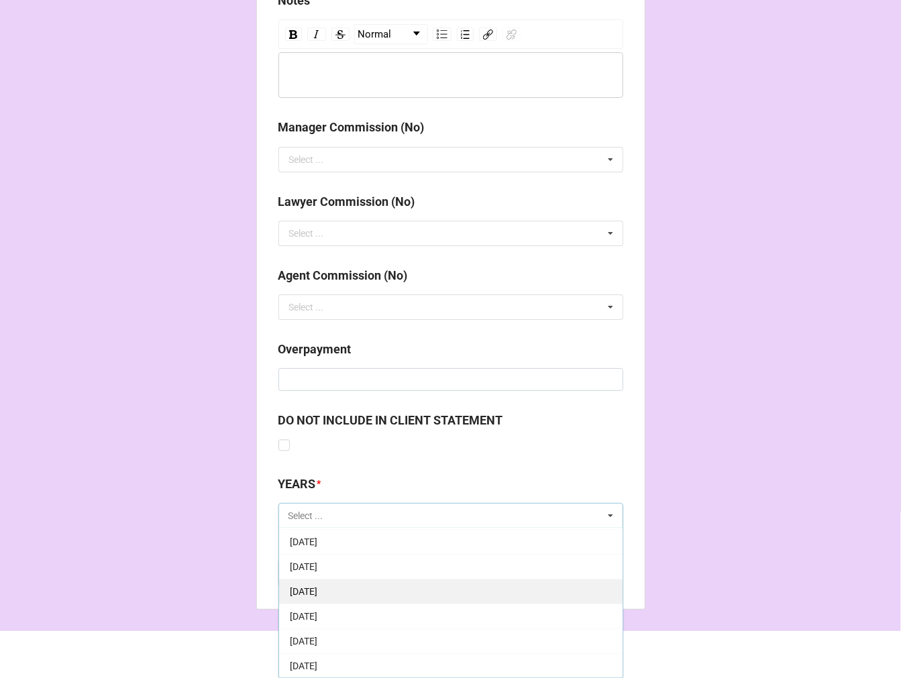
scroll to position [149, 0]
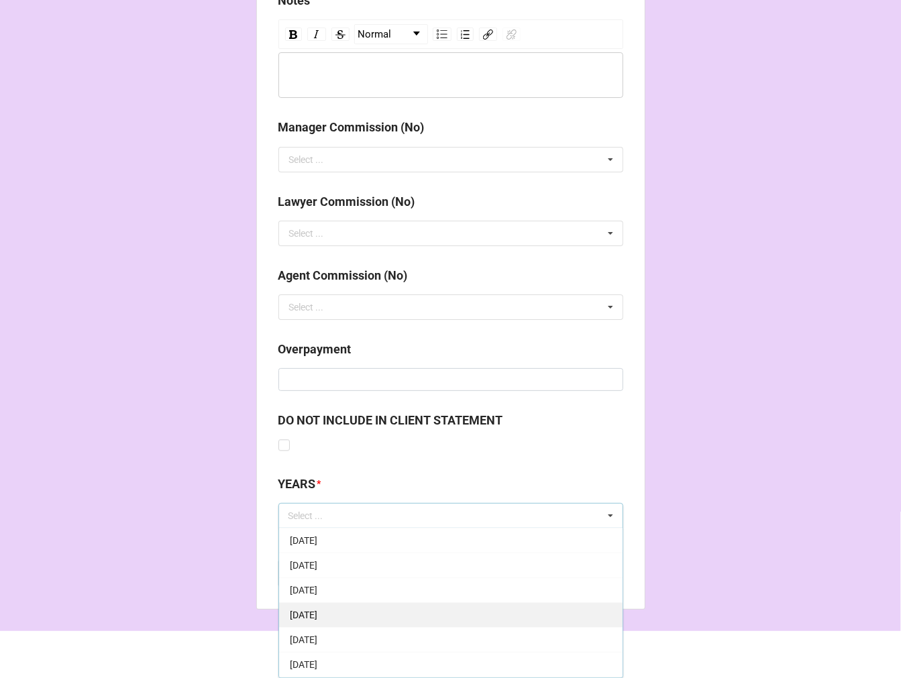
click at [387, 606] on div "[DATE]" at bounding box center [450, 614] width 343 height 25
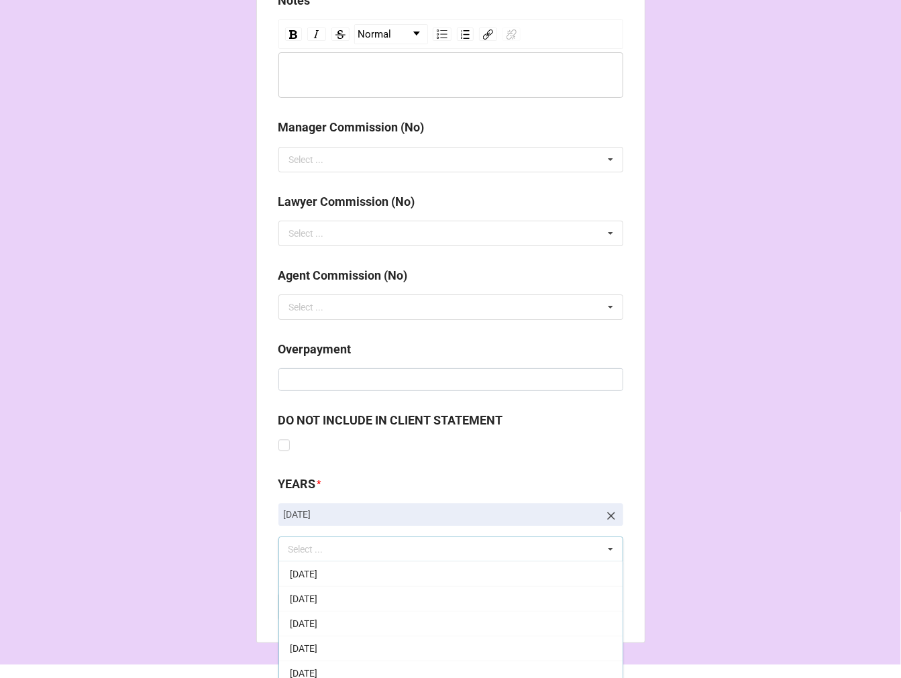
click at [608, 513] on div "YEARS * 10-October 2025 Select ... 1-January 2025 2-February 2025 3-March 2025 …" at bounding box center [450, 518] width 345 height 87
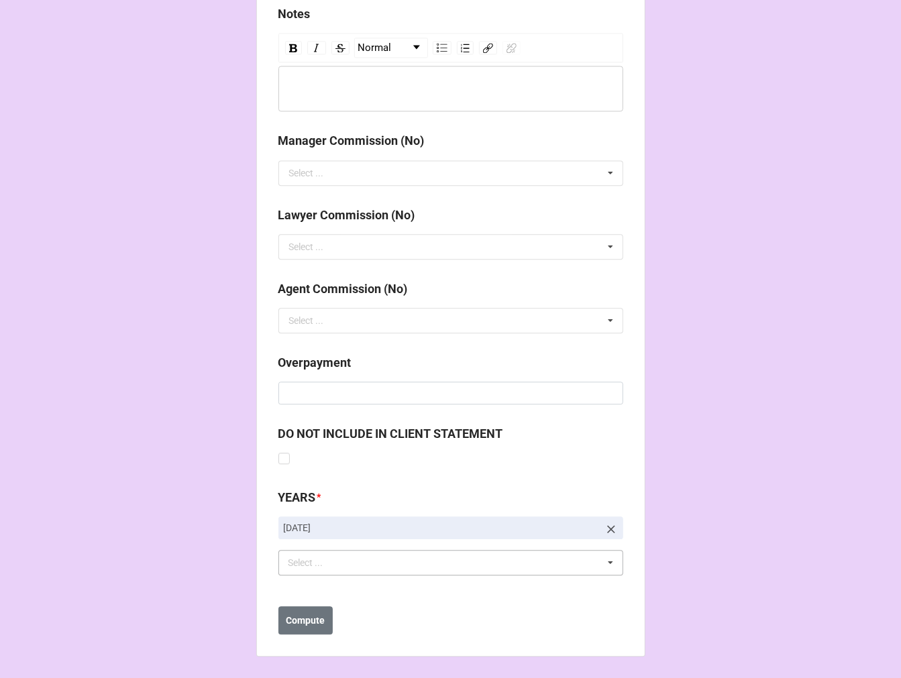
click at [600, 527] on link "[DATE]" at bounding box center [450, 527] width 345 height 23
click at [607, 524] on icon at bounding box center [610, 529] width 13 height 13
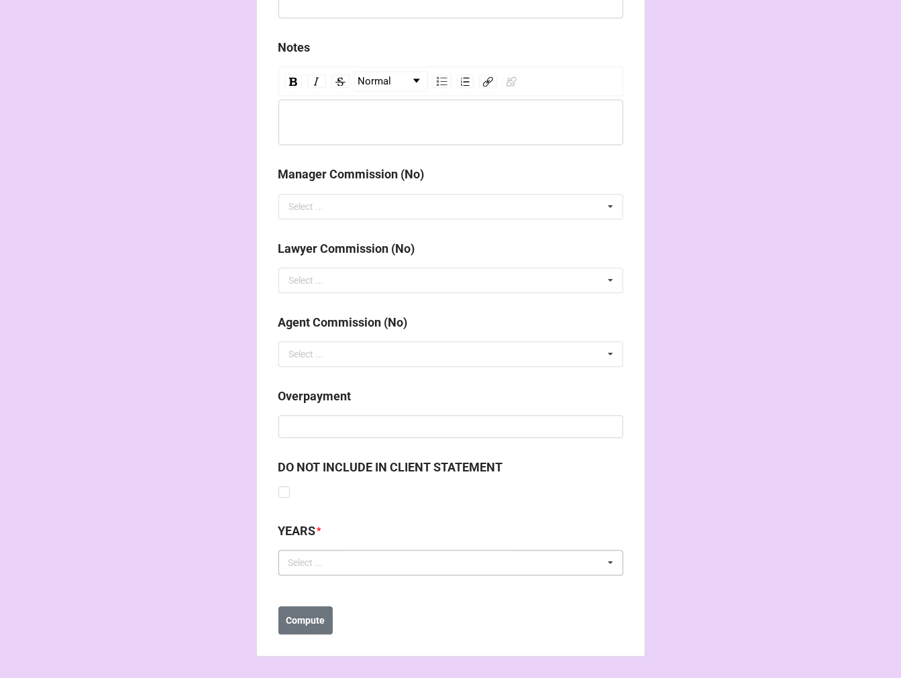
scroll to position [1486, 0]
click at [373, 567] on div "Select ... 1-January 2025 2-February 2025 3-March 2025 4-April 2025 5-May 2025 …" at bounding box center [450, 562] width 345 height 25
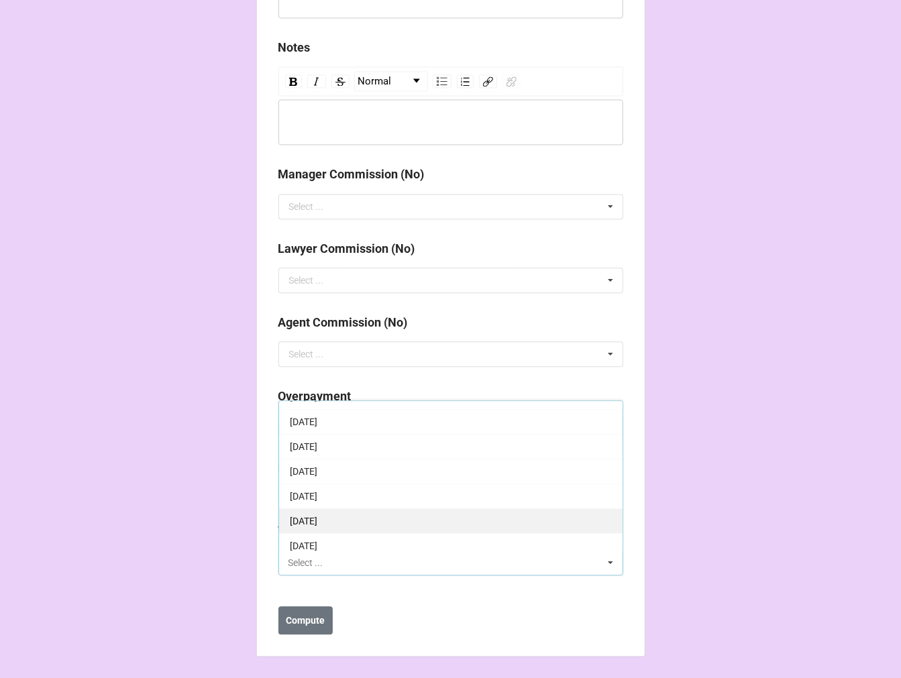
scroll to position [149, 0]
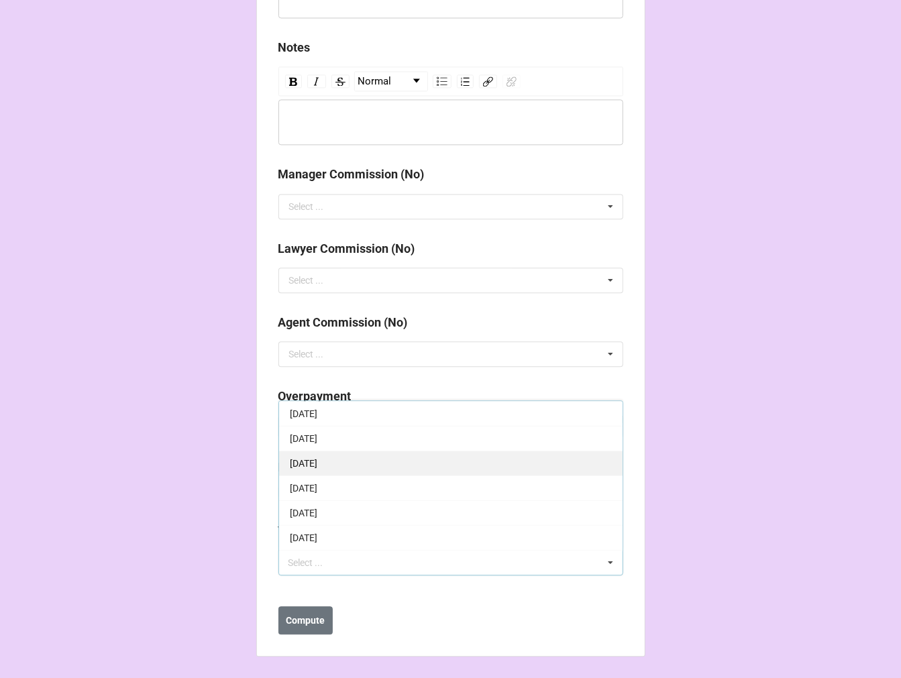
click at [317, 463] on span "[DATE]" at bounding box center [304, 463] width 28 height 11
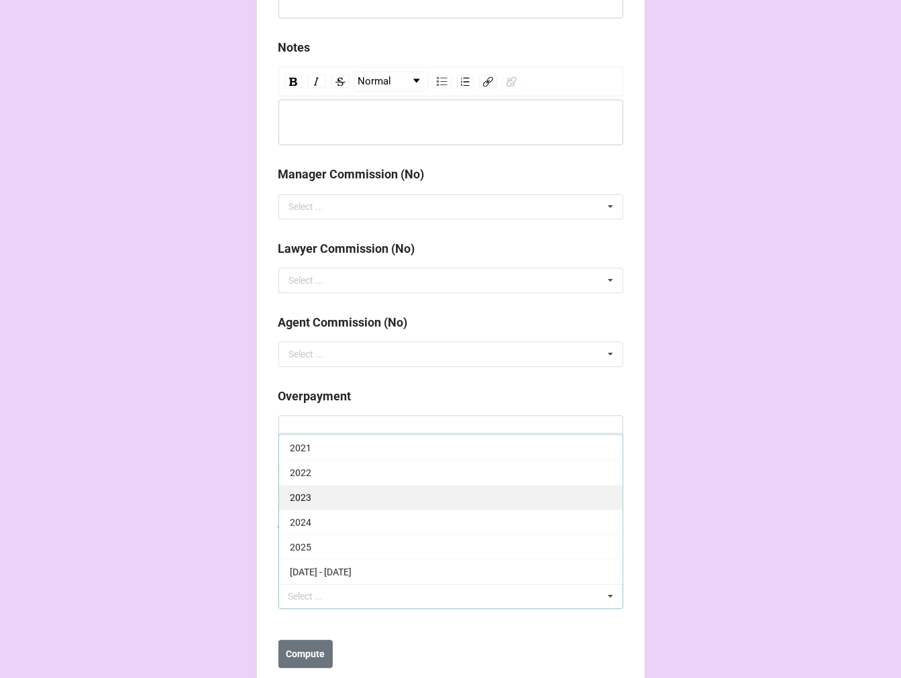
click at [342, 548] on div "2025" at bounding box center [450, 547] width 343 height 25
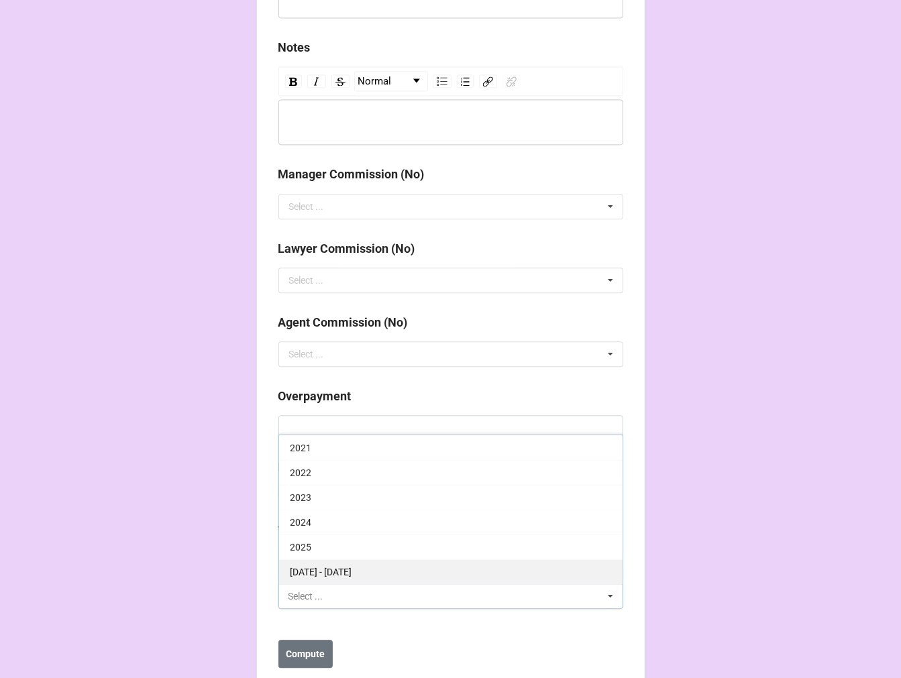
scroll to position [272, 0]
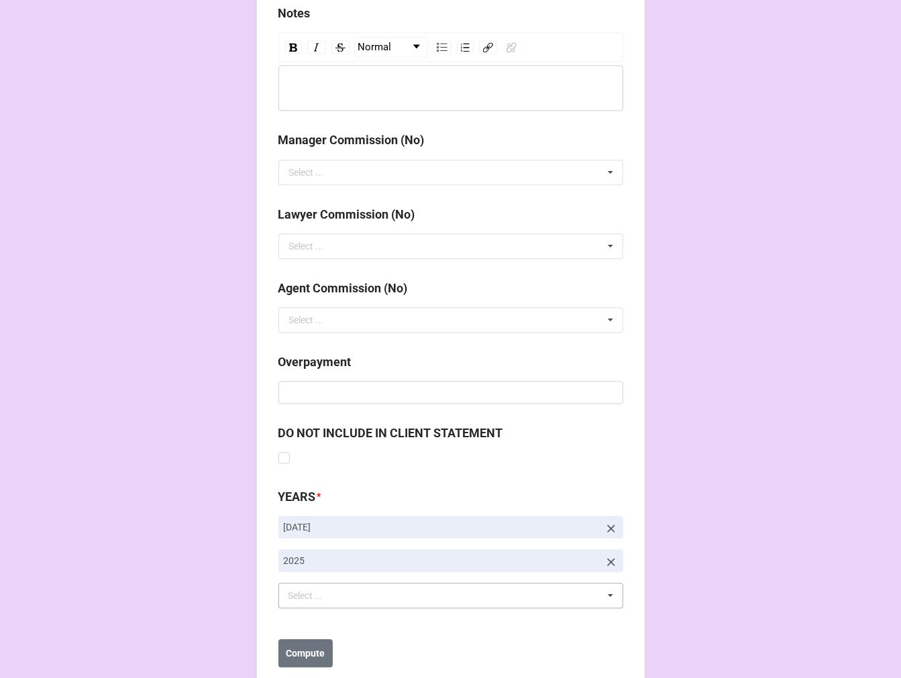
scroll to position [1553, 0]
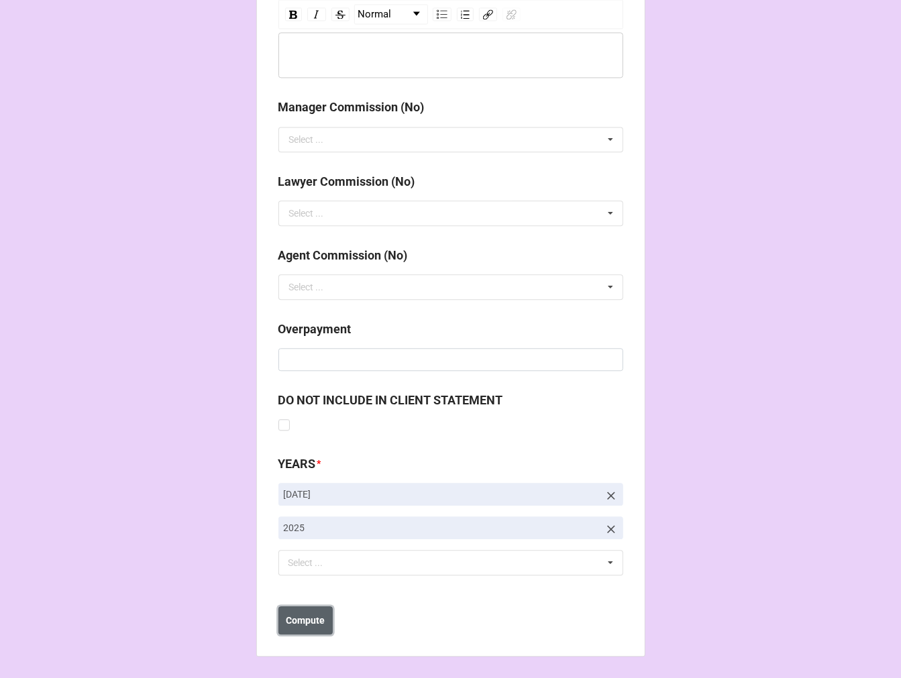
click at [313, 618] on b "Compute" at bounding box center [305, 621] width 39 height 14
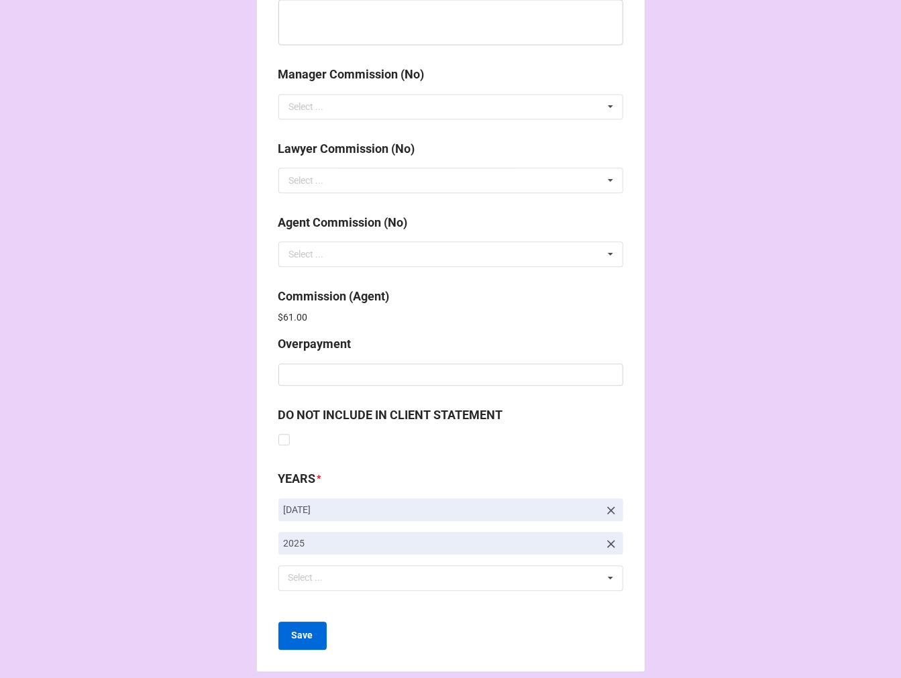
scroll to position [1600, 0]
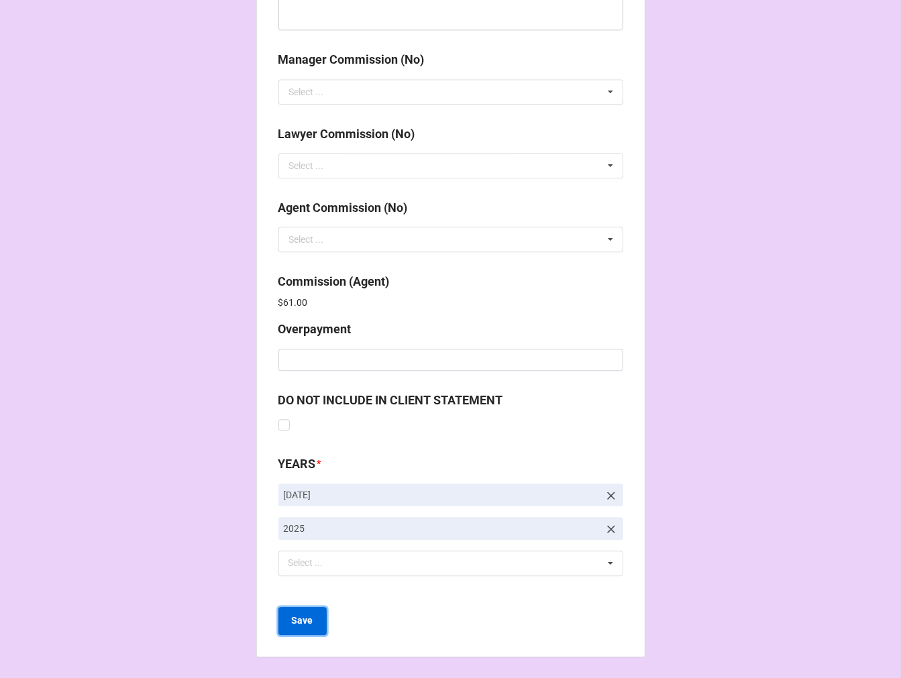
click at [284, 625] on button "Save" at bounding box center [302, 621] width 48 height 28
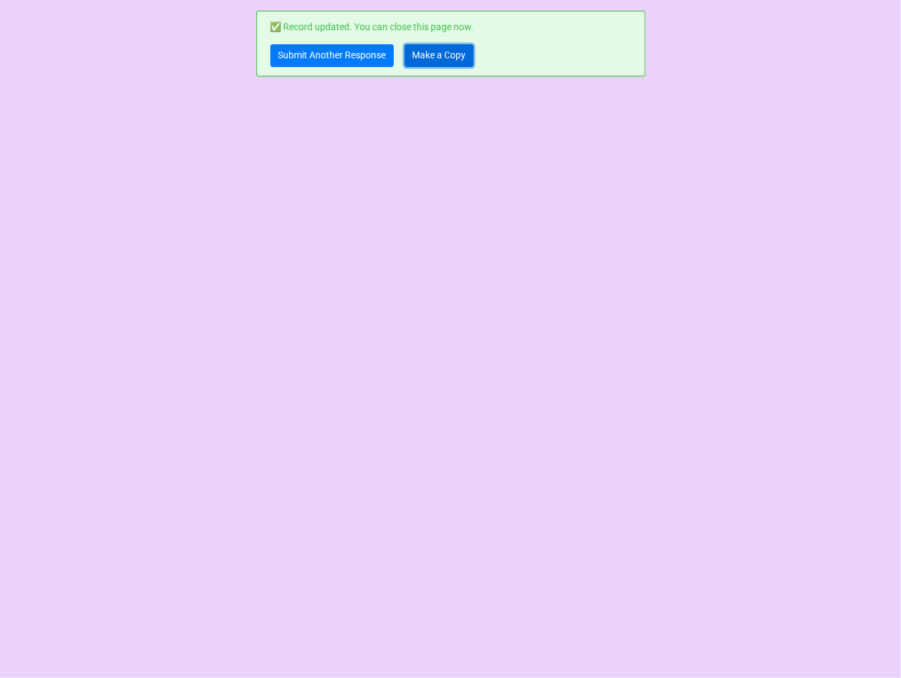
click at [430, 54] on link "Make a Copy" at bounding box center [438, 55] width 69 height 23
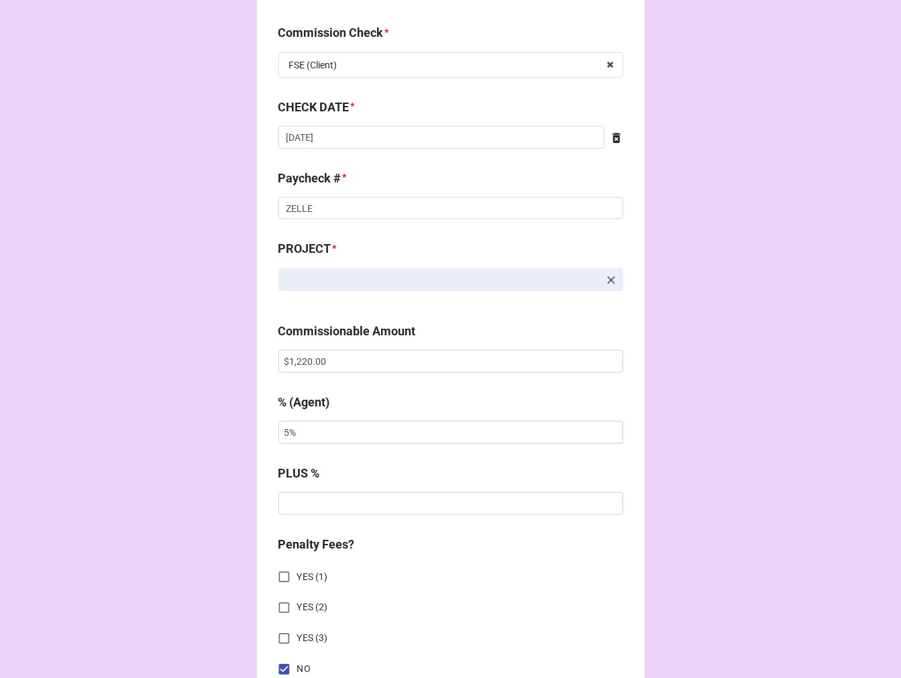
scroll to position [969, 0]
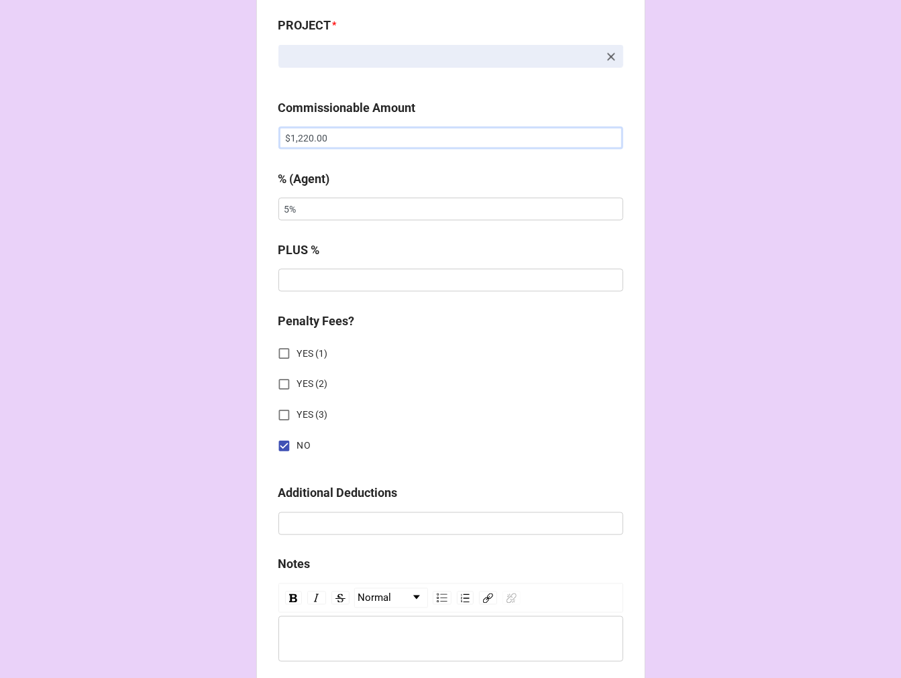
drag, startPoint x: 366, startPoint y: 138, endPoint x: 146, endPoint y: 97, distance: 224.4
click at [163, 101] on div "CHECK PROCESSING FORM Client * Agent (from Client) [PERSON_NAME], [PERSON_NAME]…" at bounding box center [450, 146] width 901 height 2231
paste input "3,05"
type input "$3,050.00"
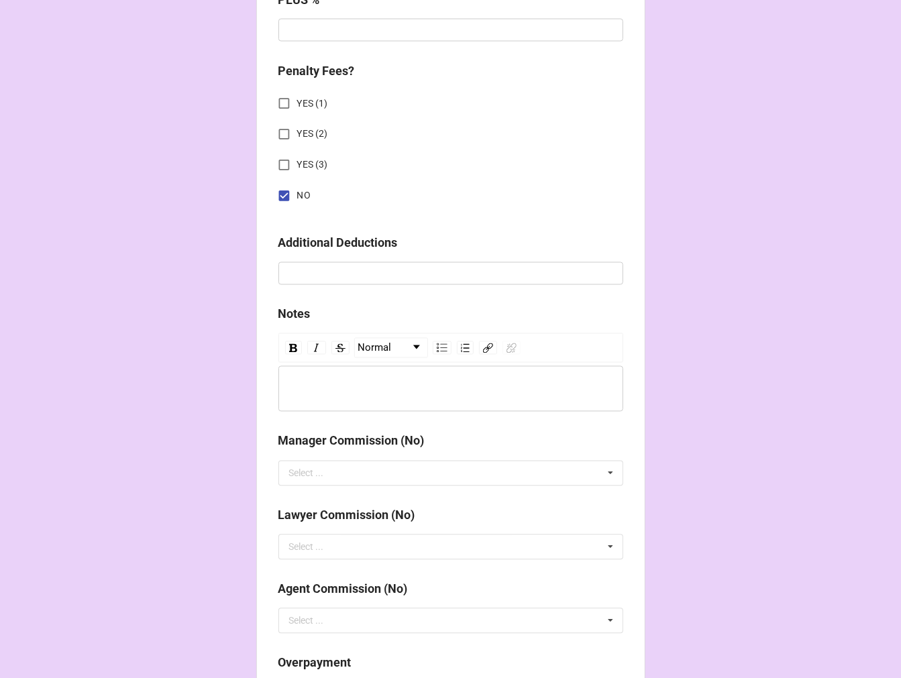
scroll to position [1553, 0]
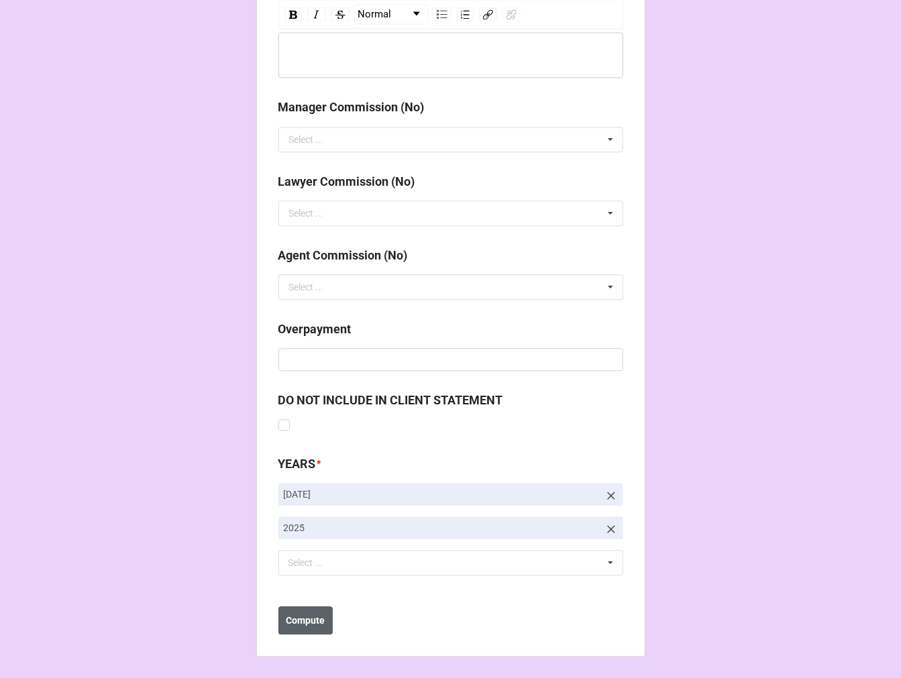
type input "10%"
click at [292, 620] on b "Compute" at bounding box center [305, 621] width 39 height 14
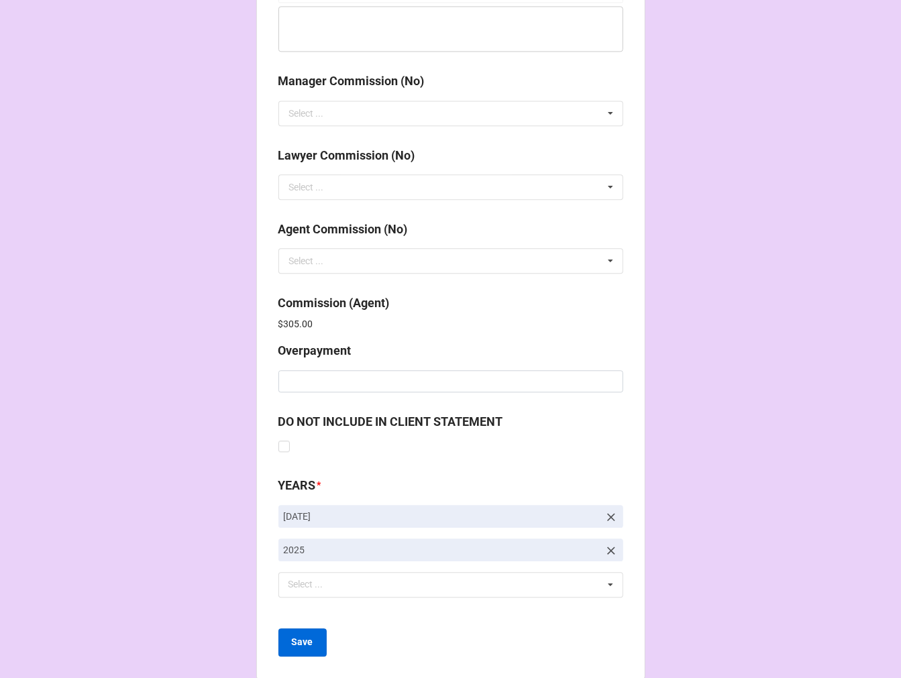
scroll to position [1600, 0]
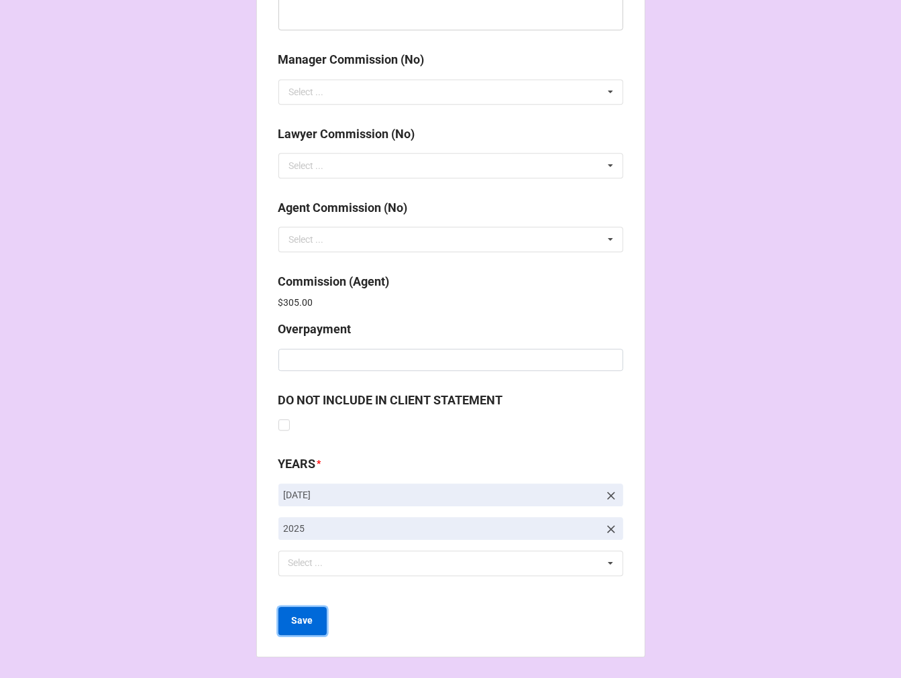
drag, startPoint x: 301, startPoint y: 618, endPoint x: 310, endPoint y: 615, distance: 10.0
click at [303, 619] on b "Save" at bounding box center [302, 621] width 21 height 14
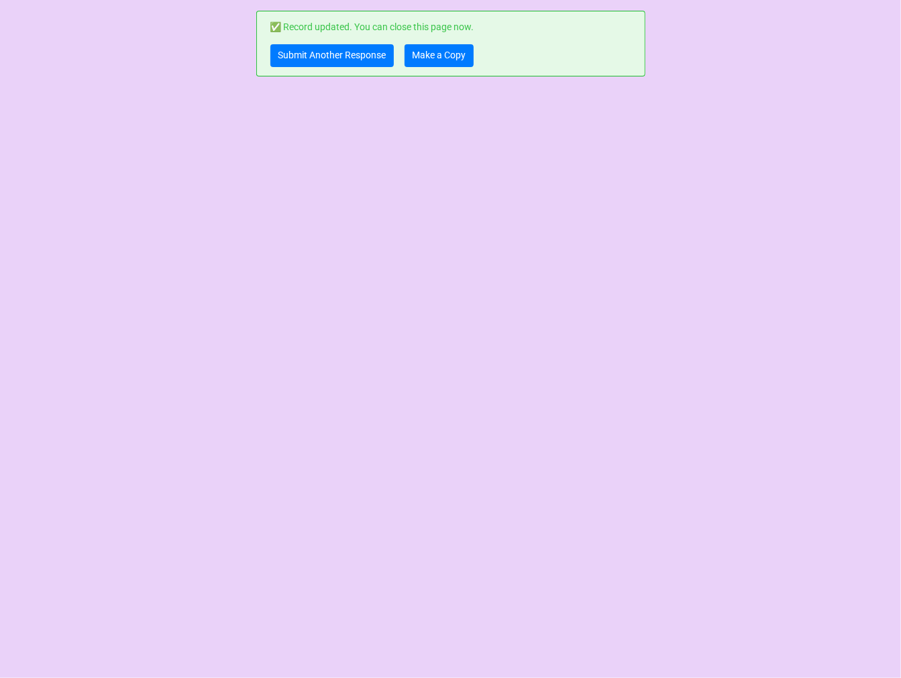
scroll to position [0, 0]
click at [291, 62] on link "Submit Another Response" at bounding box center [331, 55] width 123 height 23
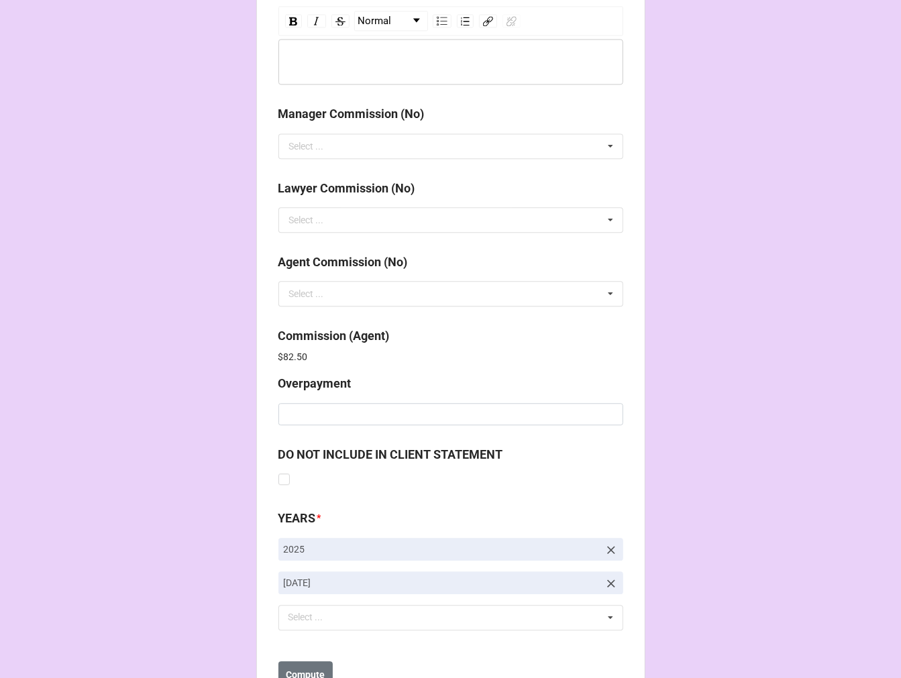
scroll to position [1600, 0]
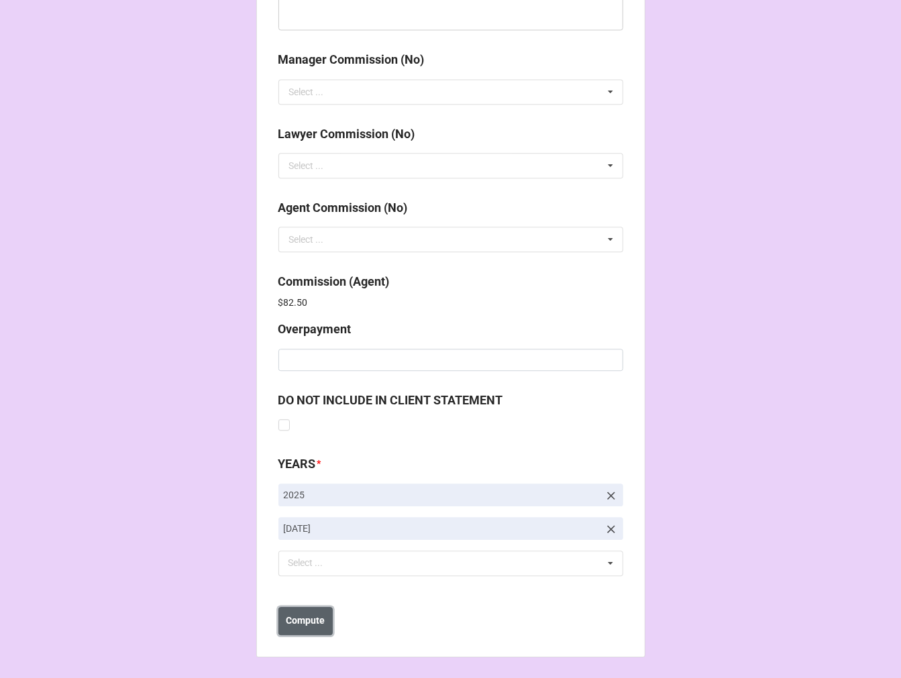
click at [318, 616] on b "Compute" at bounding box center [305, 621] width 39 height 14
click at [307, 624] on b "Save" at bounding box center [302, 621] width 21 height 14
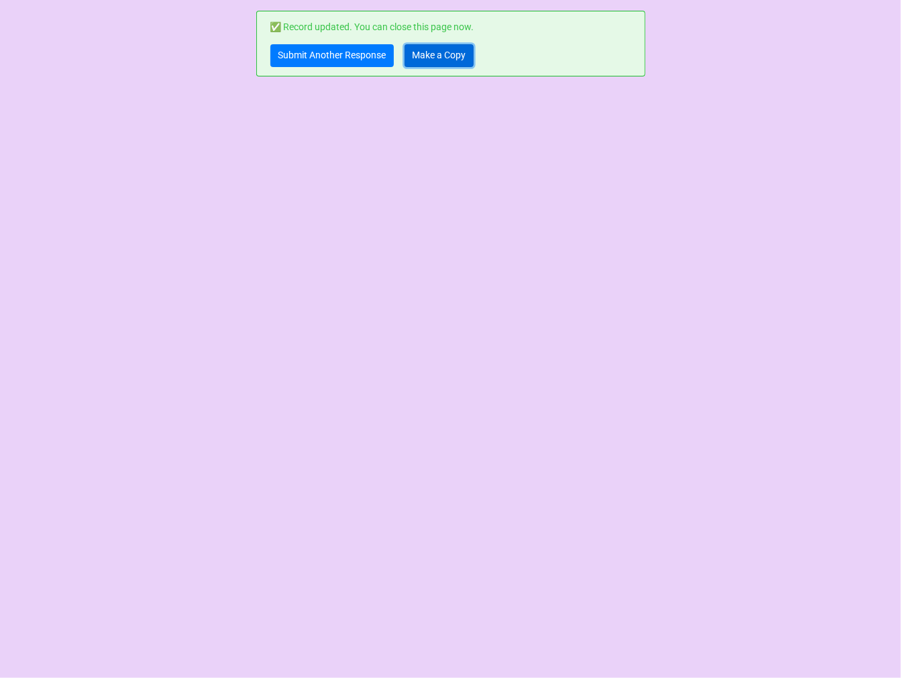
click at [426, 56] on link "Make a Copy" at bounding box center [438, 55] width 69 height 23
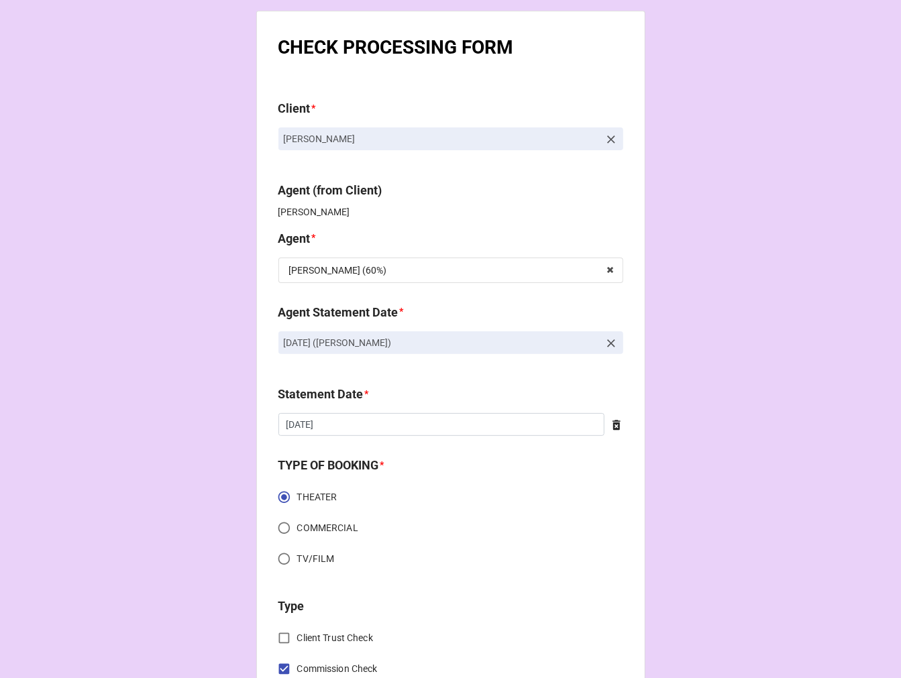
click at [607, 344] on icon at bounding box center [611, 343] width 8 height 8
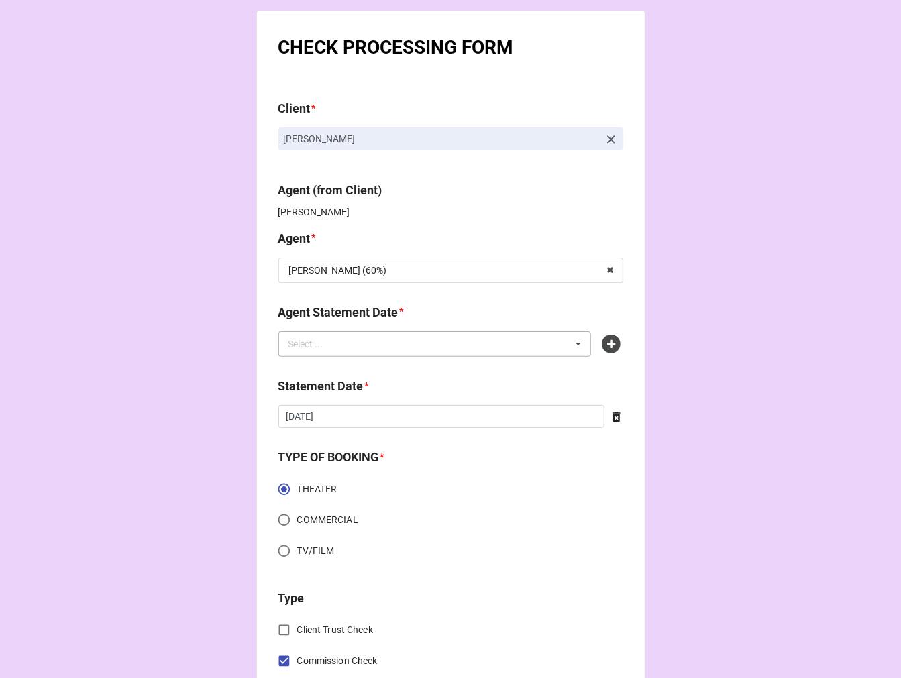
click at [447, 344] on div "Select ... No results found." at bounding box center [434, 343] width 313 height 25
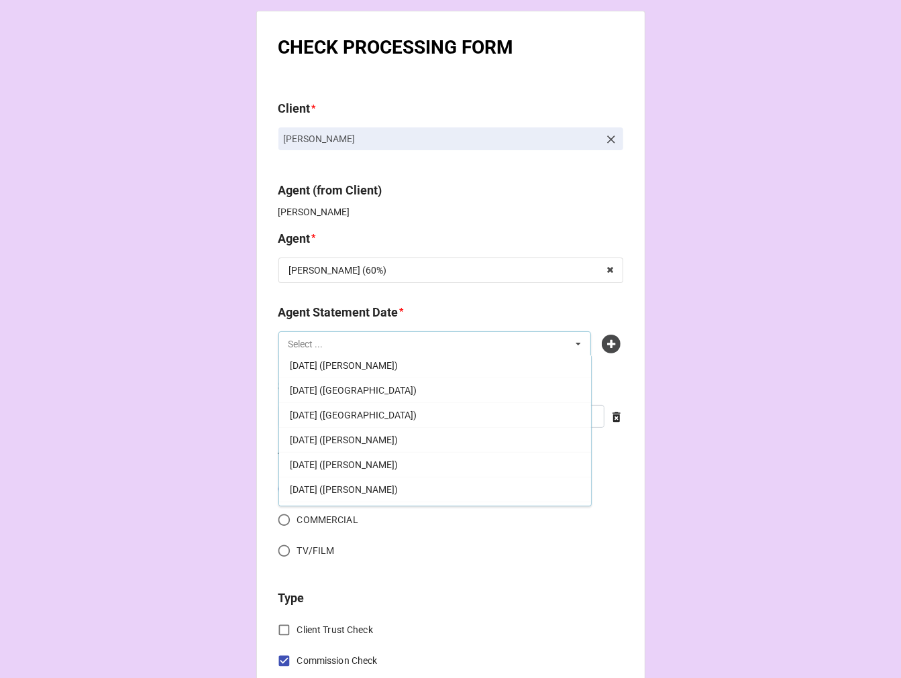
scroll to position [282, 0]
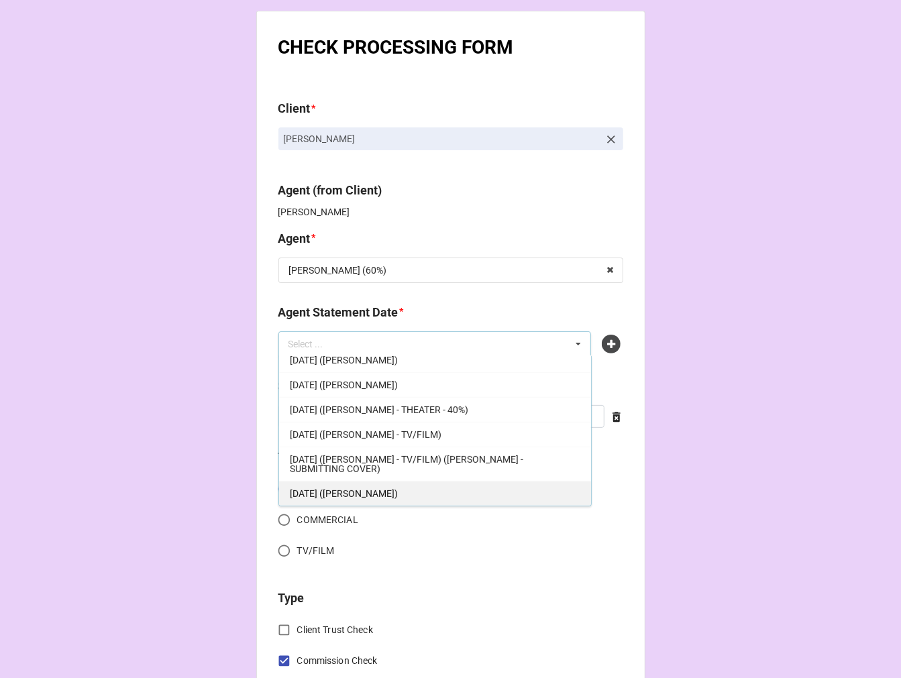
click at [418, 496] on div "SEPTEMBER 19, 2025 (TIERA)" at bounding box center [435, 493] width 312 height 25
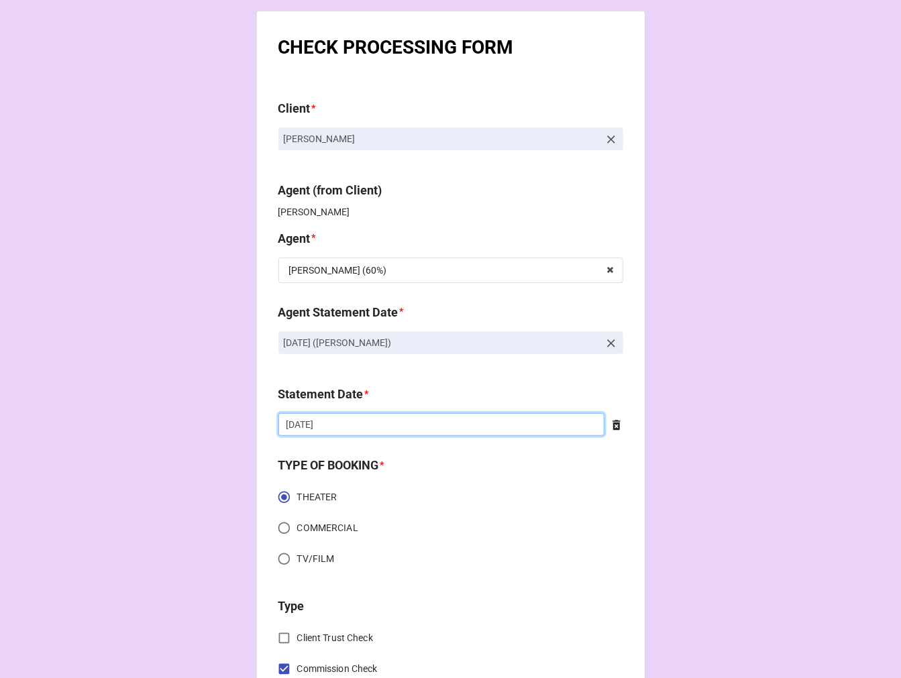
click at [360, 428] on input "[DATE]" at bounding box center [441, 424] width 326 height 23
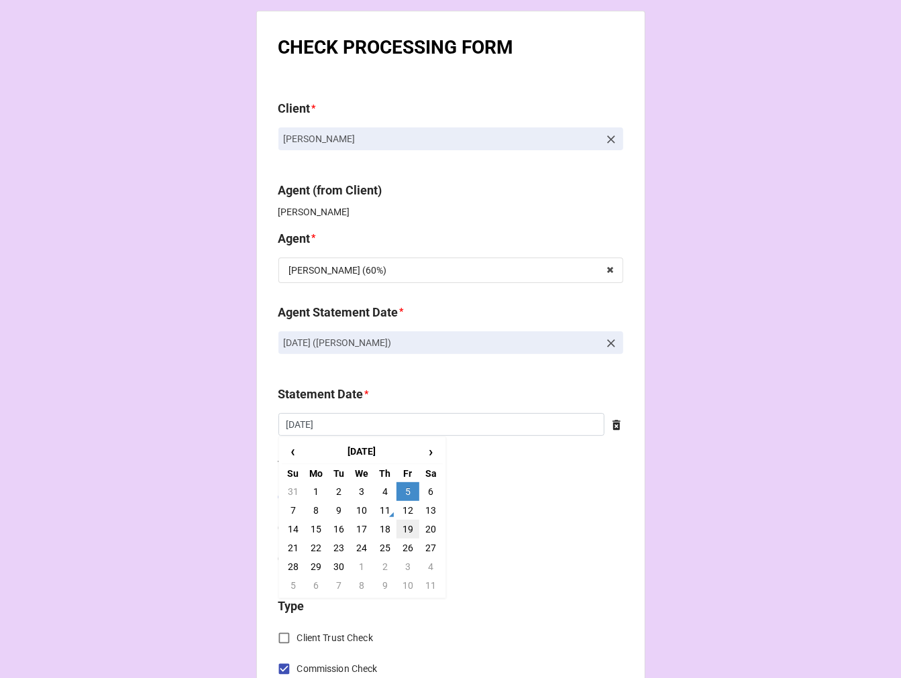
click at [404, 526] on td "19" at bounding box center [407, 529] width 23 height 19
type input "9/19/2025"
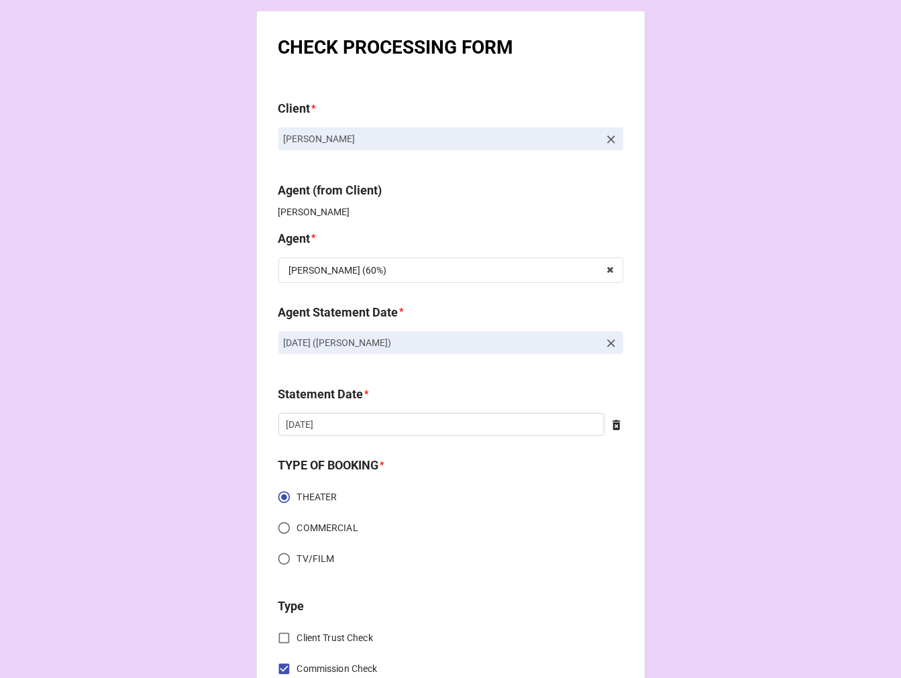
scroll to position [447, 0]
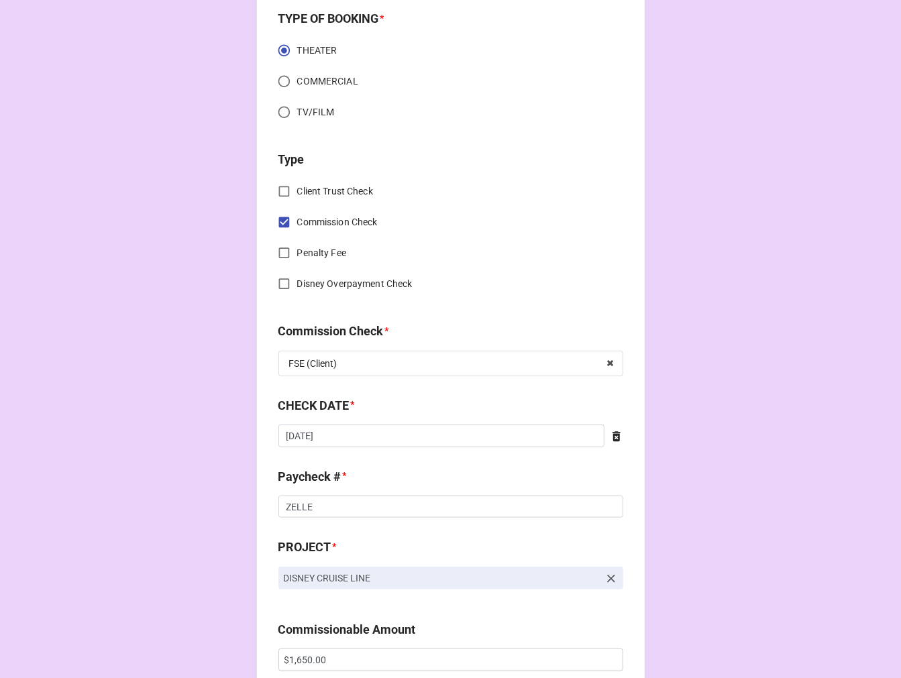
click at [614, 438] on icon at bounding box center [616, 436] width 8 height 10
click at [306, 444] on input "text" at bounding box center [450, 436] width 345 height 23
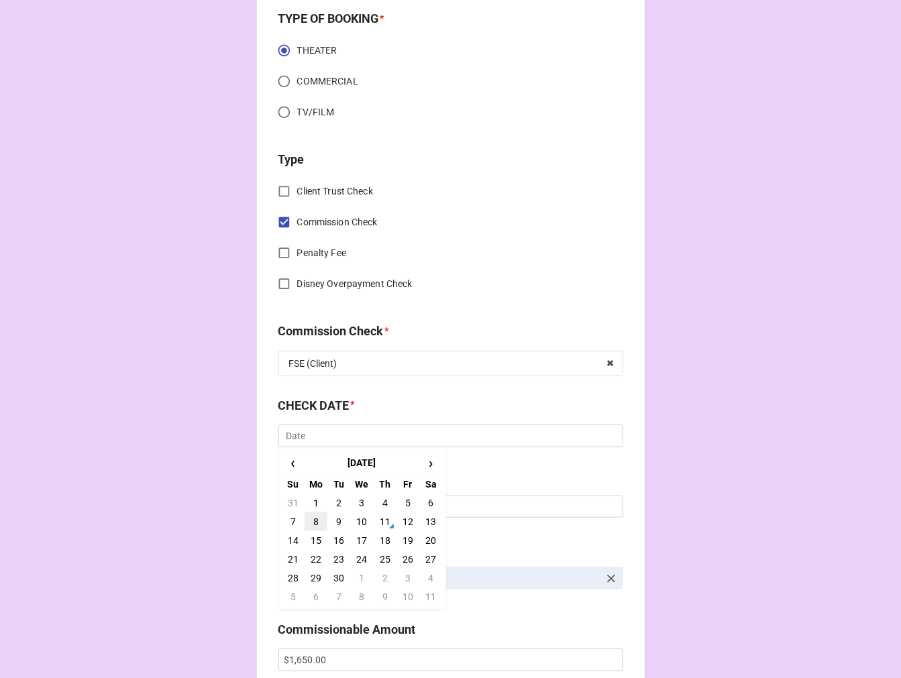
click at [317, 521] on td "8" at bounding box center [316, 521] width 23 height 19
type input "9/8/2025"
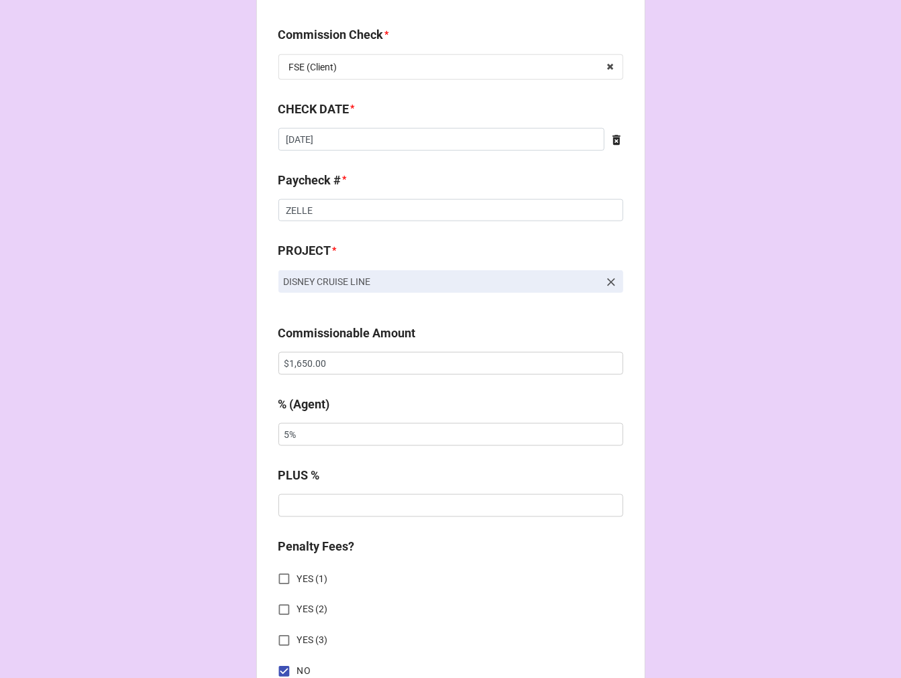
scroll to position [745, 0]
drag, startPoint x: 359, startPoint y: 365, endPoint x: 150, endPoint y: 330, distance: 211.5
click at [212, 337] on div "CHECK PROCESSING FORM Client * Shahil Patel Agent (from Client) Tiera Agent * T…" at bounding box center [450, 370] width 901 height 2231
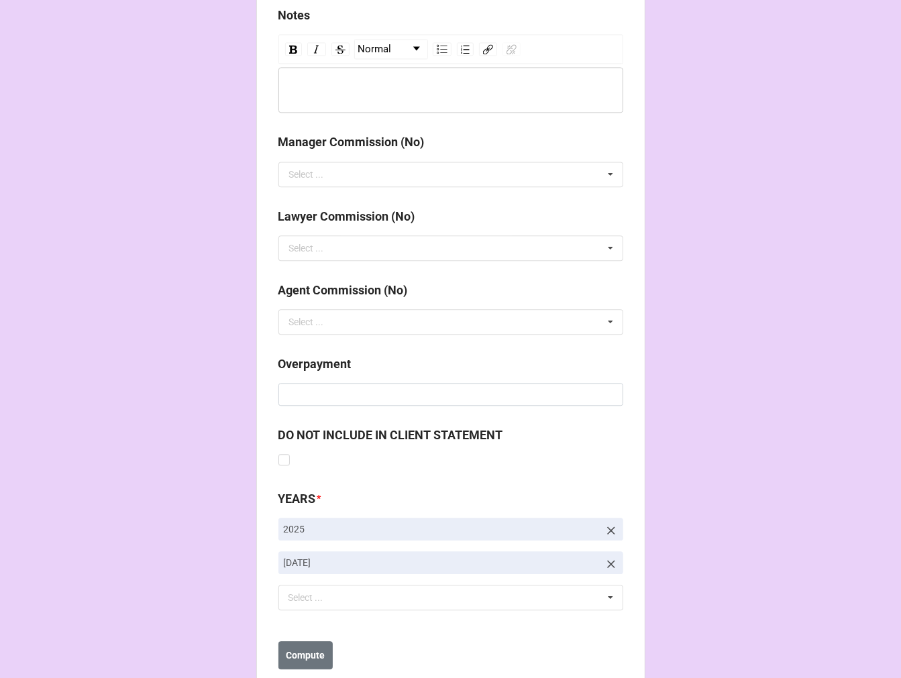
scroll to position [1553, 0]
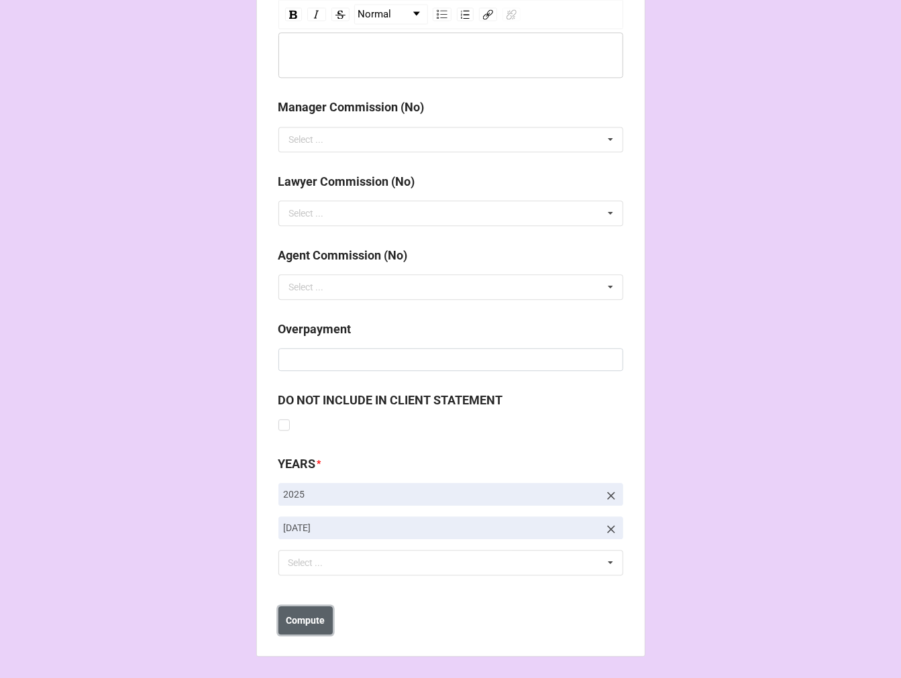
click at [309, 627] on button "Compute" at bounding box center [305, 620] width 54 height 28
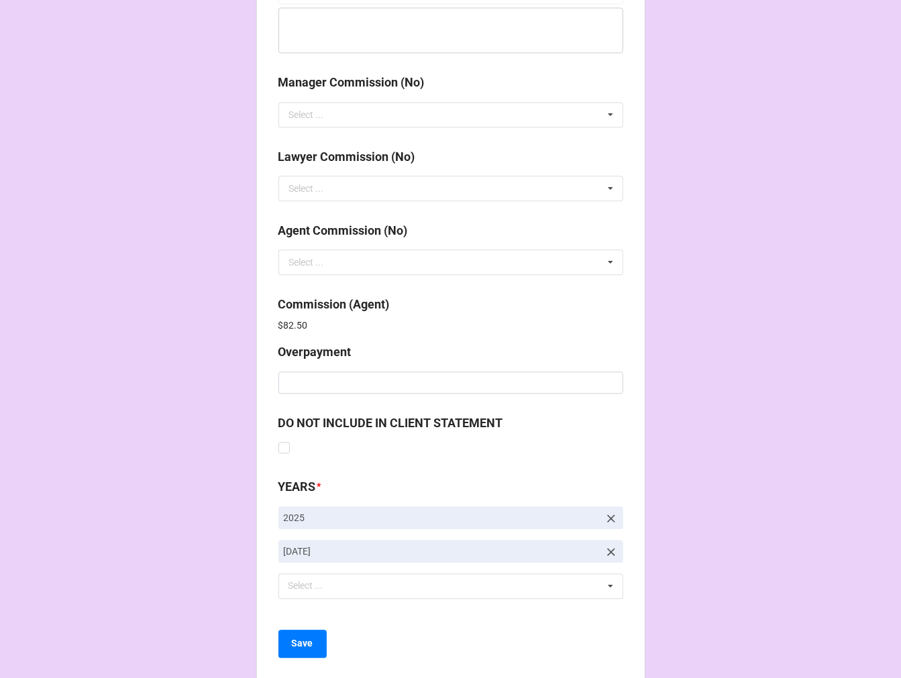
scroll to position [1600, 0]
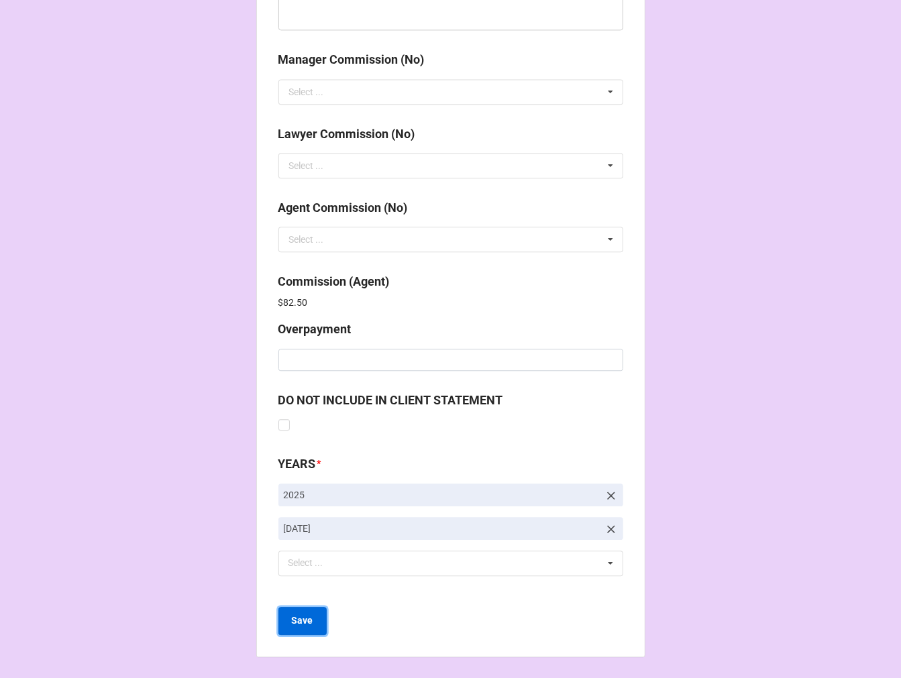
click at [297, 622] on b "Save" at bounding box center [302, 621] width 21 height 14
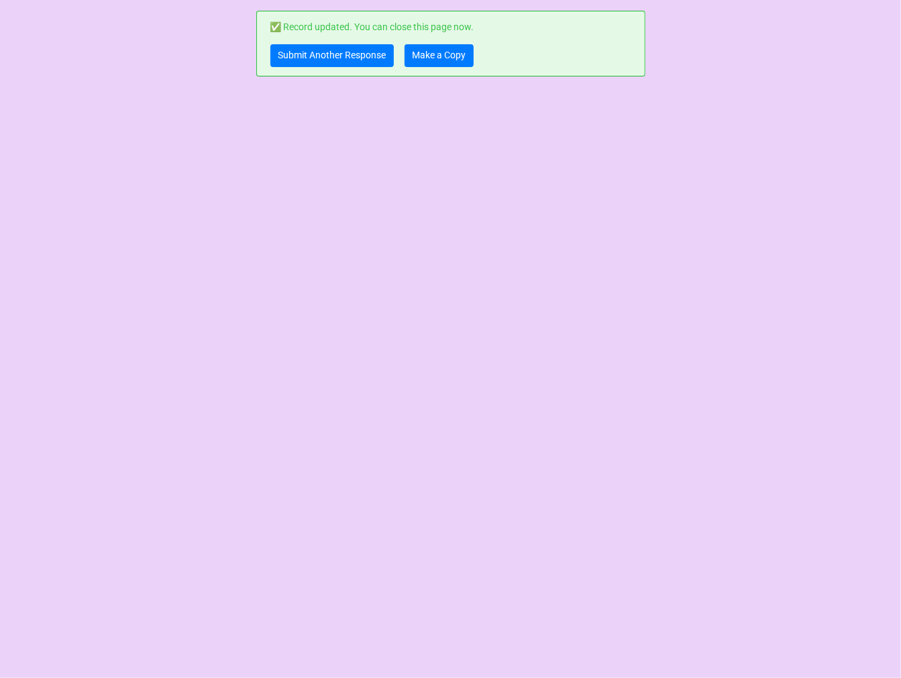
scroll to position [0, 0]
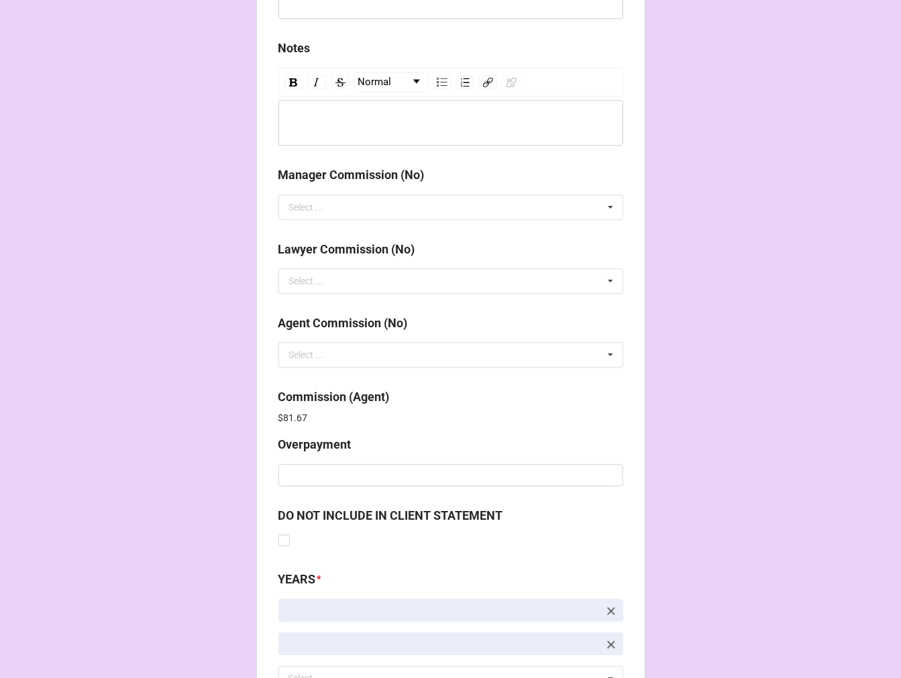
scroll to position [1600, 0]
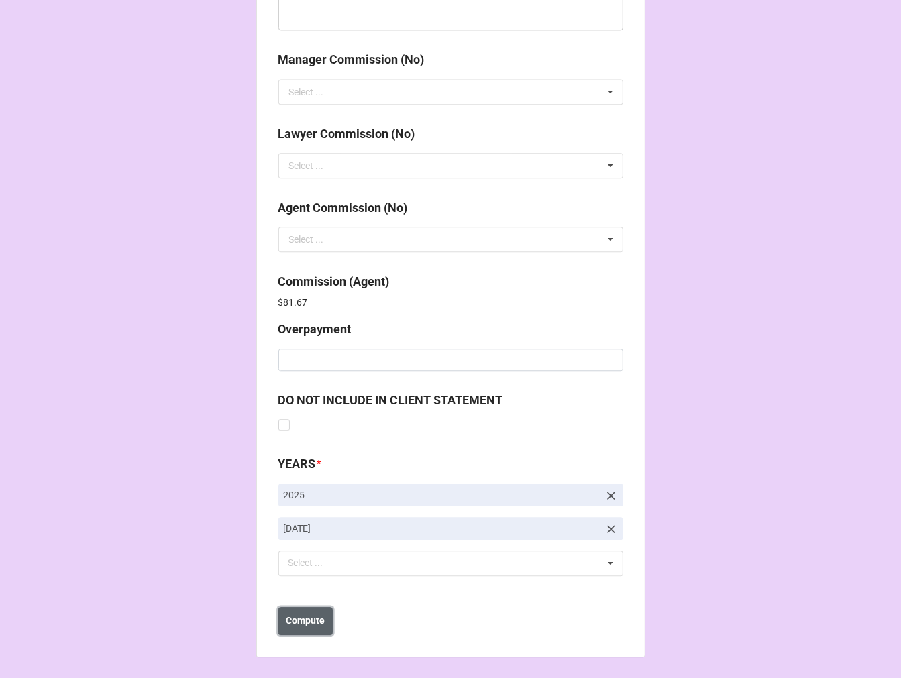
click at [298, 610] on button "Compute" at bounding box center [305, 621] width 54 height 28
drag, startPoint x: 305, startPoint y: 621, endPoint x: 320, endPoint y: 620, distance: 15.5
click at [307, 621] on b "Save" at bounding box center [302, 621] width 21 height 14
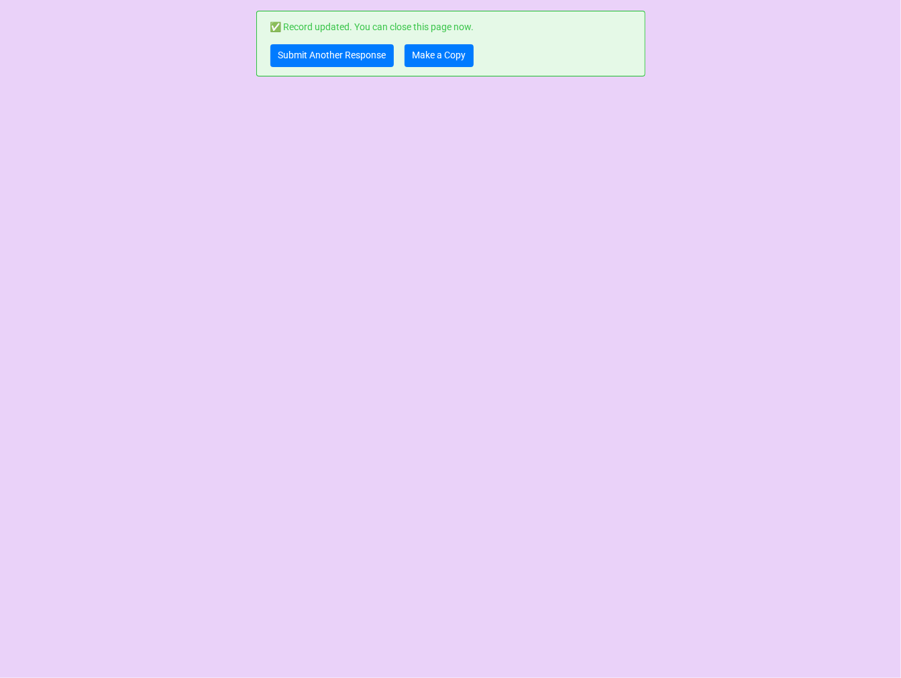
scroll to position [0, 0]
click at [439, 59] on link "Make a Copy" at bounding box center [438, 55] width 69 height 23
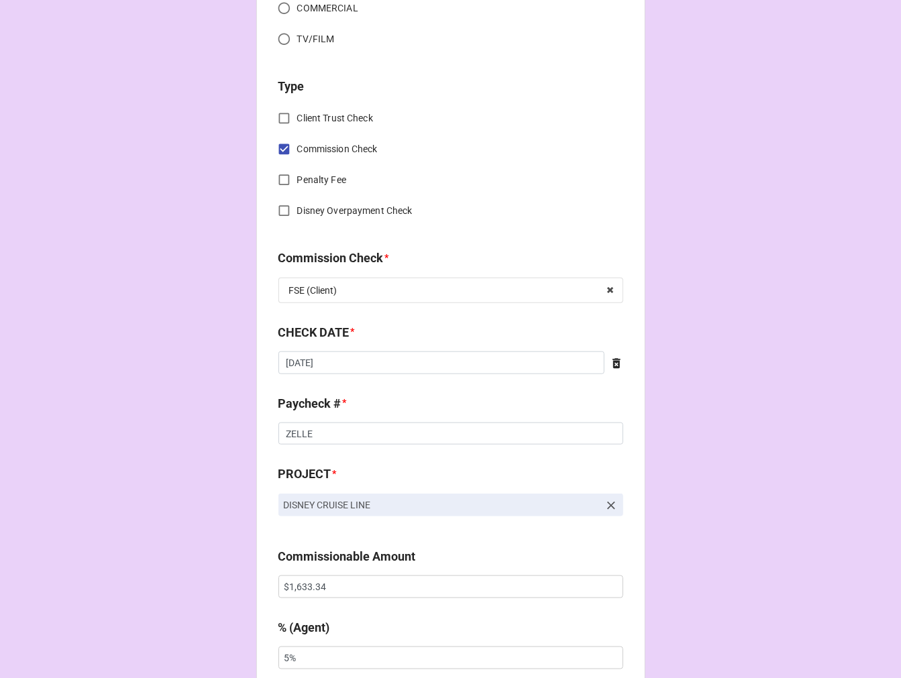
scroll to position [521, 0]
drag, startPoint x: 353, startPoint y: 586, endPoint x: 226, endPoint y: 586, distance: 126.8
click at [231, 586] on div "CHECK PROCESSING FORM Client * Emmanuel Dunn Agent (from Client) Rebecca Agent …" at bounding box center [450, 594] width 901 height 2231
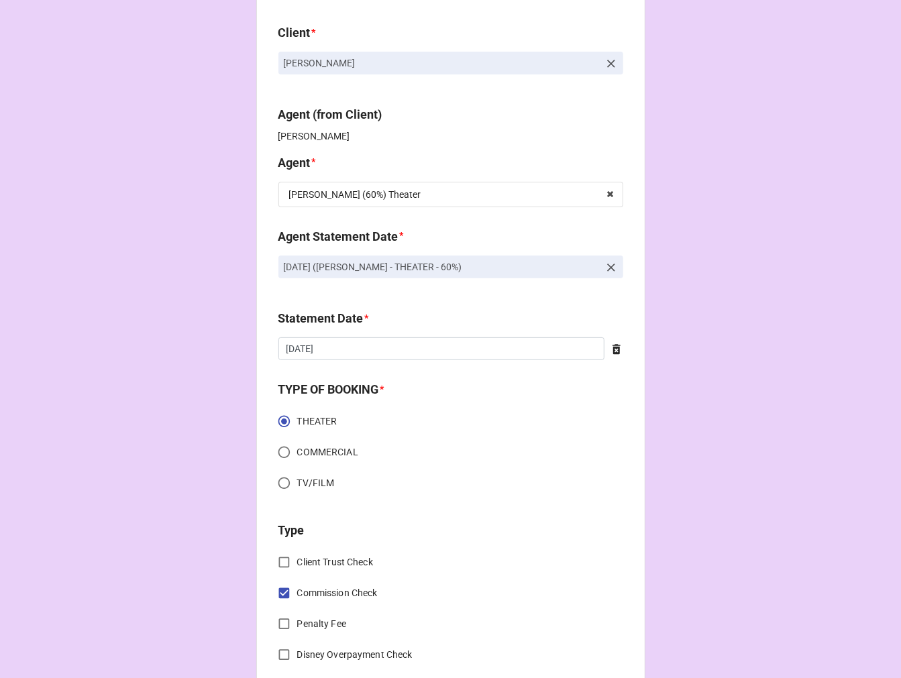
scroll to position [74, 0]
drag, startPoint x: 528, startPoint y: 266, endPoint x: 250, endPoint y: 272, distance: 277.8
copy p "[DATE] ([PERSON_NAME] - THEATER - 60%)"
click at [604, 266] on icon at bounding box center [610, 268] width 13 height 13
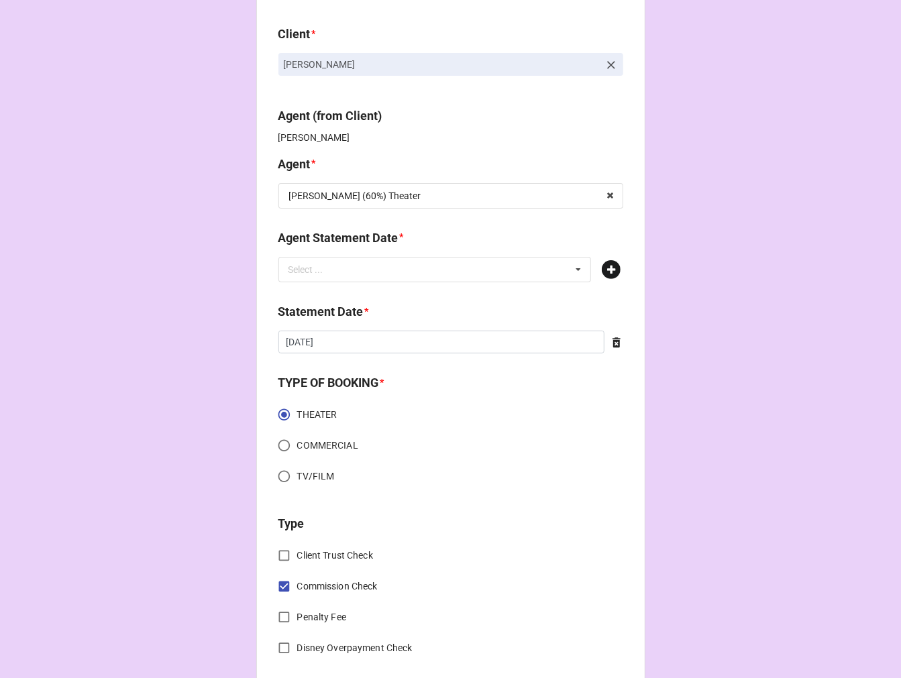
click at [611, 269] on icon at bounding box center [611, 269] width 19 height 19
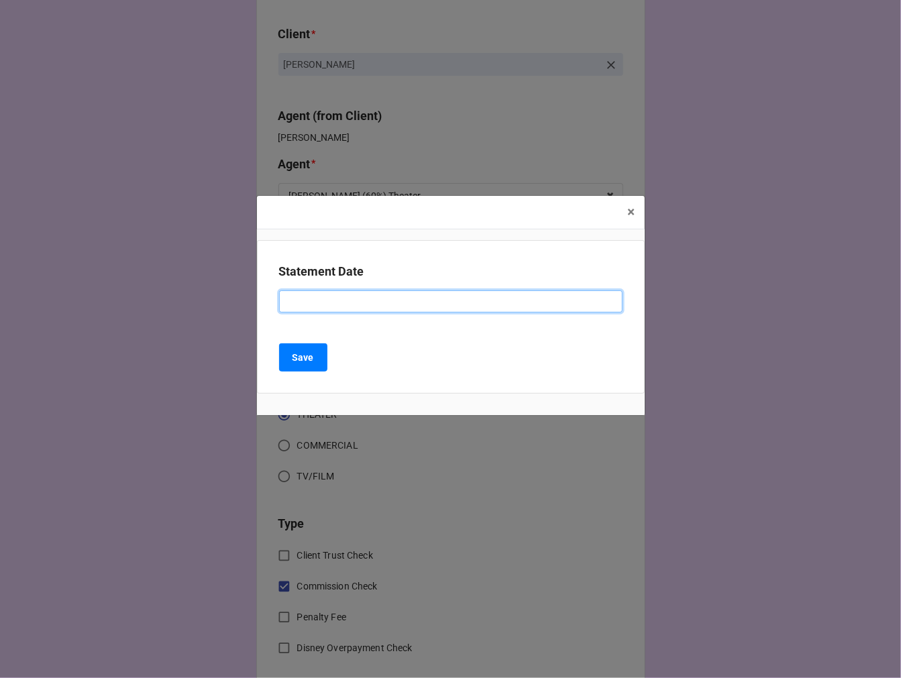
click at [300, 303] on input at bounding box center [450, 301] width 343 height 23
paste input "[DATE] ([PERSON_NAME] - THEATER - 60%)"
click at [341, 301] on input "[DATE] ([PERSON_NAME] - THEATER - 60%)" at bounding box center [450, 301] width 343 height 23
type input "SEPTEMBER 19, 2025 (REBECCA - THEATER - 60%)"
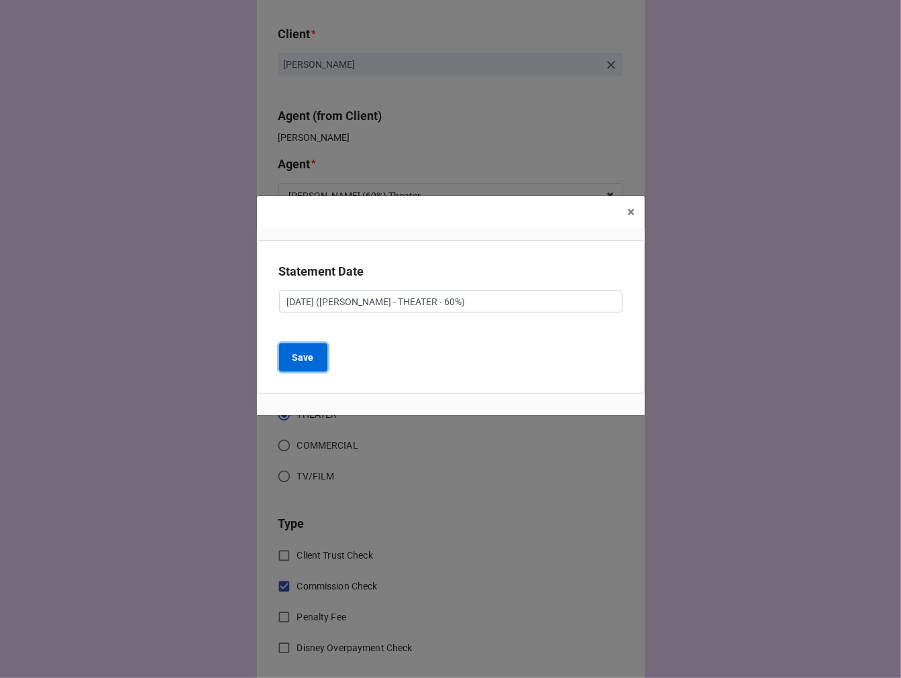
click at [297, 359] on b "Save" at bounding box center [302, 358] width 21 height 14
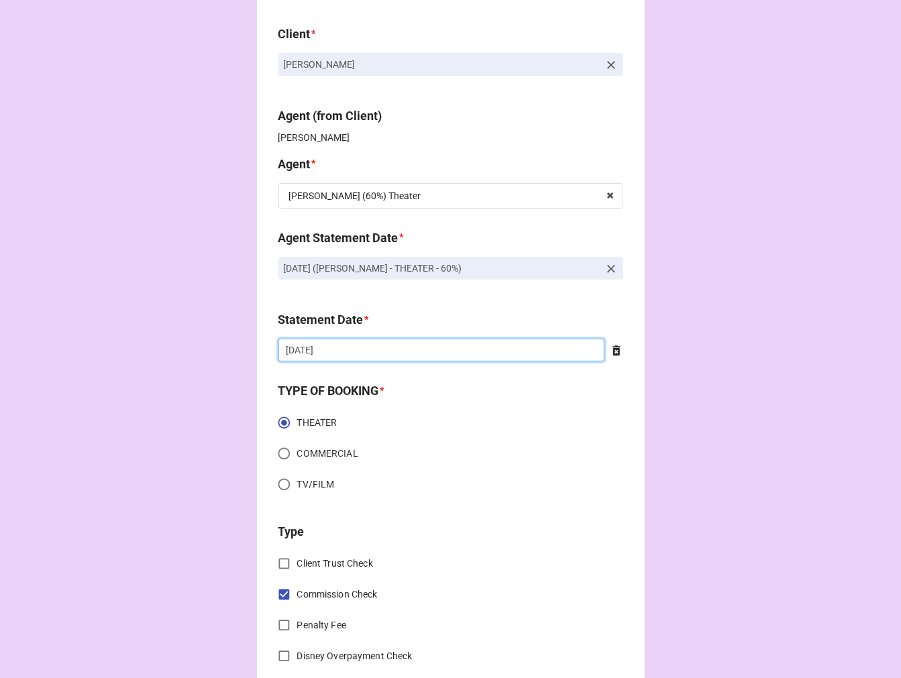
drag, startPoint x: 326, startPoint y: 347, endPoint x: 341, endPoint y: 353, distance: 15.7
click at [326, 347] on input "[DATE]" at bounding box center [441, 350] width 326 height 23
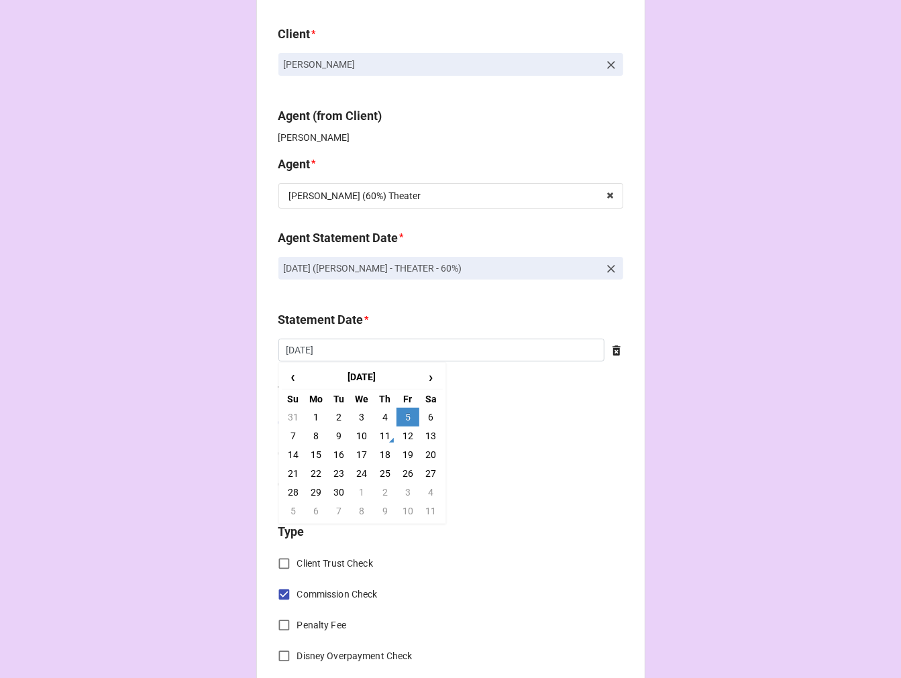
click at [400, 447] on td "19" at bounding box center [407, 454] width 23 height 19
type input "9/19/2025"
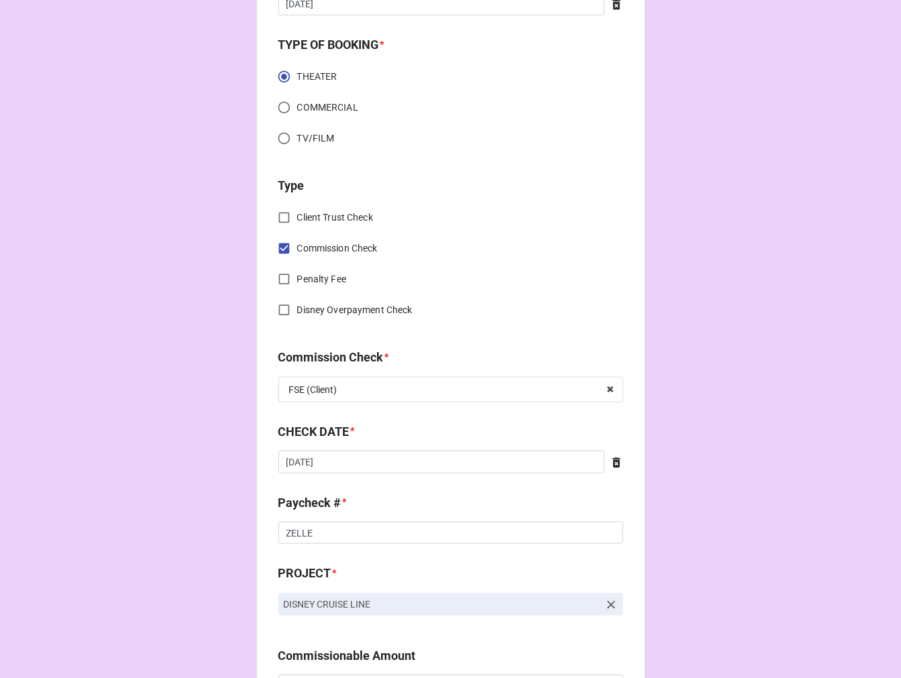
scroll to position [447, 0]
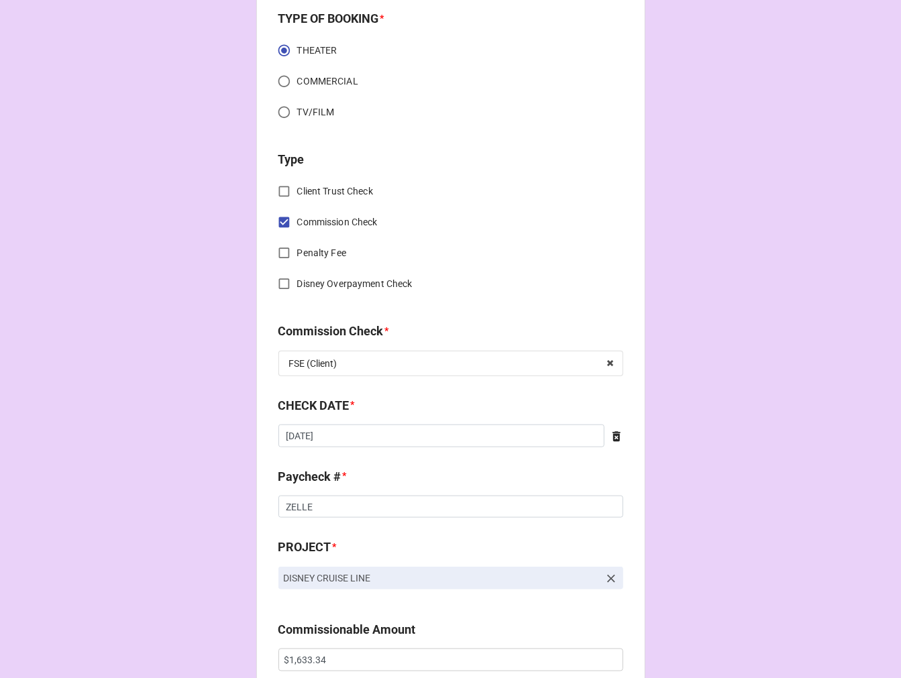
click at [612, 434] on icon at bounding box center [616, 436] width 8 height 10
click at [353, 448] on div "CHECK DATE * ‹ September 2025 › Su Mo Tu We Th Fr Sa 31 1 2 3 4 5 6 7 8 9 10 11…" at bounding box center [450, 426] width 345 height 60
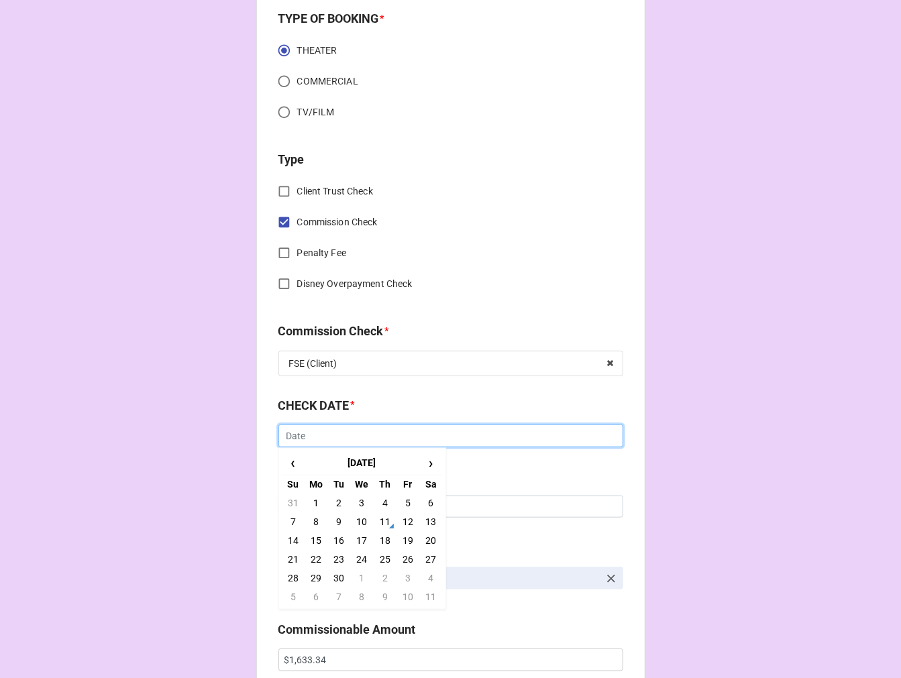
click at [349, 437] on input "text" at bounding box center [450, 436] width 345 height 23
drag, startPoint x: 311, startPoint y: 520, endPoint x: 317, endPoint y: 518, distance: 7.0
click at [310, 520] on td "8" at bounding box center [316, 521] width 23 height 19
type input "9/8/2025"
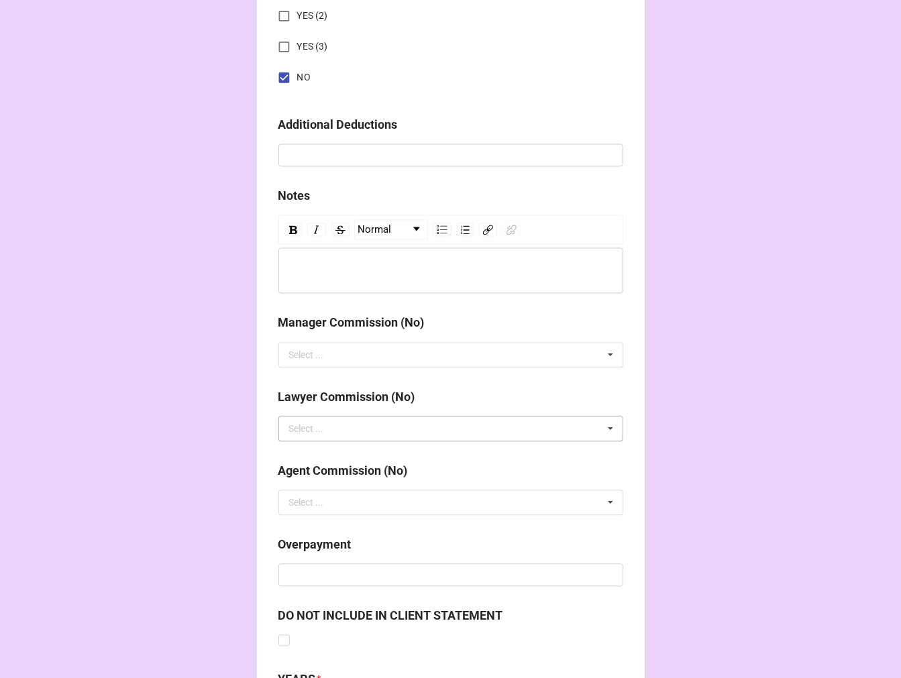
scroll to position [1553, 0]
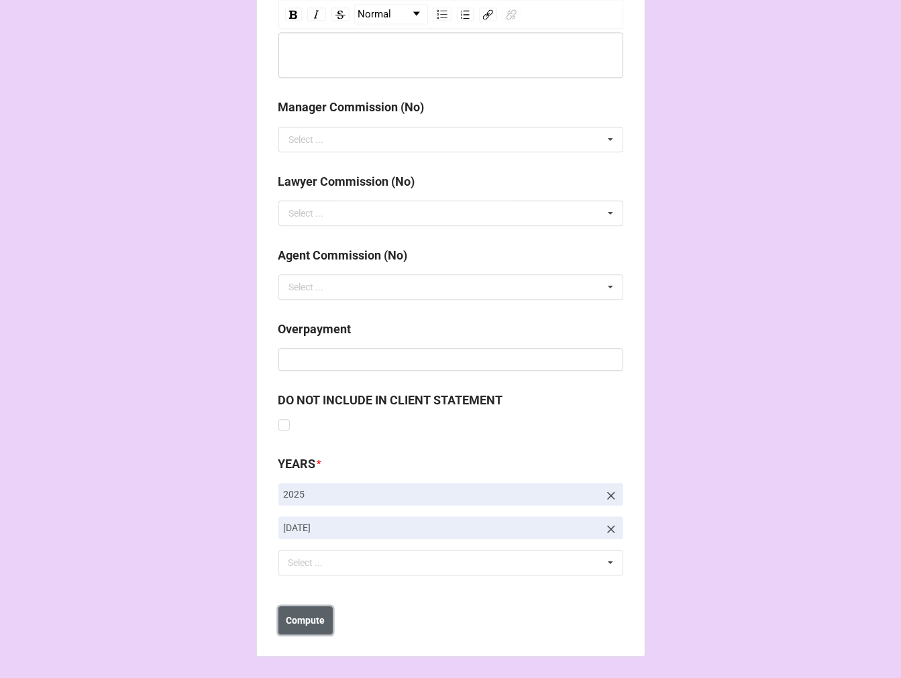
click at [298, 619] on b "Compute" at bounding box center [305, 621] width 39 height 14
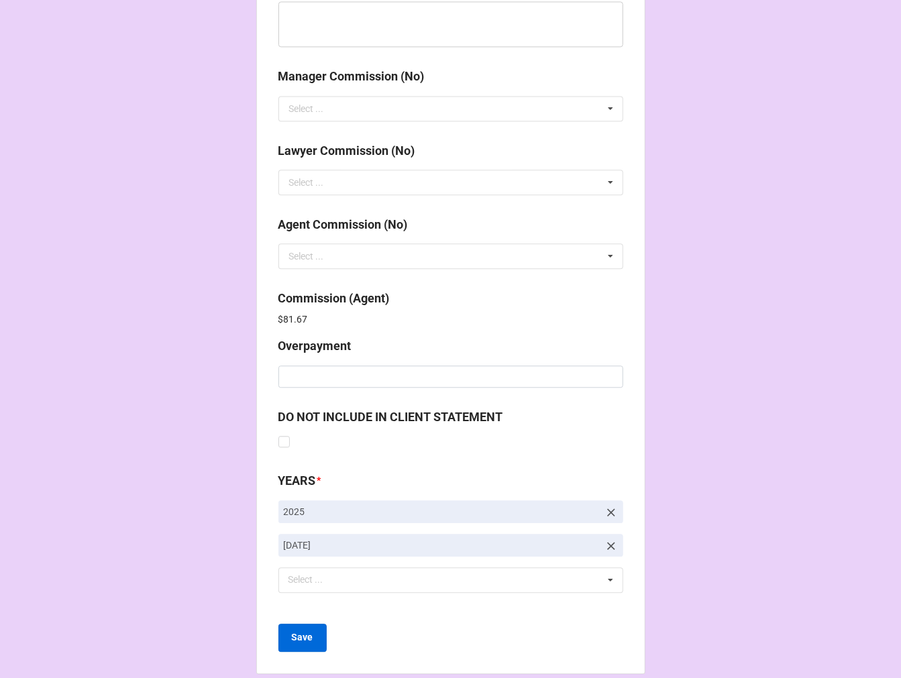
scroll to position [1600, 0]
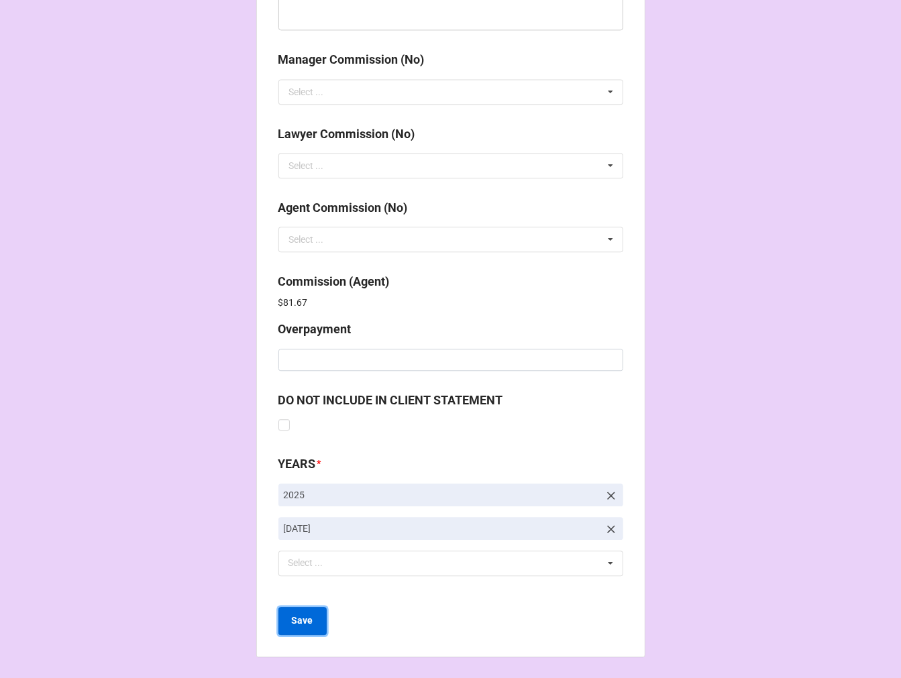
click at [307, 619] on b "Save" at bounding box center [302, 621] width 21 height 14
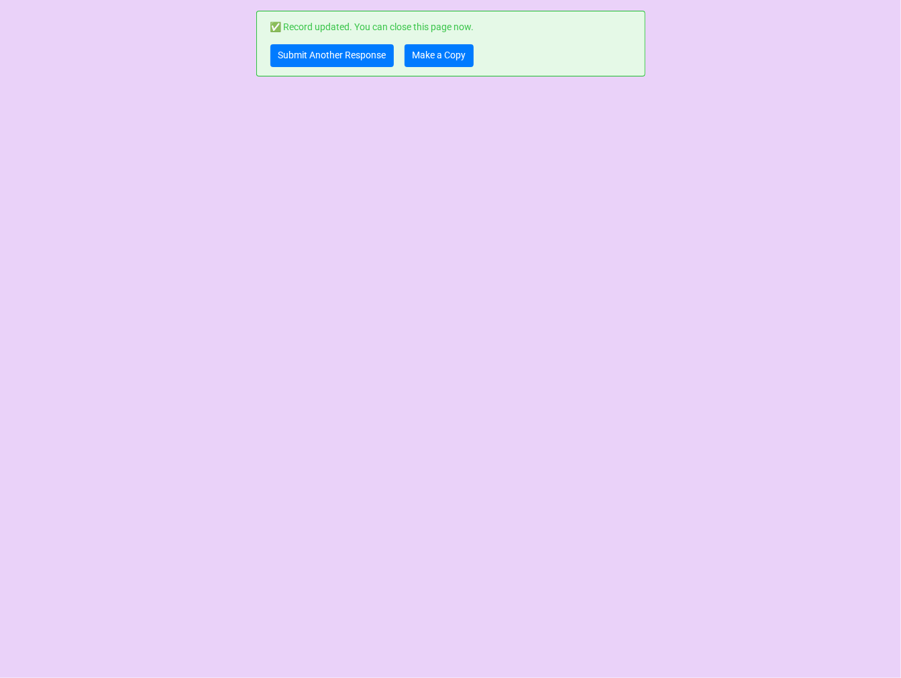
scroll to position [0, 0]
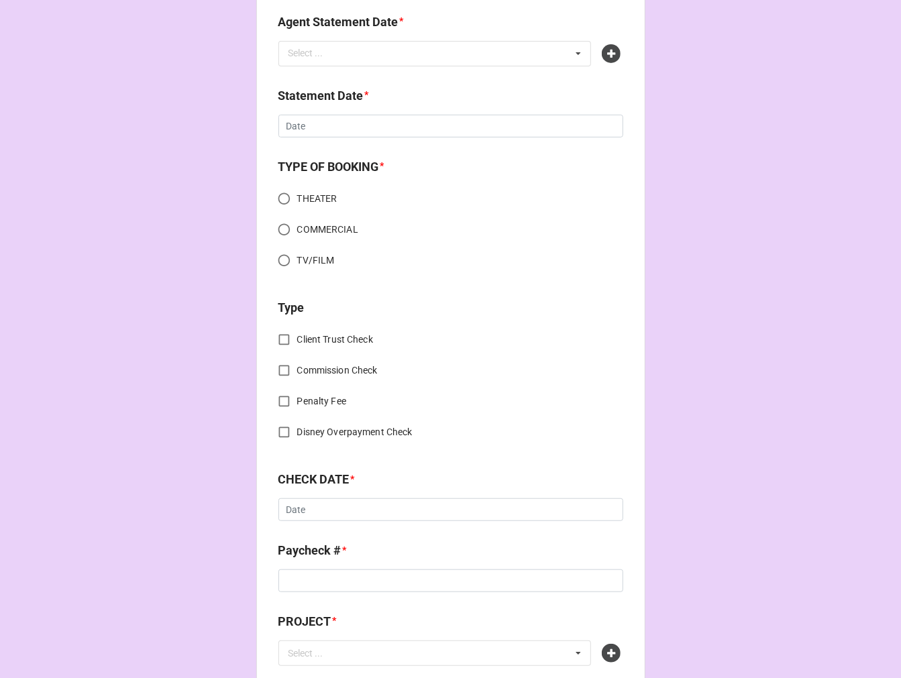
scroll to position [671, 0]
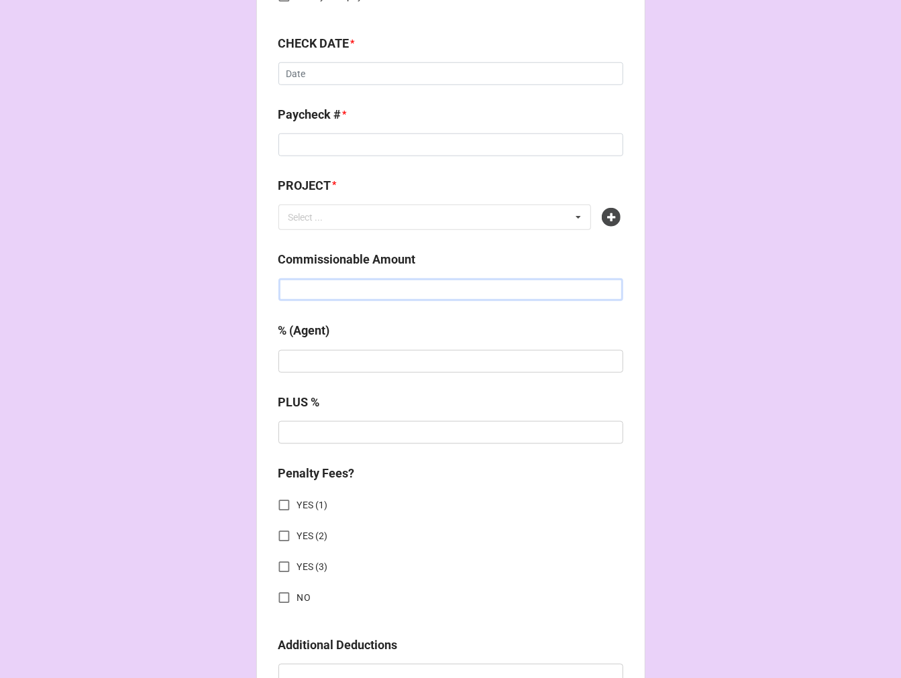
click at [305, 290] on input "text" at bounding box center [450, 289] width 345 height 23
paste input "$303.50"
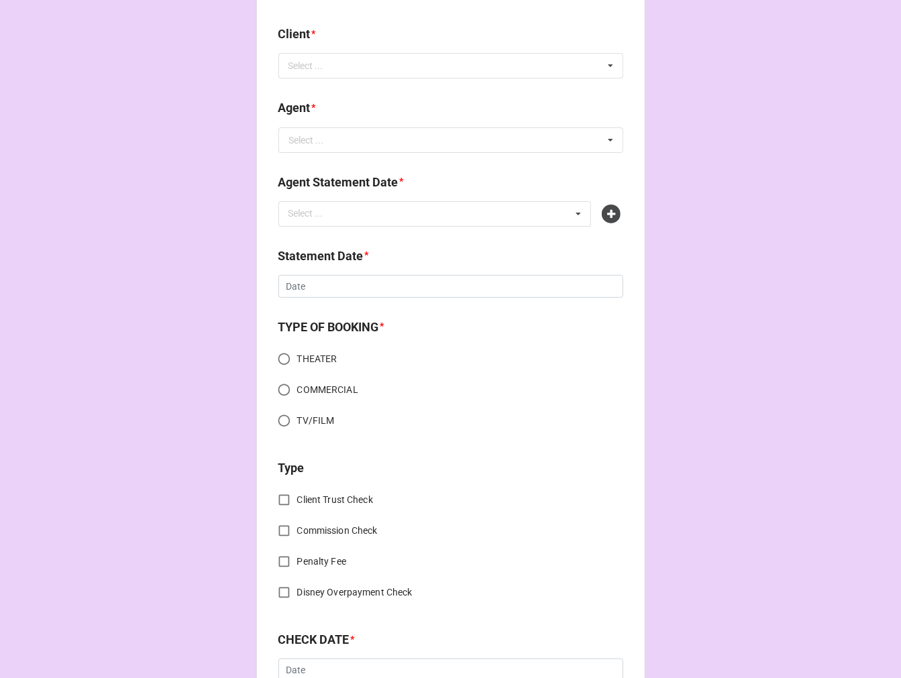
scroll to position [0, 0]
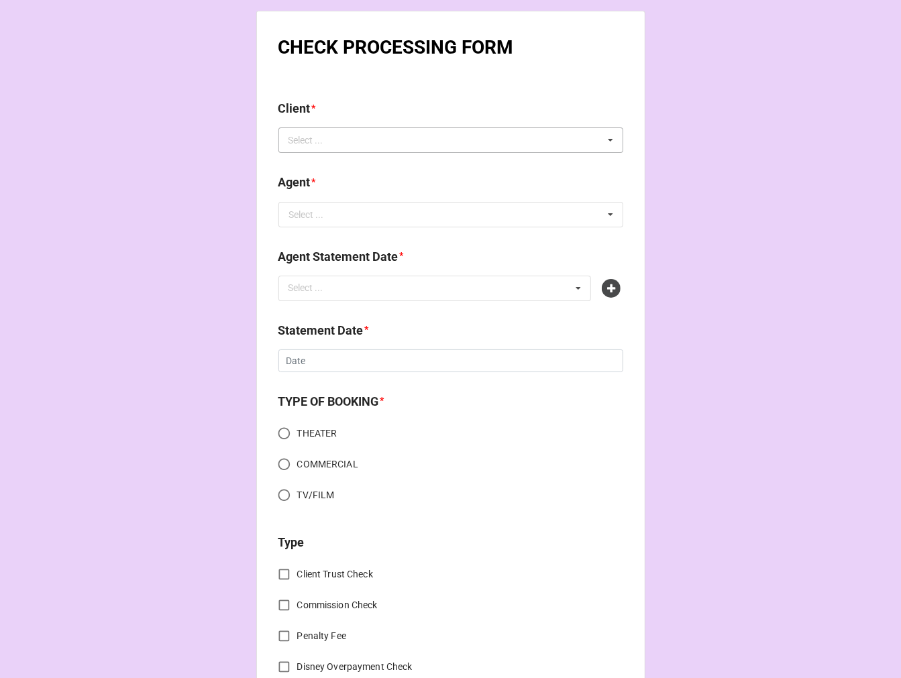
type input "$303.50"
click at [330, 137] on div "Select ..." at bounding box center [314, 140] width 58 height 15
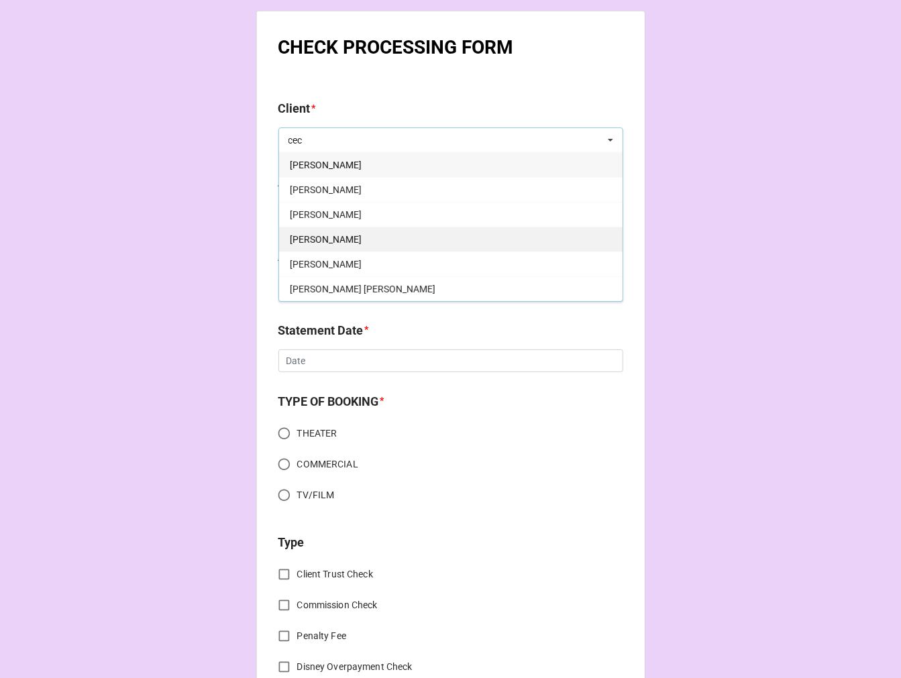
type input "cec"
click at [326, 241] on span "[PERSON_NAME]" at bounding box center [326, 239] width 72 height 11
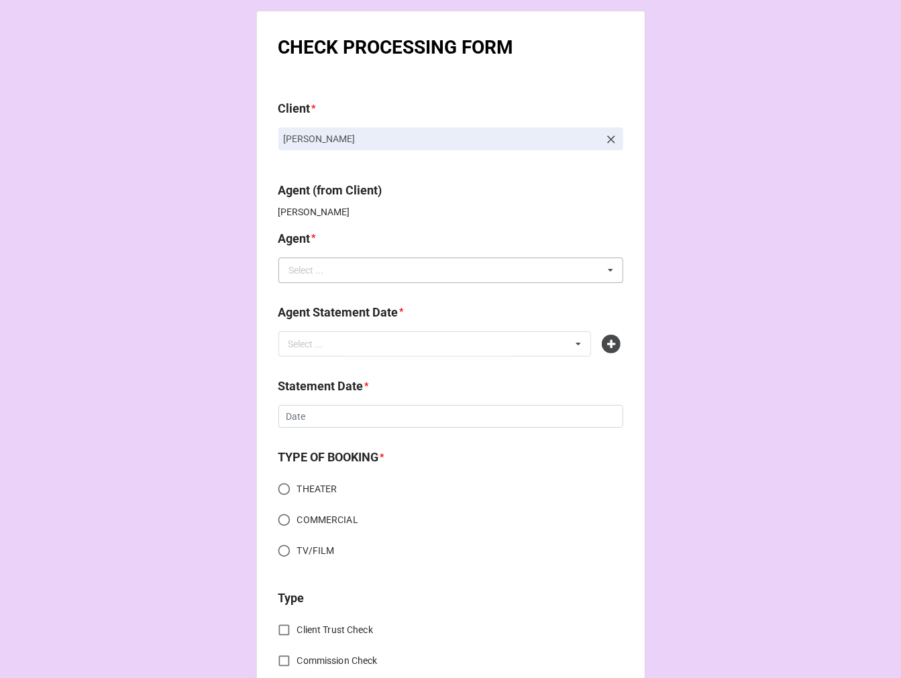
click at [318, 268] on div "Select ..." at bounding box center [306, 270] width 35 height 9
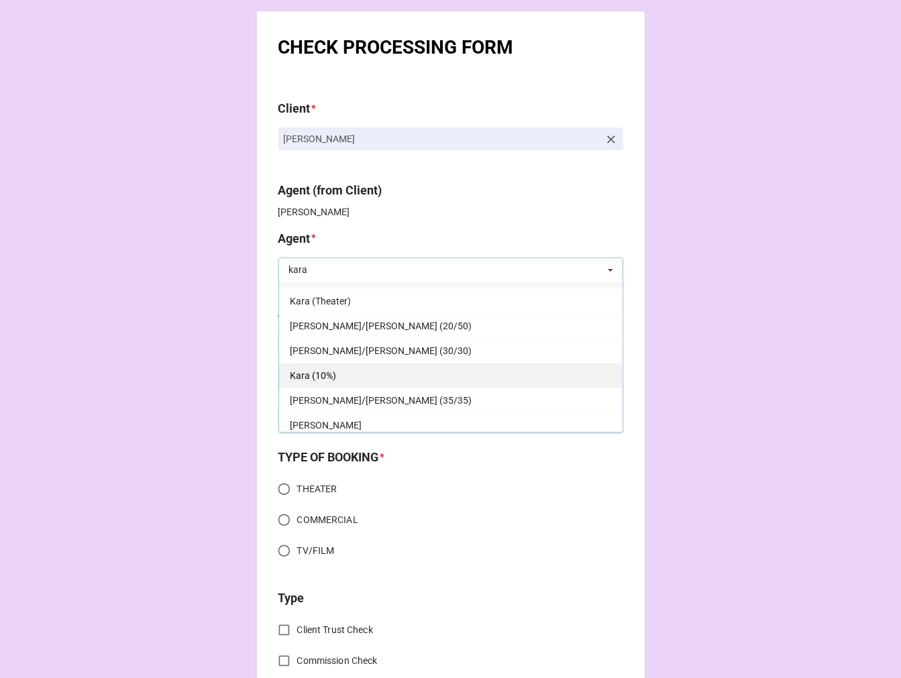
scroll to position [24, 0]
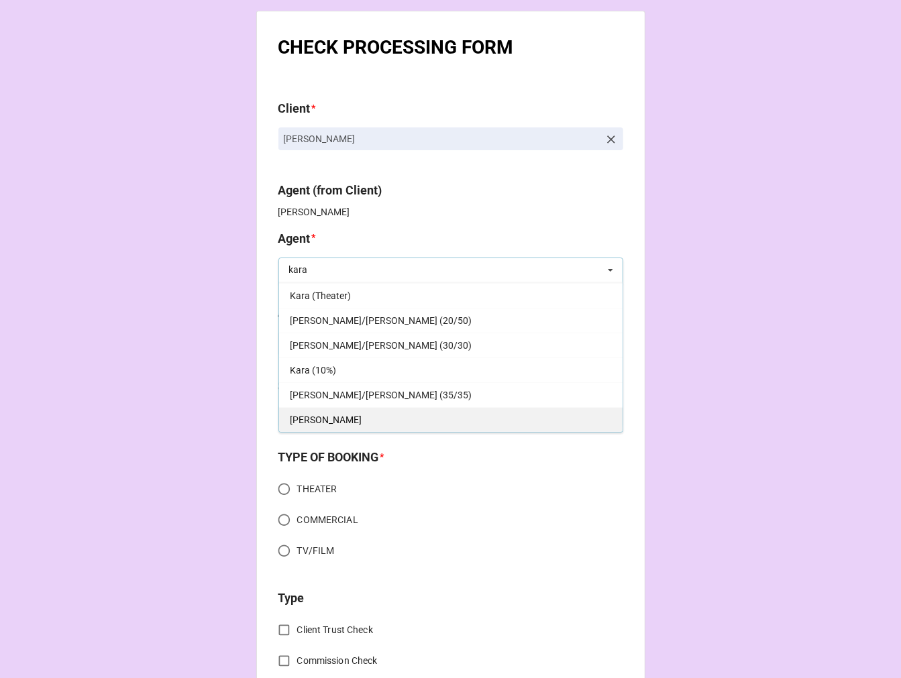
type input "kara"
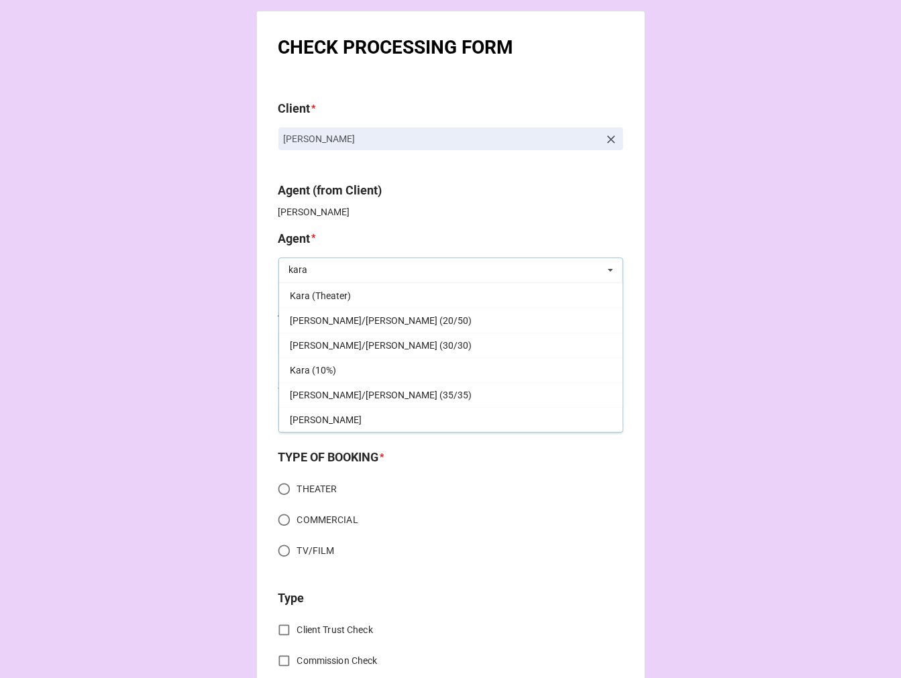
click at [331, 420] on div "[PERSON_NAME]" at bounding box center [450, 419] width 343 height 25
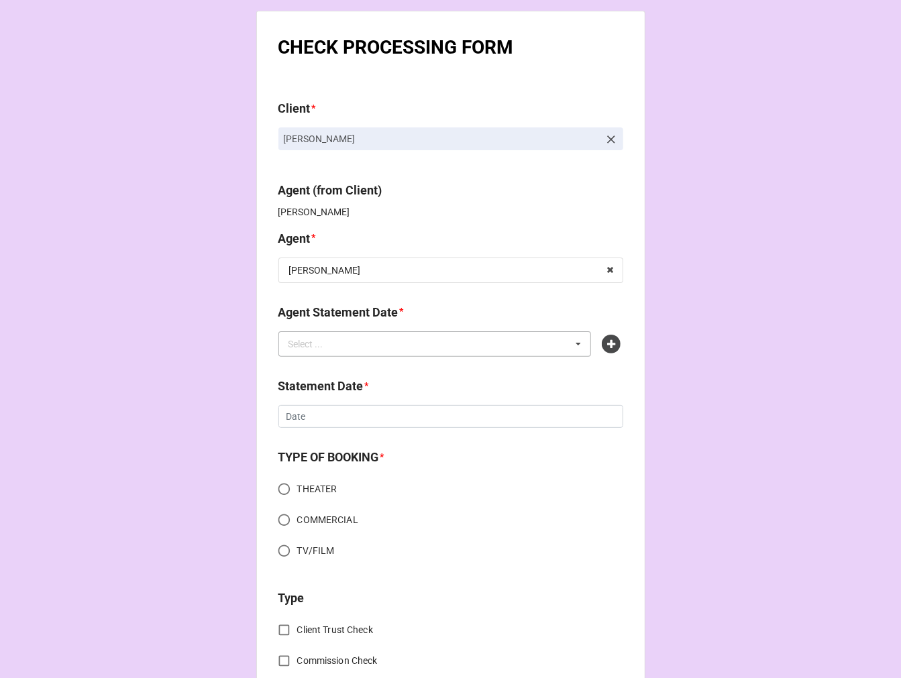
click at [344, 345] on div "Select ... No results found." at bounding box center [434, 343] width 313 height 25
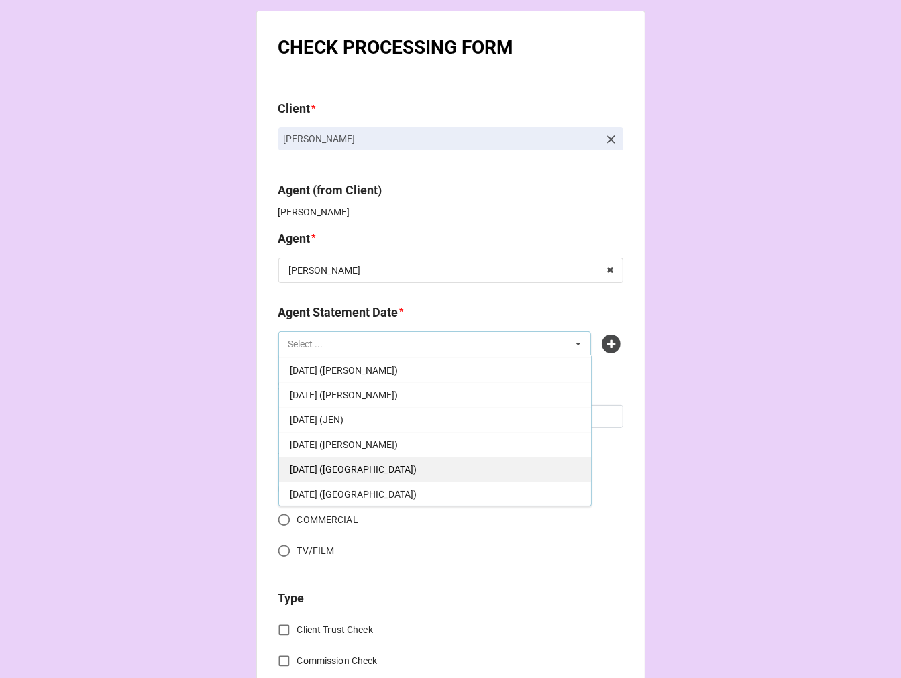
scroll to position [74, 0]
click at [398, 471] on span "[DATE] ([GEOGRAPHIC_DATA])" at bounding box center [353, 468] width 127 height 11
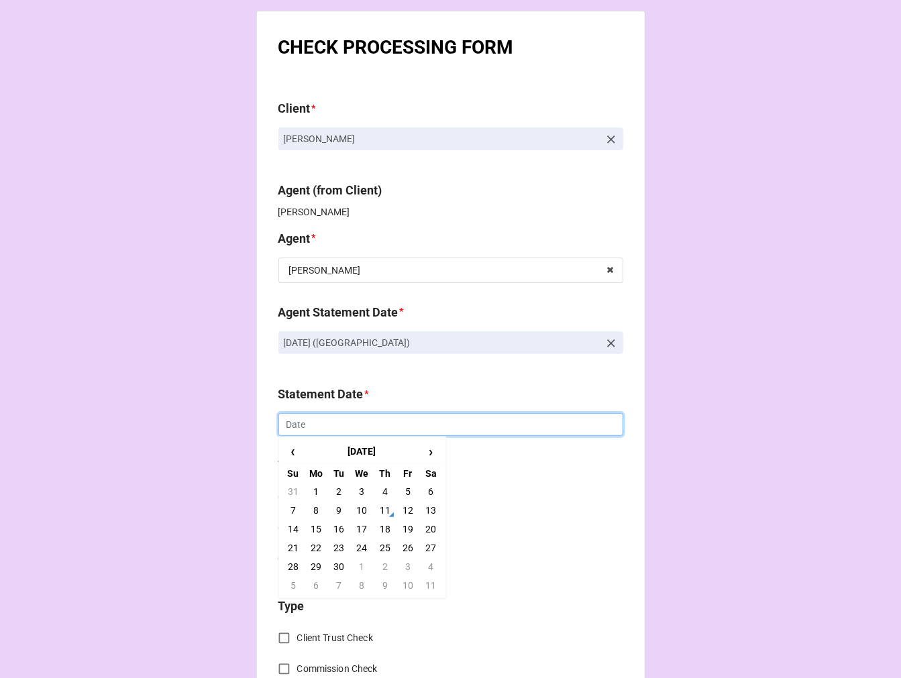
click at [337, 428] on input "text" at bounding box center [450, 424] width 345 height 23
click at [406, 525] on td "19" at bounding box center [407, 529] width 23 height 19
type input "[DATE]"
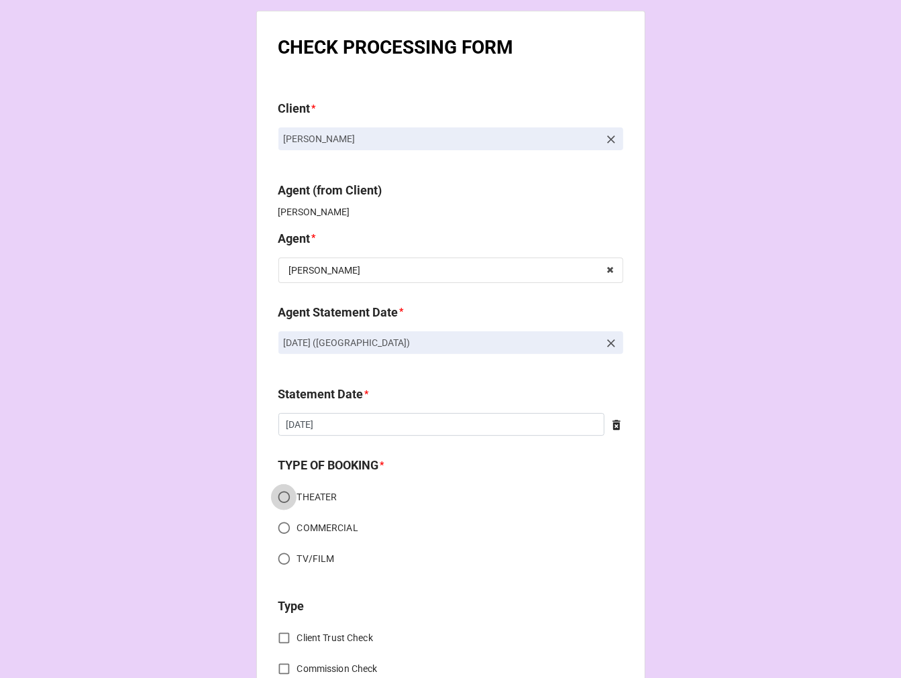
drag, startPoint x: 282, startPoint y: 497, endPoint x: 311, endPoint y: 493, distance: 29.8
click at [282, 494] on input "THEATER" at bounding box center [284, 497] width 26 height 26
radio input "true"
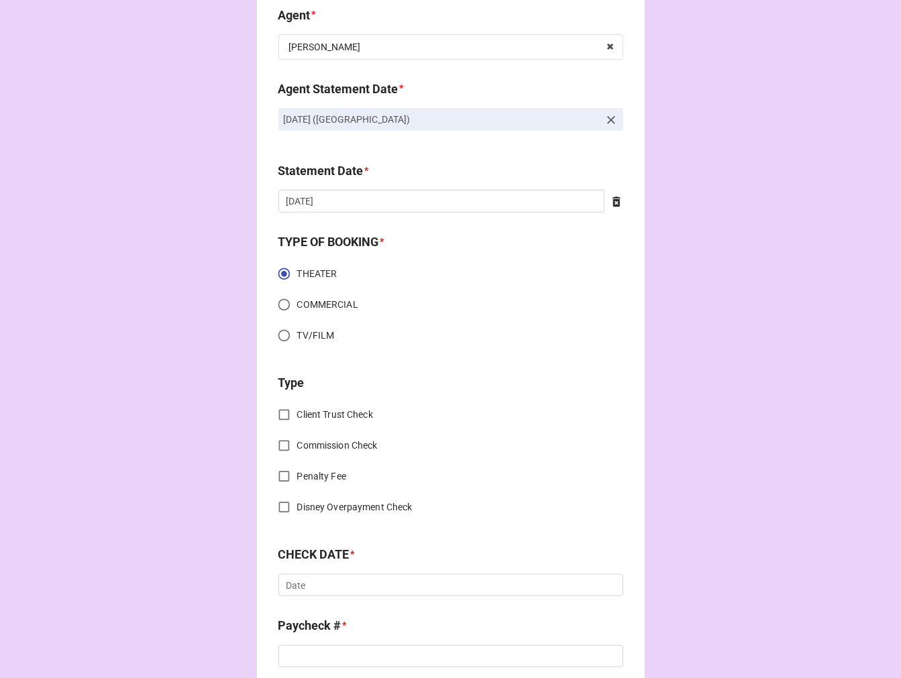
click at [280, 444] on input "Commission Check" at bounding box center [284, 446] width 26 height 26
checkbox input "true"
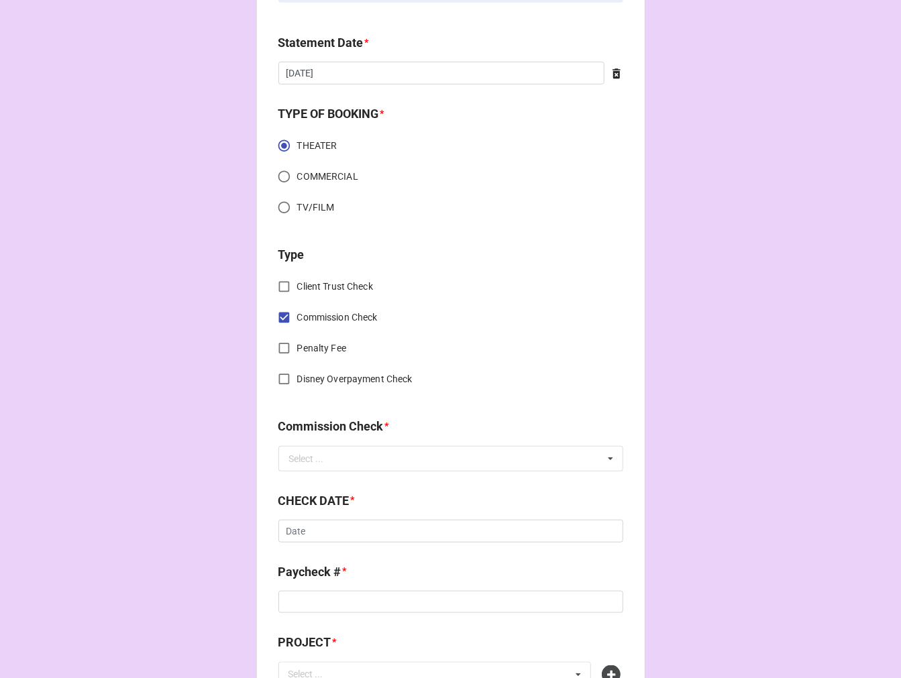
scroll to position [372, 0]
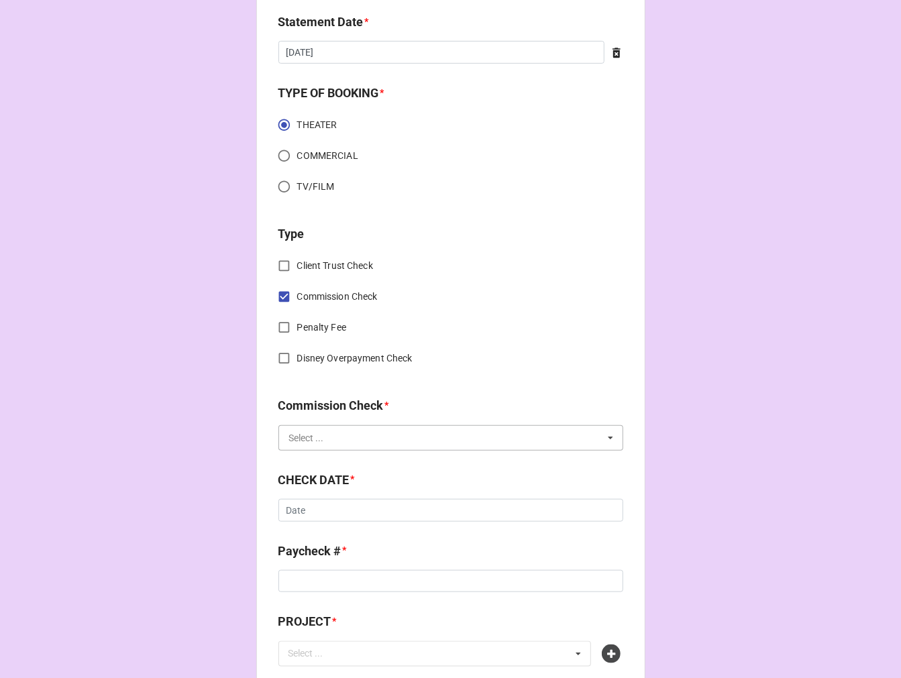
click at [319, 443] on input "text" at bounding box center [451, 438] width 343 height 24
click at [313, 461] on span "FSE (Client)" at bounding box center [314, 462] width 48 height 11
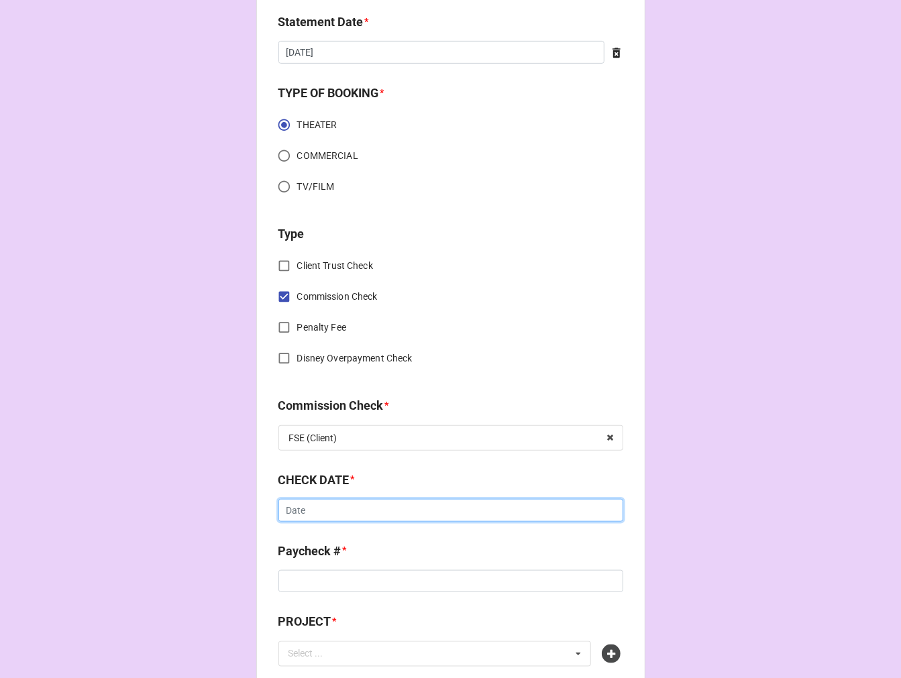
click at [341, 512] on input "text" at bounding box center [450, 510] width 345 height 23
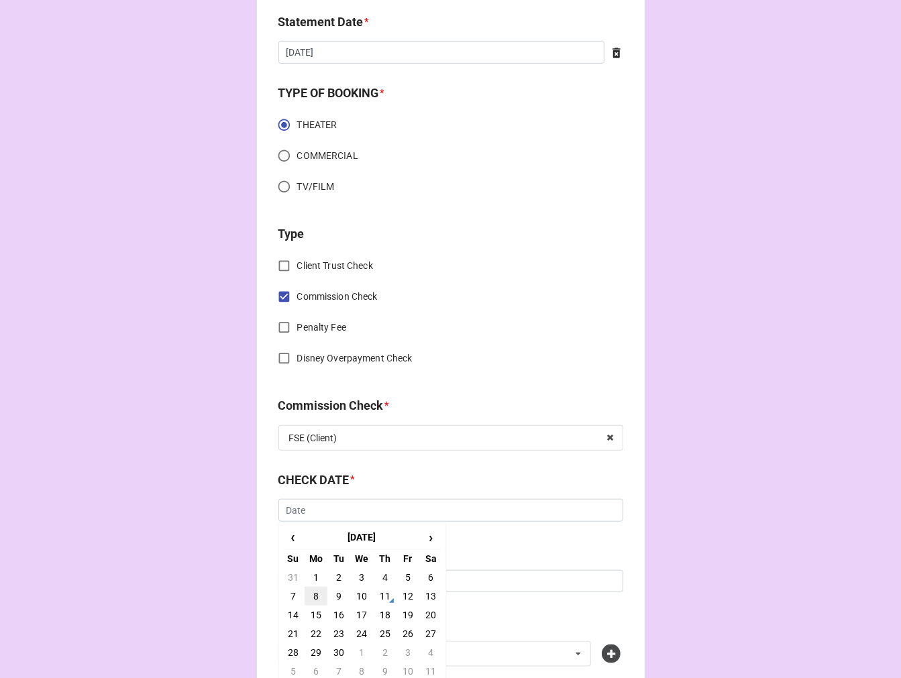
click at [313, 596] on td "8" at bounding box center [316, 596] width 23 height 19
type input "[DATE]"
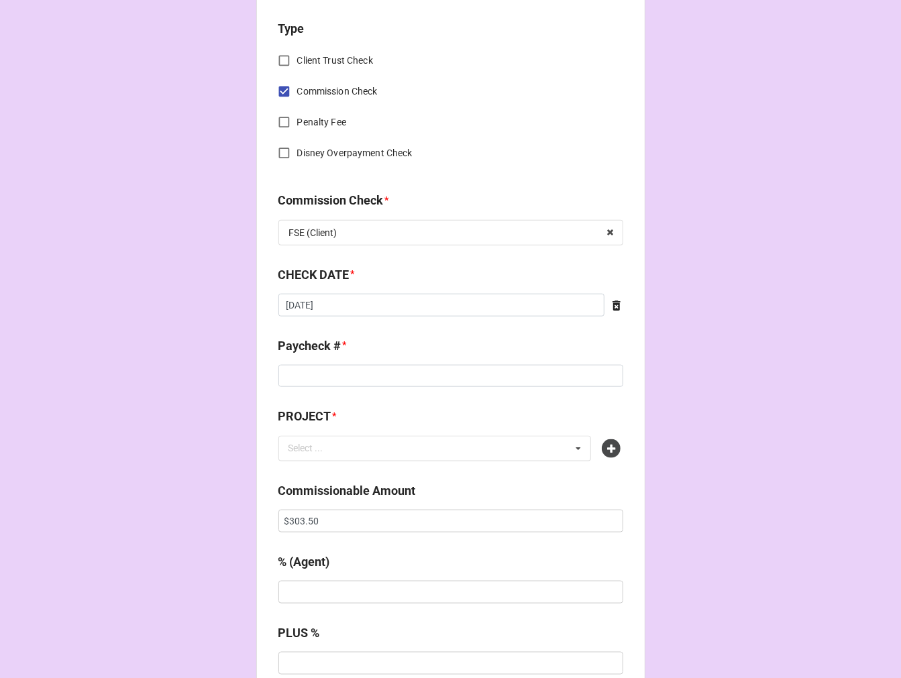
scroll to position [596, 0]
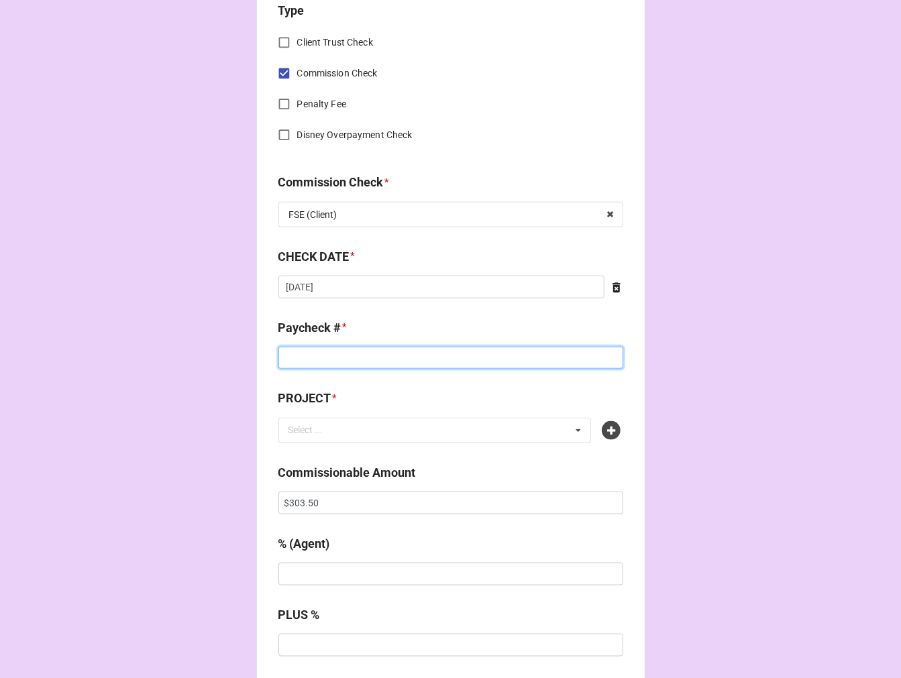
click at [312, 363] on input at bounding box center [450, 358] width 345 height 23
type input "ZELLE"
click at [614, 426] on icon at bounding box center [611, 430] width 19 height 19
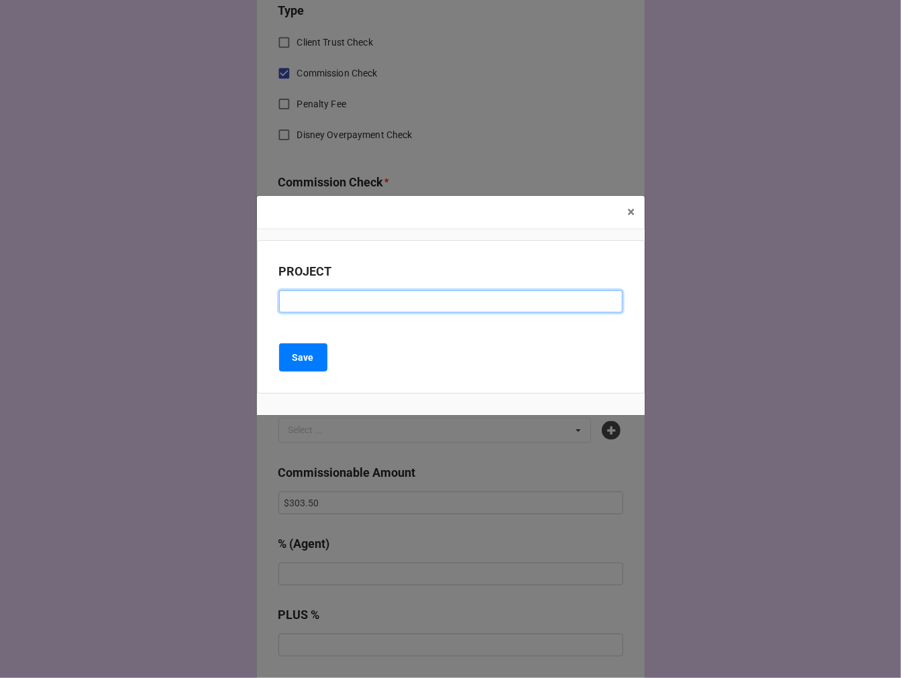
click at [321, 301] on input at bounding box center [450, 301] width 343 height 23
paste input "CAT KID COMIC CLUB: THE MUSICAL (TheaterWorksUSA Tour)"
drag, startPoint x: 443, startPoint y: 303, endPoint x: 449, endPoint y: 296, distance: 8.5
click at [449, 296] on input "CAT KID COMIC CLUB: THE MUSICAL (TheaterWorksUSA Tour)" at bounding box center [450, 301] width 343 height 23
type input "CAT KID COMIC CLUB: THE MUSICAL (THEATERWORKS USA TOUR)"
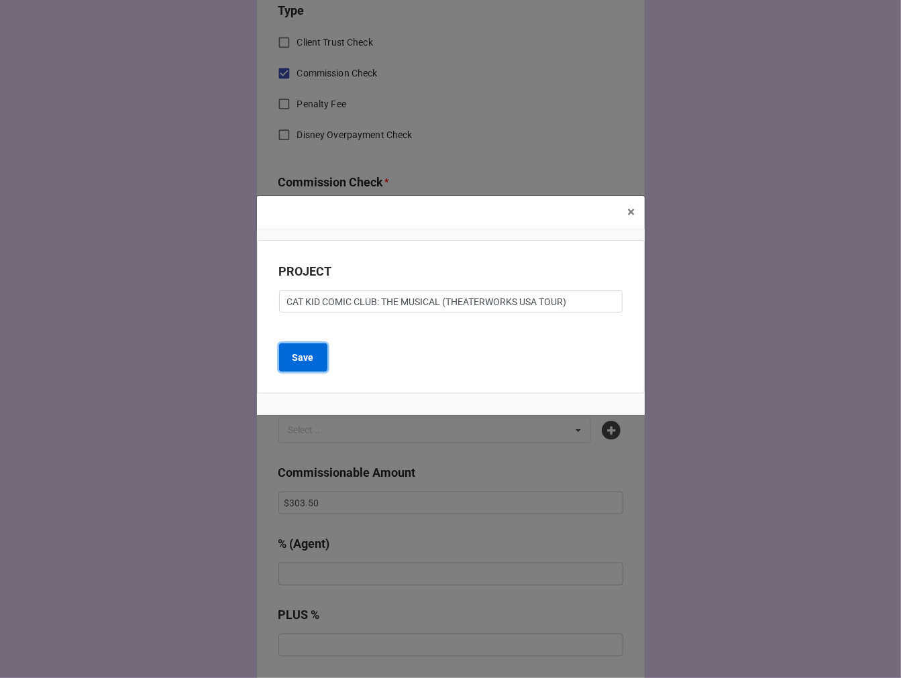
click at [319, 359] on button "Save" at bounding box center [303, 357] width 48 height 28
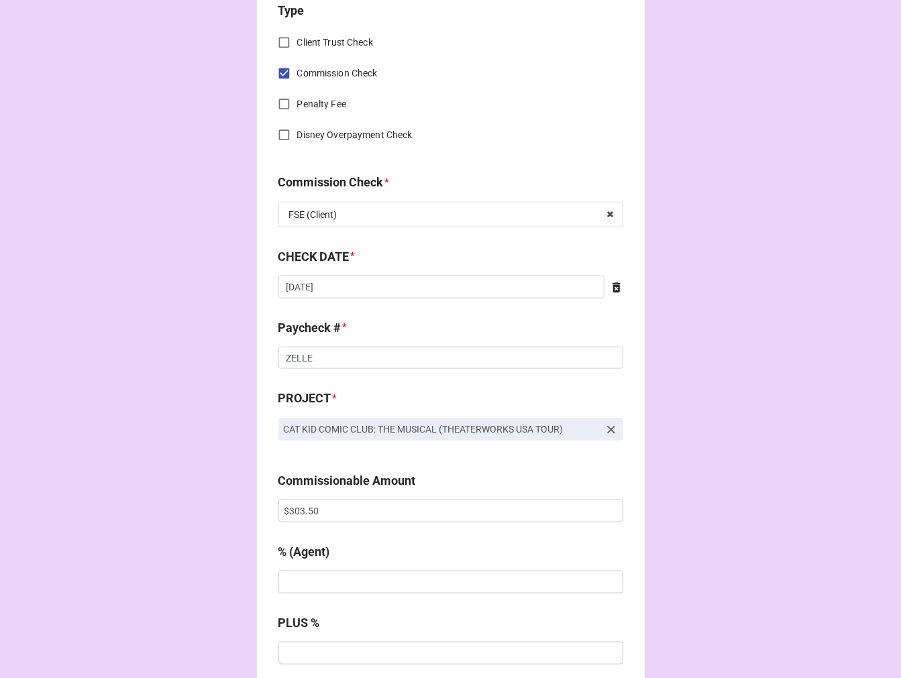
scroll to position [671, 0]
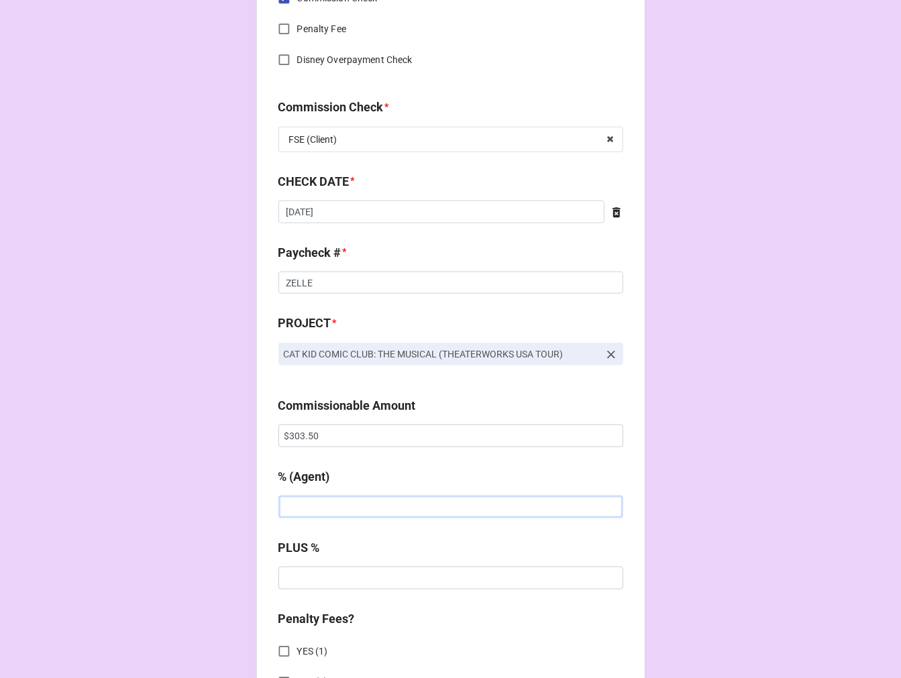
click at [332, 506] on input "text" at bounding box center [450, 507] width 345 height 23
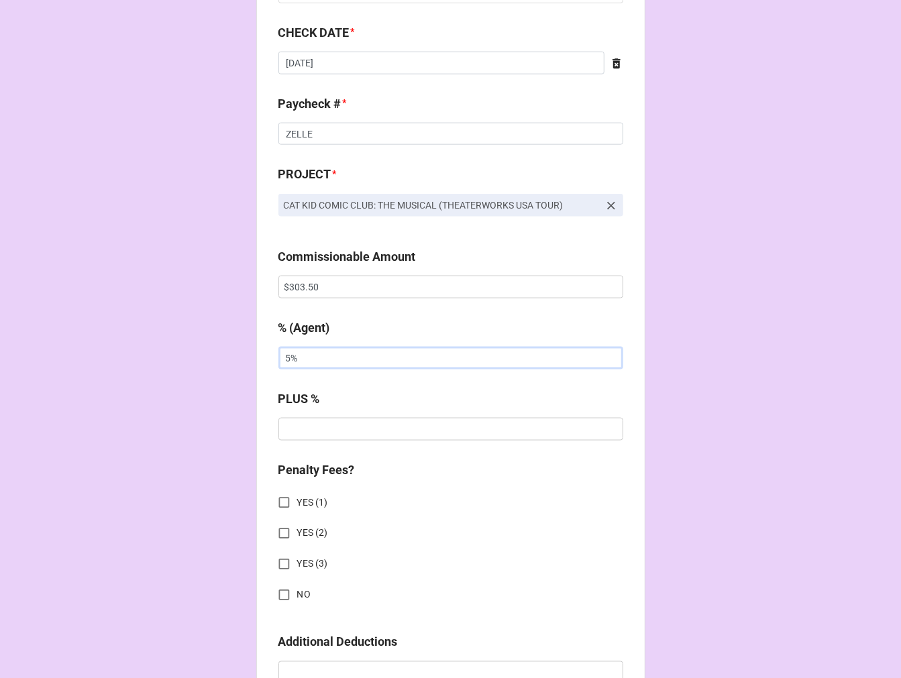
type input "5%"
click at [283, 594] on input "NO" at bounding box center [284, 595] width 26 height 26
checkbox input "true"
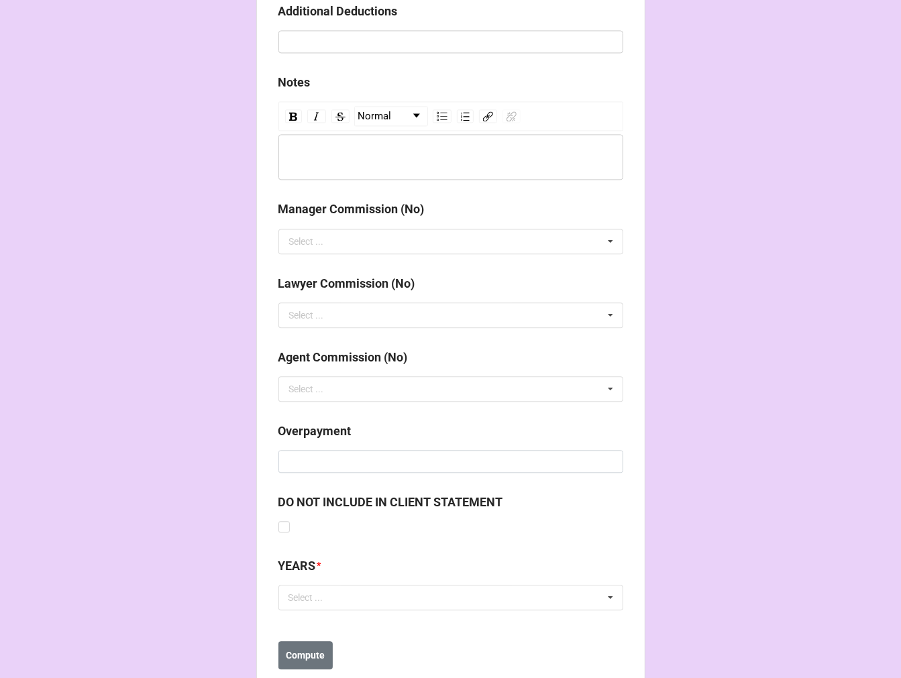
scroll to position [1486, 0]
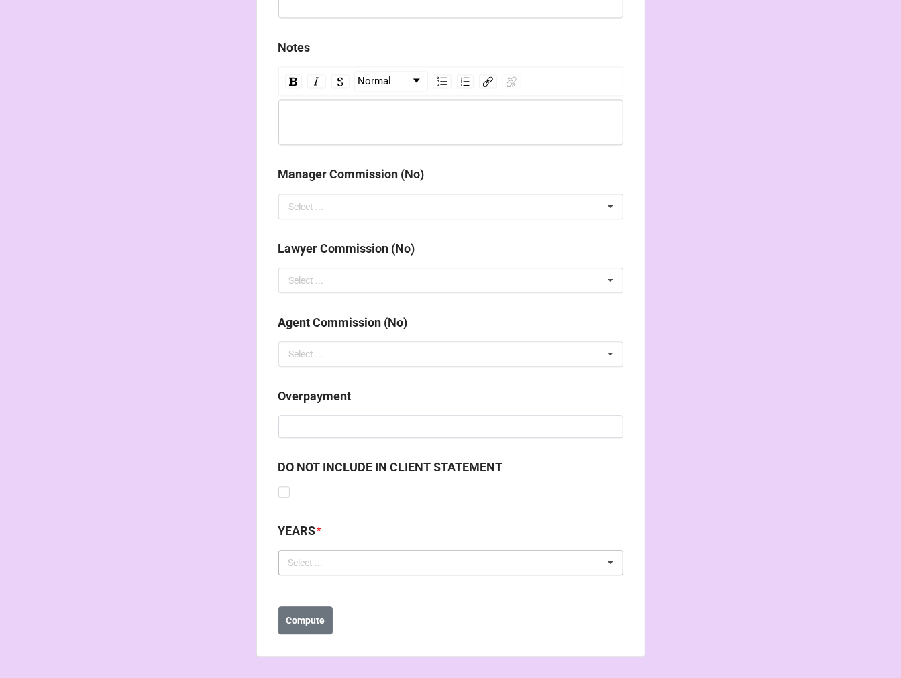
click at [339, 568] on div "Select ... No results found." at bounding box center [450, 562] width 345 height 25
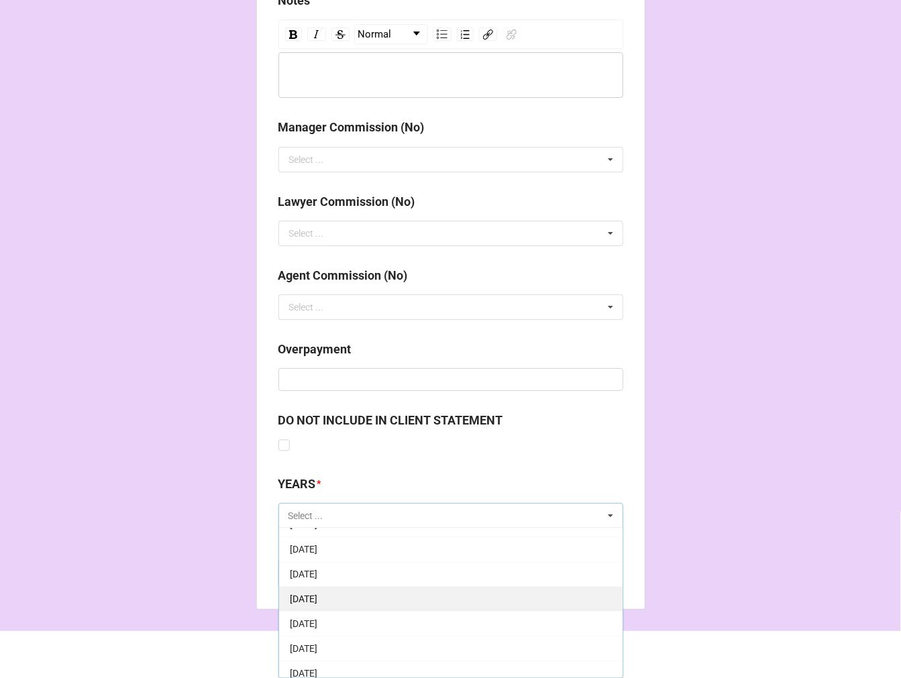
scroll to position [74, 0]
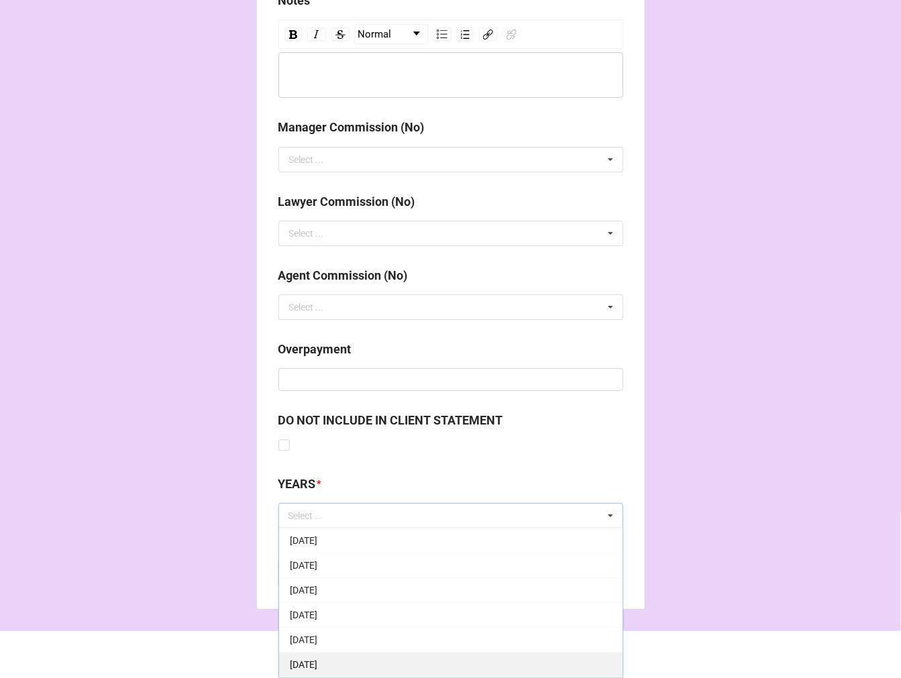
click at [317, 665] on span "[DATE]" at bounding box center [304, 664] width 28 height 11
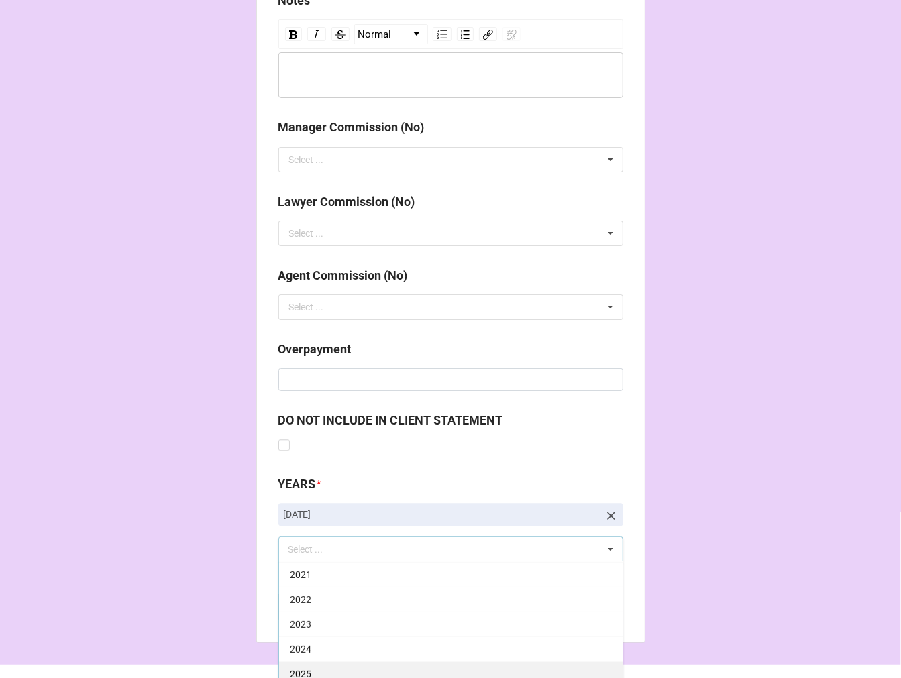
click at [306, 669] on span "2025" at bounding box center [300, 674] width 21 height 11
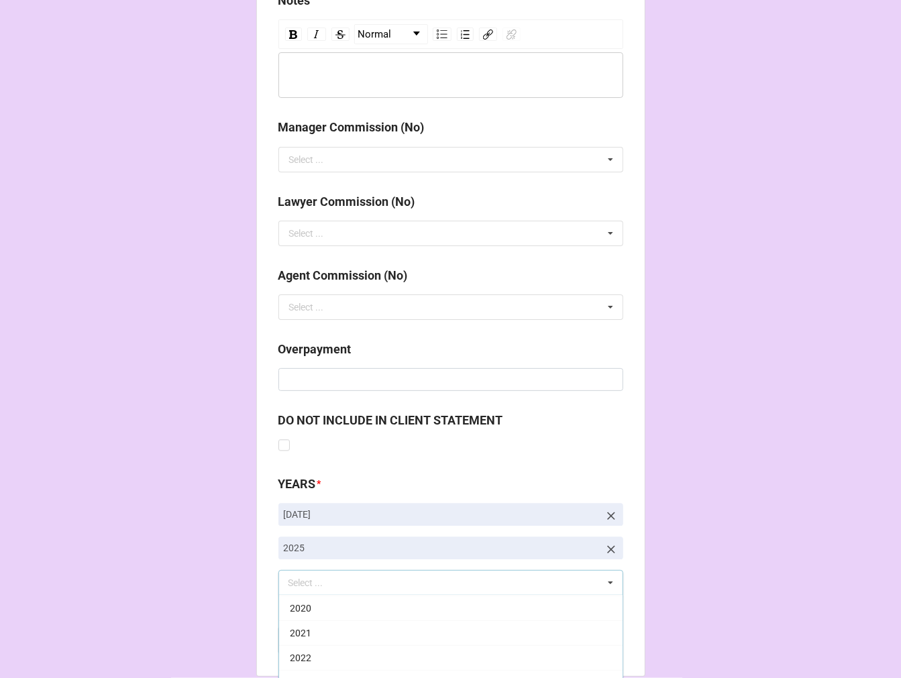
click at [307, 646] on b "Compute" at bounding box center [305, 641] width 39 height 14
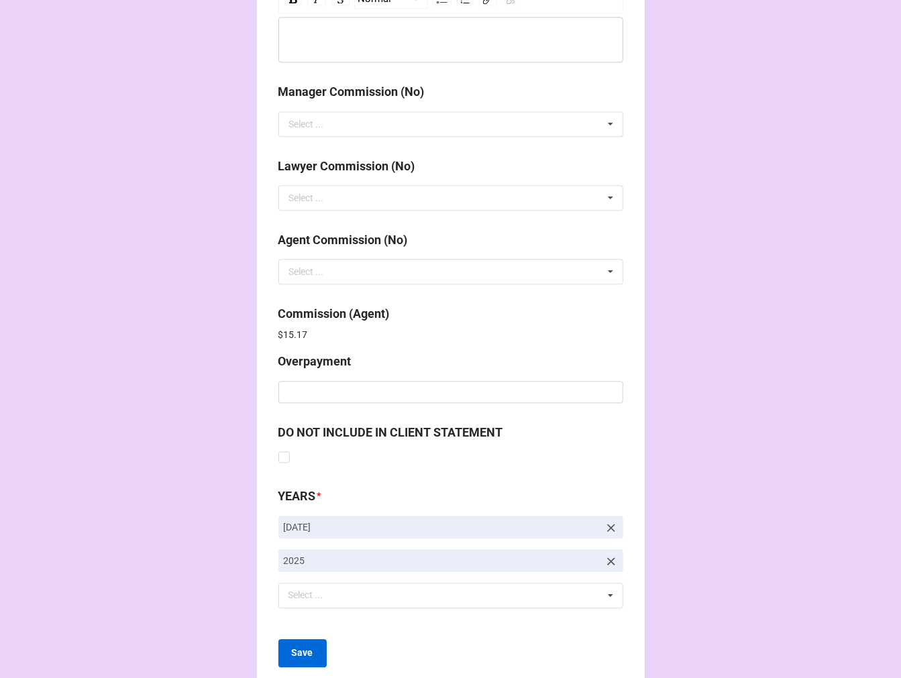
scroll to position [1600, 0]
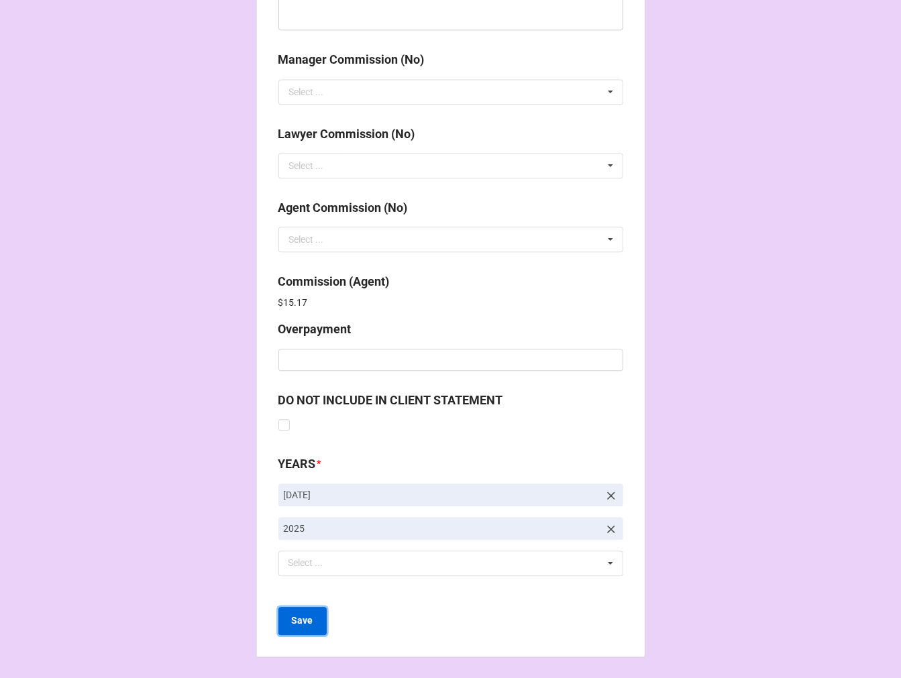
click at [300, 621] on b "Save" at bounding box center [302, 621] width 21 height 14
